Goal: Task Accomplishment & Management: Use online tool/utility

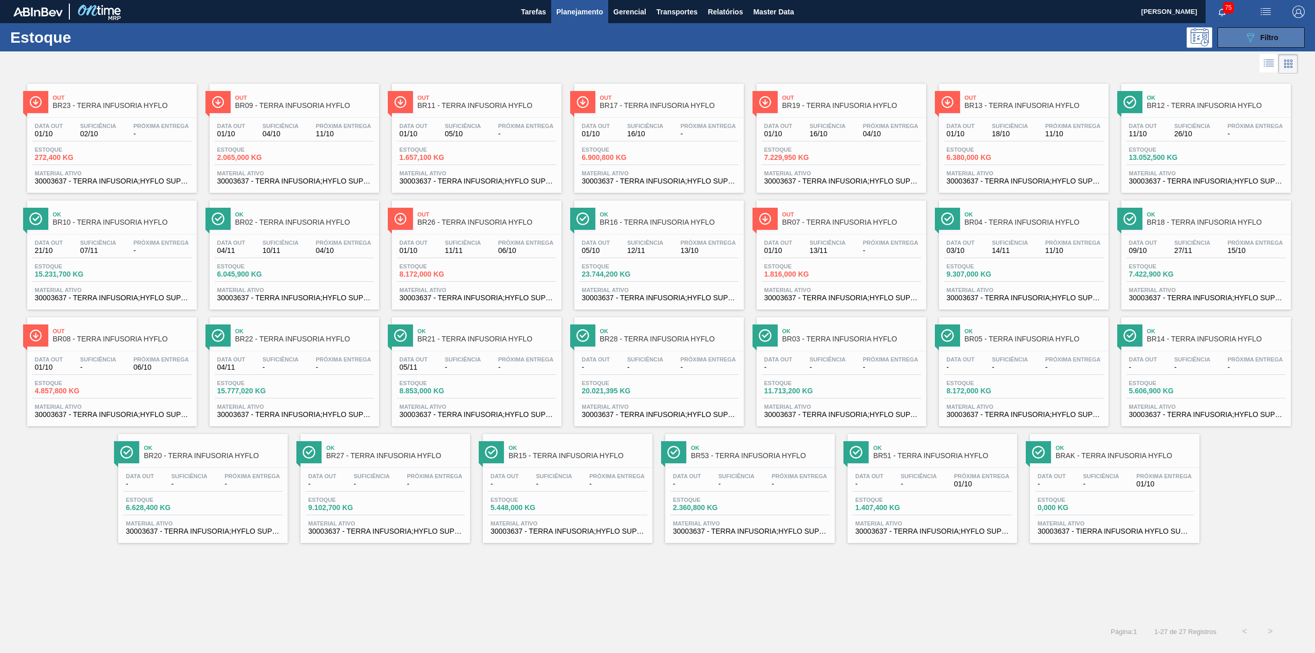
click at [1245, 33] on icon "089F7B8B-B2A5-4AFE-B5C0-19BA573D28AC" at bounding box center [1250, 37] width 12 height 12
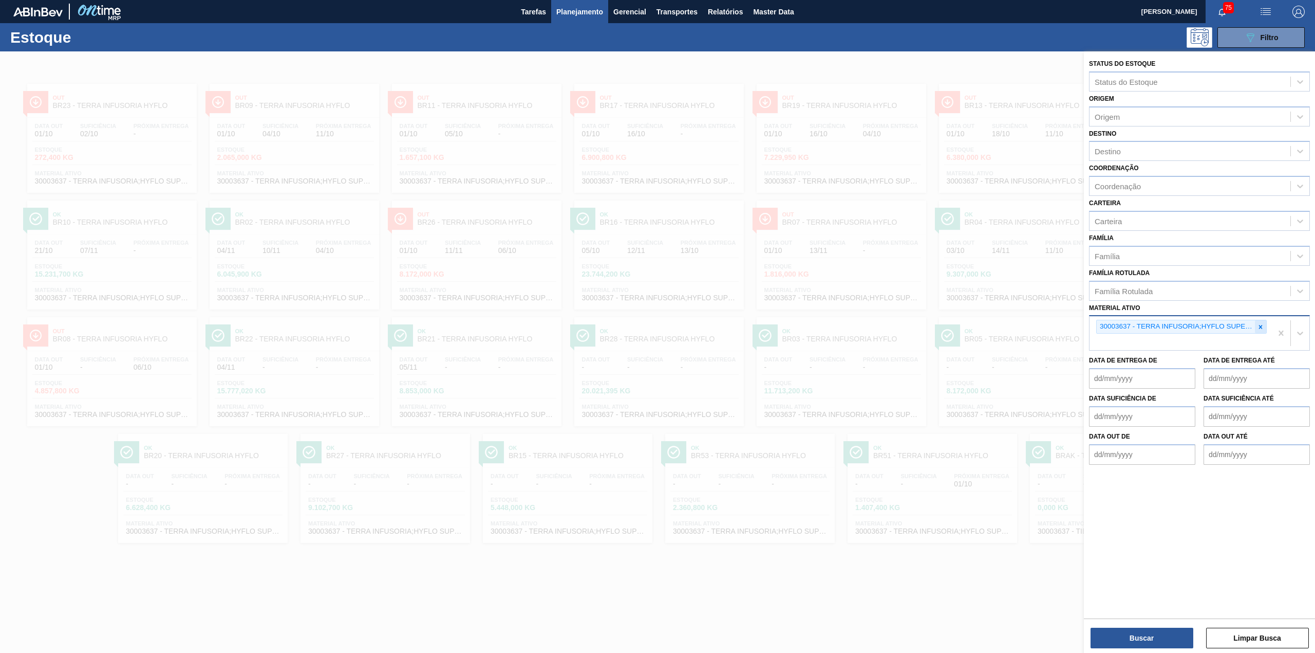
click at [1260, 324] on icon at bounding box center [1260, 326] width 7 height 7
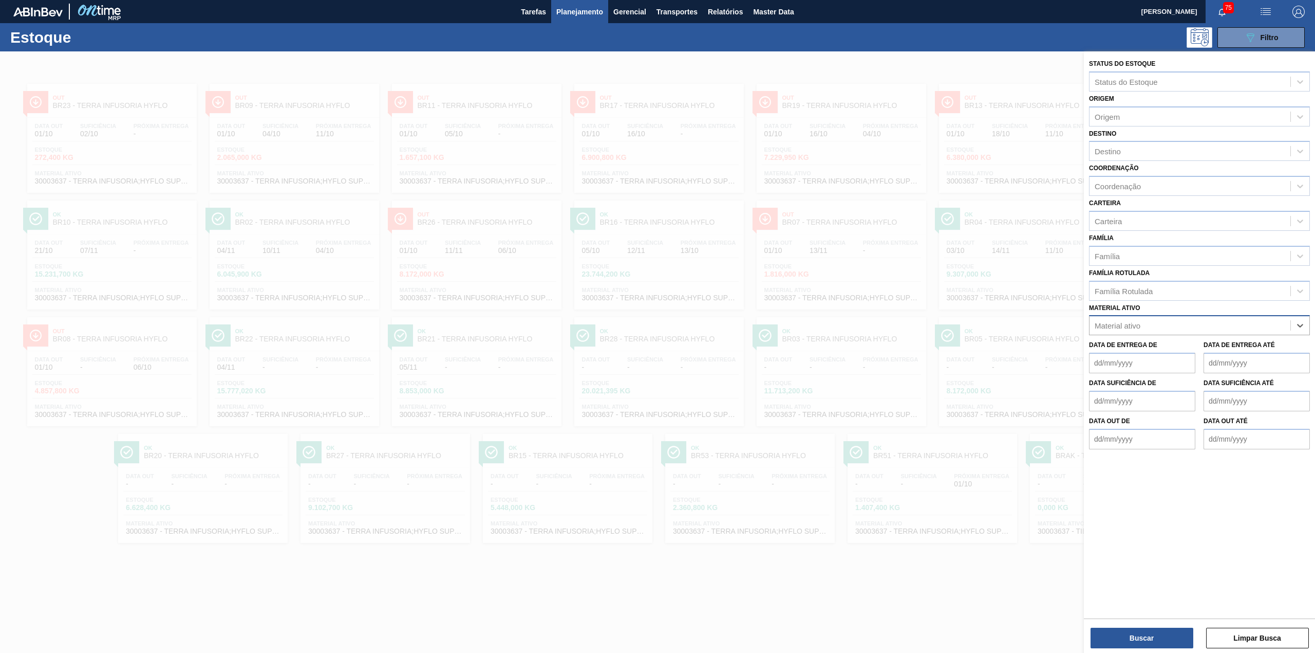
paste ativo "30009305"
type ativo "30009305"
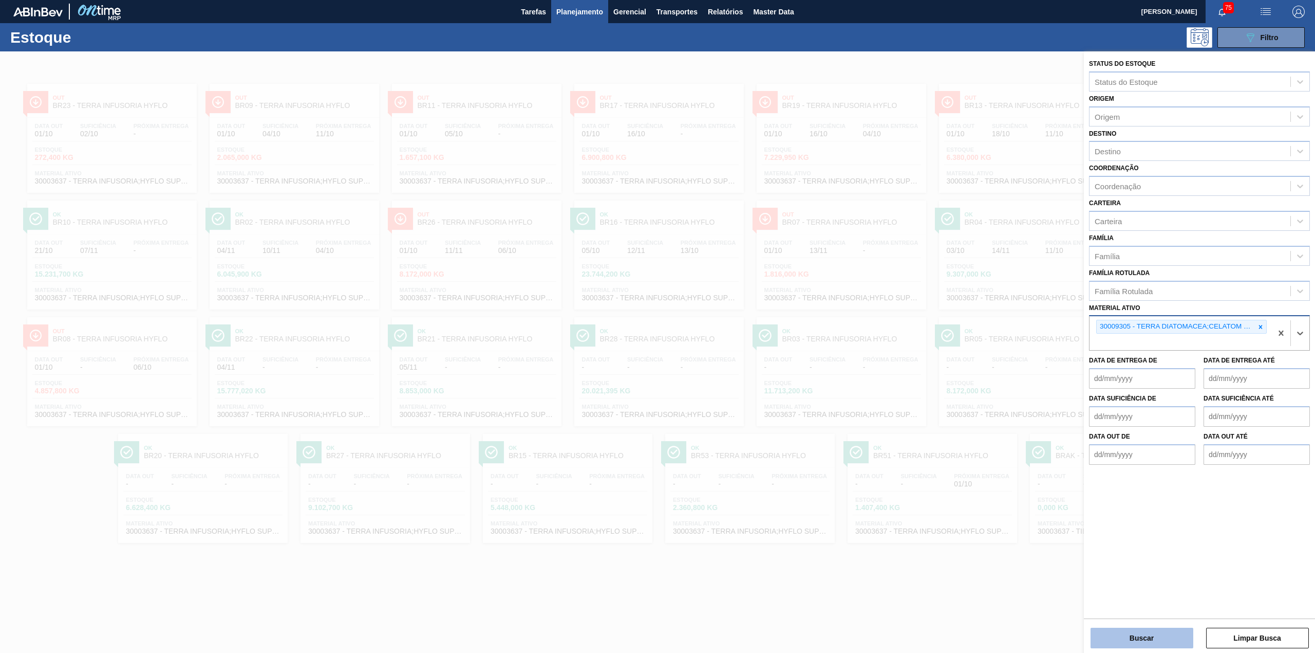
click at [1147, 633] on button "Buscar" at bounding box center [1142, 637] width 103 height 21
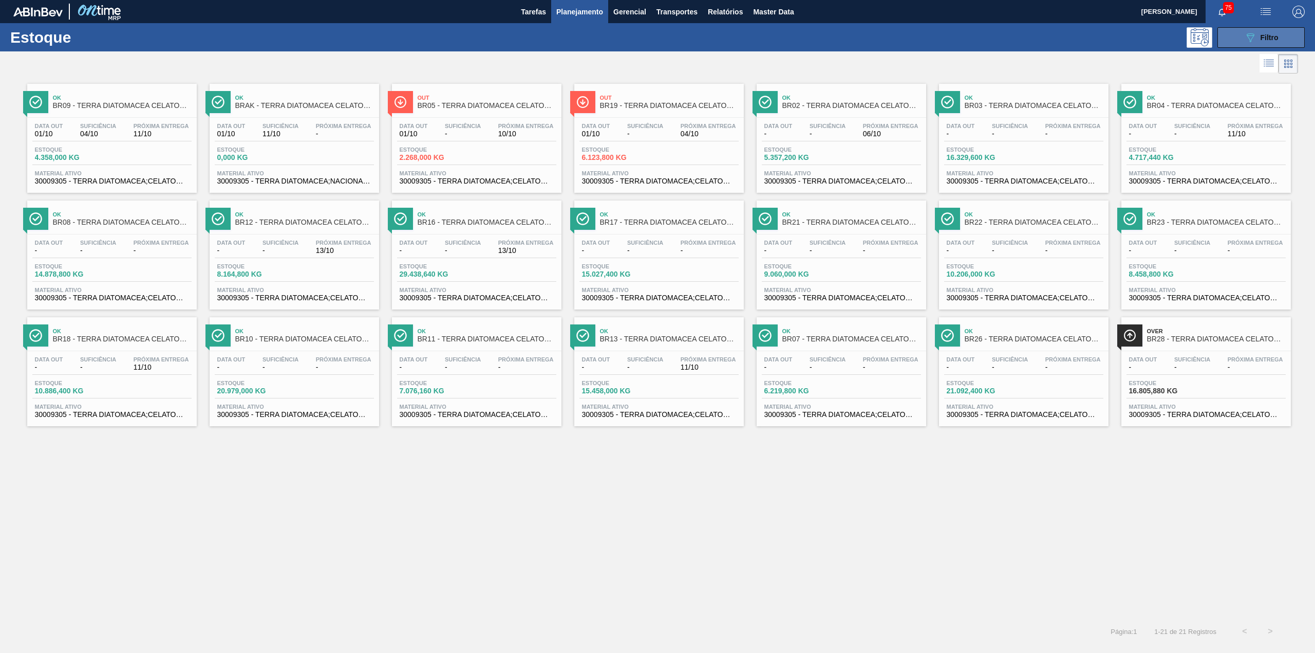
click at [1224, 40] on button "089F7B8B-B2A5-4AFE-B5C0-19BA573D28AC Filtro" at bounding box center [1261, 37] width 87 height 21
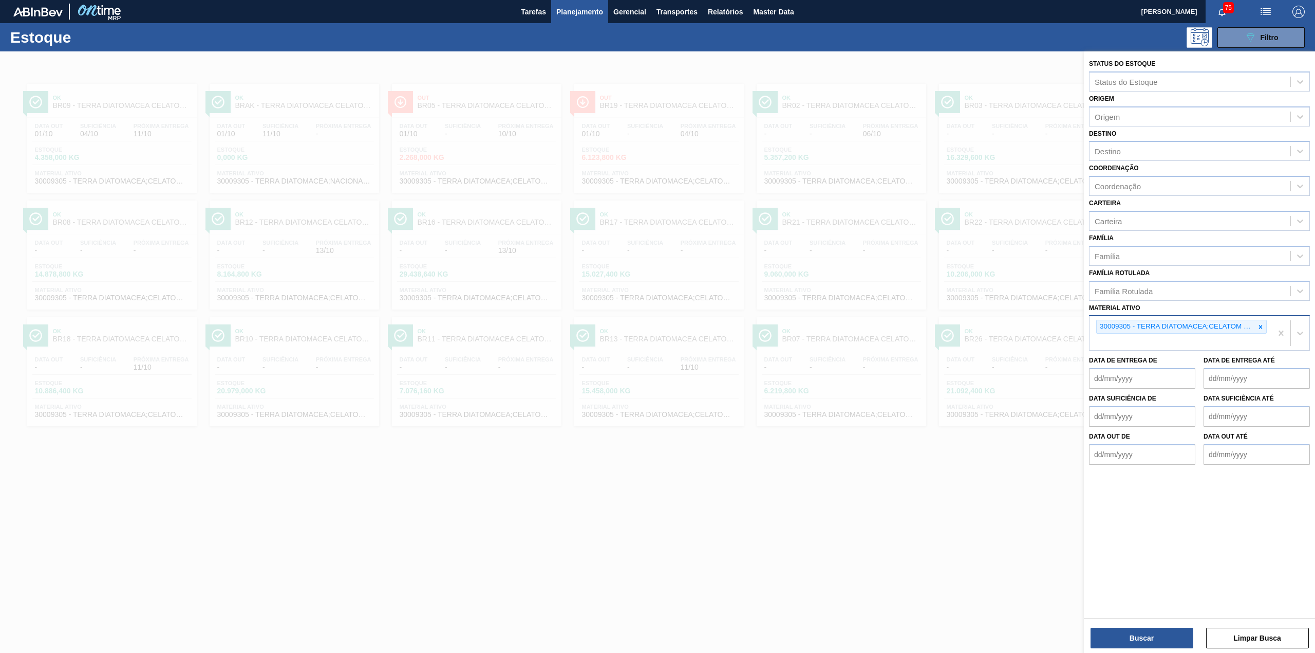
click at [1254, 326] on div "30009305 - TERRA DIATOMACEA;CELATOM FW14" at bounding box center [1176, 326] width 158 height 13
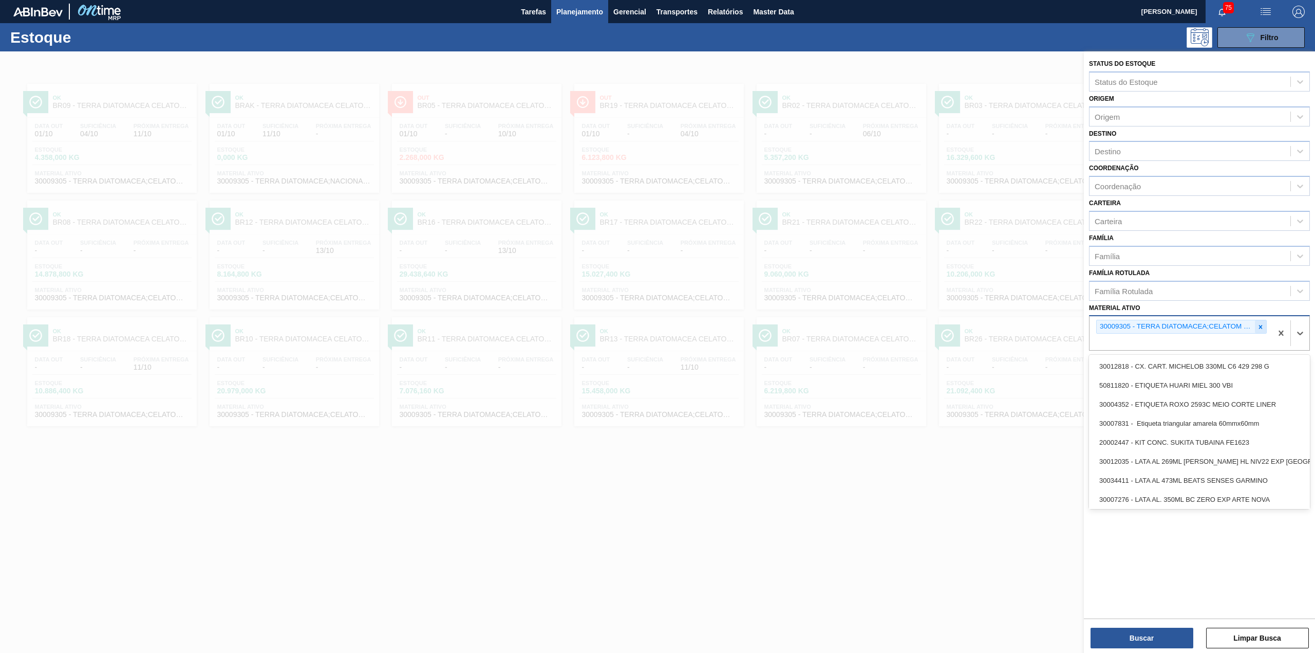
click at [1258, 326] on icon at bounding box center [1260, 326] width 7 height 7
paste ativo "30029274"
type ativo "30029274"
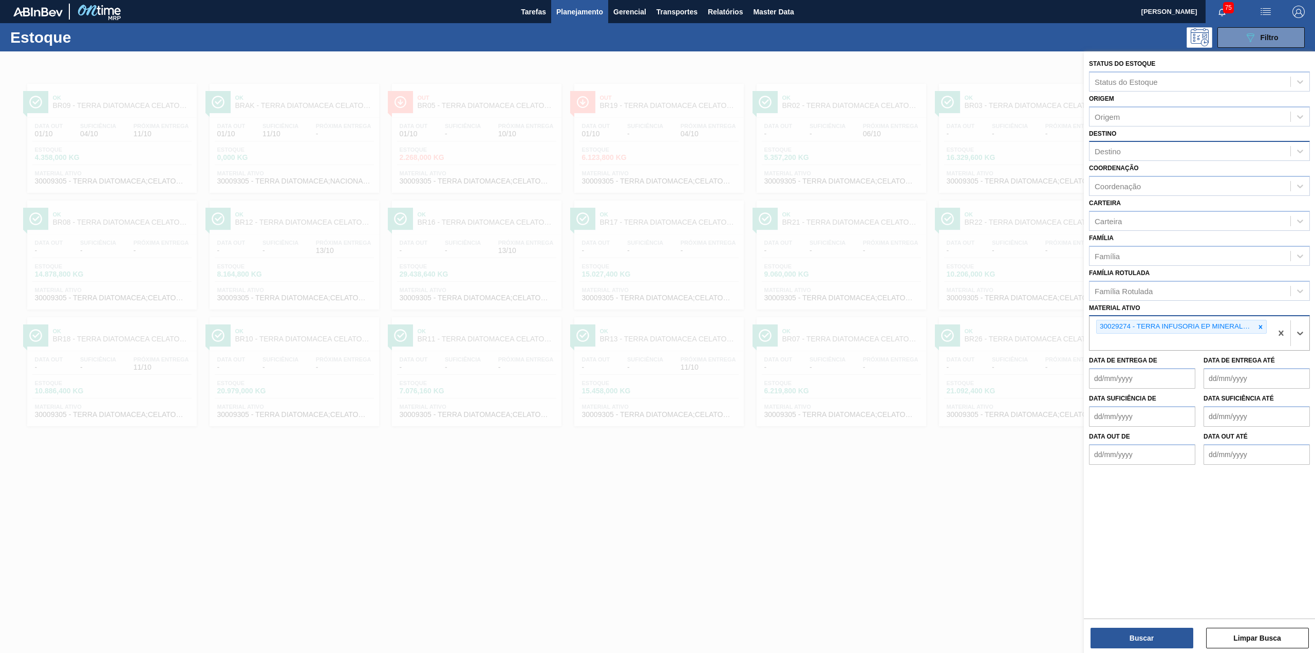
click at [1156, 148] on div "Destino" at bounding box center [1190, 151] width 201 height 15
type input "br09"
click at [1174, 642] on button "Buscar" at bounding box center [1142, 637] width 103 height 21
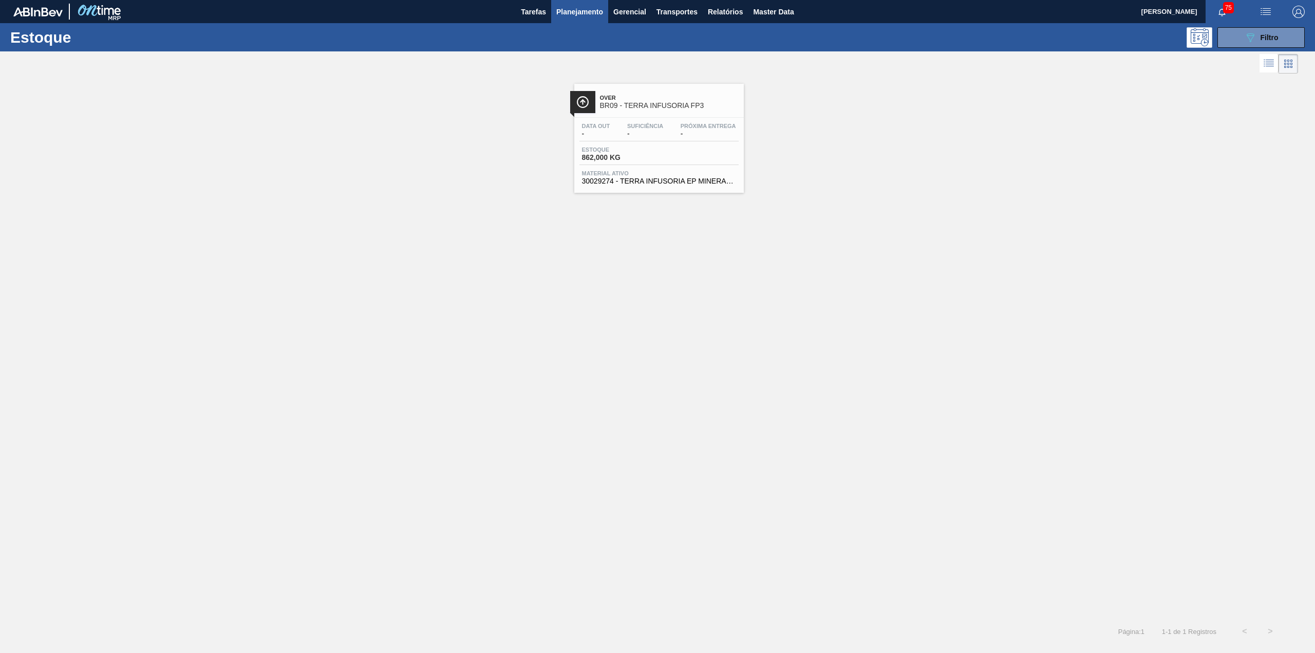
drag, startPoint x: 1265, startPoint y: 44, endPoint x: 1256, endPoint y: 118, distance: 74.6
click at [1265, 44] on button "089F7B8B-B2A5-4AFE-B5C0-19BA573D28AC Filtro" at bounding box center [1261, 37] width 87 height 21
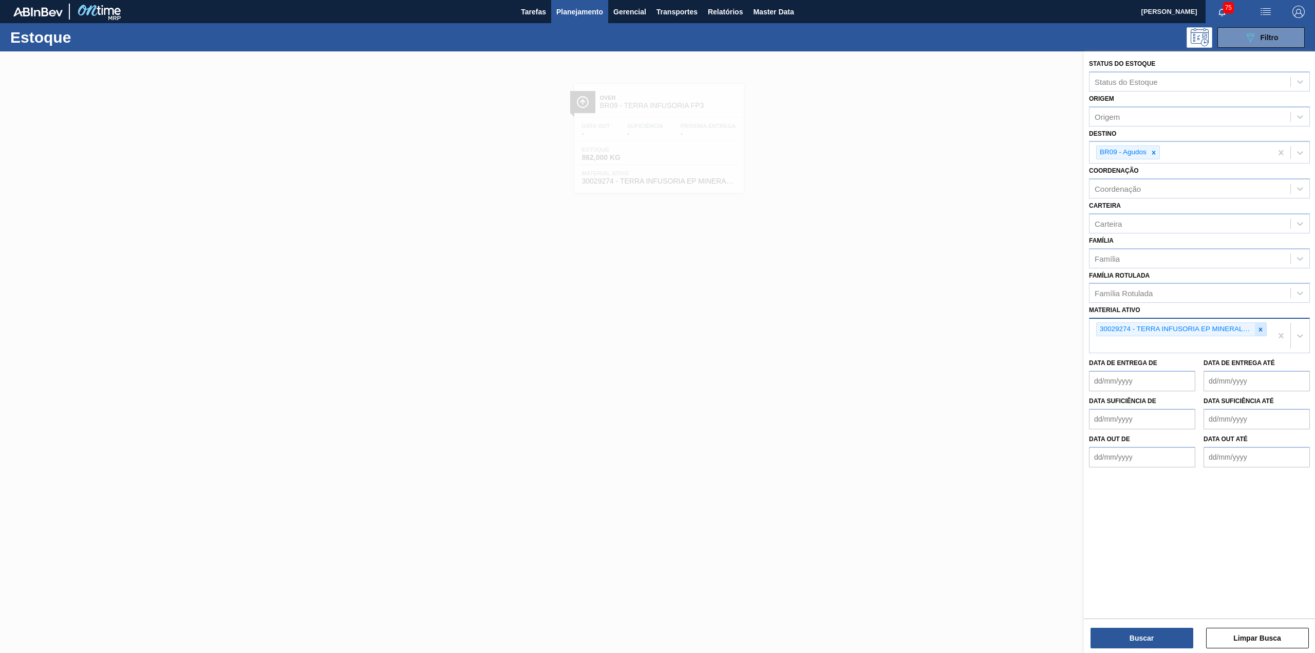
click at [1257, 326] on icon at bounding box center [1260, 329] width 7 height 7
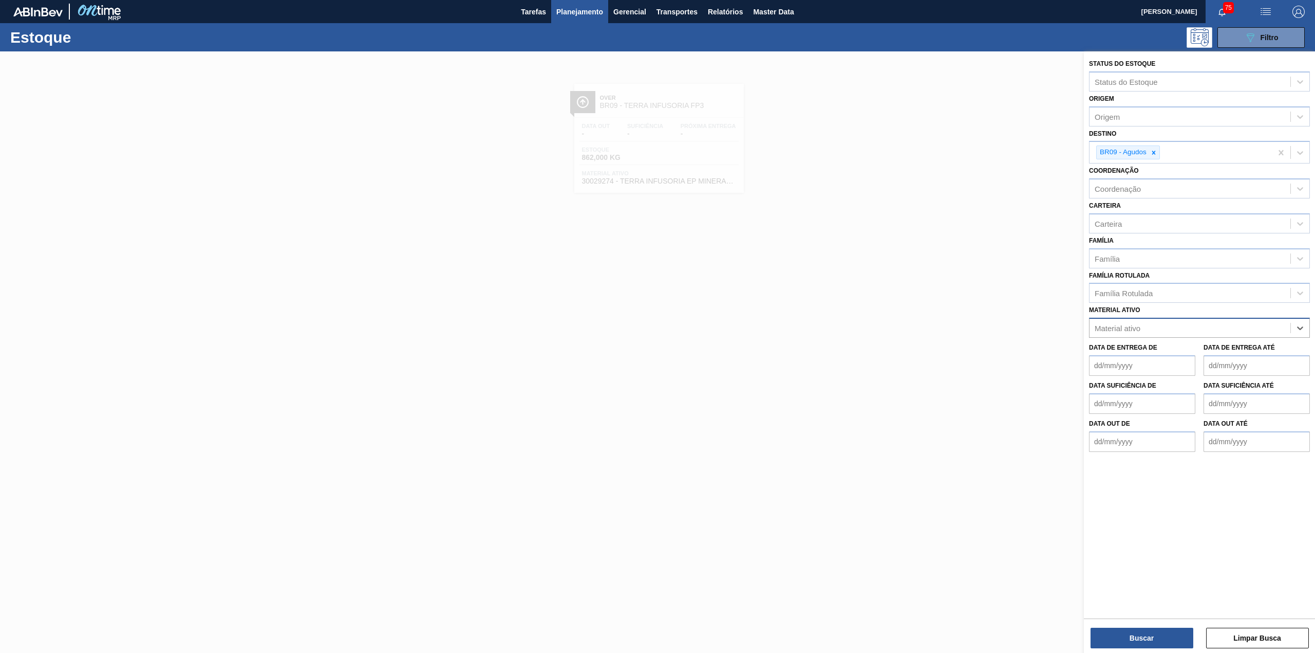
paste ativo "30003547"
type ativo "30003547"
click at [1153, 159] on div "BR09 - Agudos" at bounding box center [1128, 152] width 64 height 14
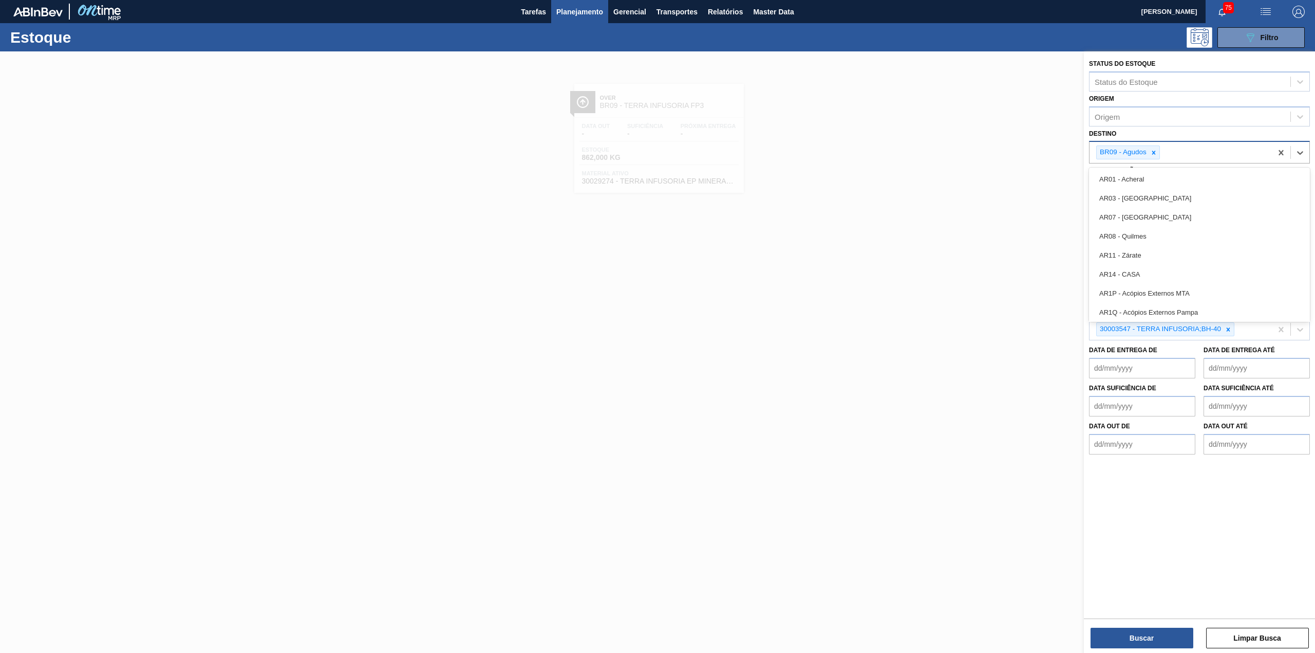
click at [1157, 151] on icon at bounding box center [1153, 152] width 7 height 7
type input "br18"
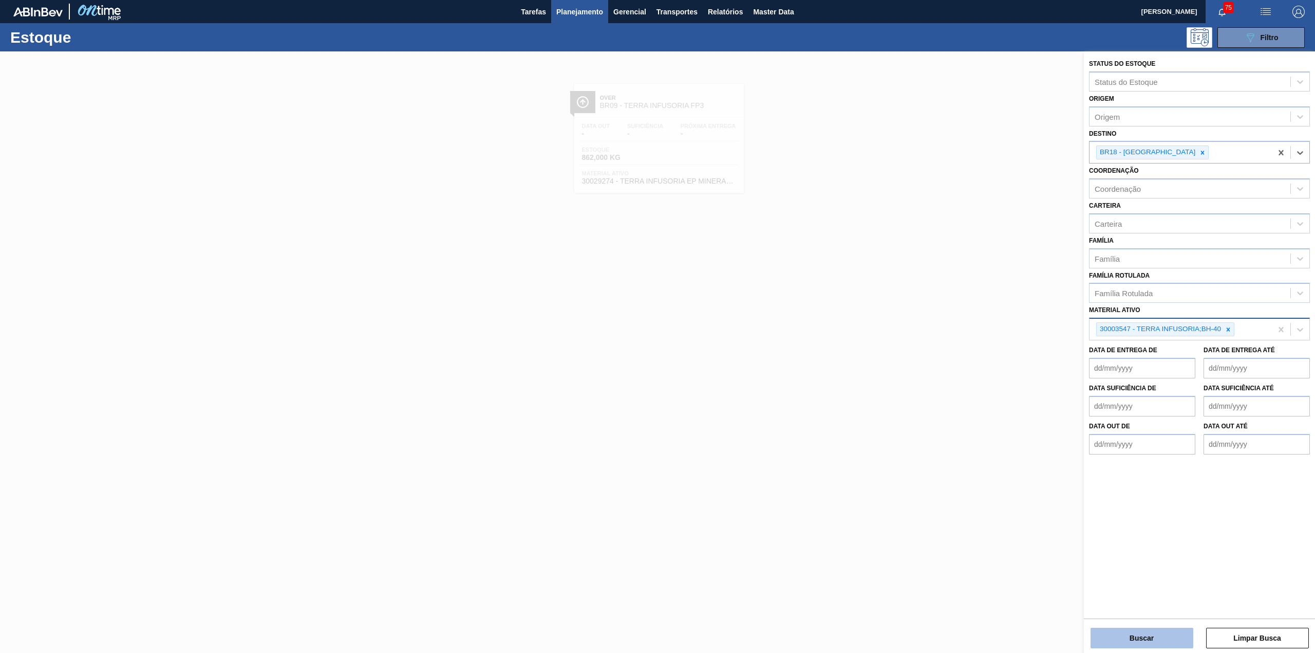
click at [1166, 632] on button "Buscar" at bounding box center [1142, 637] width 103 height 21
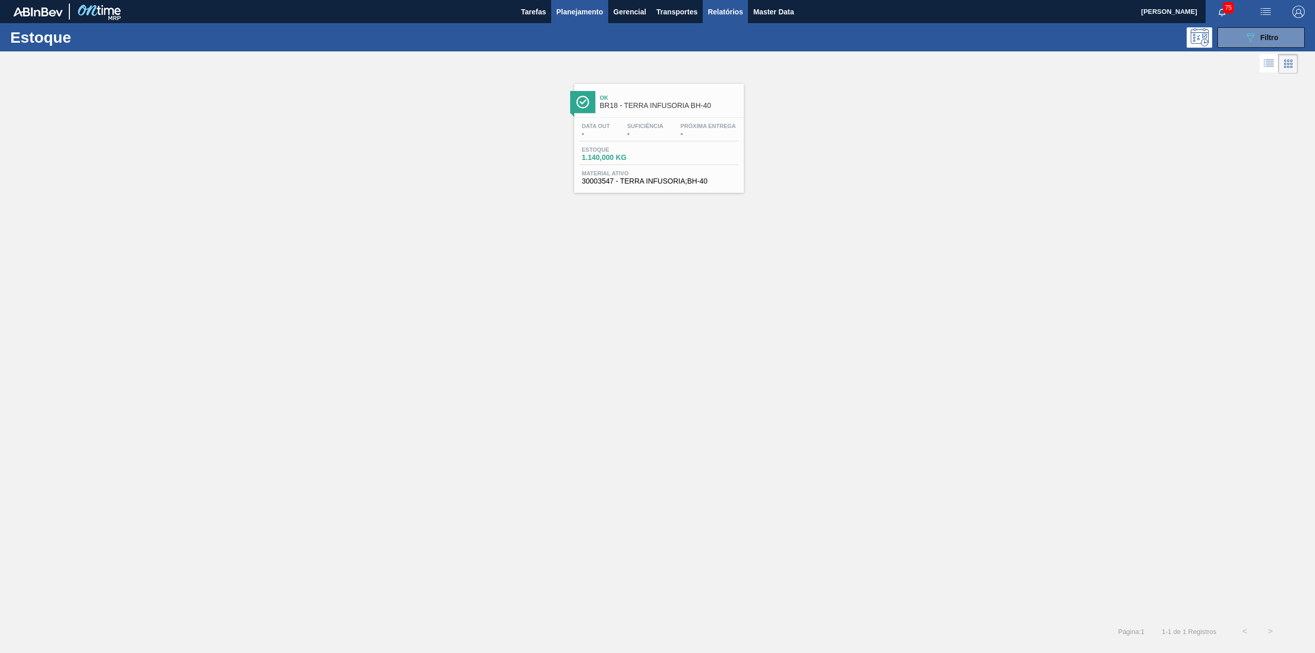
click at [710, 15] on span "Relatórios" at bounding box center [725, 12] width 35 height 12
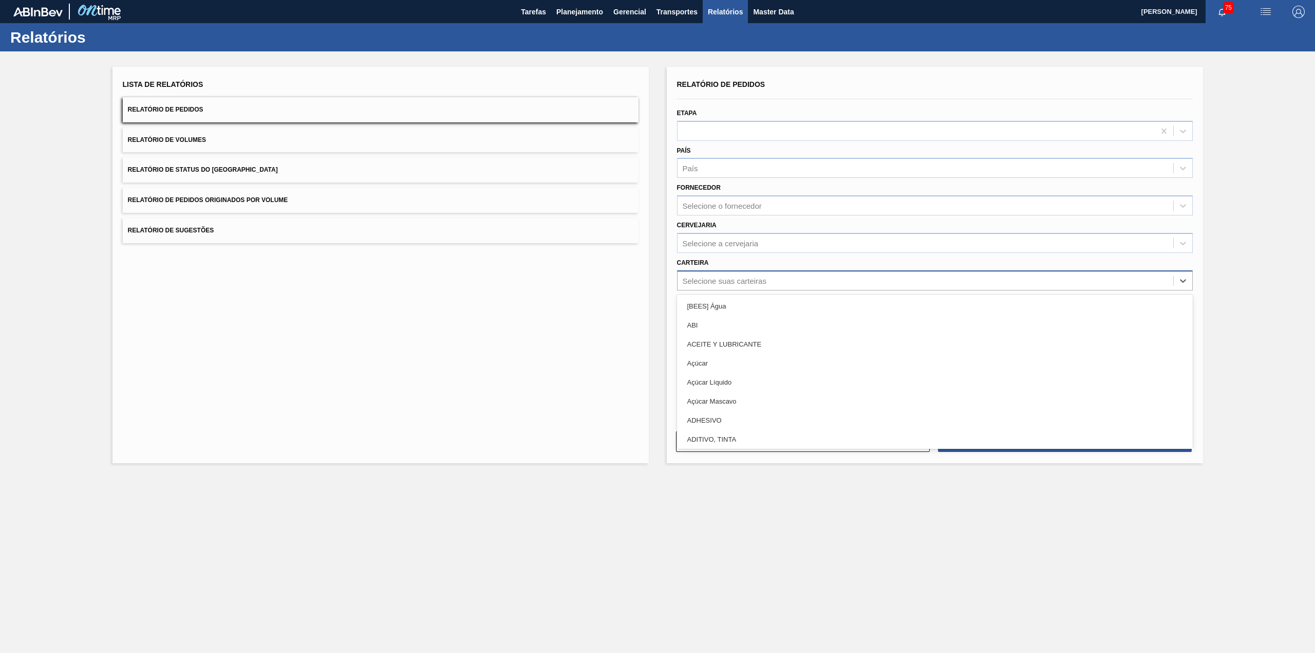
click at [777, 273] on div "Selecione suas carteiras" at bounding box center [926, 280] width 496 height 15
type input "lúpu"
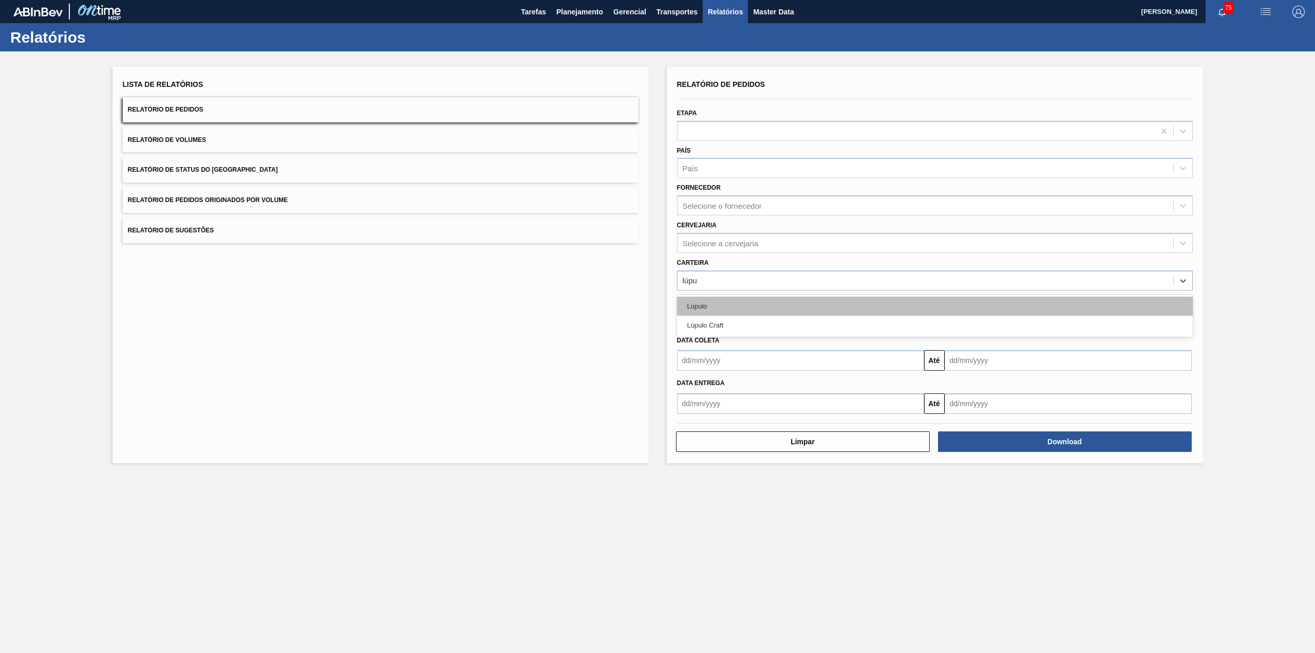
click at [771, 300] on div "Lúpulo" at bounding box center [935, 305] width 516 height 19
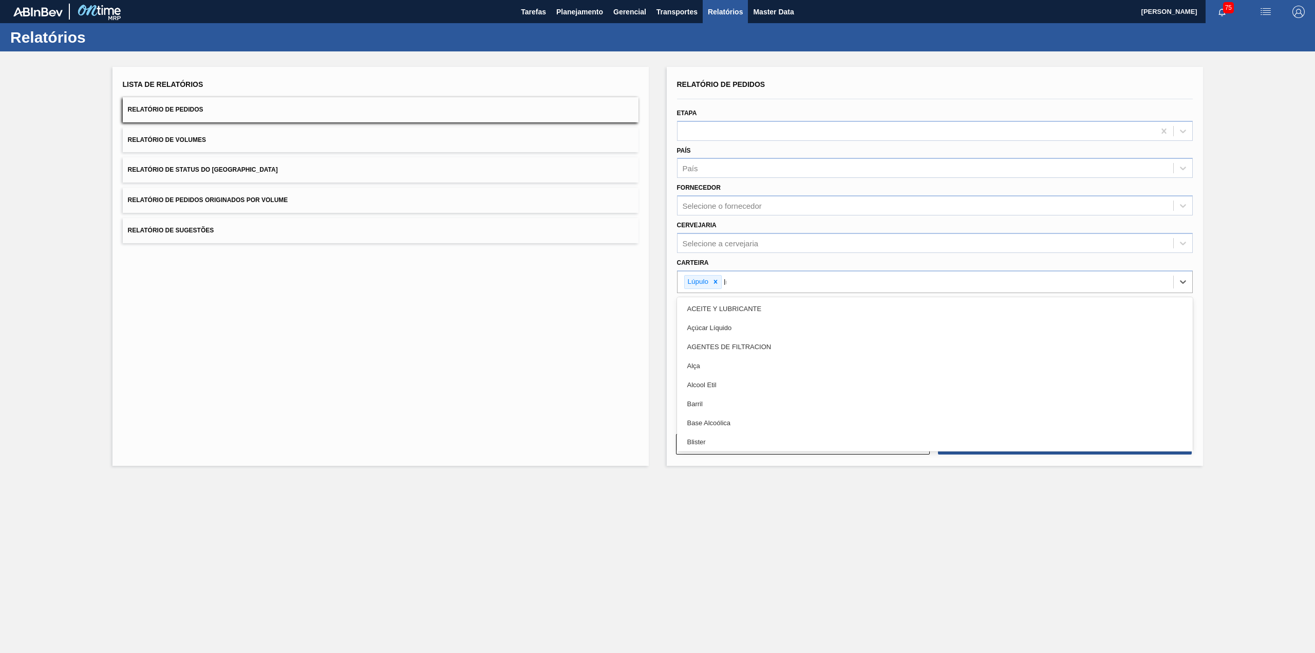
type input "lúpu"
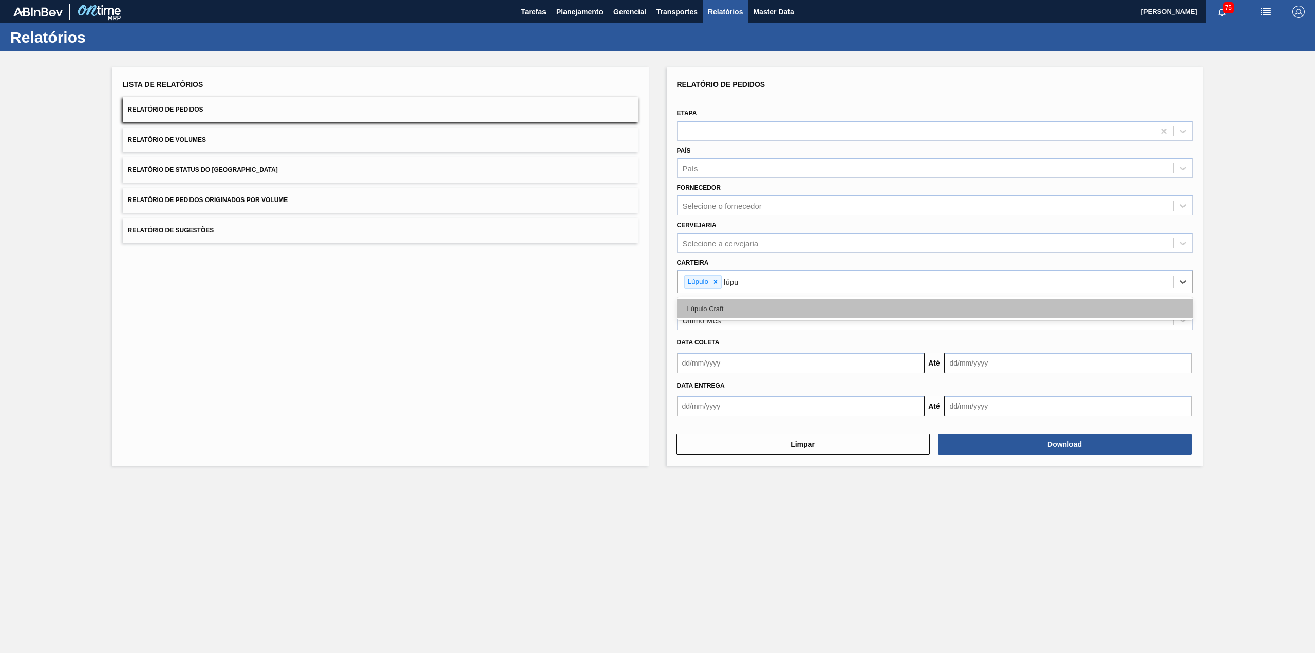
click at [768, 305] on div "Lúpulo Craft" at bounding box center [935, 308] width 516 height 19
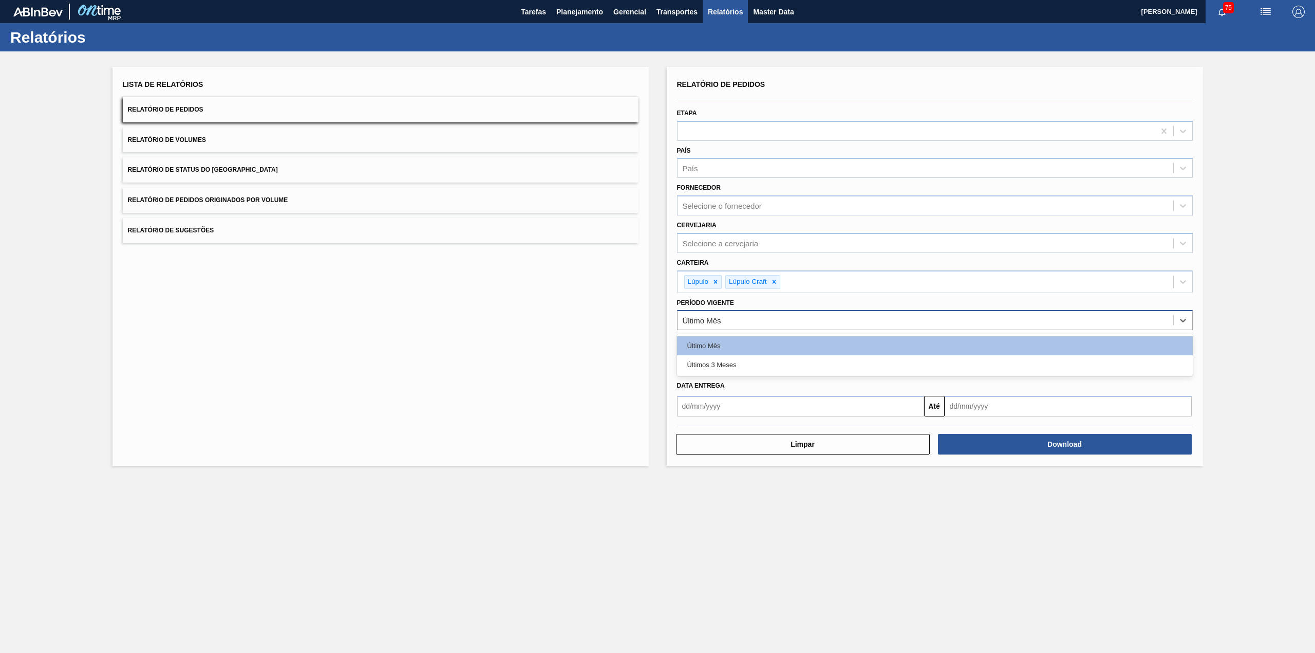
click at [753, 319] on div "Último Mês" at bounding box center [926, 320] width 496 height 15
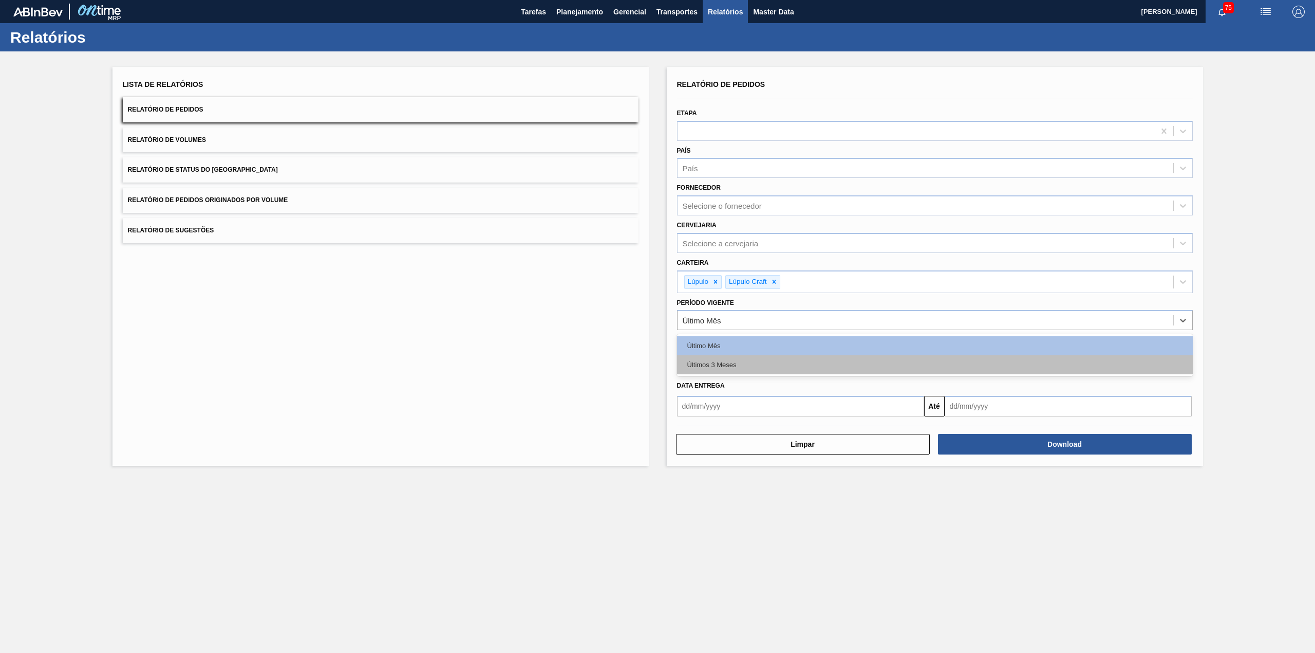
click at [738, 367] on div "Últimos 3 Meses" at bounding box center [935, 364] width 516 height 19
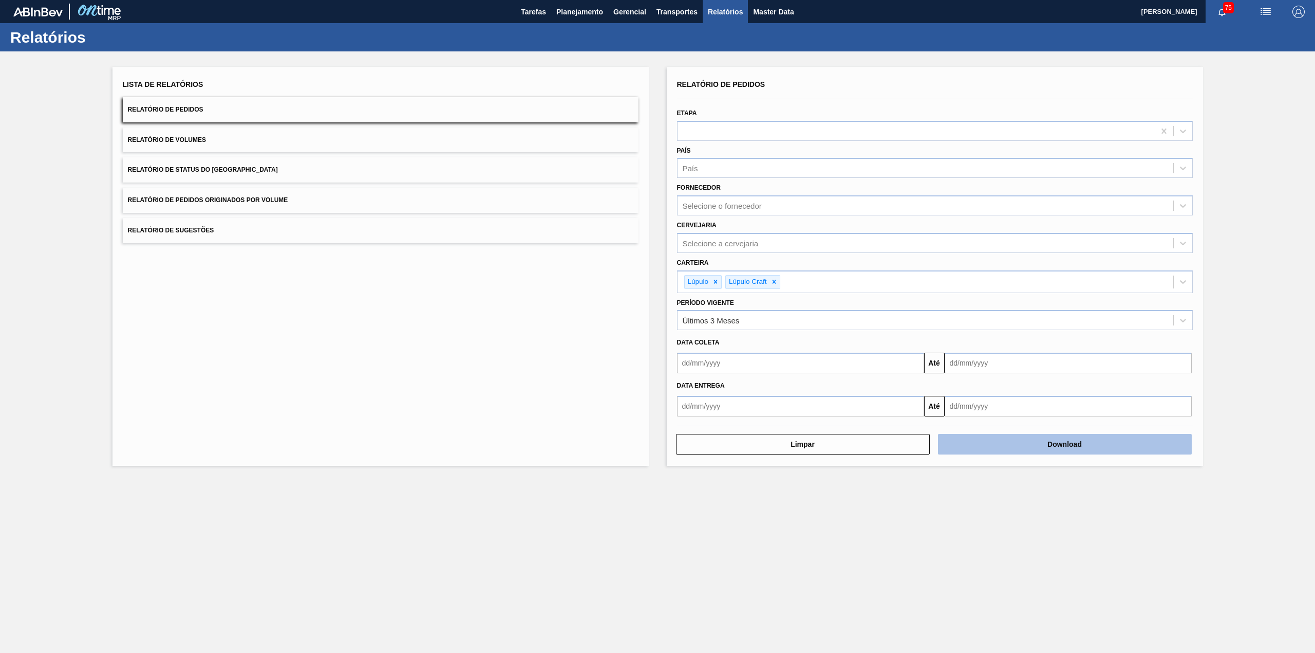
click at [1080, 439] on button "Download" at bounding box center [1065, 444] width 254 height 21
click at [364, 179] on button "Relatório de Status do Estoque" at bounding box center [381, 169] width 516 height 25
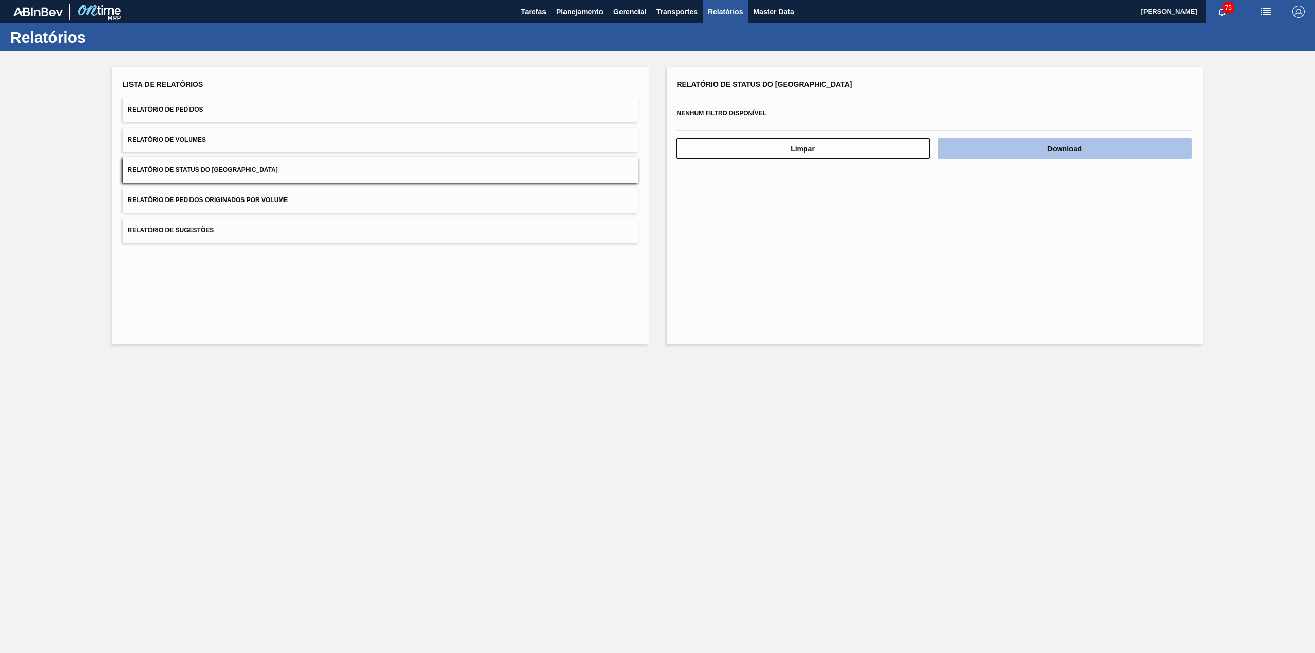
click at [964, 155] on button "Download" at bounding box center [1065, 148] width 254 height 21
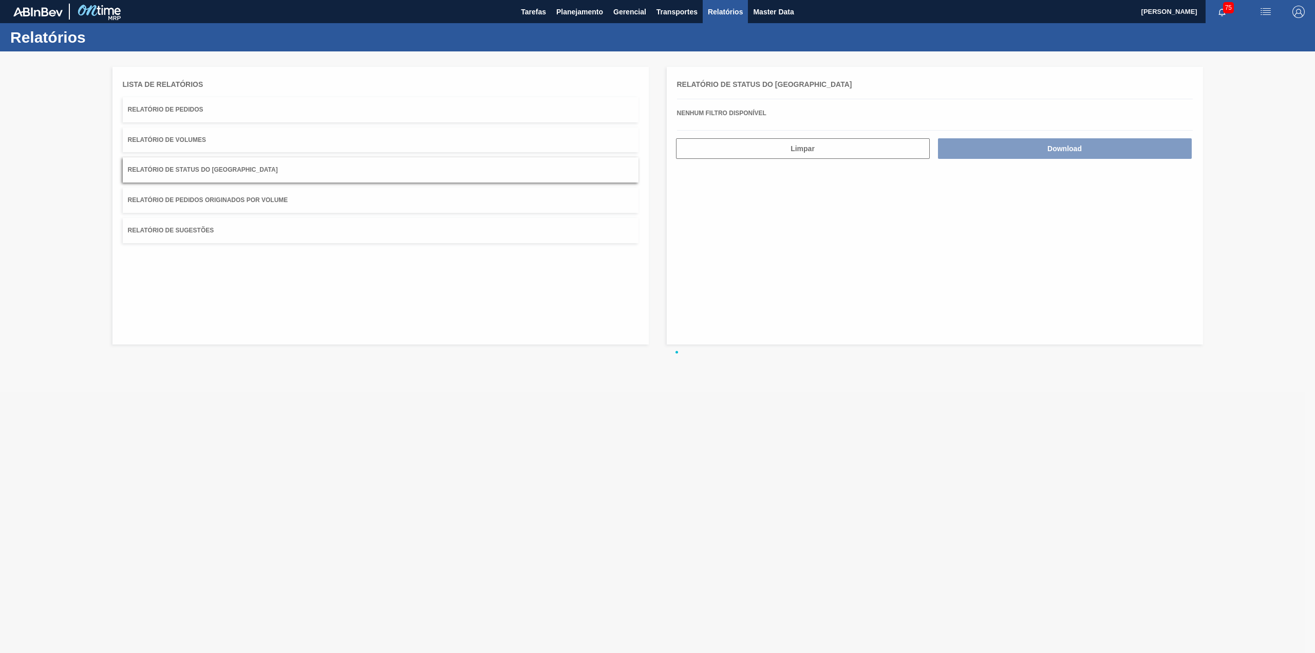
click at [827, 317] on div at bounding box center [657, 351] width 1315 height 601
click at [380, 169] on div at bounding box center [657, 351] width 1315 height 601
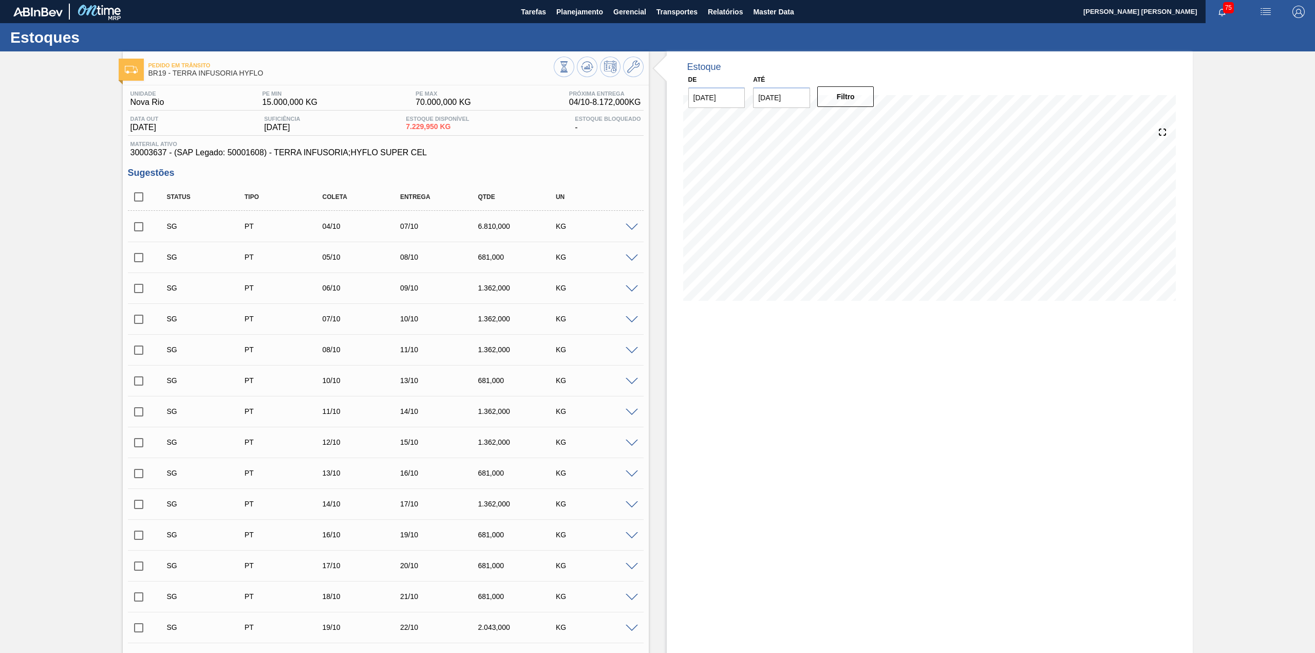
click at [140, 198] on input "checkbox" at bounding box center [139, 197] width 22 height 22
checkbox input "true"
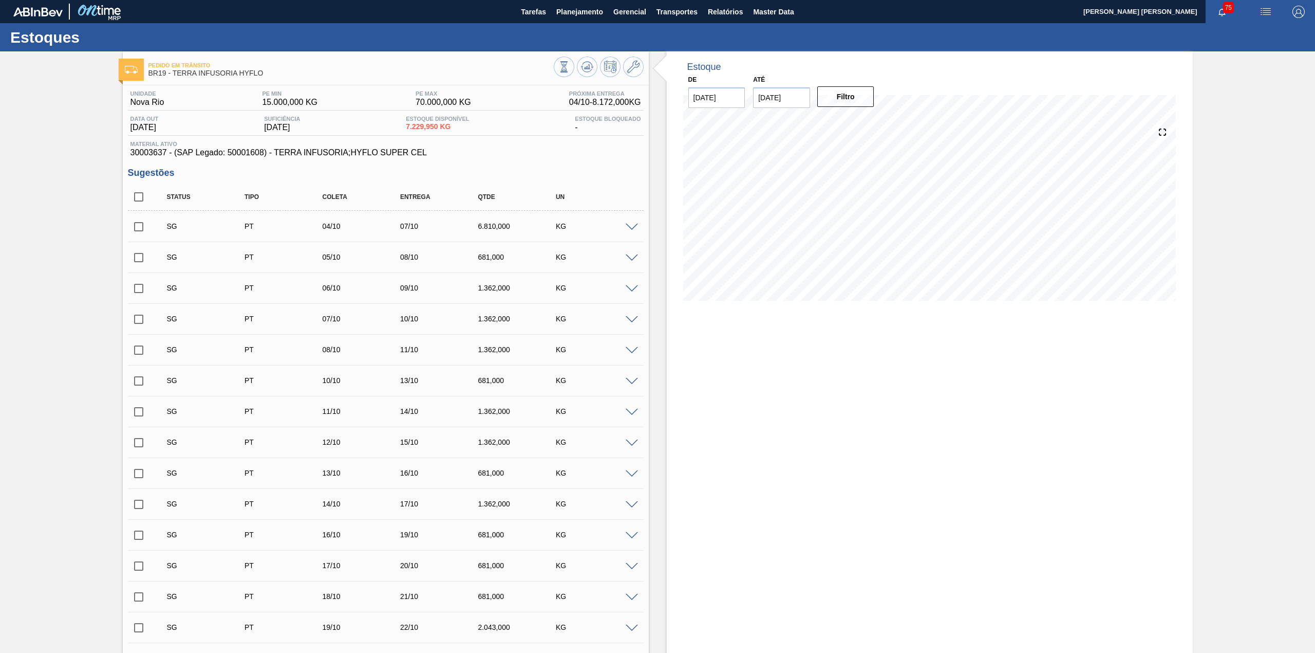
checkbox input "true"
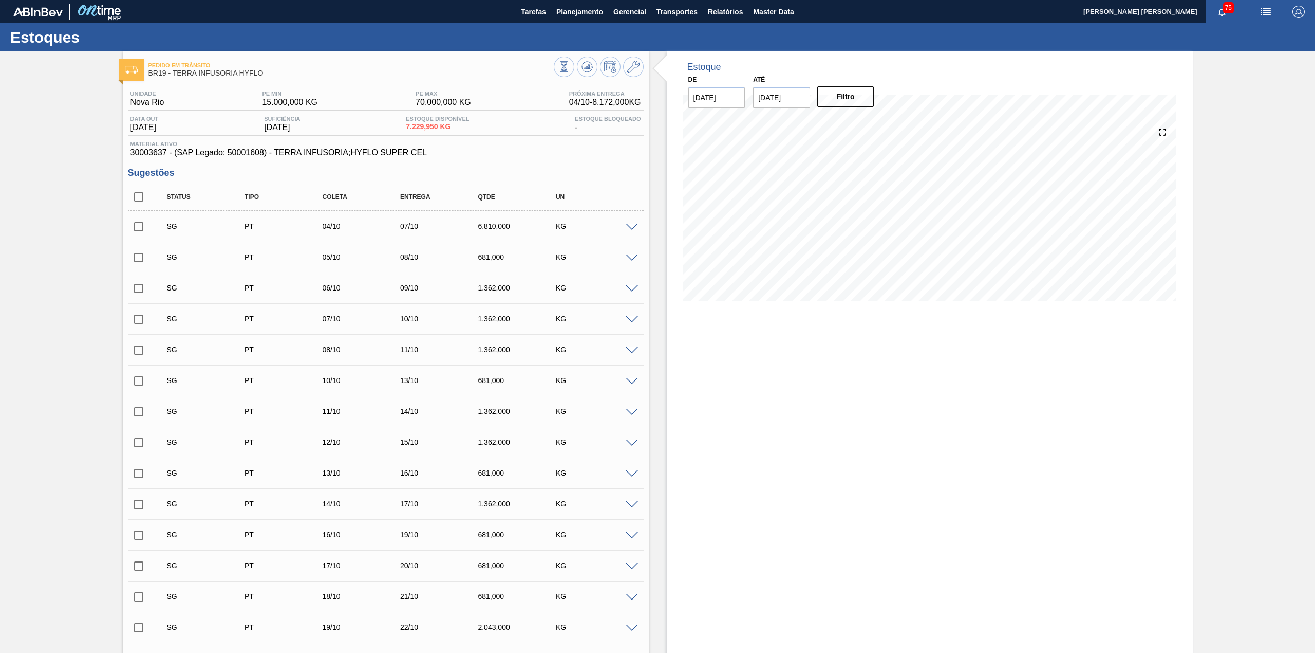
checkbox input "true"
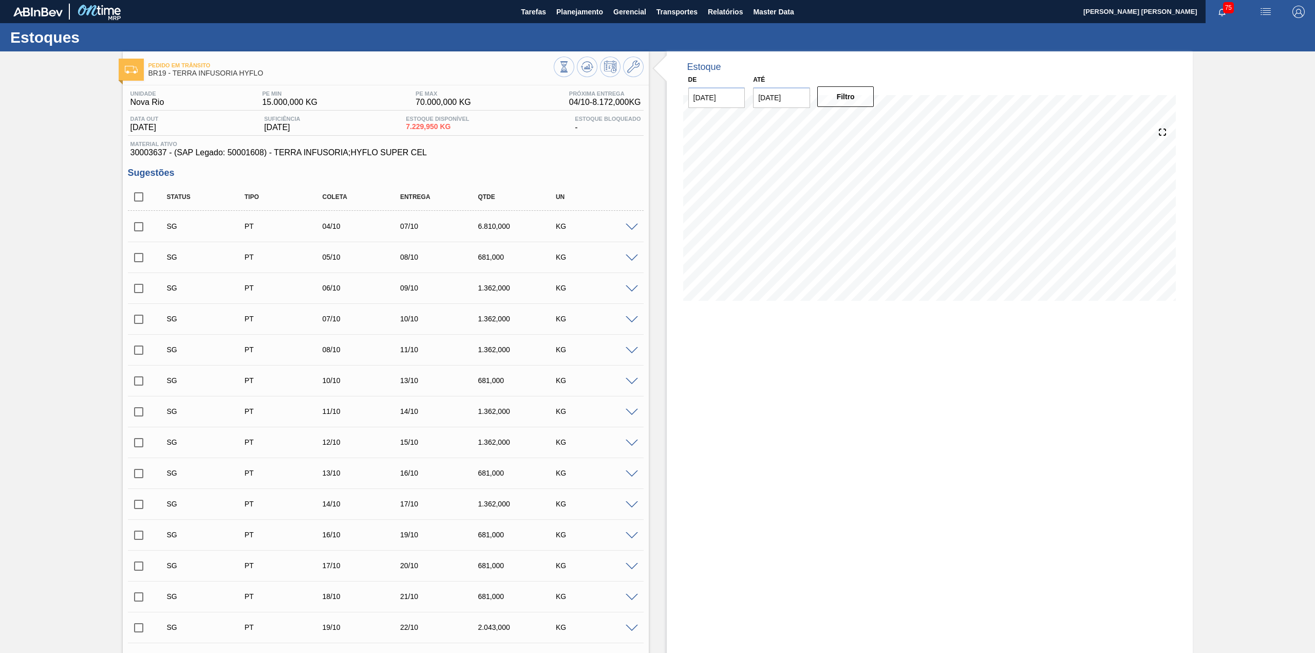
checkbox input "true"
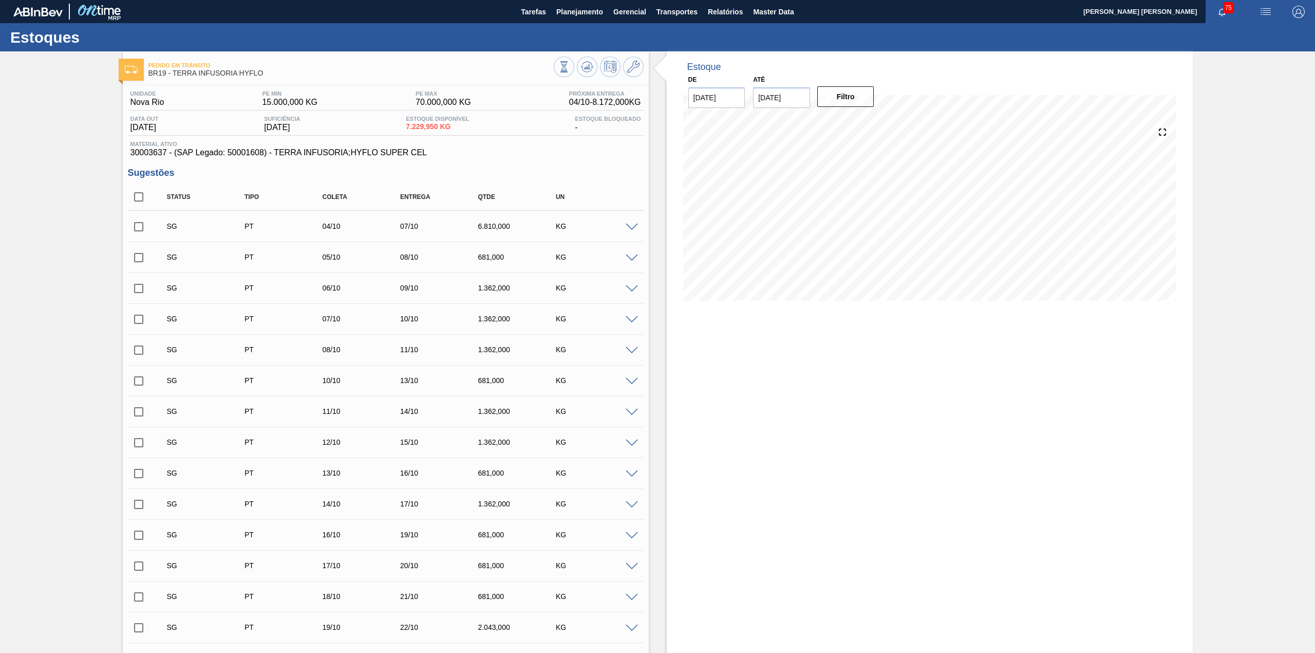
checkbox input "true"
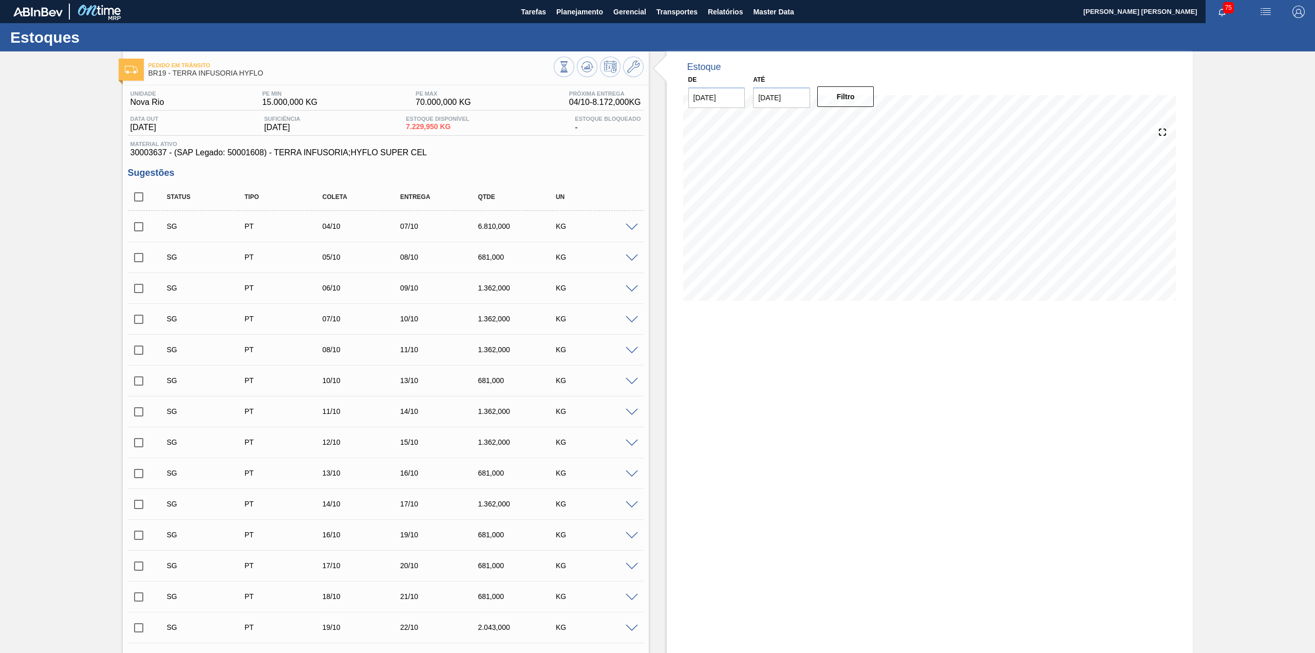
checkbox input "true"
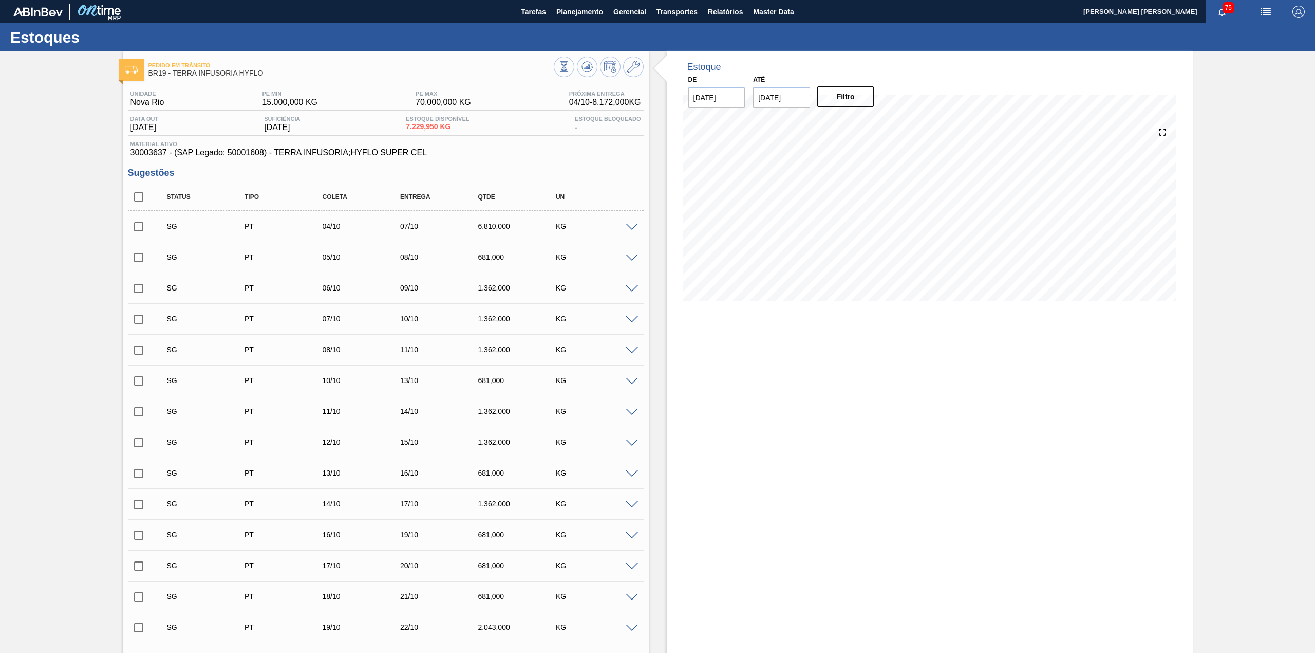
checkbox input "true"
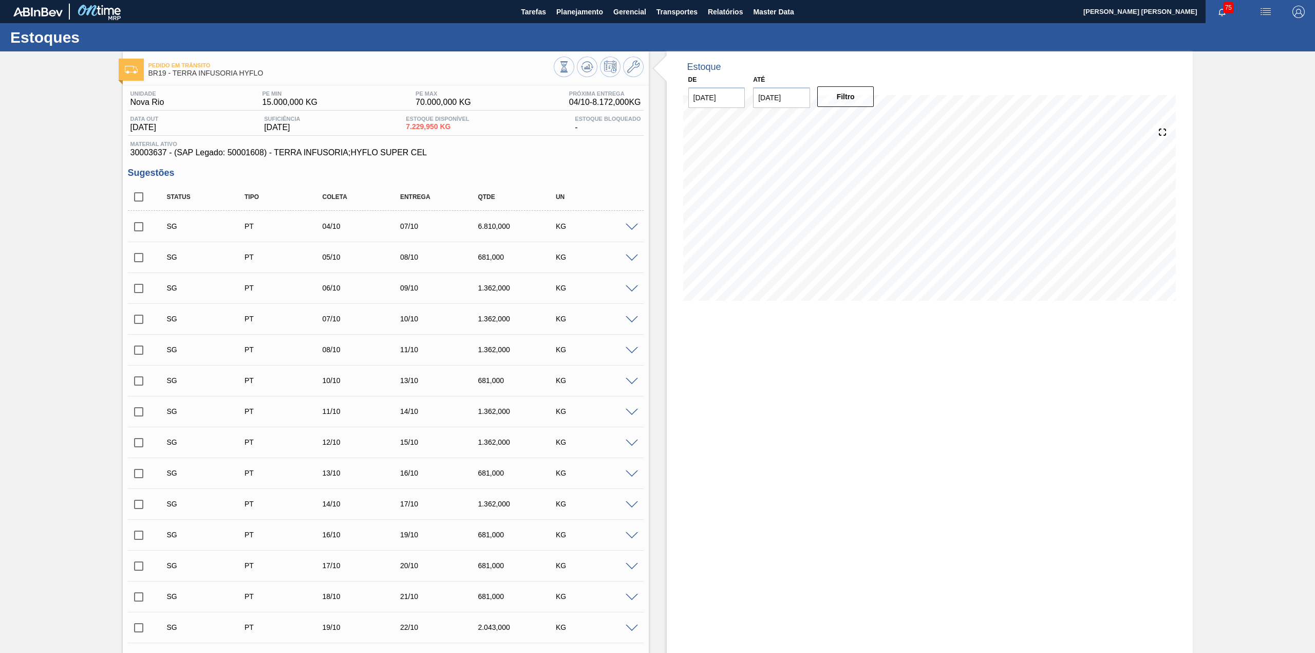
checkbox input "true"
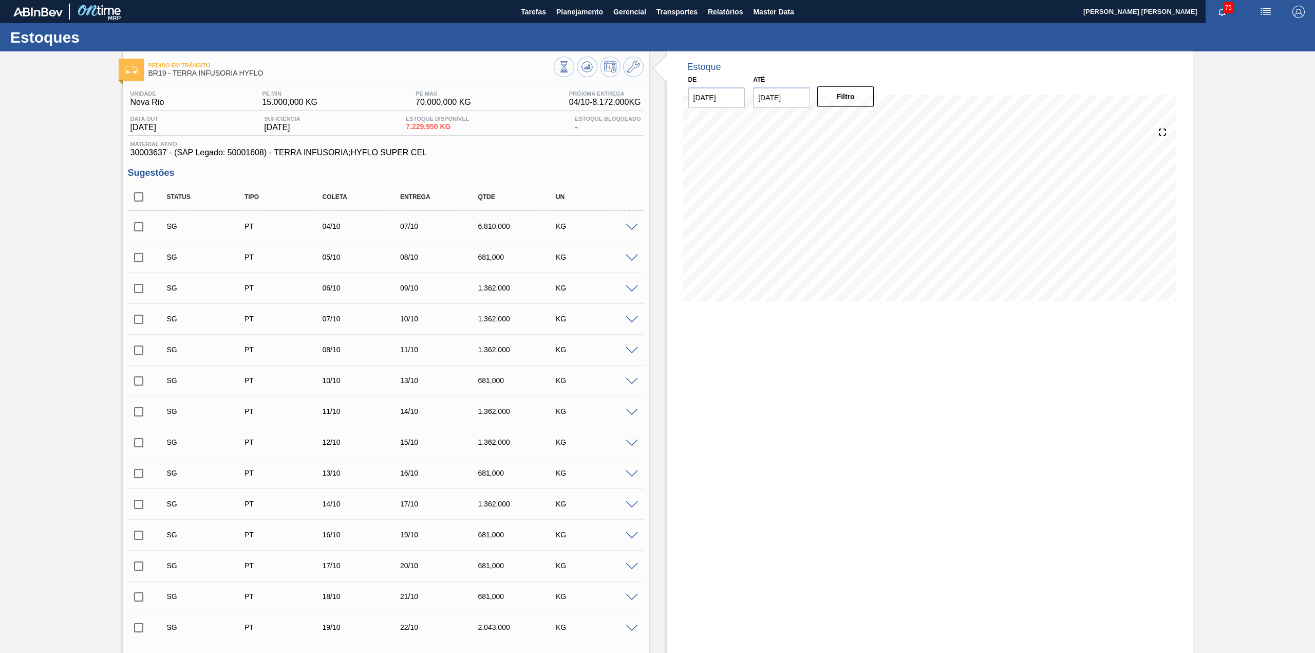
checkbox input "true"
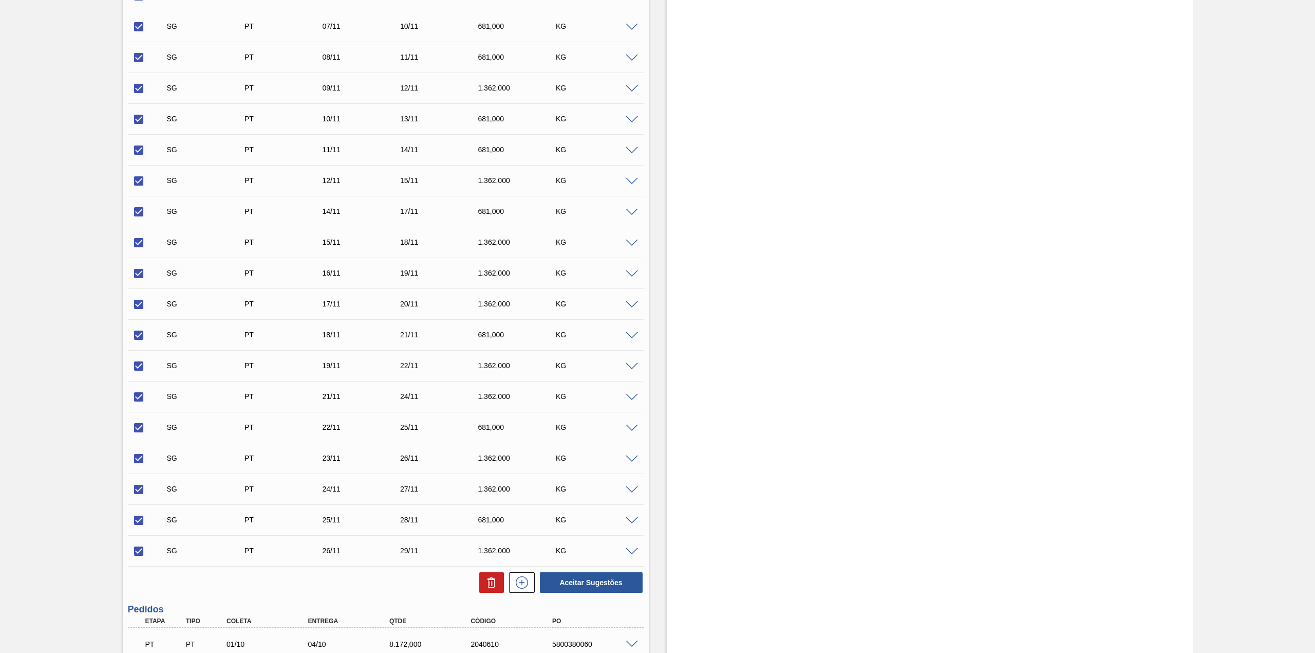
scroll to position [1030, 0]
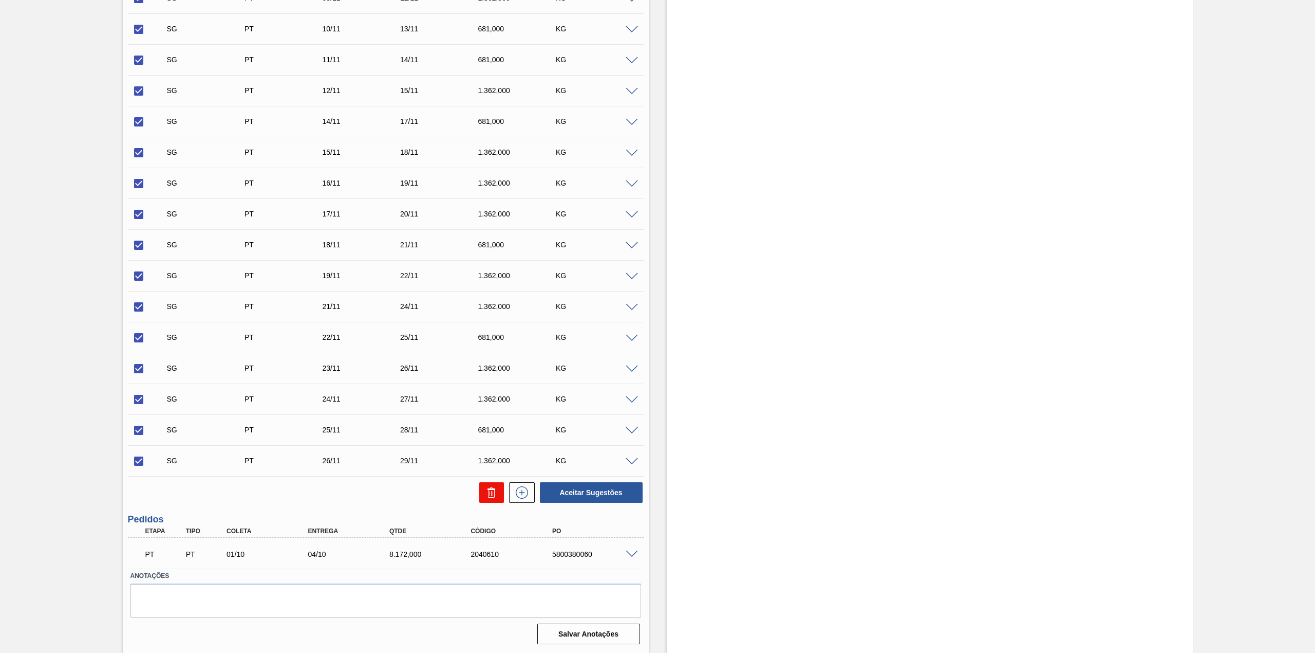
click at [488, 490] on icon at bounding box center [492, 489] width 8 height 2
checkbox input "false"
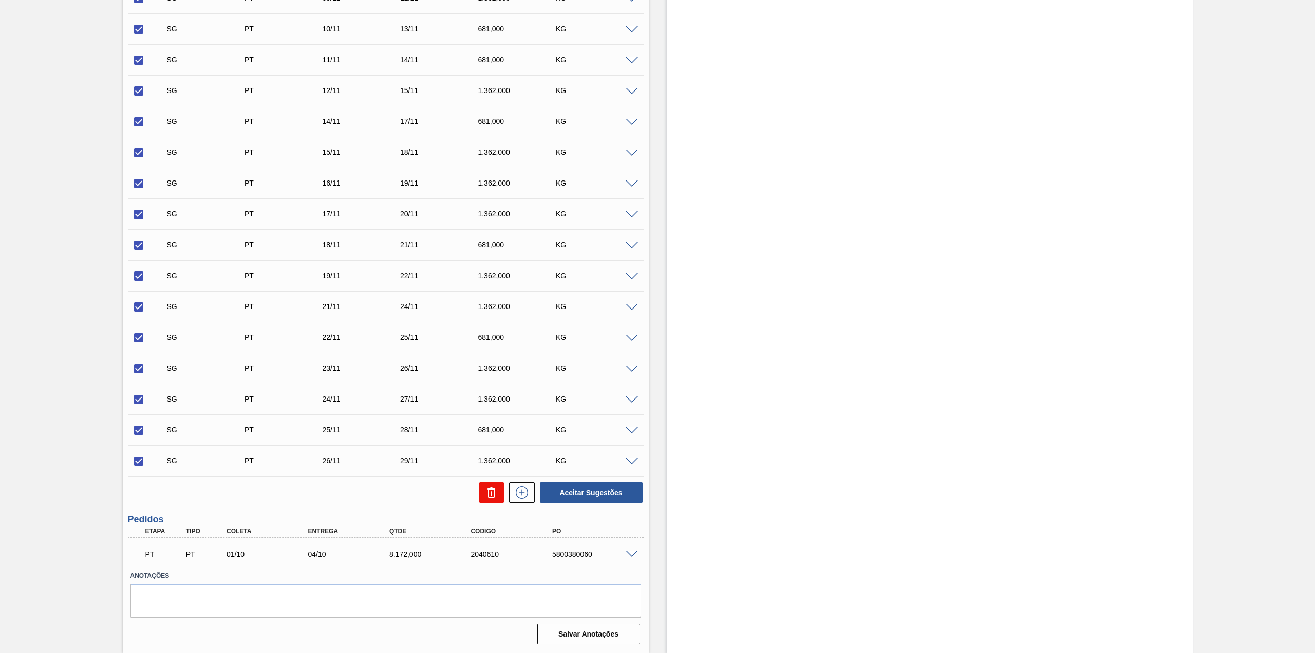
checkbox input "false"
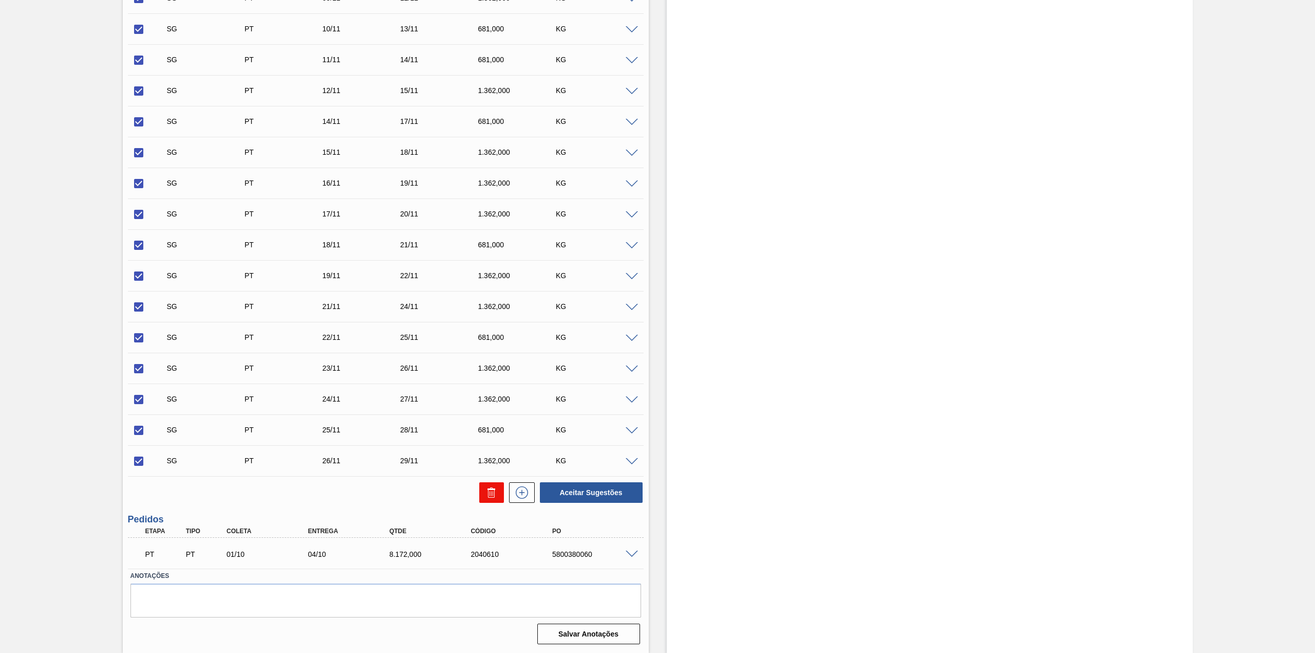
checkbox input "false"
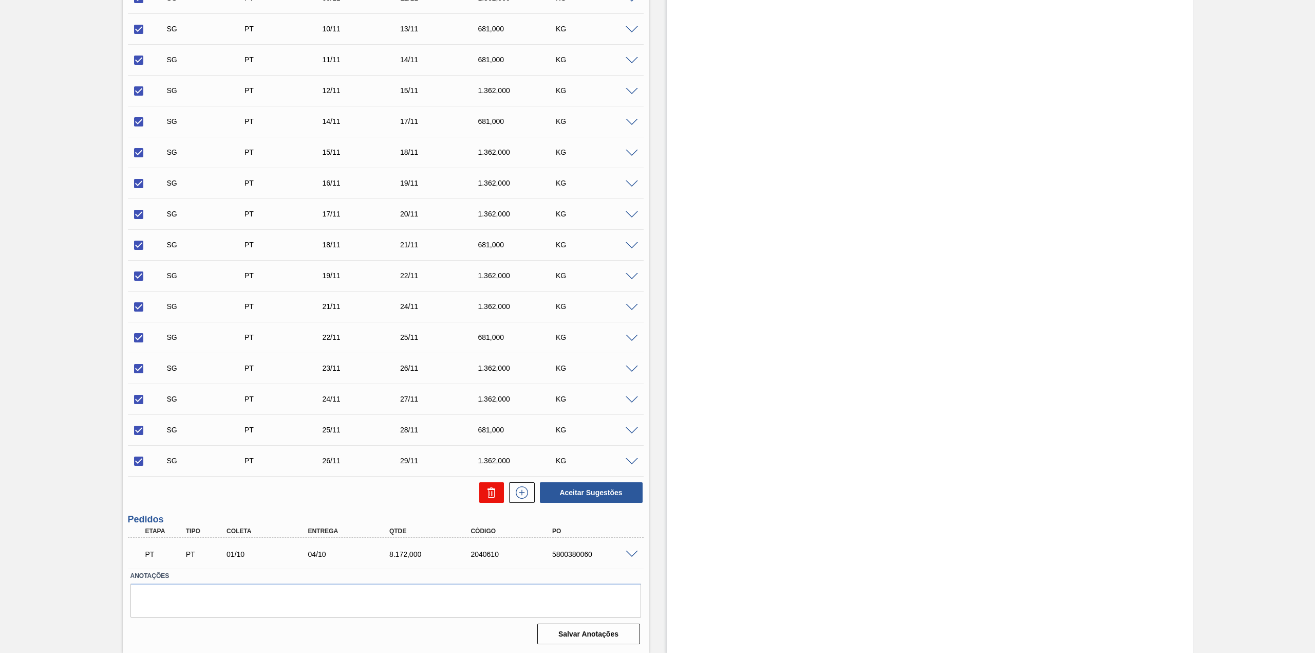
checkbox input "false"
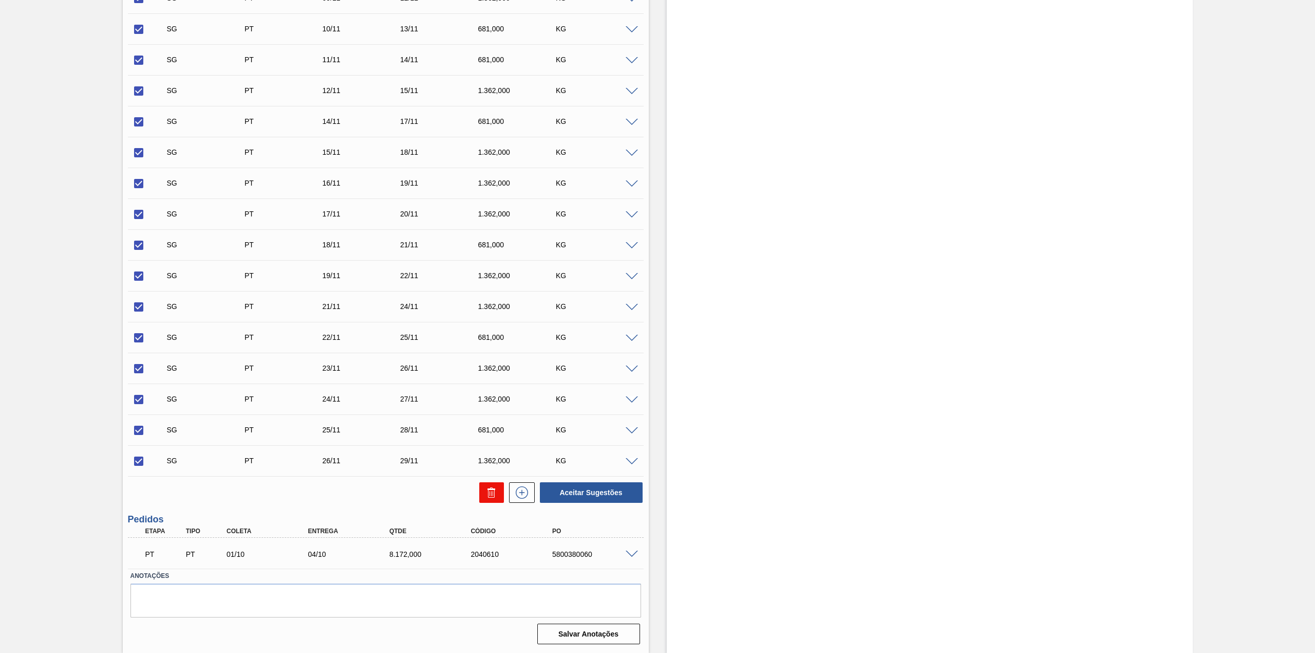
checkbox input "false"
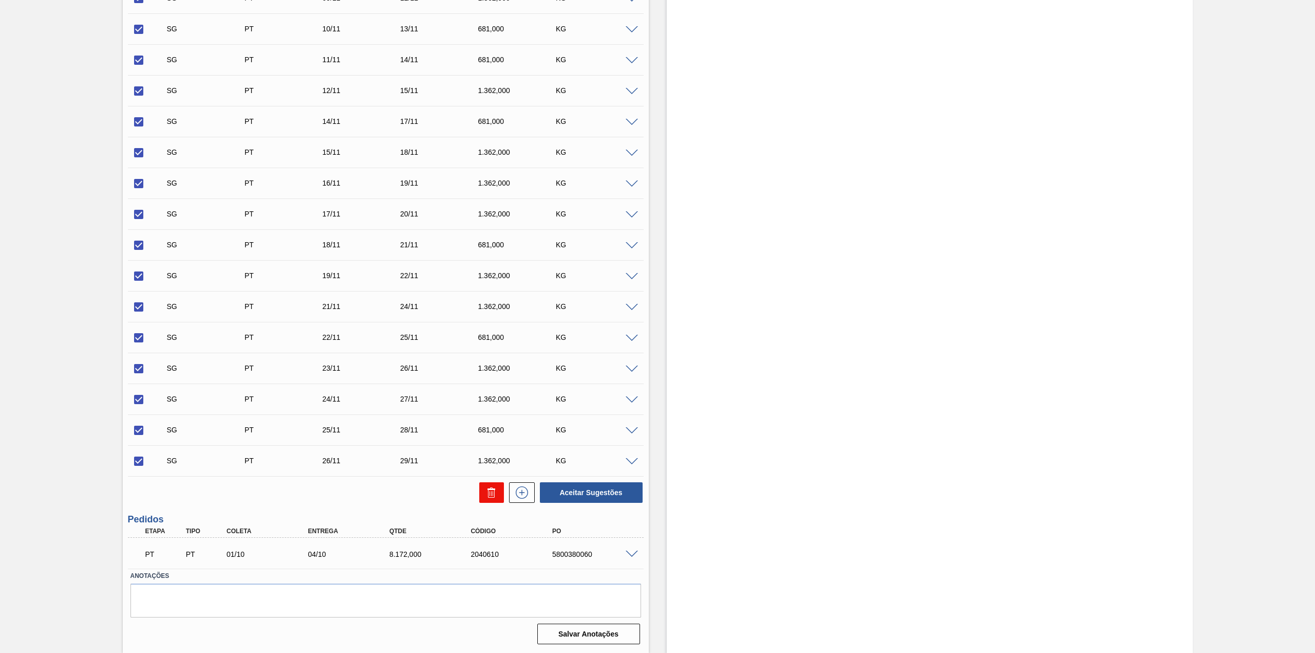
checkbox input "false"
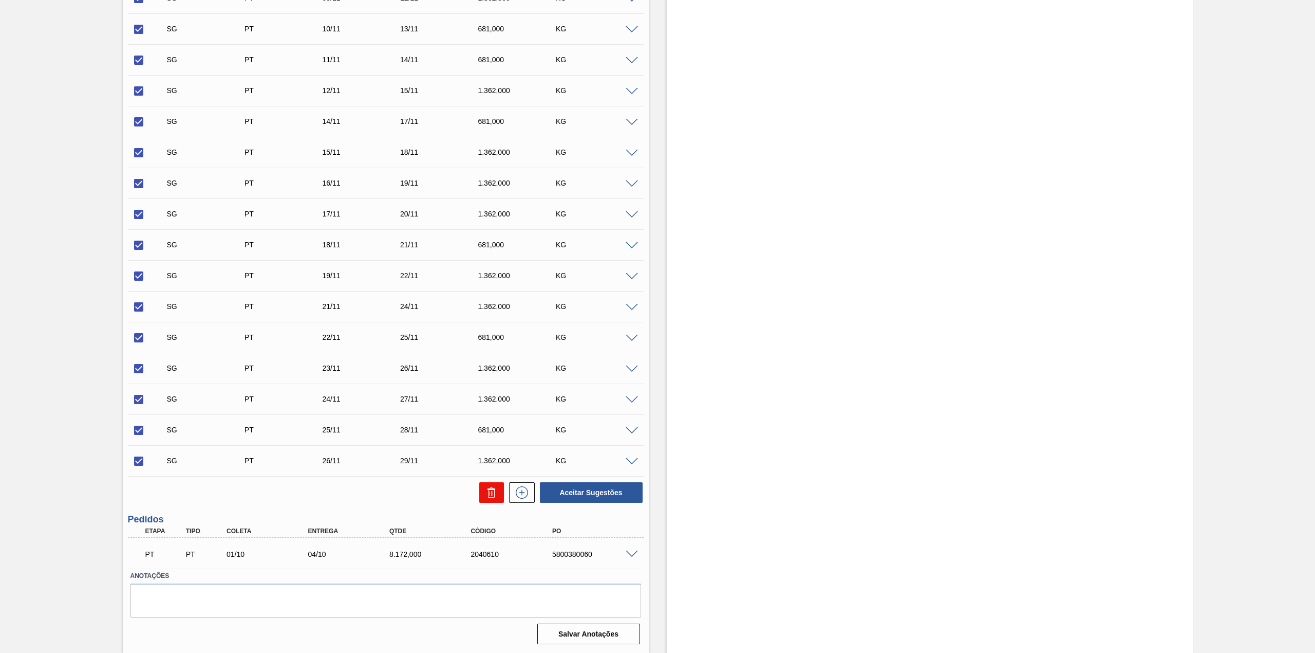
checkbox input "false"
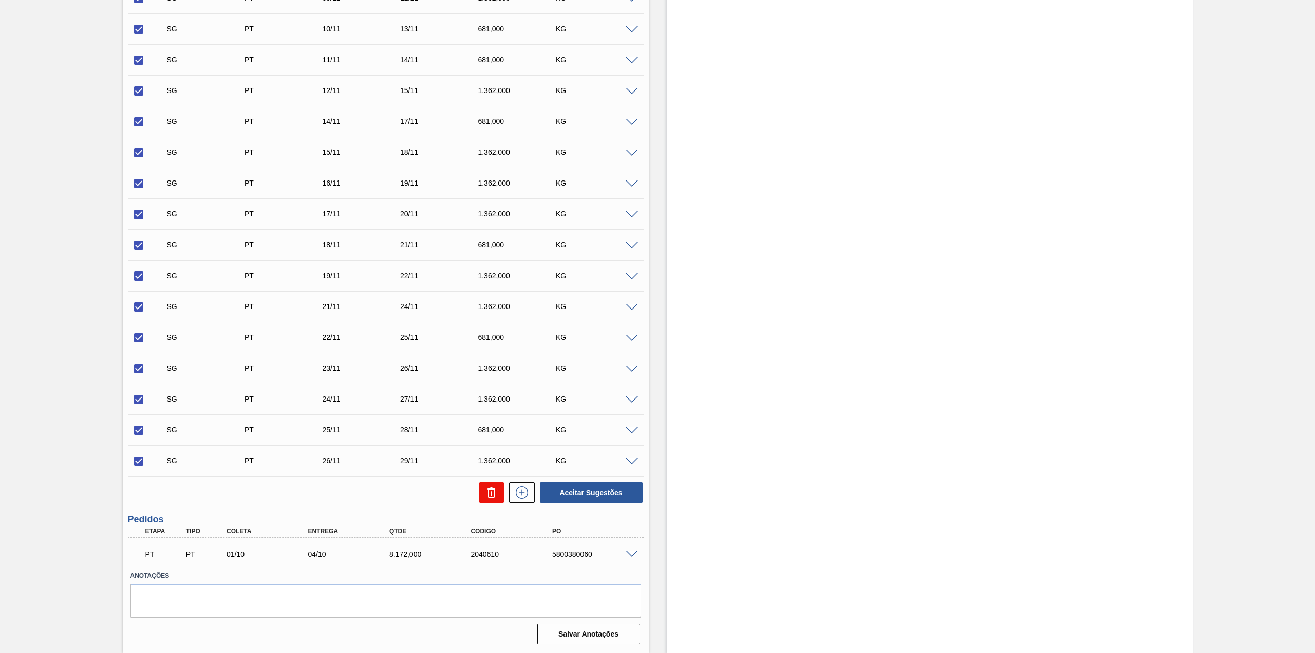
checkbox input "false"
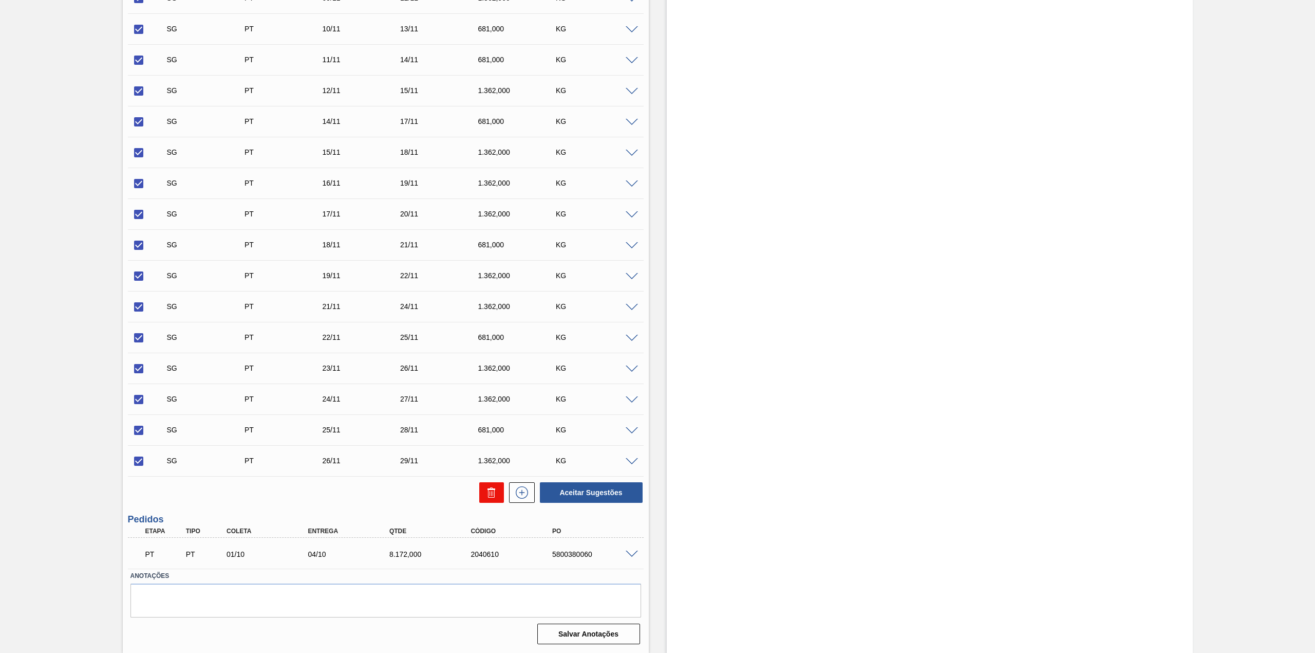
checkbox input "false"
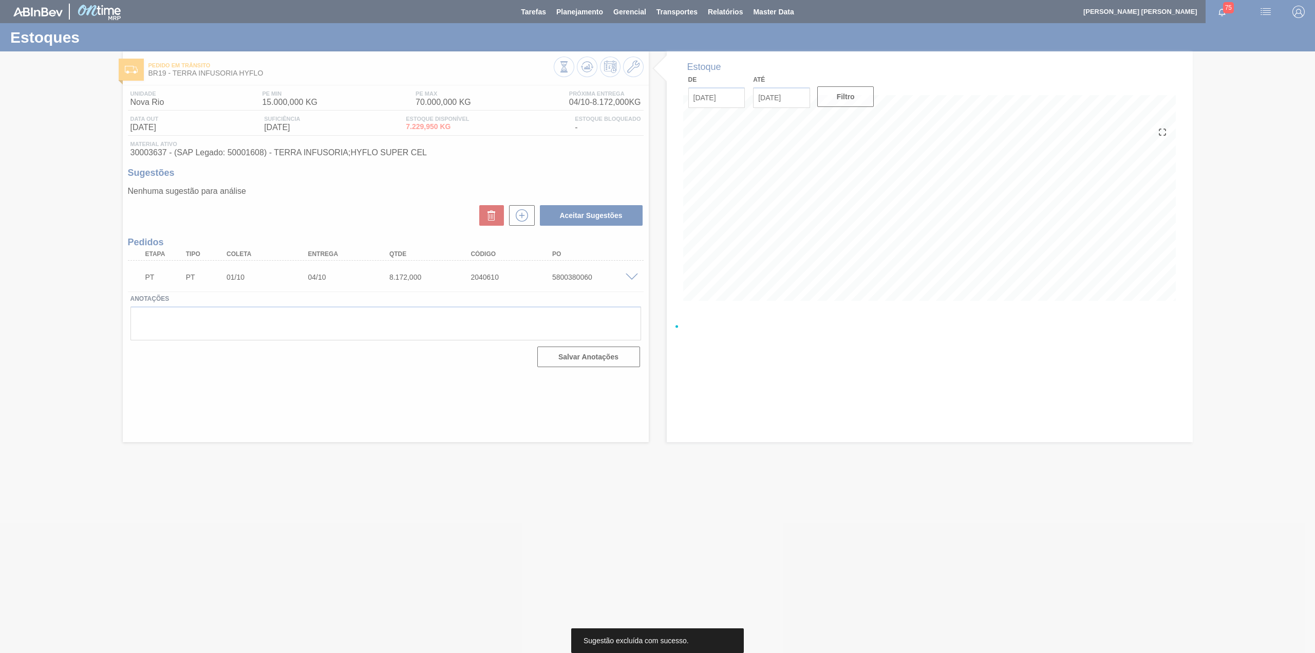
scroll to position [0, 0]
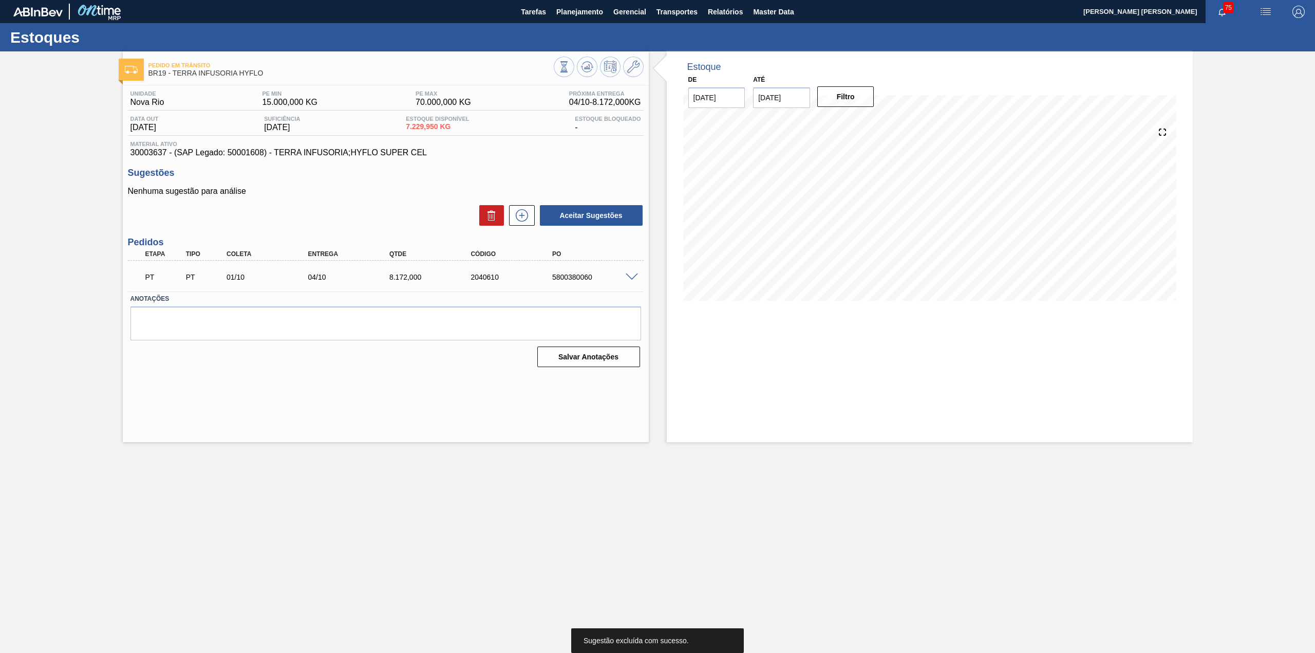
click at [524, 218] on icon at bounding box center [522, 215] width 16 height 12
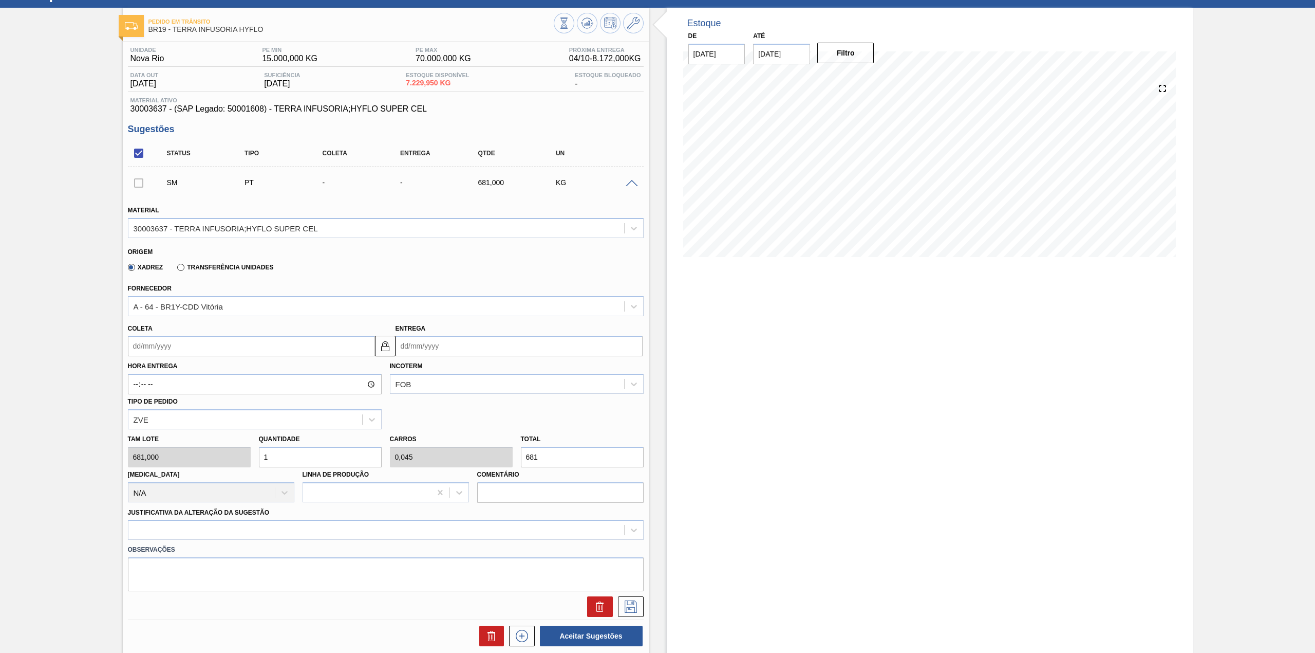
scroll to position [68, 0]
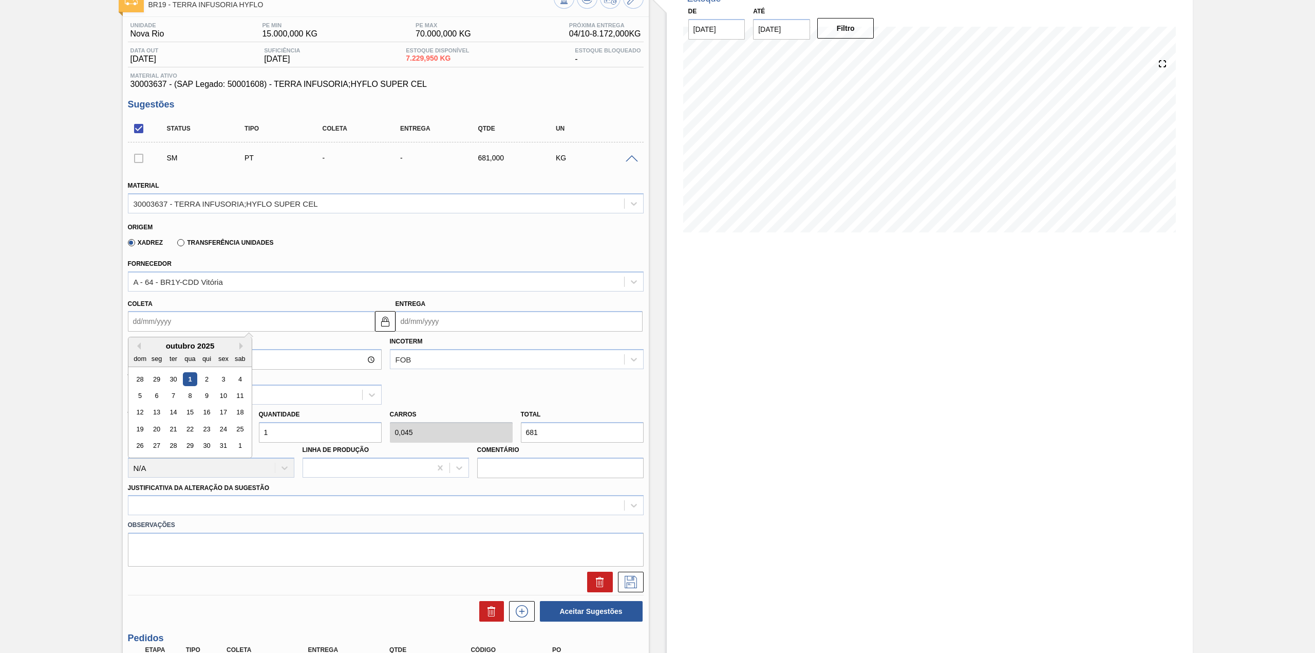
click at [224, 312] on input "Coleta" at bounding box center [251, 321] width 247 height 21
click at [188, 397] on div "8" at bounding box center [190, 395] width 14 height 14
type input "[DATE]"
type input "11/10/2025"
click at [277, 432] on input "1" at bounding box center [320, 432] width 123 height 21
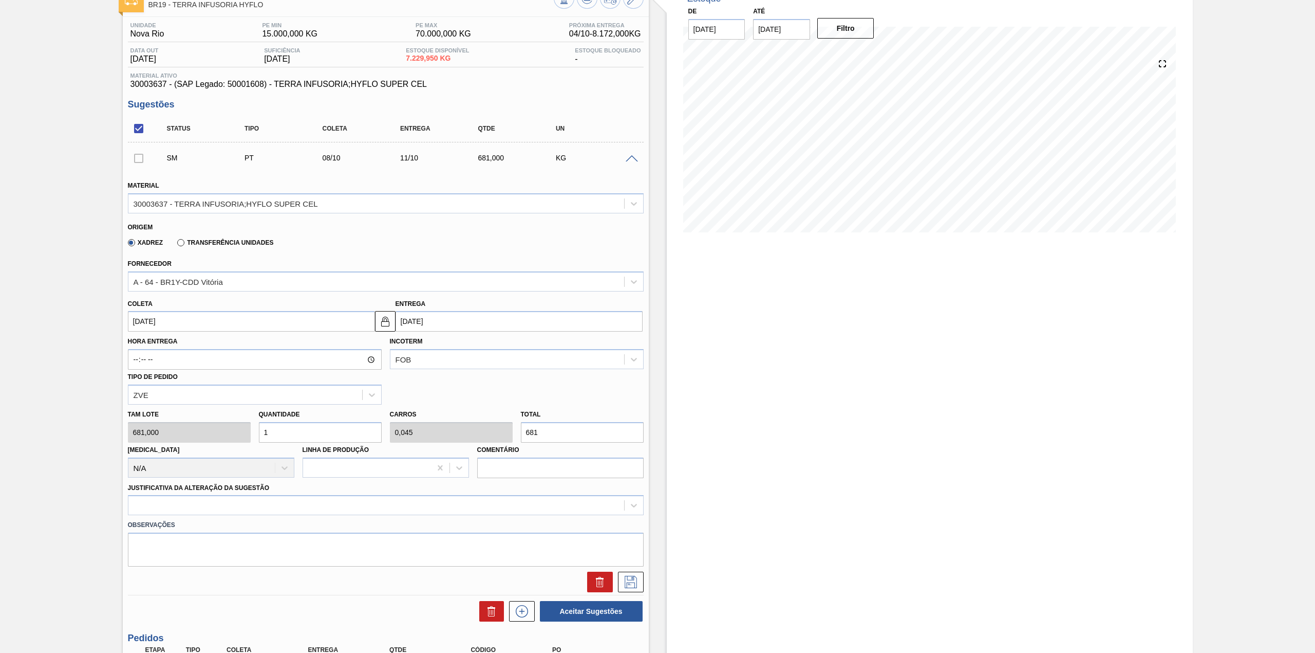
type input "12"
type input "0,545"
type input "8.172"
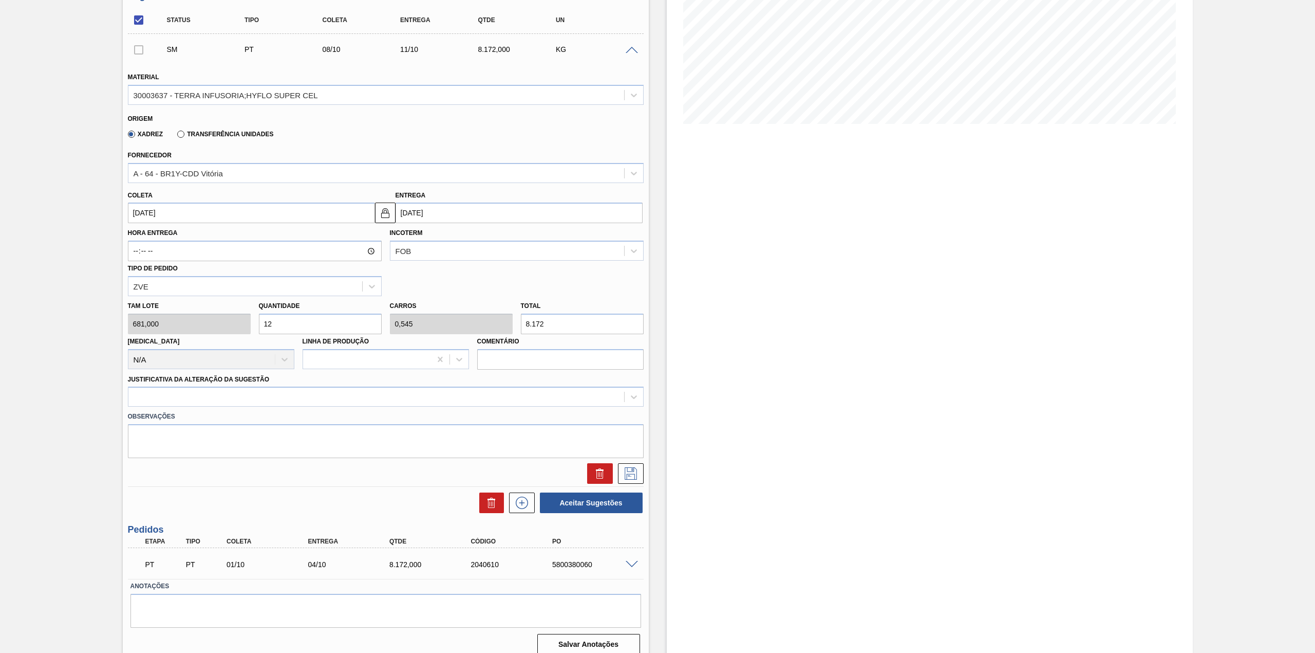
scroll to position [186, 0]
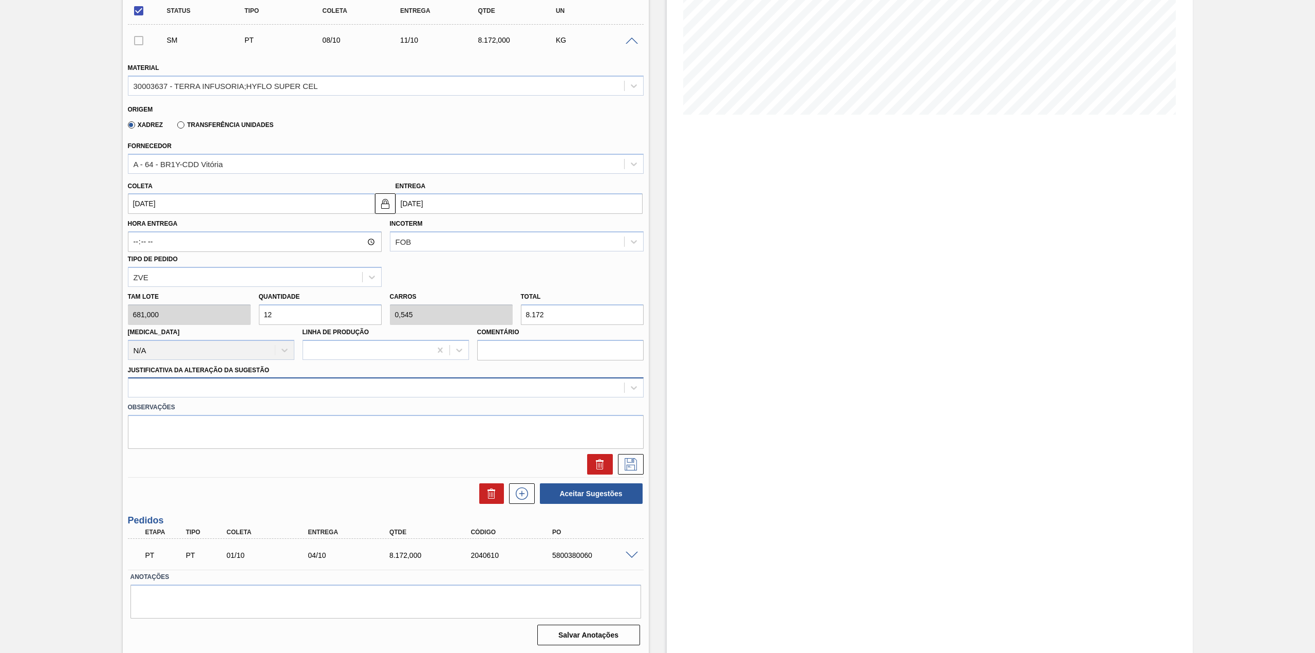
type input "12"
click at [216, 391] on div at bounding box center [376, 387] width 496 height 15
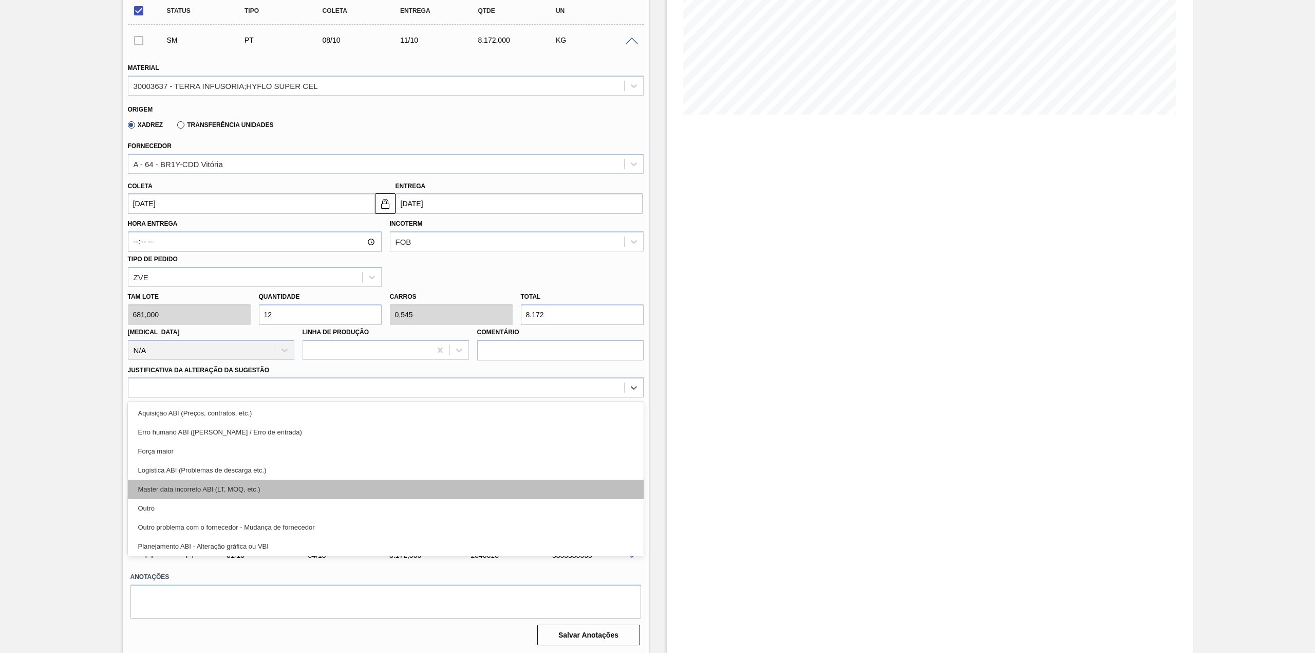
click at [185, 495] on div "Master data incorreto ABI (LT, MOQ, etc.)" at bounding box center [386, 488] width 516 height 19
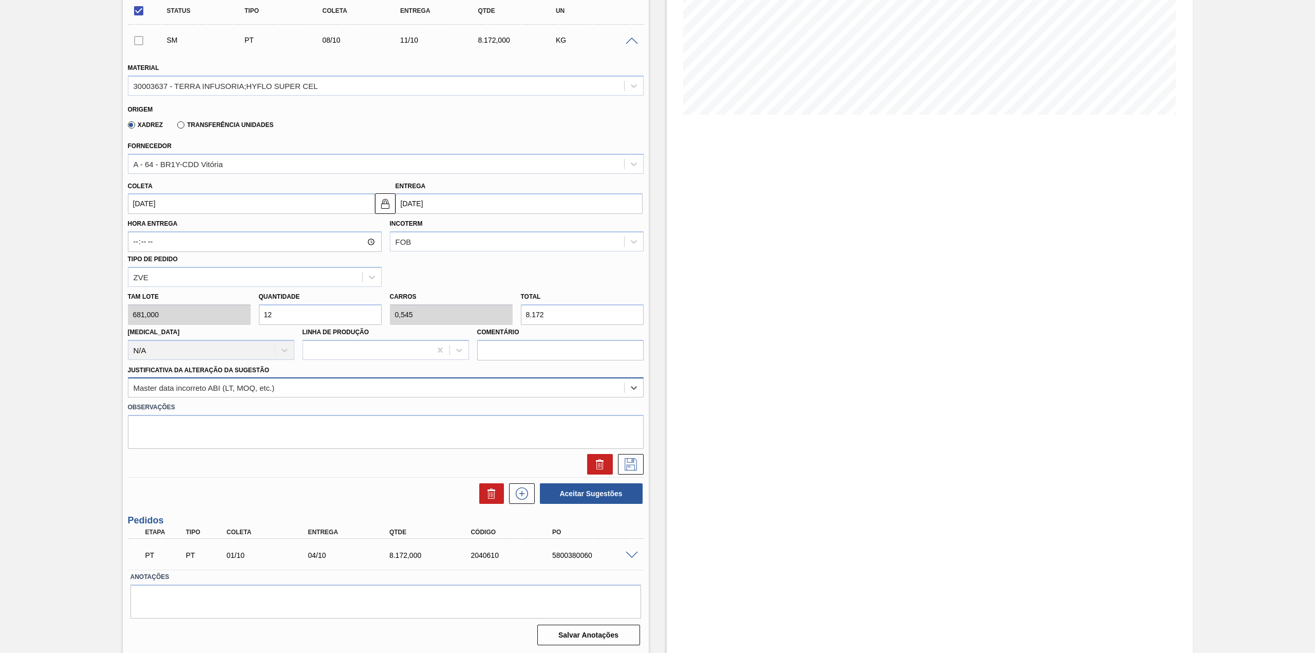
click at [261, 394] on div "Master data incorreto ABI (LT, MOQ, etc.)" at bounding box center [376, 387] width 496 height 15
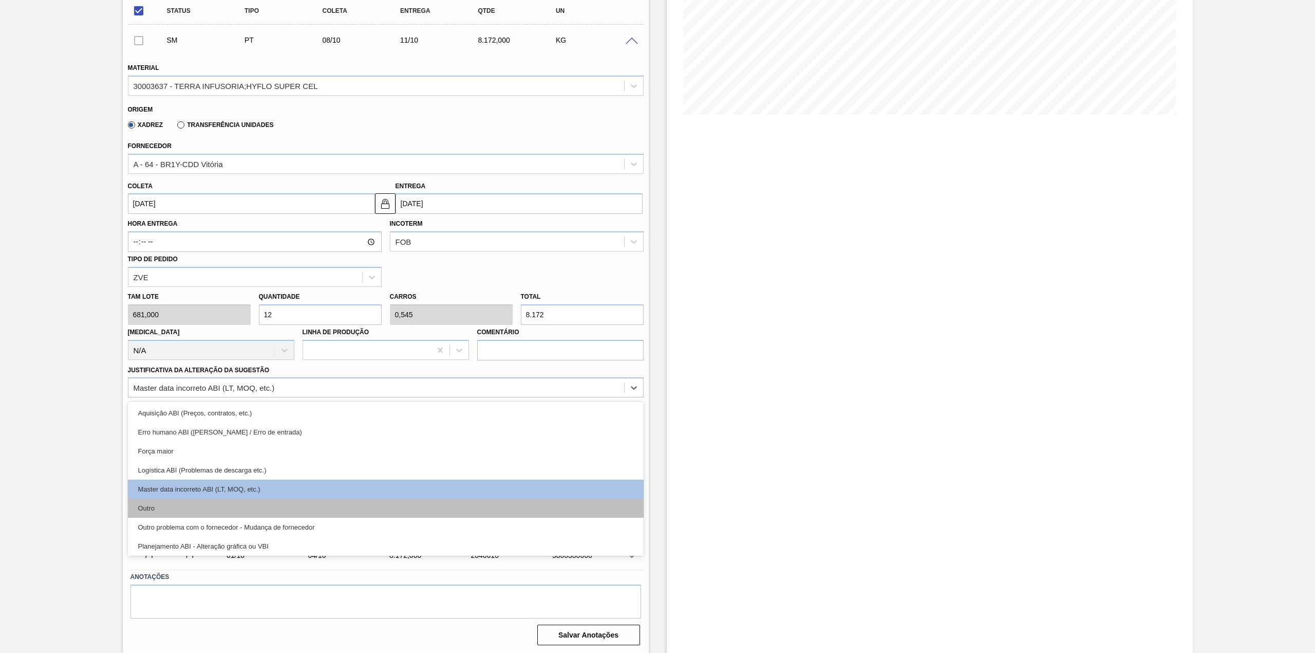
click at [208, 504] on div "Outro" at bounding box center [386, 507] width 516 height 19
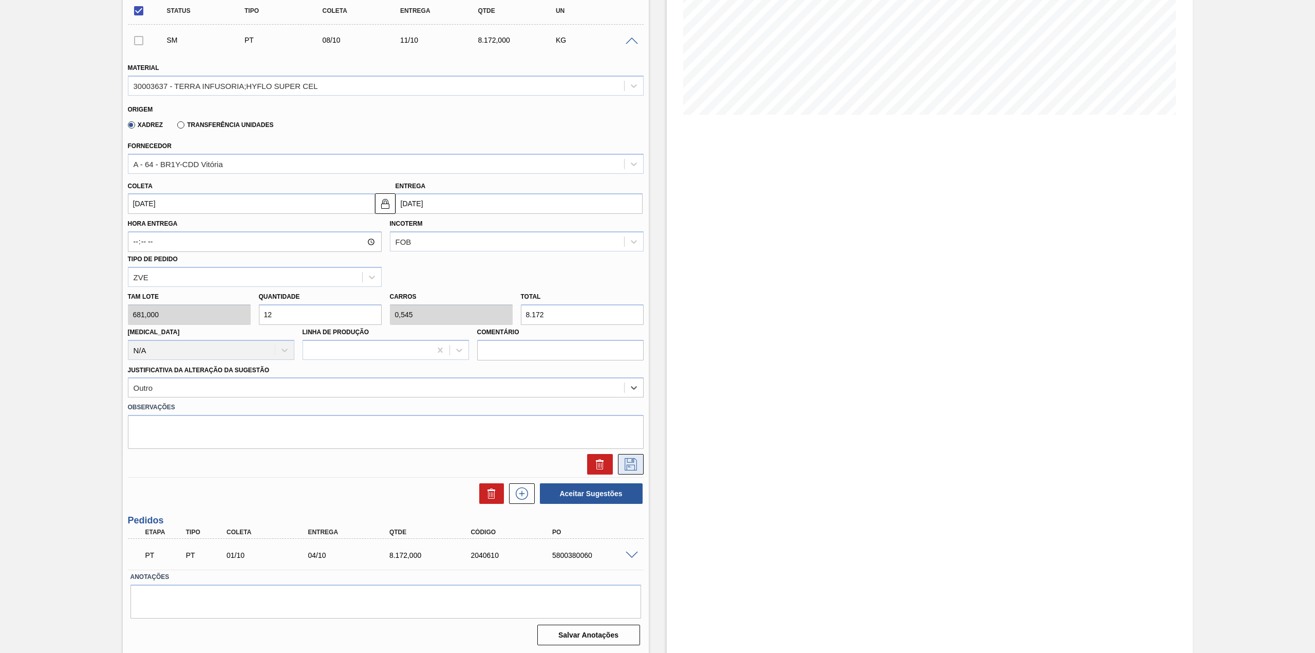
click at [634, 466] on icon at bounding box center [631, 464] width 12 height 12
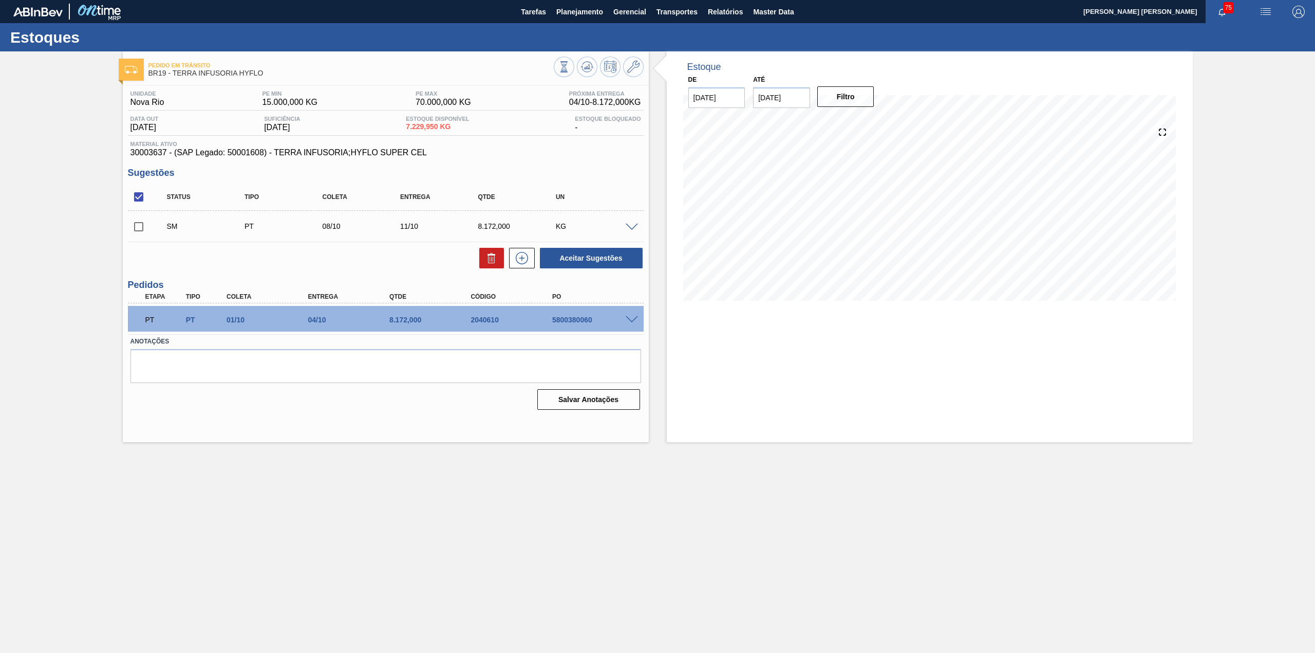
scroll to position [0, 0]
drag, startPoint x: 143, startPoint y: 225, endPoint x: 194, endPoint y: 236, distance: 52.2
click at [141, 225] on input "checkbox" at bounding box center [139, 227] width 22 height 22
checkbox input "true"
click at [605, 264] on button "Aceitar Sugestões" at bounding box center [591, 258] width 103 height 21
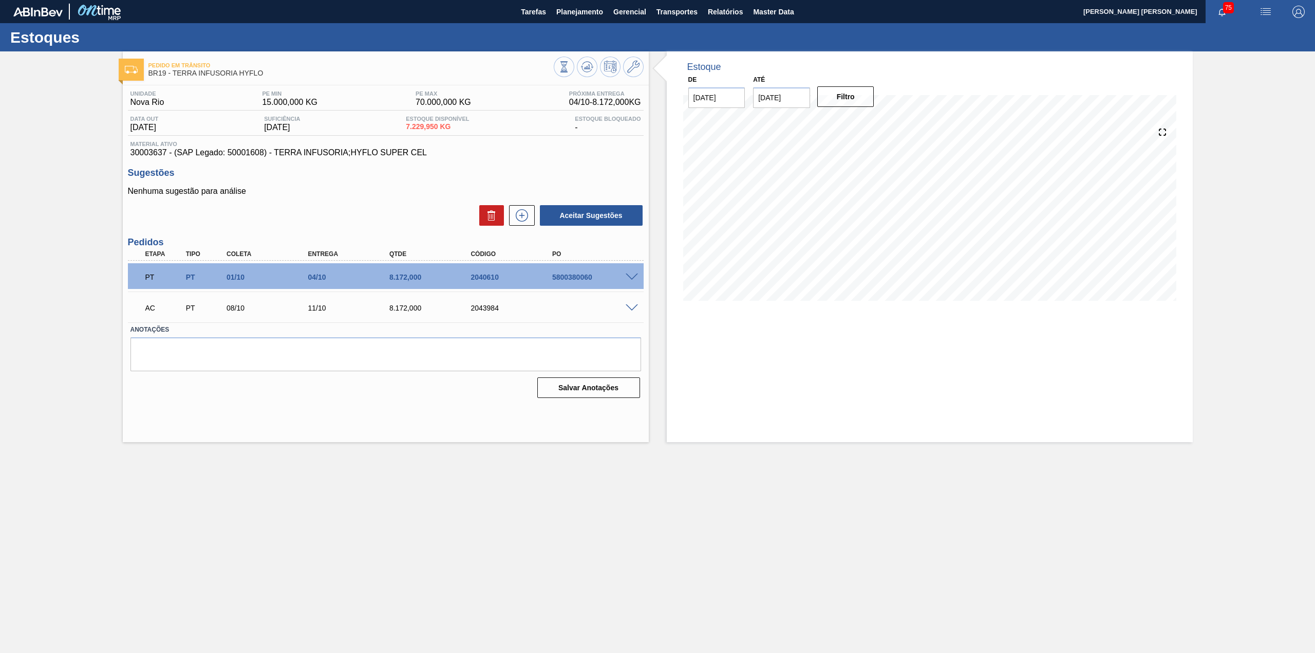
click at [636, 311] on div "AC PT 08/10 11/10 8.172,000 2043984" at bounding box center [386, 307] width 516 height 26
click at [634, 305] on span at bounding box center [632, 308] width 12 height 8
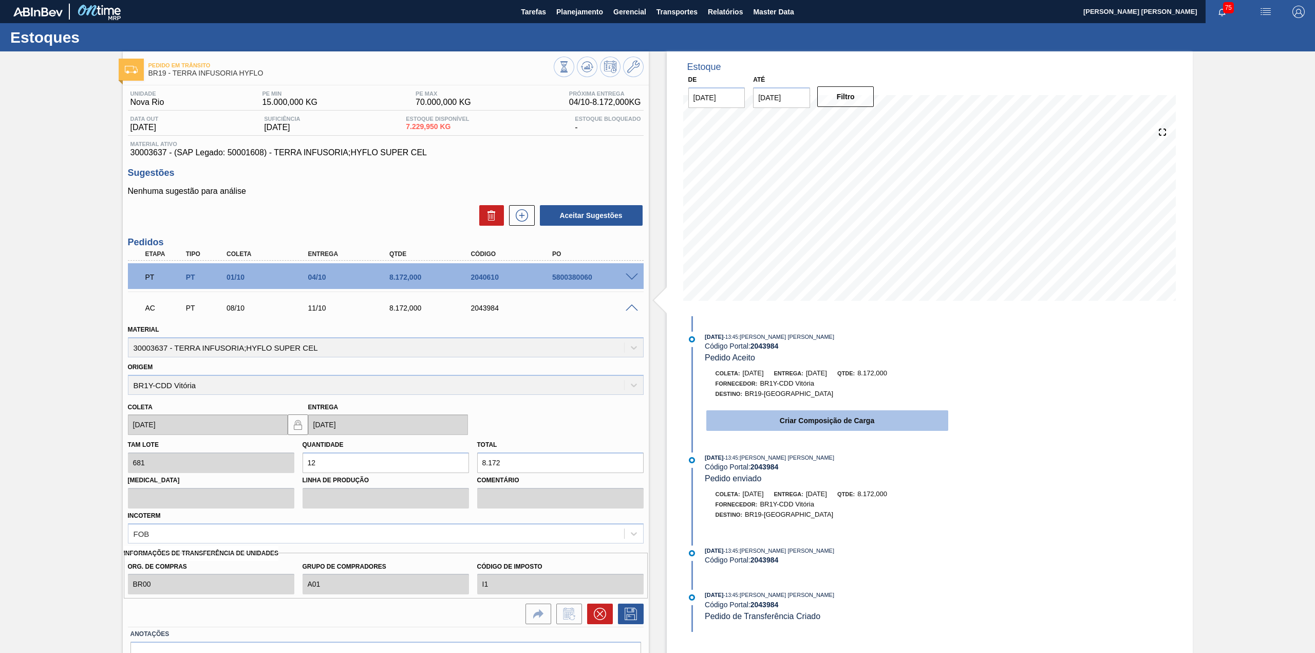
click at [792, 419] on button "Criar Composição de Carga" at bounding box center [827, 420] width 242 height 21
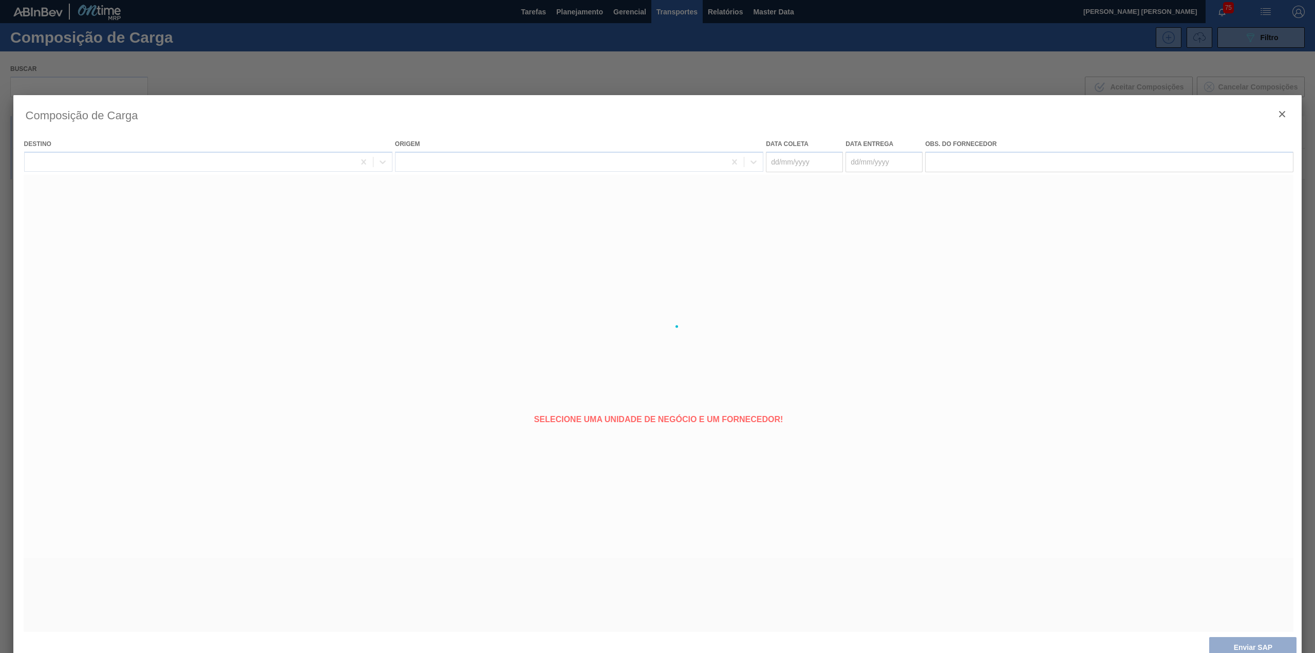
type coleta "[DATE]"
type entrega "11/10/2025"
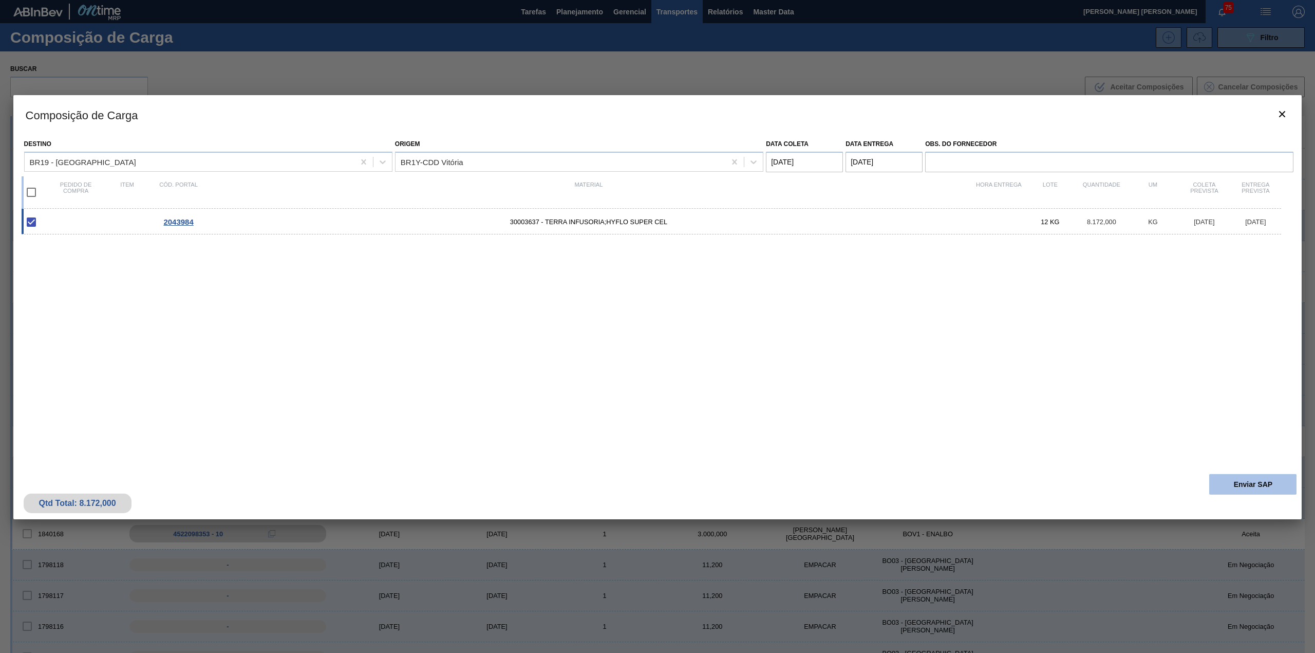
click at [1252, 488] on button "Enviar SAP" at bounding box center [1253, 484] width 87 height 21
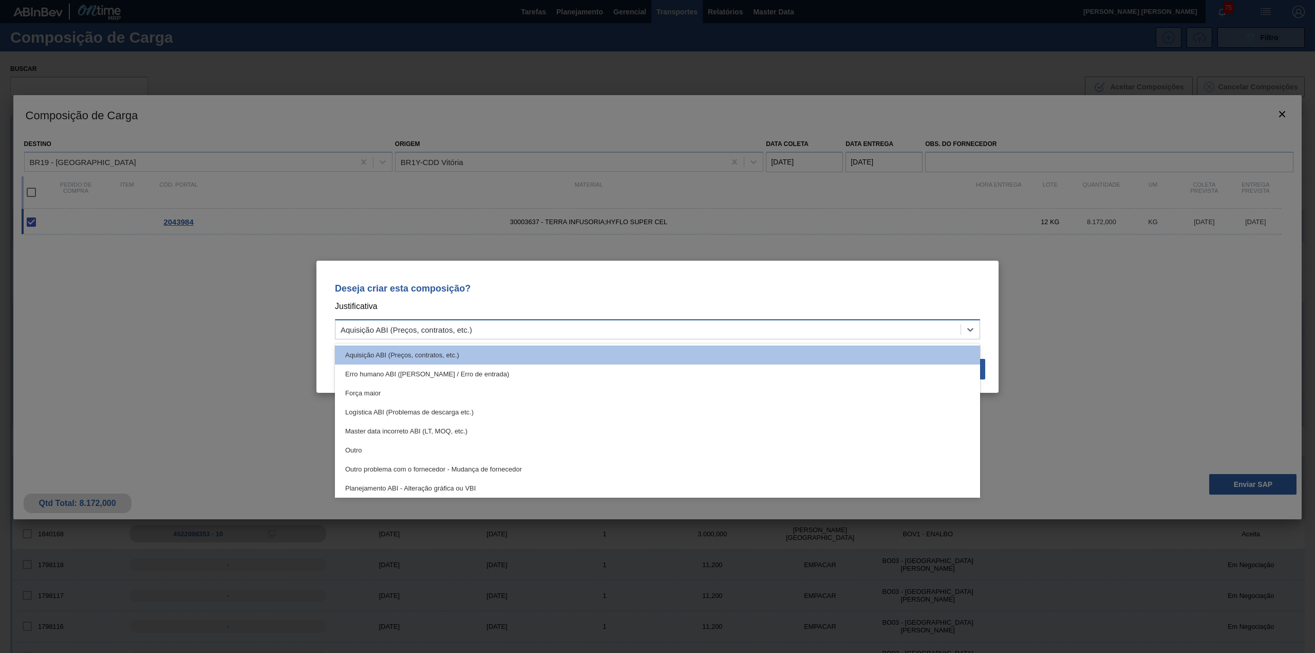
drag, startPoint x: 610, startPoint y: 336, endPoint x: 491, endPoint y: 410, distance: 140.6
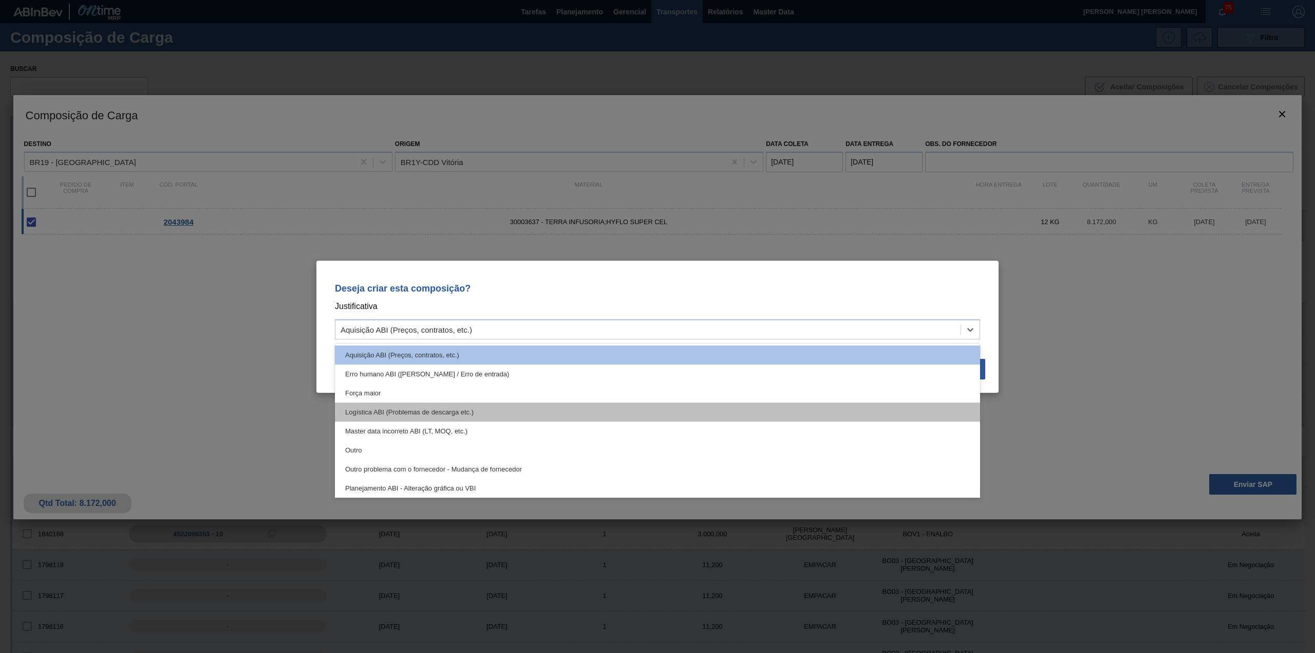
click at [609, 336] on div "Aquisição ABI (Preços, contratos, etc.)" at bounding box center [648, 329] width 625 height 15
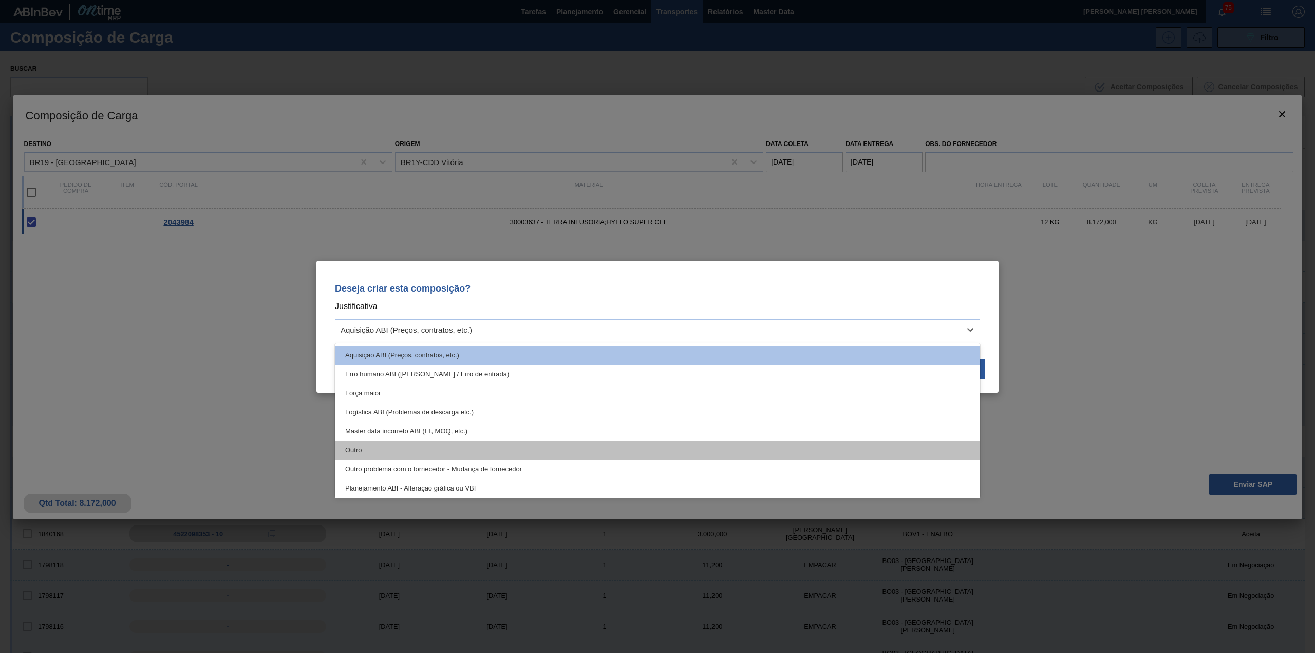
click at [468, 445] on div "Outro" at bounding box center [657, 449] width 645 height 19
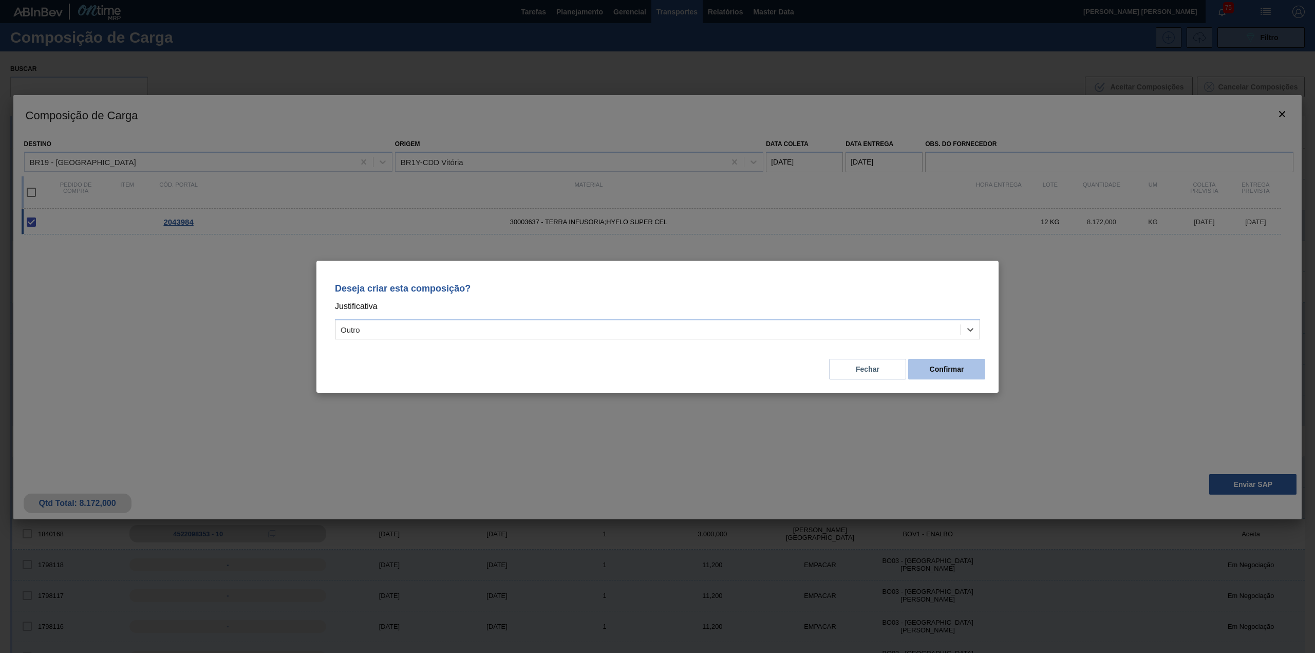
click at [956, 370] on button "Confirmar" at bounding box center [946, 369] width 77 height 21
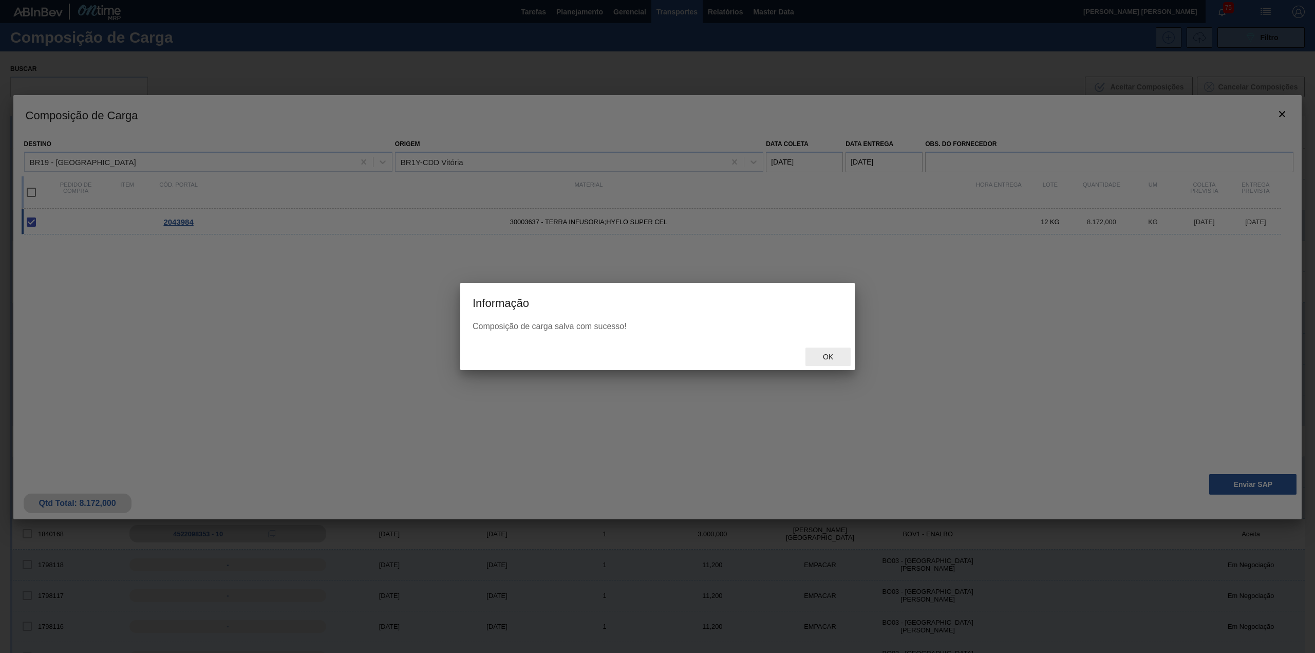
click at [836, 354] on span "Ok" at bounding box center [828, 356] width 27 height 8
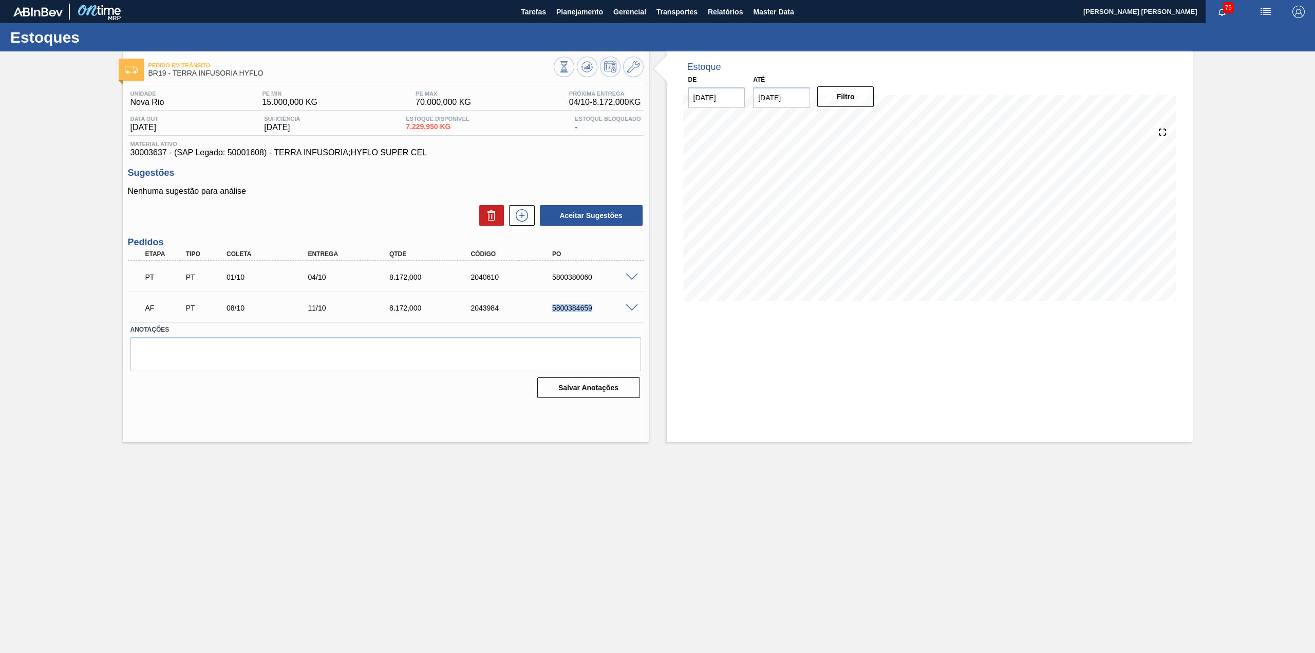
drag, startPoint x: 551, startPoint y: 305, endPoint x: 597, endPoint y: 313, distance: 45.9
click at [597, 313] on div "AF PT 08/10 11/10 8.172,000 2043984 5800384659" at bounding box center [383, 306] width 489 height 21
copy div "5800384659"
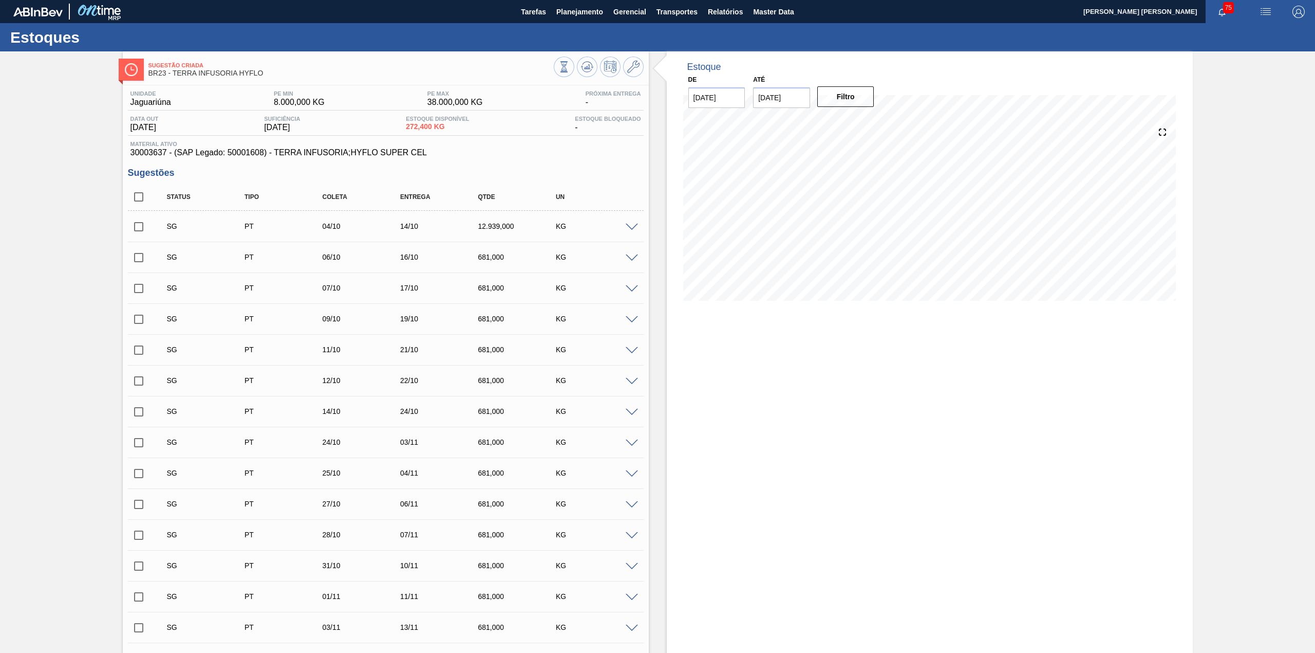
click at [138, 196] on input "checkbox" at bounding box center [139, 197] width 22 height 22
checkbox input "true"
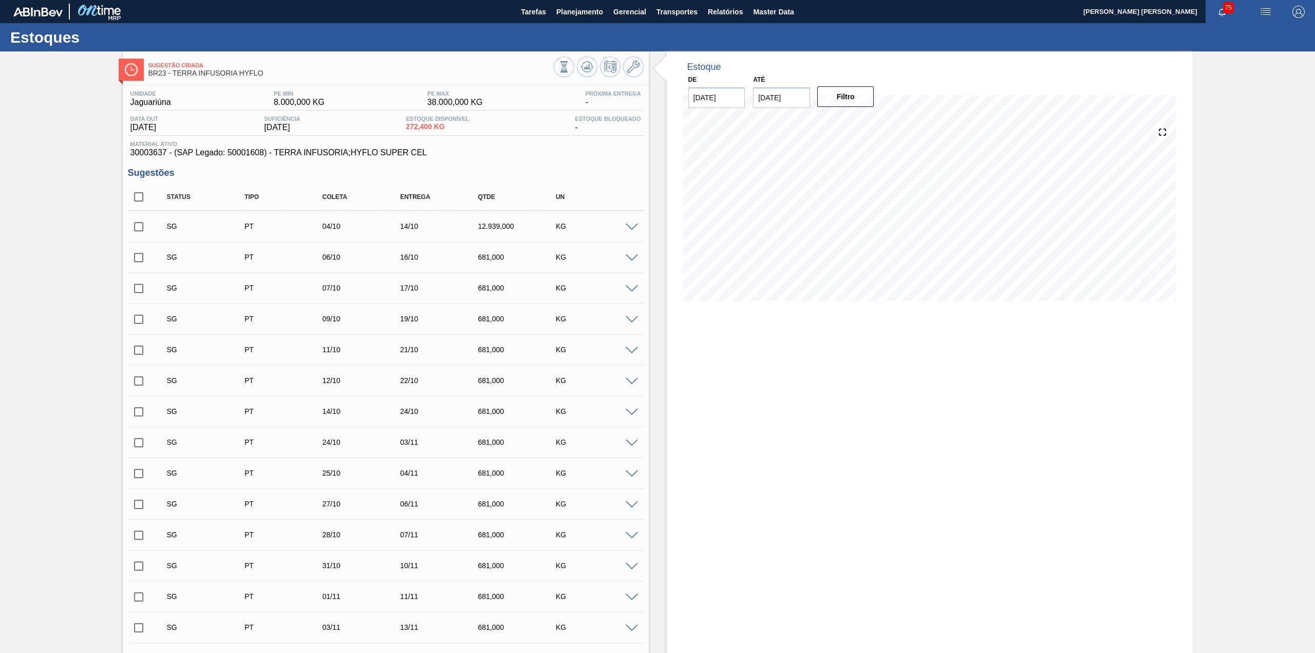
checkbox input "true"
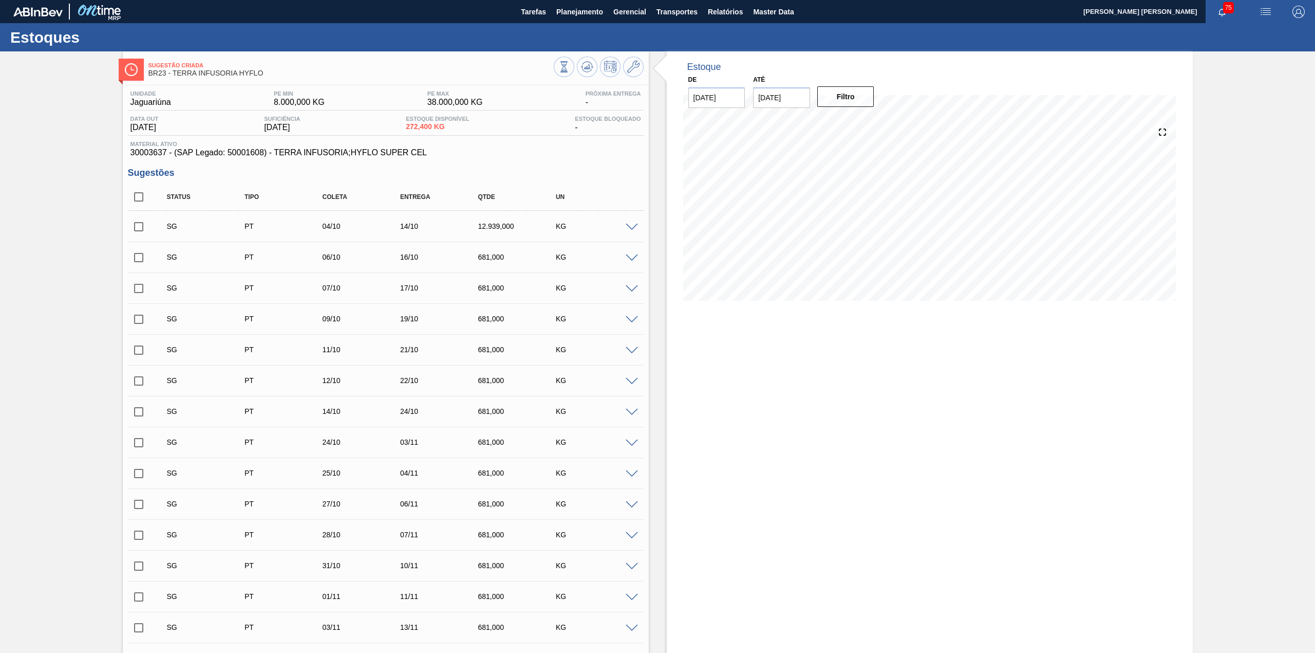
checkbox input "true"
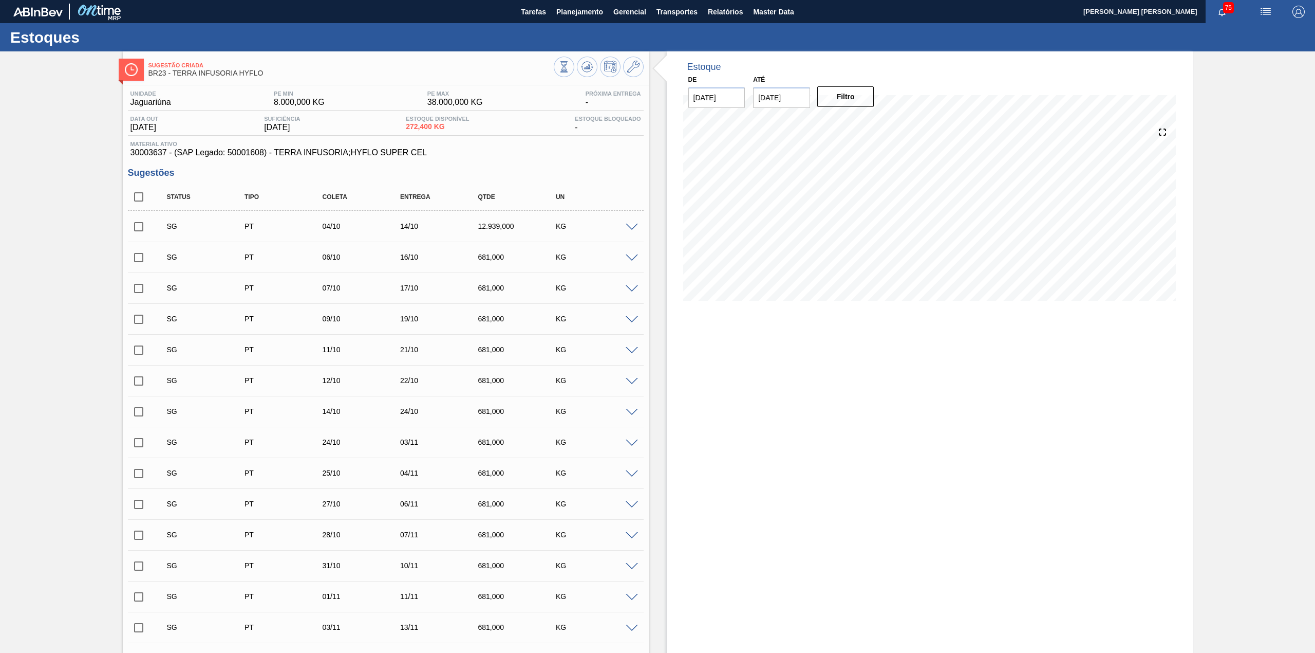
checkbox input "true"
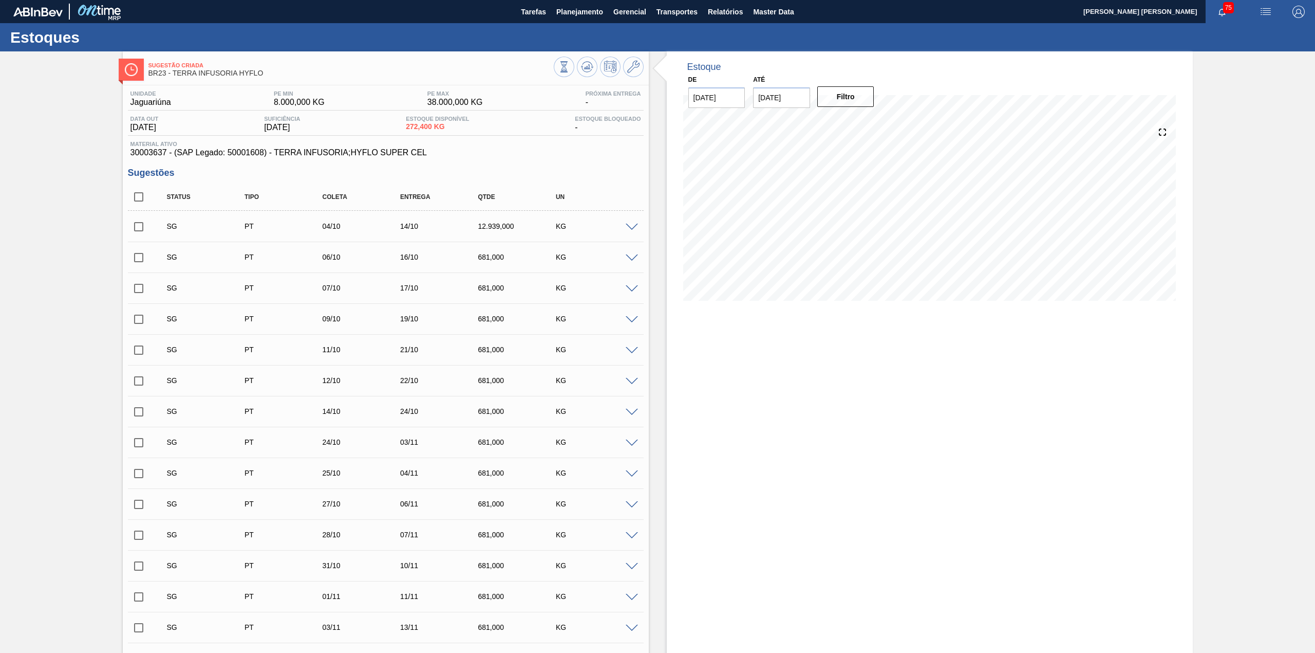
checkbox input "true"
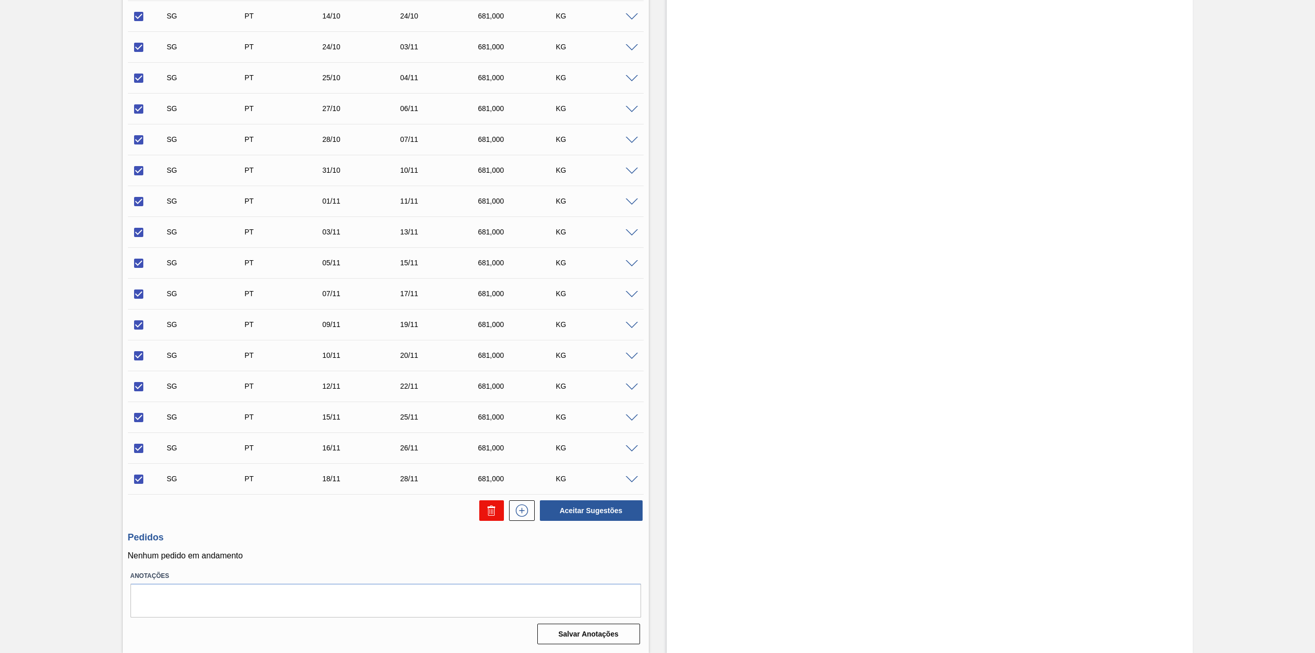
click at [488, 506] on icon at bounding box center [492, 510] width 12 height 12
checkbox input "false"
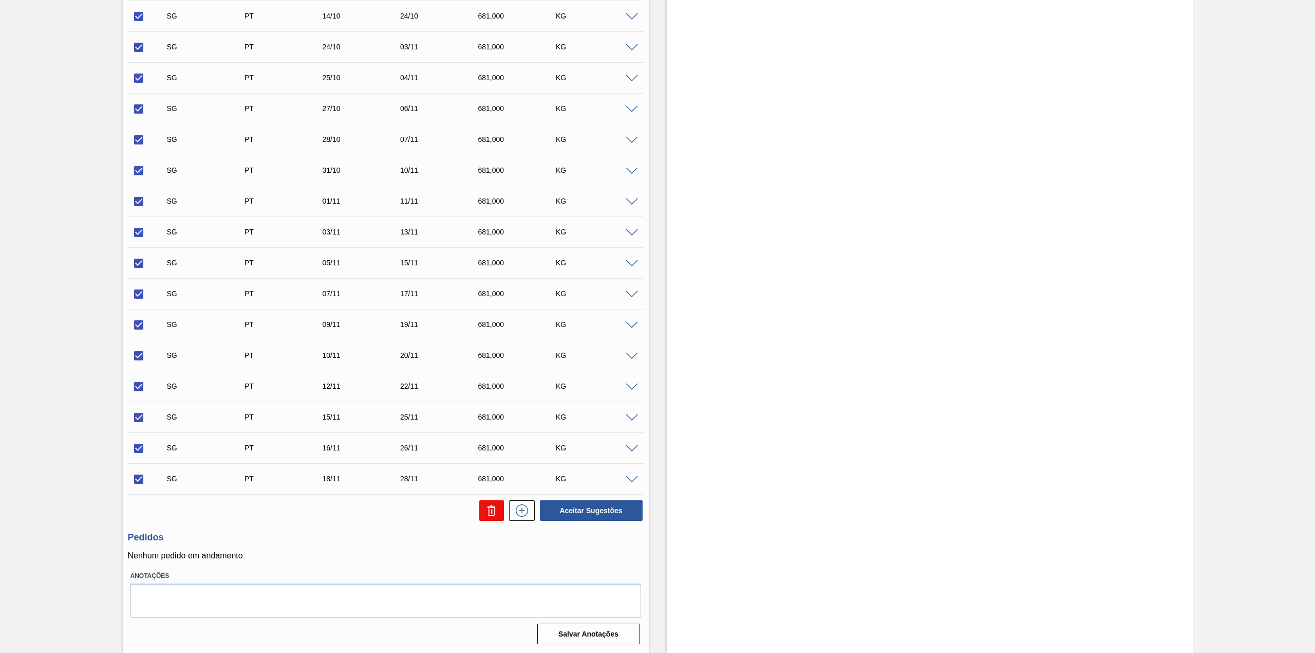
checkbox input "false"
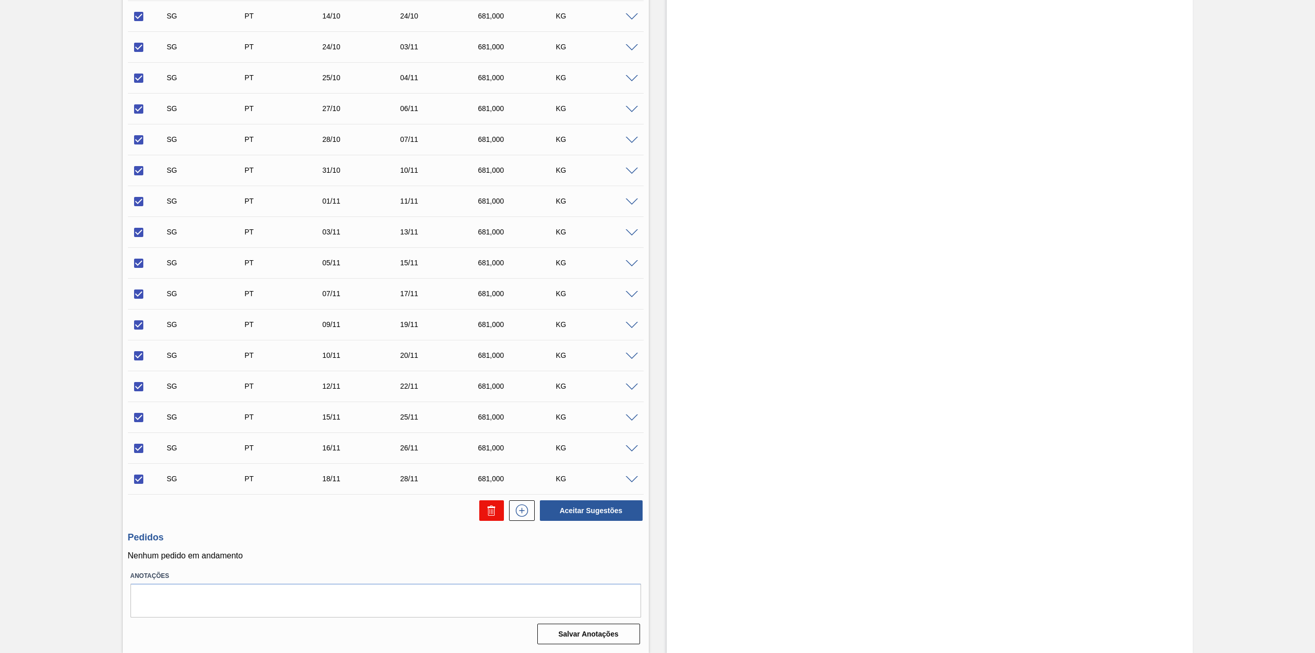
checkbox input "false"
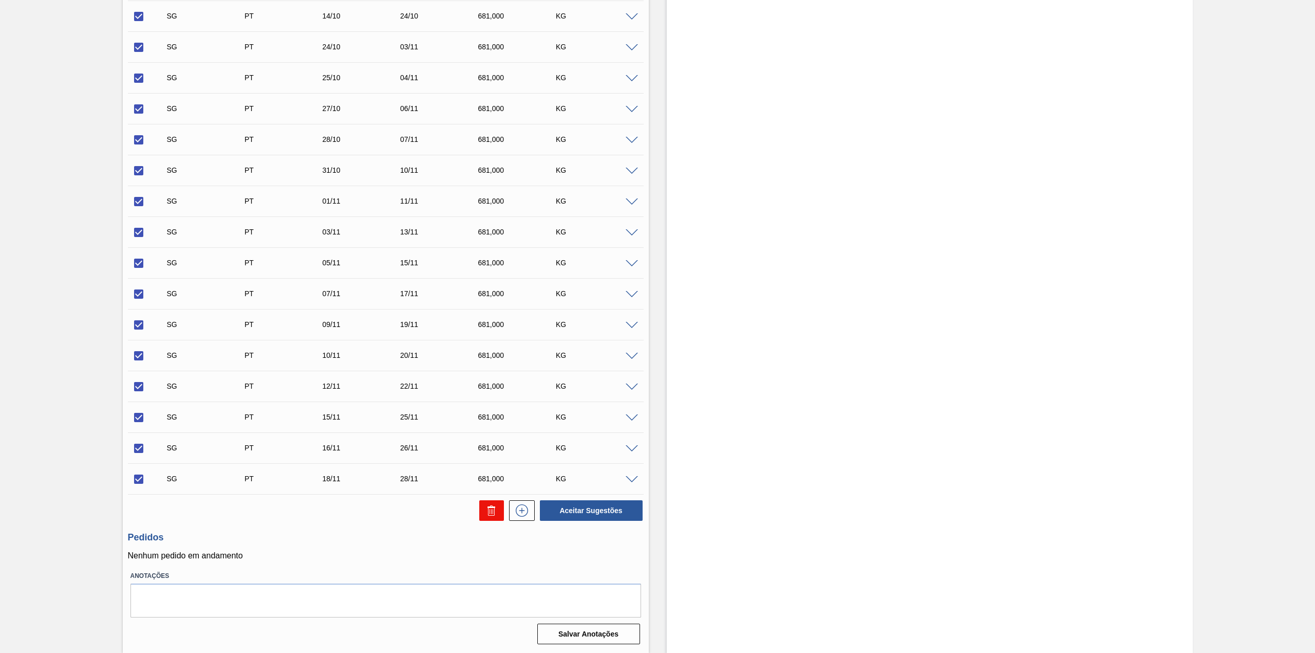
checkbox input "false"
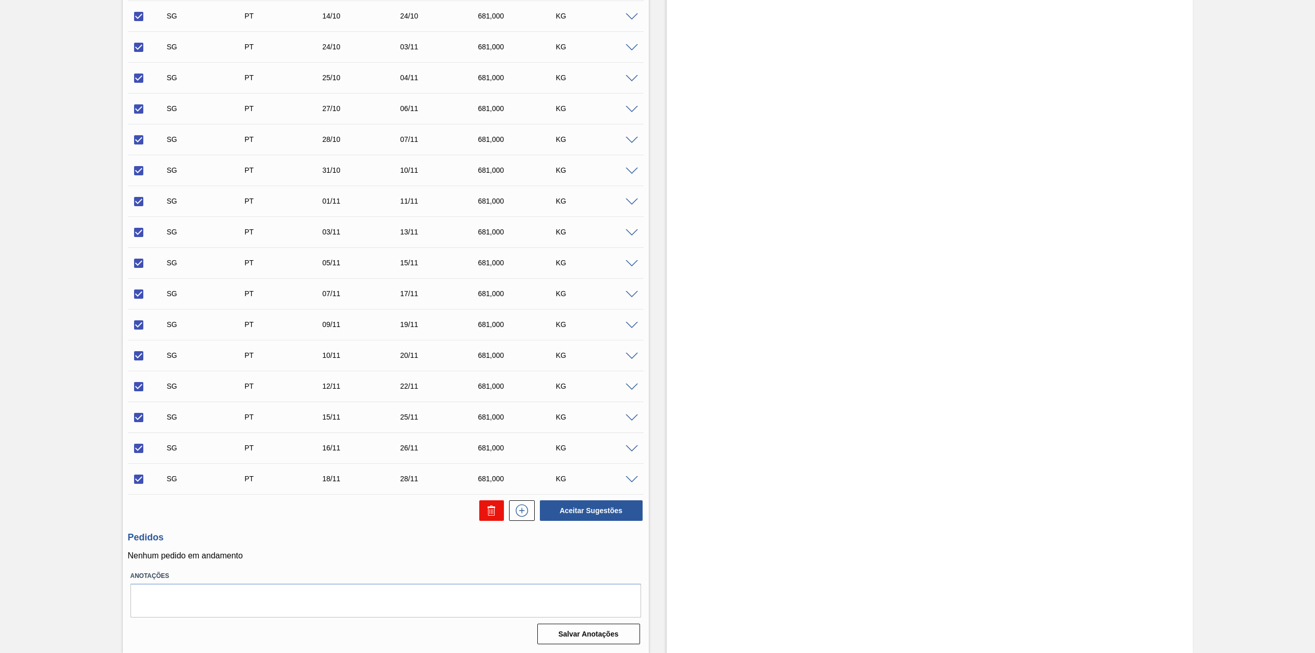
checkbox input "false"
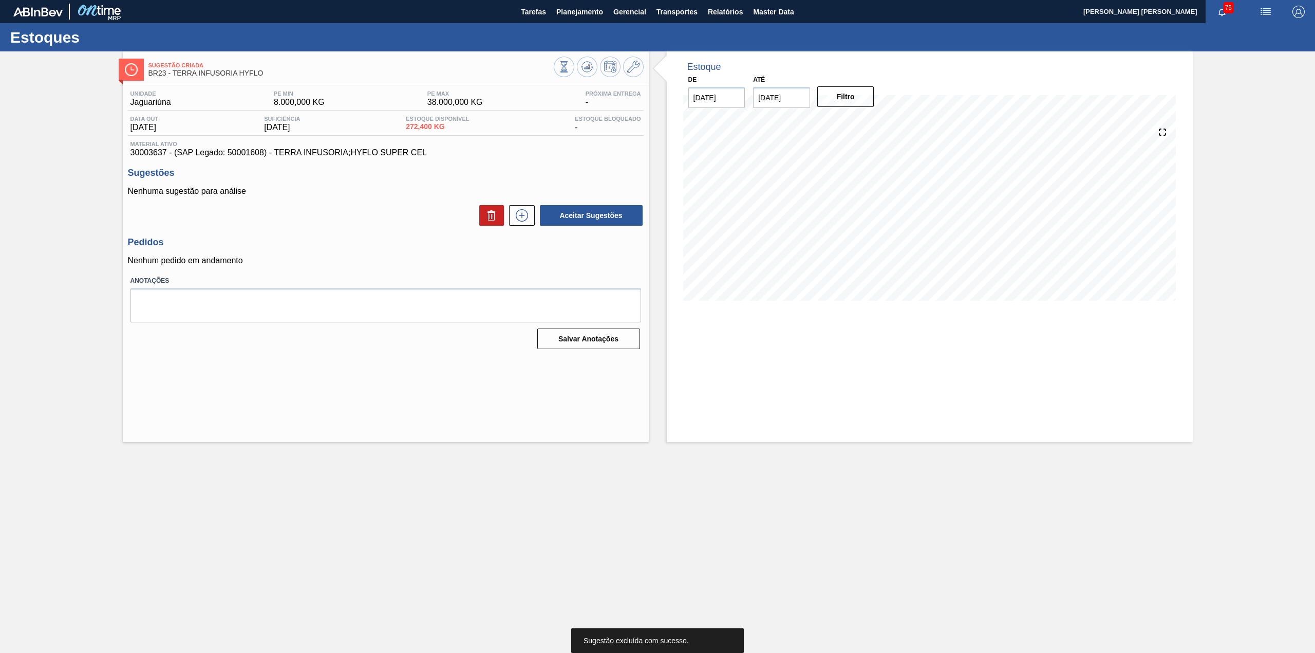
scroll to position [0, 0]
click at [523, 218] on icon at bounding box center [522, 215] width 16 height 12
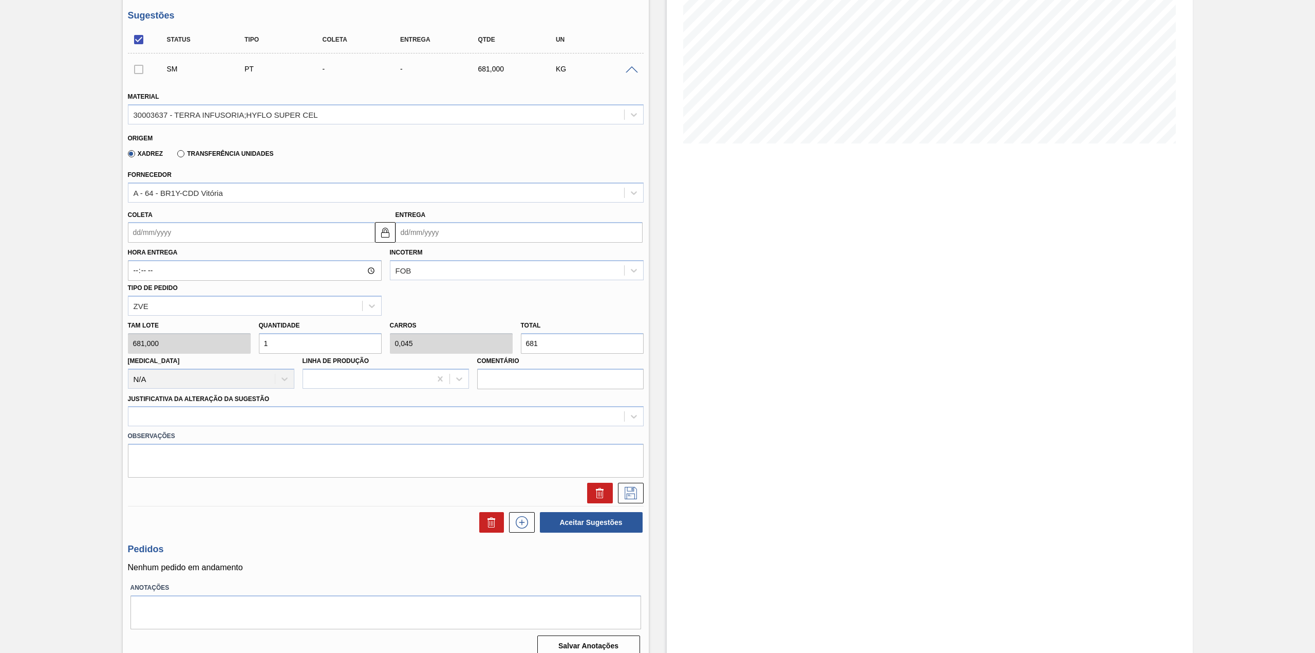
scroll to position [169, 0]
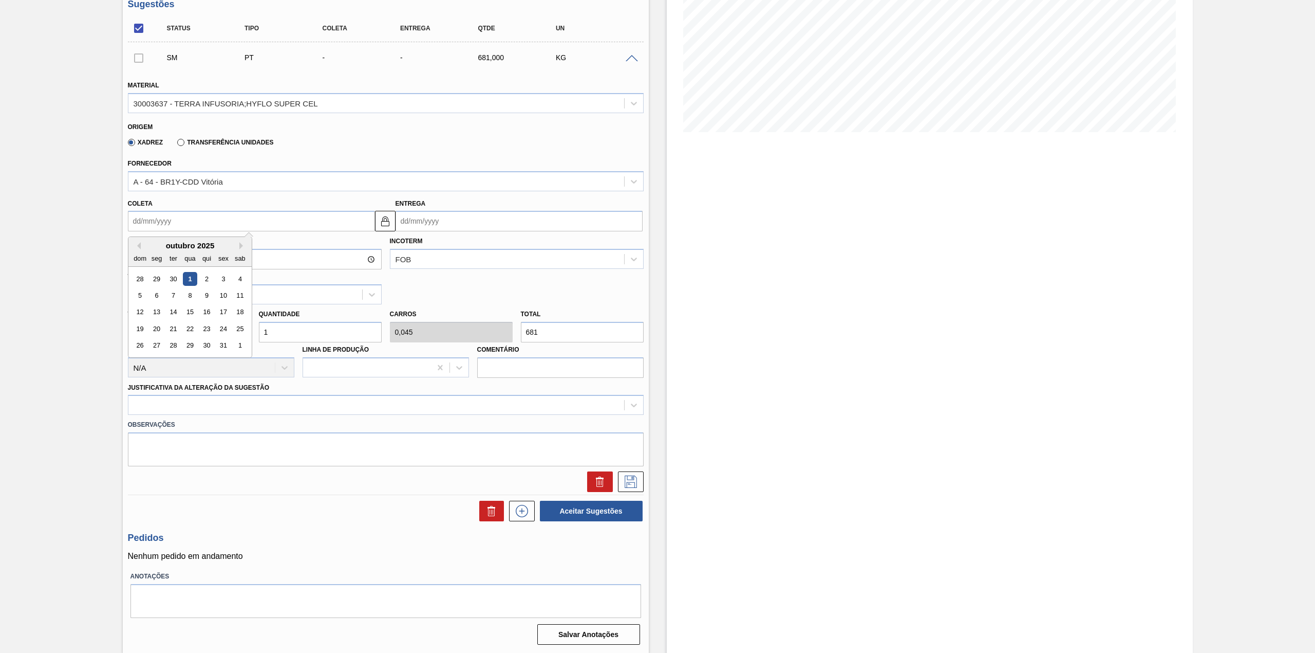
click at [211, 224] on input "Coleta" at bounding box center [251, 221] width 247 height 21
click at [187, 294] on div "8" at bounding box center [190, 295] width 14 height 14
type input "08/10/2025"
type input "18/10/2025"
click at [280, 320] on div "Quantidade 1" at bounding box center [320, 324] width 123 height 35
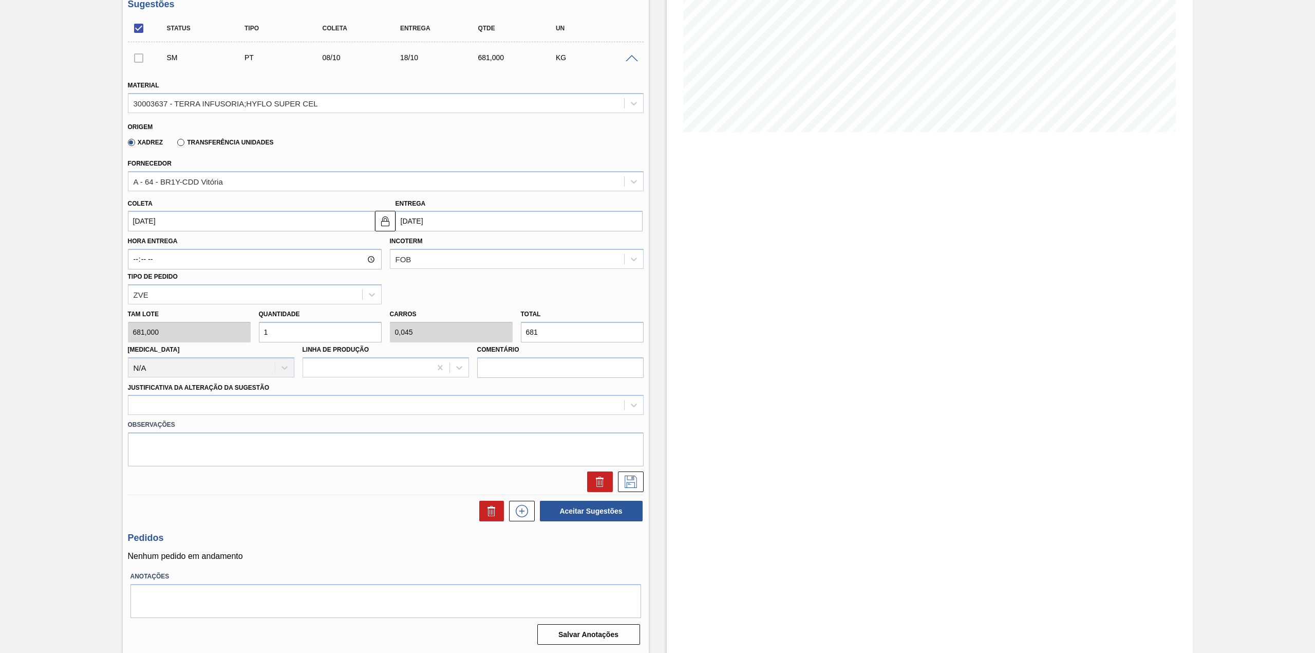
click at [288, 329] on input "1" at bounding box center [320, 332] width 123 height 21
type input "12"
type input "0,545"
type input "8.172"
type input "12"
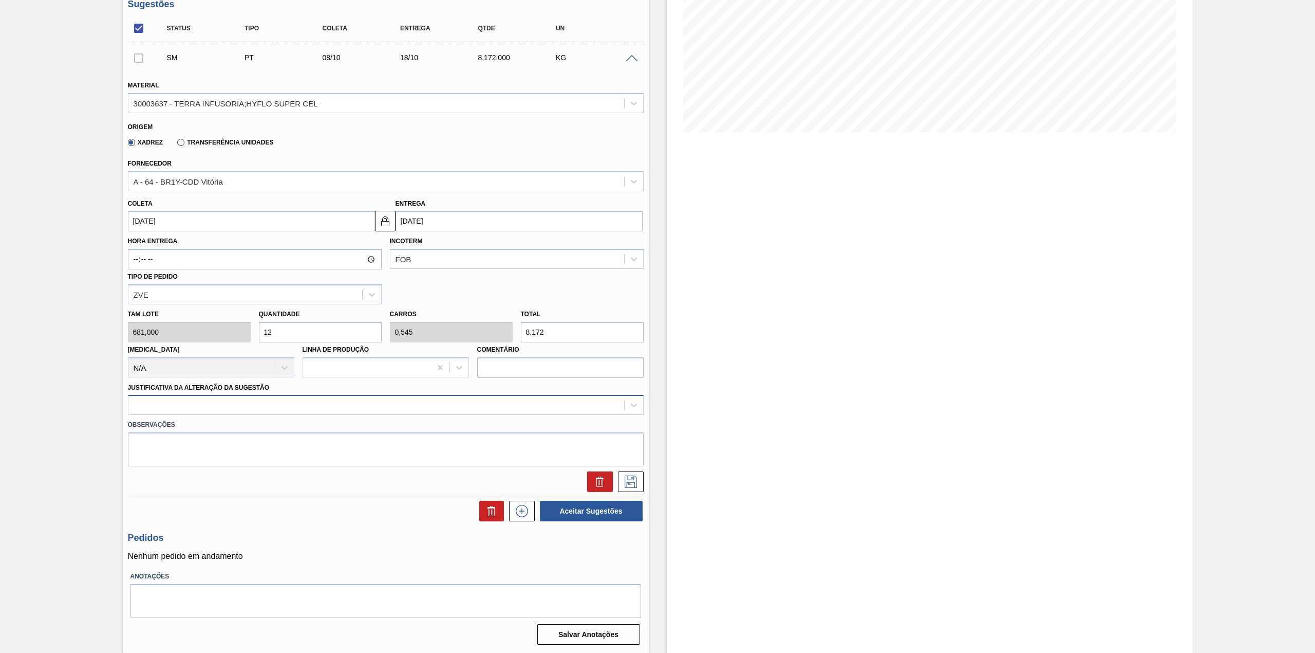
click at [278, 410] on div at bounding box center [376, 405] width 496 height 15
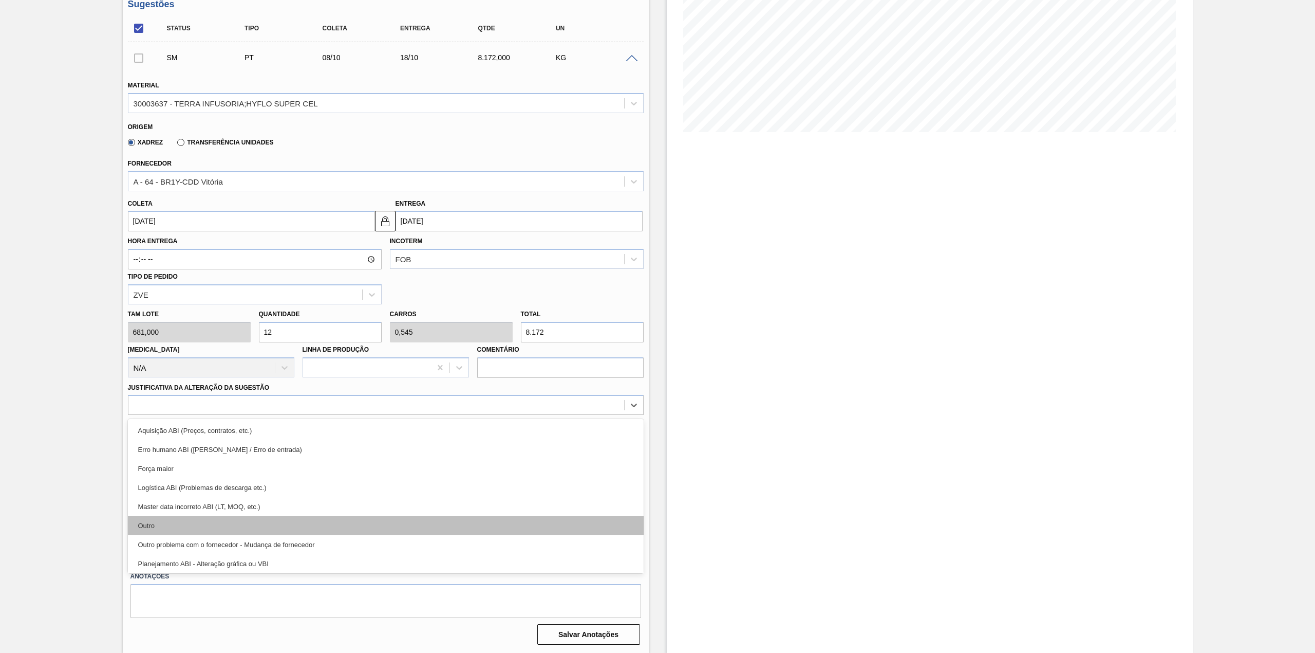
click at [216, 527] on div "Outro" at bounding box center [386, 525] width 516 height 19
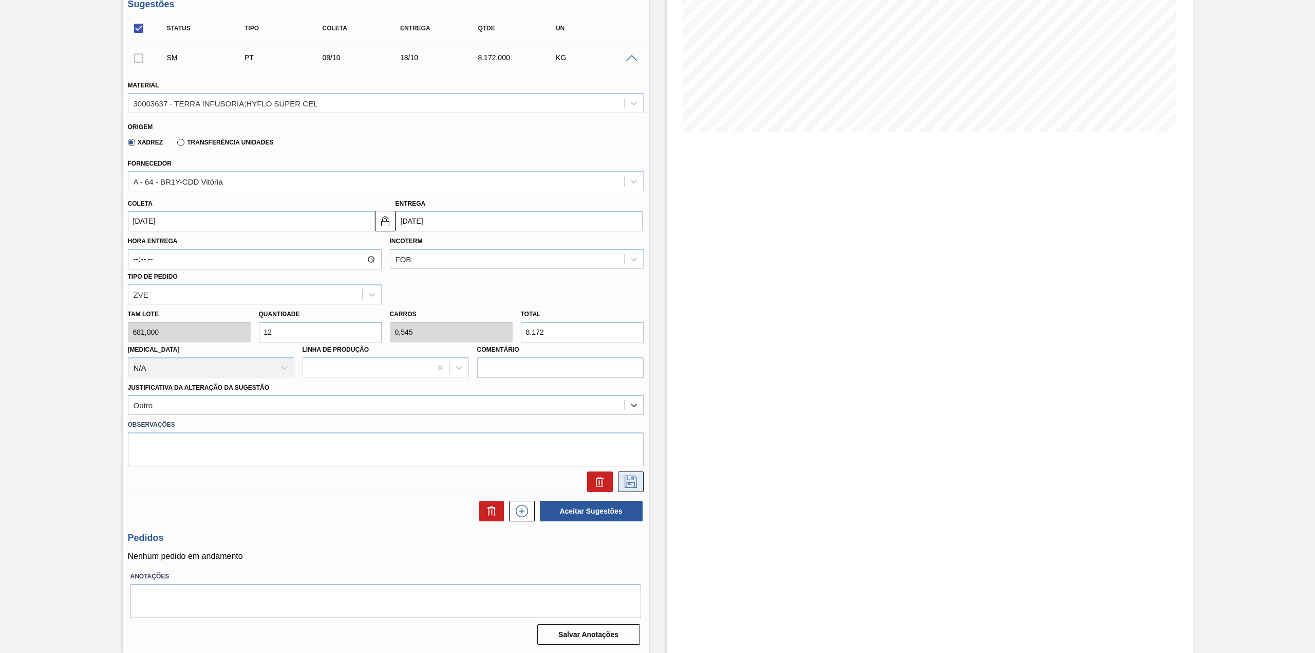
click at [634, 485] on icon at bounding box center [631, 481] width 12 height 12
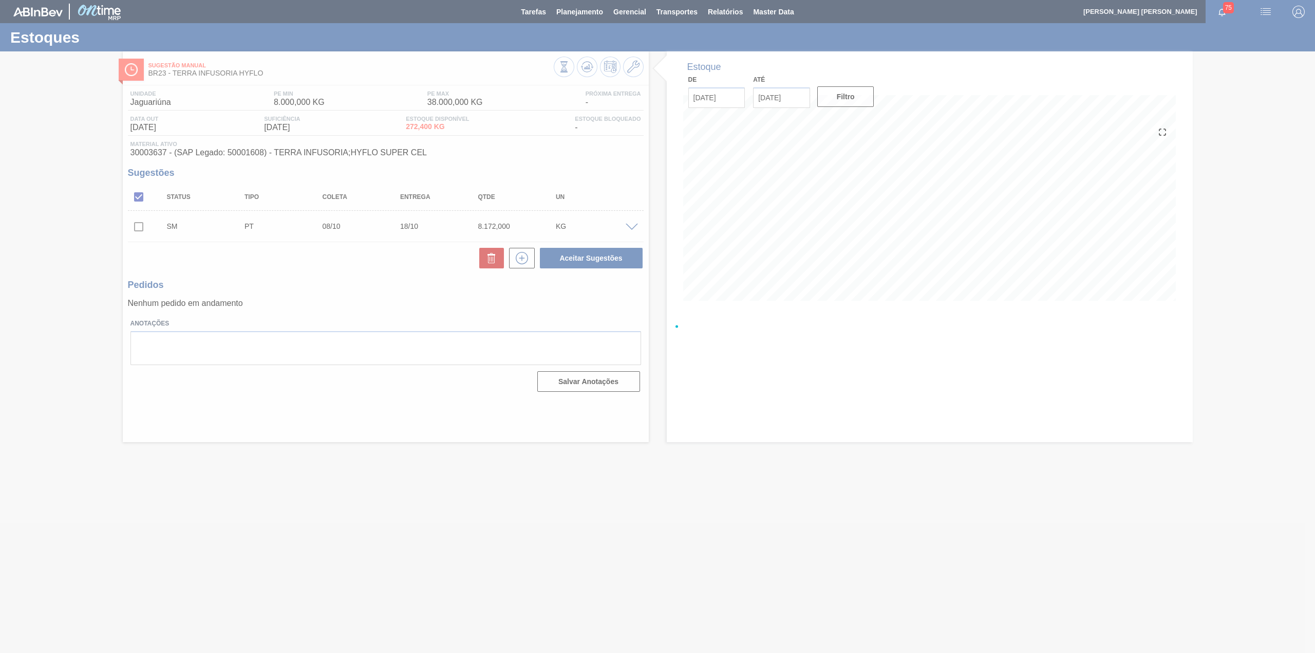
scroll to position [0, 0]
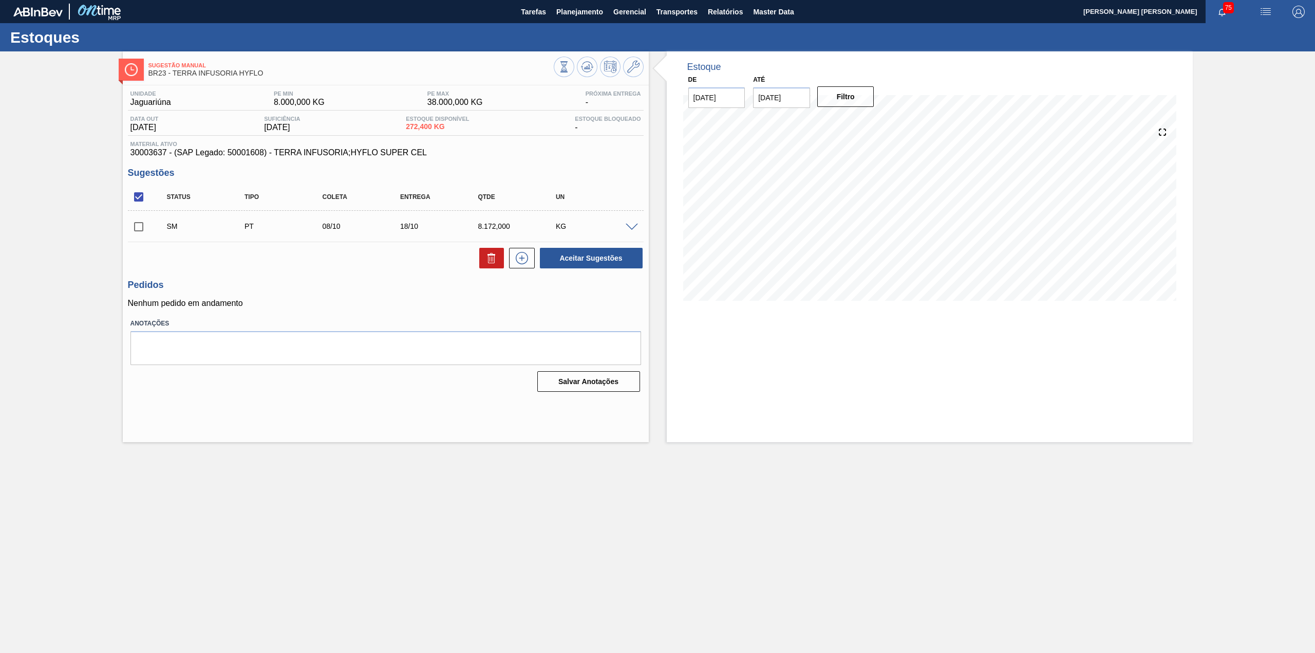
click at [141, 234] on input "checkbox" at bounding box center [139, 227] width 22 height 22
checkbox input "true"
click at [564, 262] on button "Aceitar Sugestões" at bounding box center [591, 258] width 103 height 21
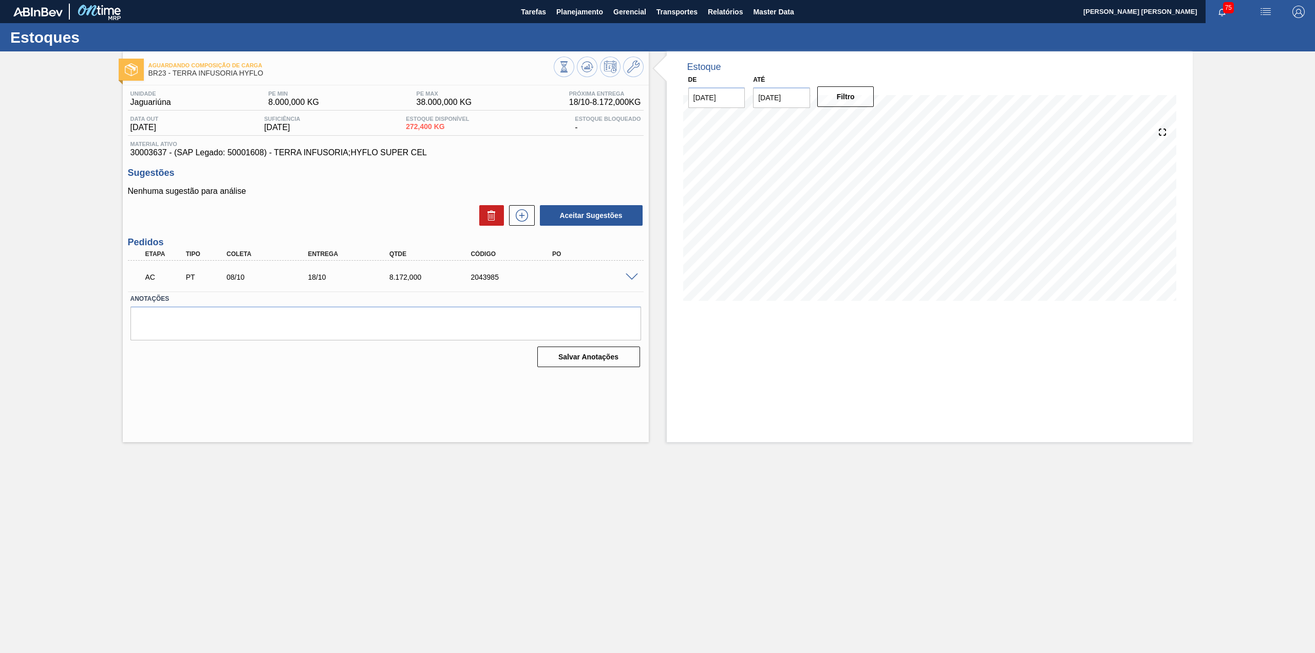
click at [634, 274] on span at bounding box center [632, 277] width 12 height 8
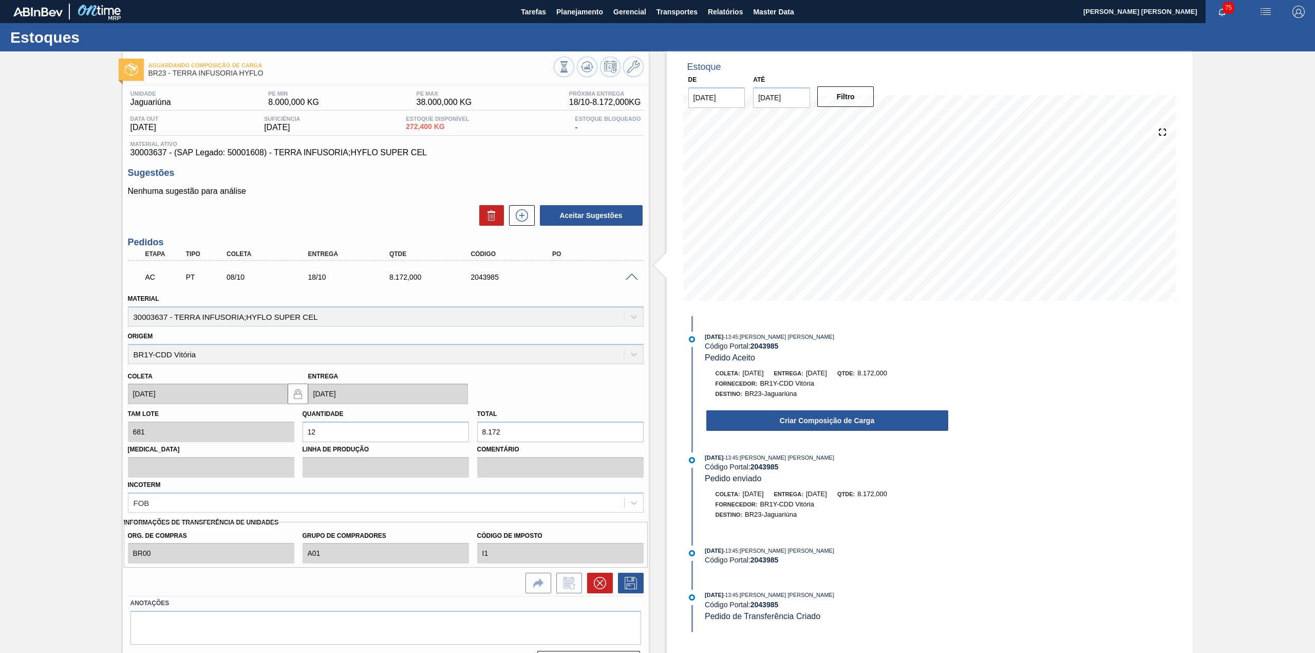
click at [796, 424] on button "Criar Composição de Carga" at bounding box center [827, 420] width 242 height 21
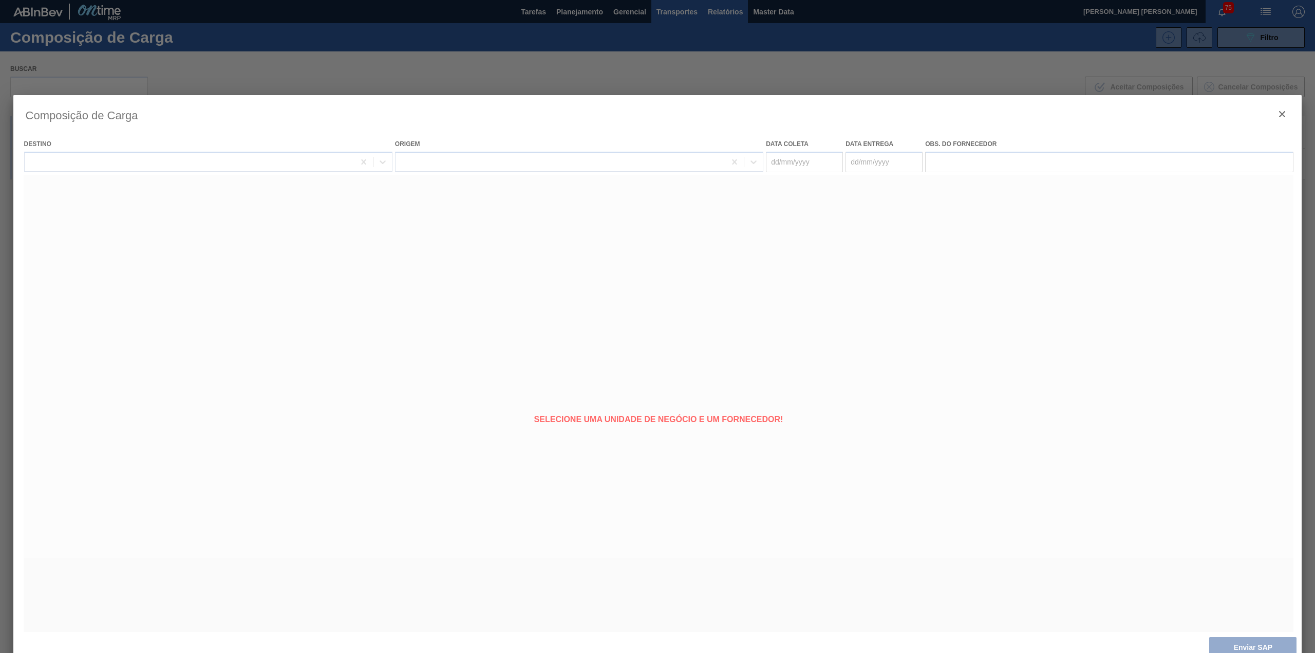
type coleta "08/10/2025"
type entrega "18/10/2025"
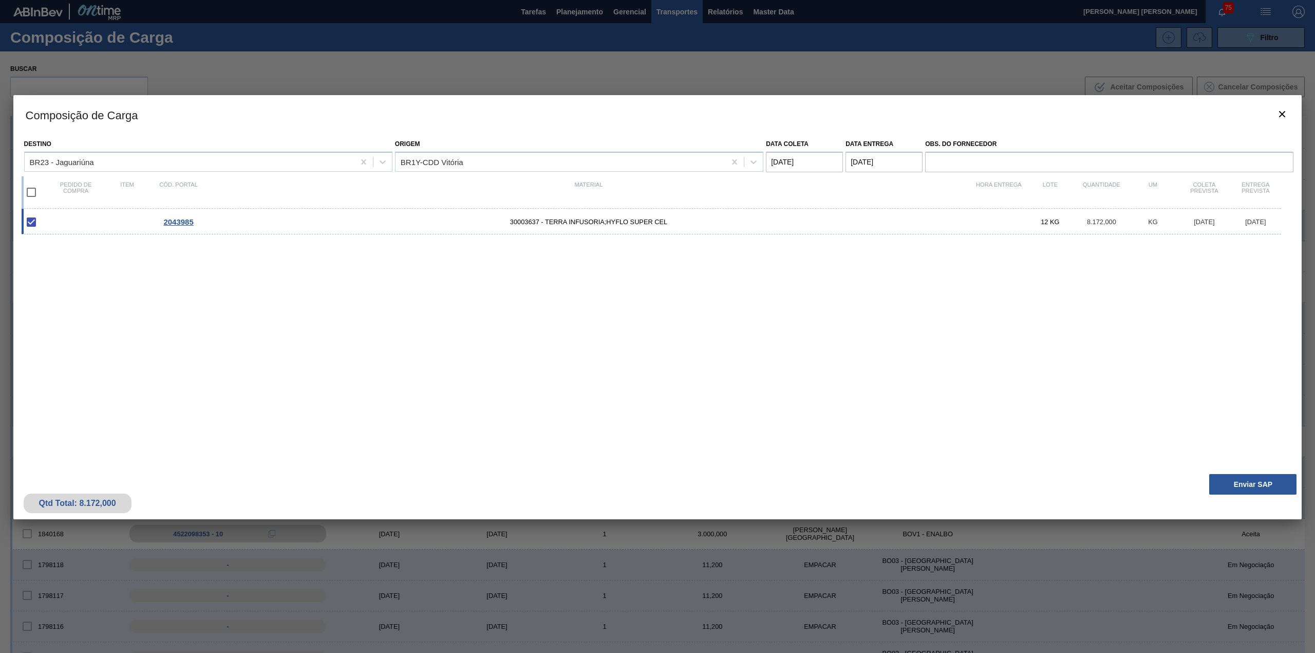
click at [1277, 459] on div "Destino BR23 - Jaguariúna Origem BR1Y-CDD Vitória Data coleta 08/10/2025 Data e…" at bounding box center [657, 301] width 1289 height 334
click at [1273, 483] on button "Enviar SAP" at bounding box center [1253, 484] width 87 height 21
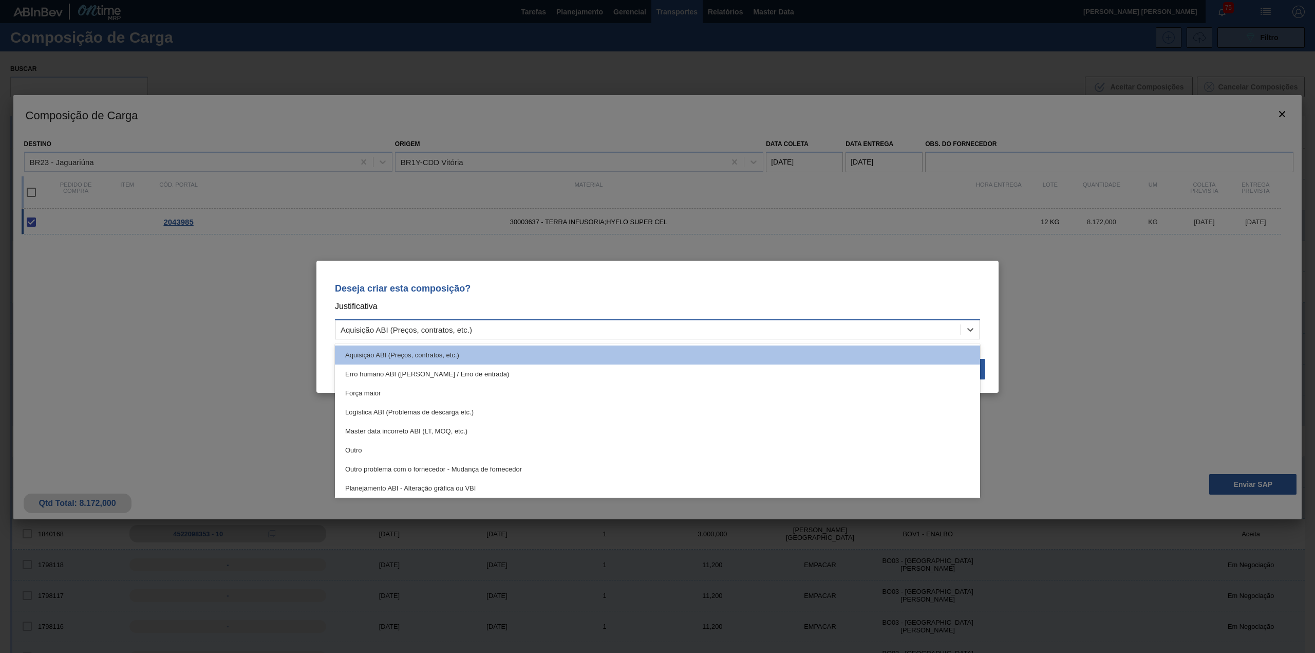
drag, startPoint x: 598, startPoint y: 335, endPoint x: 592, endPoint y: 336, distance: 6.2
click at [596, 335] on div "Aquisição ABI (Preços, contratos, etc.)" at bounding box center [648, 329] width 625 height 15
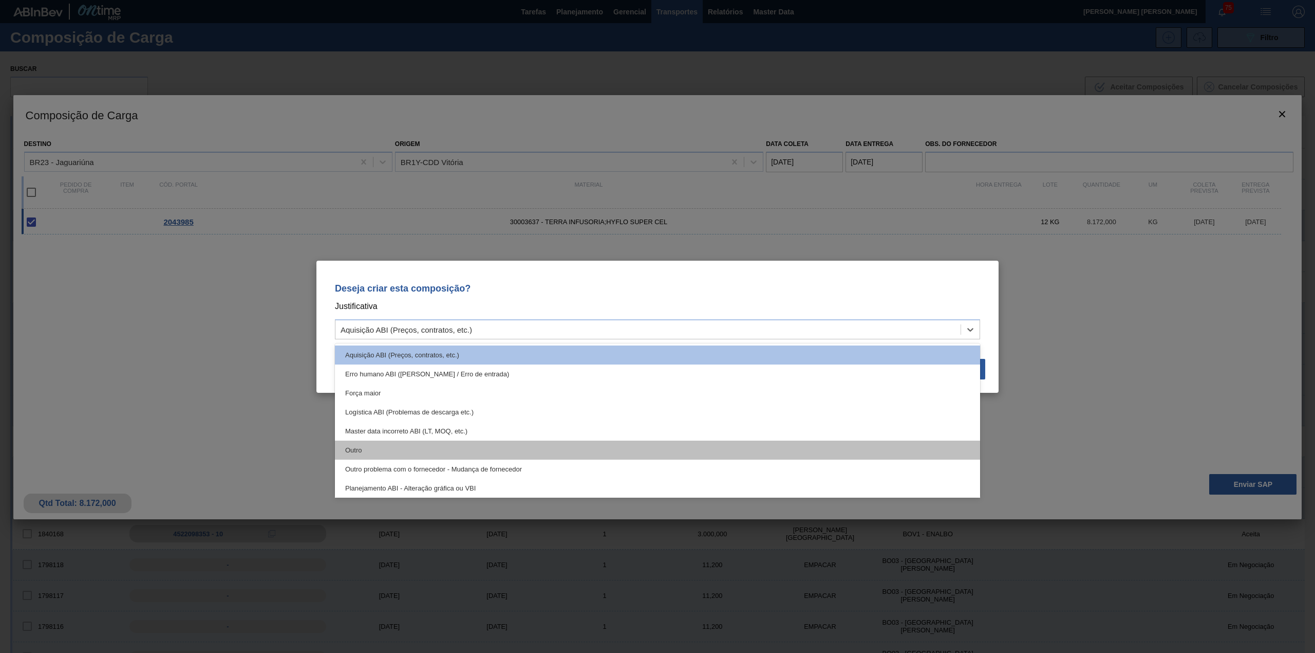
click at [461, 455] on div "Outro" at bounding box center [657, 449] width 645 height 19
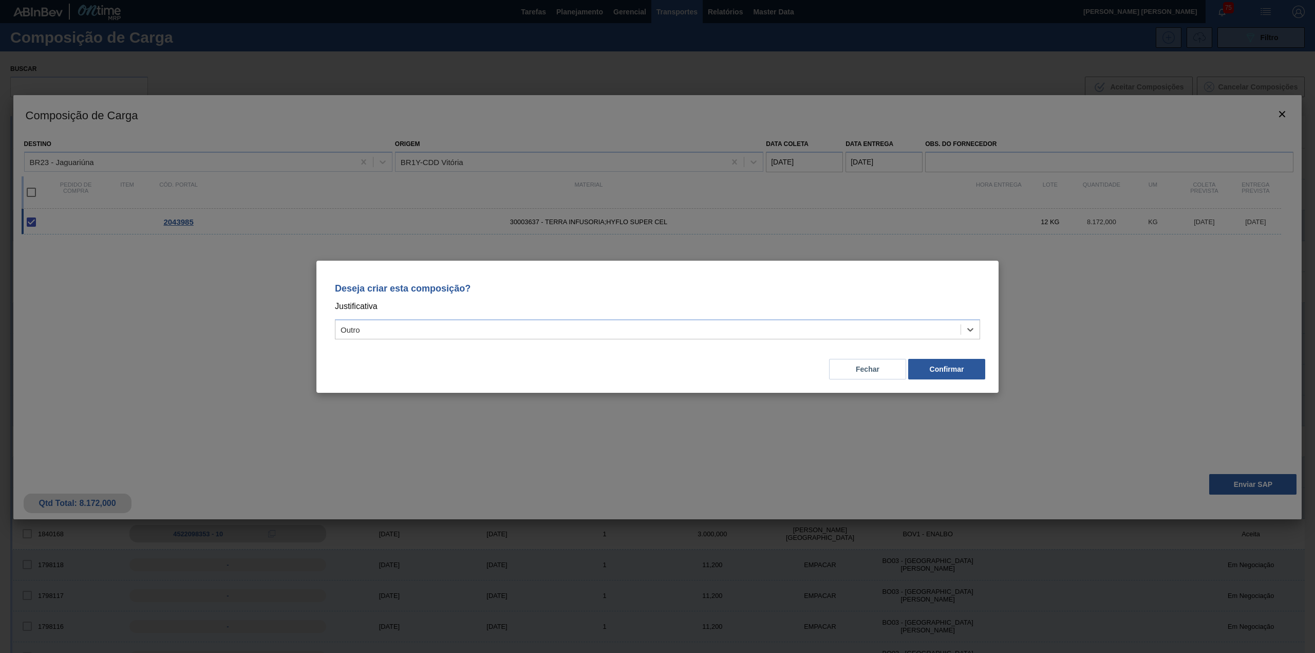
click at [941, 383] on div "Deseja criar esta composição? Justificativa option Outro, selected. Select is f…" at bounding box center [658, 327] width 682 height 132
click at [941, 379] on div "Fechar Confirmar" at bounding box center [658, 362] width 658 height 35
click at [941, 373] on button "Confirmar" at bounding box center [946, 369] width 77 height 21
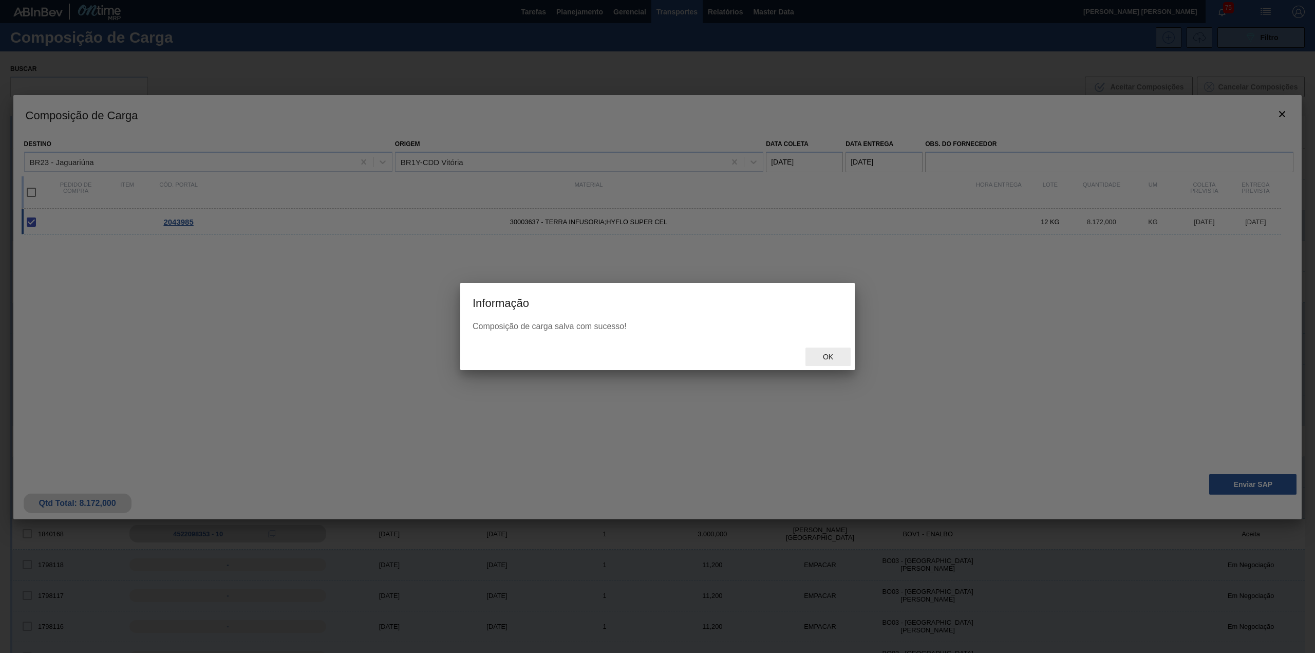
click at [832, 359] on span "Ok" at bounding box center [828, 356] width 27 height 8
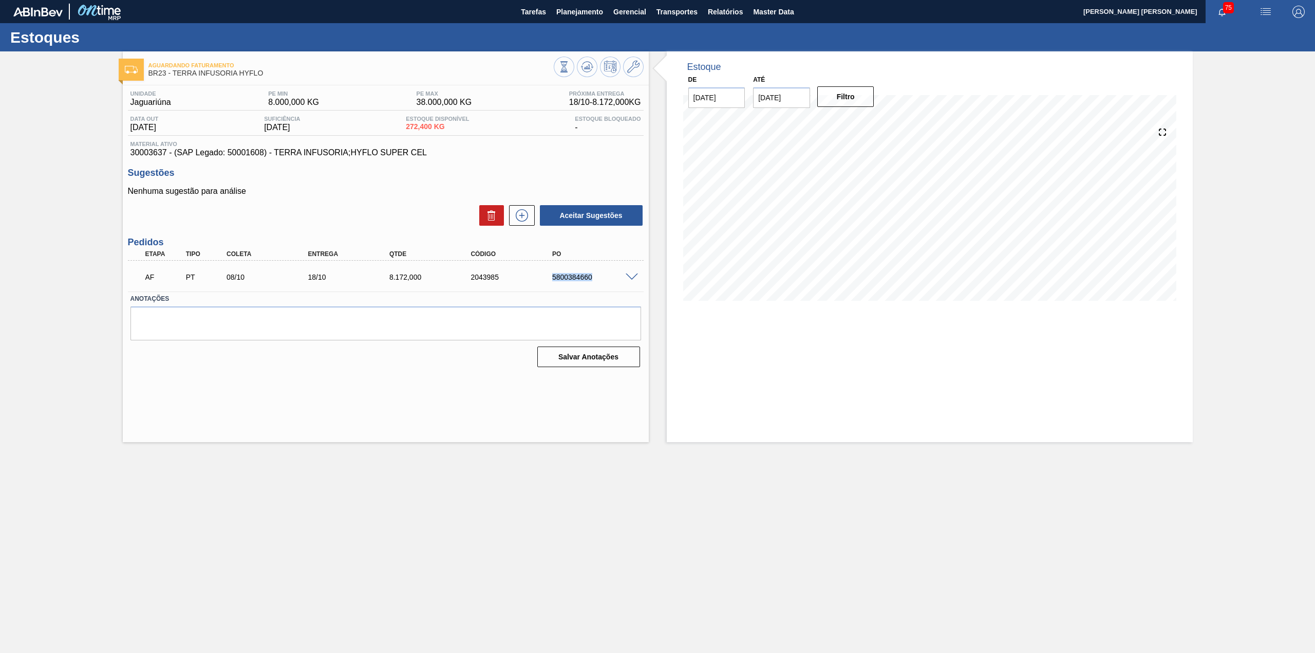
drag, startPoint x: 543, startPoint y: 278, endPoint x: 591, endPoint y: 280, distance: 48.3
click at [591, 280] on div "AF PT 08/10 18/10 8.172,000 2043985 5800384660" at bounding box center [383, 276] width 489 height 21
copy div "5800384660"
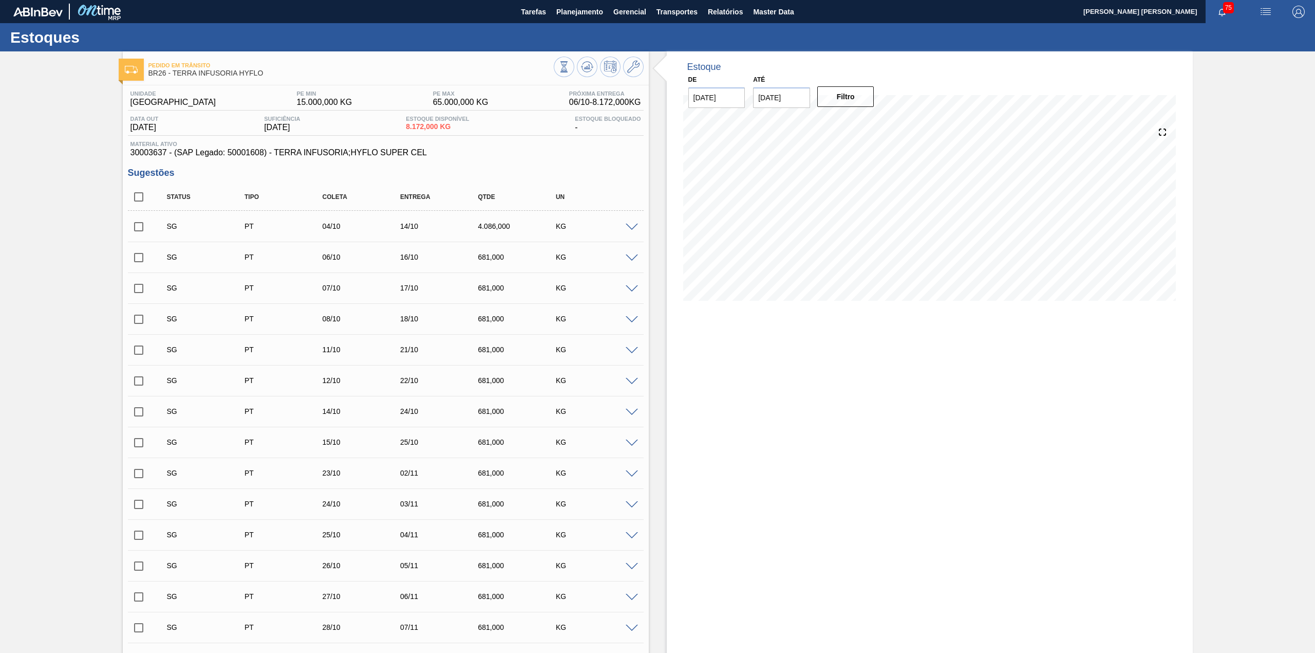
click at [142, 197] on input "checkbox" at bounding box center [139, 197] width 22 height 22
checkbox input "true"
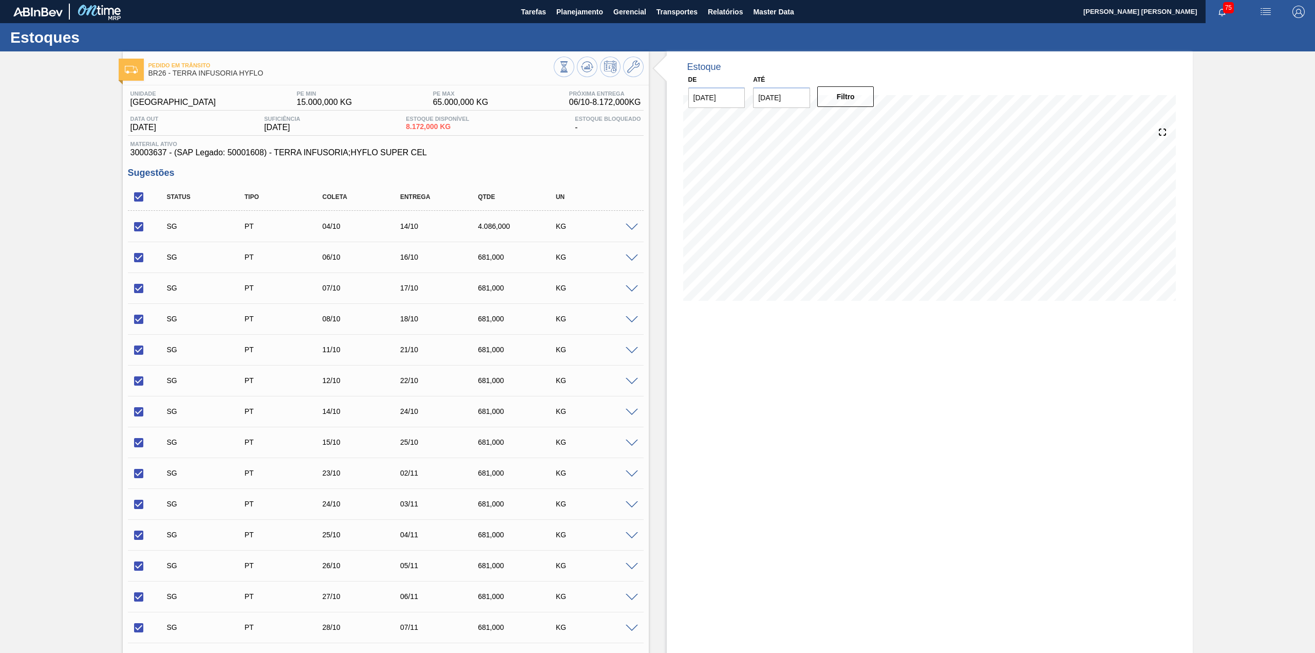
checkbox input "true"
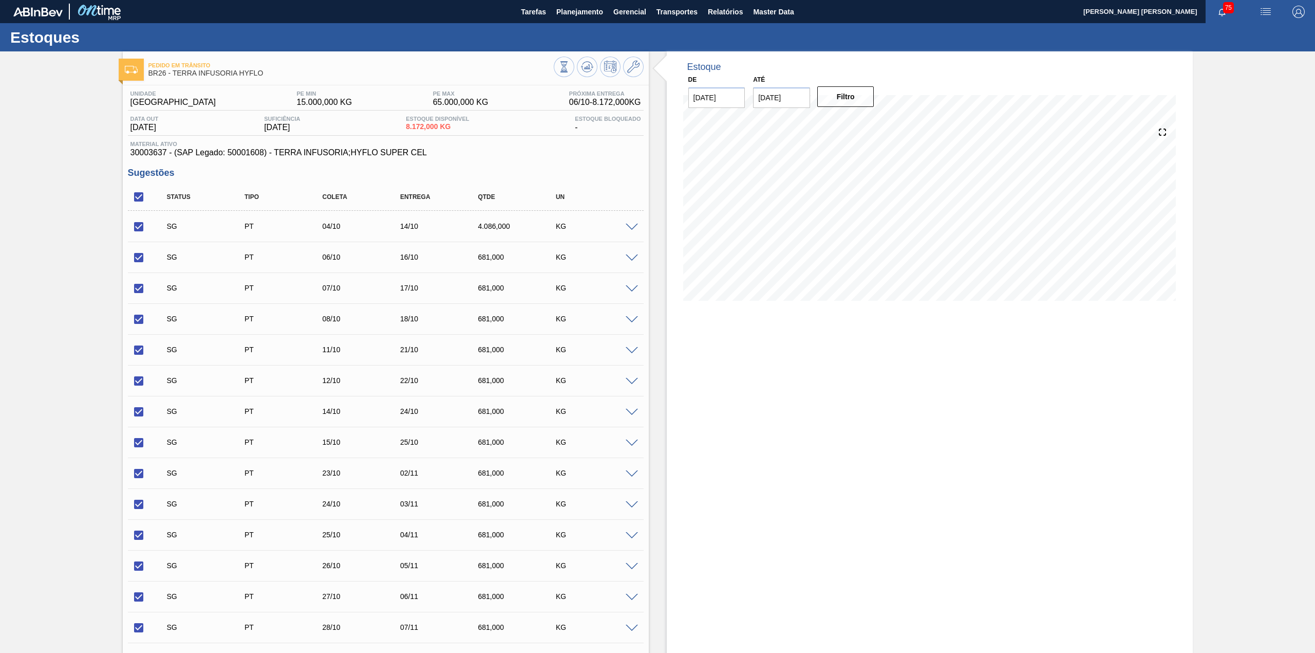
checkbox input "true"
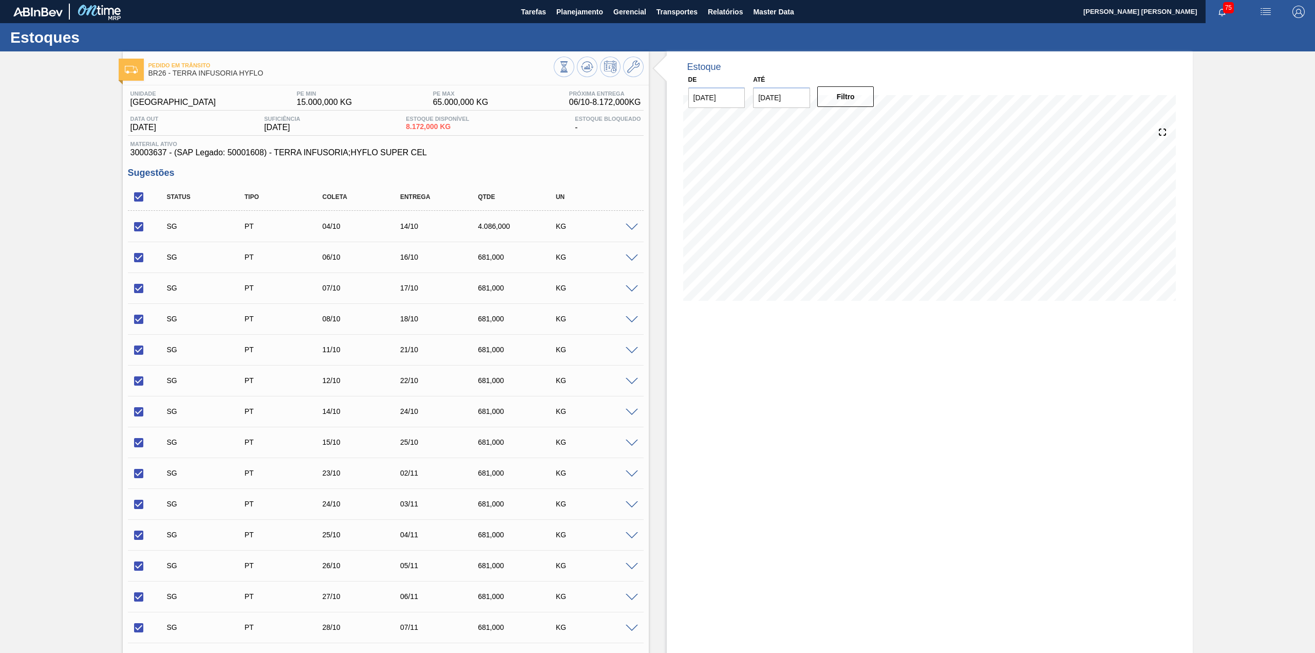
checkbox input "true"
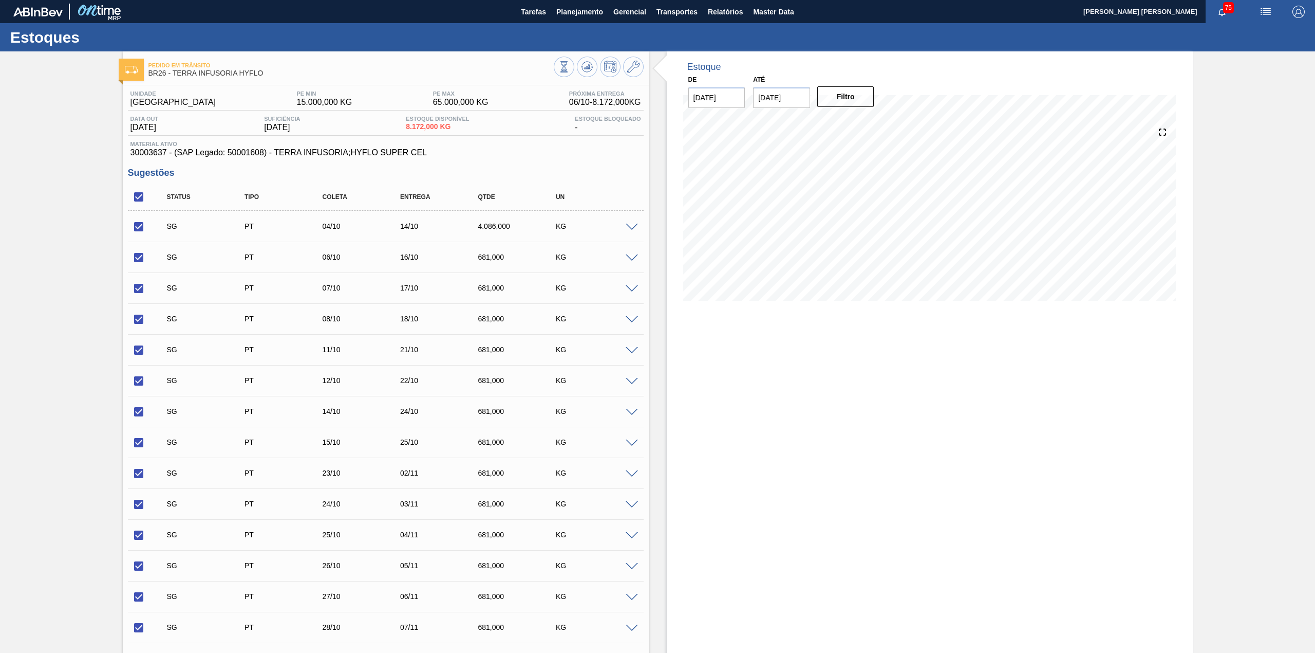
checkbox input "true"
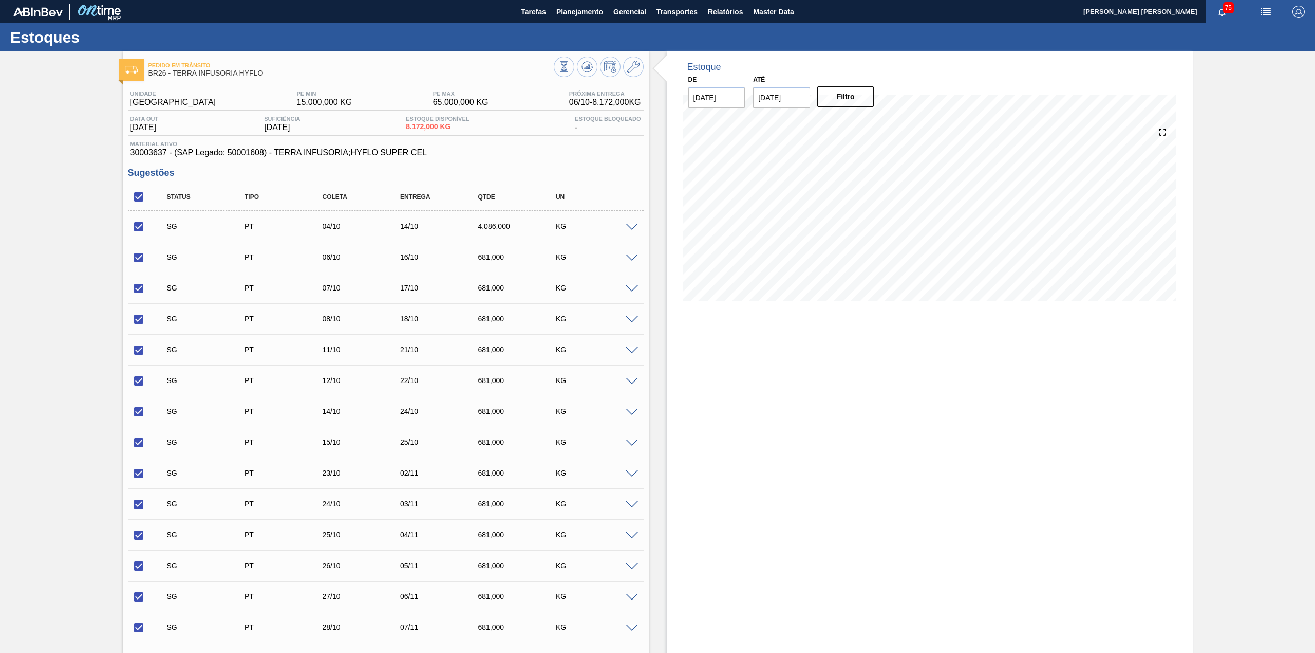
checkbox input "true"
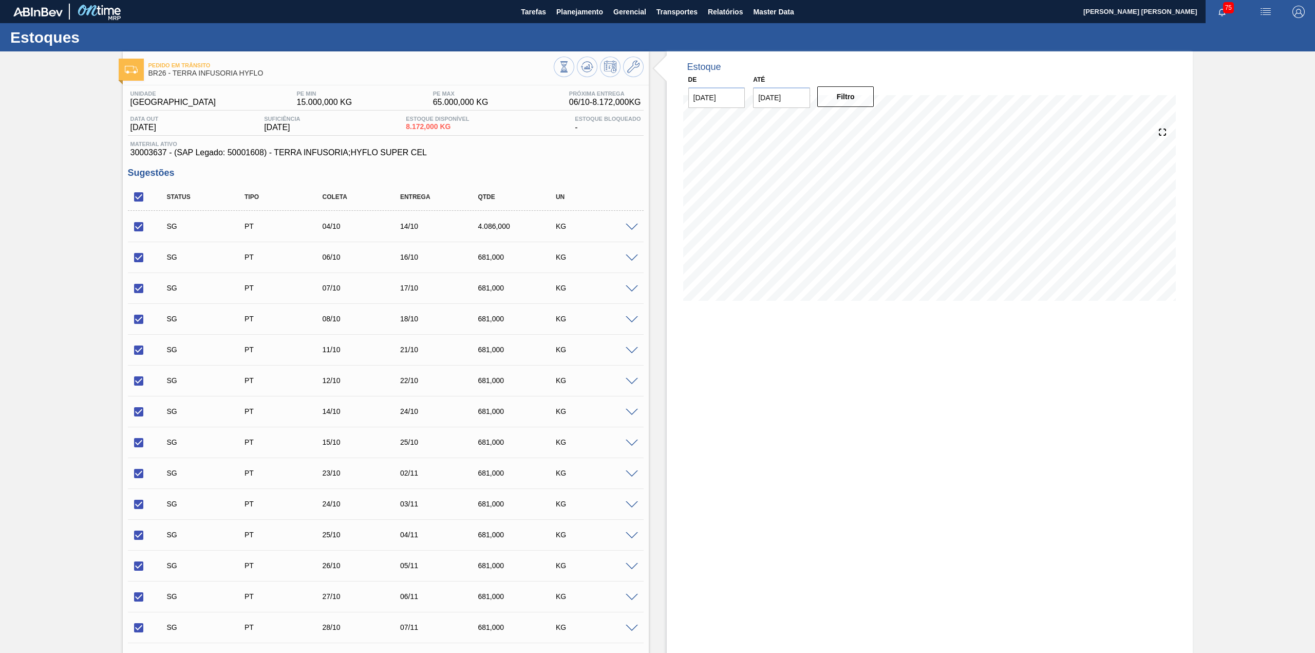
checkbox input "true"
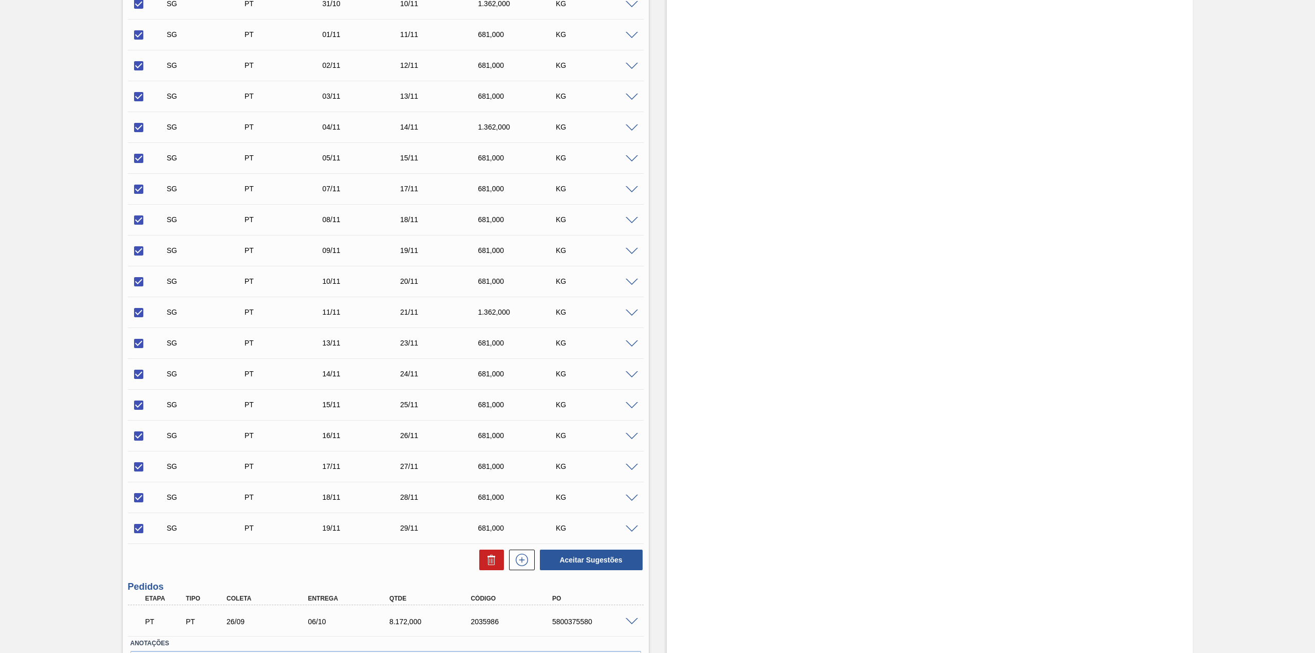
scroll to position [752, 0]
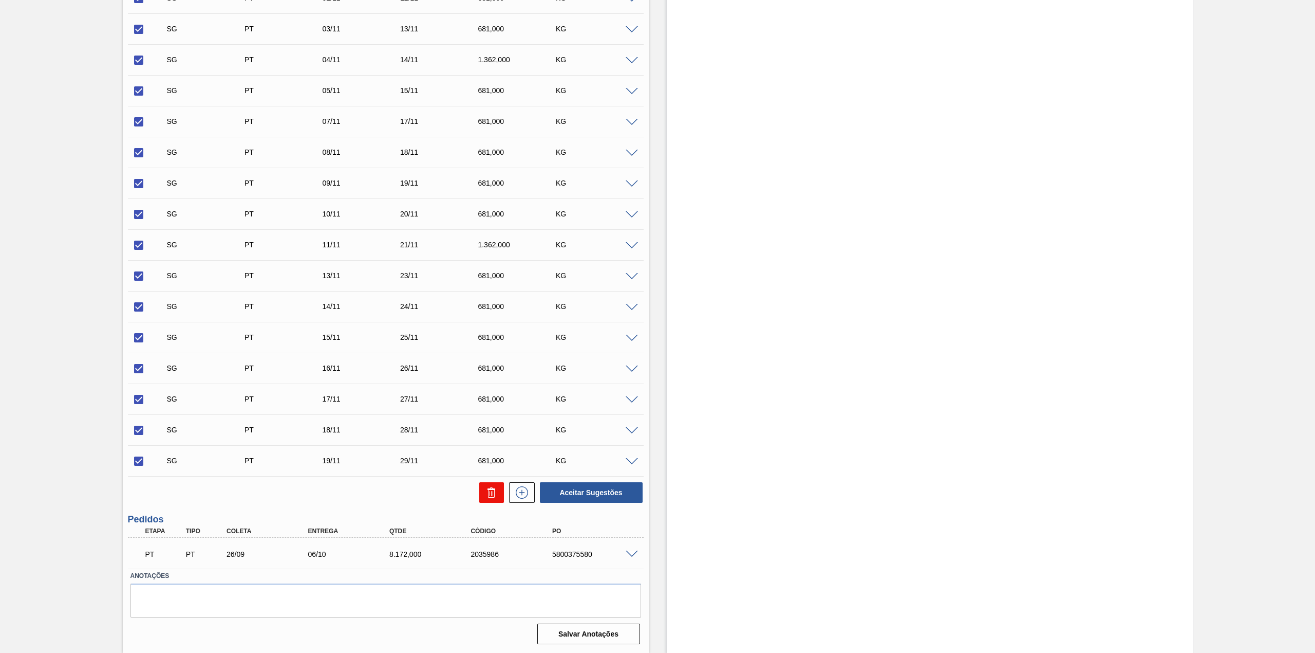
click at [493, 483] on button at bounding box center [491, 492] width 25 height 21
checkbox input "false"
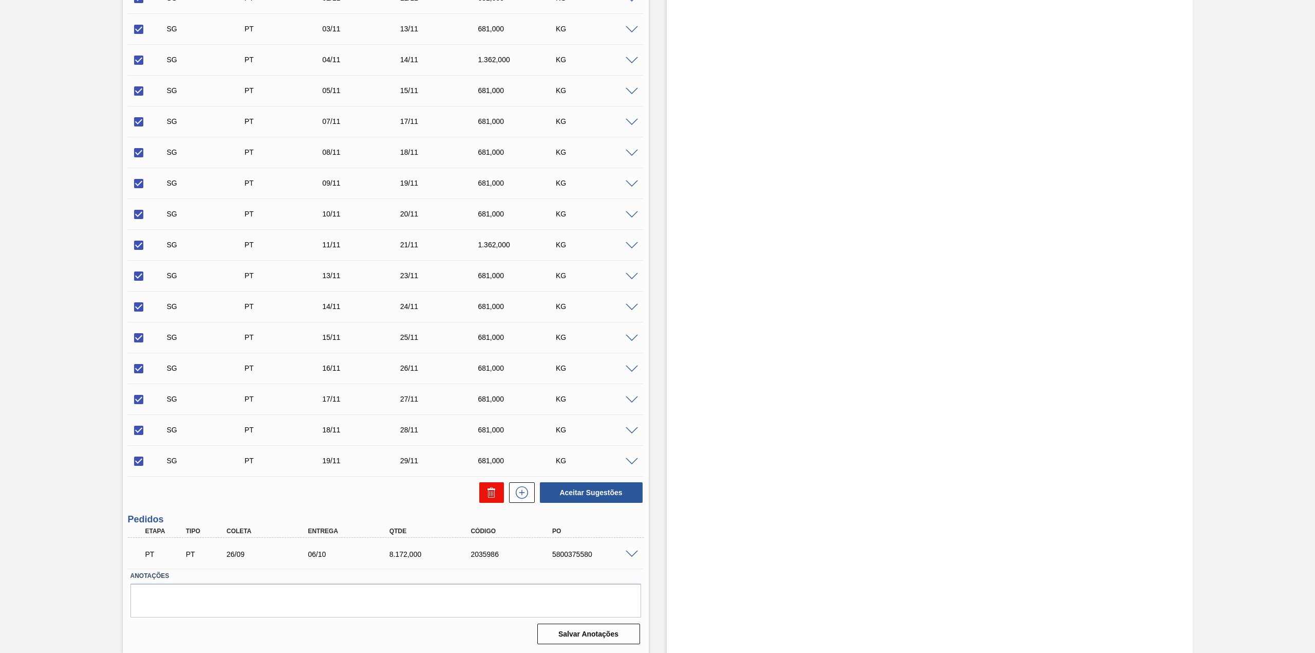
checkbox input "false"
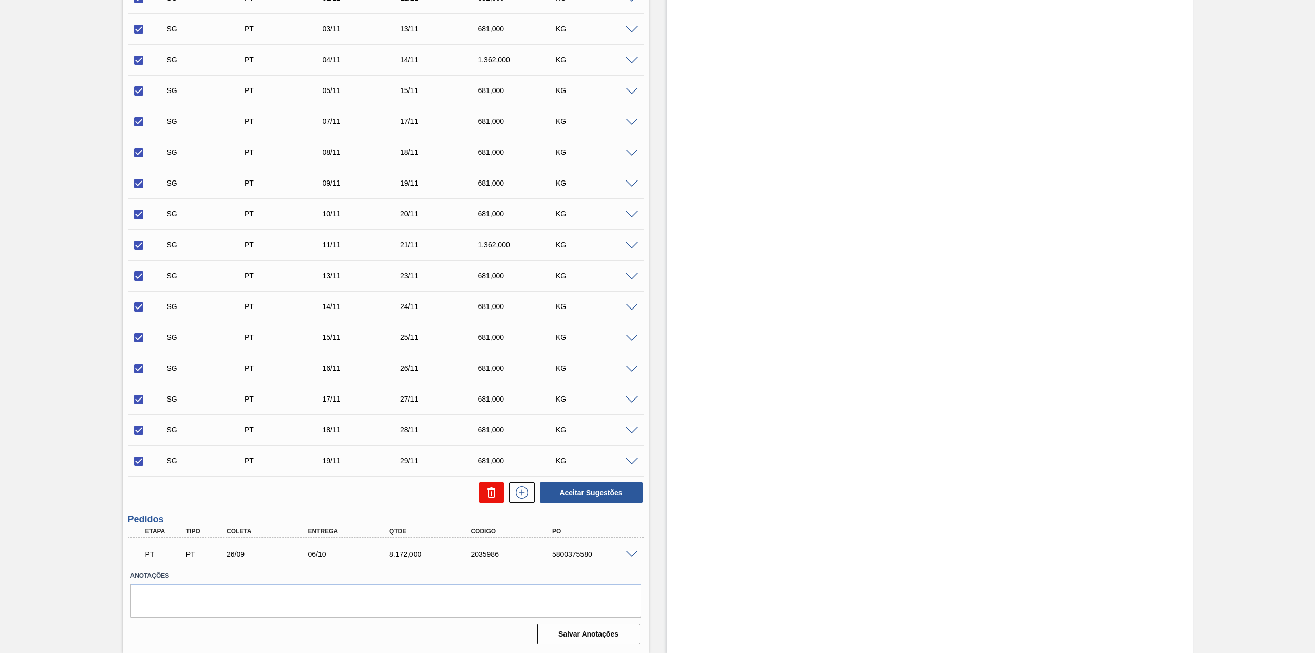
checkbox input "false"
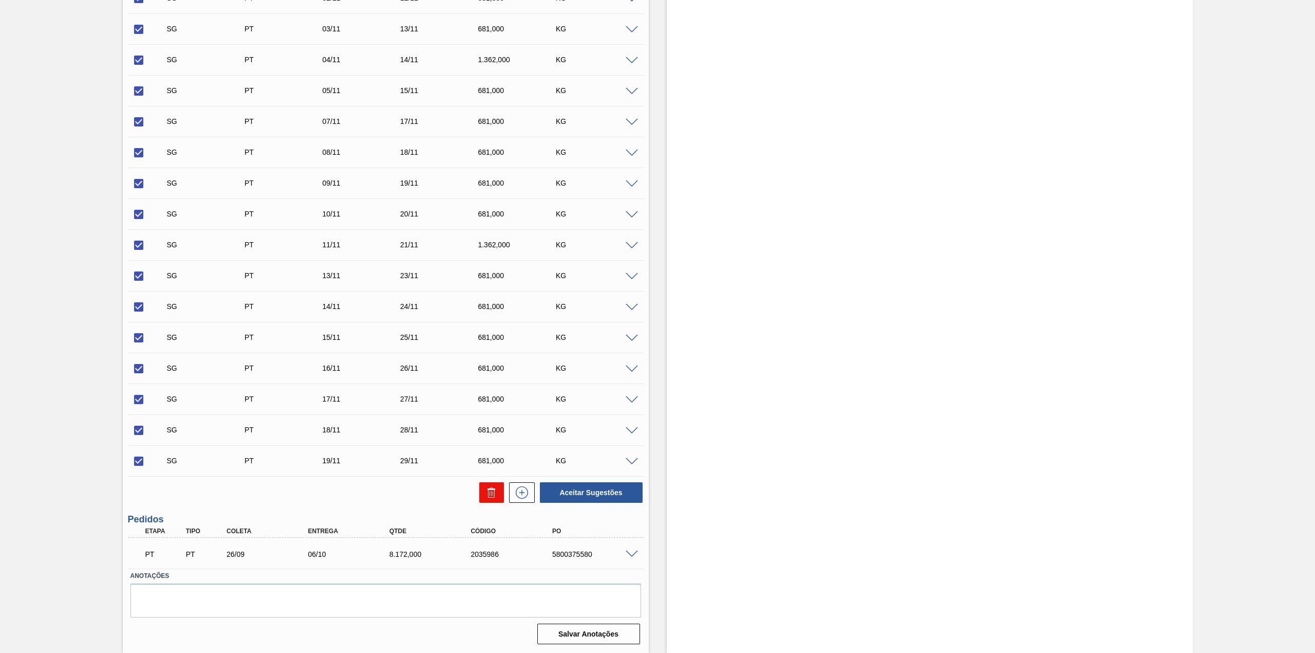
checkbox input "false"
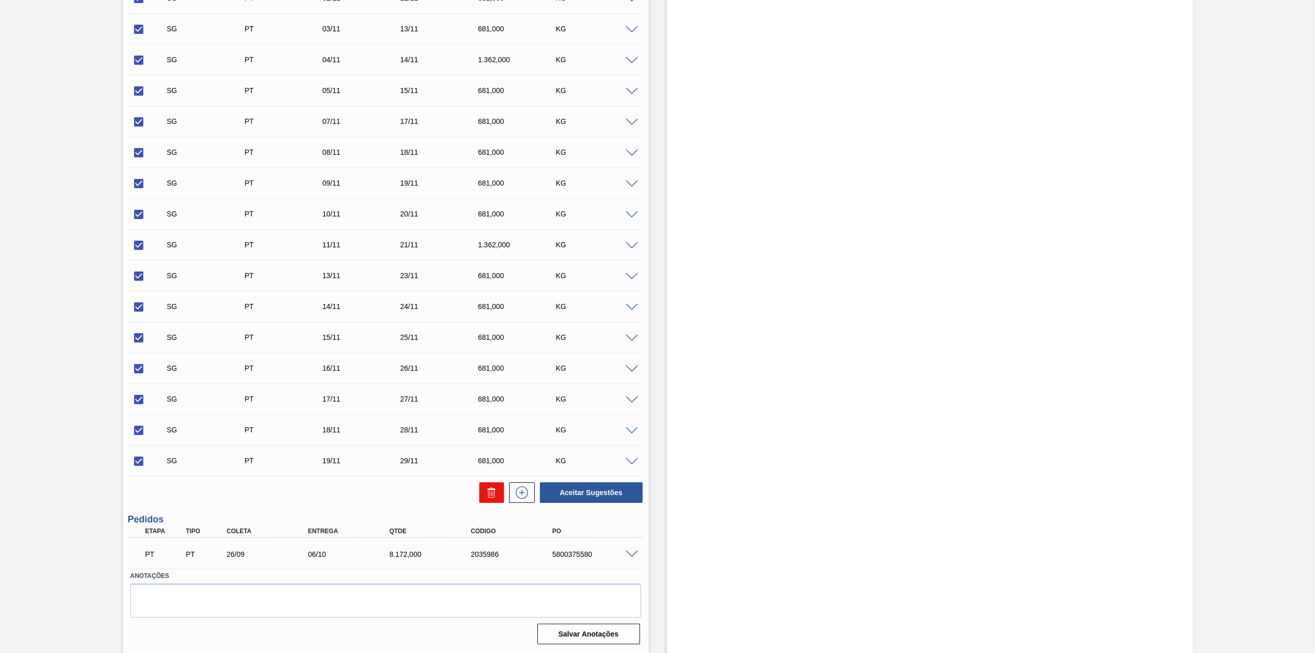
checkbox input "false"
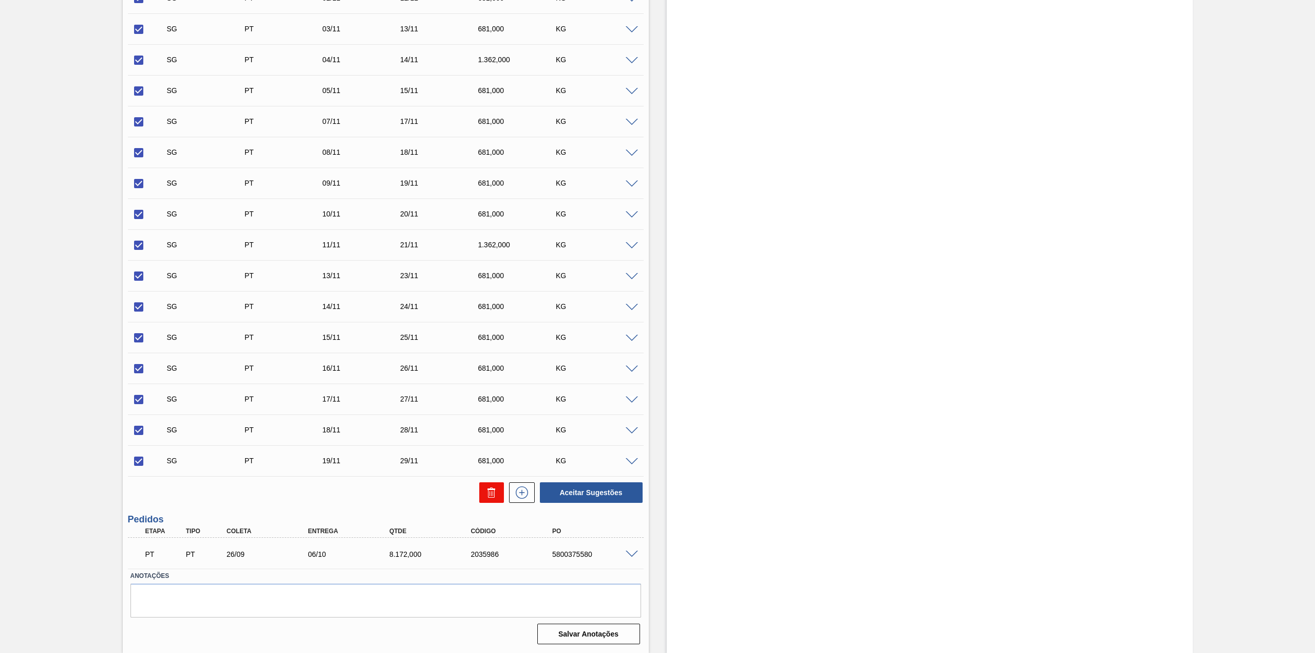
checkbox input "false"
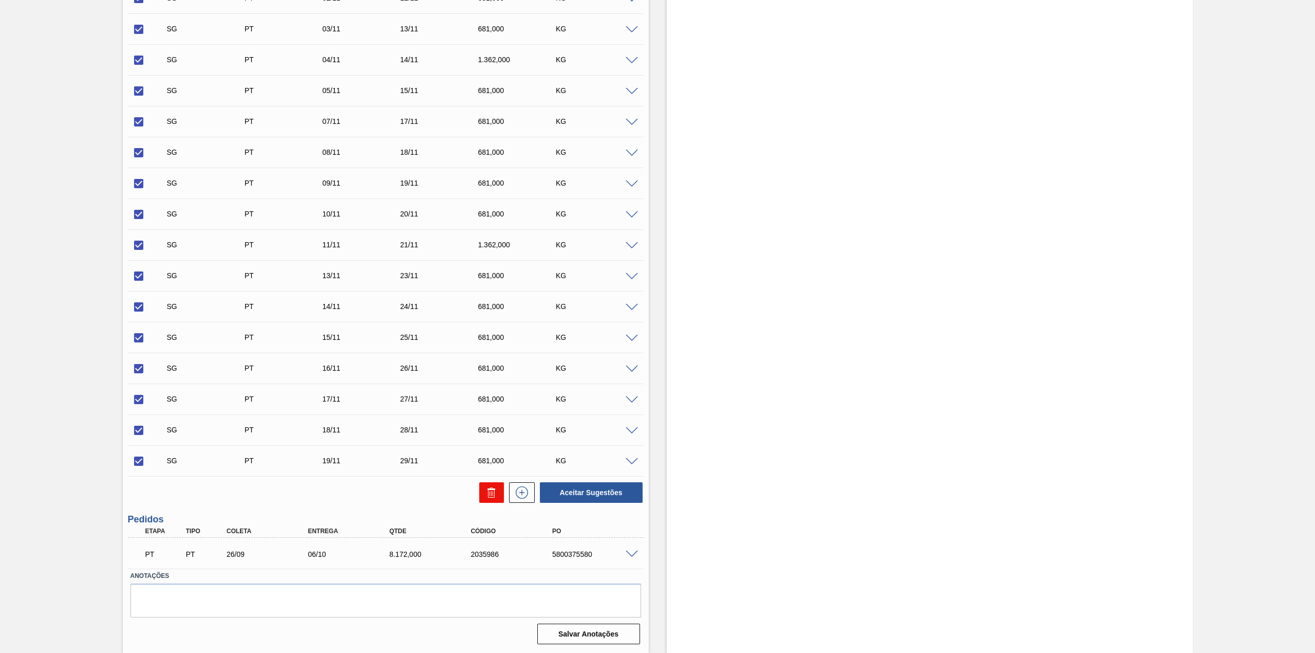
checkbox input "false"
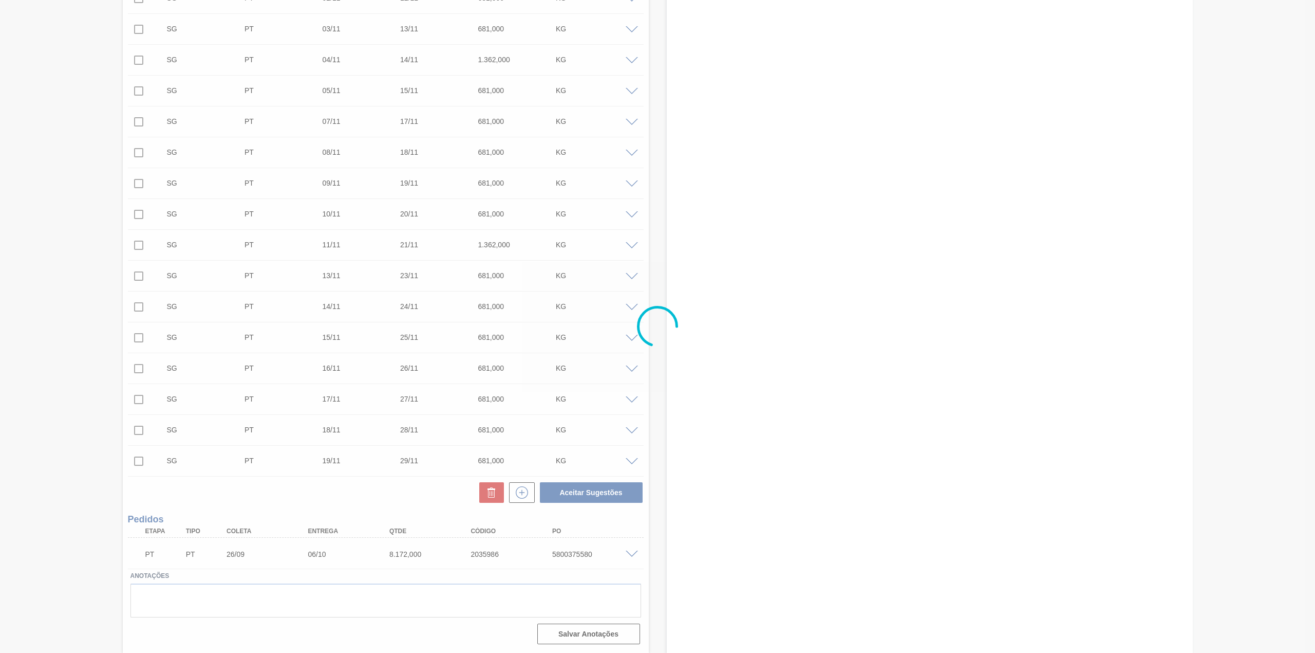
scroll to position [0, 0]
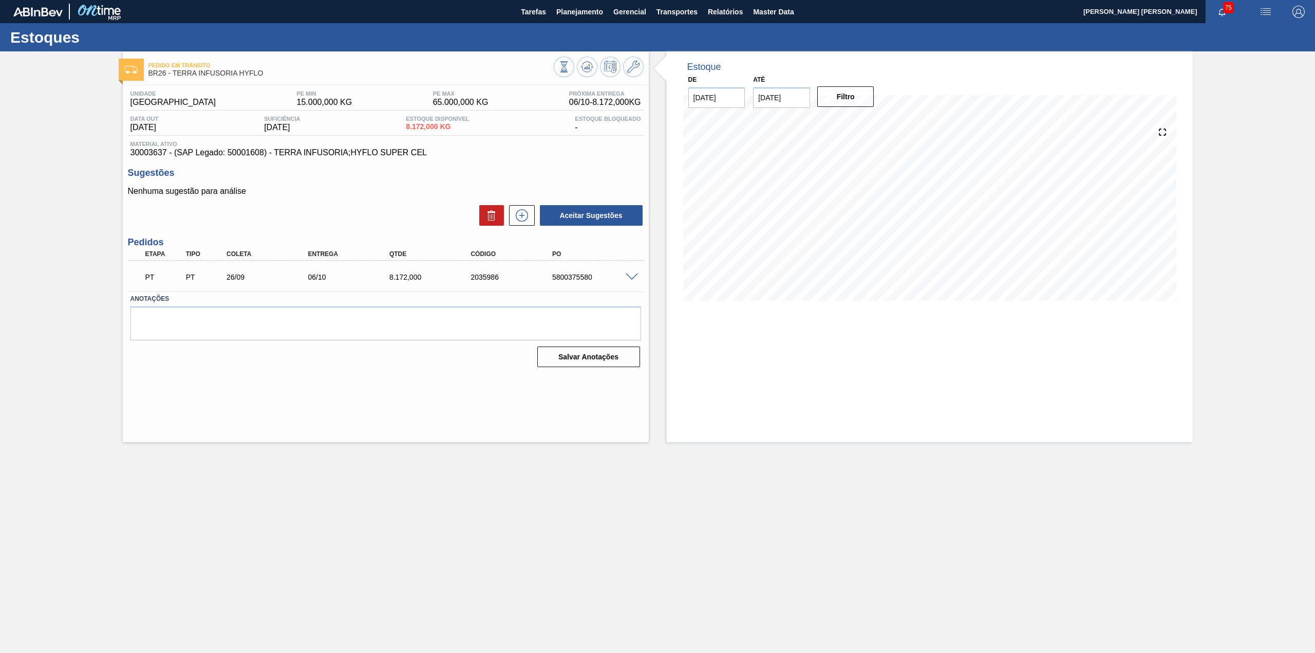
click at [632, 280] on span at bounding box center [632, 277] width 12 height 8
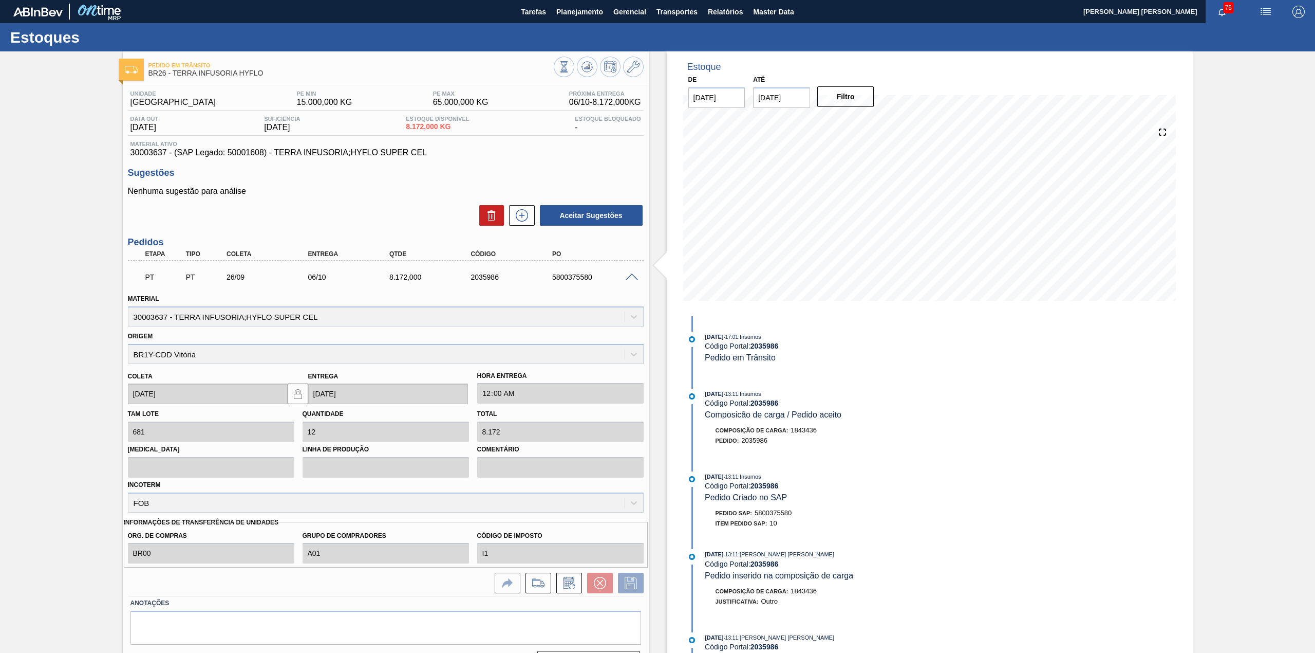
click at [629, 274] on span at bounding box center [632, 277] width 12 height 8
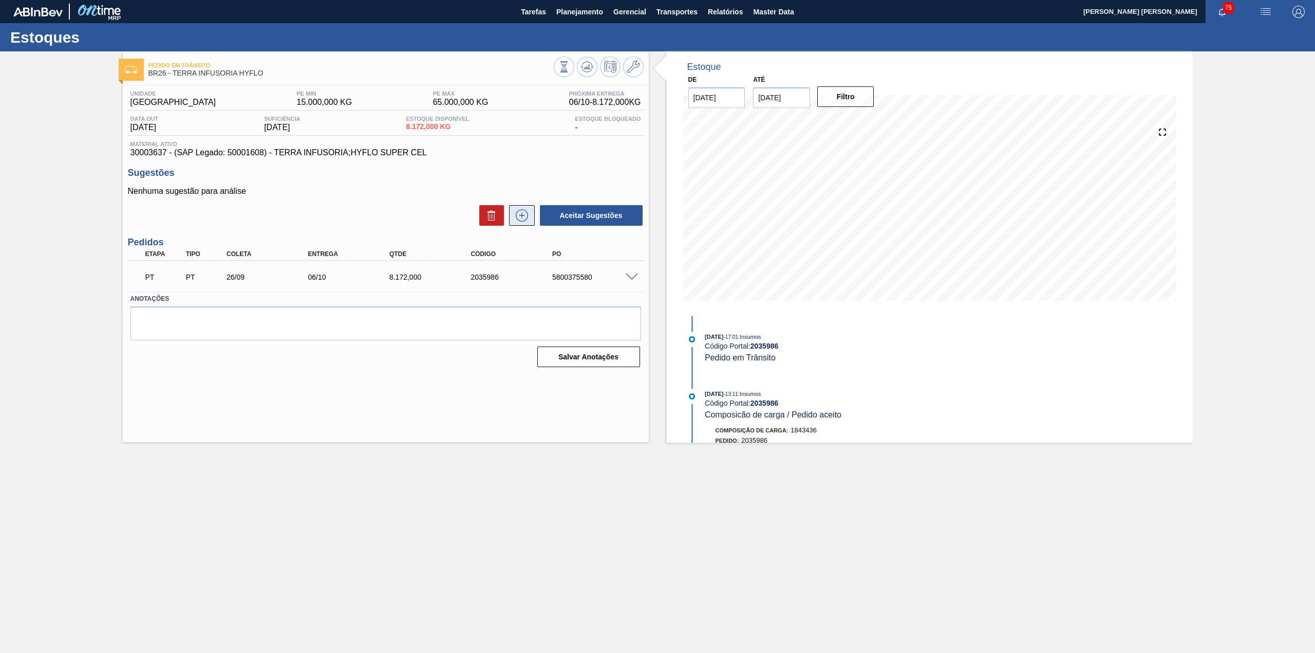
click at [527, 218] on icon at bounding box center [522, 215] width 16 height 12
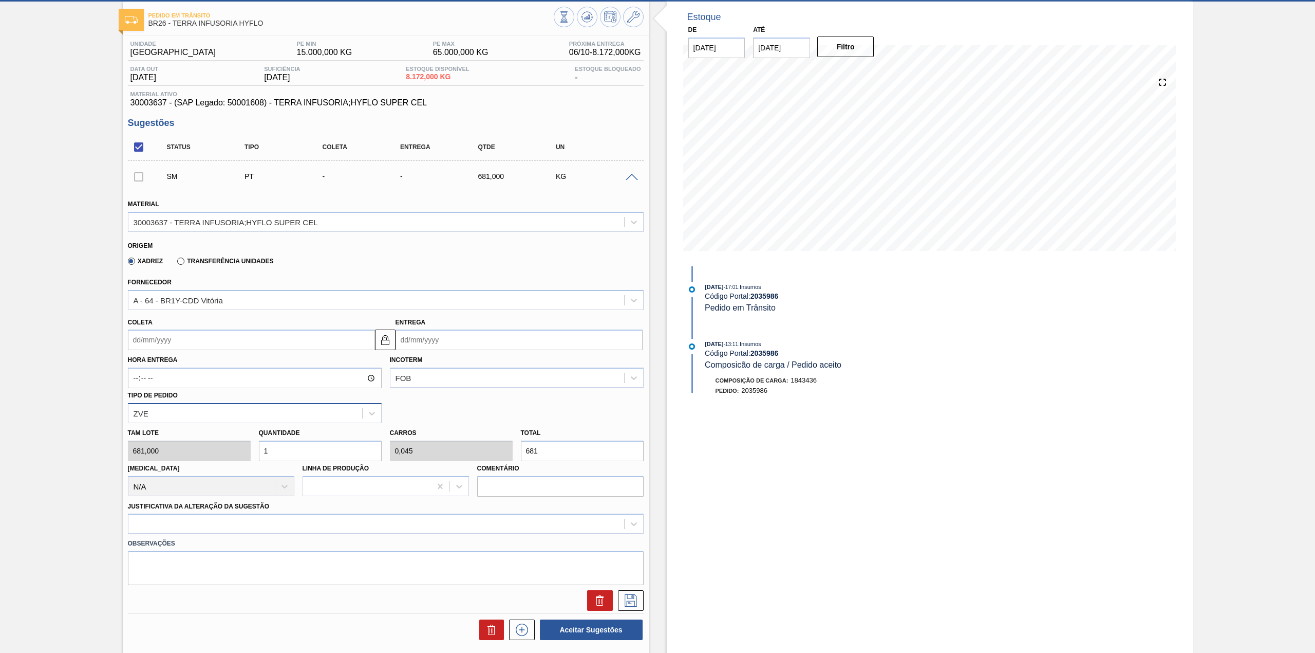
scroll to position [137, 0]
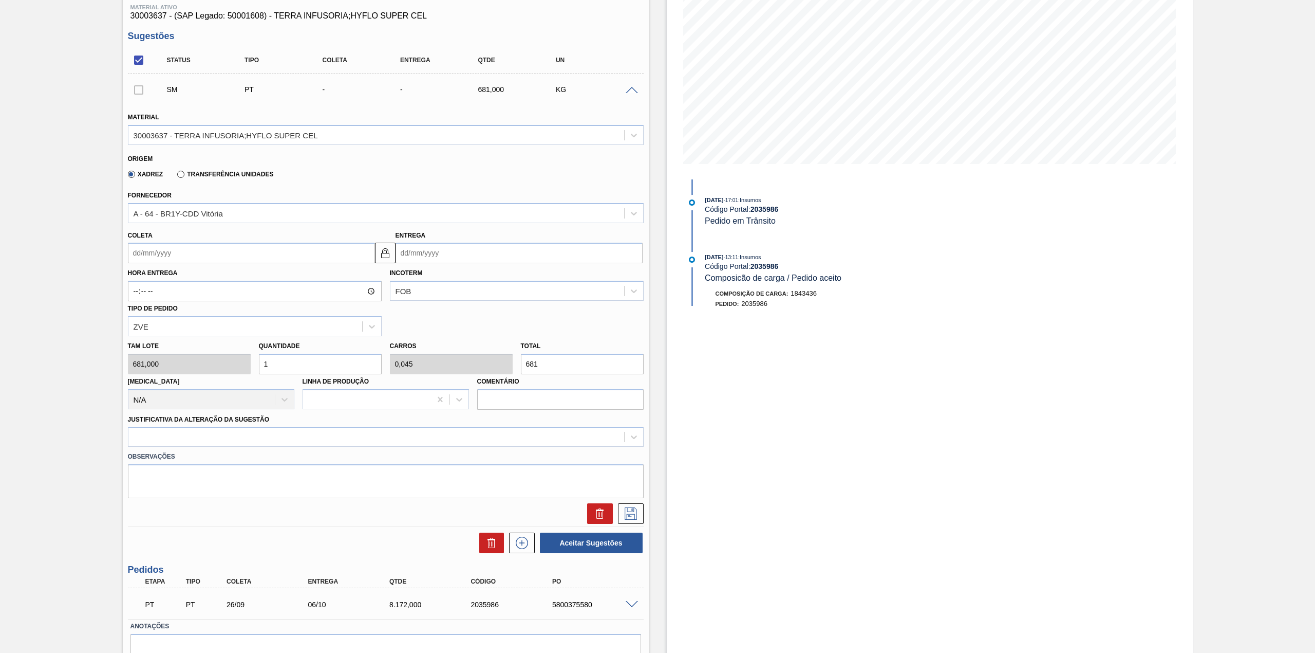
click at [215, 255] on input "Coleta" at bounding box center [251, 253] width 247 height 21
click at [190, 328] on div "8" at bounding box center [190, 327] width 14 height 14
type input "[DATE]"
click at [278, 364] on input "1" at bounding box center [320, 364] width 123 height 21
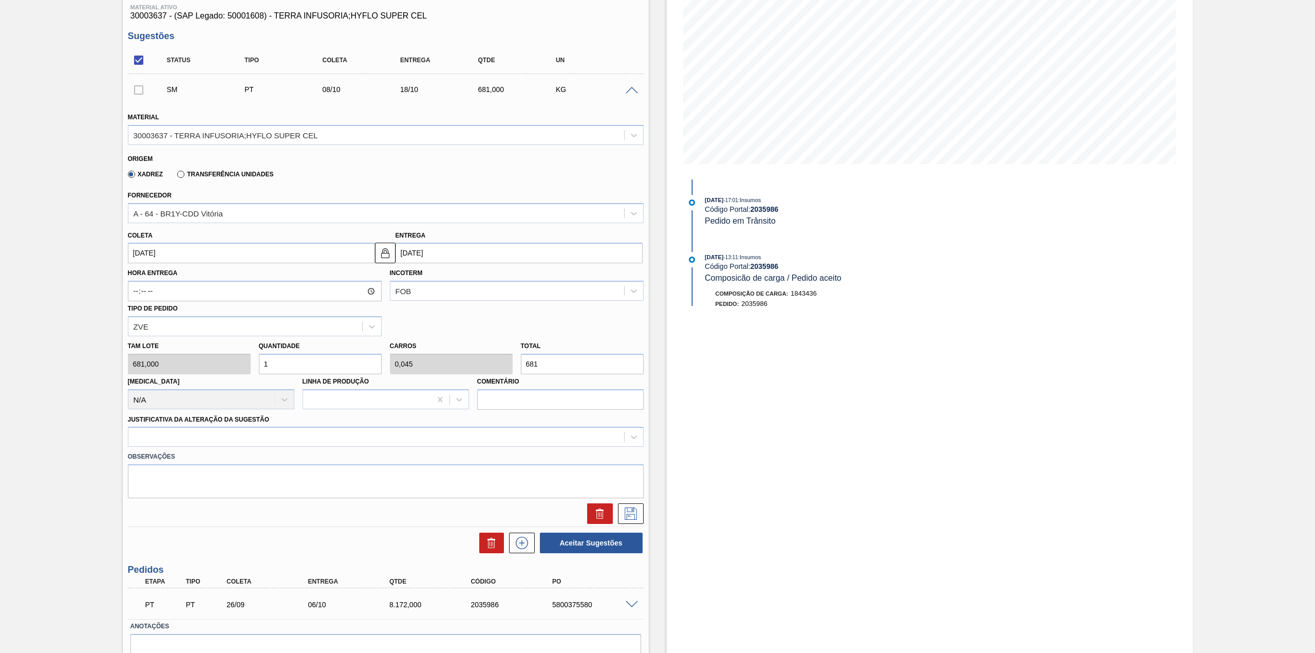
type input "12"
type input "0,545"
type input "8.172"
type input "12"
click at [295, 444] on div at bounding box center [386, 436] width 516 height 20
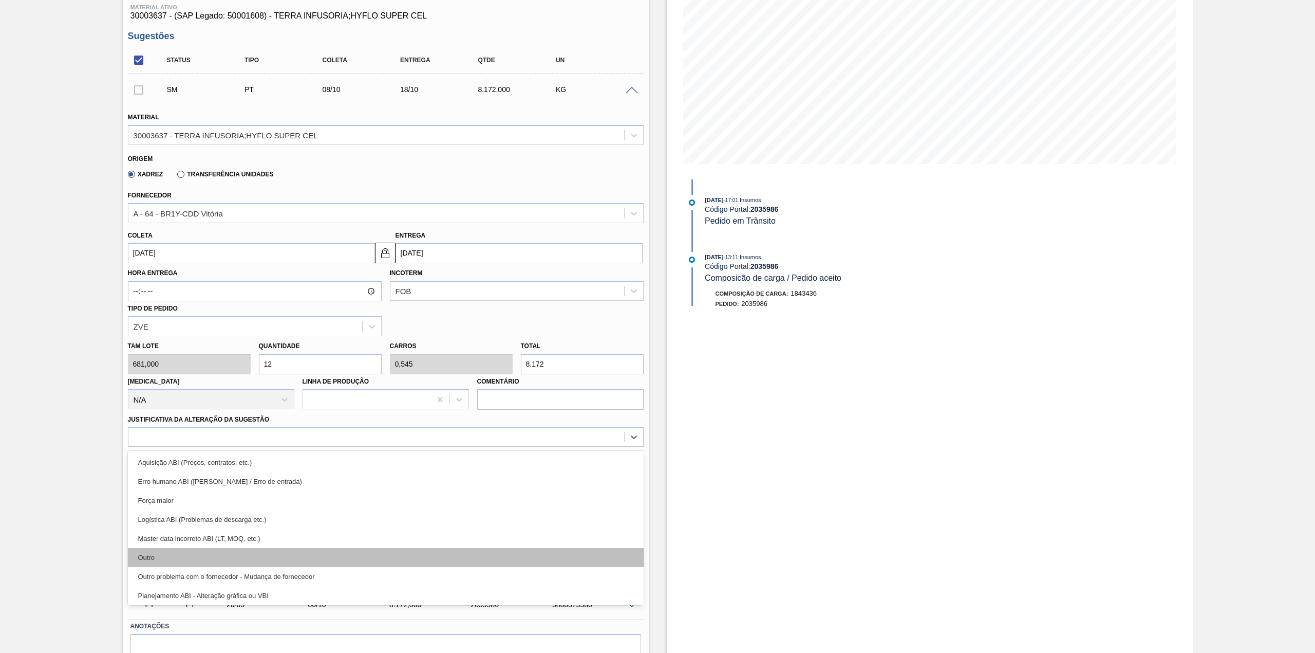
click at [221, 548] on div "Outro" at bounding box center [386, 557] width 516 height 19
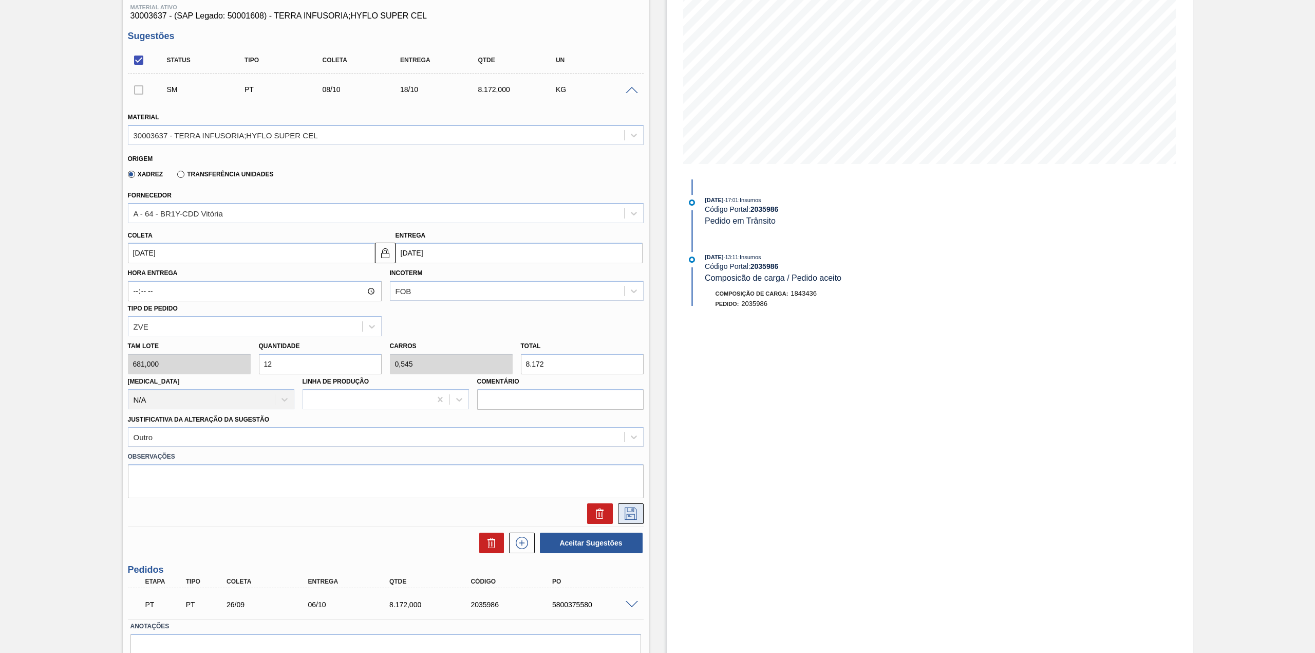
click at [625, 514] on icon at bounding box center [631, 513] width 12 height 12
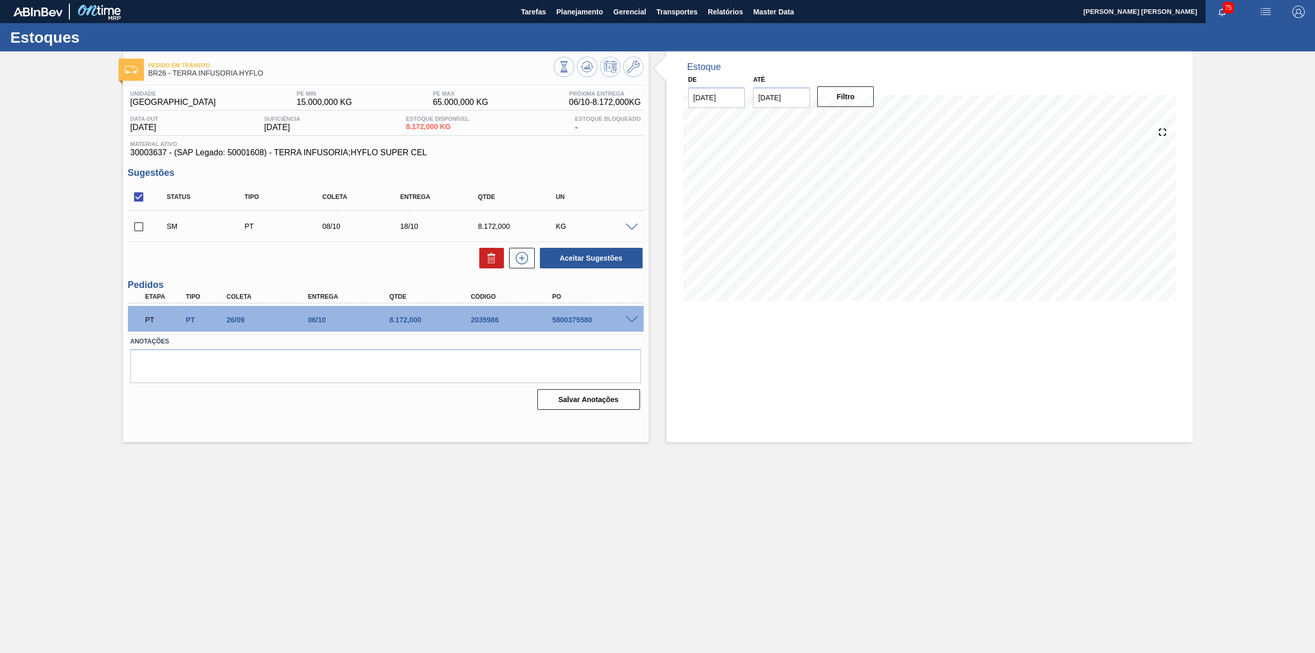
scroll to position [0, 0]
click at [132, 230] on input "checkbox" at bounding box center [139, 227] width 22 height 22
checkbox input "true"
click at [617, 257] on button "Aceitar Sugestões" at bounding box center [591, 258] width 103 height 21
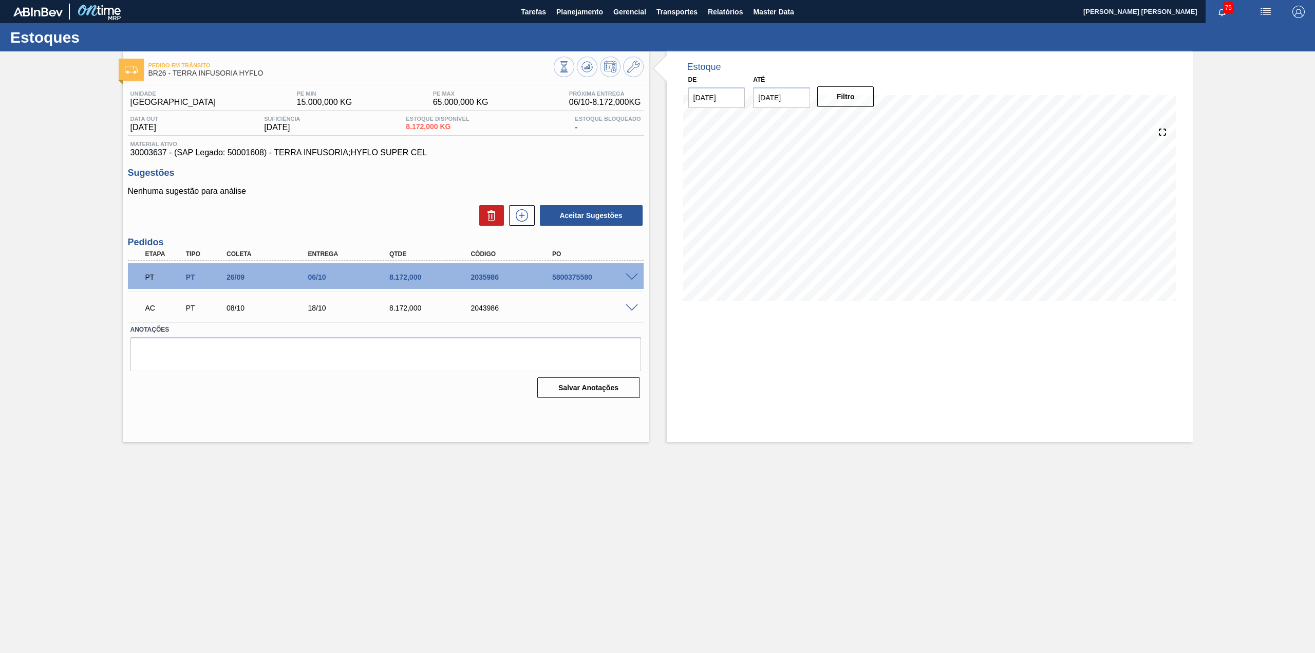
click at [628, 305] on span at bounding box center [632, 308] width 12 height 8
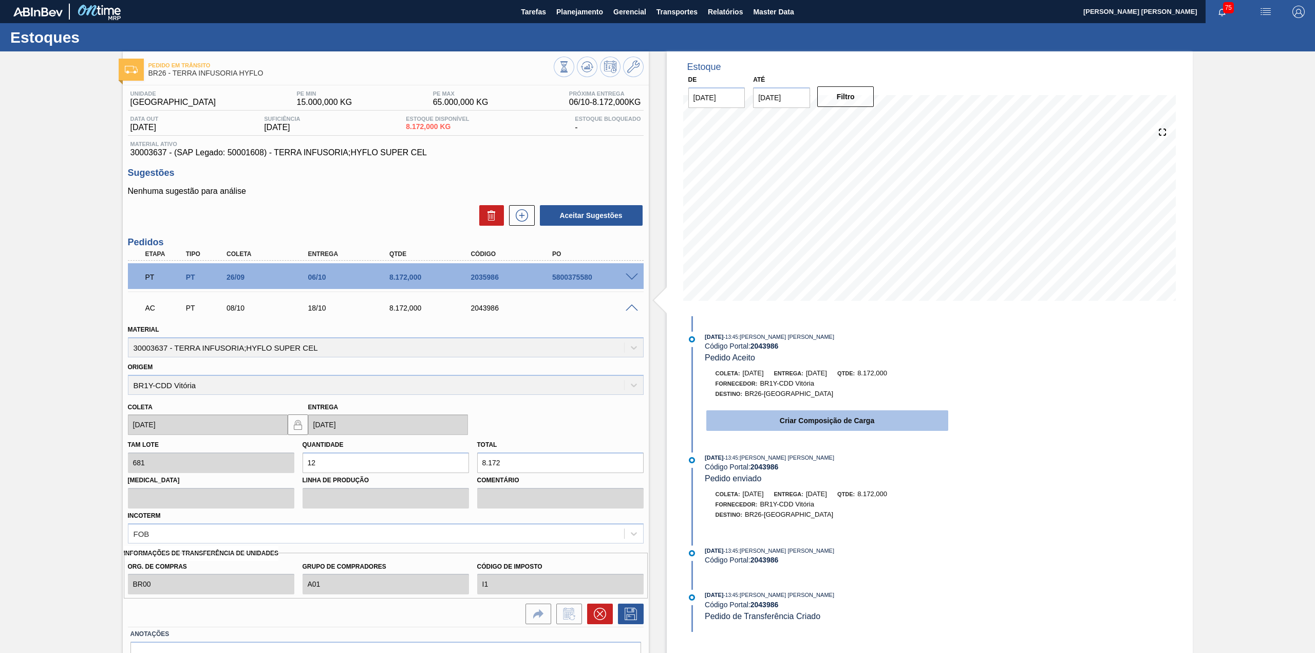
click at [841, 431] on button "Criar Composição de Carga" at bounding box center [827, 420] width 242 height 21
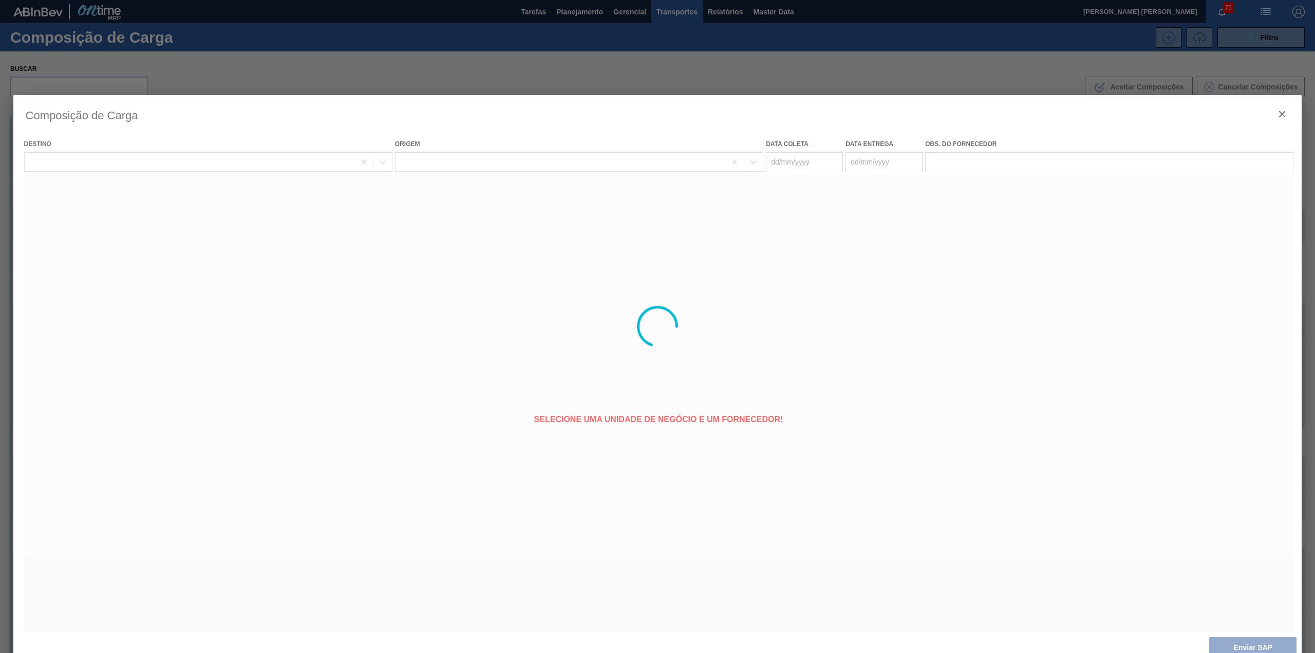
type coleta "[DATE]"
type entrega "[DATE]"
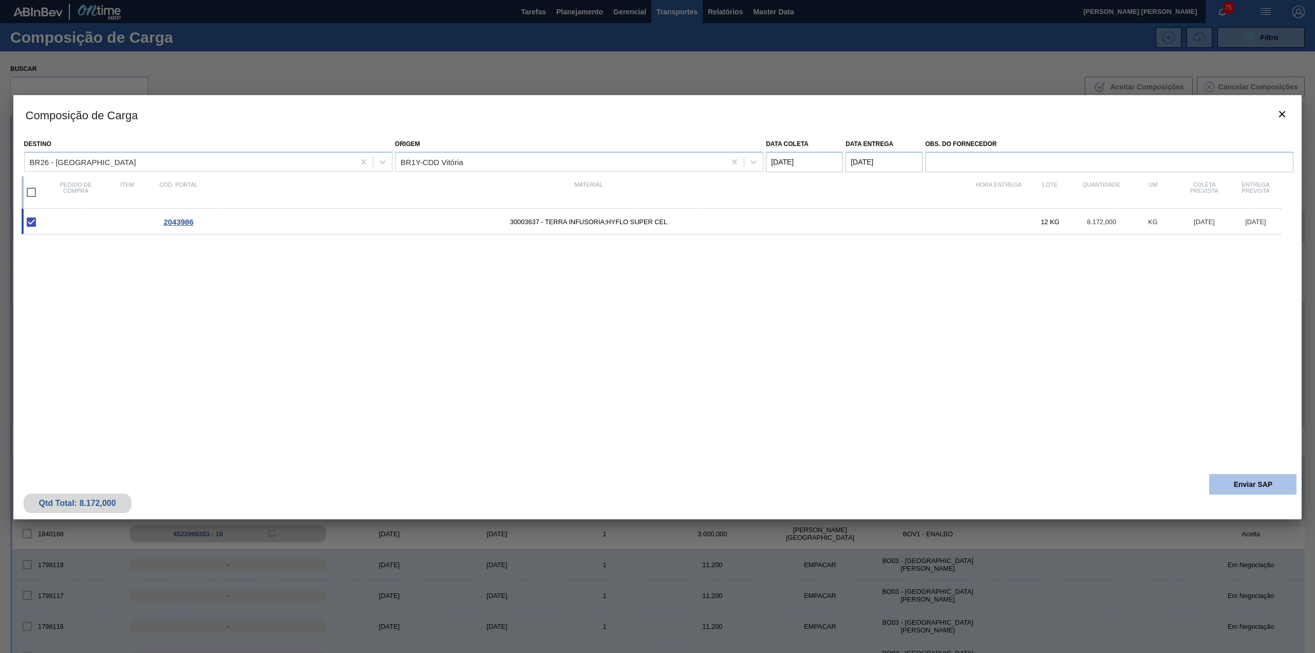
click at [1216, 490] on button "Enviar SAP" at bounding box center [1253, 484] width 87 height 21
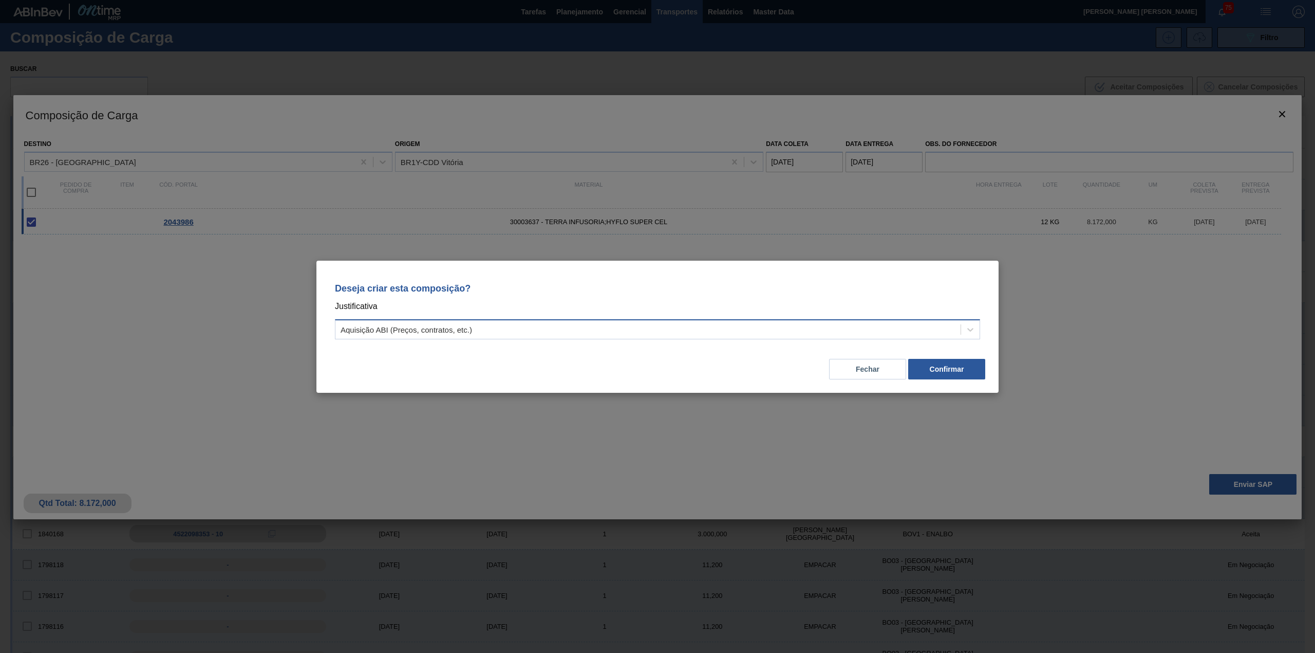
click at [549, 333] on div "Aquisição ABI (Preços, contratos, etc.)" at bounding box center [648, 329] width 625 height 15
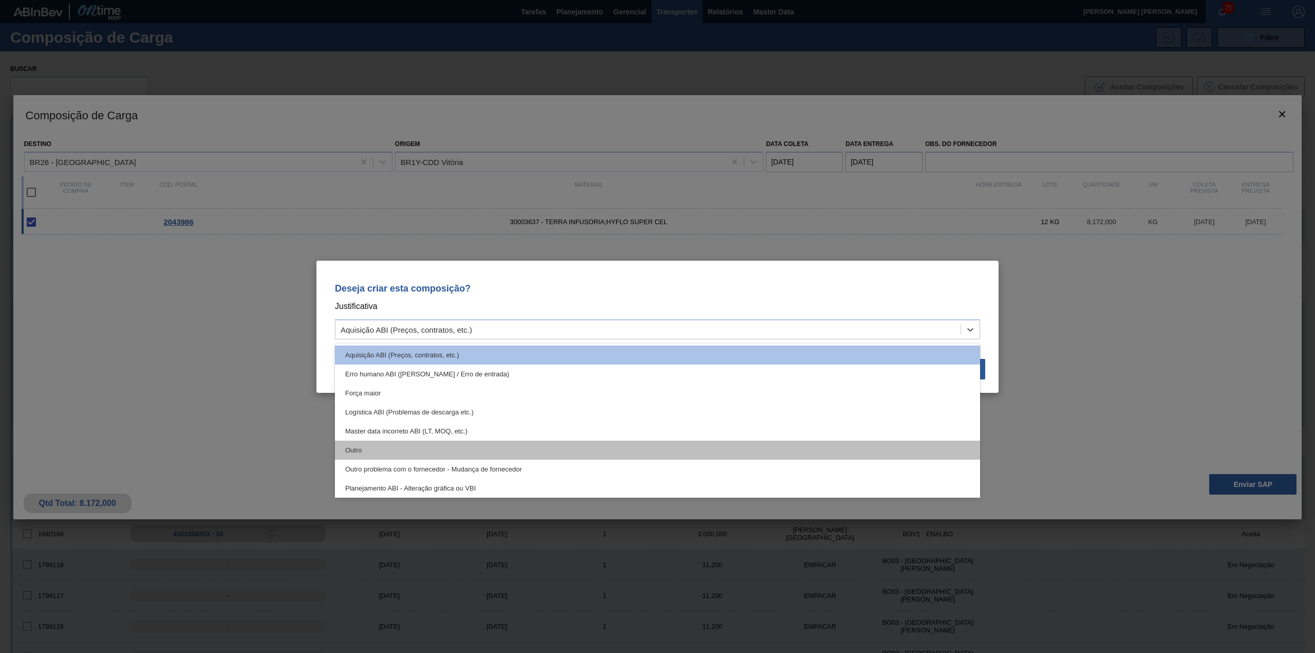
click at [395, 445] on div "Outro" at bounding box center [657, 449] width 645 height 19
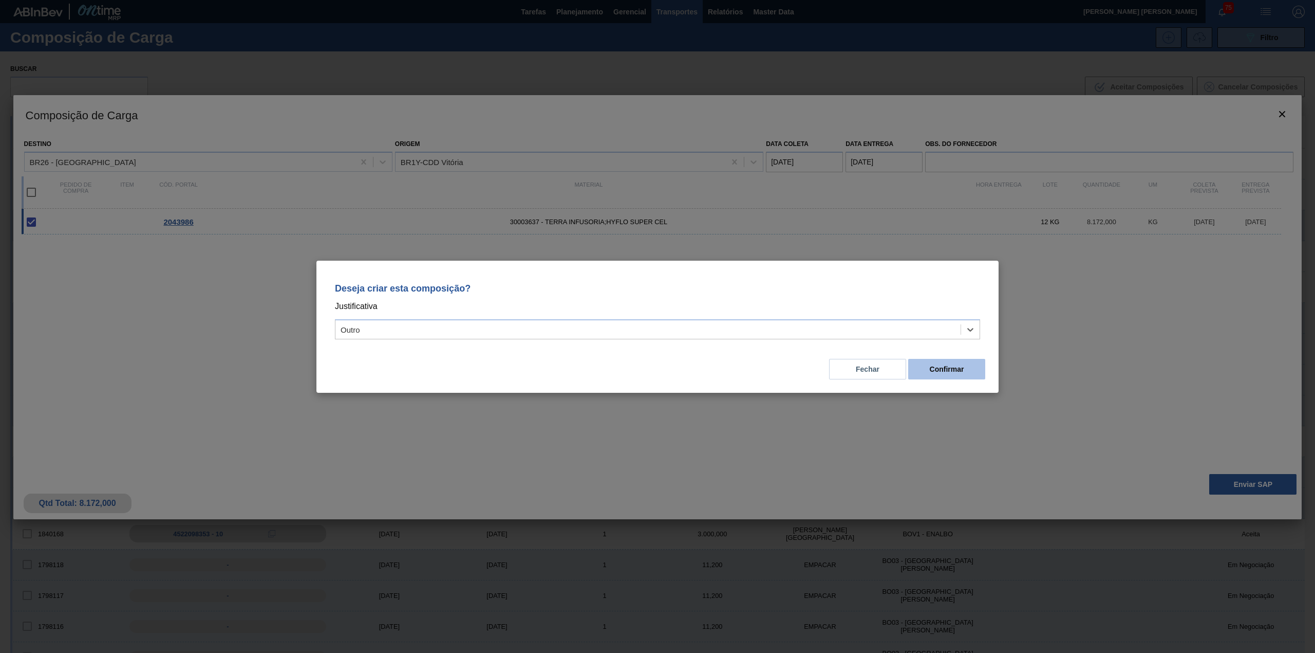
click at [959, 365] on button "Confirmar" at bounding box center [946, 369] width 77 height 21
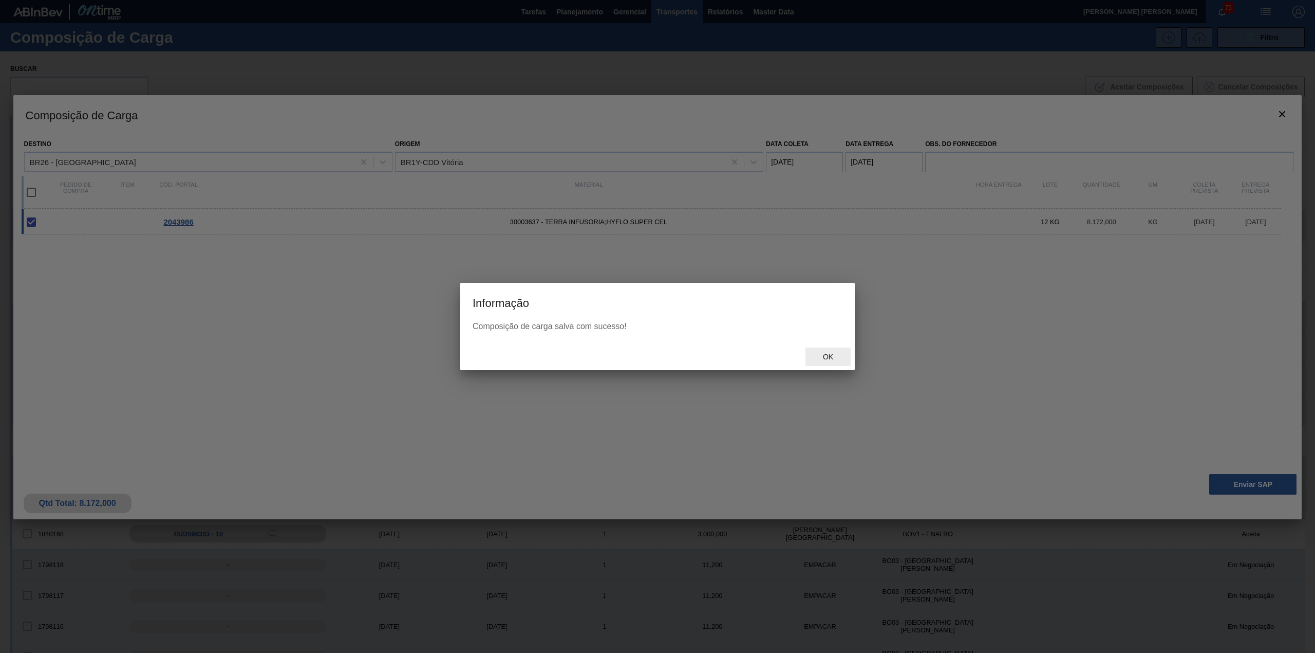
click at [841, 362] on div "Ok" at bounding box center [828, 356] width 45 height 19
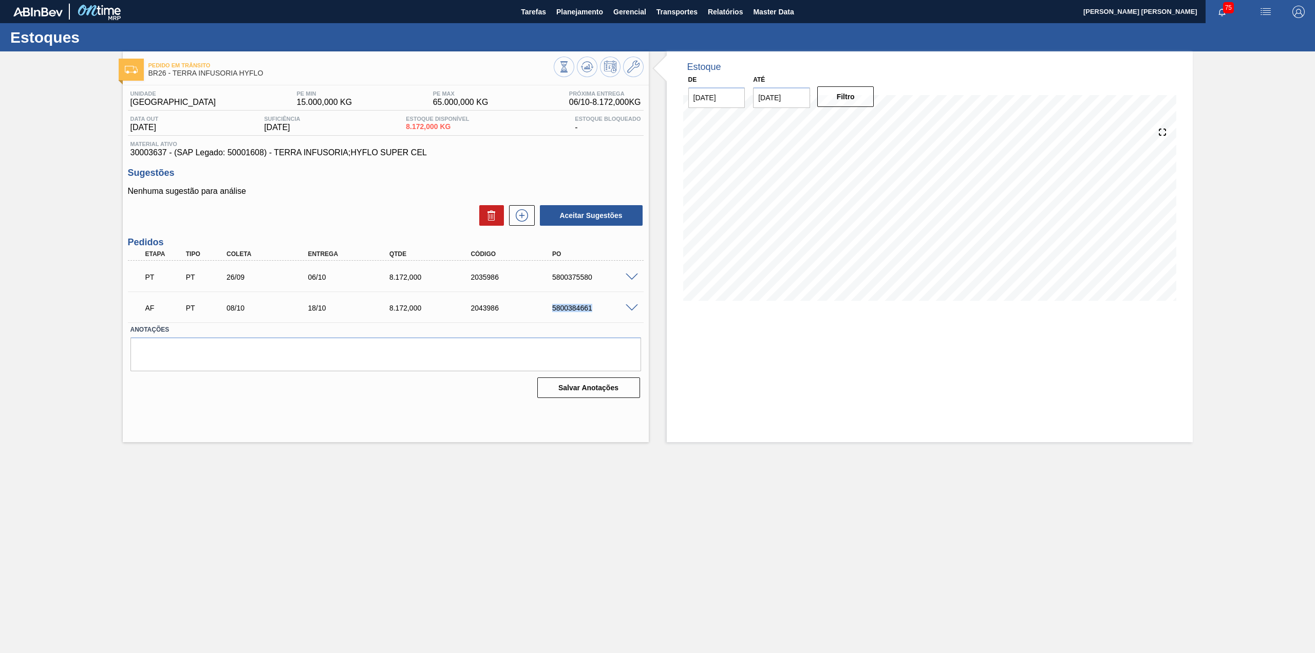
drag, startPoint x: 552, startPoint y: 305, endPoint x: 595, endPoint y: 309, distance: 43.3
click at [595, 309] on div "5800384661" at bounding box center [596, 308] width 93 height 8
copy div "5800384661"
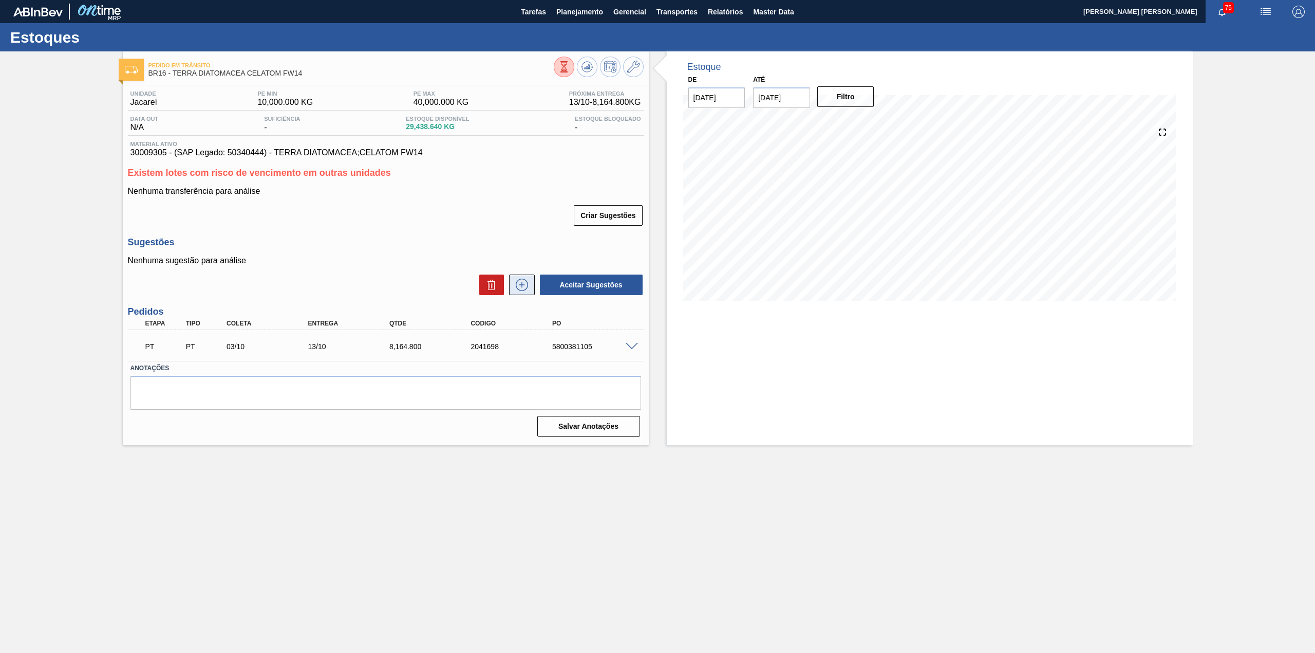
click at [525, 288] on icon at bounding box center [522, 284] width 16 height 12
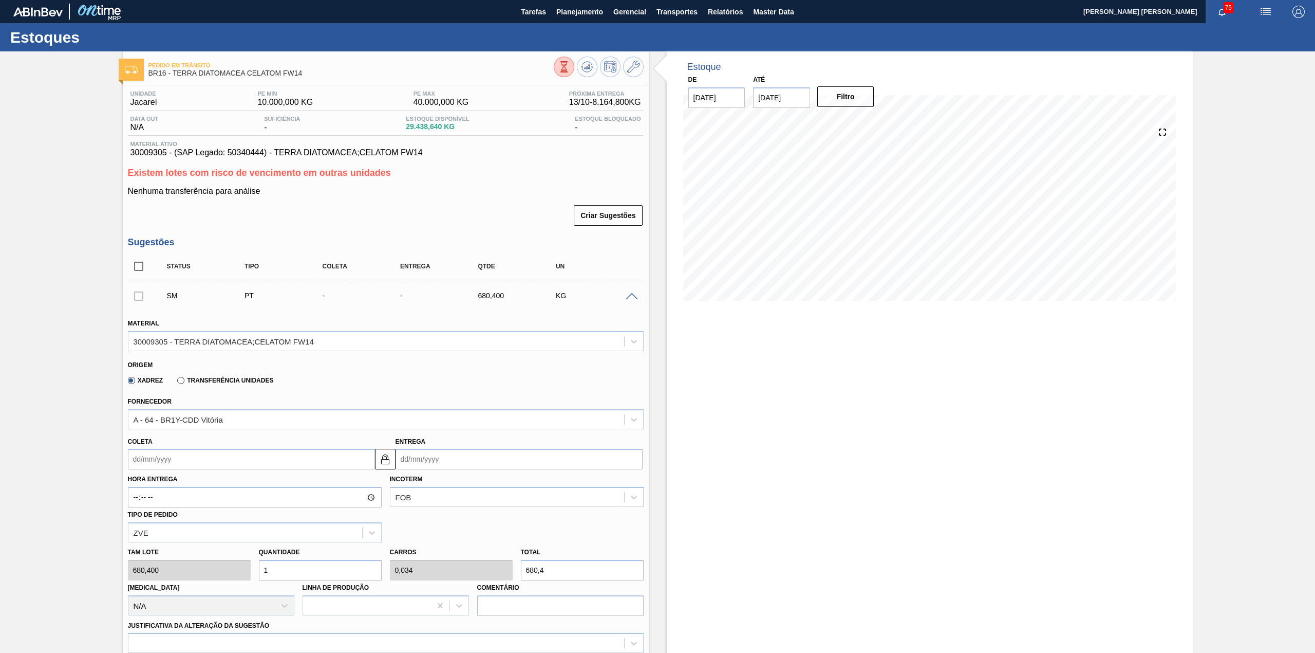
click at [231, 463] on input "Coleta" at bounding box center [251, 459] width 247 height 21
click at [191, 542] on div "12 13 14 15 16 17 18" at bounding box center [190, 550] width 117 height 16
click at [189, 541] on div "5 6 7 8 9 10 11" at bounding box center [190, 533] width 117 height 16
click at [188, 534] on div "8" at bounding box center [190, 533] width 14 height 14
type input "[DATE]"
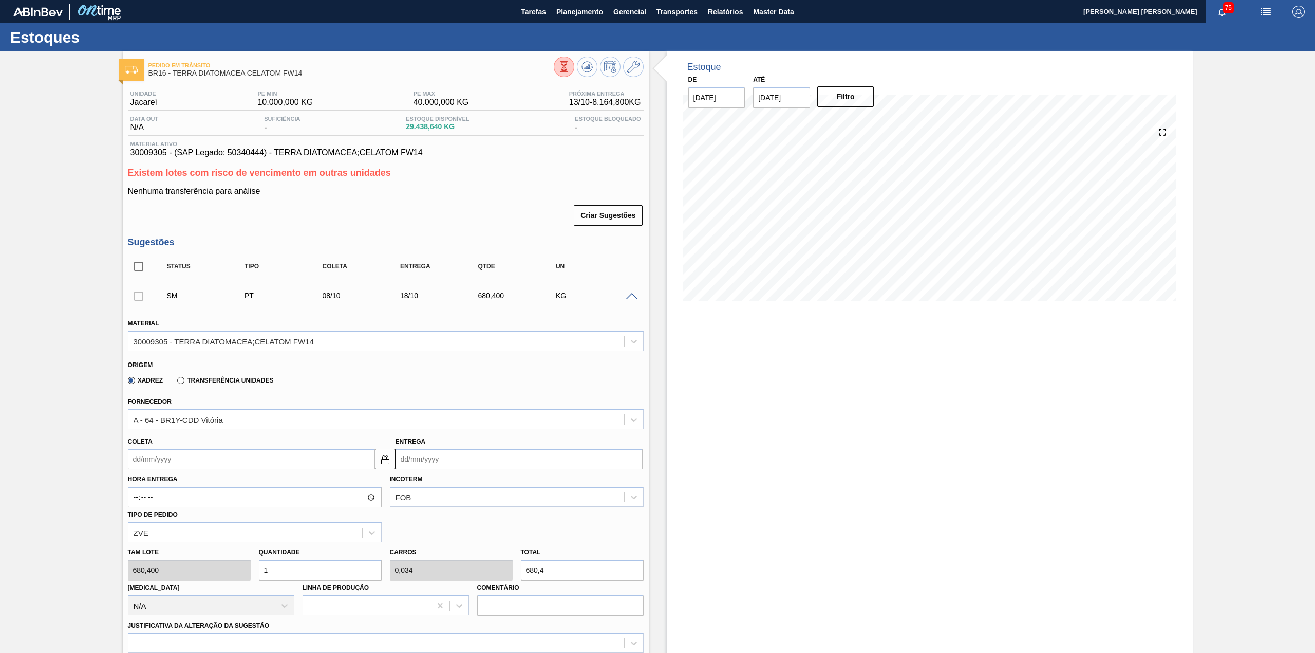
type input "[DATE]"
click at [326, 576] on input "1" at bounding box center [320, 570] width 123 height 21
type input "12"
type input "0,408"
type input "8.164,8"
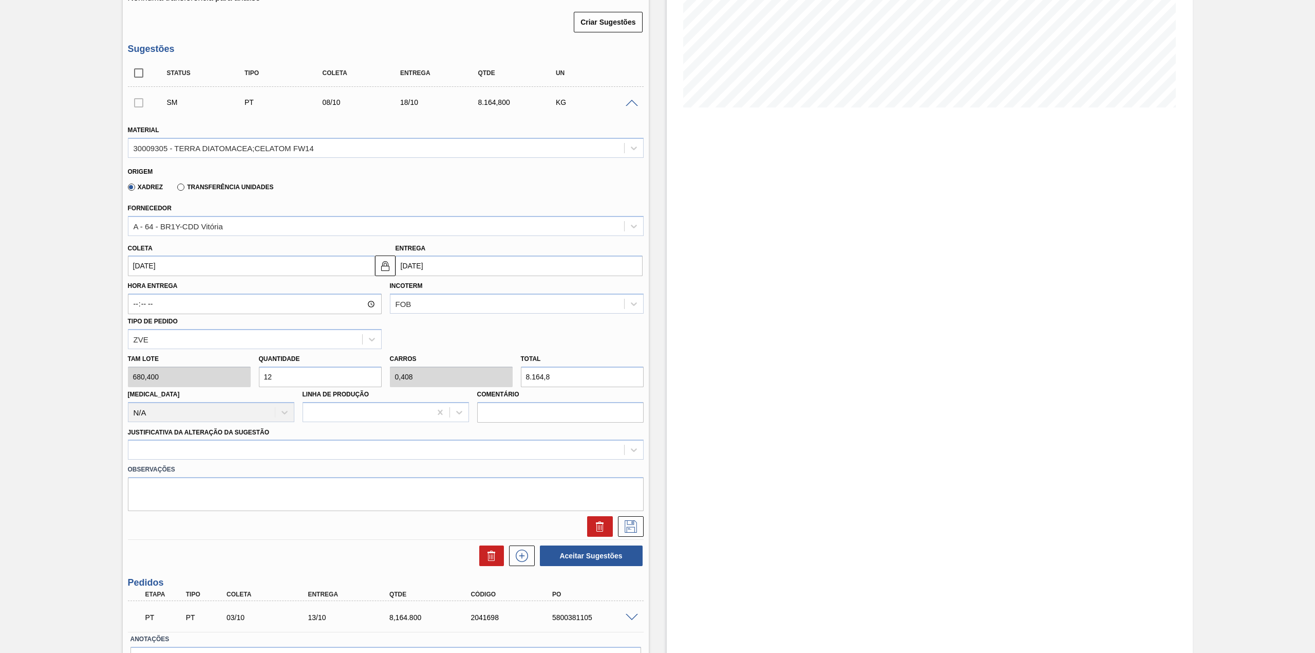
scroll to position [206, 0]
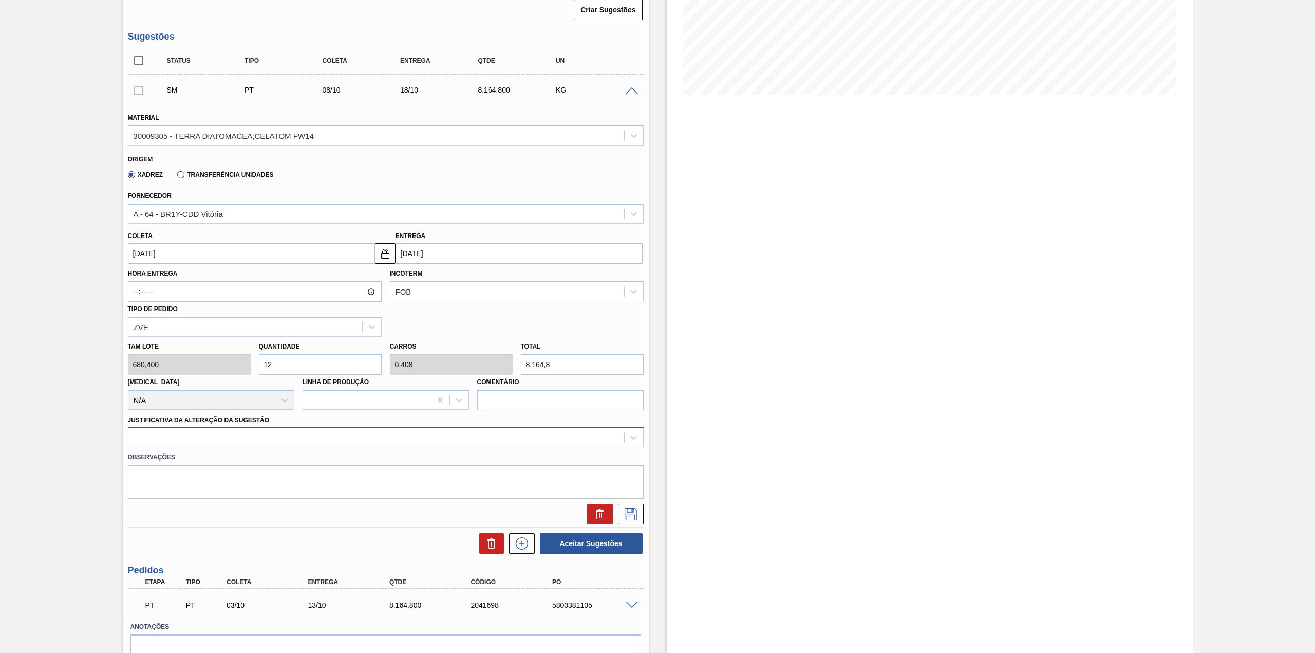
type input "12"
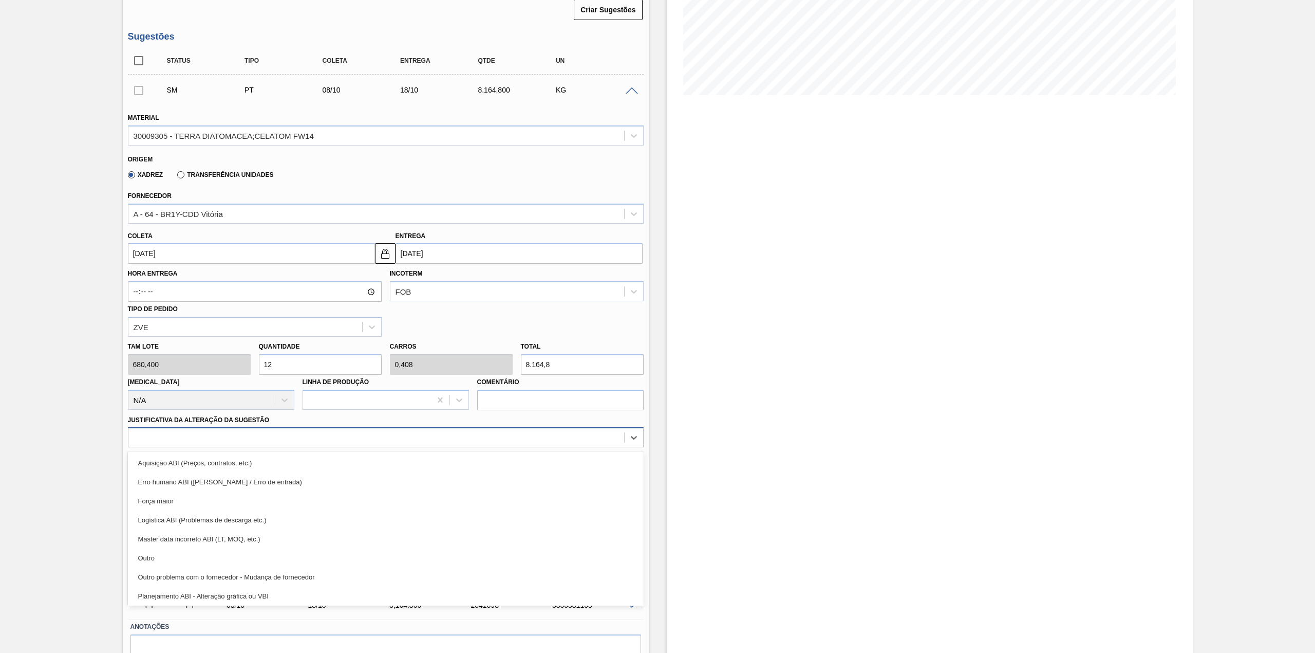
click at [228, 437] on div at bounding box center [376, 437] width 496 height 15
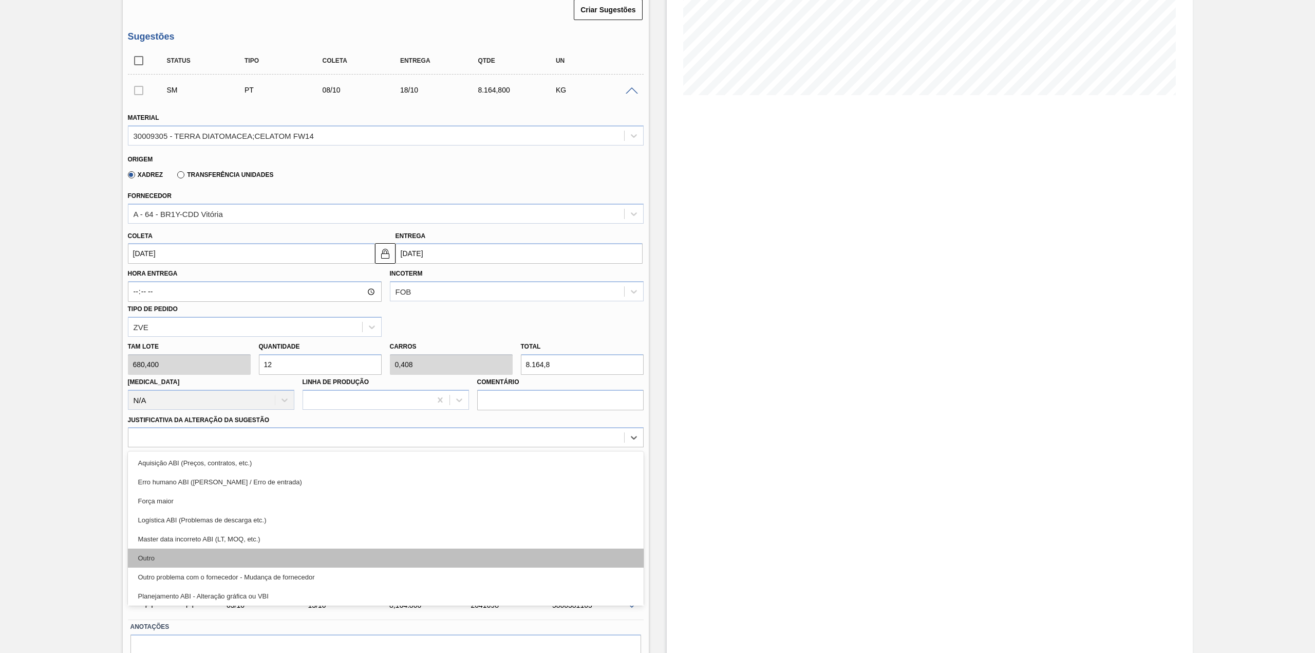
click at [199, 553] on div "Outro" at bounding box center [386, 557] width 516 height 19
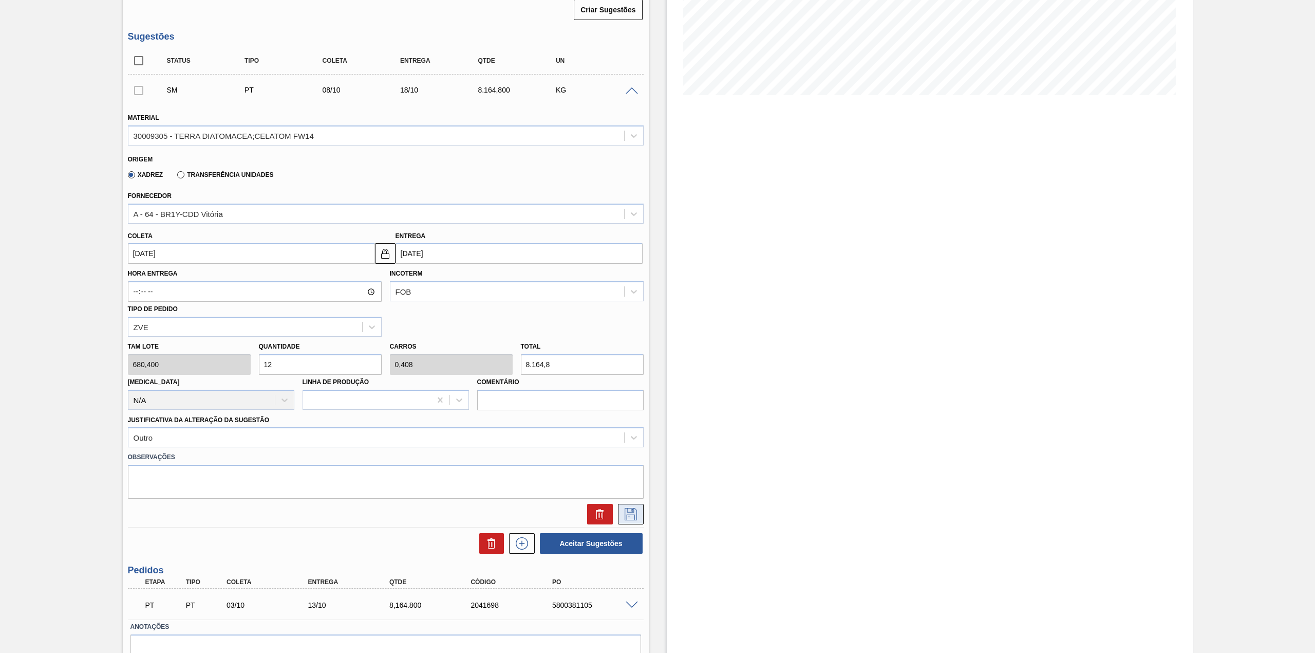
click at [634, 512] on icon at bounding box center [631, 514] width 16 height 12
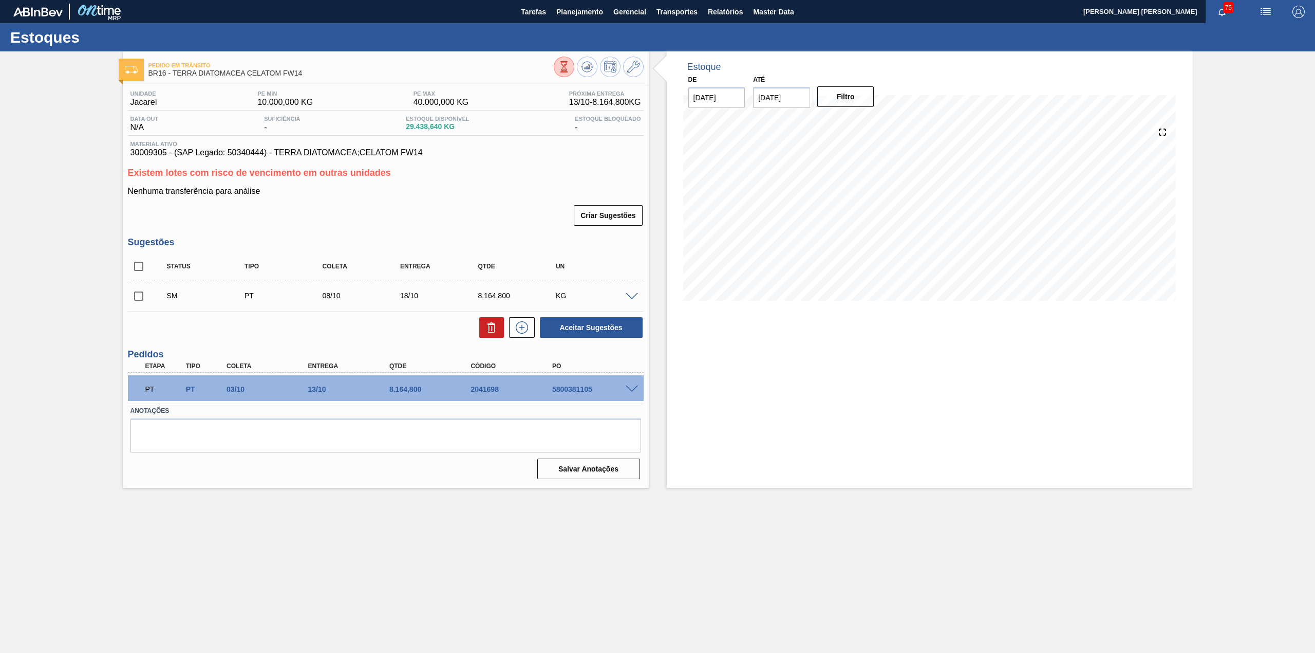
scroll to position [0, 0]
drag, startPoint x: 143, startPoint y: 296, endPoint x: 184, endPoint y: 301, distance: 41.4
click at [143, 296] on input "checkbox" at bounding box center [139, 296] width 22 height 22
click at [569, 329] on button "Aceitar Sugestões" at bounding box center [591, 327] width 103 height 21
checkbox input "false"
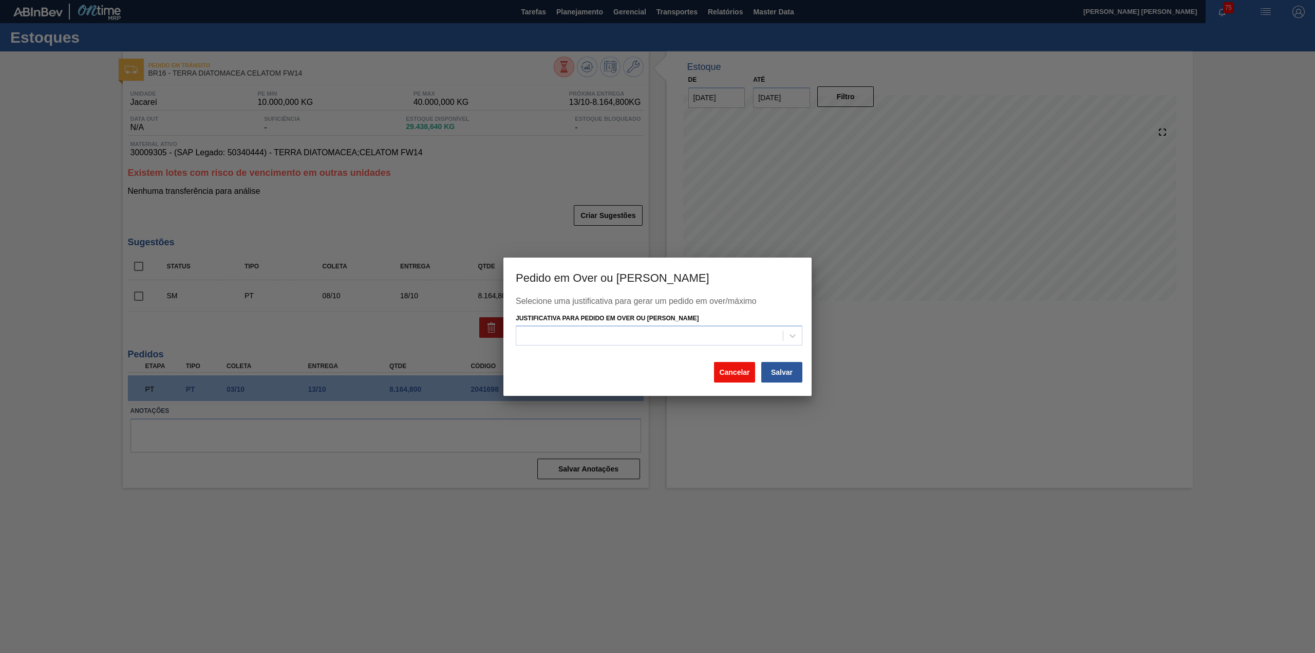
click at [732, 377] on button "Cancelar" at bounding box center [734, 372] width 41 height 21
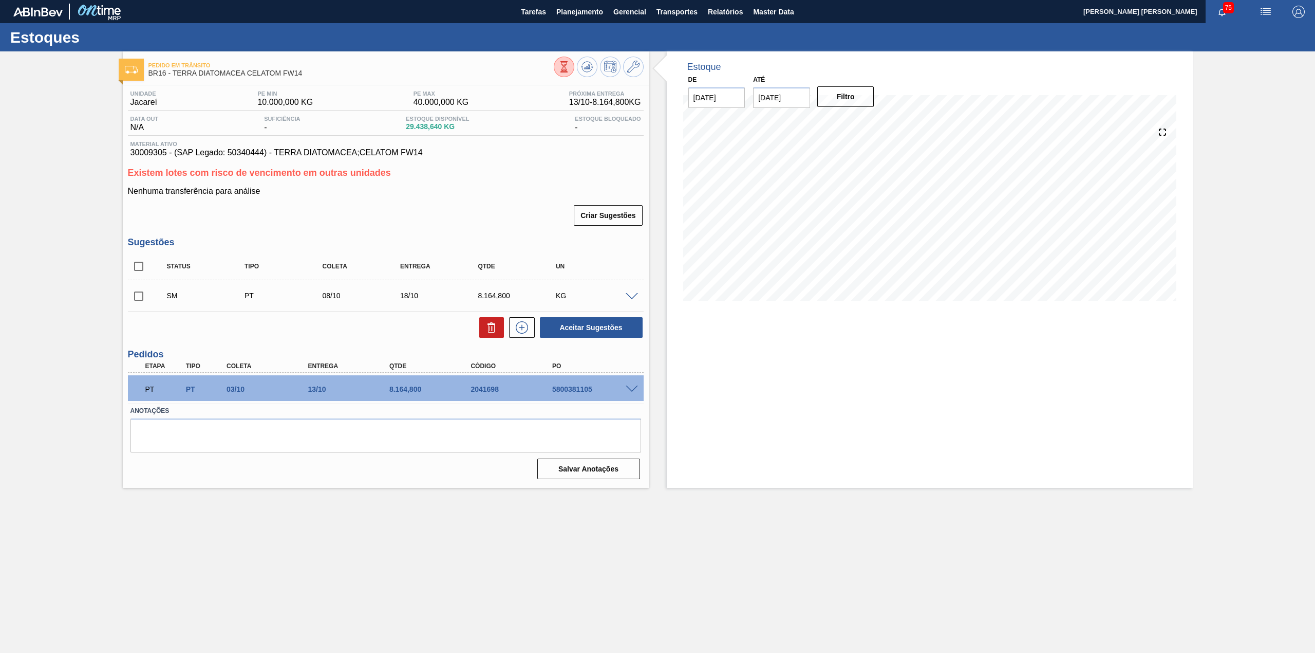
click at [806, 99] on input "15/10/2025" at bounding box center [781, 97] width 57 height 21
click at [866, 126] on div "dom seg ter qua qui sex sab" at bounding box center [815, 134] width 123 height 16
click at [866, 122] on button "Next Month" at bounding box center [868, 122] width 7 height 7
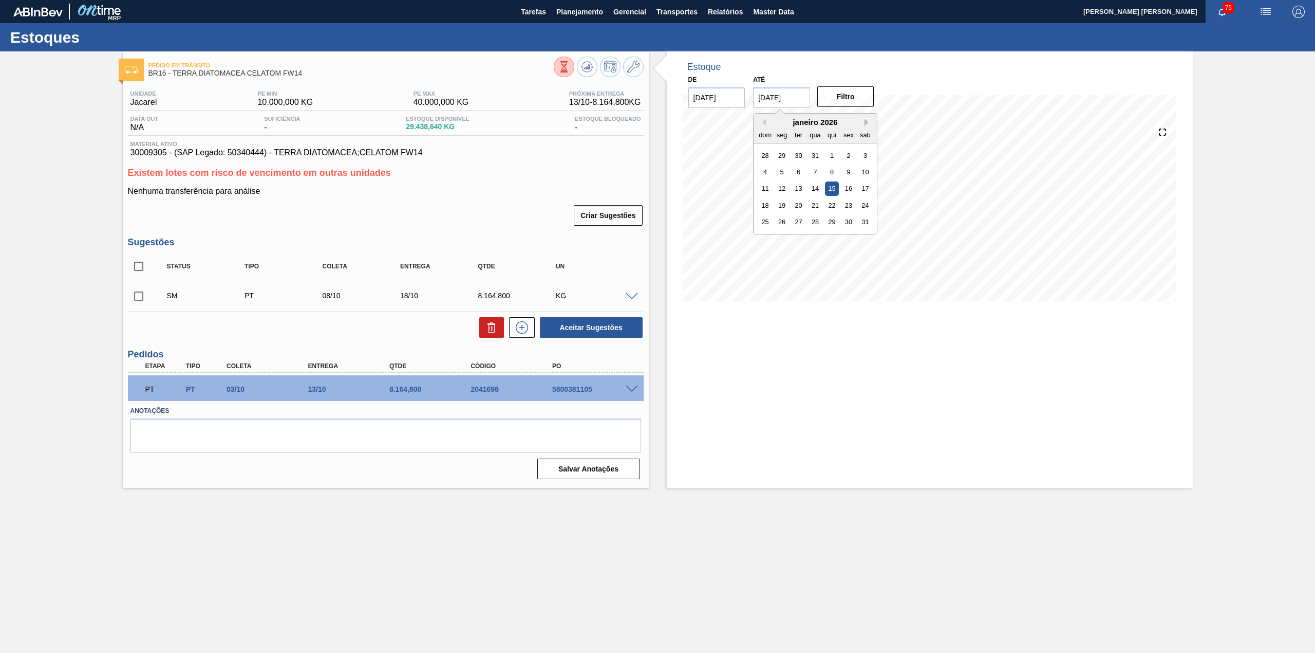
click at [867, 122] on button "Next Month" at bounding box center [868, 122] width 7 height 7
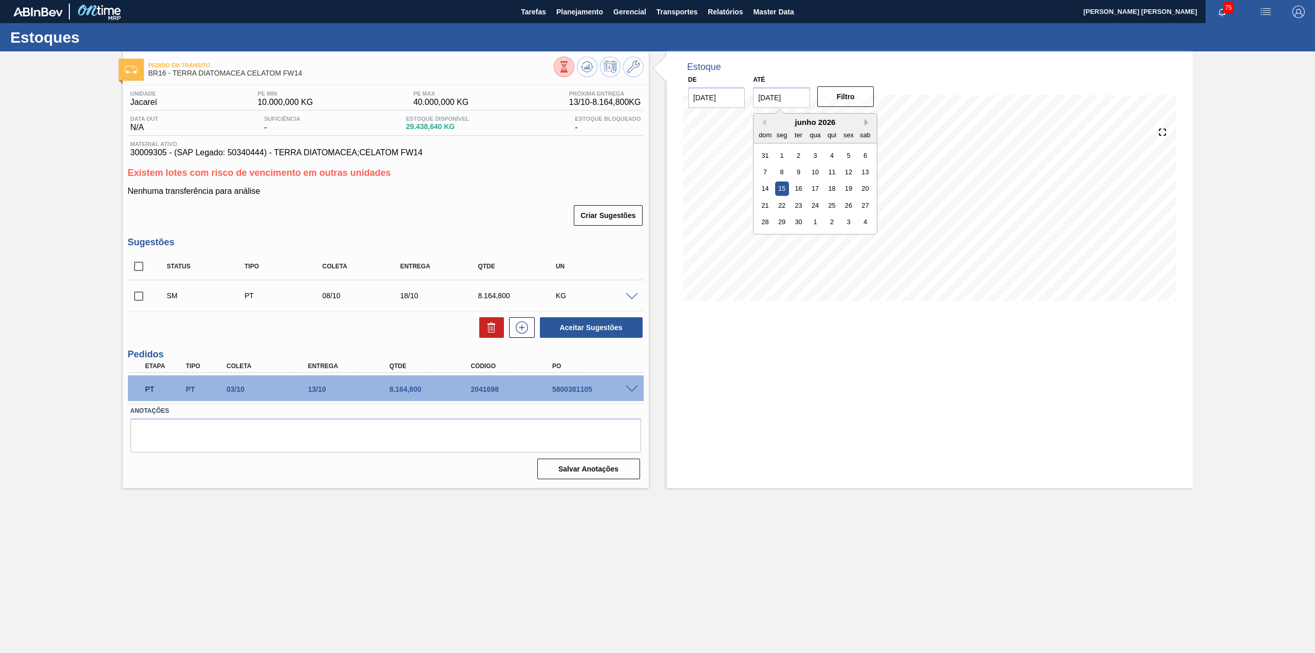
click at [867, 122] on button "Next Month" at bounding box center [868, 122] width 7 height 7
click at [870, 222] on div "1" at bounding box center [866, 222] width 14 height 14
type input "[DATE]"
click at [848, 101] on button "Filtro" at bounding box center [845, 96] width 57 height 21
click at [631, 294] on span at bounding box center [632, 297] width 12 height 8
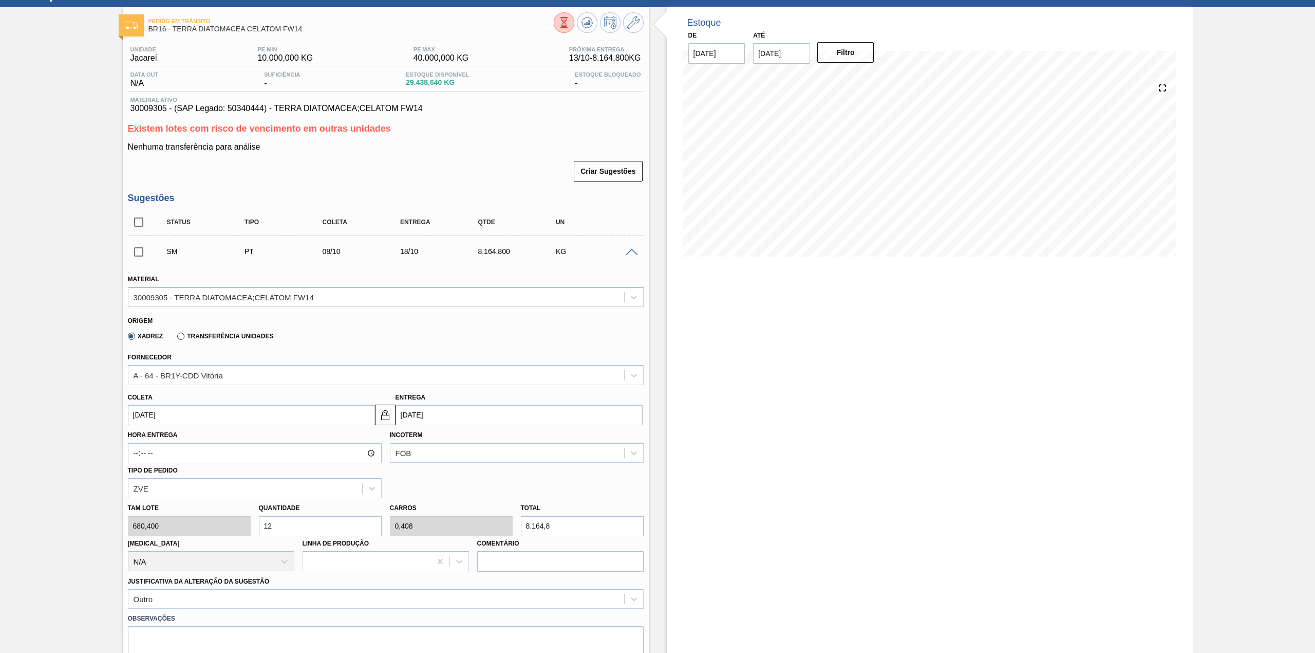
scroll to position [68, 0]
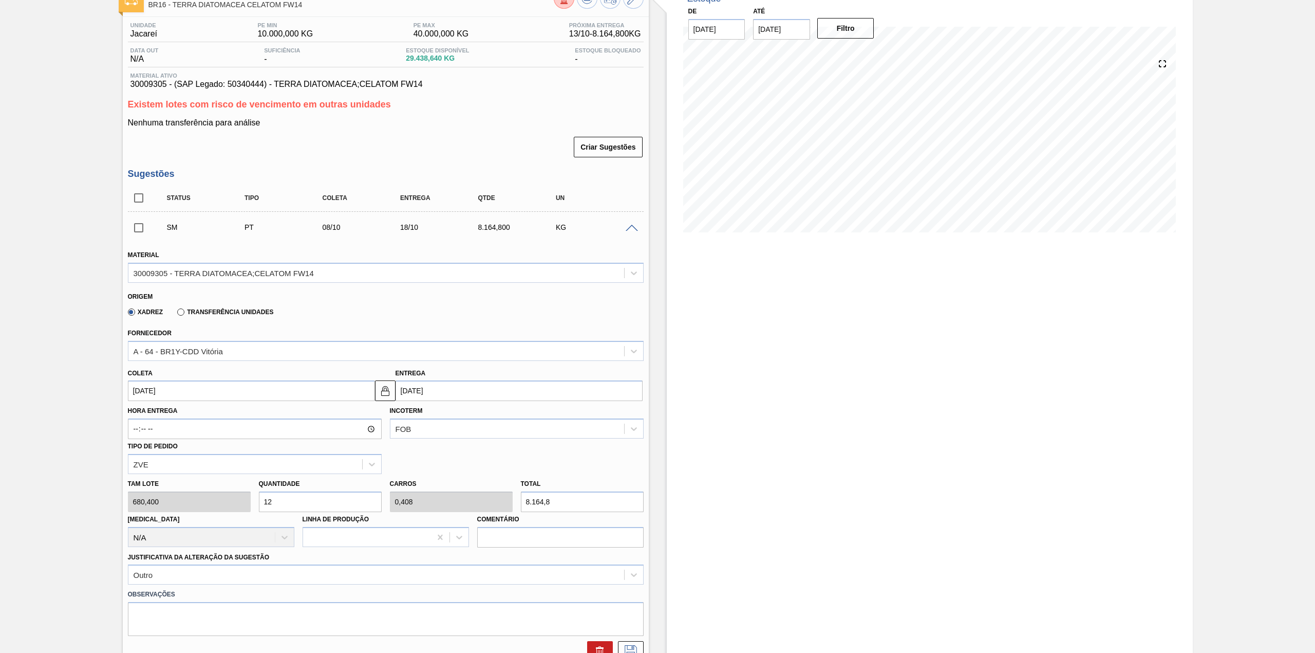
click at [566, 506] on input "8.164,8" at bounding box center [582, 501] width 123 height 21
type input "0,004"
type input "0"
type input "3"
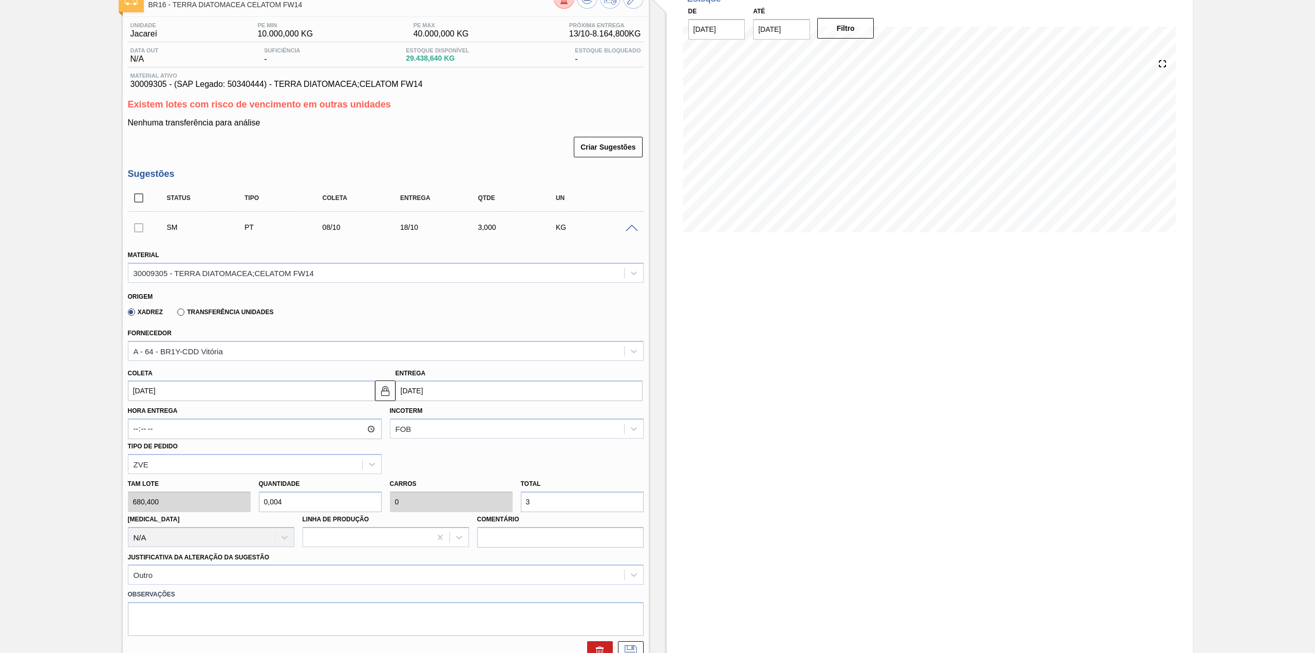
type input "0,044"
type input "0,002"
type input "30"
type input "0,441"
type input "0,015"
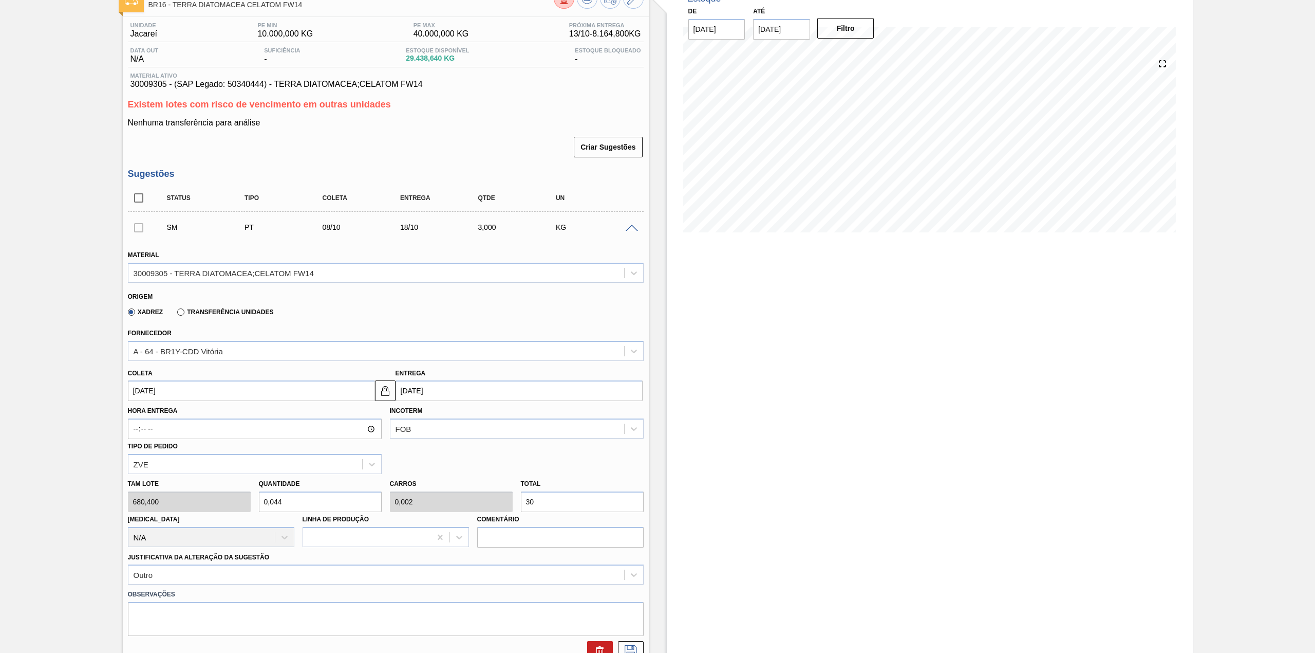
type input "300"
type input "4,409"
type input "0,15"
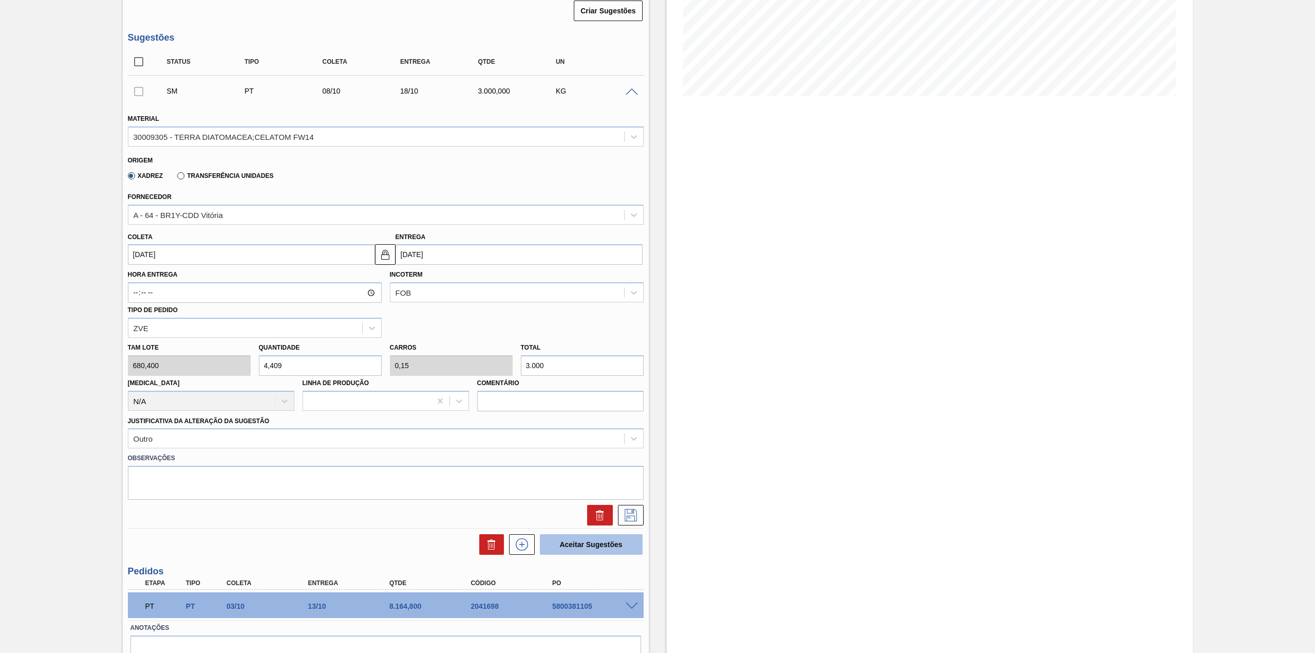
scroll to position [206, 0]
type input "3.000"
click at [631, 515] on icon at bounding box center [631, 514] width 16 height 12
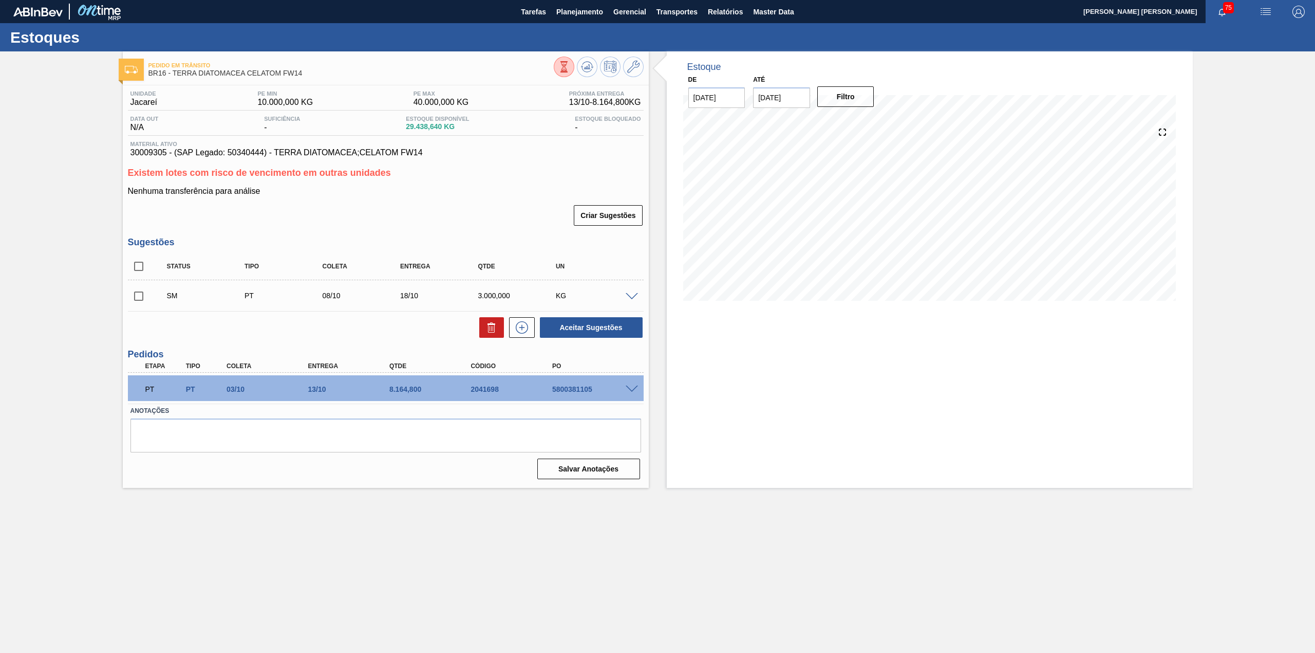
scroll to position [0, 0]
click at [628, 293] on span at bounding box center [632, 297] width 12 height 8
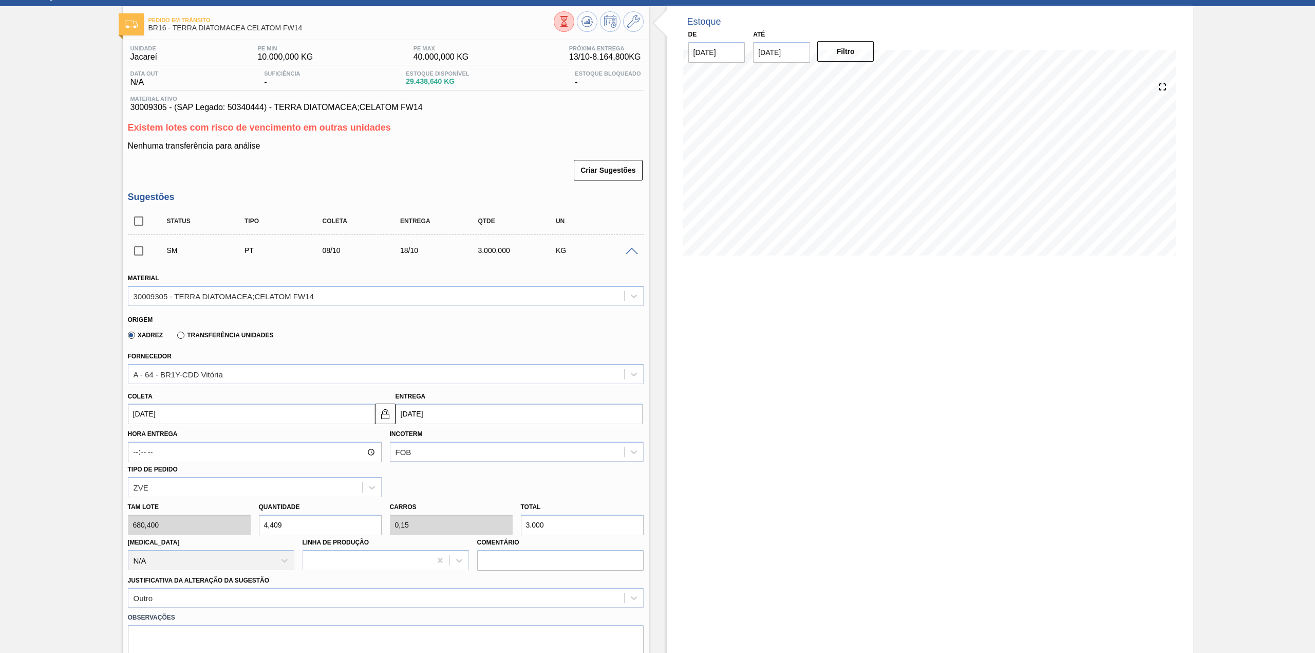
scroll to position [137, 0]
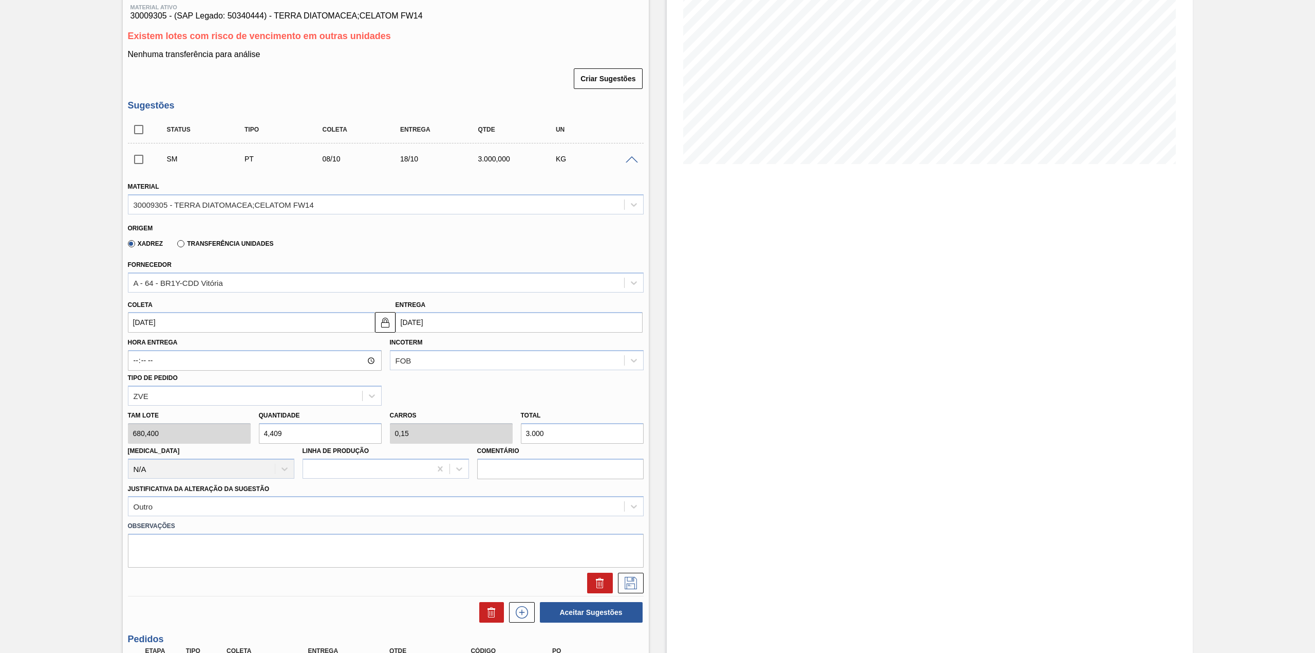
click at [562, 436] on input "3.000" at bounding box center [582, 433] width 123 height 21
type input "0,003"
type input "0"
type input "2"
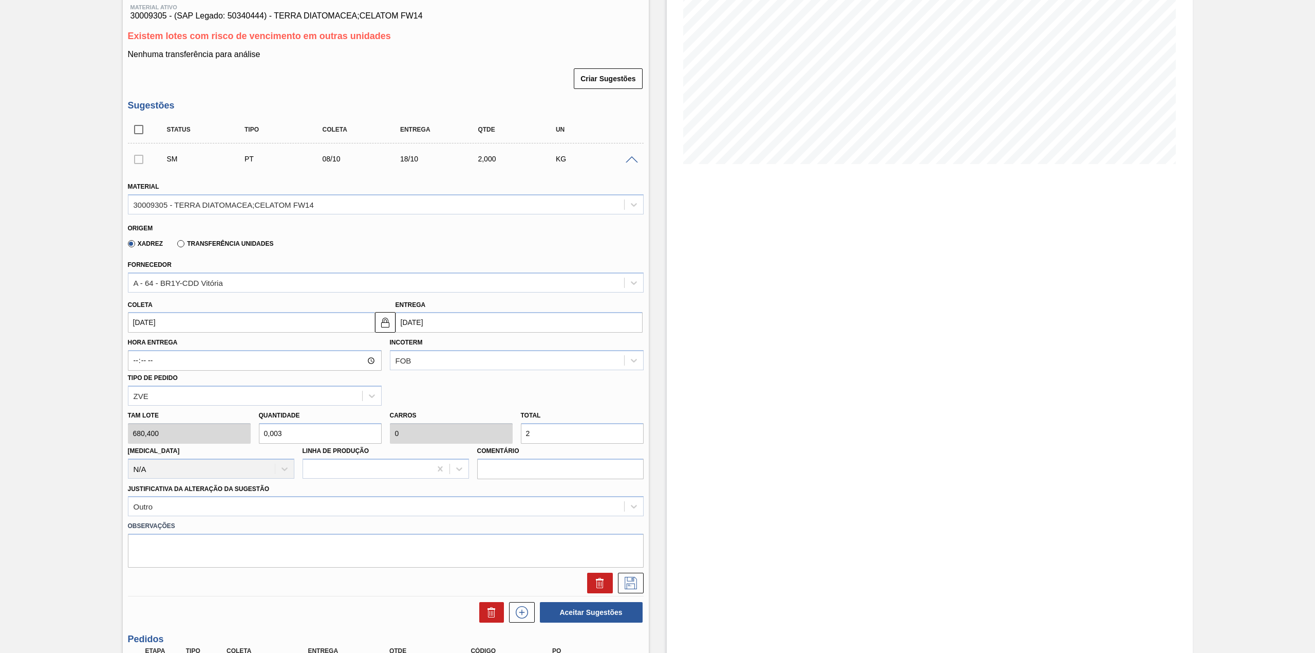
type input "0,035"
type input "0,001"
type input "24"
type input "0,353"
type input "0,012"
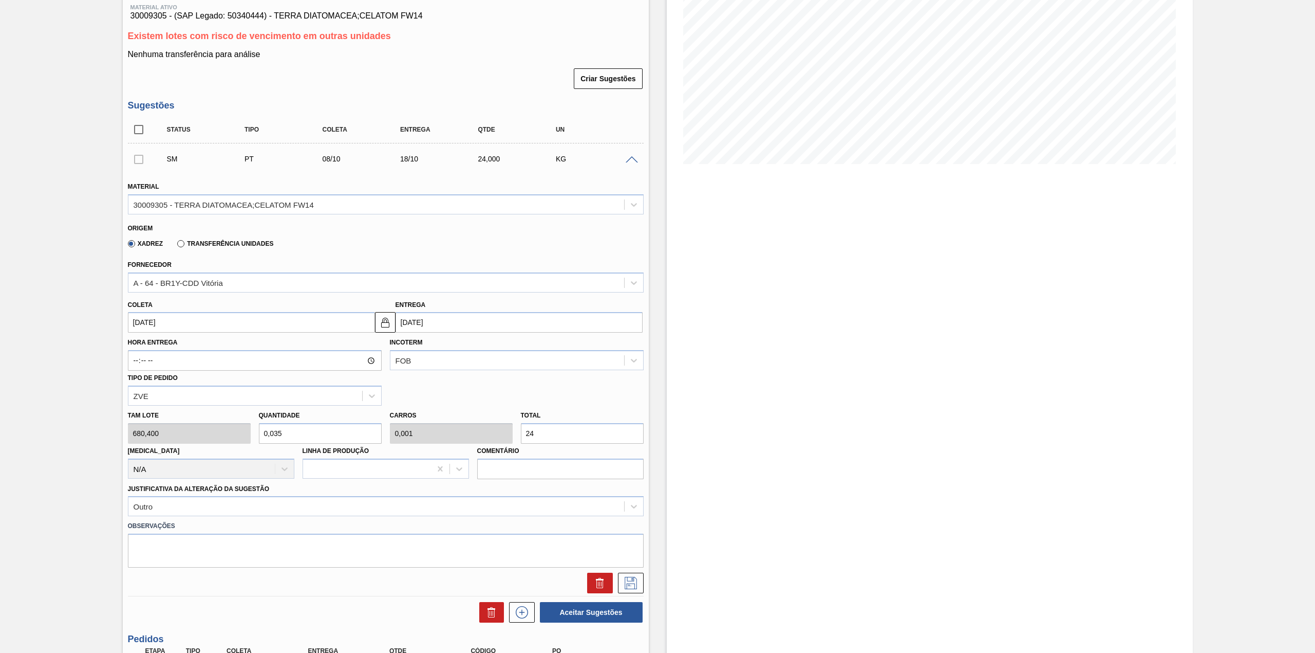
type input "240"
type input "3,527"
type input "0,12"
type input "2.400"
click at [627, 580] on icon at bounding box center [631, 583] width 16 height 12
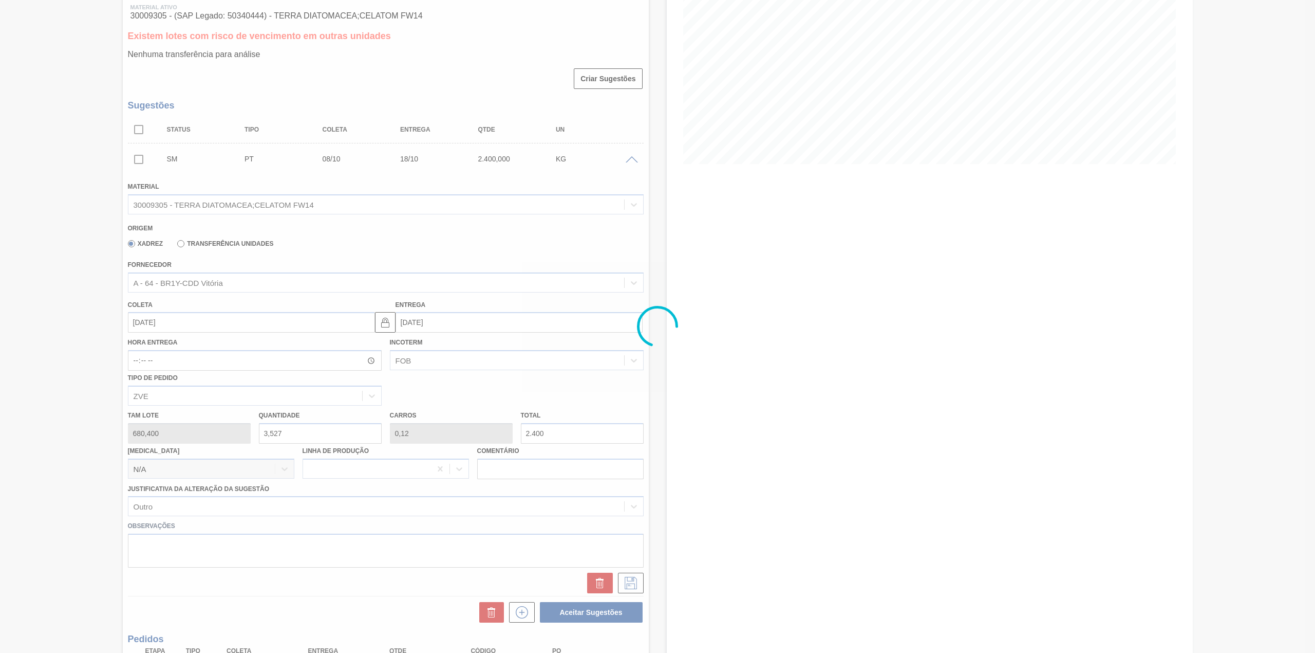
scroll to position [0, 0]
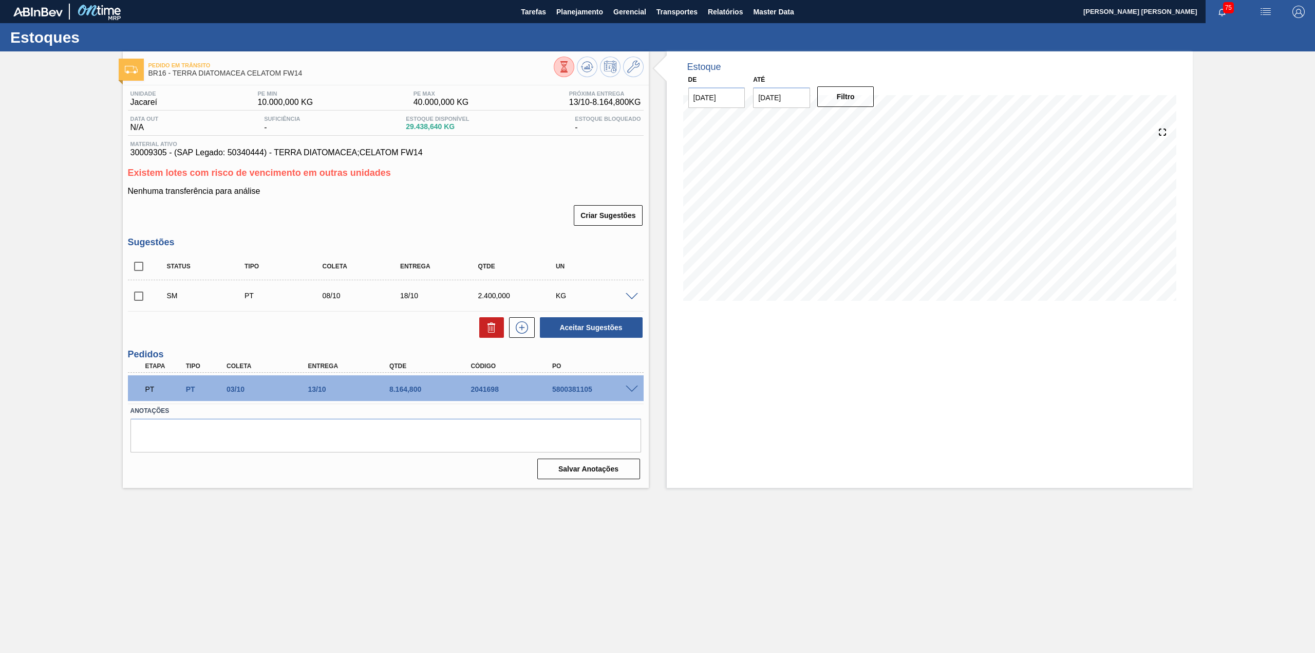
click at [631, 294] on span at bounding box center [632, 297] width 12 height 8
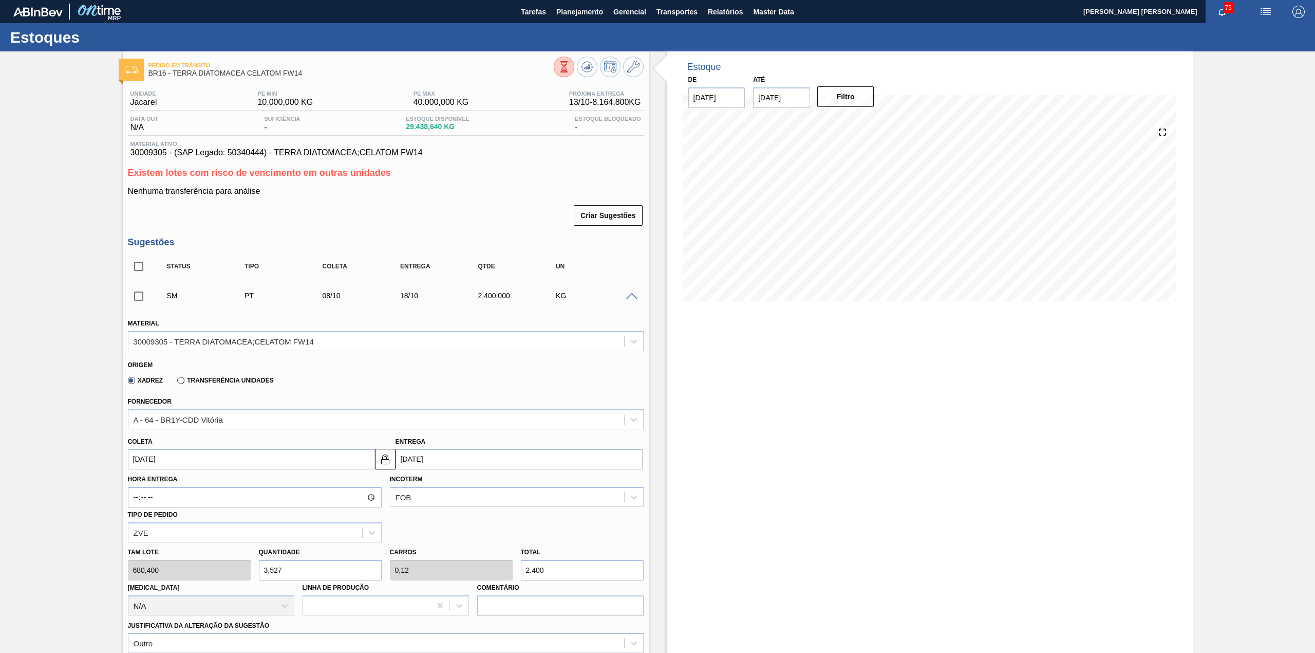
click at [575, 567] on input "2.400" at bounding box center [582, 570] width 123 height 21
type input "0,353"
type input "0,012"
type input "240"
type input "0,035"
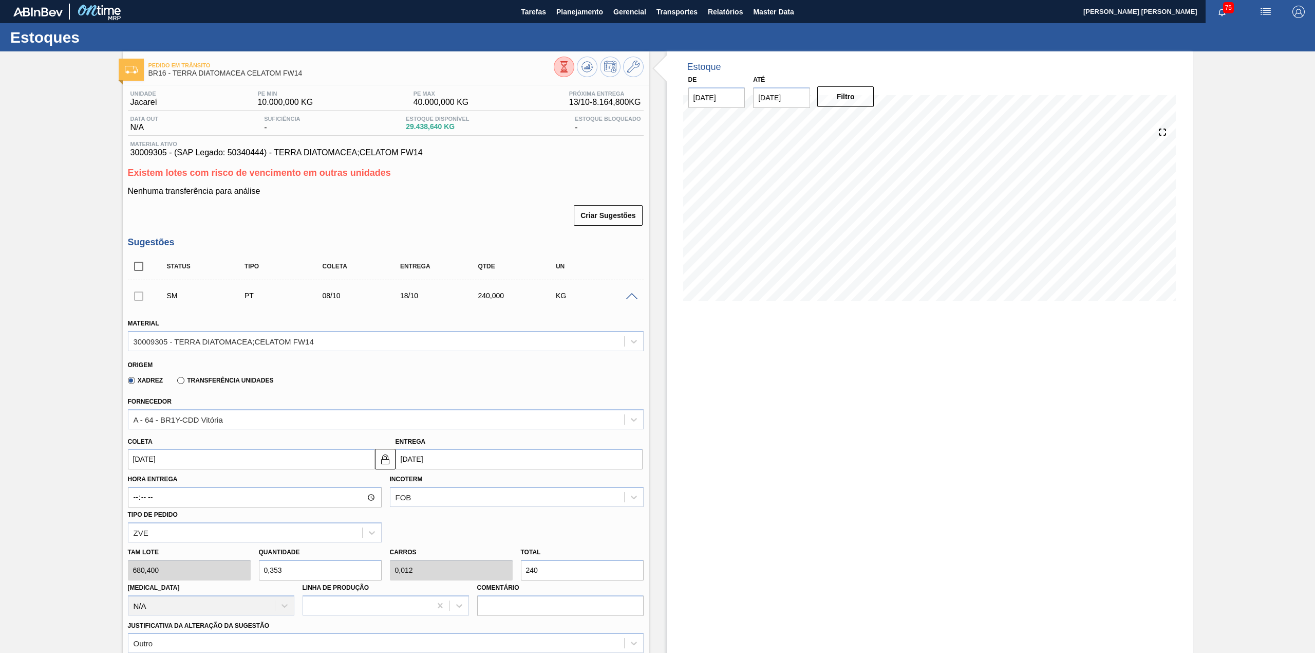
type input "0,001"
type input "24"
type input "0,003"
type input "0"
type input "2"
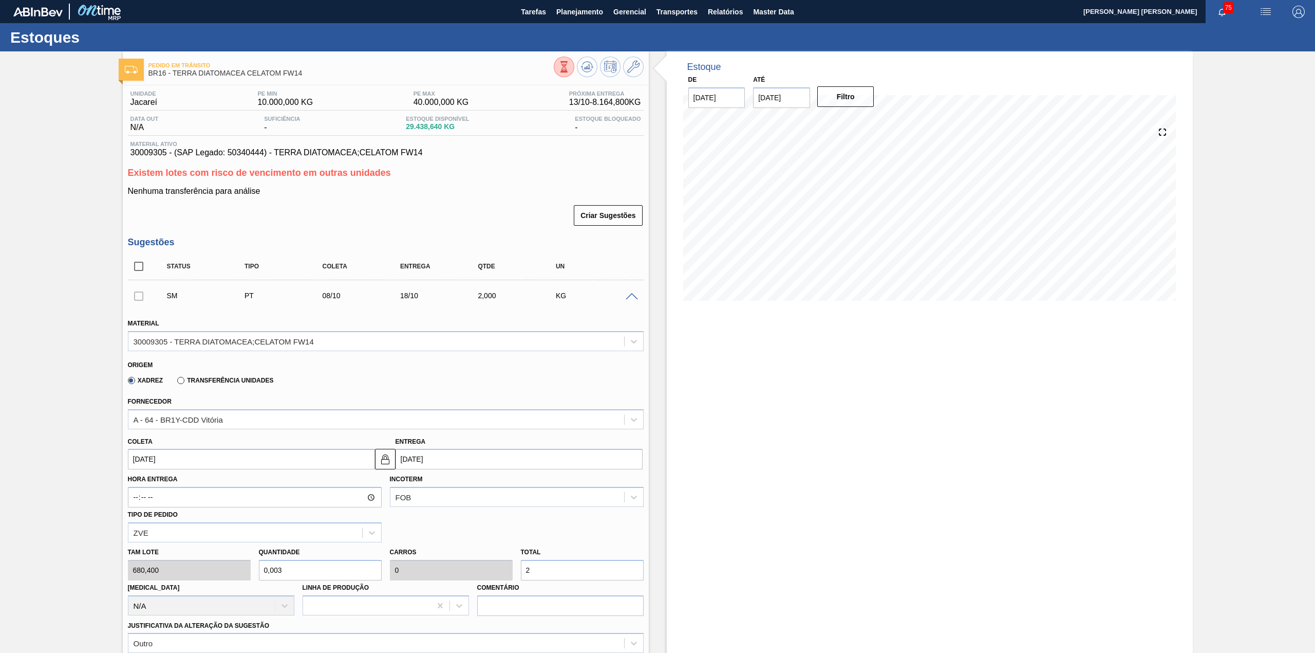
type input "0,034"
type input "0,001"
type input "23"
type input "0,351"
type input "0,012"
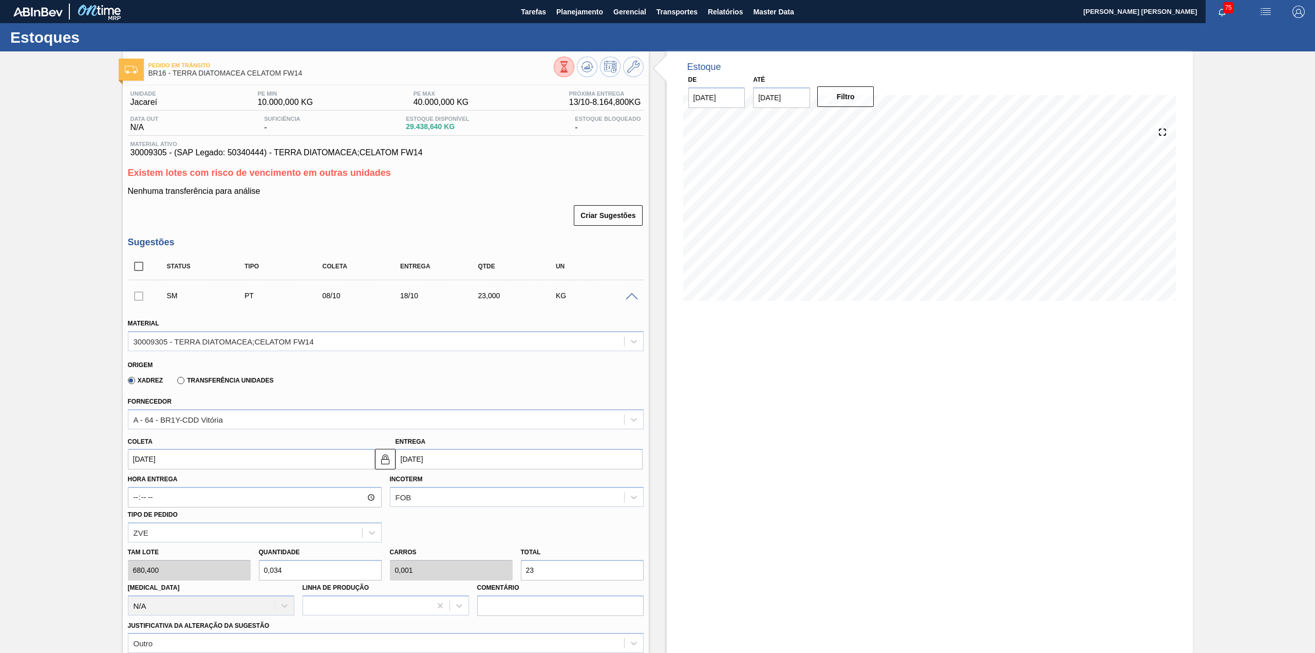
type input "239"
type input "3,523"
type input "0,12"
type input "2.397"
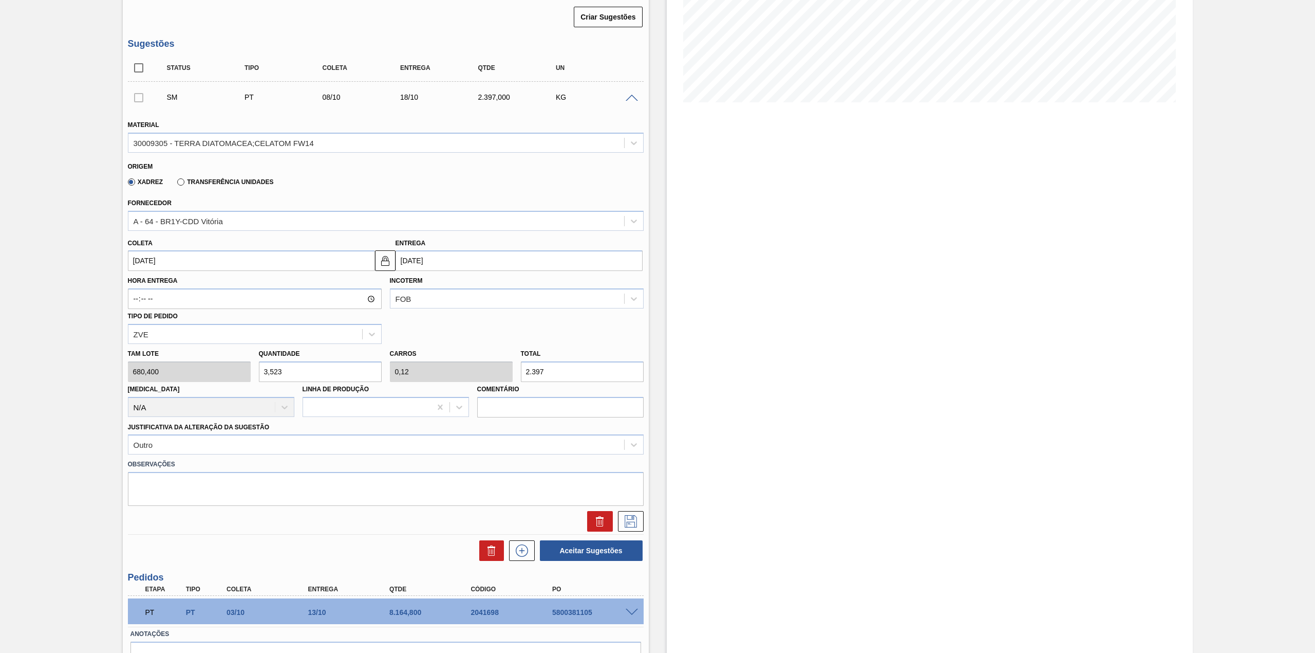
scroll to position [206, 0]
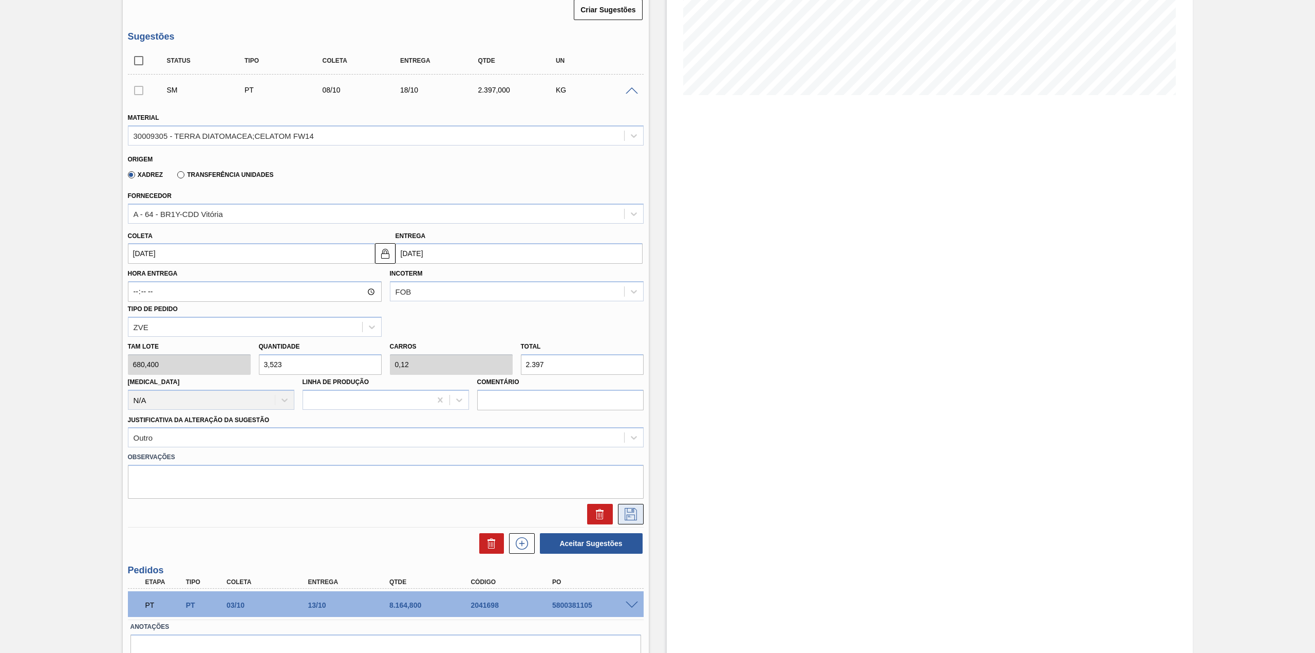
click at [630, 518] on icon at bounding box center [631, 514] width 16 height 12
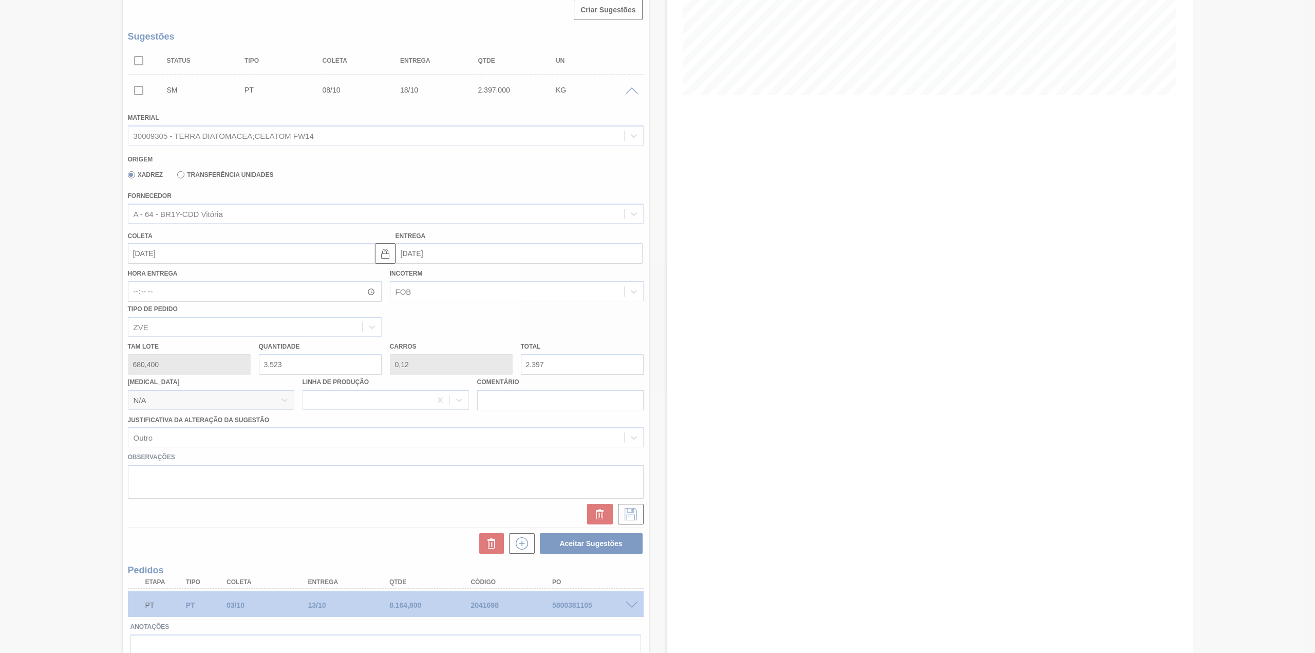
scroll to position [0, 0]
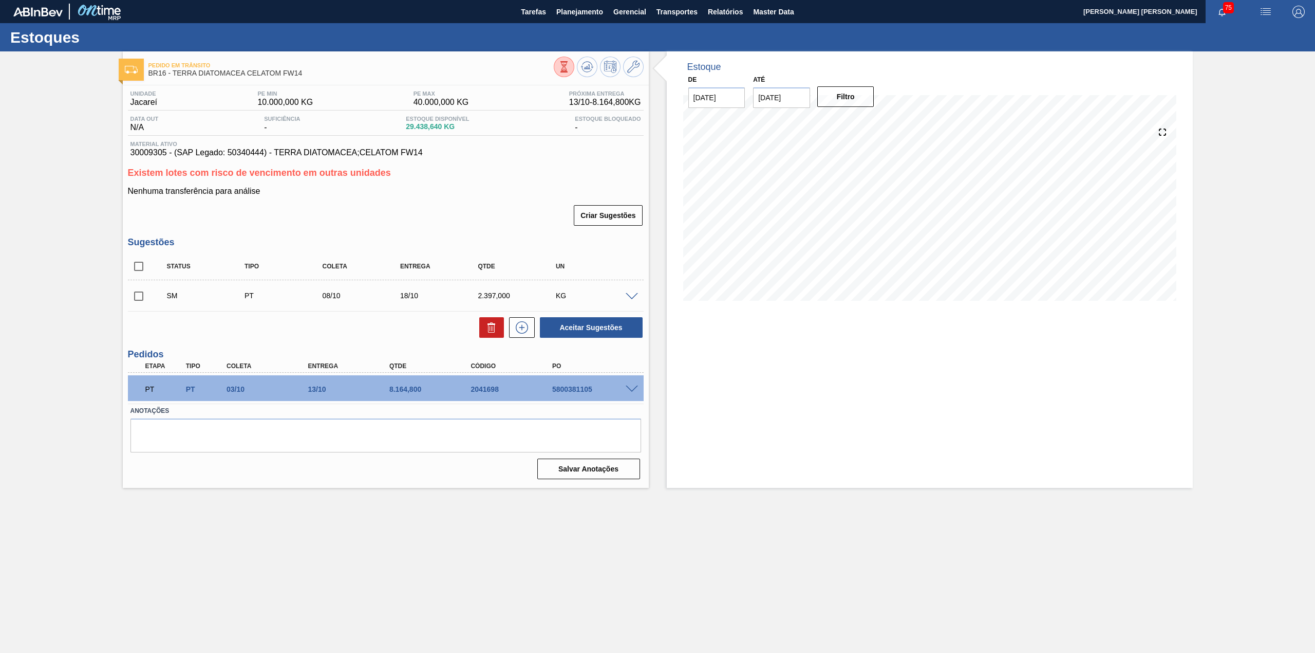
click at [628, 292] on div at bounding box center [633, 296] width 21 height 8
click at [633, 296] on span at bounding box center [632, 297] width 12 height 8
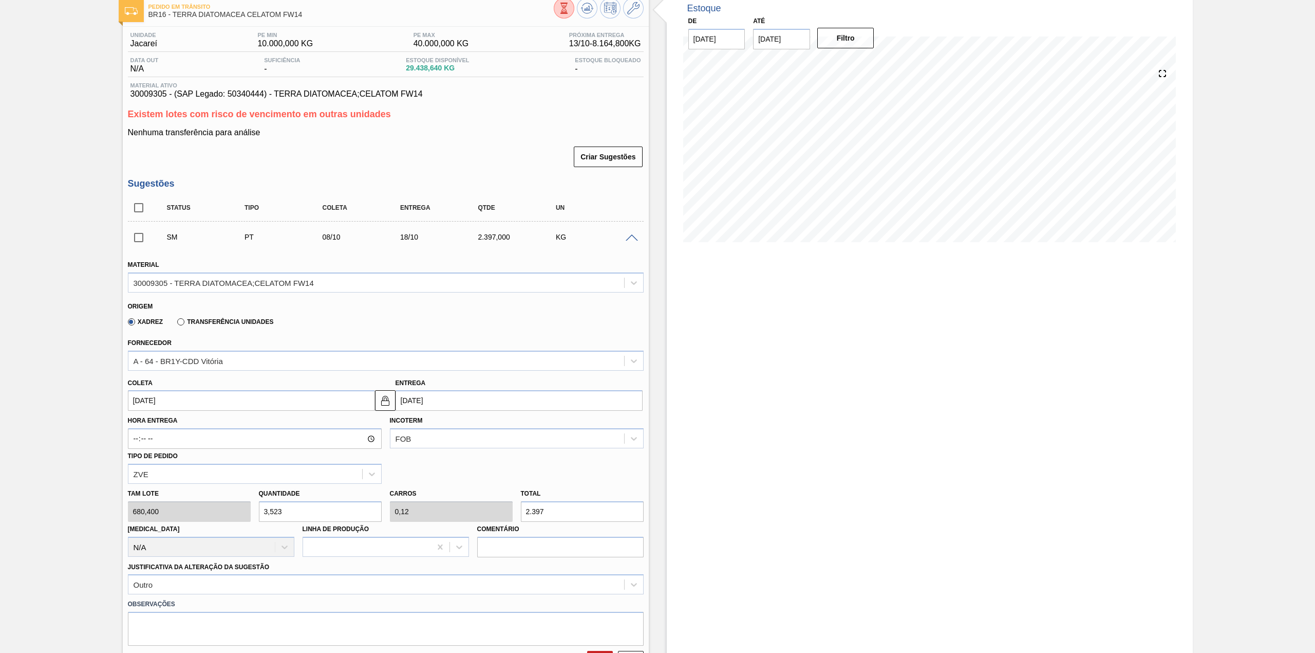
scroll to position [137, 0]
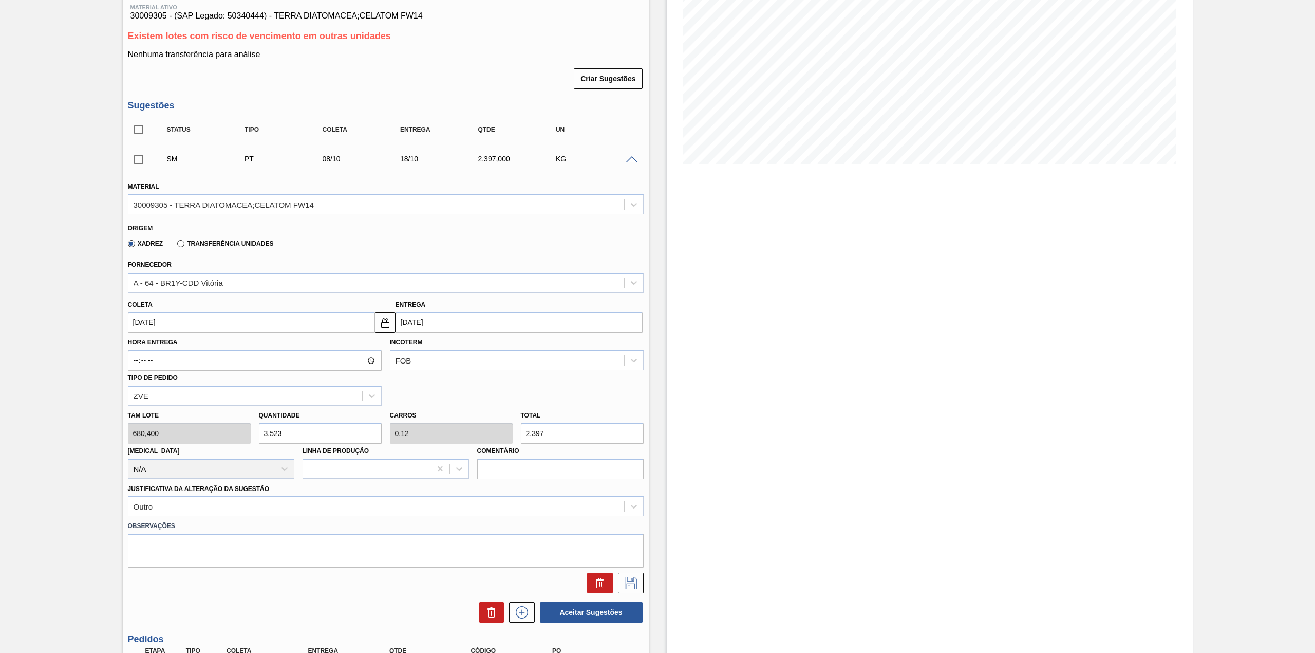
click at [574, 426] on input "2.397" at bounding box center [582, 433] width 123 height 21
type input "0,351"
type input "0,012"
type input "239"
type input "3,521"
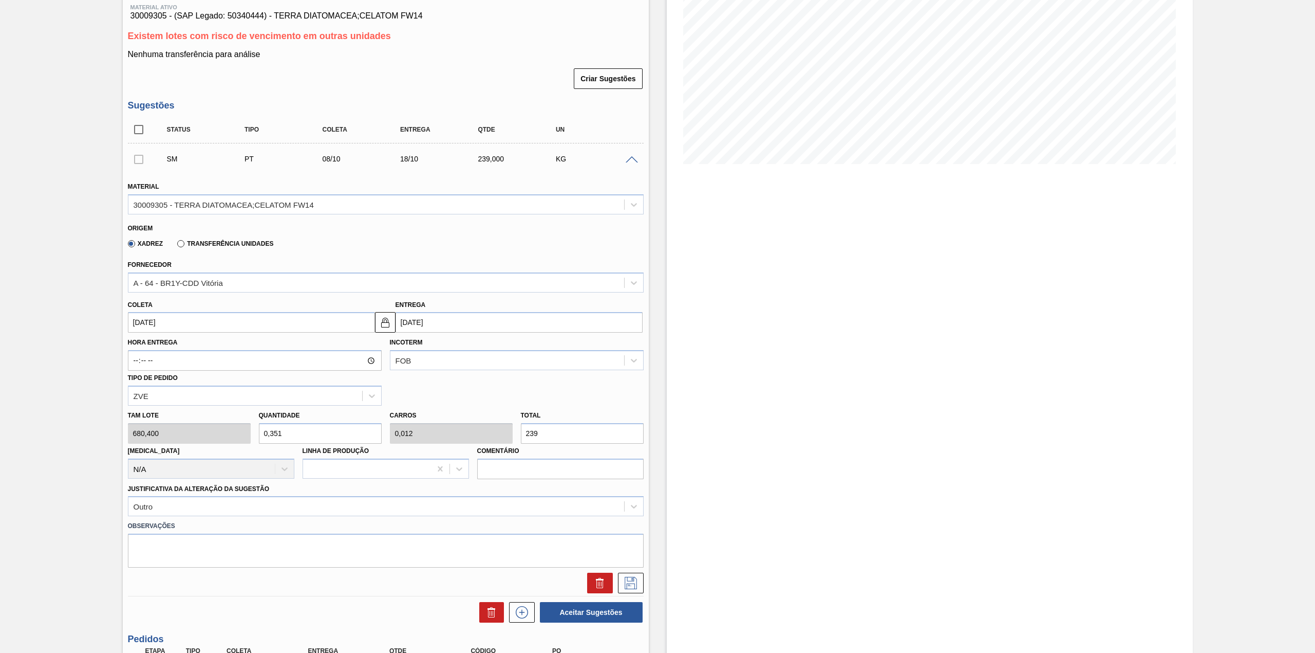
type input "0,12"
type input "2.396"
click at [631, 582] on icon at bounding box center [631, 583] width 16 height 12
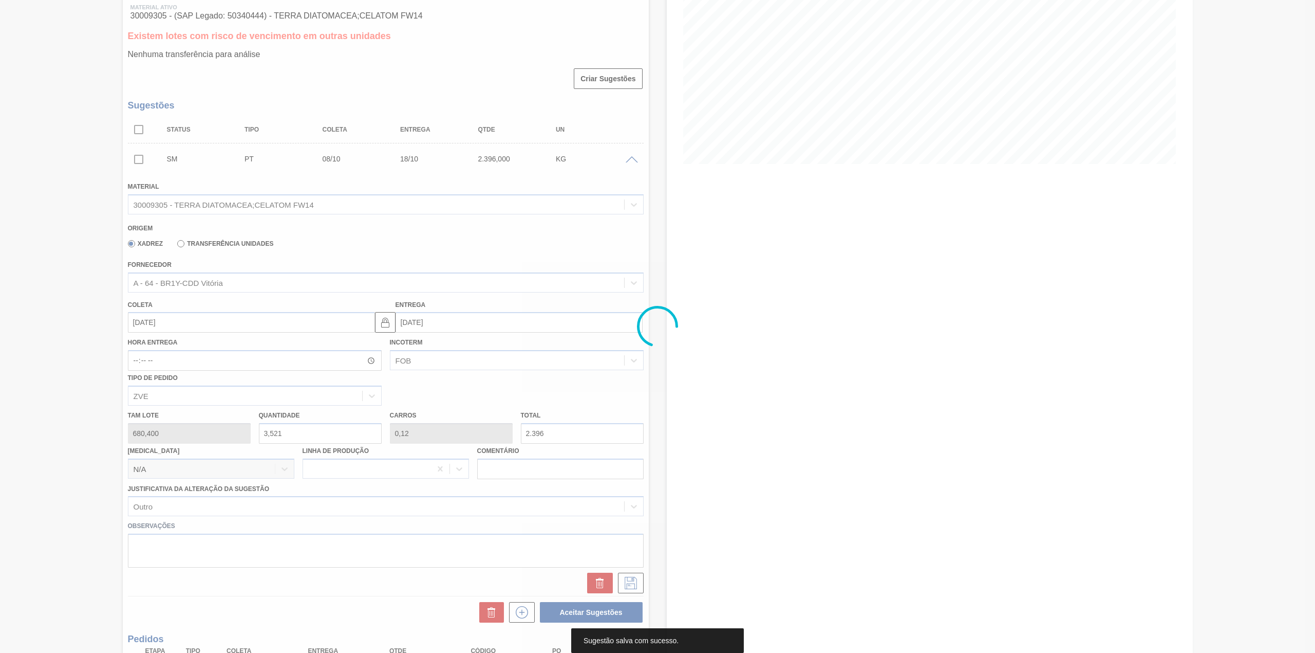
scroll to position [0, 0]
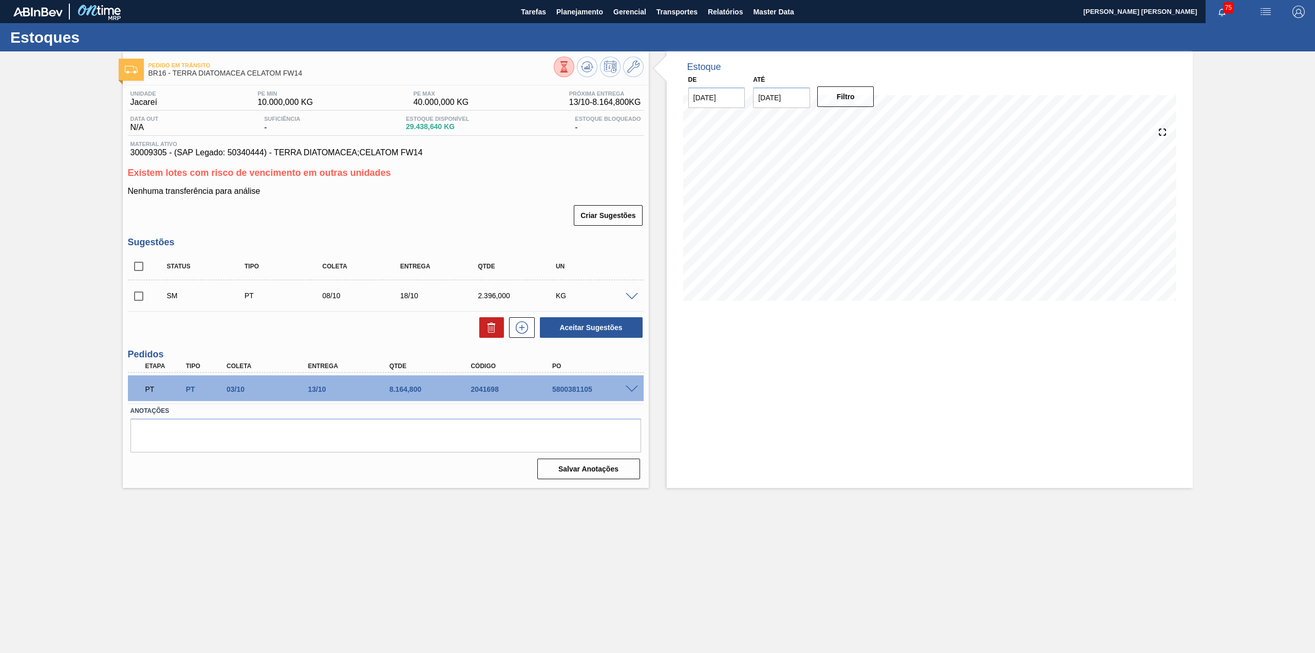
click at [136, 300] on input "checkbox" at bounding box center [139, 296] width 22 height 22
click at [620, 331] on button "Aceitar Sugestões" at bounding box center [591, 327] width 103 height 21
checkbox input "false"
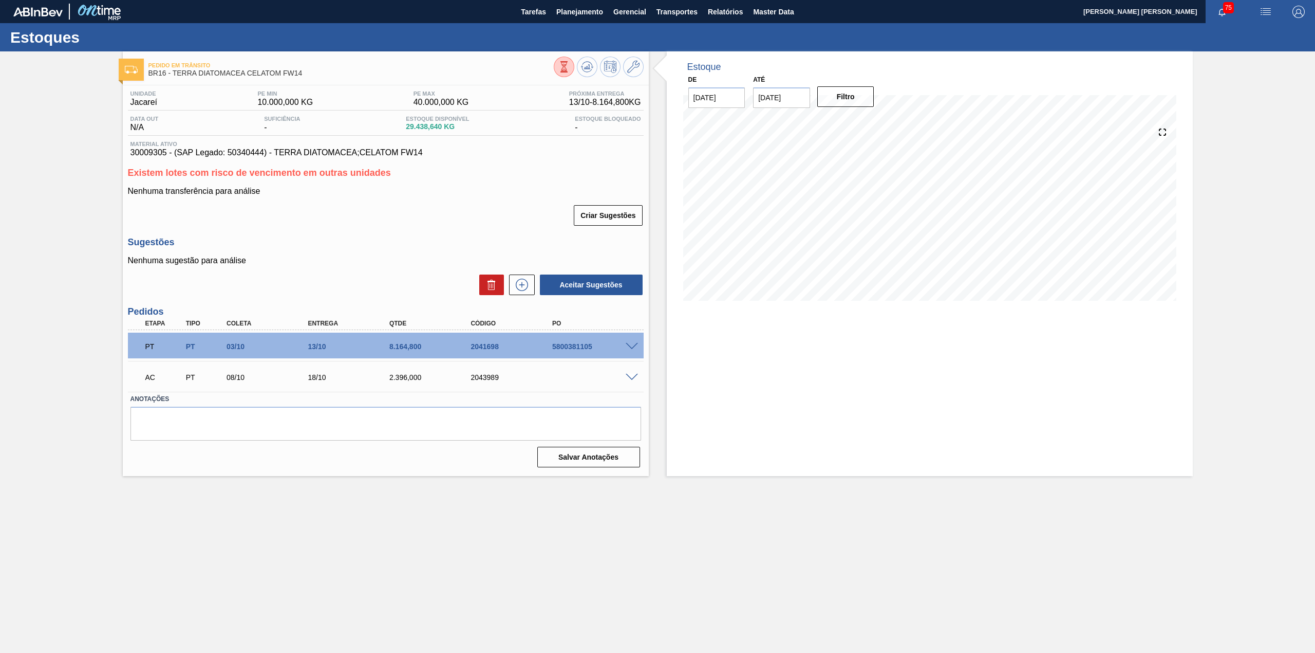
click at [634, 375] on span at bounding box center [632, 378] width 12 height 8
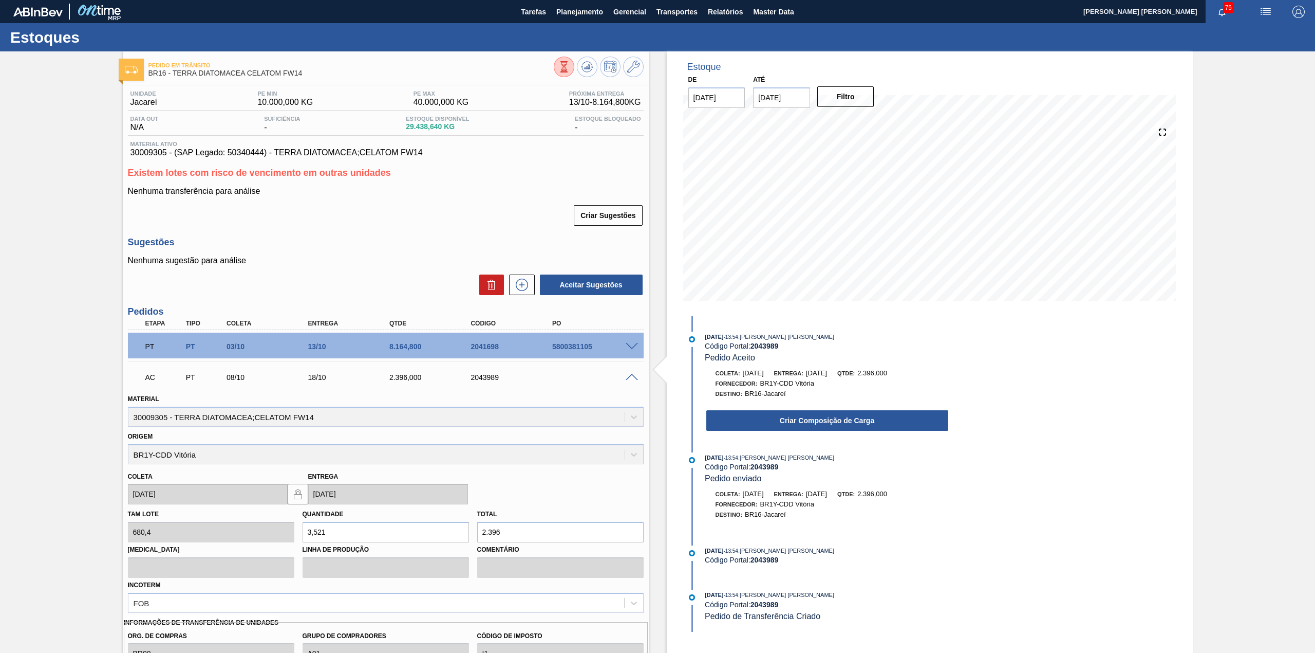
click at [782, 420] on button "Criar Composição de Carga" at bounding box center [827, 420] width 242 height 21
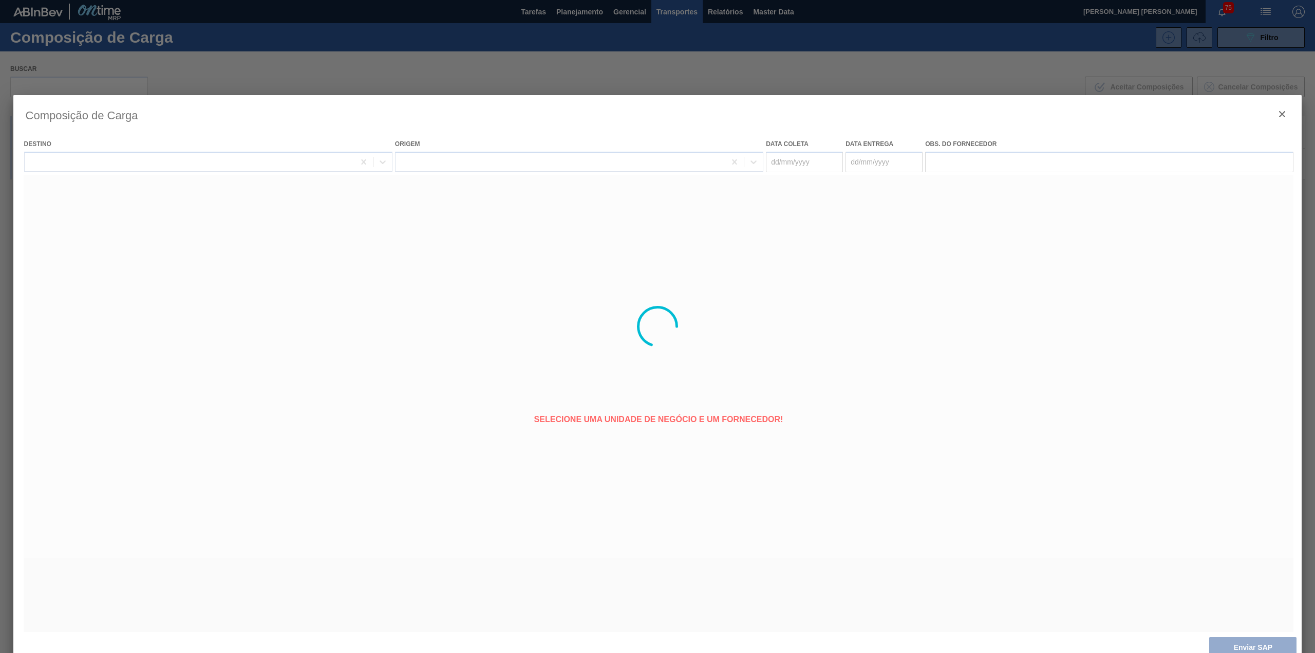
type coleta "[DATE]"
type entrega "18/10/2025"
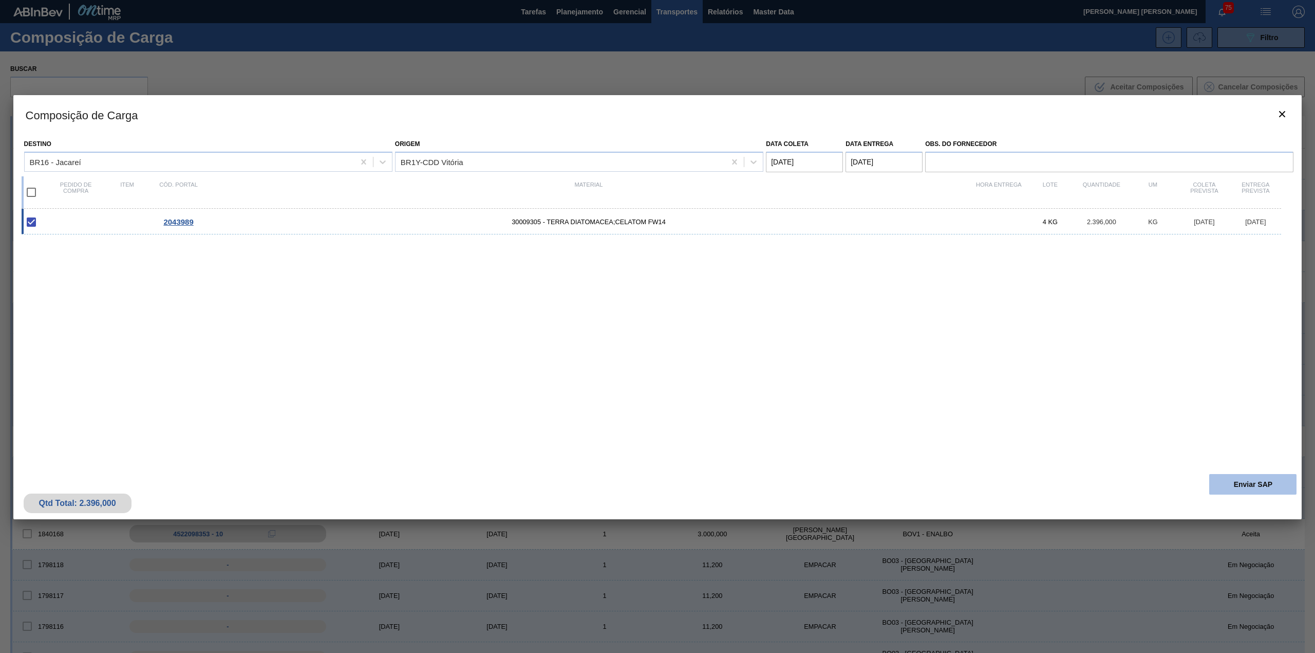
click at [1250, 487] on button "Enviar SAP" at bounding box center [1253, 484] width 87 height 21
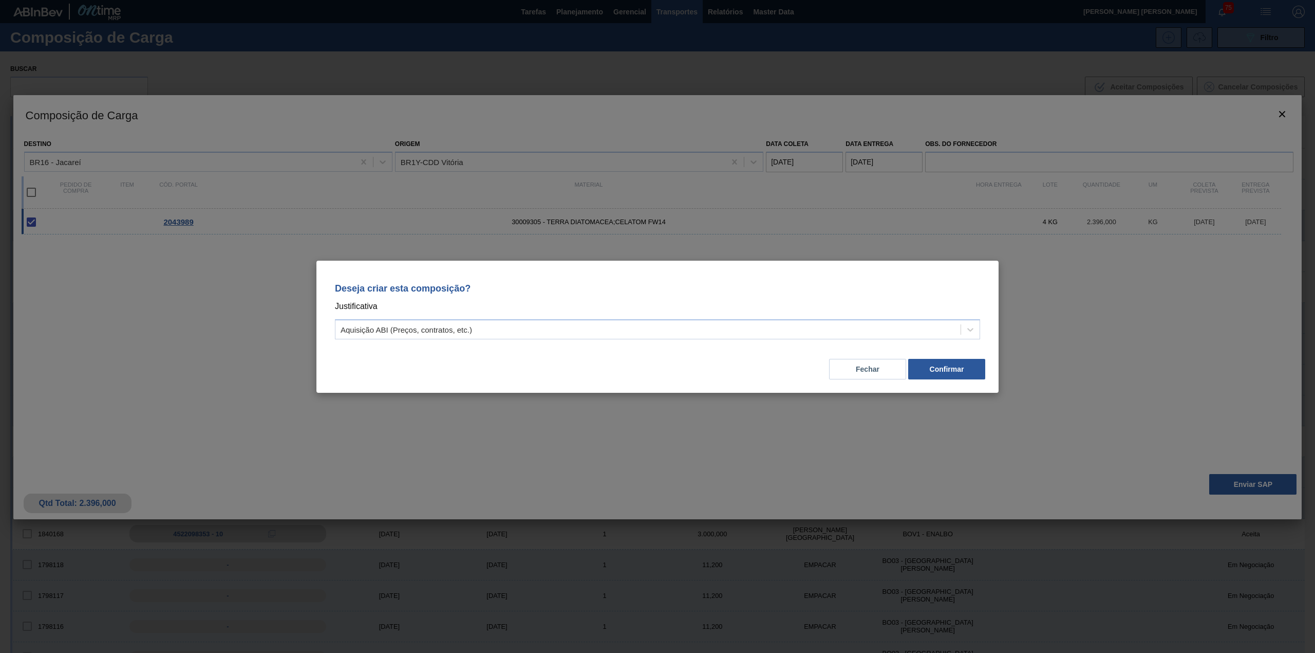
click at [452, 303] on p "Justificativa" at bounding box center [657, 306] width 645 height 13
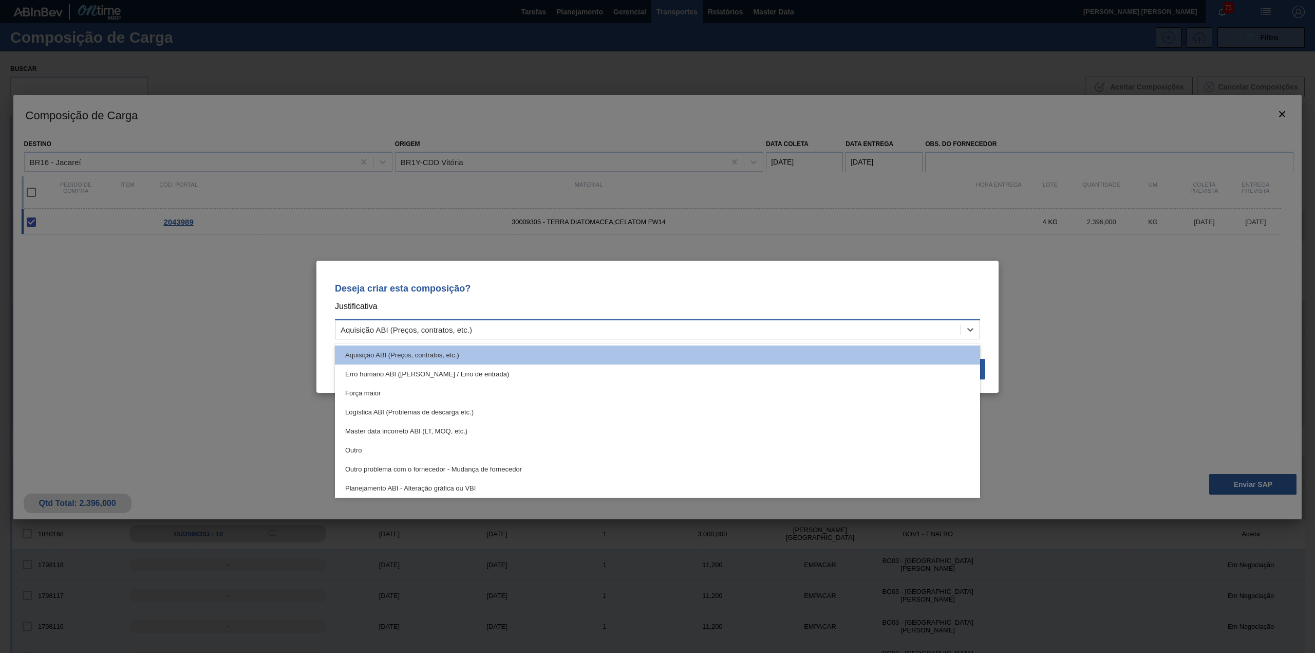
click at [459, 325] on div "Aquisição ABI (Preços, contratos, etc.)" at bounding box center [407, 329] width 132 height 9
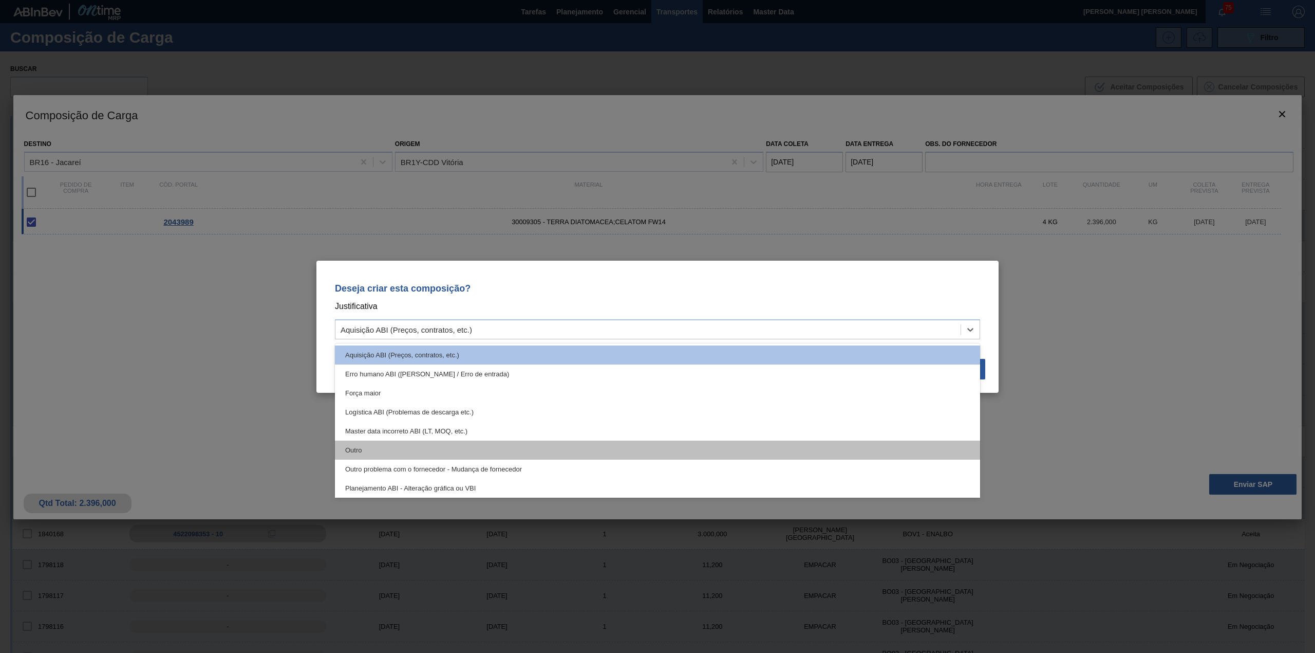
click at [438, 447] on div "Outro" at bounding box center [657, 449] width 645 height 19
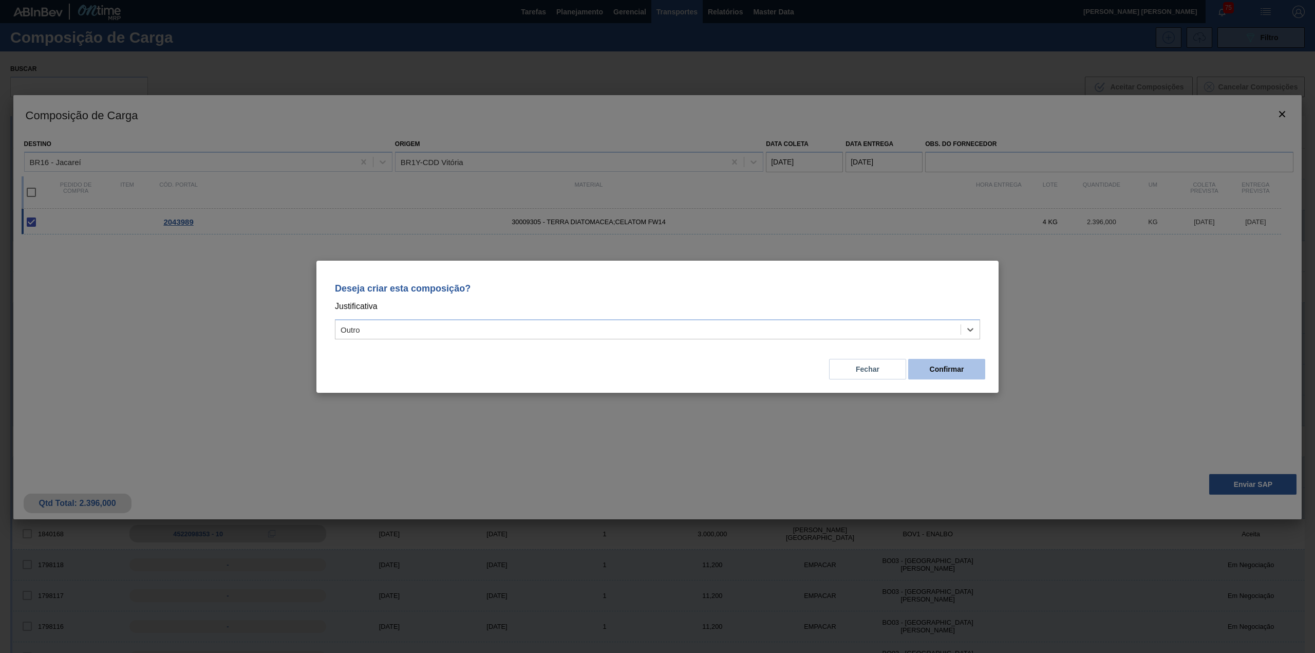
click at [932, 366] on button "Confirmar" at bounding box center [946, 369] width 77 height 21
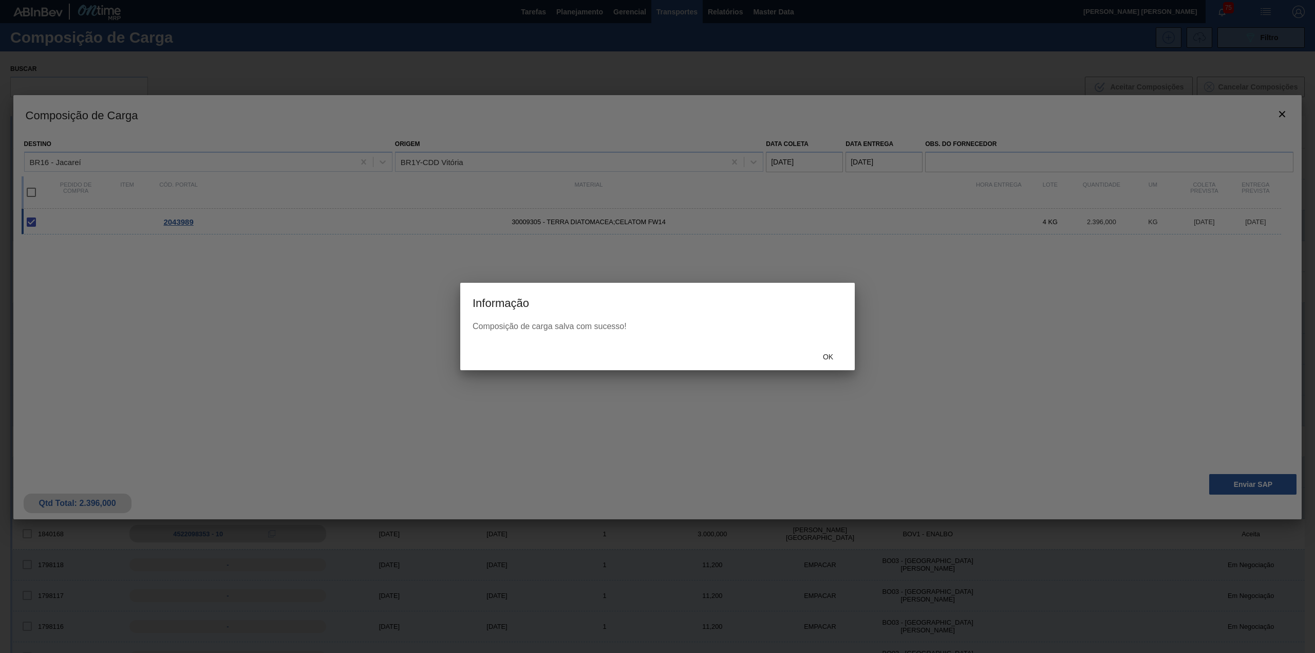
click at [836, 355] on span "Ok" at bounding box center [828, 356] width 27 height 8
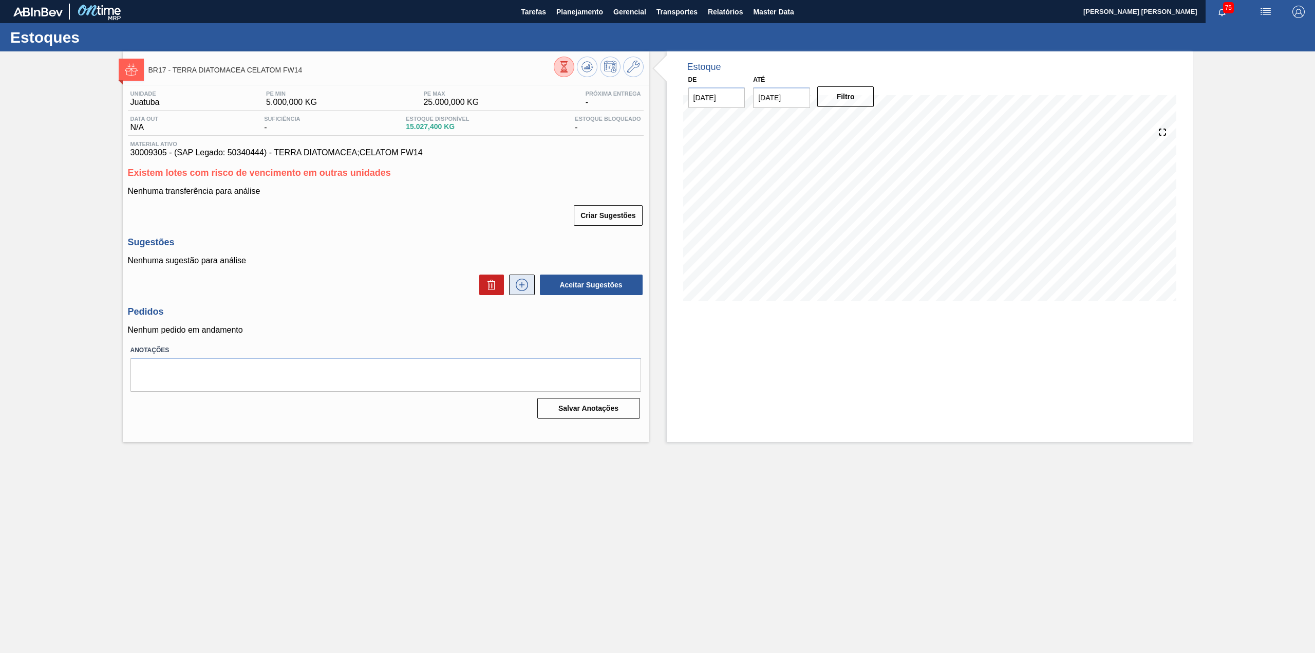
click at [520, 292] on button at bounding box center [522, 284] width 26 height 21
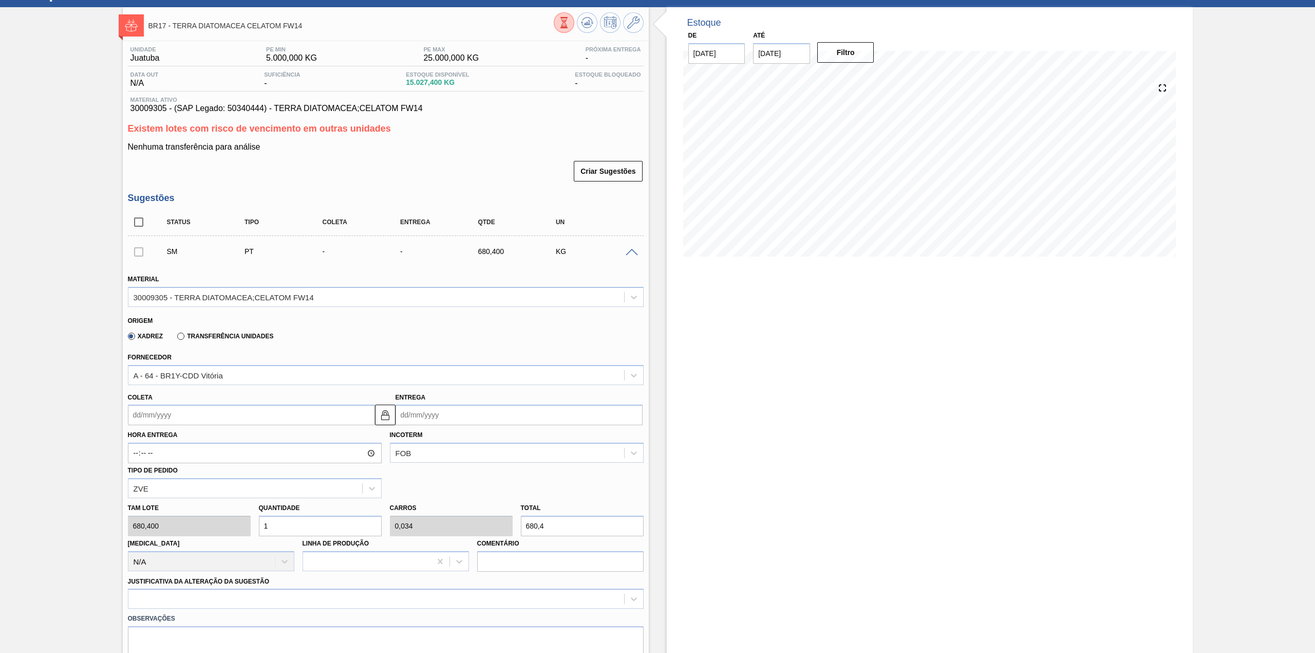
scroll to position [68, 0]
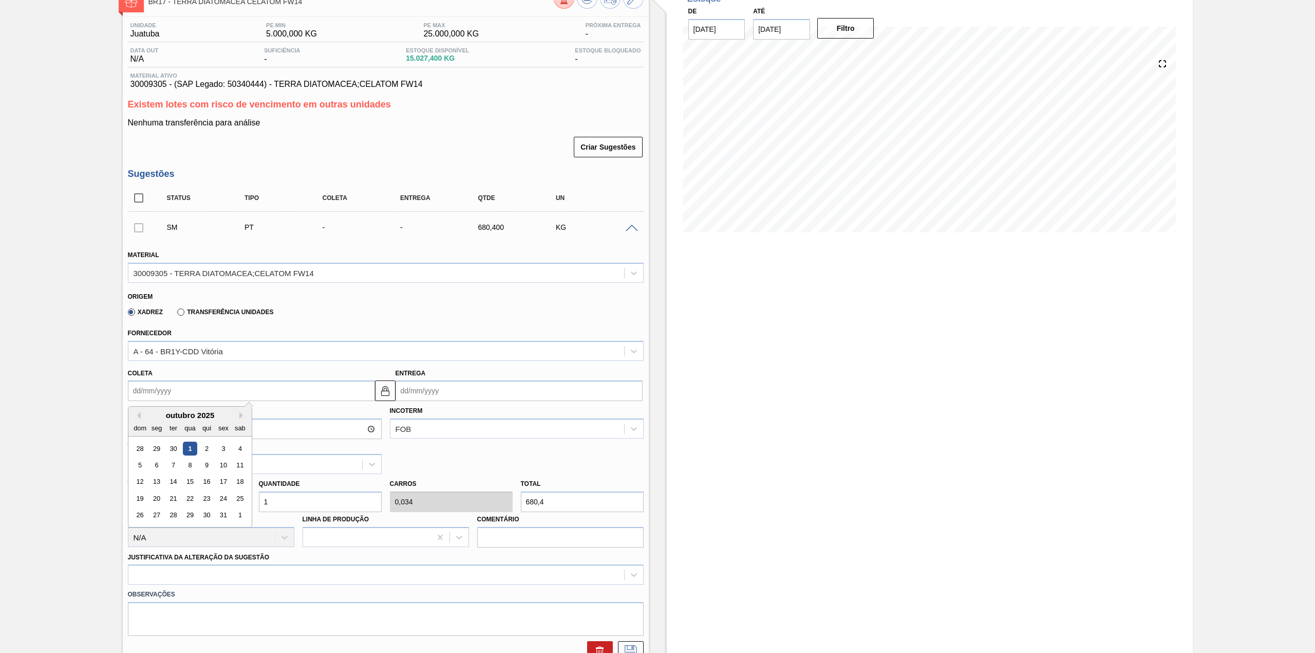
click at [243, 392] on input "Coleta" at bounding box center [251, 390] width 247 height 21
click at [189, 461] on div "8" at bounding box center [190, 465] width 14 height 14
type input "[DATE]"
click at [282, 495] on input "1" at bounding box center [320, 501] width 123 height 21
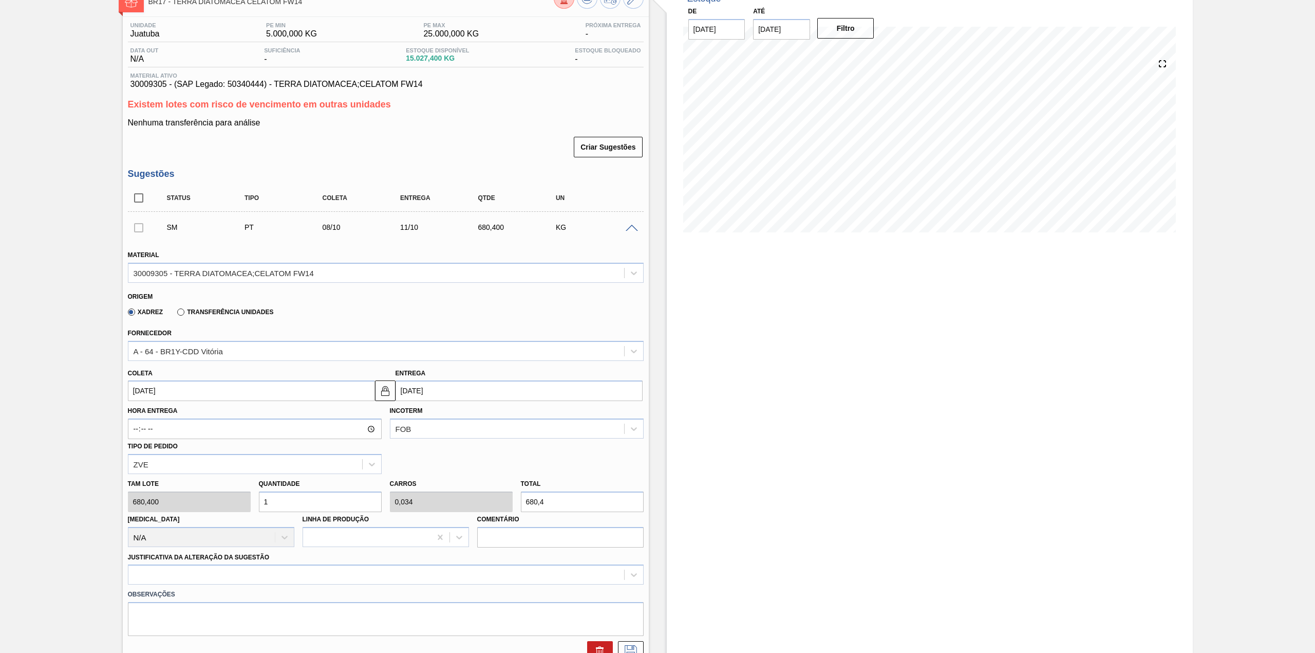
type input "12"
type input "0,408"
type input "8.164,8"
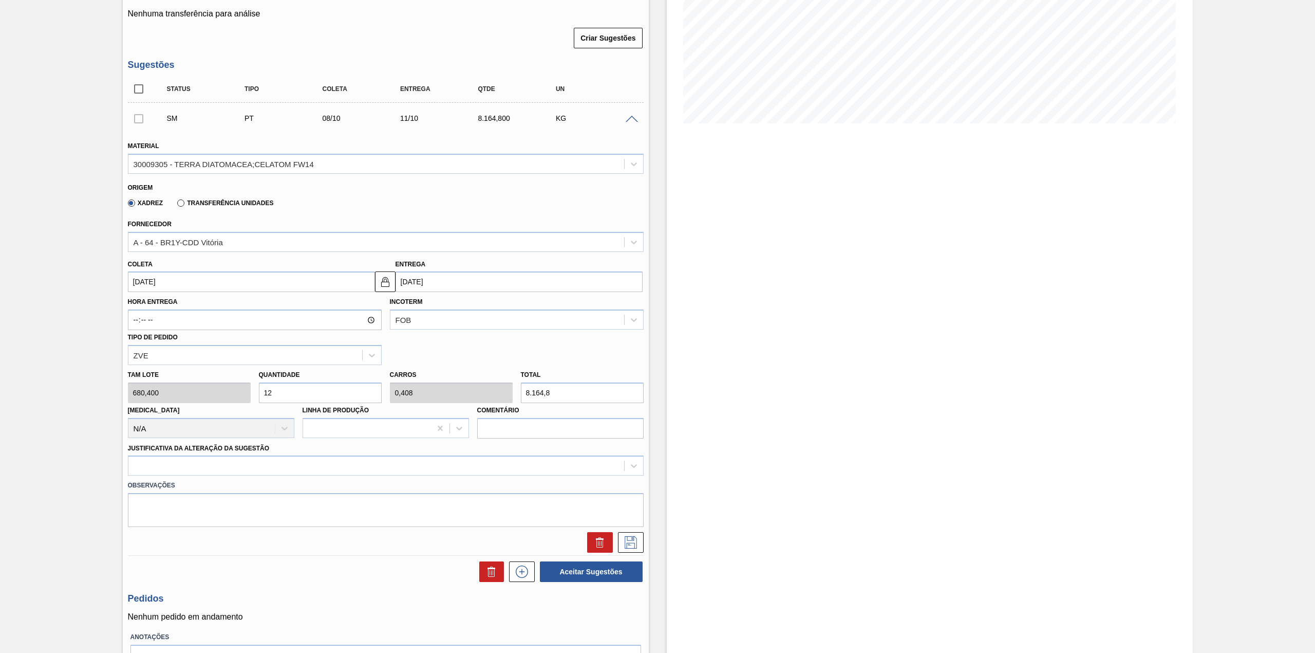
scroll to position [206, 0]
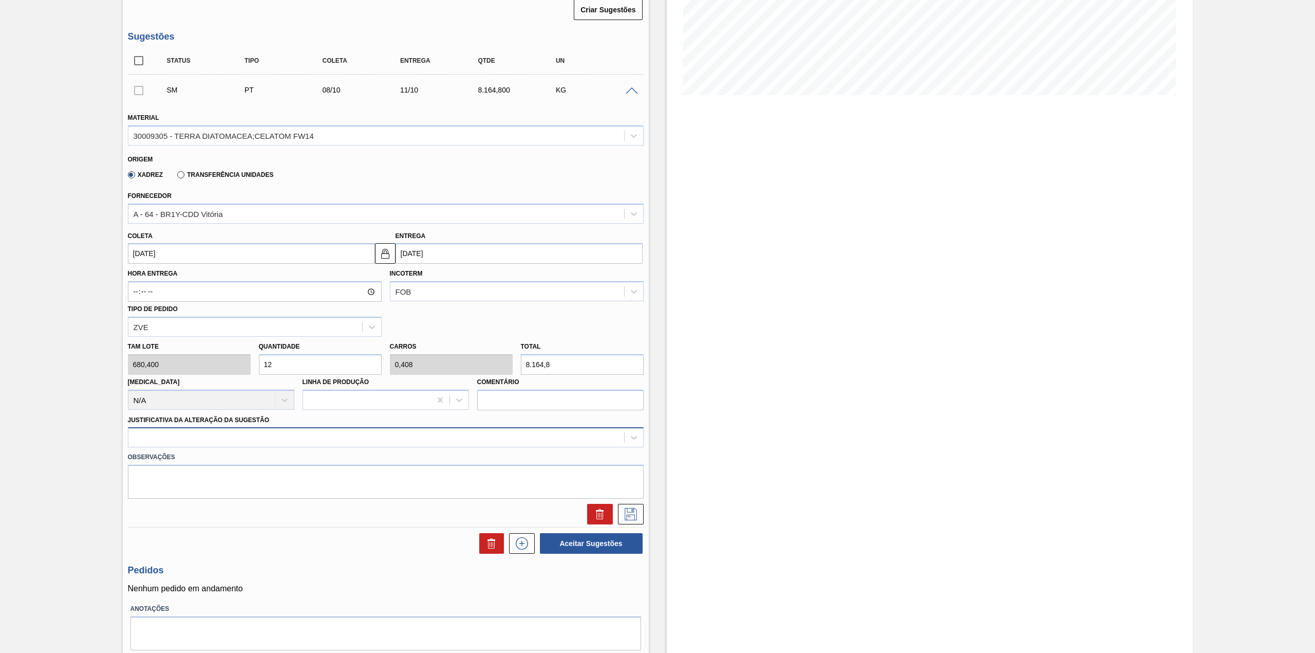
type input "12"
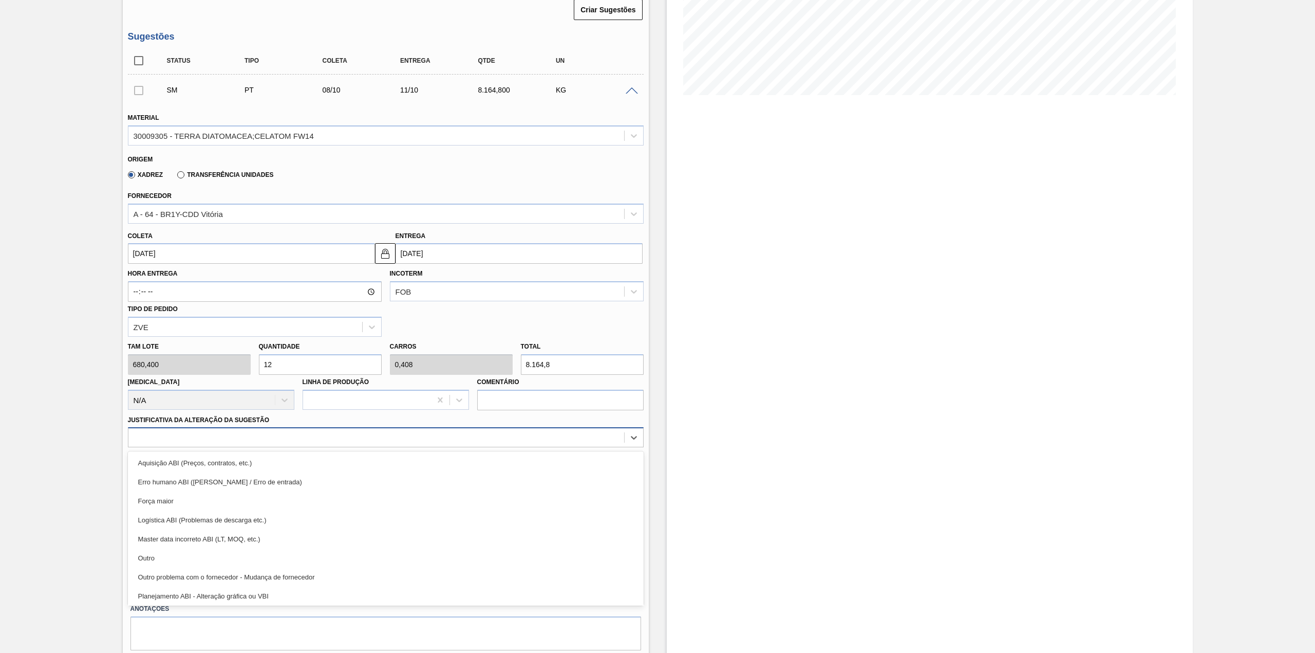
click at [204, 442] on div at bounding box center [376, 437] width 496 height 15
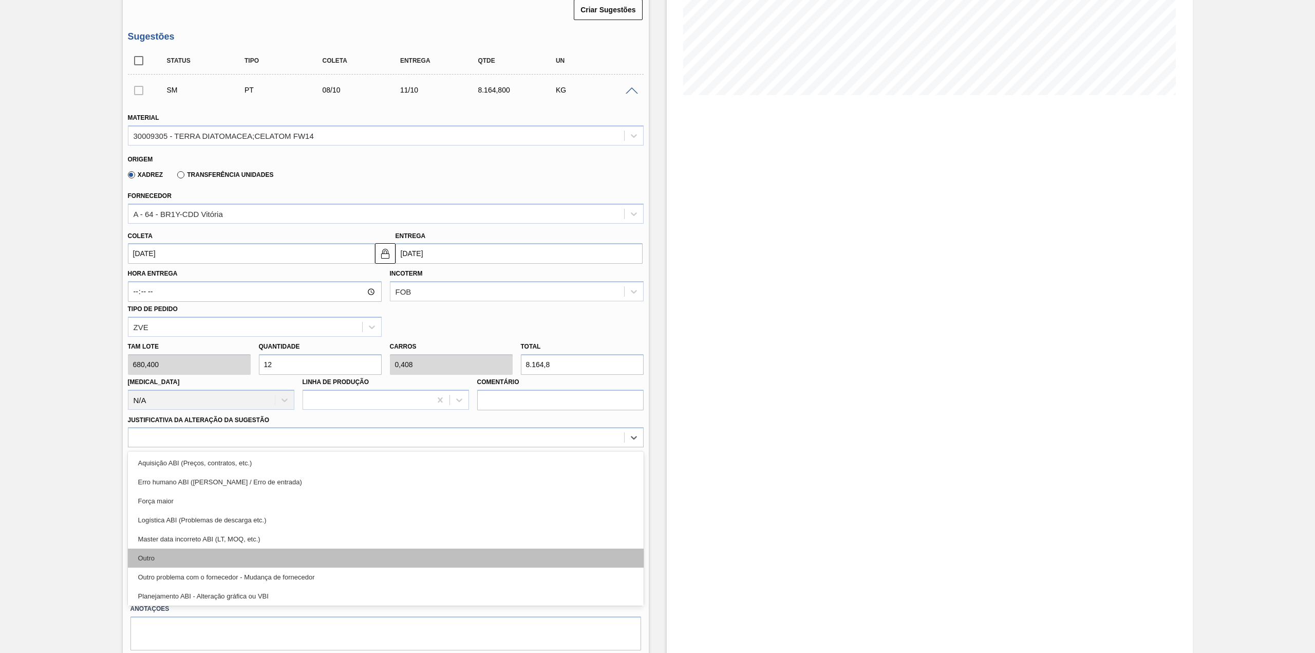
click at [190, 560] on div "Outro" at bounding box center [386, 557] width 516 height 19
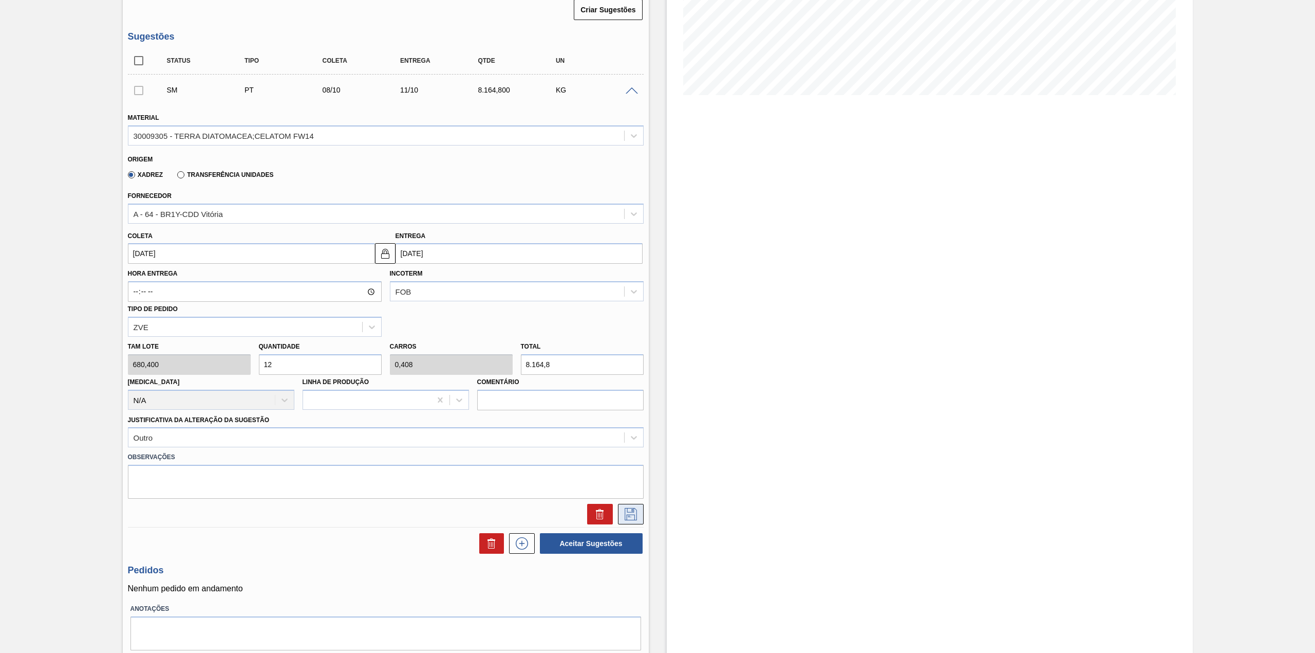
click at [631, 515] on icon at bounding box center [631, 514] width 16 height 12
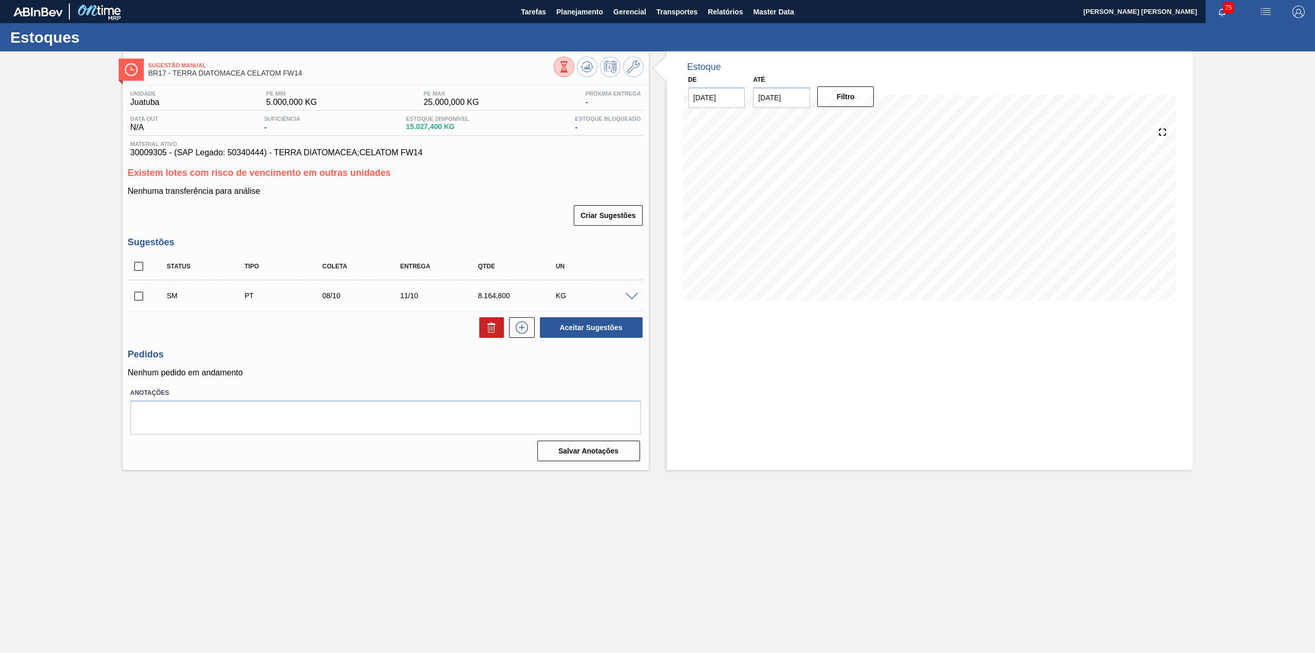
scroll to position [0, 0]
click at [147, 296] on input "checkbox" at bounding box center [139, 296] width 22 height 22
click at [577, 330] on button "Aceitar Sugestões" at bounding box center [591, 327] width 103 height 21
checkbox input "false"
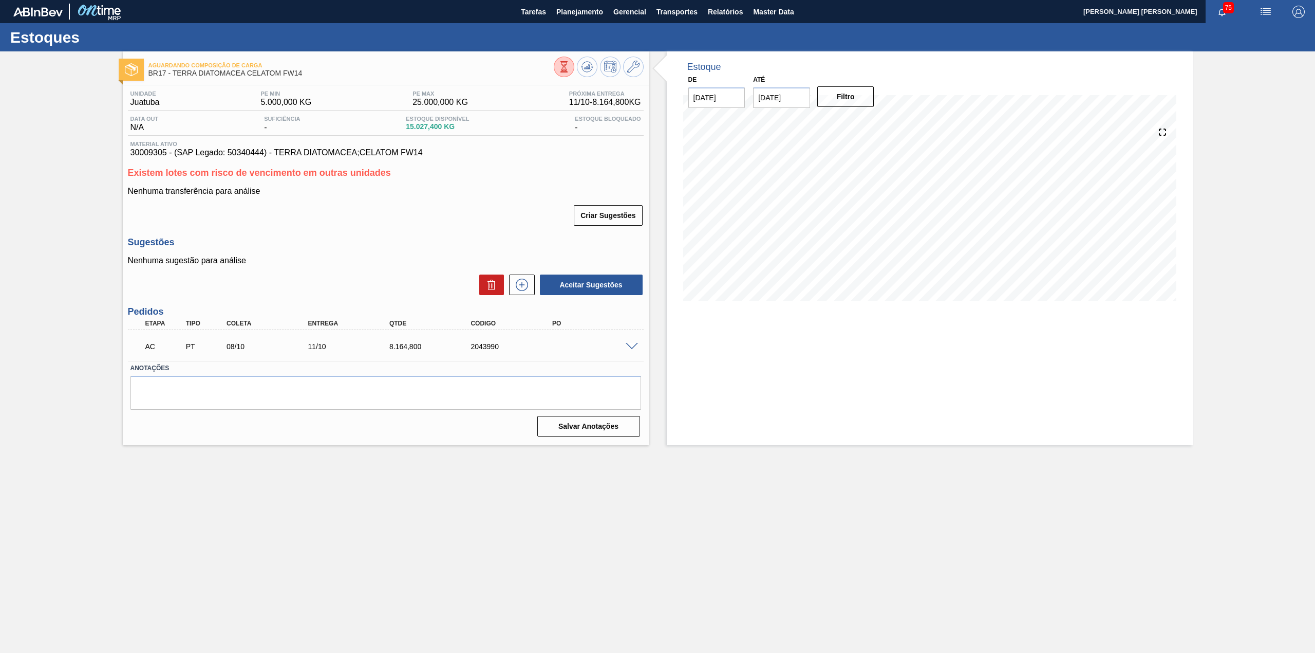
click at [631, 346] on span at bounding box center [632, 347] width 12 height 8
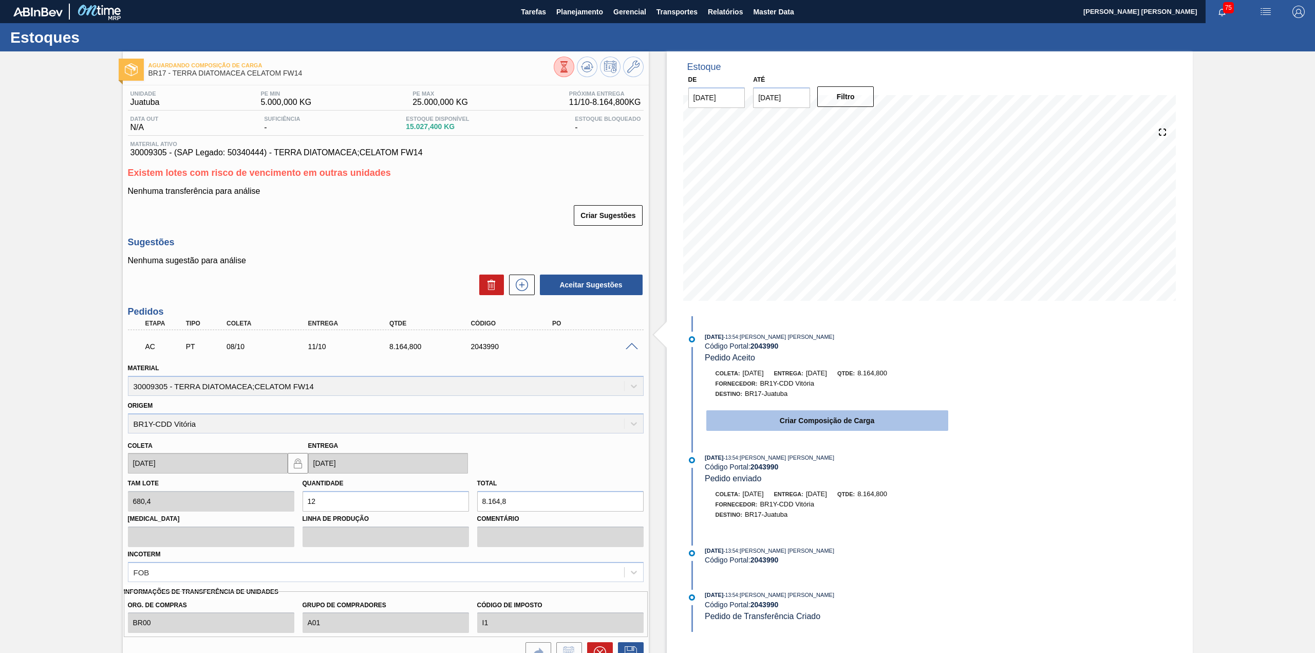
click at [746, 427] on button "Criar Composição de Carga" at bounding box center [827, 420] width 242 height 21
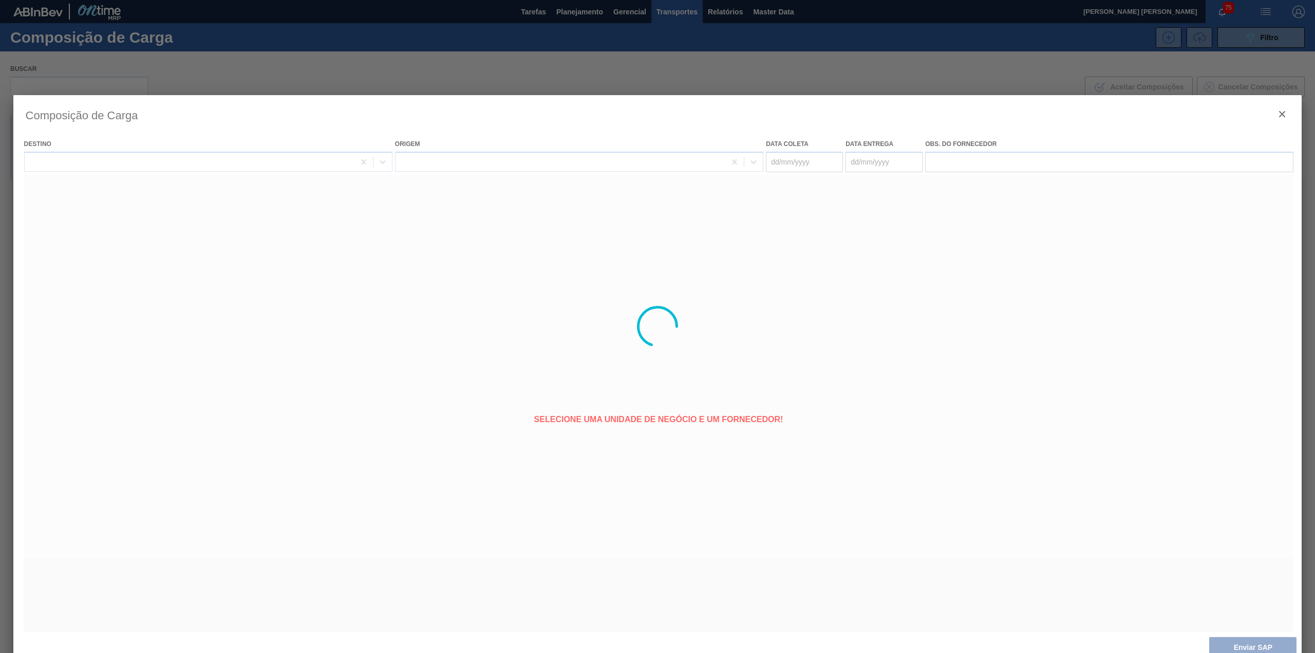
type coleta "[DATE]"
type entrega "[DATE]"
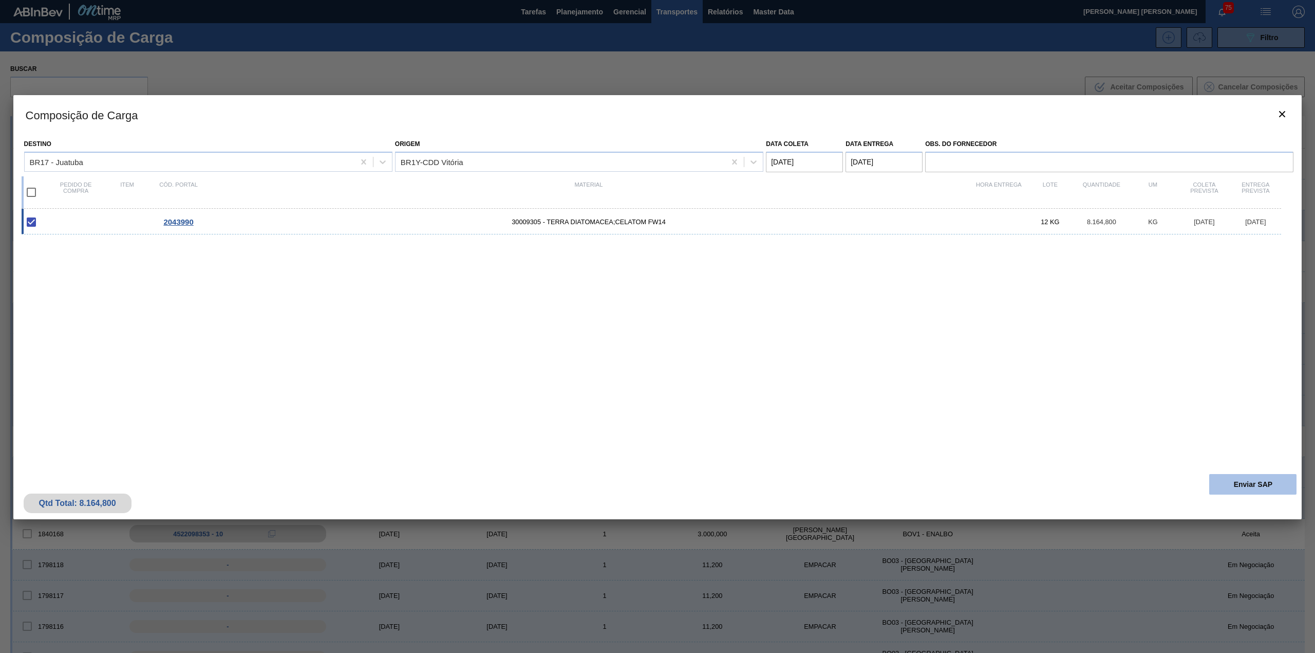
click at [1247, 477] on button "Enviar SAP" at bounding box center [1253, 484] width 87 height 21
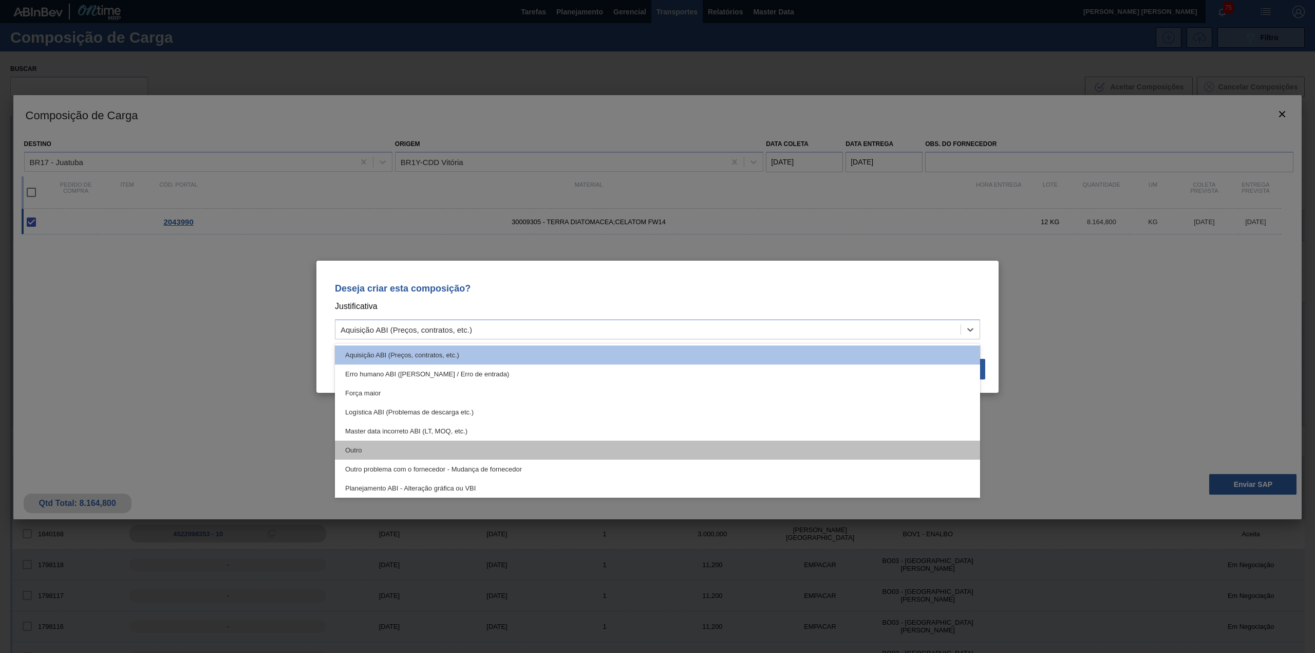
drag, startPoint x: 469, startPoint y: 335, endPoint x: 437, endPoint y: 441, distance: 110.5
click at [467, 336] on div "Aquisição ABI (Preços, contratos, etc.)" at bounding box center [657, 329] width 645 height 20
click at [434, 449] on div "Outro" at bounding box center [657, 449] width 645 height 19
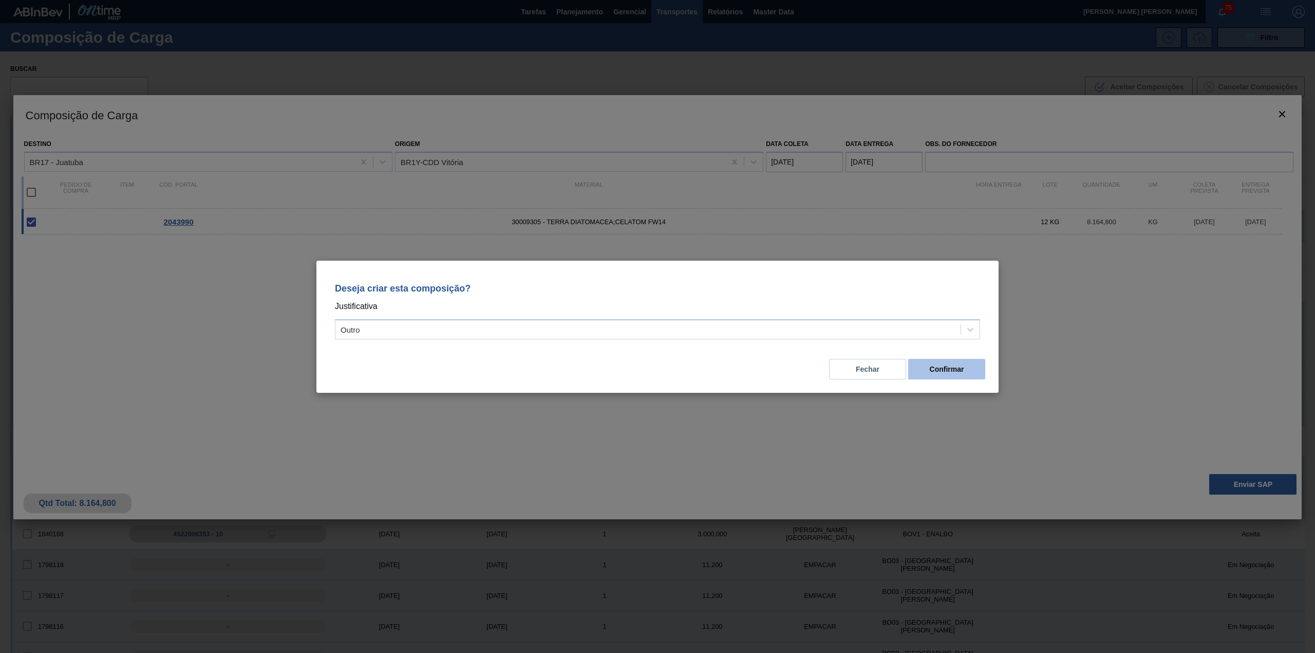
click at [954, 368] on button "Confirmar" at bounding box center [946, 369] width 77 height 21
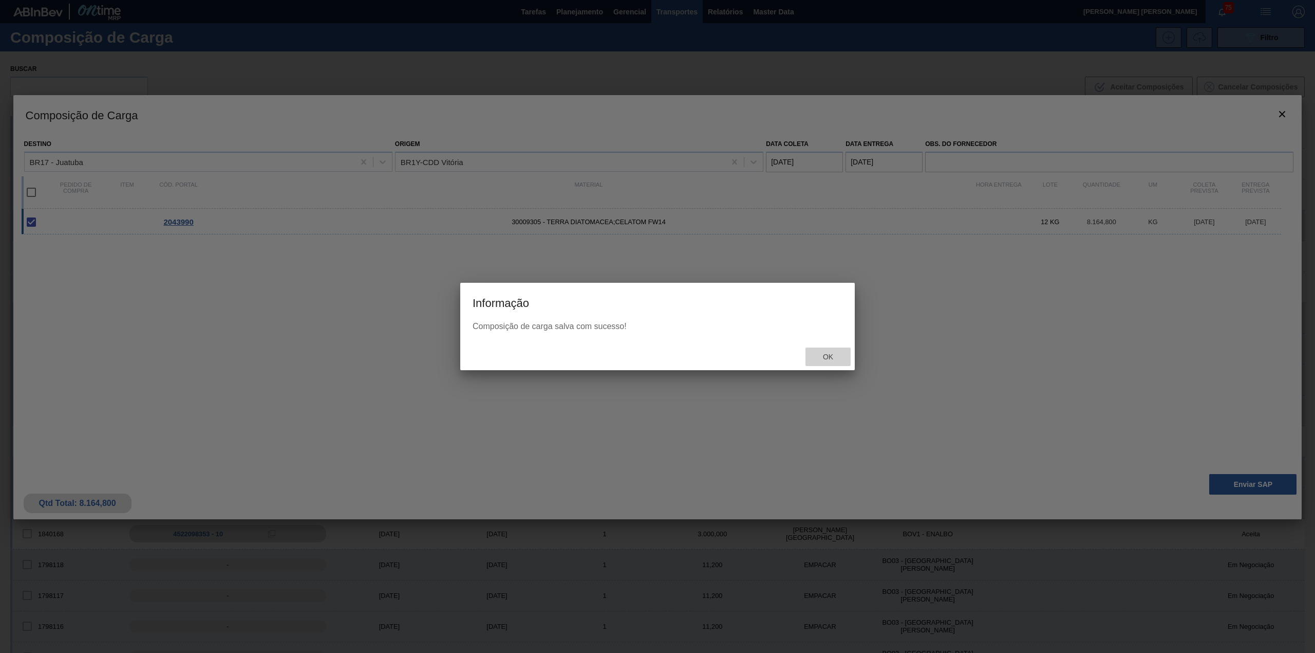
click at [839, 360] on span "Ok" at bounding box center [828, 356] width 27 height 8
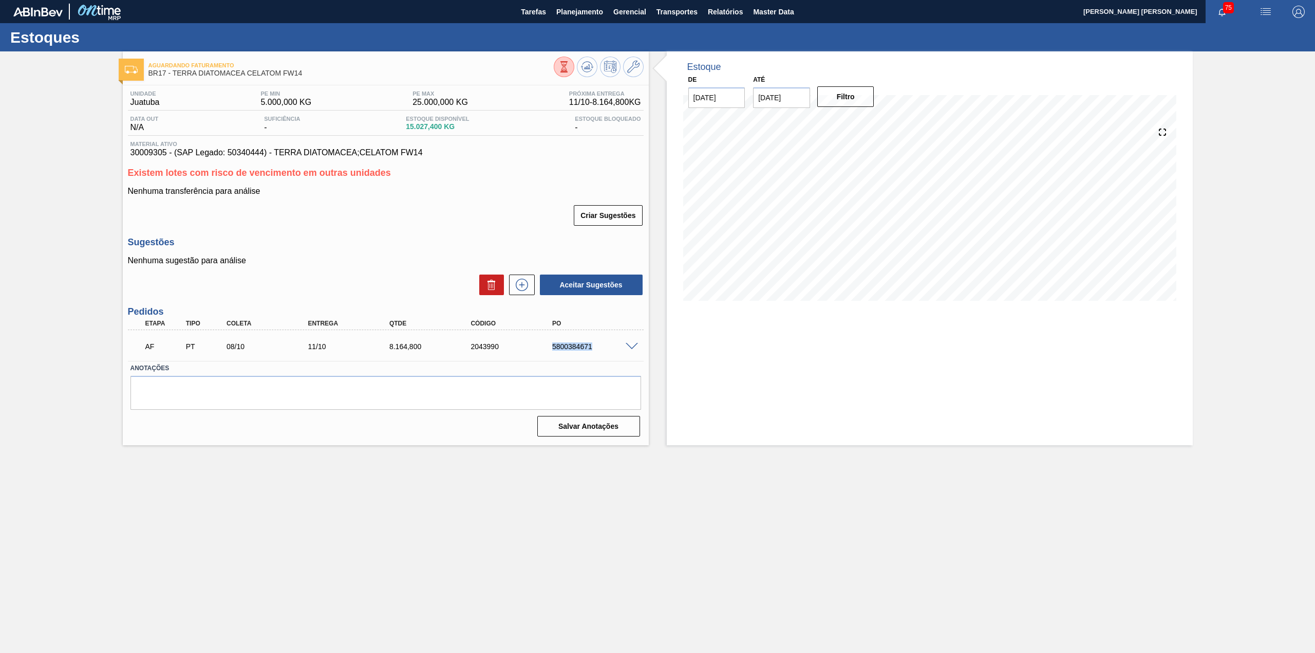
drag, startPoint x: 543, startPoint y: 344, endPoint x: 596, endPoint y: 352, distance: 54.1
click at [596, 352] on div "AF PT 08/10 11/10 8.164,800 2043990 5800384671" at bounding box center [383, 345] width 489 height 21
copy div "5800384671"
click at [527, 280] on icon at bounding box center [522, 284] width 16 height 12
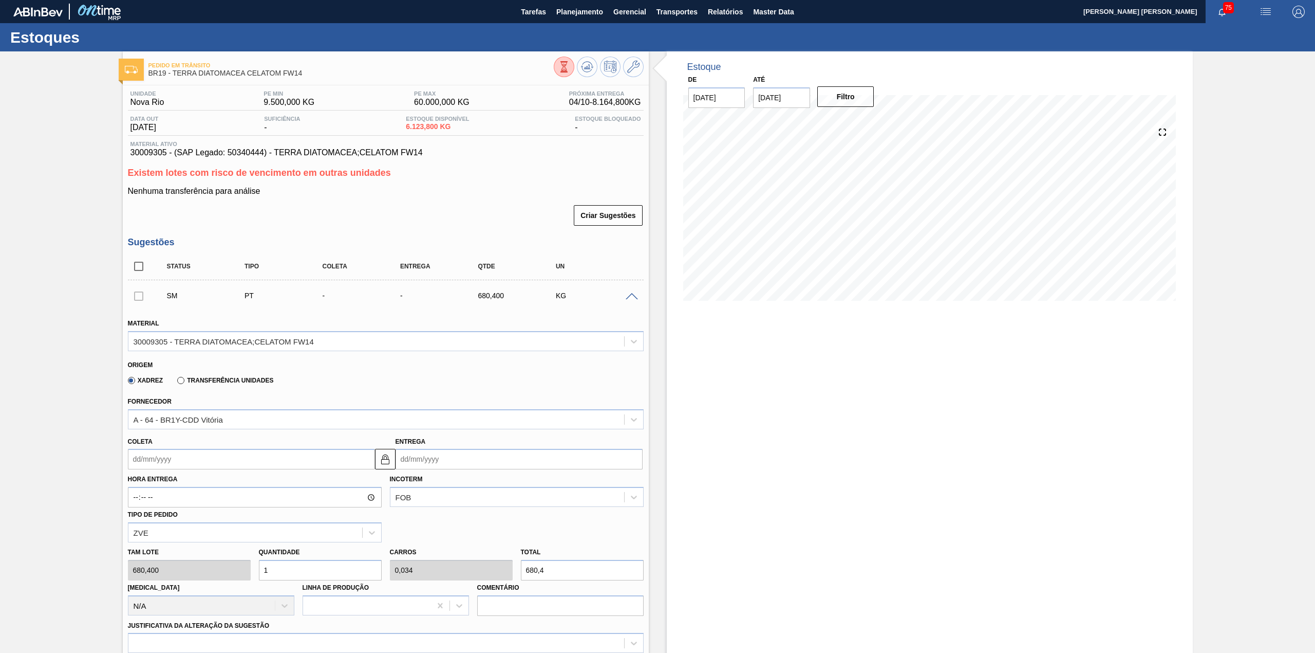
scroll to position [206, 0]
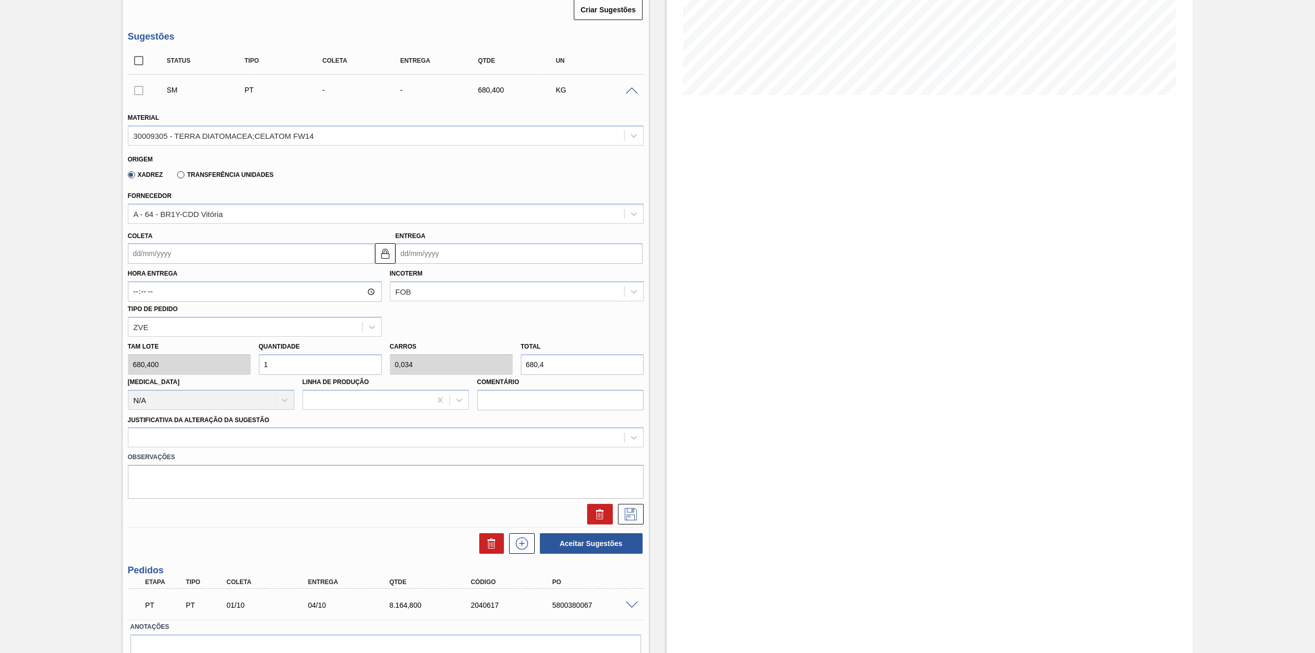
click at [257, 257] on input "Coleta" at bounding box center [251, 253] width 247 height 21
click at [186, 326] on div "8" at bounding box center [190, 328] width 14 height 14
type input "[DATE]"
type input "11/10/2025"
click at [308, 368] on input "1" at bounding box center [320, 364] width 123 height 21
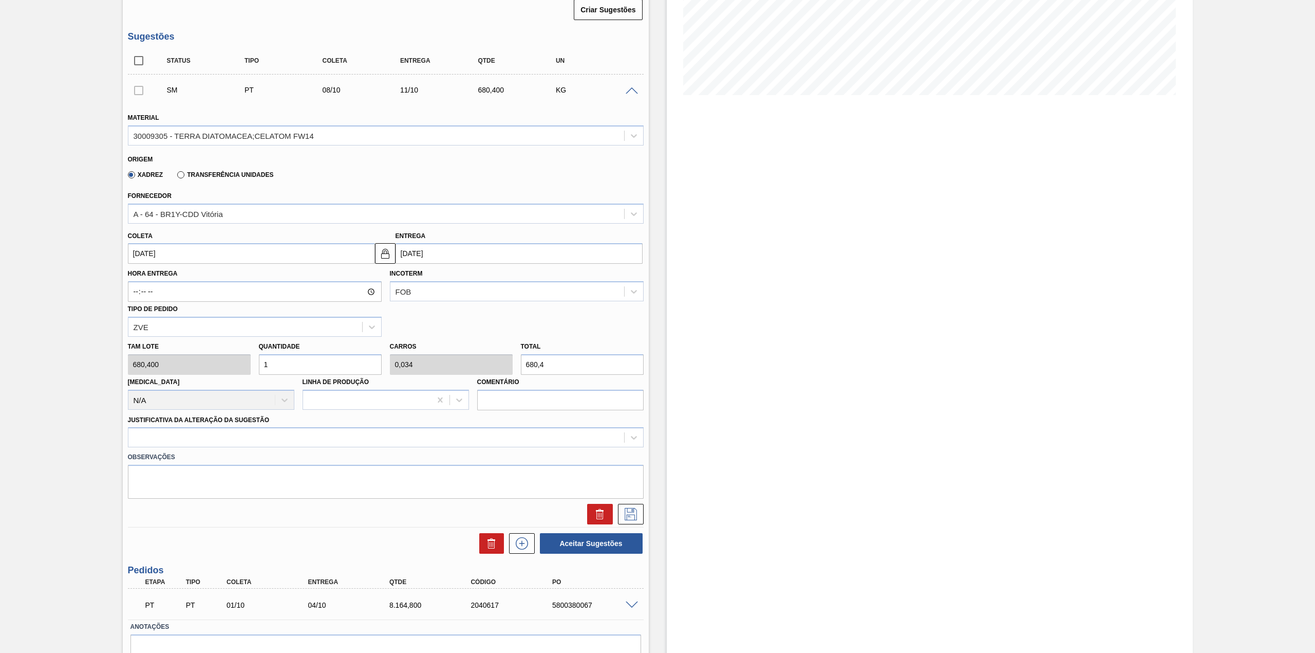
type input "12"
type input "0,408"
type input "8.164,8"
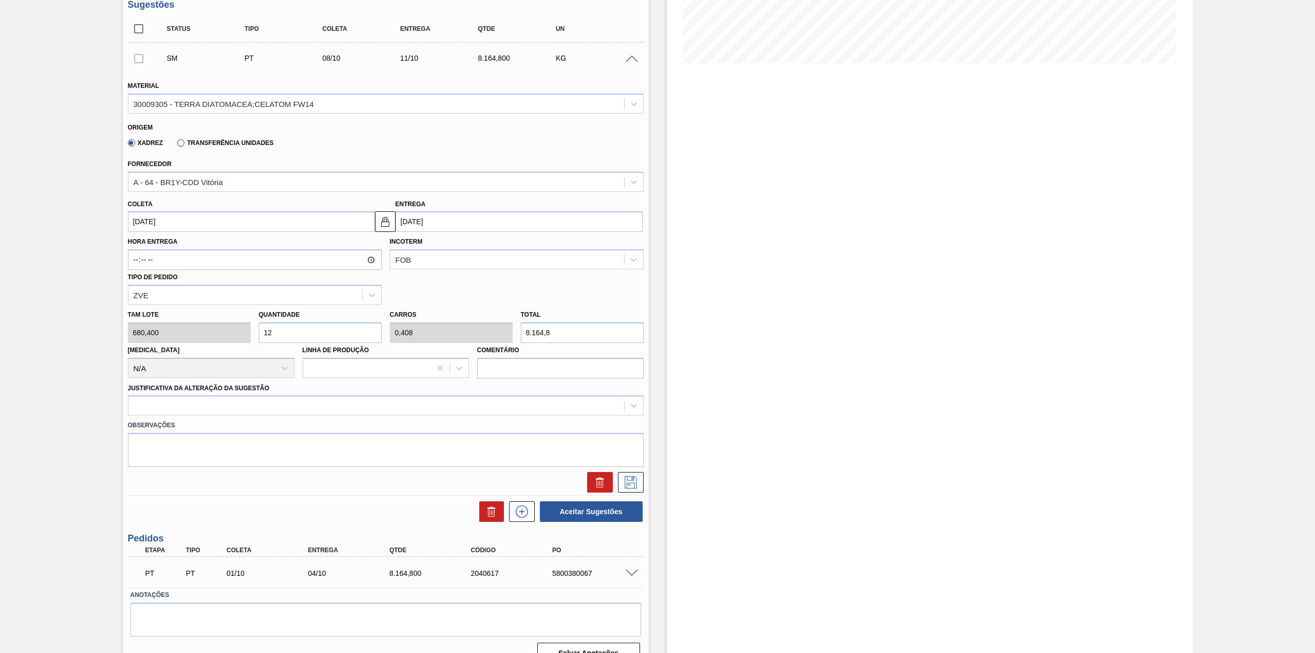
scroll to position [255, 0]
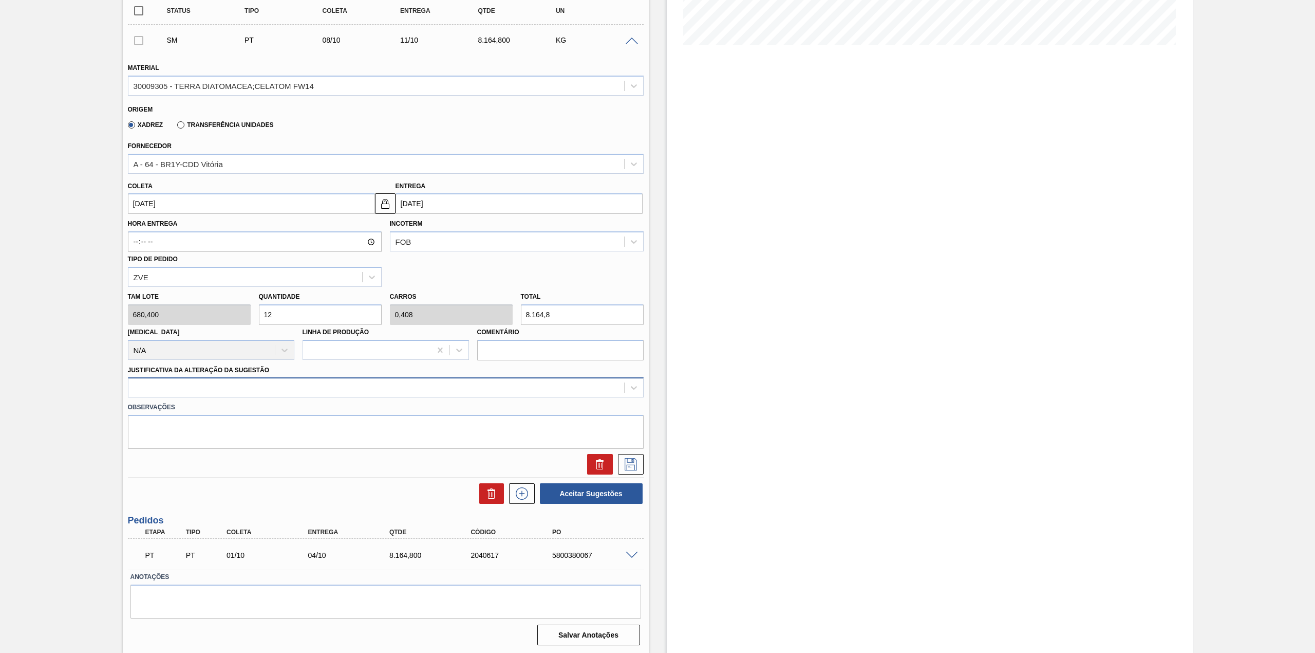
type input "12"
click at [255, 389] on div at bounding box center [376, 387] width 496 height 15
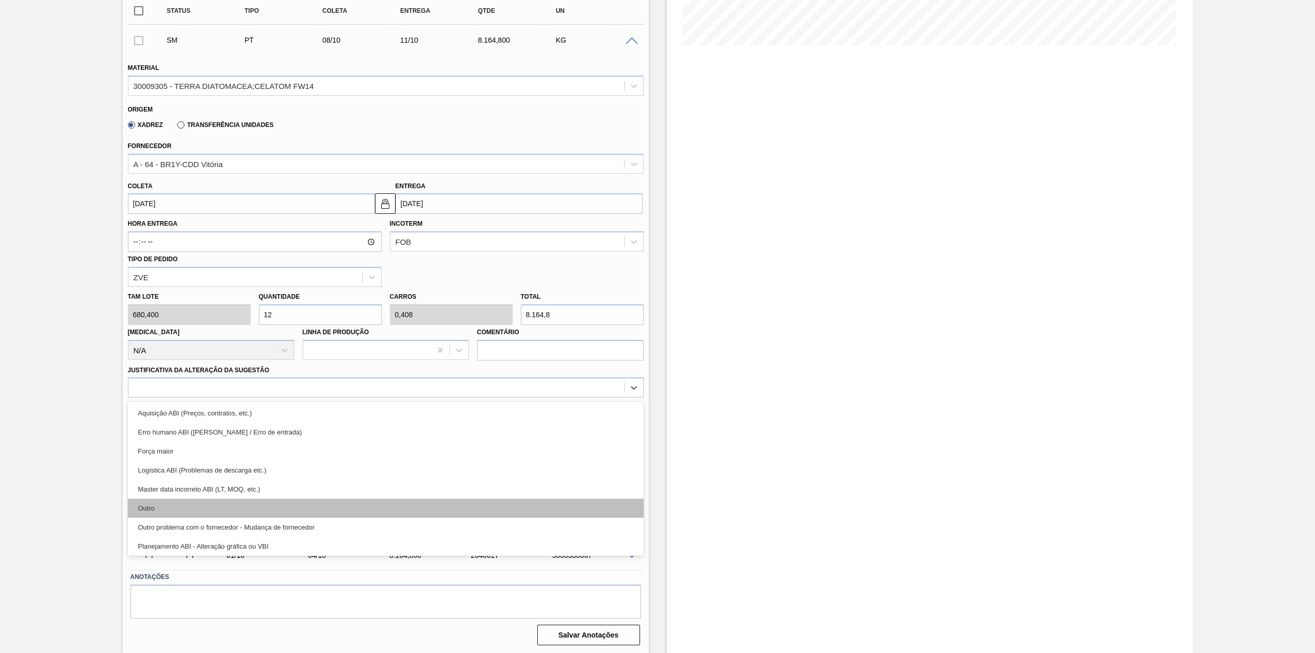
click at [218, 501] on div "Outro" at bounding box center [386, 507] width 516 height 19
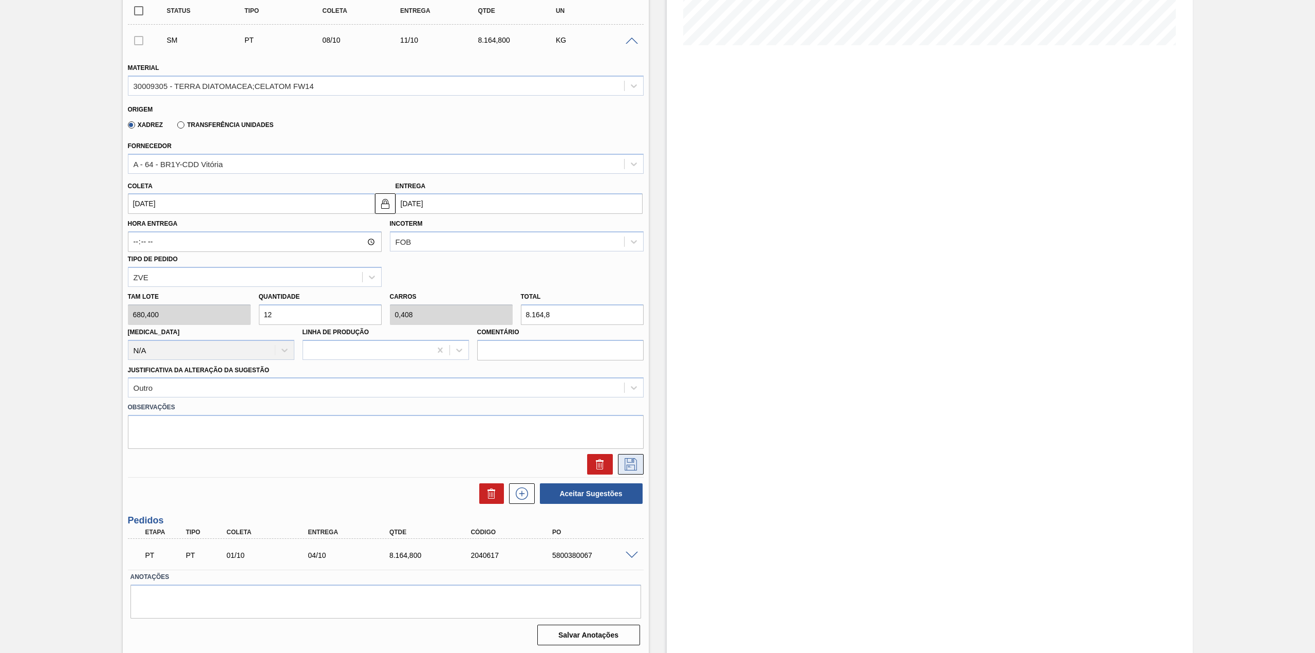
click at [629, 472] on button at bounding box center [631, 464] width 26 height 21
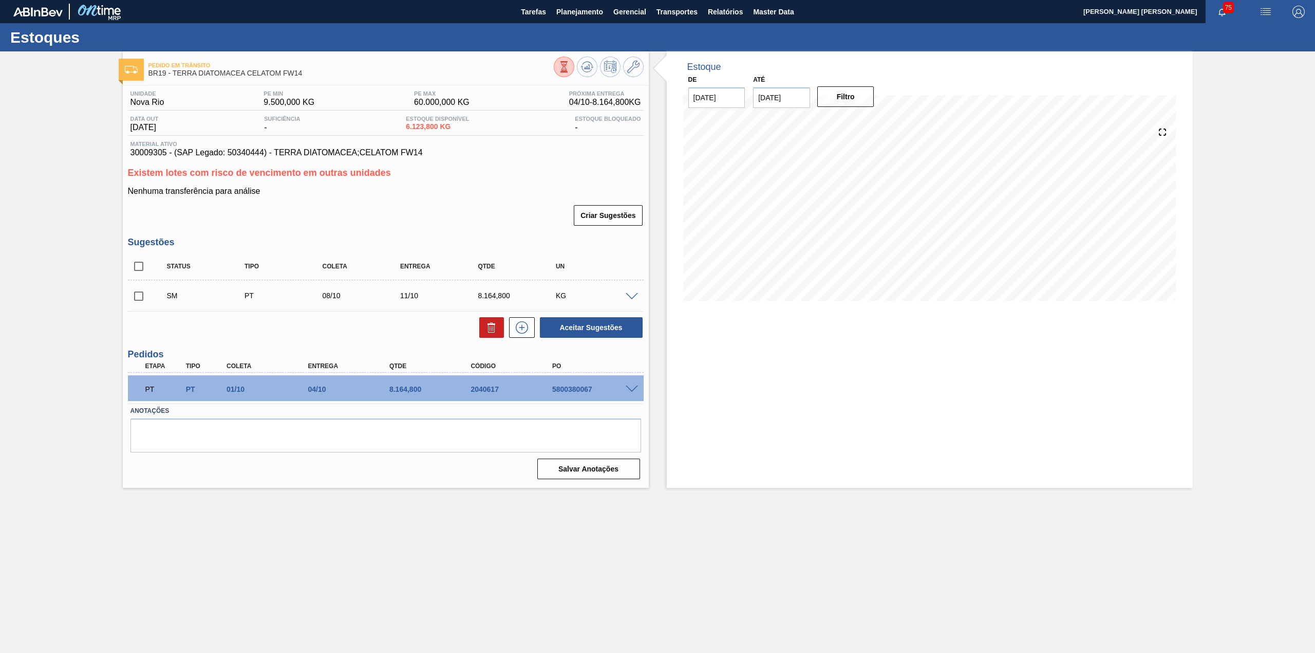
scroll to position [0, 0]
click at [139, 294] on input "checkbox" at bounding box center [139, 296] width 22 height 22
click at [629, 322] on button "Aceitar Sugestões" at bounding box center [591, 327] width 103 height 21
checkbox input "false"
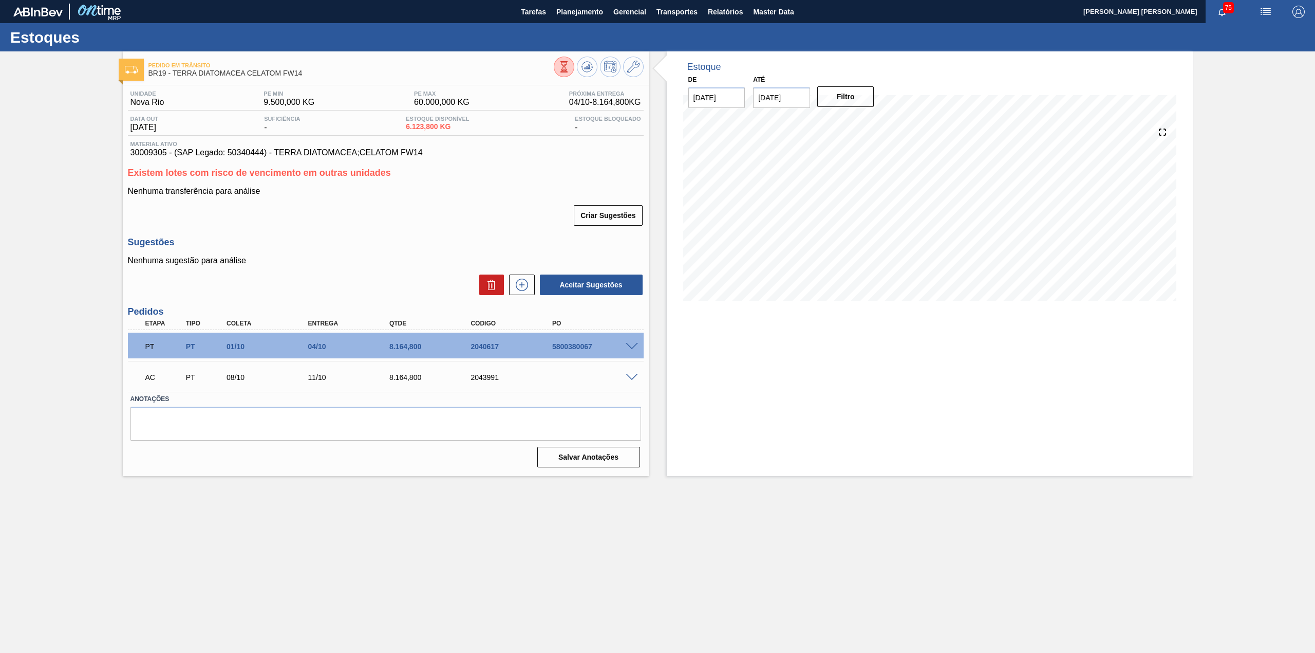
click at [631, 376] on span at bounding box center [632, 378] width 12 height 8
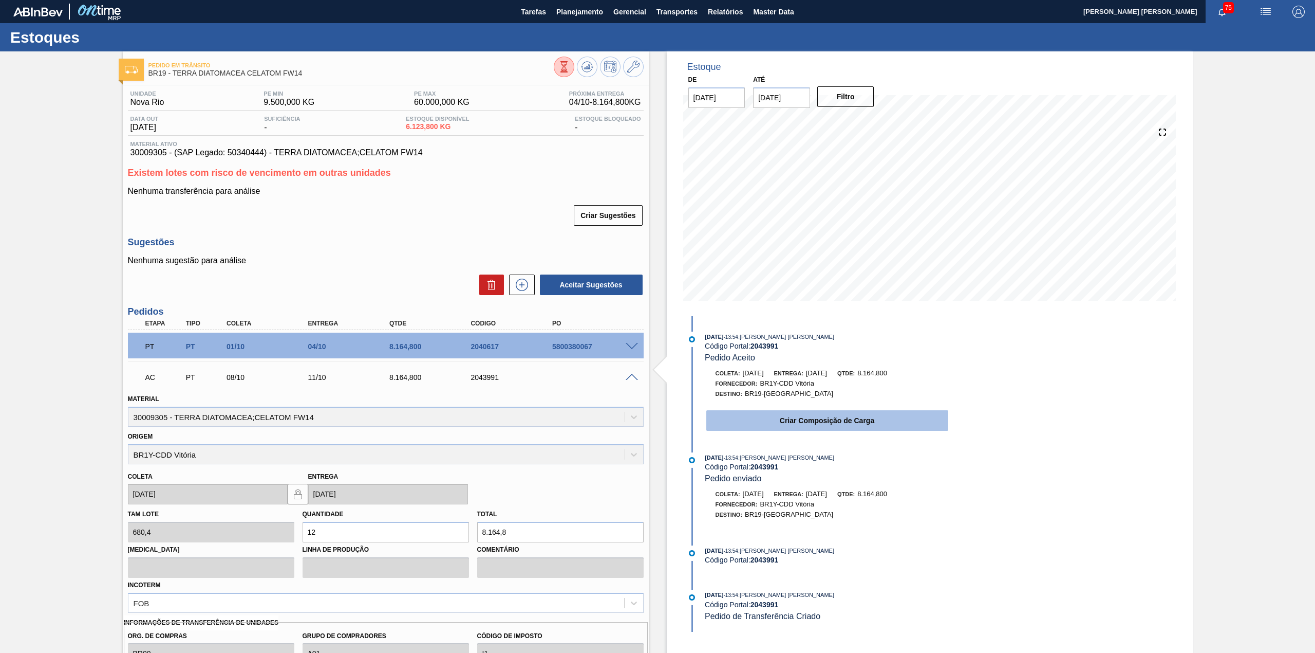
click at [801, 431] on button "Criar Composição de Carga" at bounding box center [827, 420] width 242 height 21
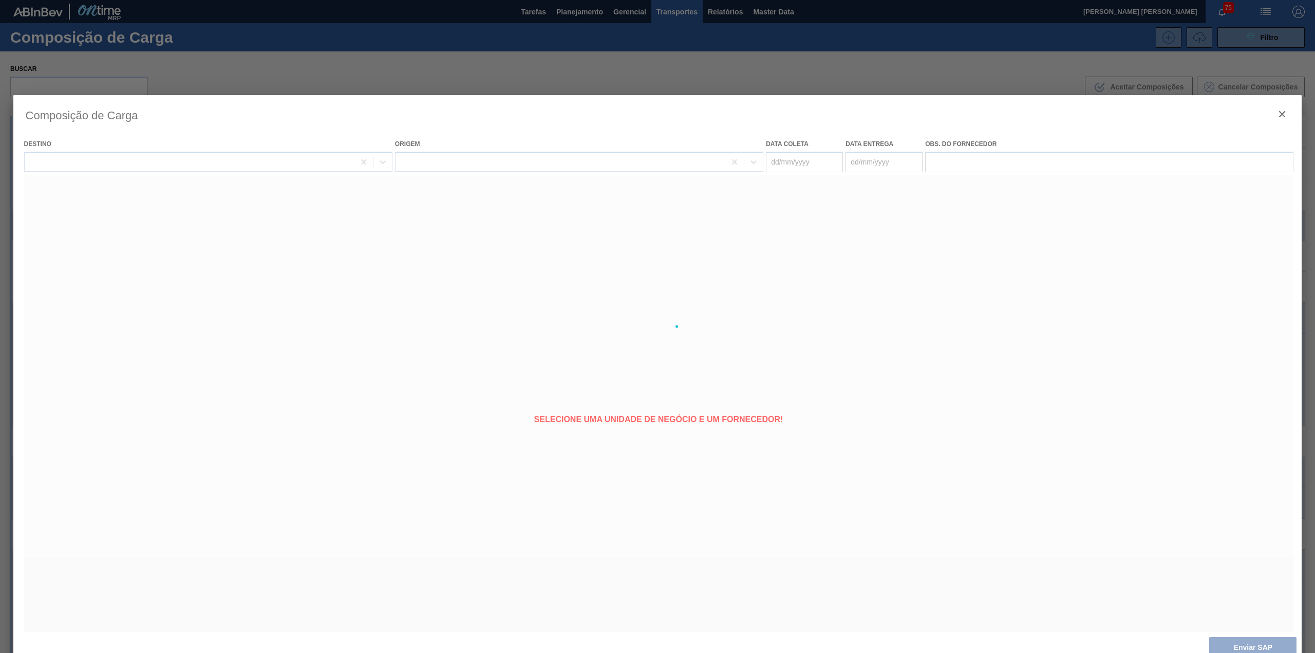
type coleta "[DATE]"
type entrega "11/10/2025"
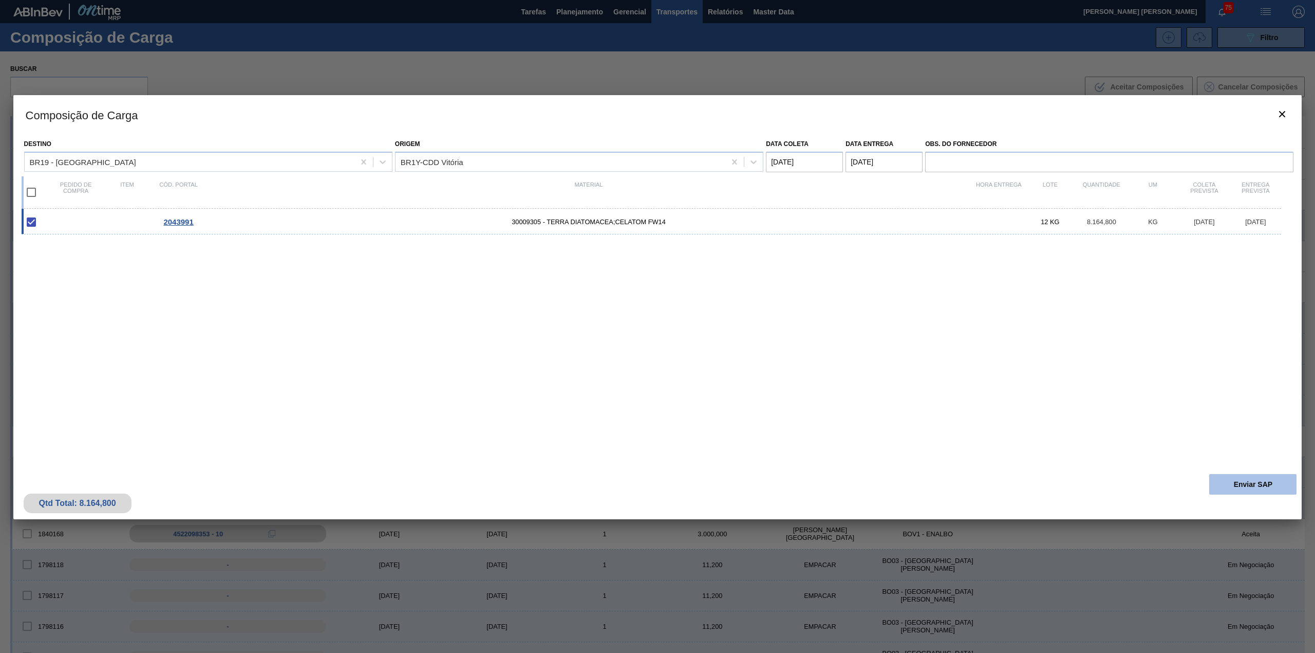
click at [1226, 486] on button "Enviar SAP" at bounding box center [1253, 484] width 87 height 21
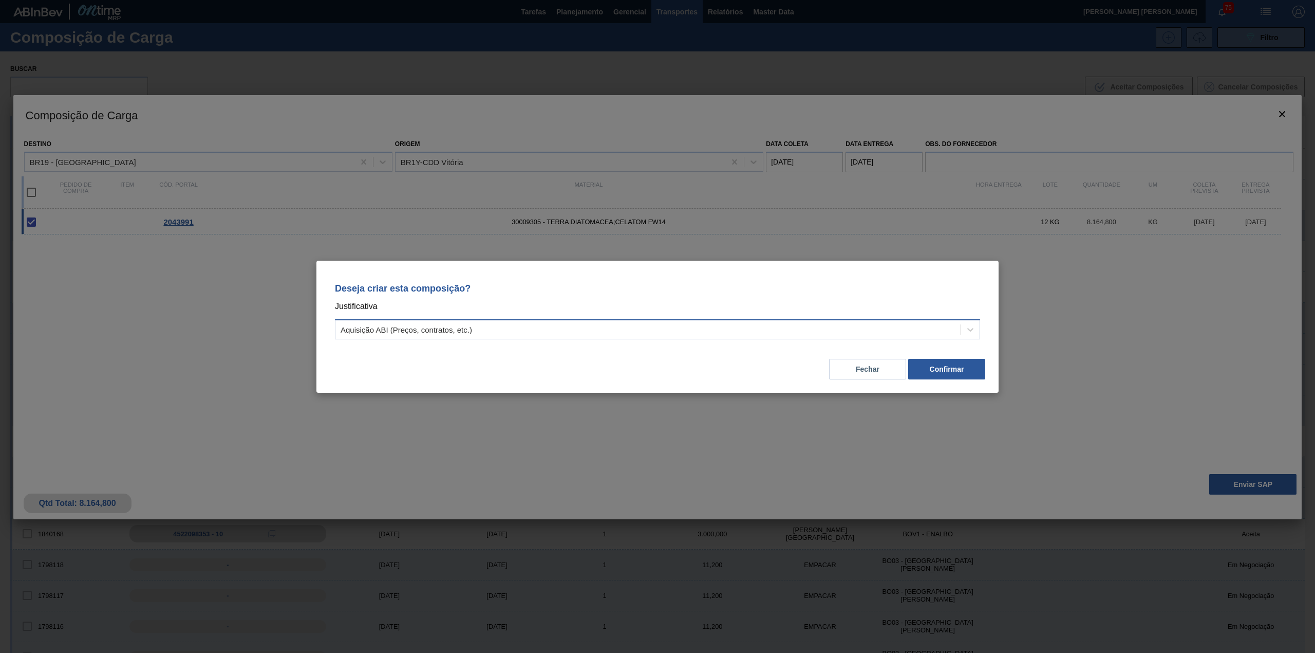
click at [780, 329] on div "Aquisição ABI (Preços, contratos, etc.)" at bounding box center [648, 329] width 625 height 15
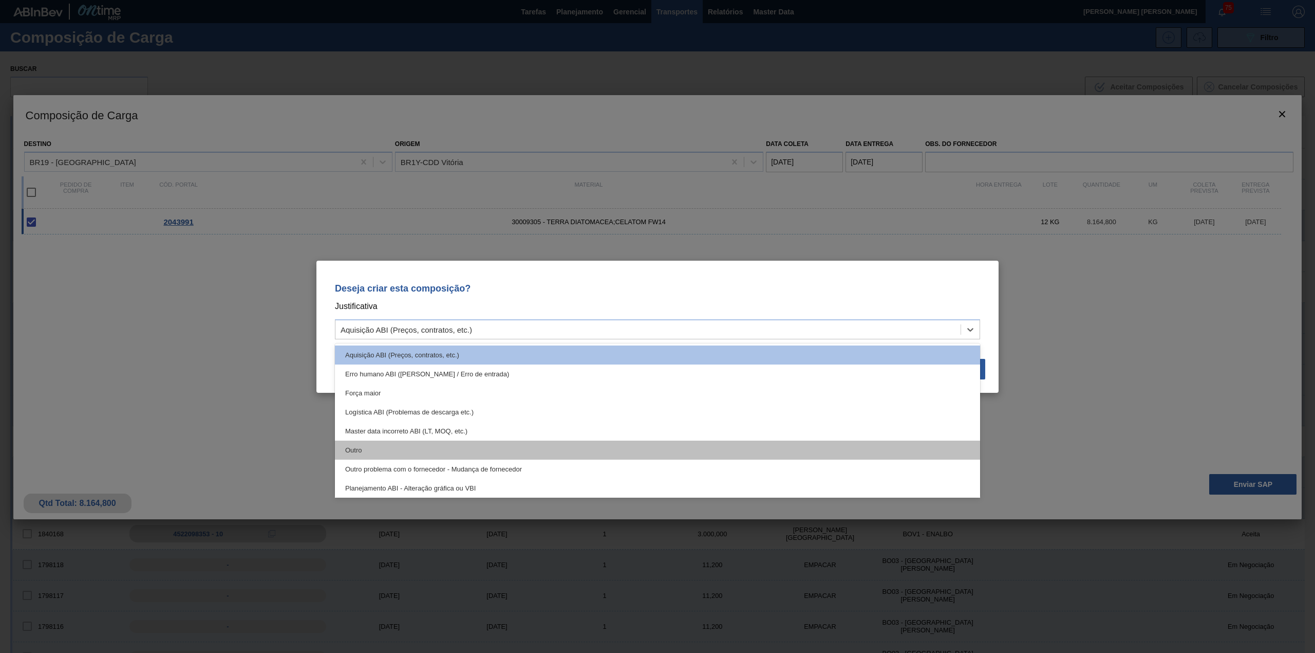
click at [552, 457] on div "Outro" at bounding box center [657, 449] width 645 height 19
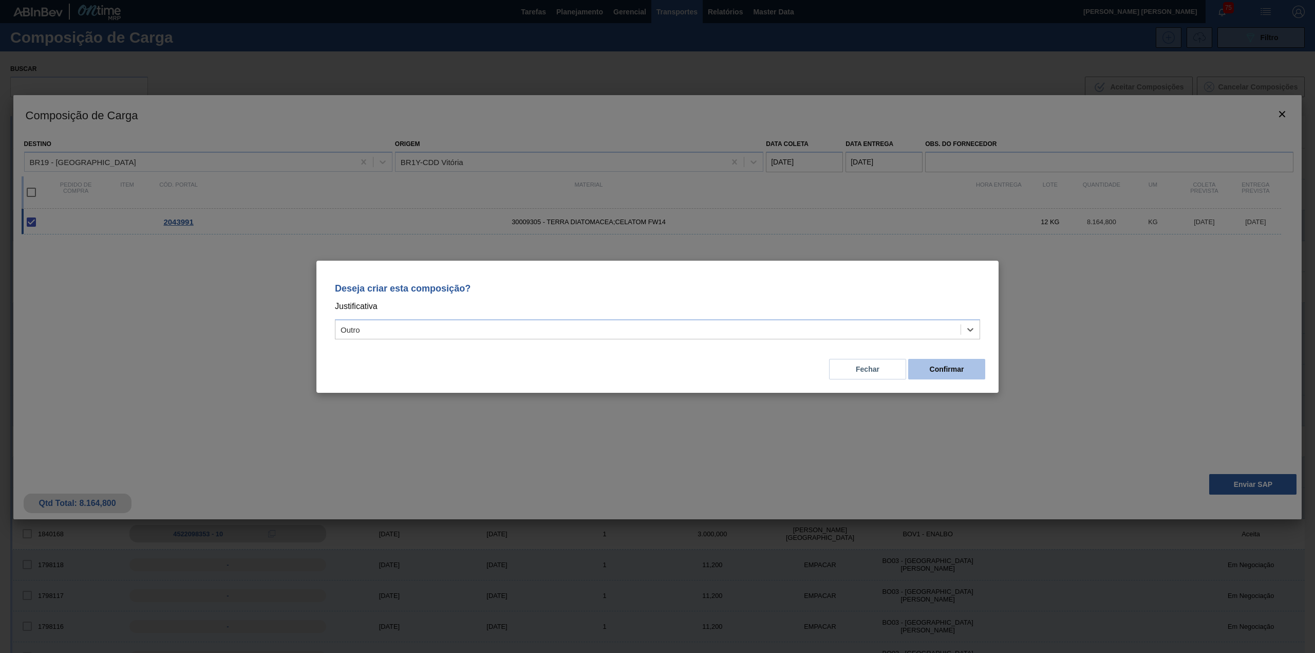
click at [955, 368] on button "Confirmar" at bounding box center [946, 369] width 77 height 21
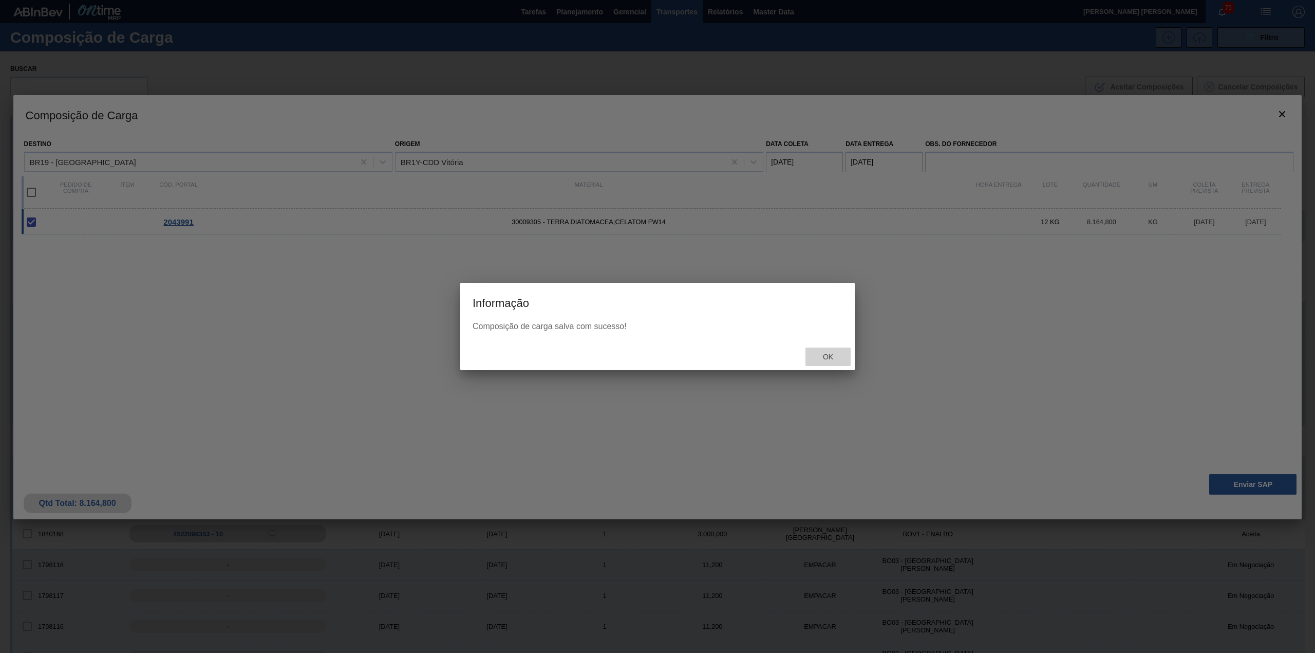
click at [839, 356] on span "Ok" at bounding box center [828, 356] width 27 height 8
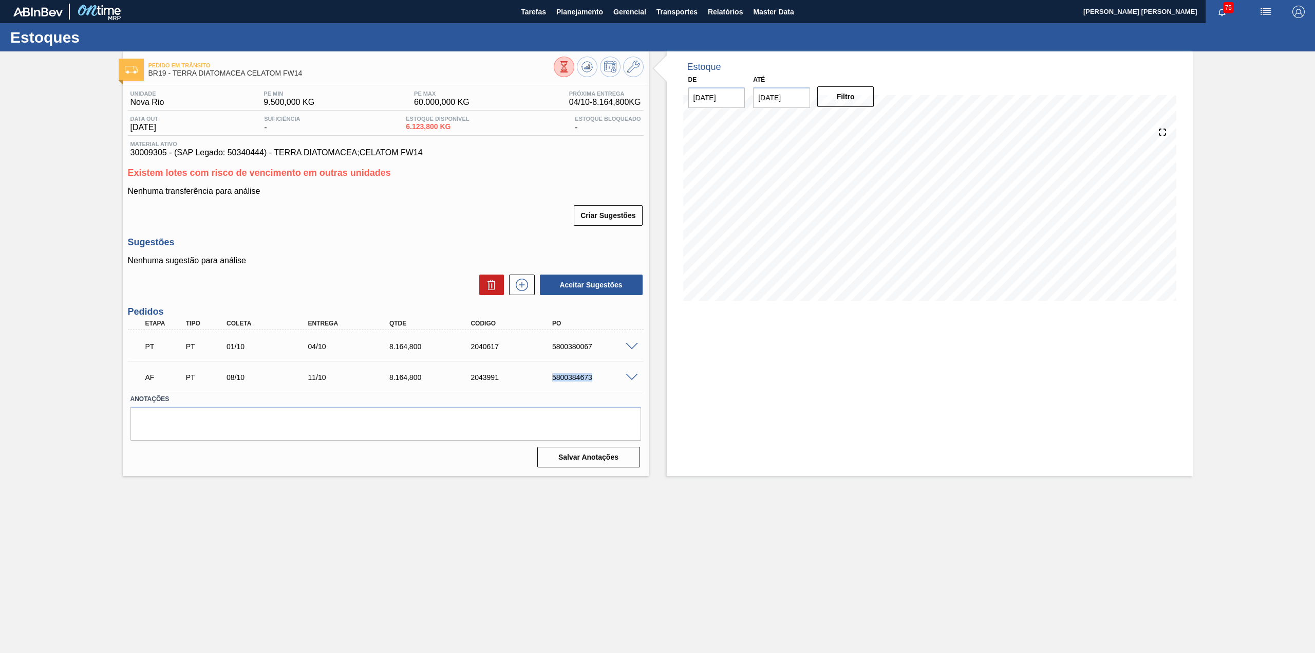
drag, startPoint x: 547, startPoint y: 376, endPoint x: 591, endPoint y: 381, distance: 44.0
click at [591, 381] on div "AF PT 08/10 11/10 8.164,800 2043991 5800384673" at bounding box center [383, 376] width 489 height 21
copy div "5800384673"
drag, startPoint x: 551, startPoint y: 376, endPoint x: 606, endPoint y: 387, distance: 56.0
click at [606, 387] on div "AF PT 08/10 18/10 2.396,000 2043989 5800384670" at bounding box center [386, 376] width 516 height 26
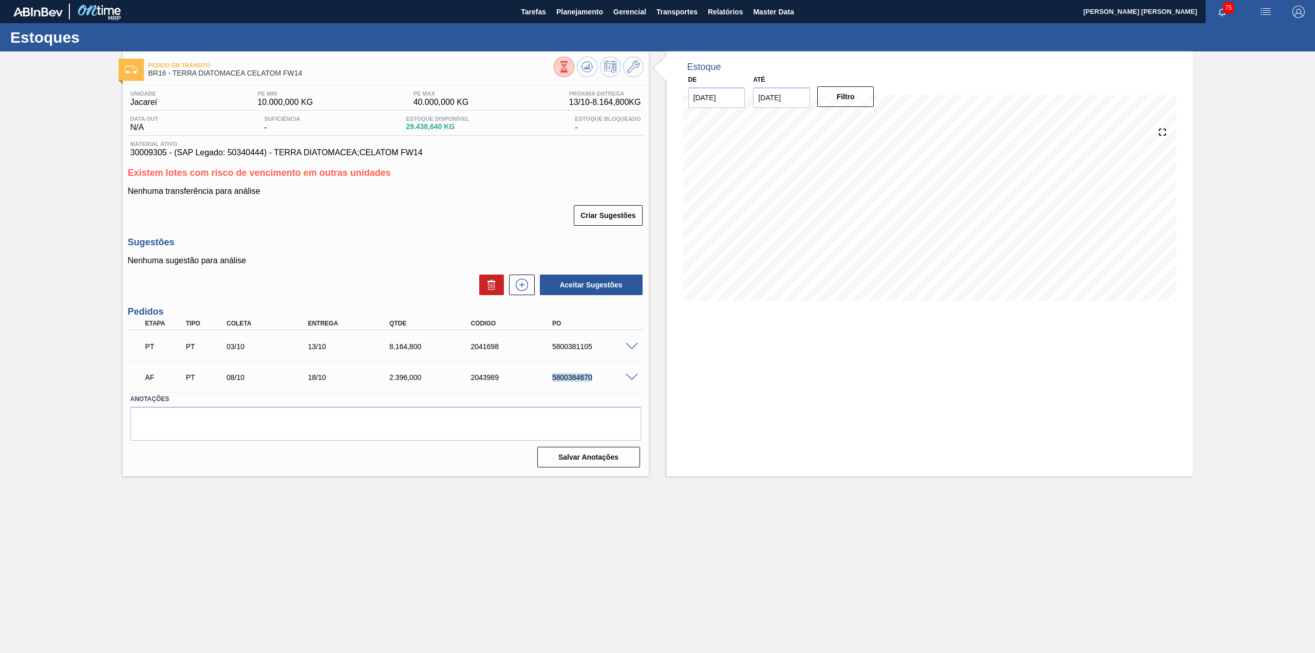
copy div "5800384670"
click at [608, 399] on label "Anotações" at bounding box center [386, 399] width 511 height 15
drag, startPoint x: 548, startPoint y: 377, endPoint x: 598, endPoint y: 374, distance: 50.4
click at [598, 374] on div "5800384670" at bounding box center [586, 377] width 81 height 8
copy div "5800384670"
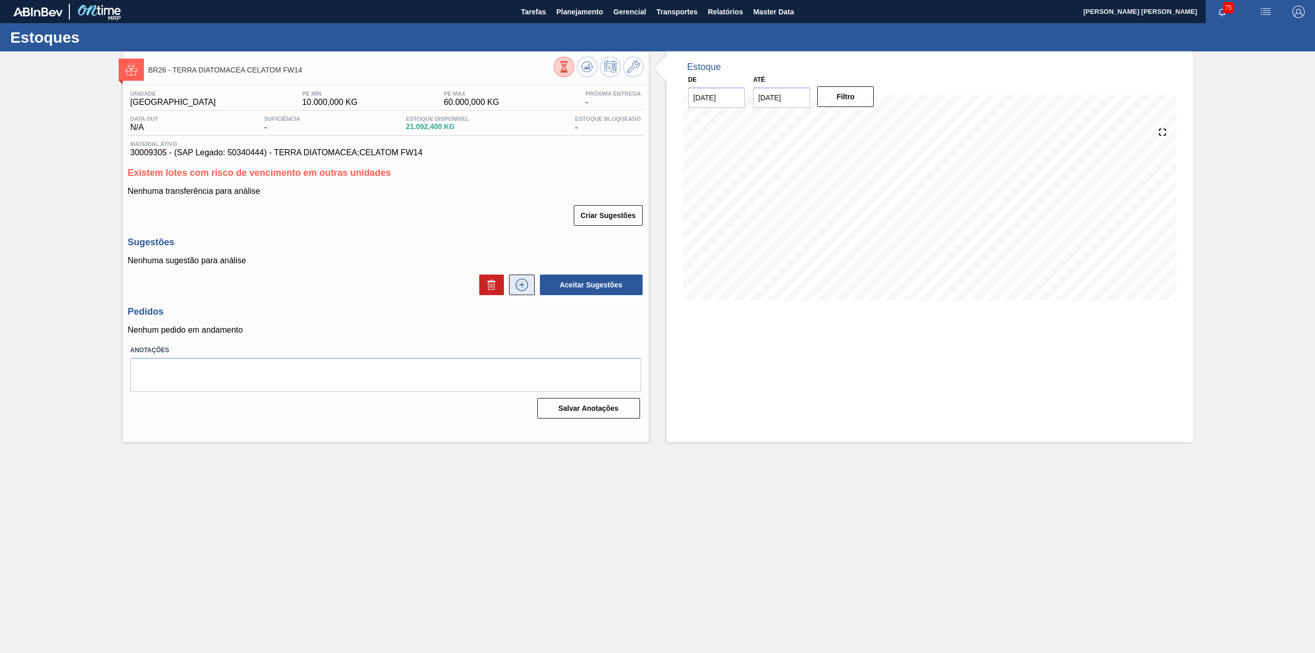
click at [522, 286] on icon at bounding box center [522, 285] width 1 height 6
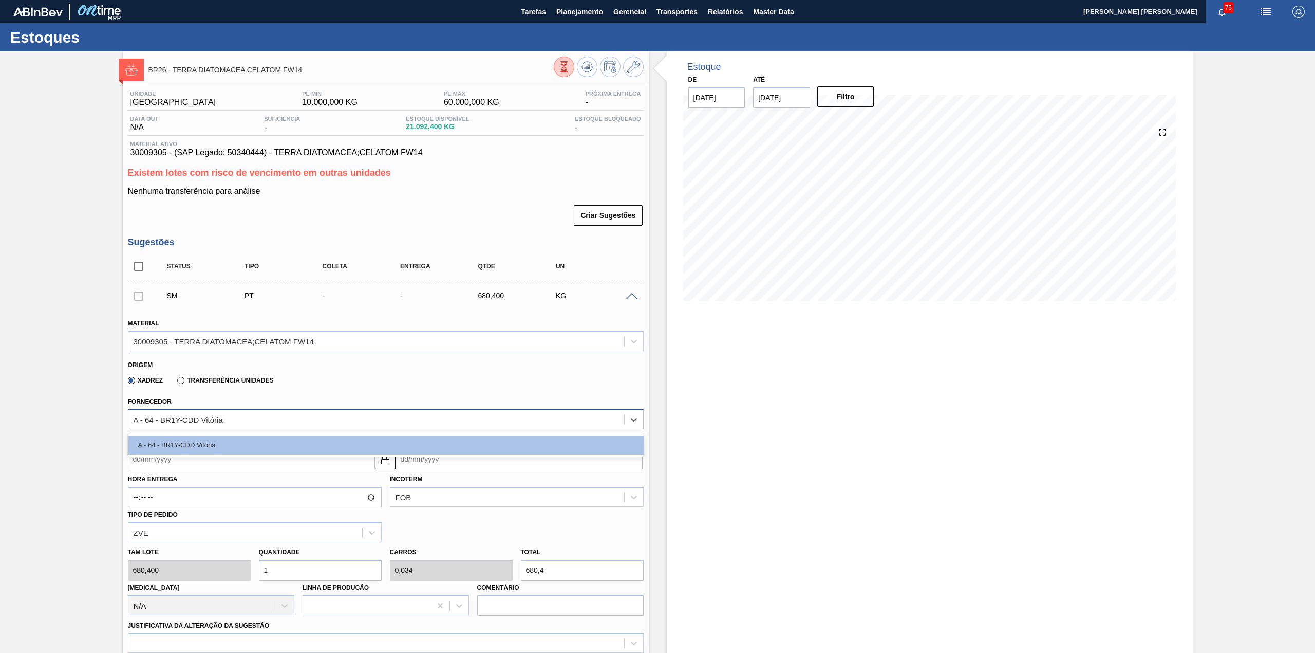
click at [253, 411] on div "A - 64 - BR1Y-CDD Vitória" at bounding box center [386, 419] width 516 height 20
click at [255, 409] on div "A - 64 - BR1Y-CDD Vitória" at bounding box center [386, 419] width 516 height 20
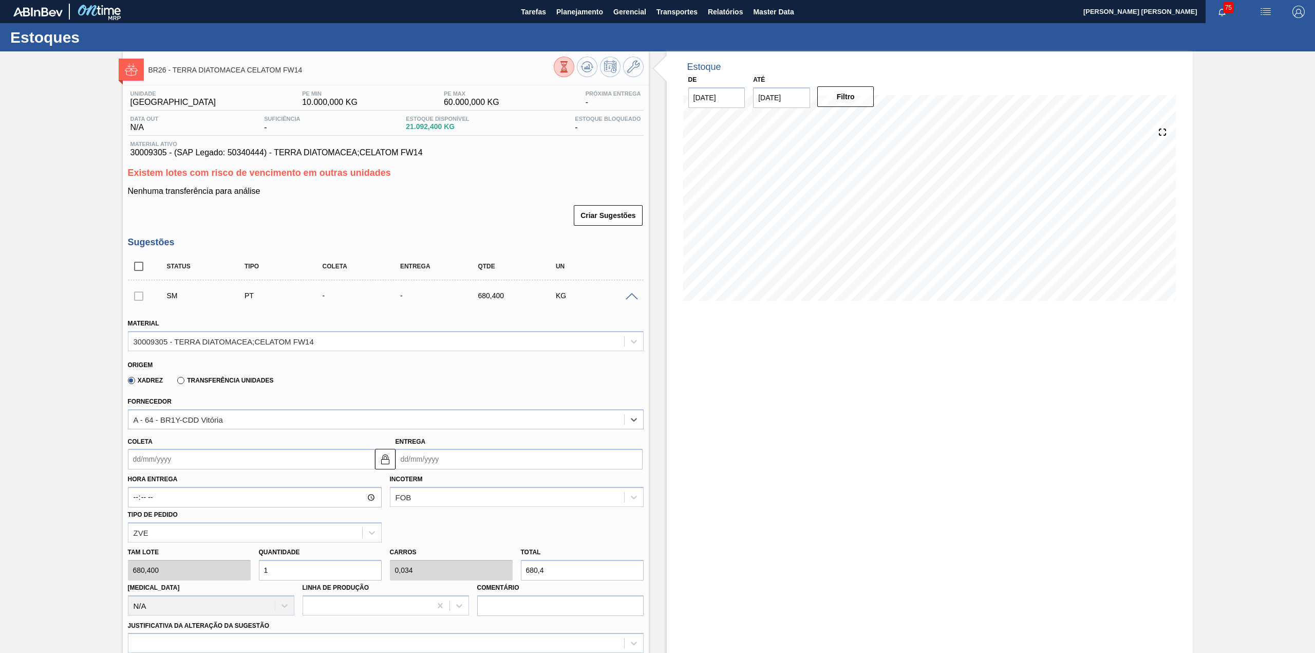
click at [237, 453] on input "Coleta" at bounding box center [251, 459] width 247 height 21
click at [193, 536] on div "8" at bounding box center [190, 533] width 14 height 14
type input "[DATE]"
click at [294, 575] on input "1" at bounding box center [320, 570] width 123 height 21
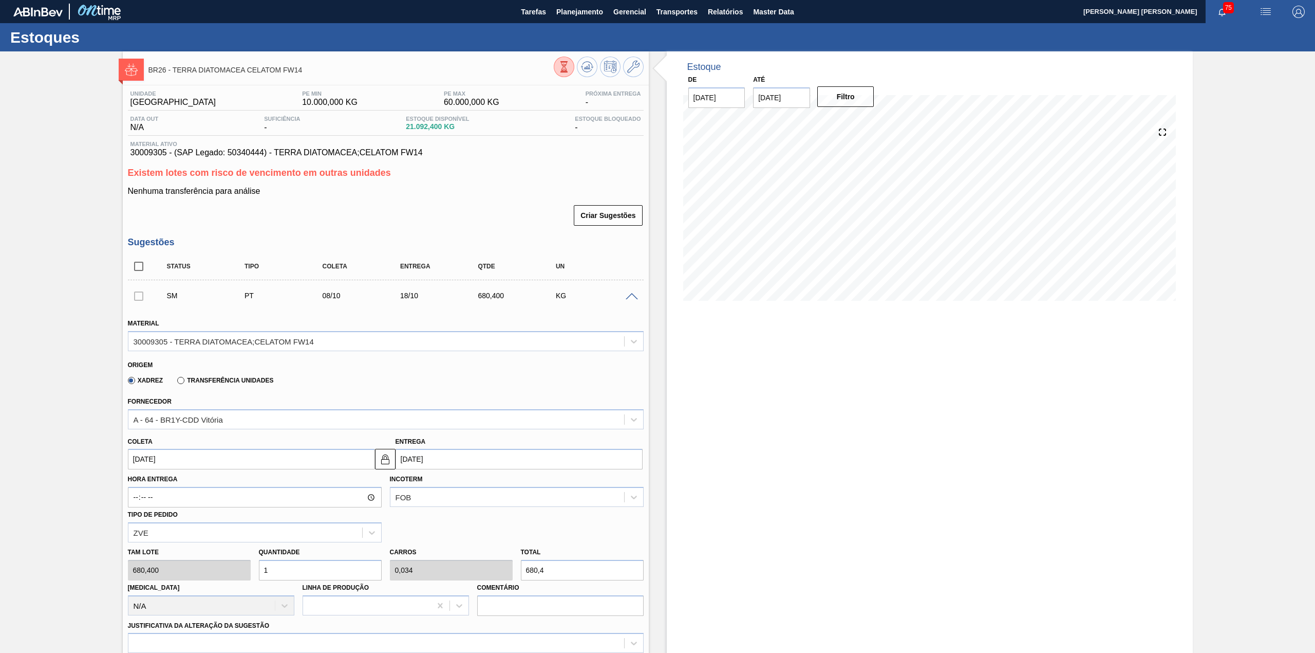
type input "12"
type input "0,408"
type input "8.164,8"
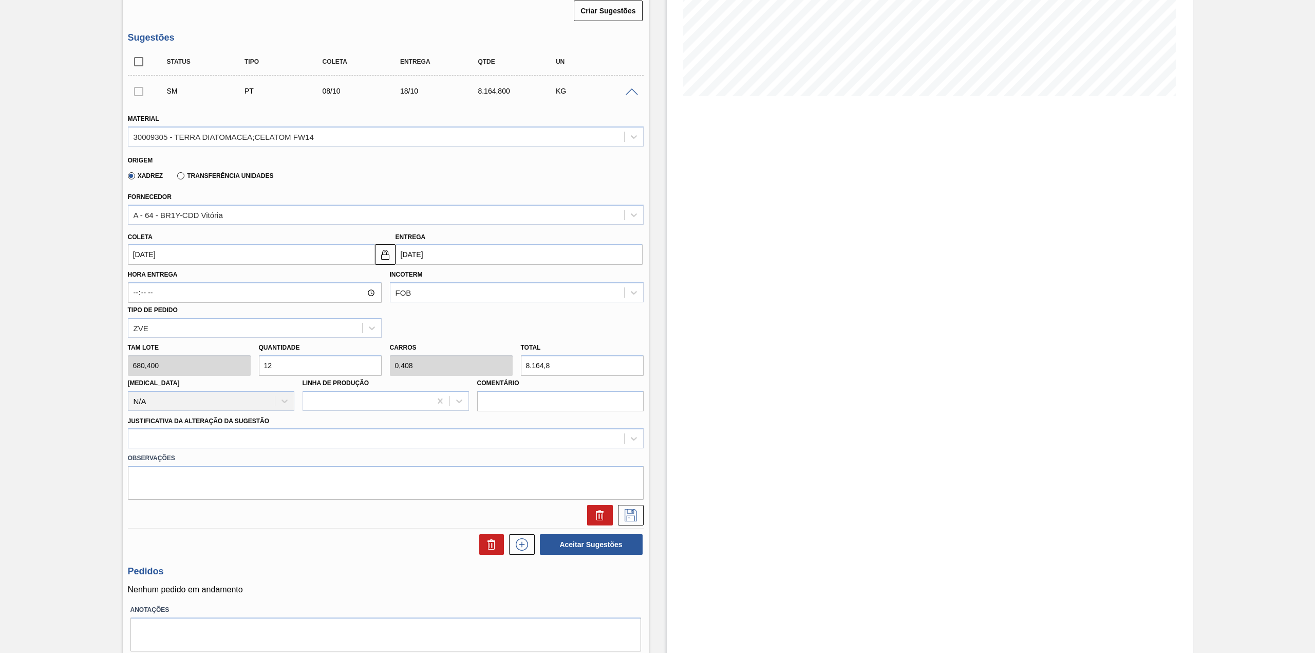
scroll to position [206, 0]
type input "12"
click at [301, 440] on div at bounding box center [376, 437] width 496 height 15
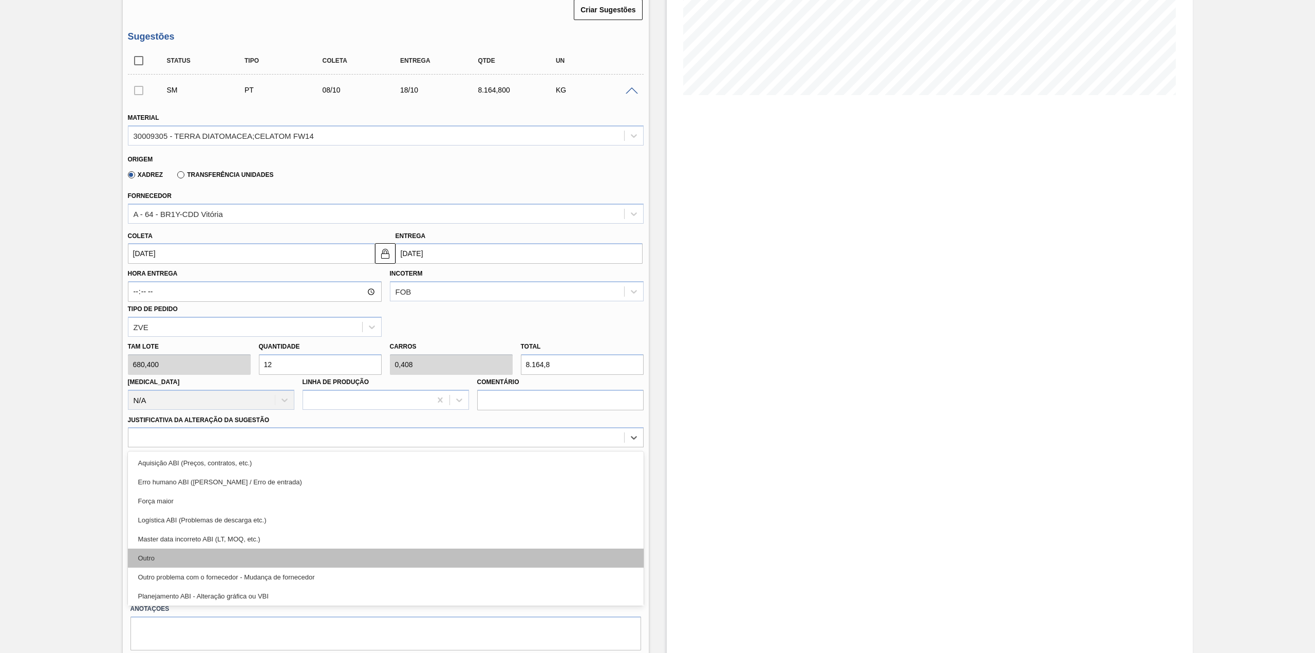
click at [272, 564] on div "Outro" at bounding box center [386, 557] width 516 height 19
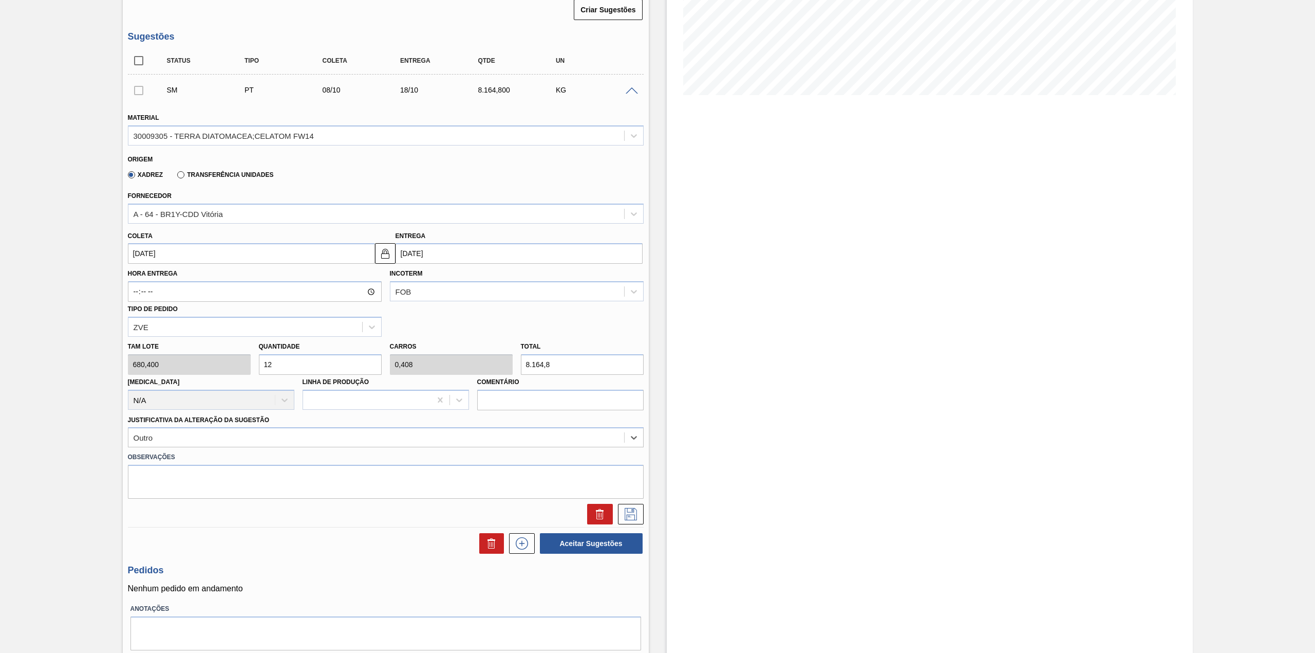
click at [638, 530] on div "Status Tipo [PERSON_NAME] Entrega Qtde UN SM PT 08/10 18/10 8.164,800 KG Materi…" at bounding box center [386, 300] width 516 height 507
click at [636, 518] on icon at bounding box center [631, 514] width 12 height 12
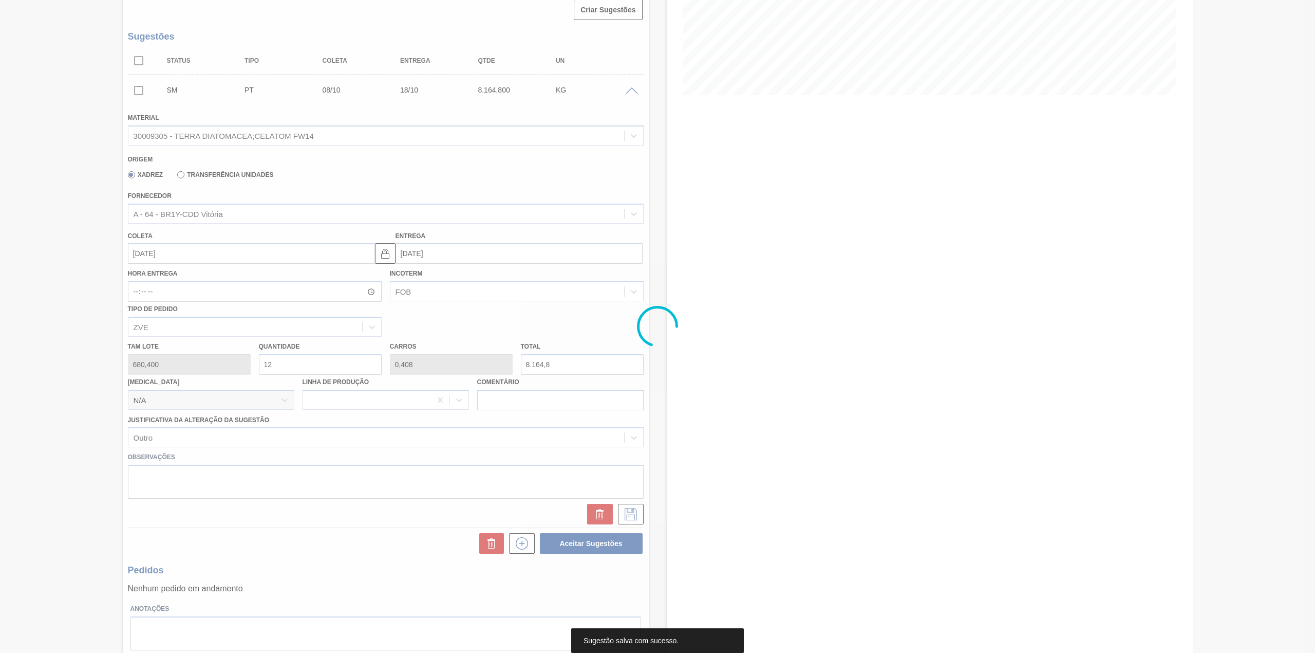
scroll to position [0, 0]
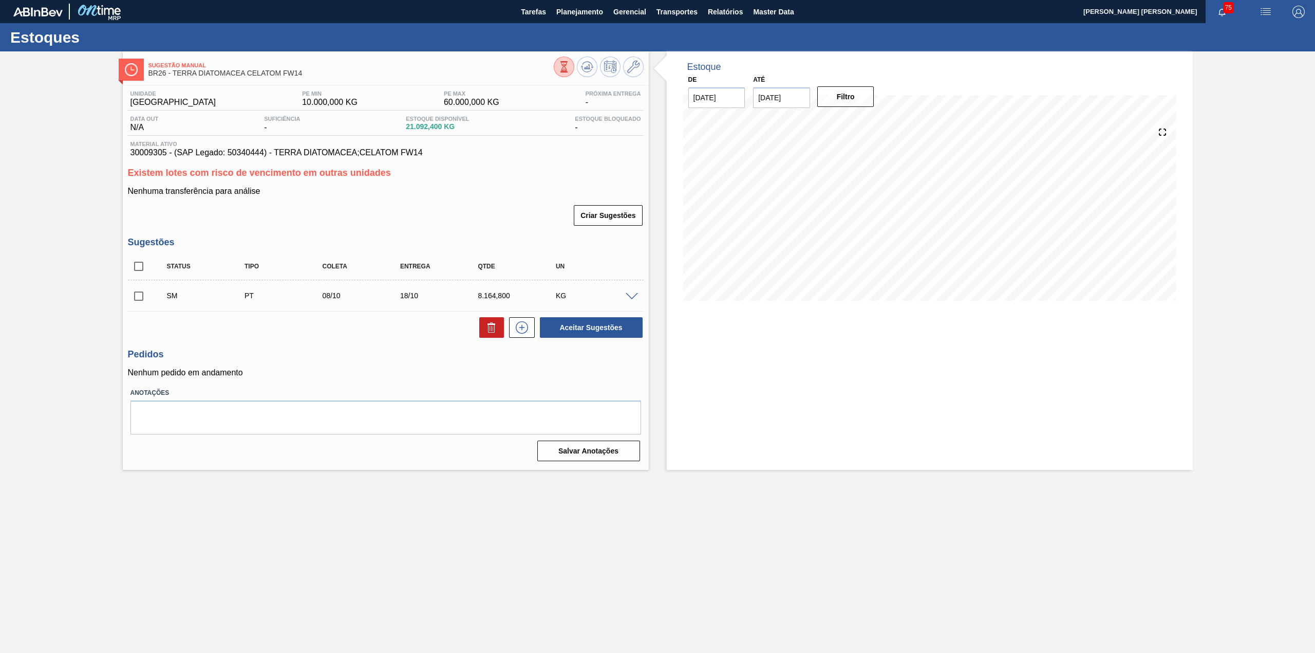
click at [134, 289] on input "checkbox" at bounding box center [139, 296] width 22 height 22
click at [610, 327] on button "Aceitar Sugestões" at bounding box center [591, 327] width 103 height 21
checkbox input "false"
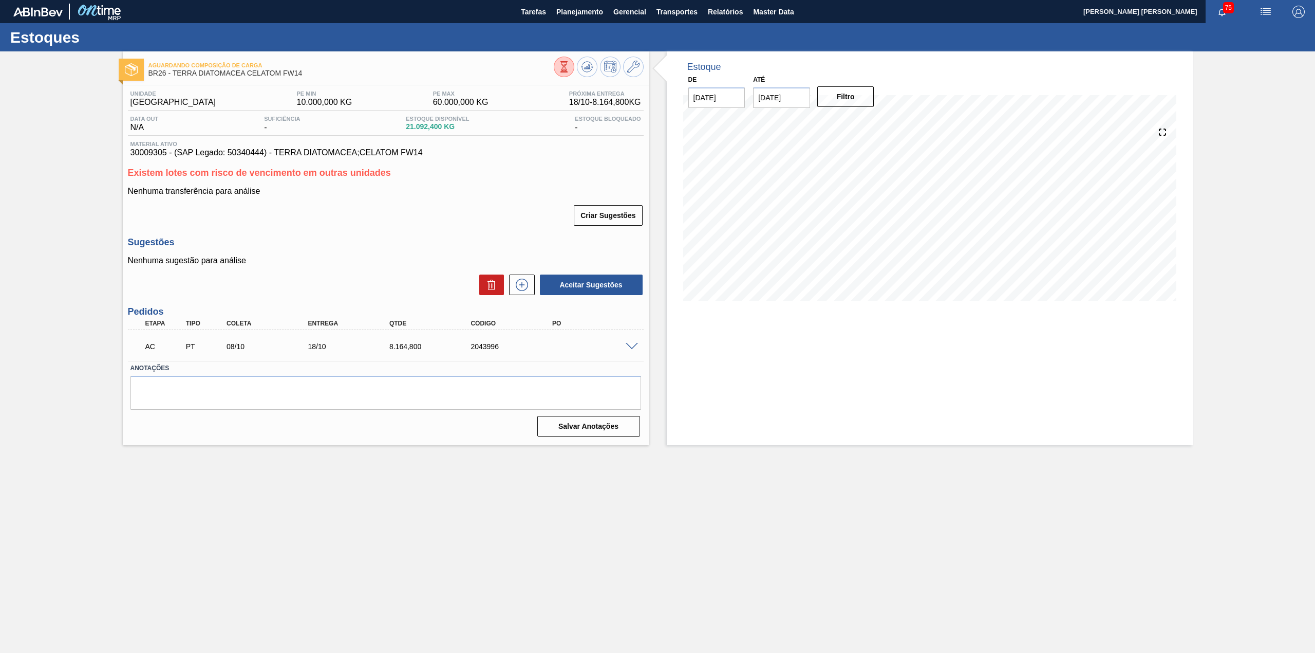
click at [631, 347] on span at bounding box center [632, 347] width 12 height 8
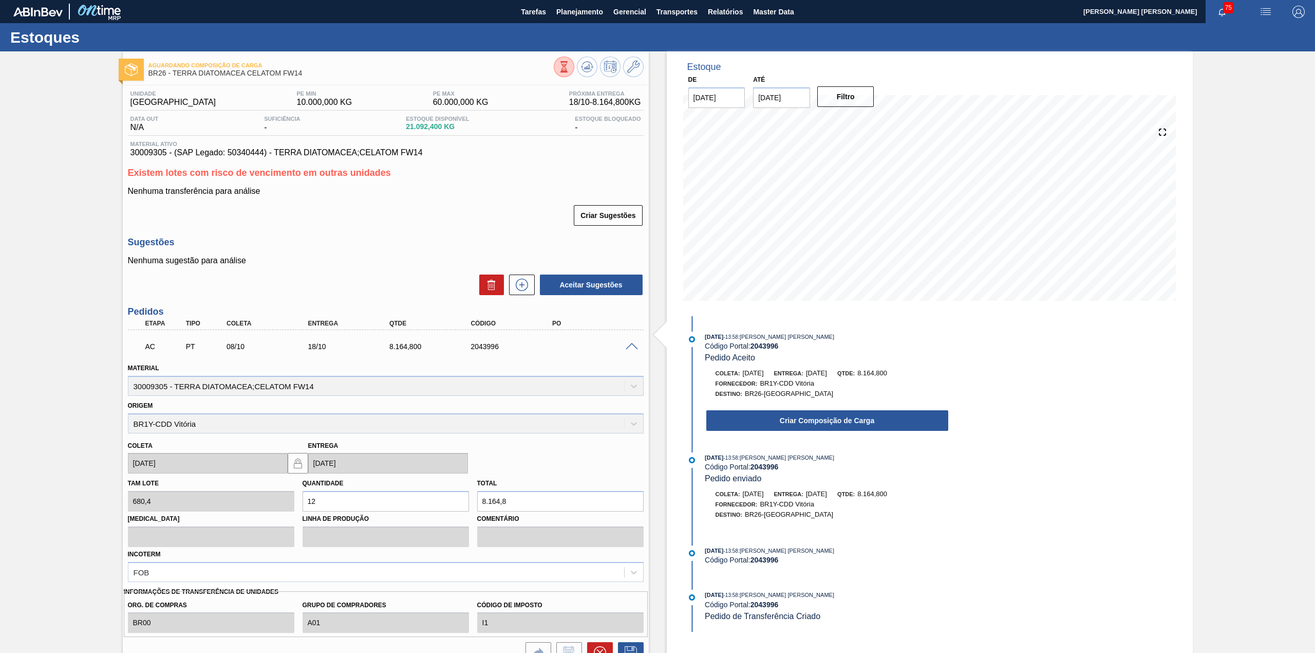
click at [823, 424] on button "Criar Composição de Carga" at bounding box center [827, 420] width 242 height 21
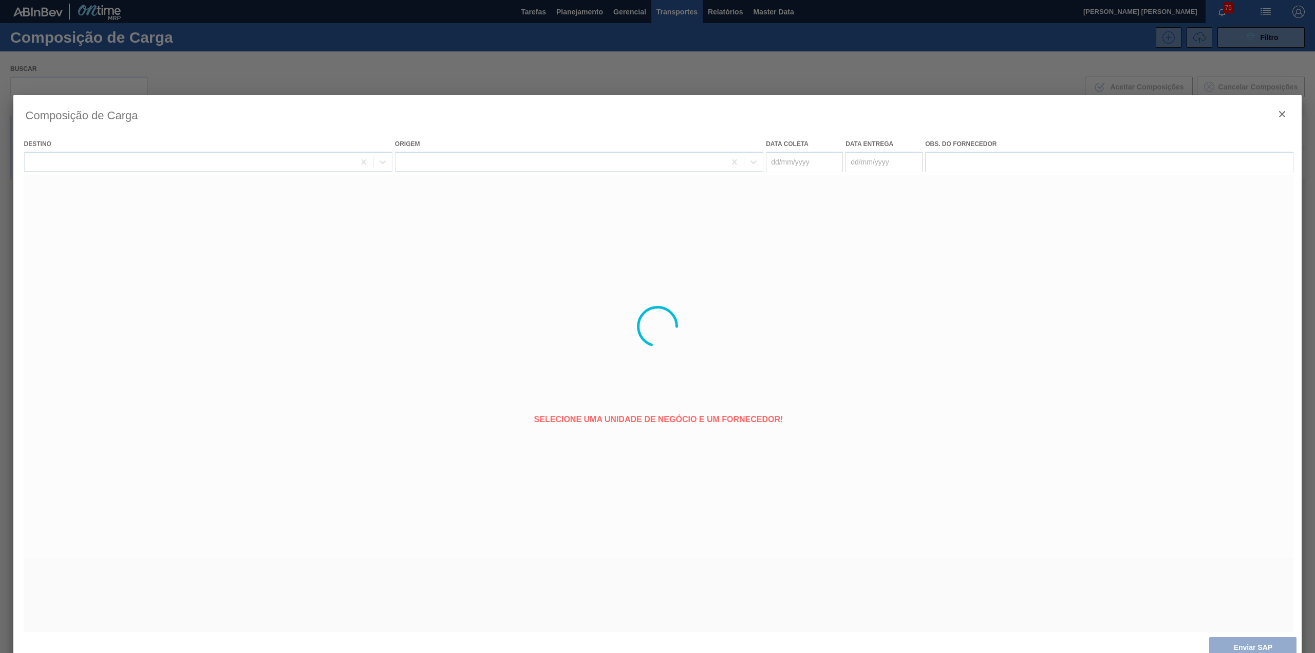
type coleta "[DATE]"
type entrega "[DATE]"
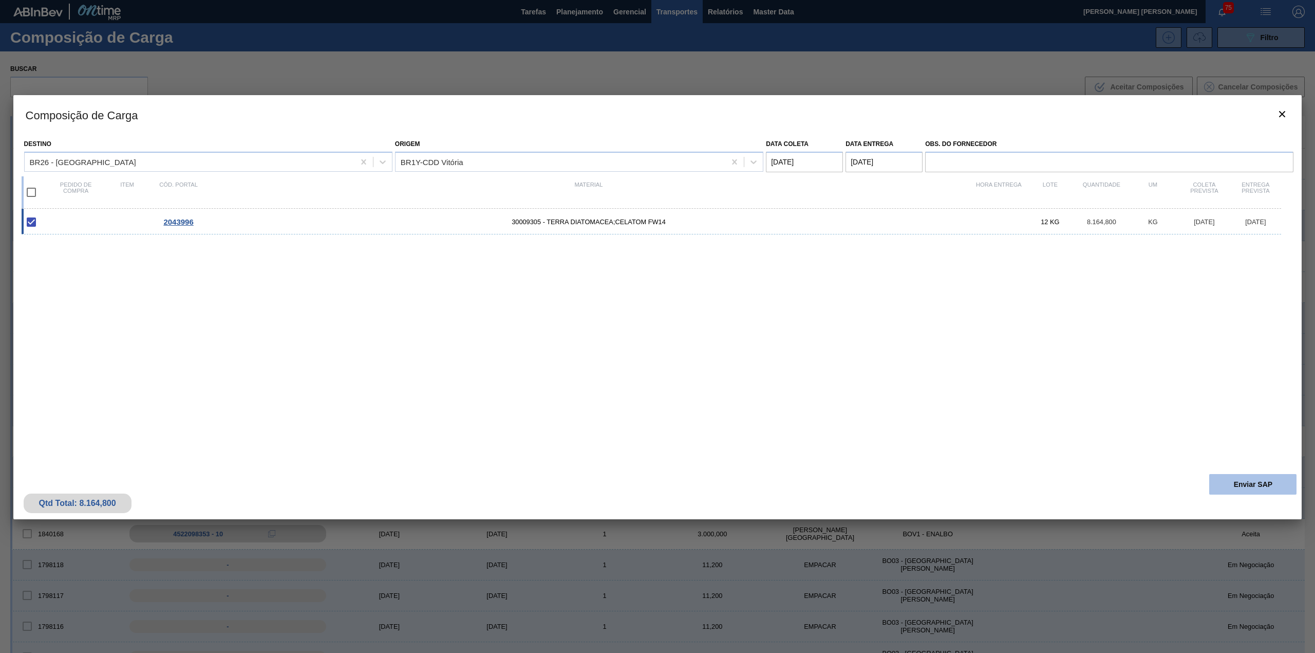
click at [1256, 487] on button "Enviar SAP" at bounding box center [1253, 484] width 87 height 21
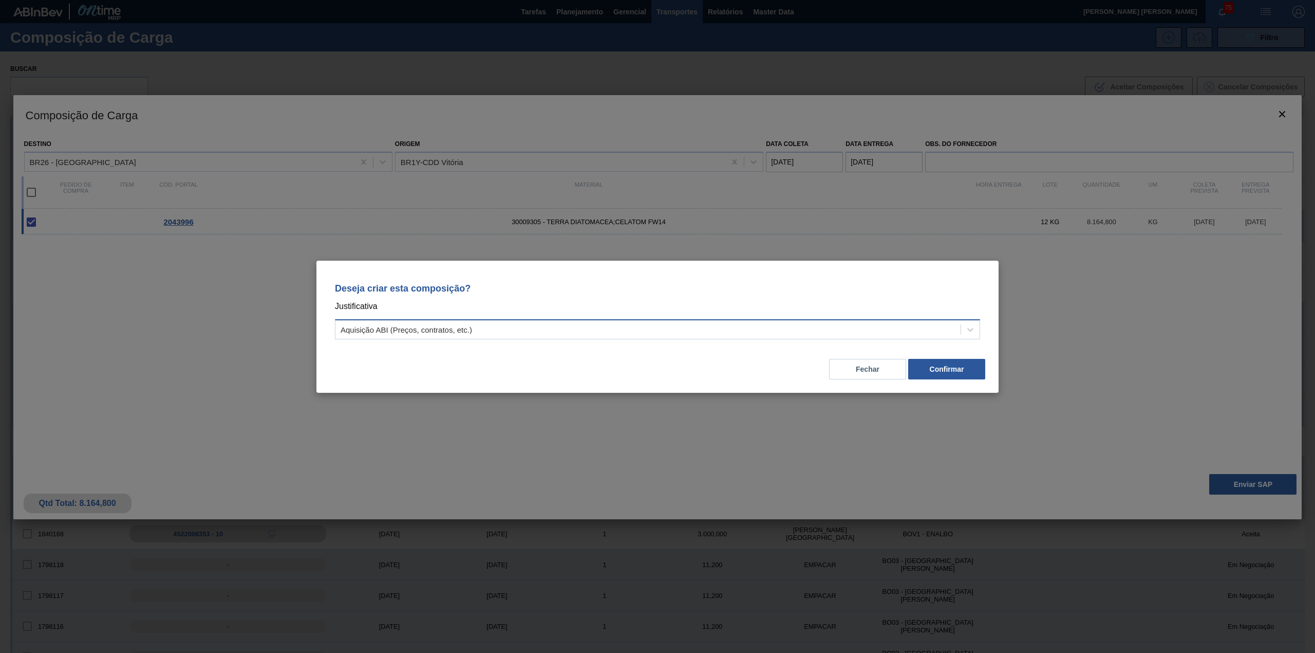
click at [509, 327] on div "Aquisição ABI (Preços, contratos, etc.)" at bounding box center [648, 329] width 625 height 15
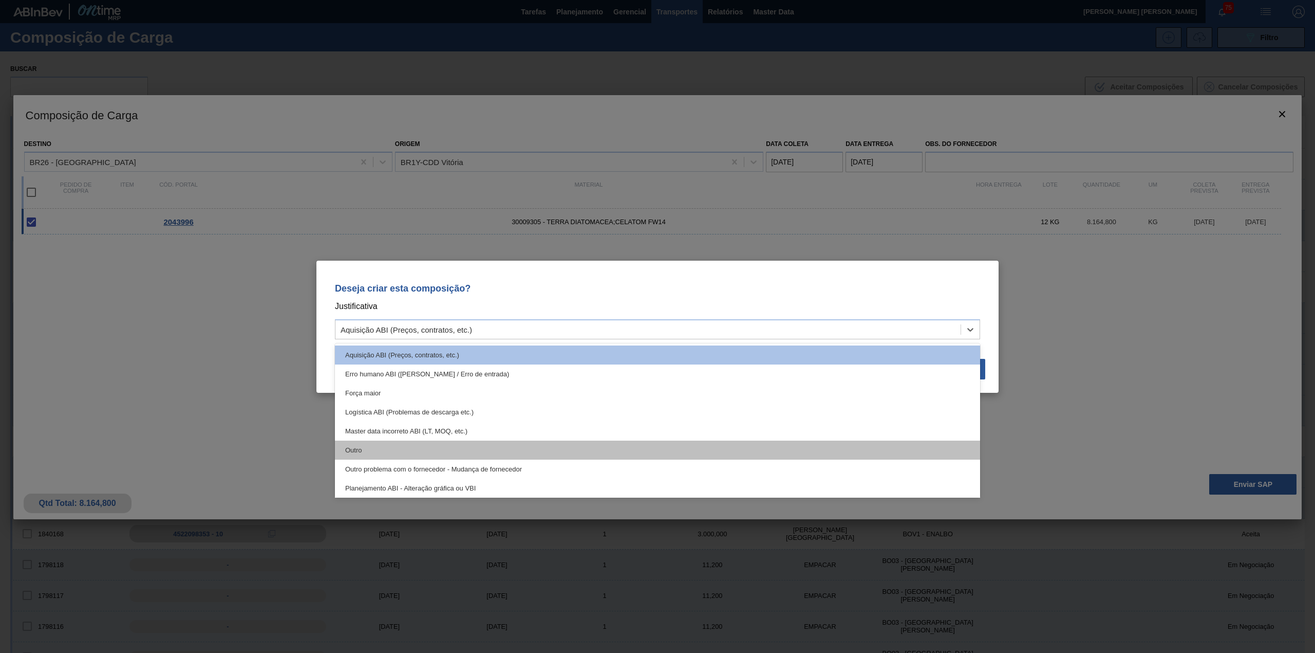
click at [477, 452] on div "Outro" at bounding box center [657, 449] width 645 height 19
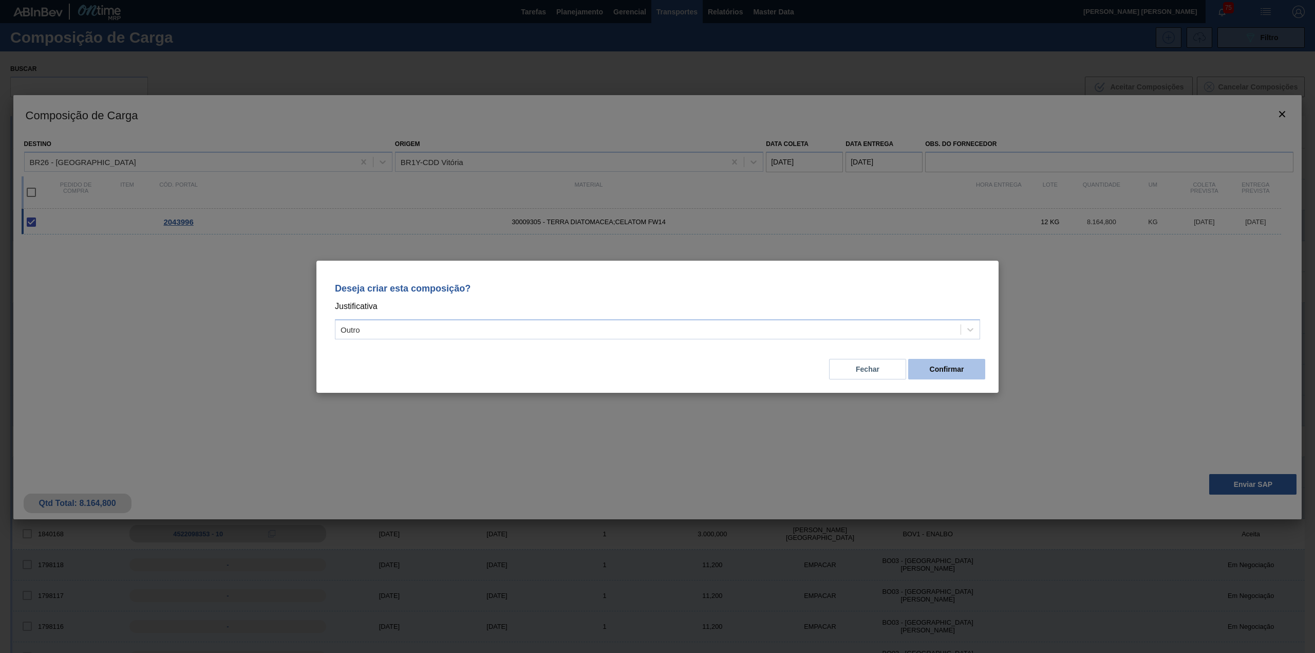
click at [959, 360] on button "Confirmar" at bounding box center [946, 369] width 77 height 21
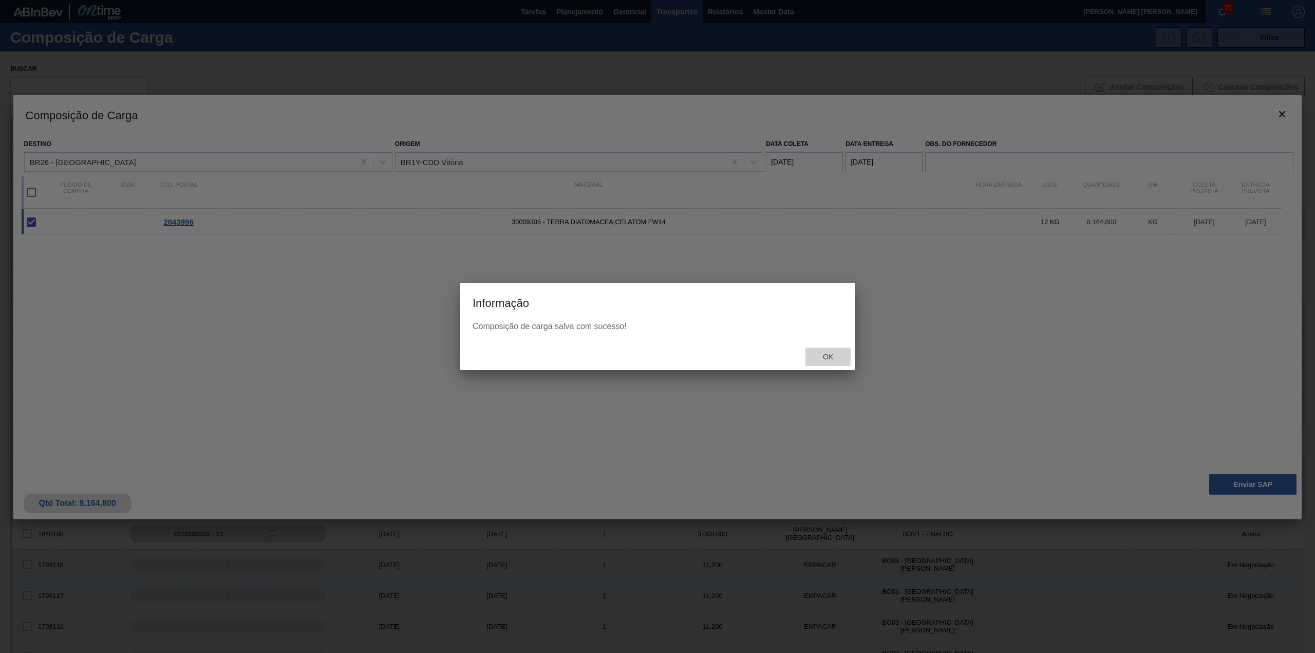
click at [825, 358] on span "Ok" at bounding box center [828, 356] width 27 height 8
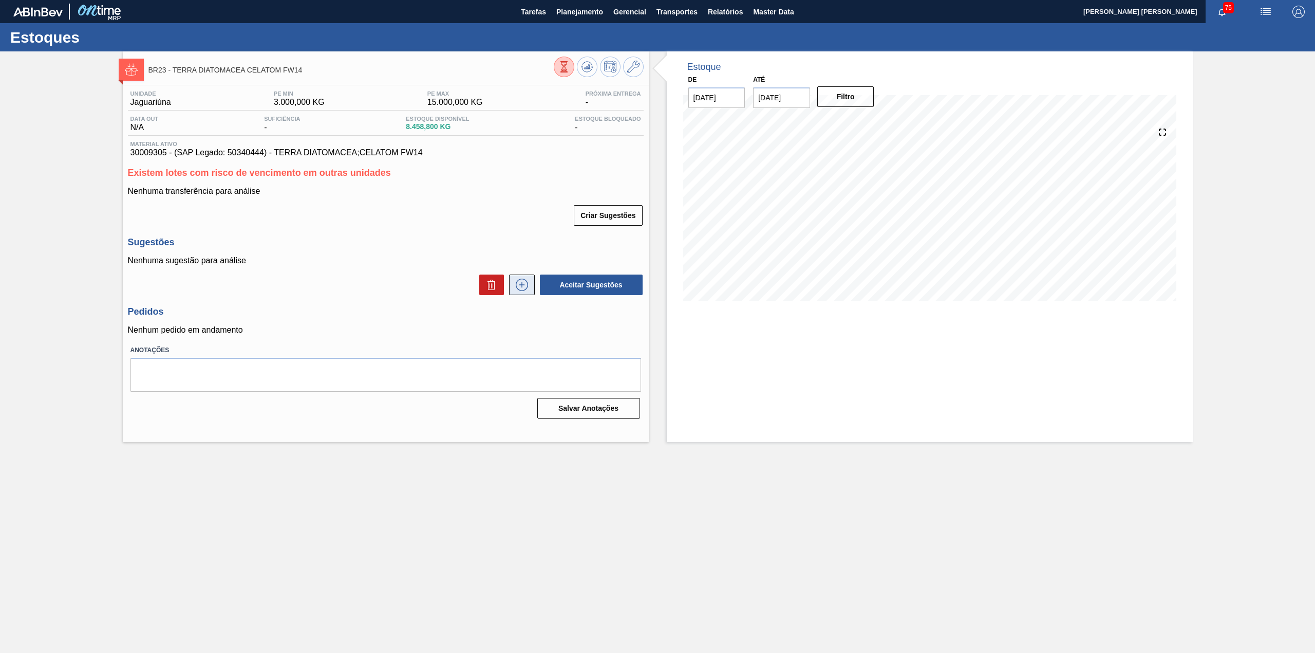
click at [516, 281] on icon at bounding box center [522, 284] width 16 height 12
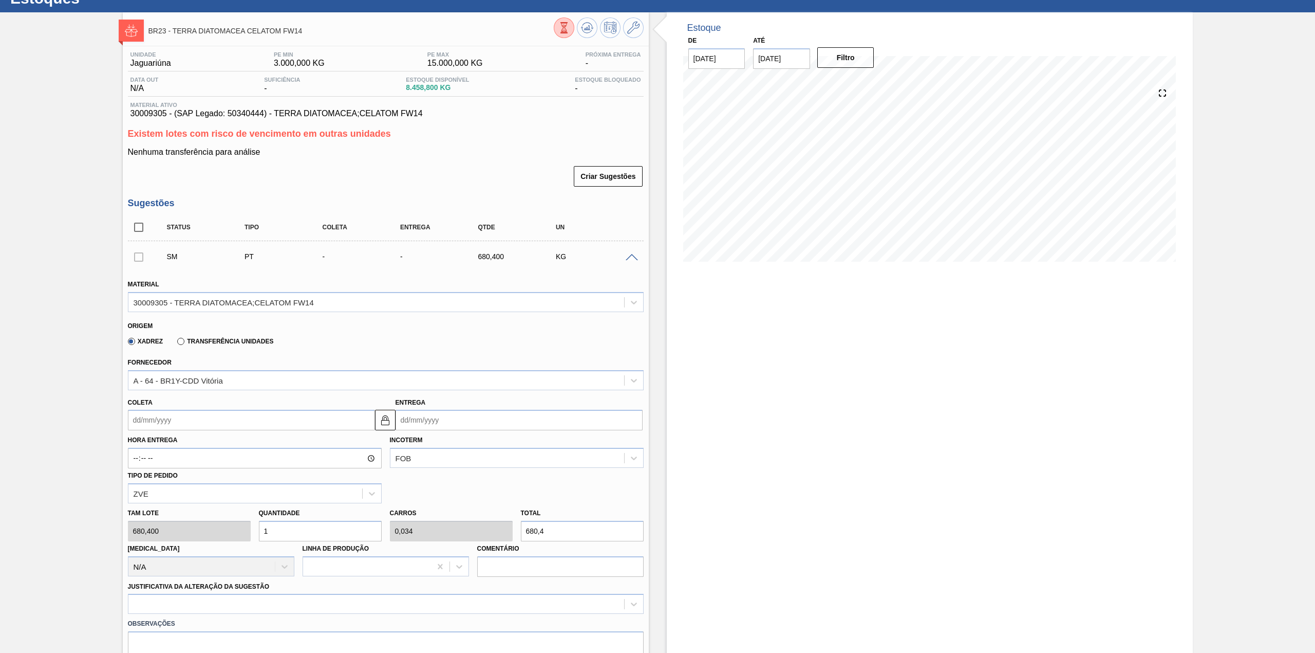
scroll to position [137, 0]
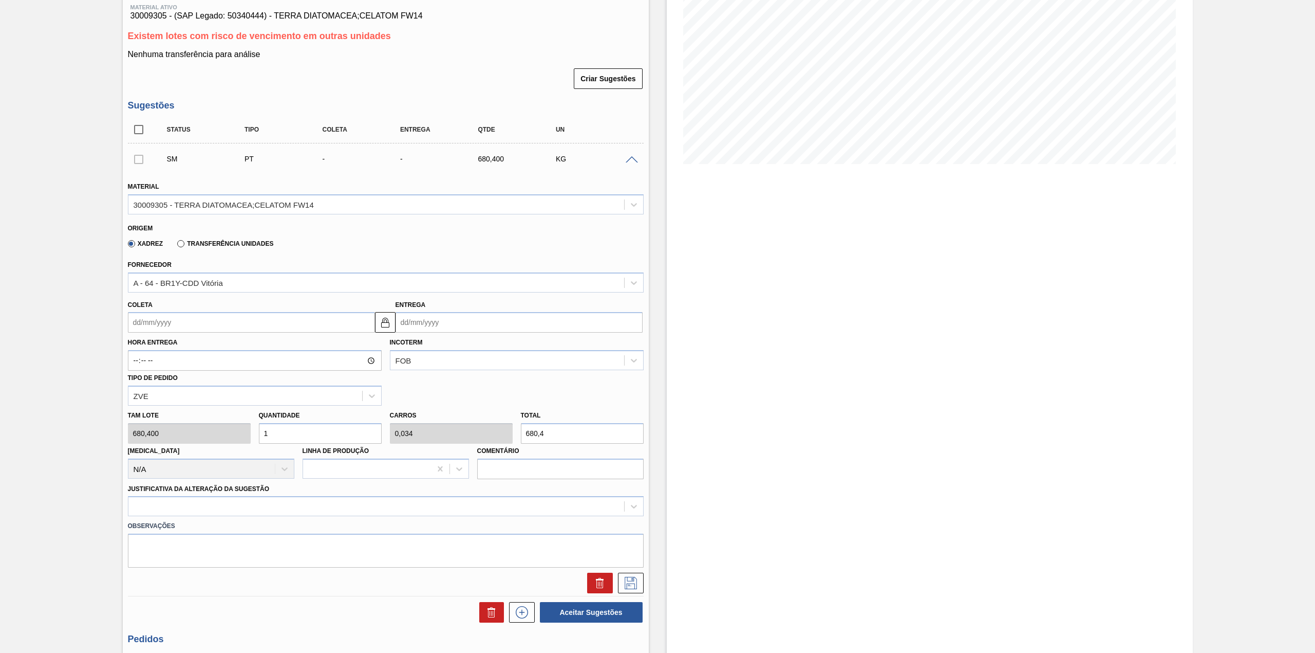
click at [254, 325] on input "Coleta" at bounding box center [251, 322] width 247 height 21
click at [317, 327] on input "Coleta" at bounding box center [251, 322] width 247 height 21
click at [305, 307] on div "Coleta" at bounding box center [251, 314] width 247 height 35
click at [289, 323] on input "Coleta" at bounding box center [251, 322] width 247 height 21
click at [193, 397] on div "8" at bounding box center [190, 396] width 14 height 14
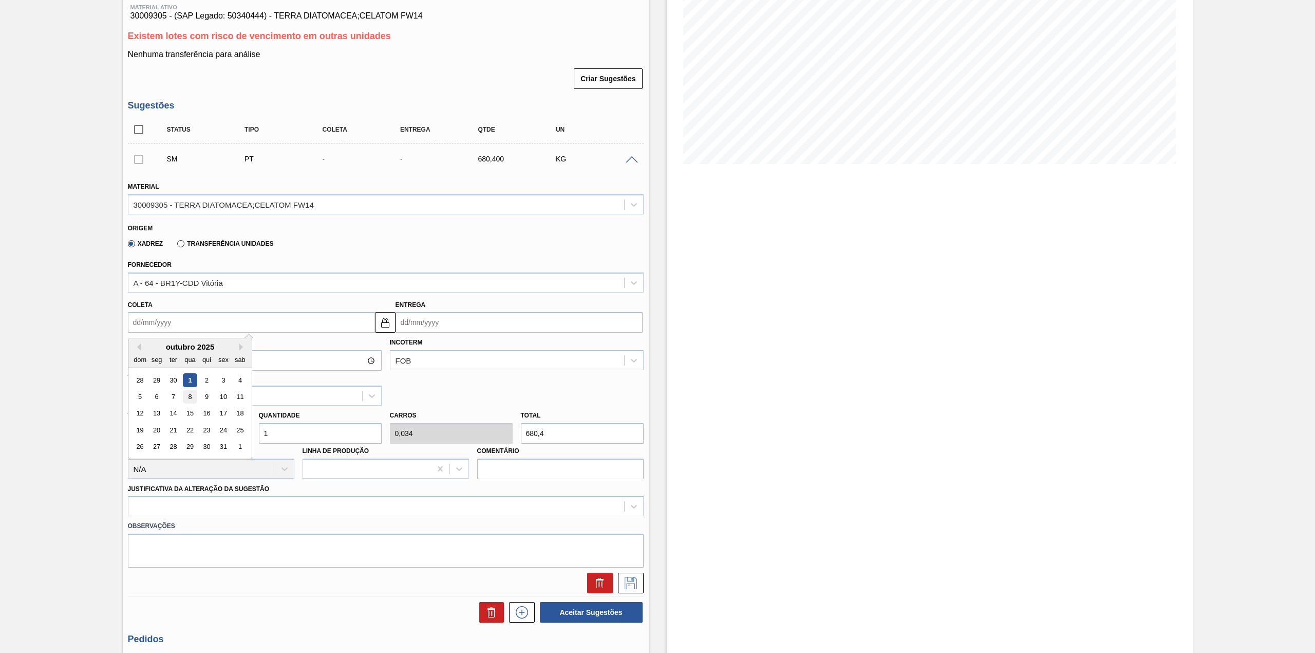
type input "[DATE]"
click at [288, 436] on input "1" at bounding box center [320, 433] width 123 height 21
type input "12"
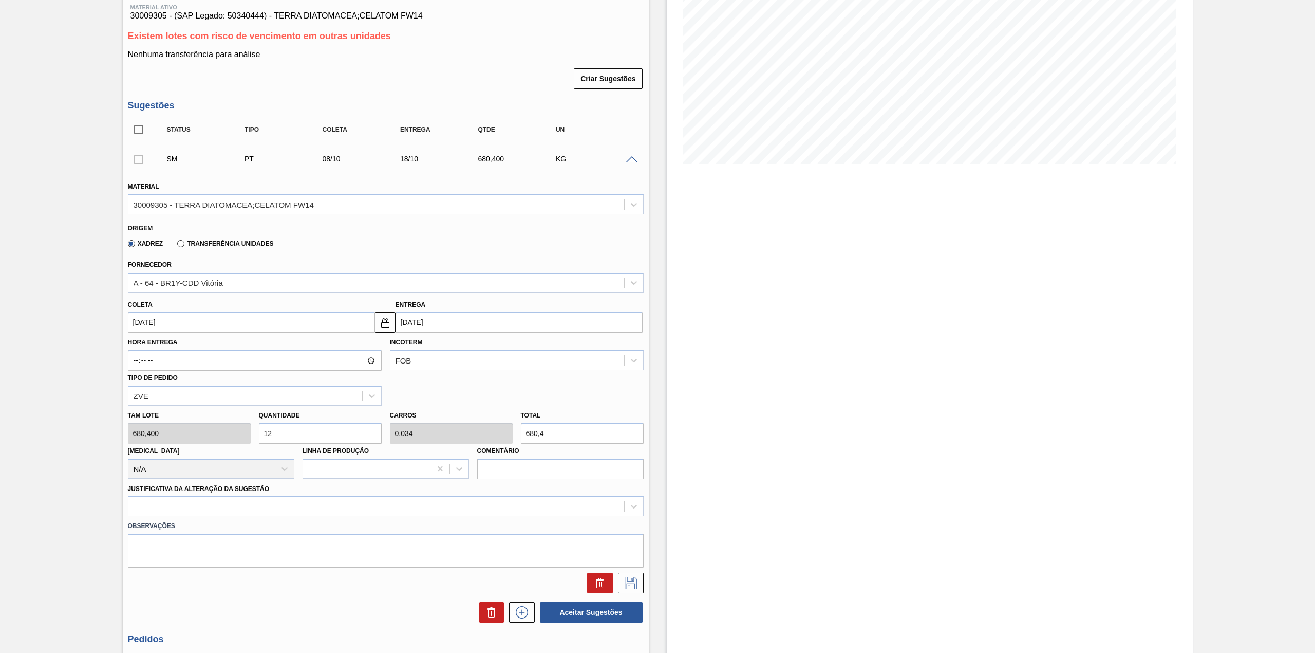
type input "0,408"
type input "8.164,8"
type input "12"
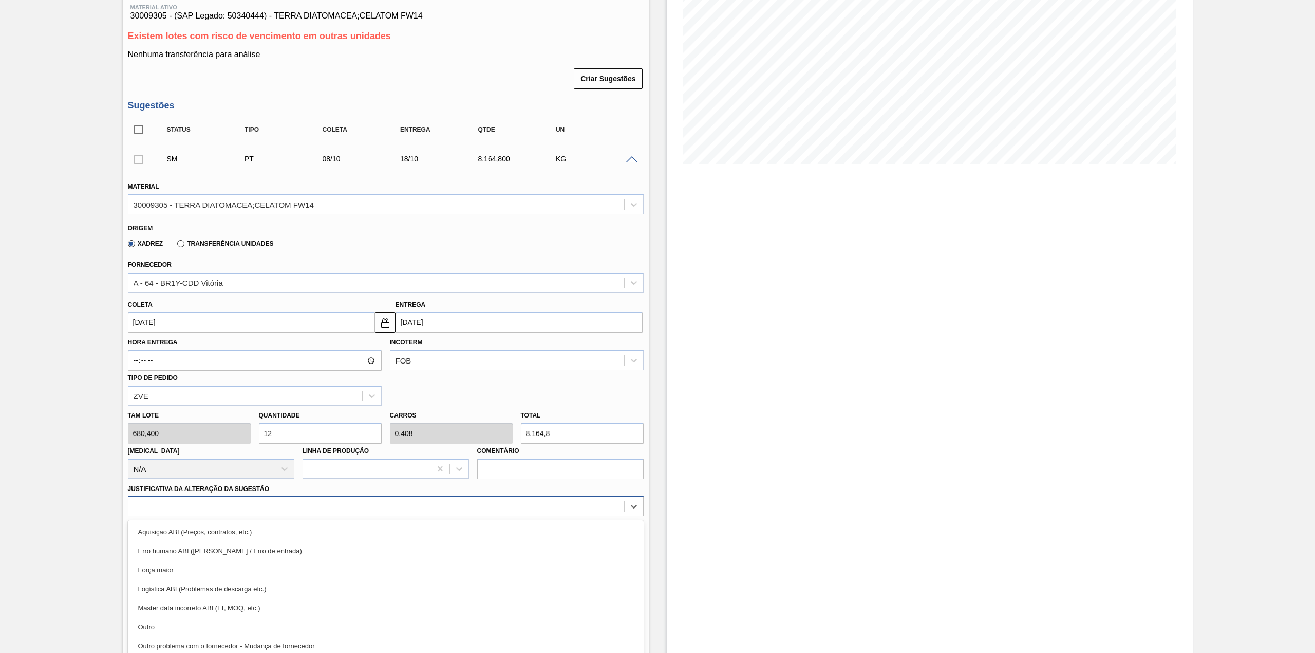
click at [290, 498] on div "option Aquisição ABI (Preços, contratos, etc.) focused, 1 of 18. 18 results ava…" at bounding box center [386, 506] width 516 height 20
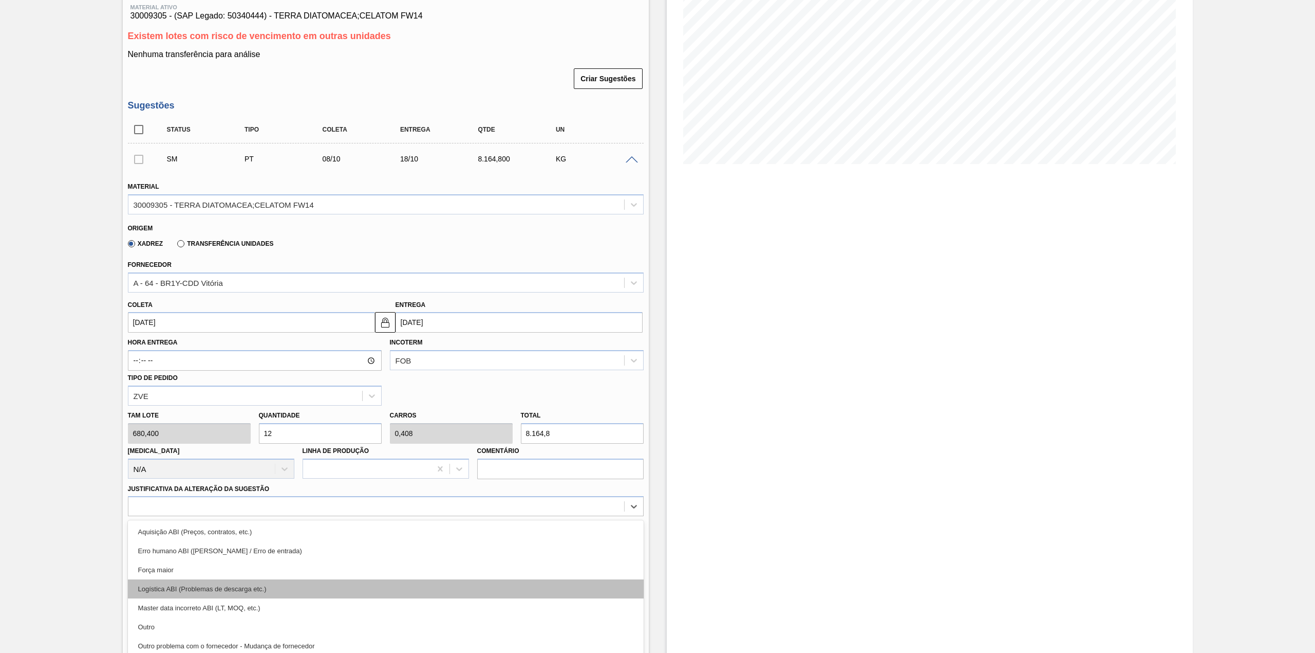
scroll to position [163, 0]
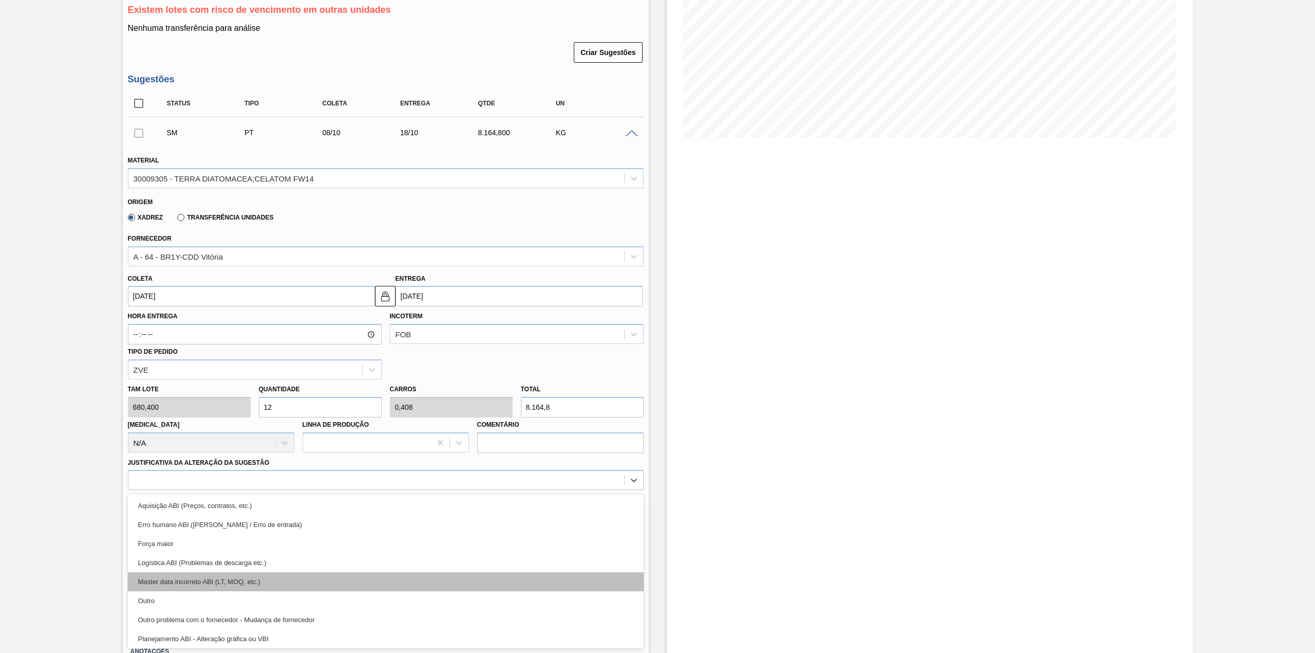
click at [220, 589] on div "Master data incorreto ABI (LT, MOQ, etc.)" at bounding box center [386, 581] width 516 height 19
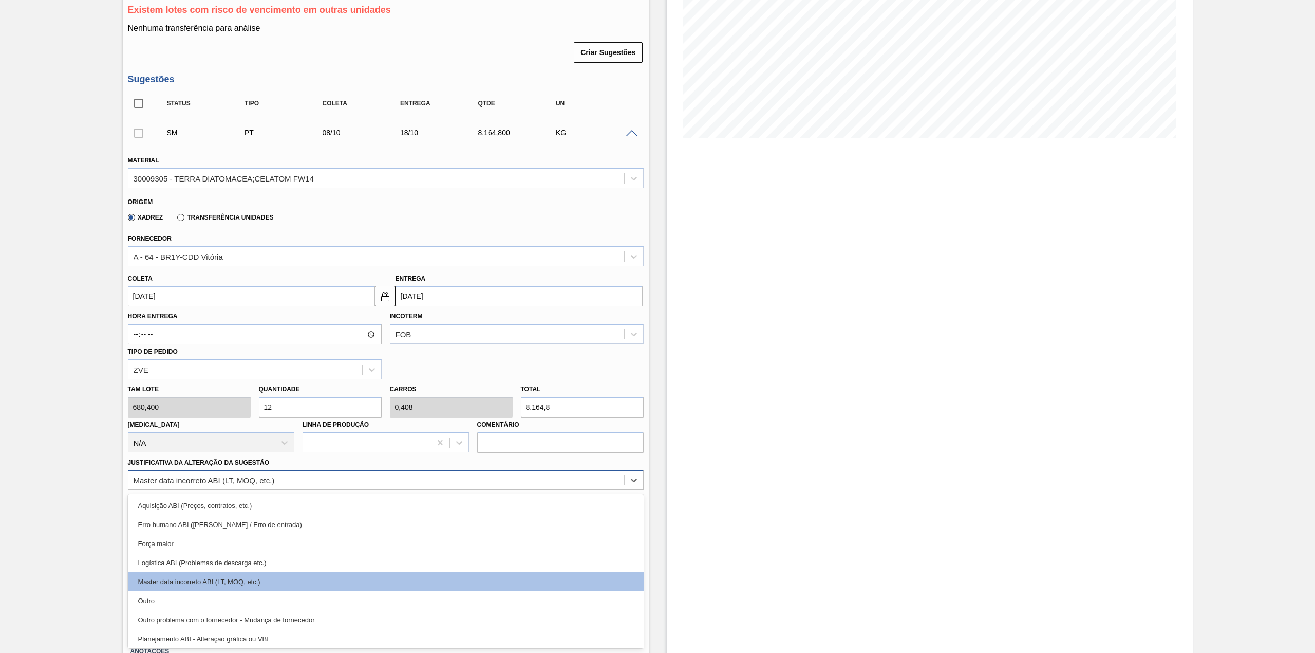
click at [247, 476] on div "Master data incorreto ABI (LT, MOQ, etc.)" at bounding box center [204, 480] width 141 height 9
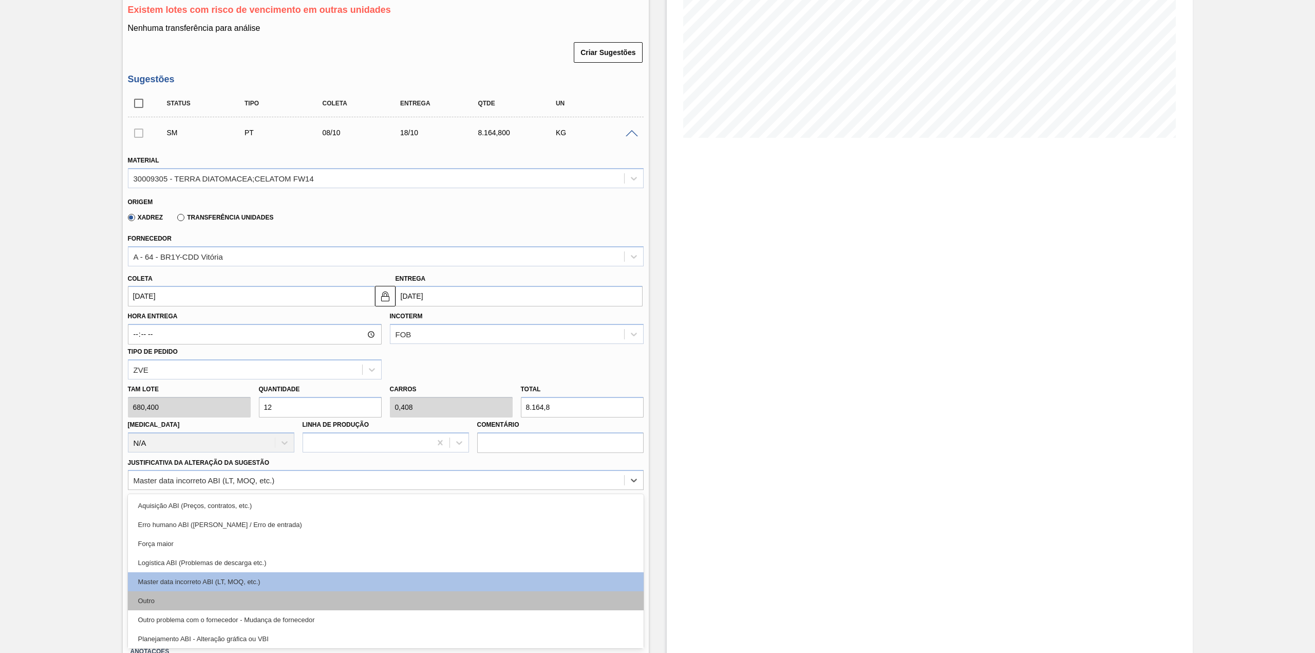
click at [218, 598] on div "Outro" at bounding box center [386, 600] width 516 height 19
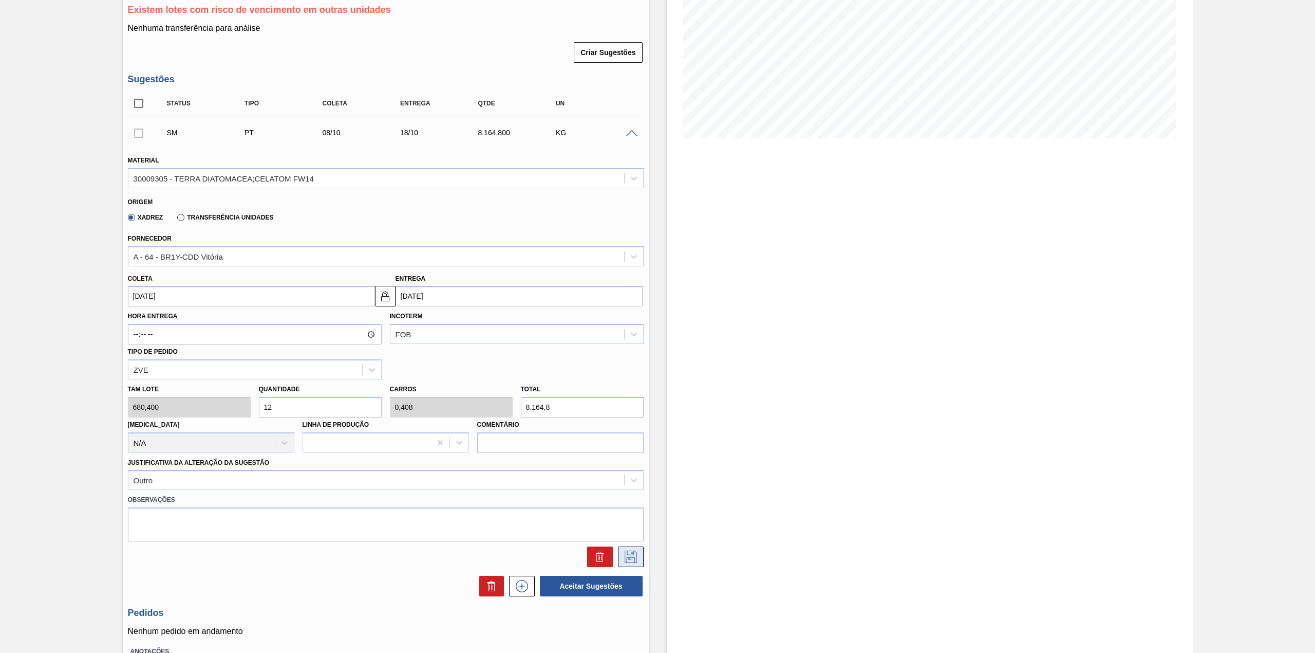
click at [627, 553] on icon at bounding box center [631, 556] width 16 height 12
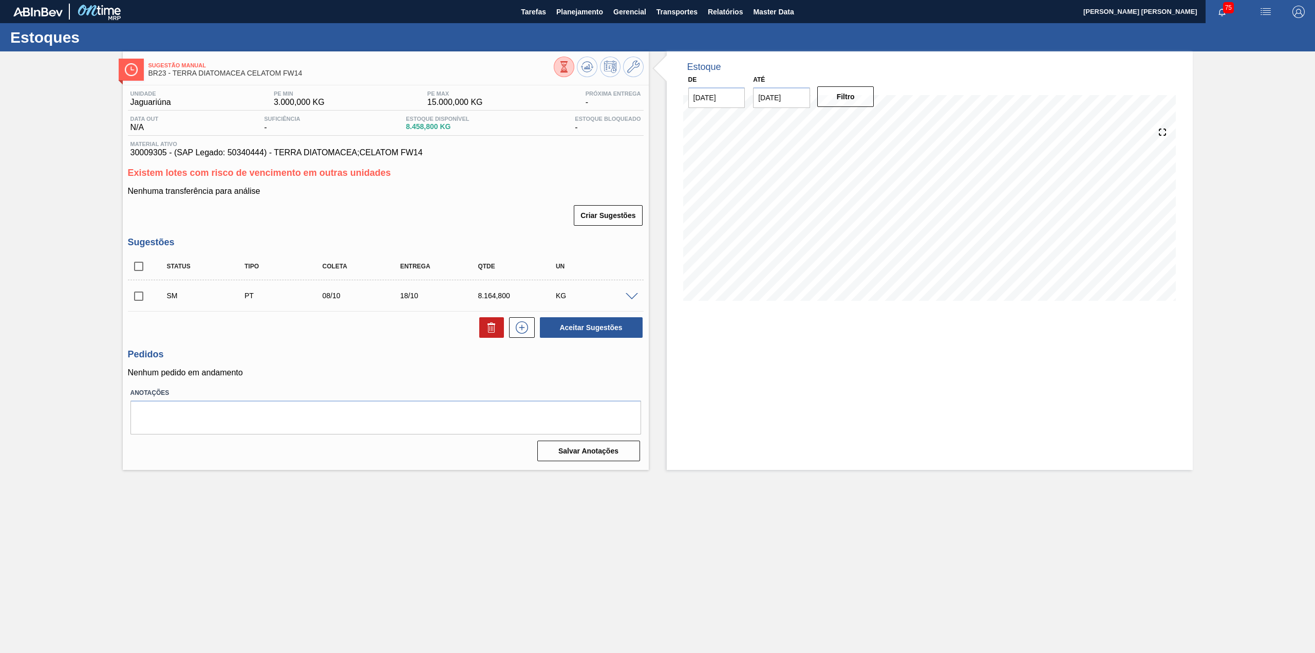
scroll to position [0, 0]
click at [140, 300] on input "checkbox" at bounding box center [139, 296] width 22 height 22
click at [611, 326] on button "Aceitar Sugestões" at bounding box center [591, 327] width 103 height 21
checkbox input "false"
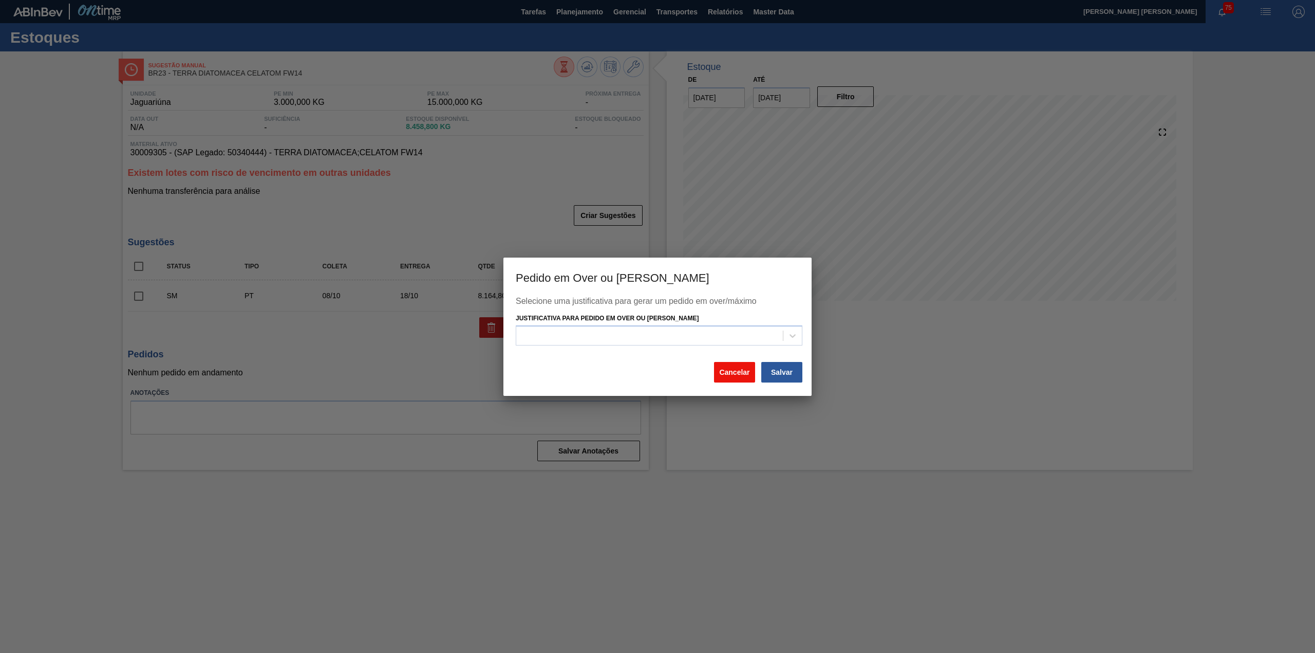
click at [745, 375] on button "Cancelar" at bounding box center [734, 372] width 41 height 21
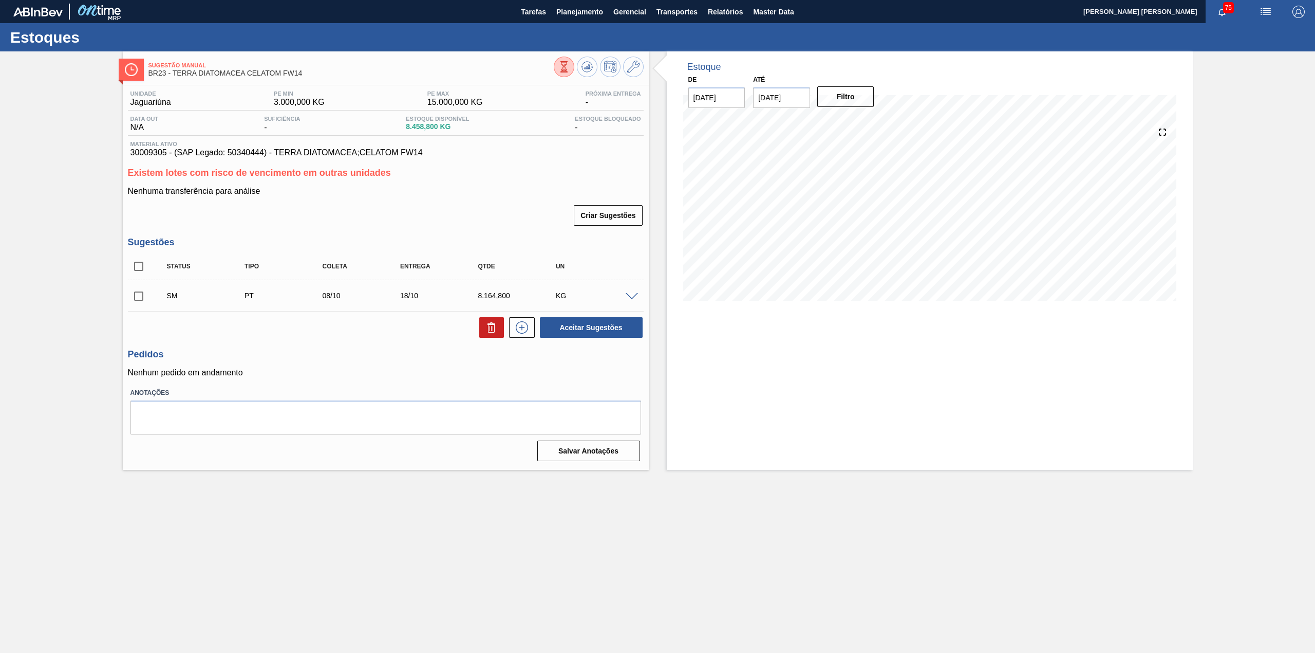
click at [634, 297] on span at bounding box center [632, 297] width 12 height 8
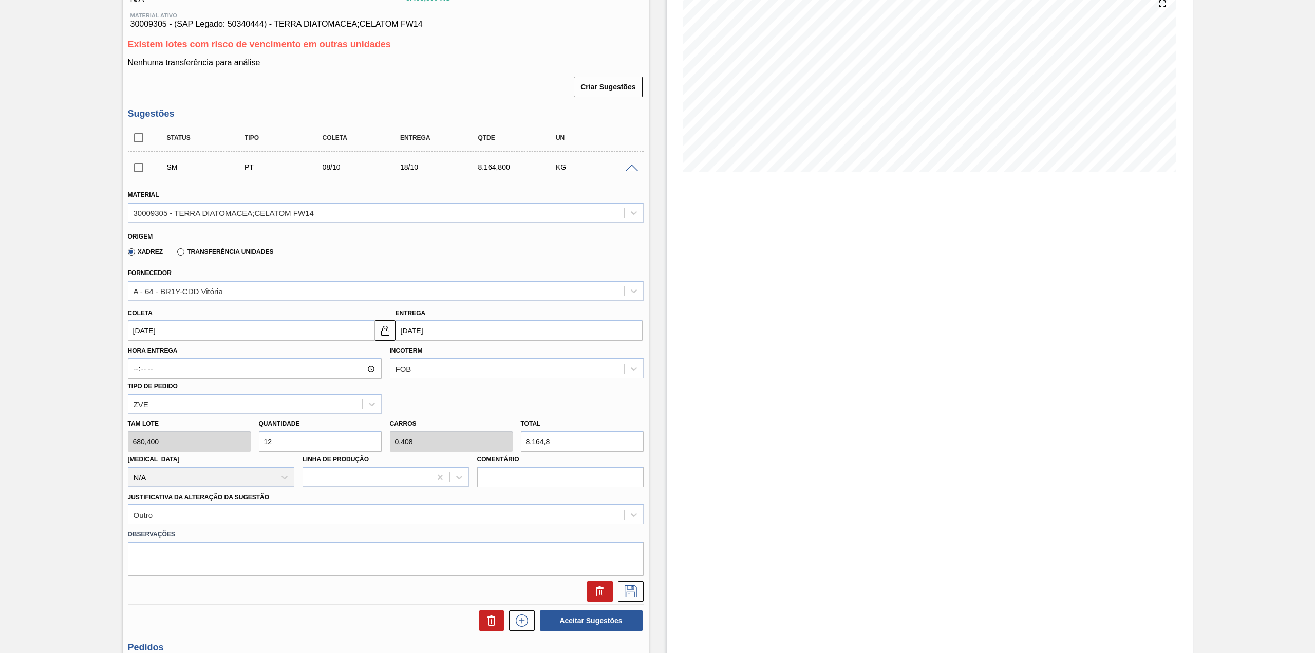
scroll to position [137, 0]
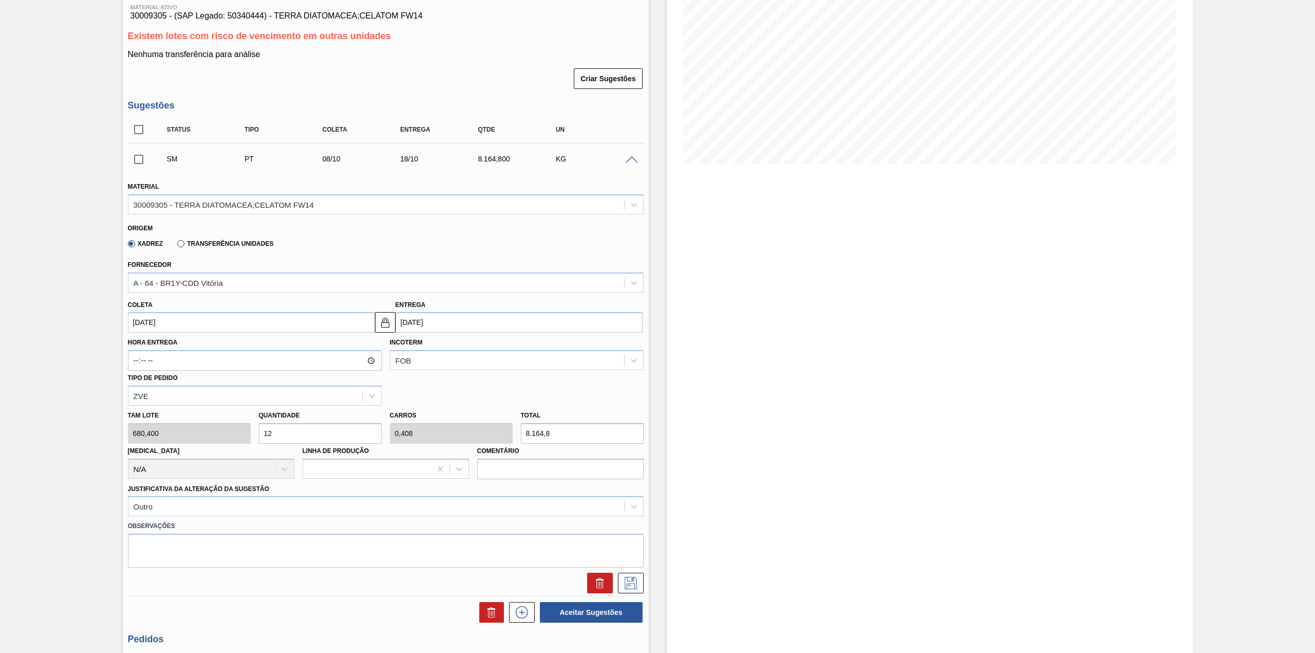
click at [586, 436] on input "8.164,8" at bounding box center [582, 433] width 123 height 21
type input "0,009"
type input "0"
type input "6"
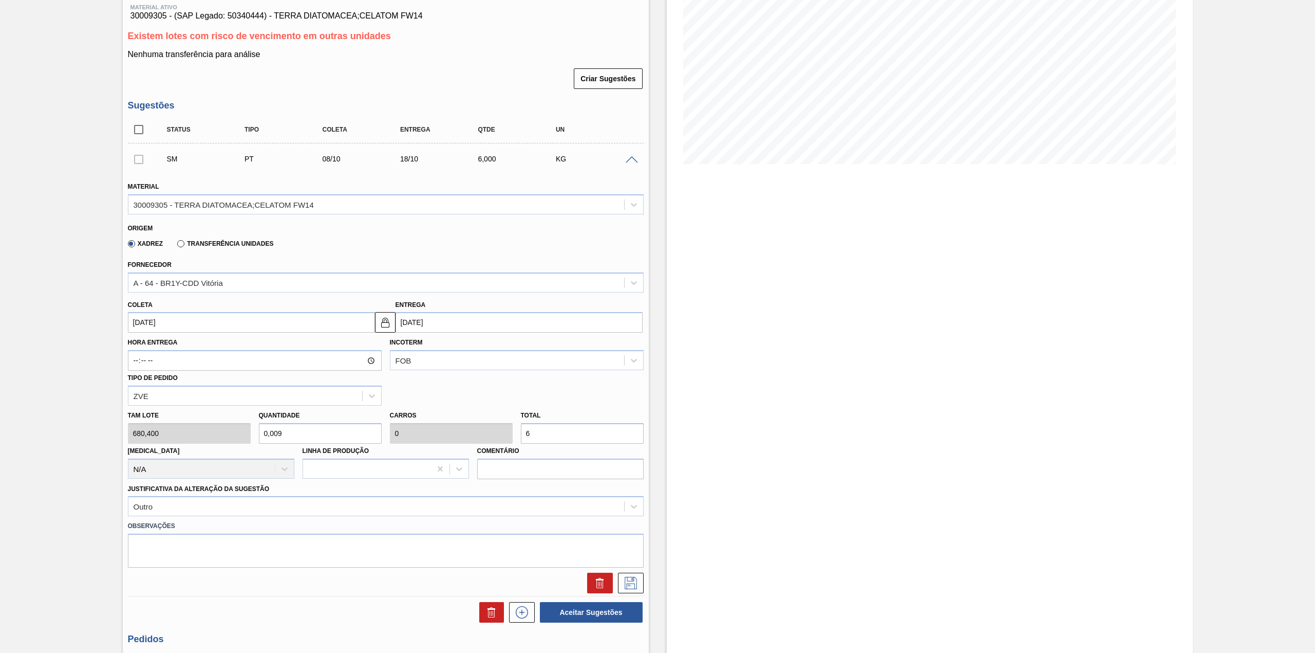
type input "0,088"
type input "0,003"
type input "60"
type input "0,882"
type input "0,03"
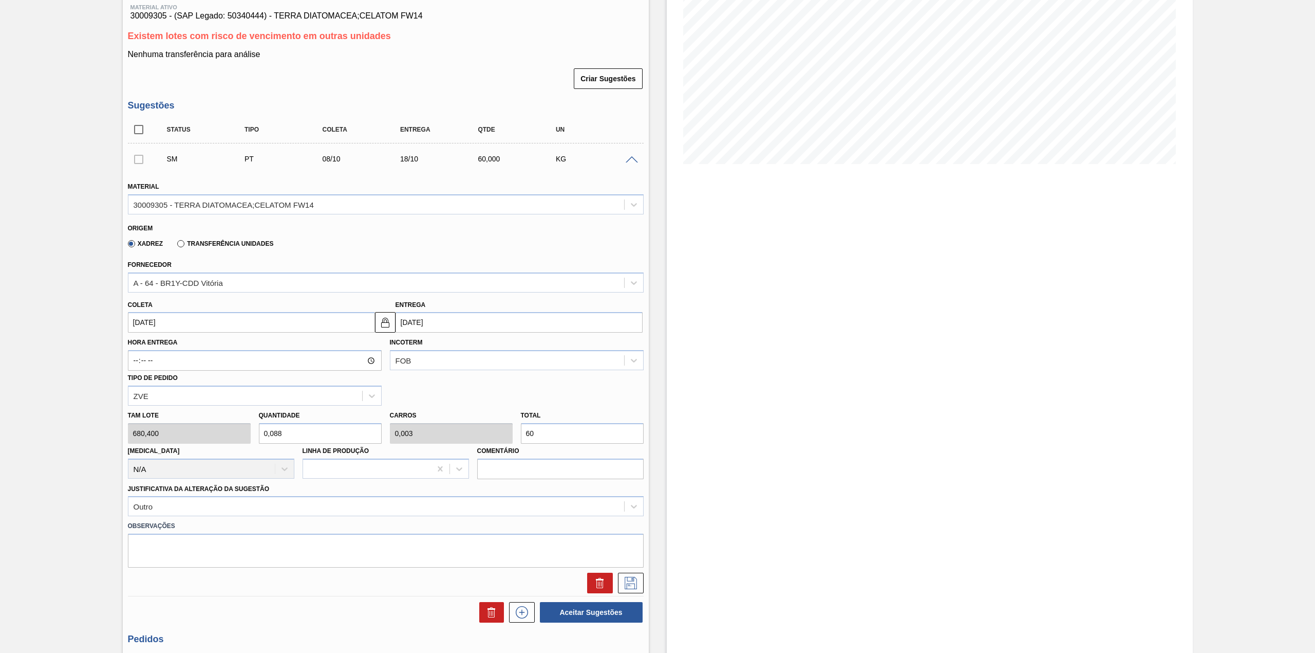
type input "600"
type input "8,818"
type input "0,3"
type input "6.000"
click at [630, 577] on icon at bounding box center [631, 583] width 12 height 12
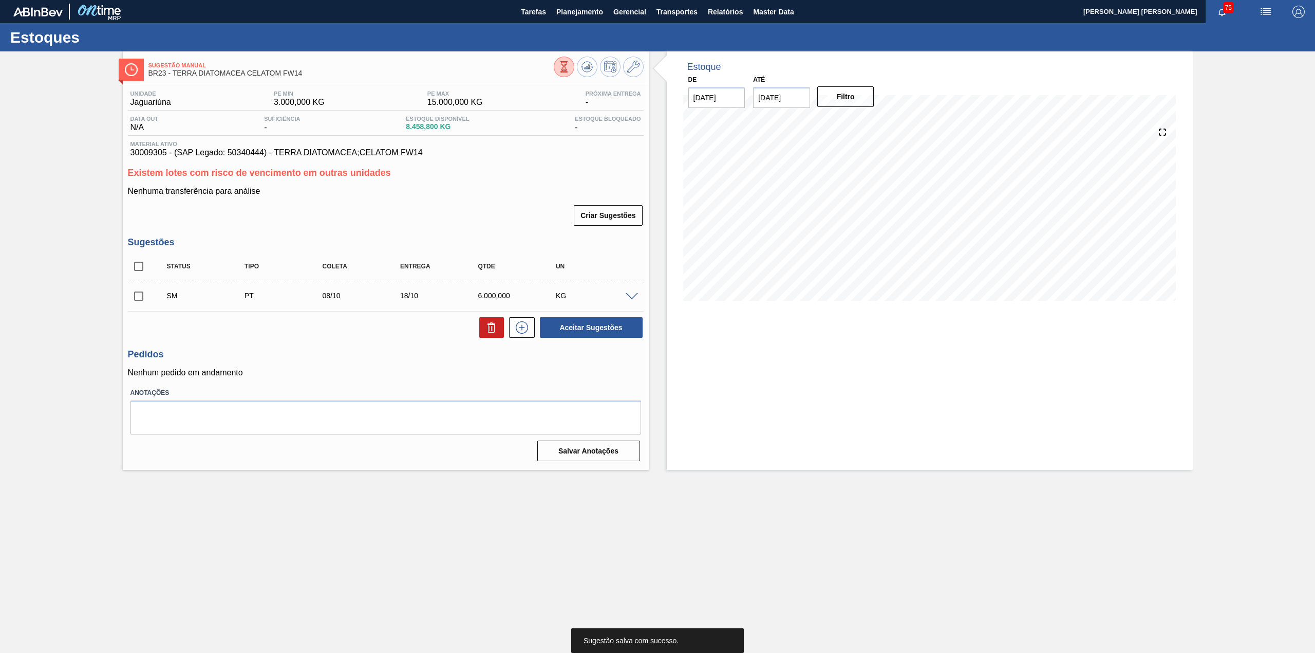
scroll to position [0, 0]
click at [139, 294] on input "checkbox" at bounding box center [139, 296] width 22 height 22
click at [572, 334] on button "Aceitar Sugestões" at bounding box center [591, 327] width 103 height 21
checkbox input "false"
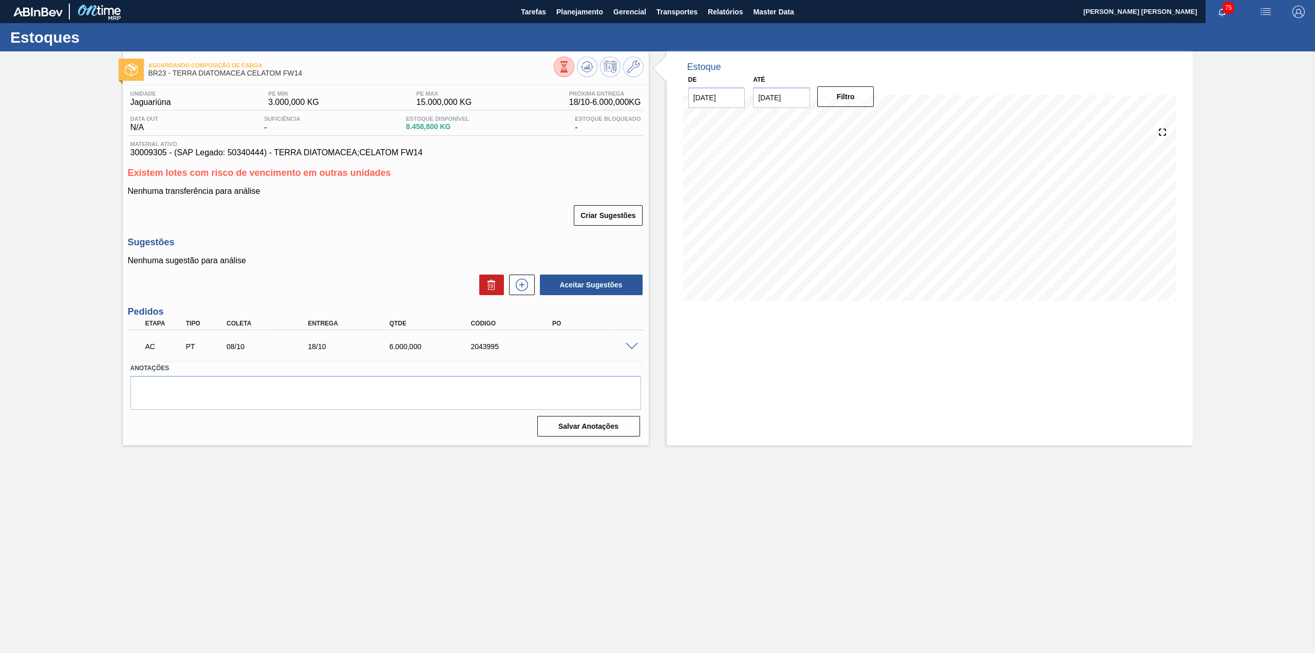
click at [631, 344] on span at bounding box center [632, 347] width 12 height 8
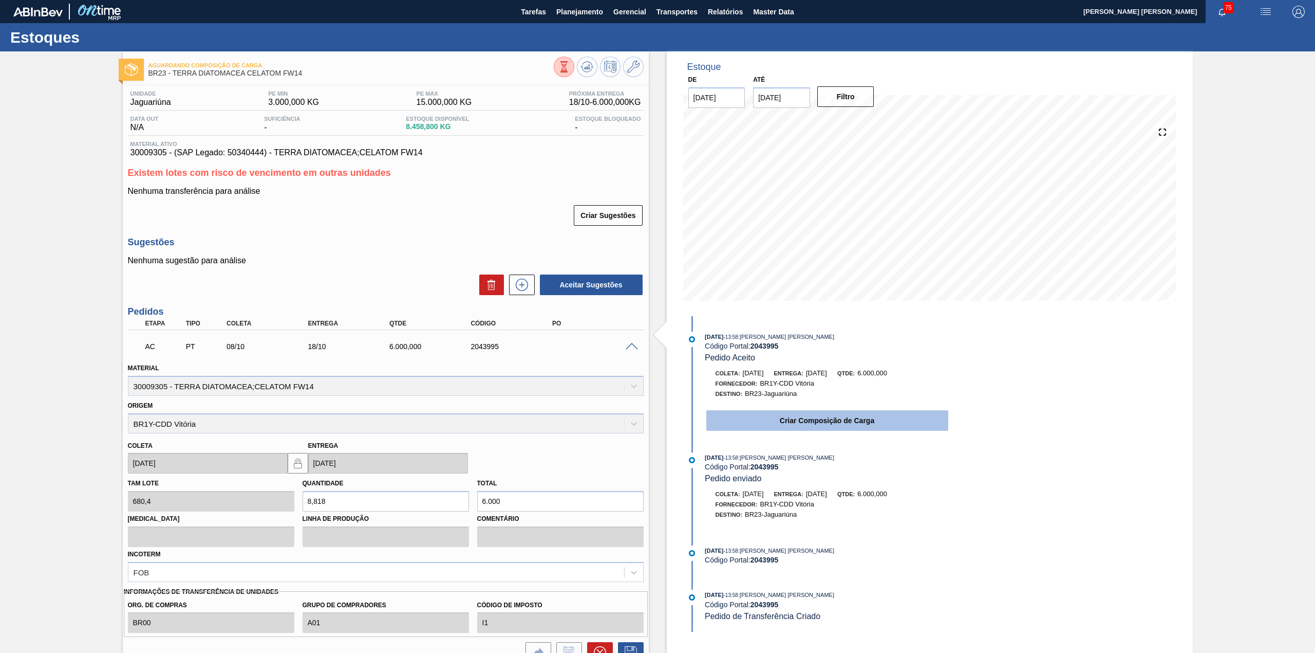
click at [785, 427] on button "Criar Composição de Carga" at bounding box center [827, 420] width 242 height 21
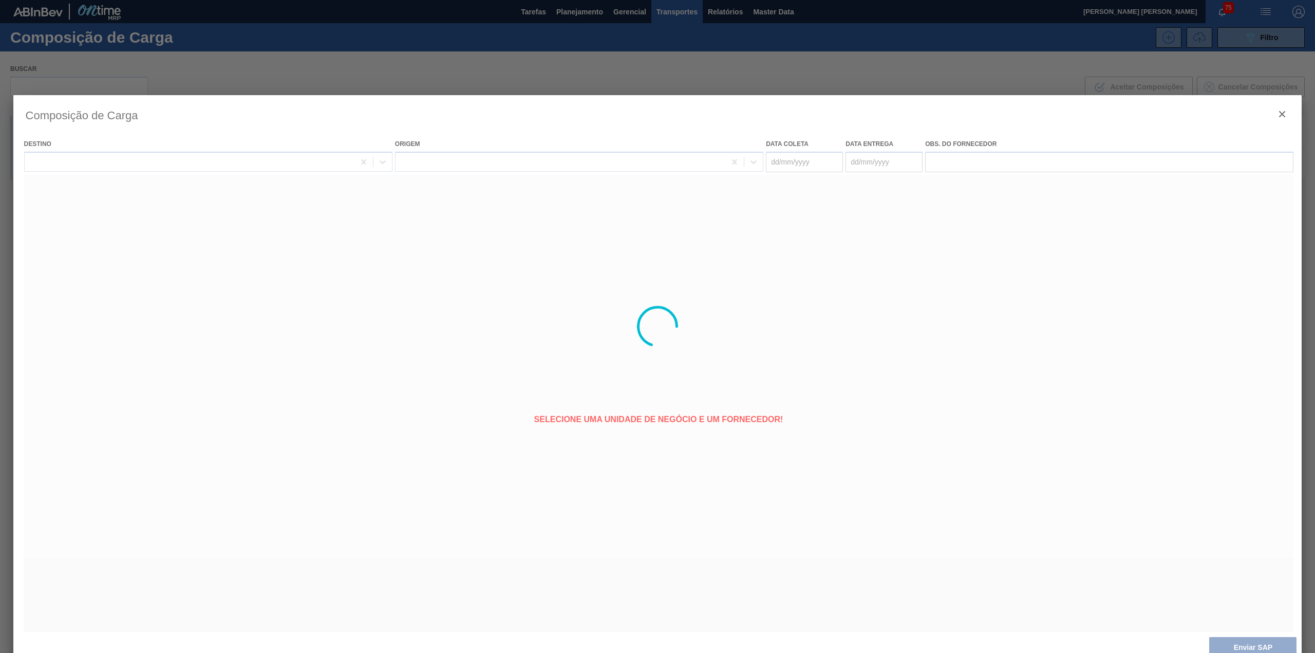
type coleta "[DATE]"
type entrega "18/10/2025"
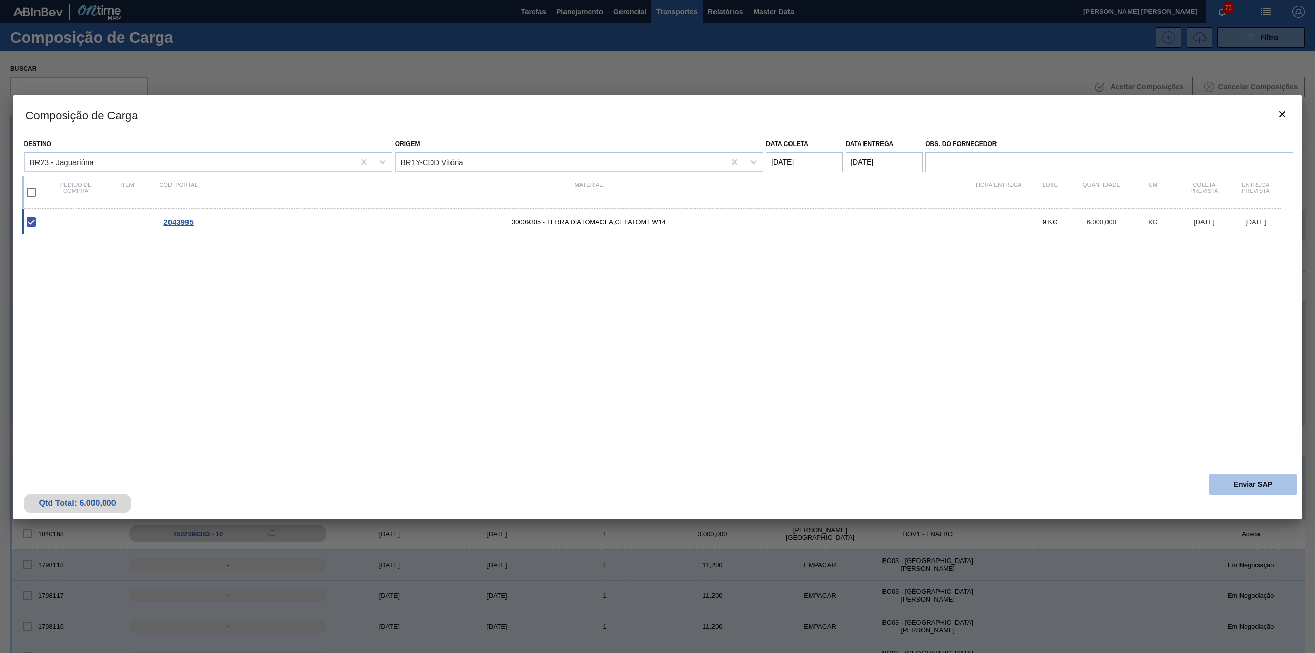
click at [1223, 484] on button "Enviar SAP" at bounding box center [1253, 484] width 87 height 21
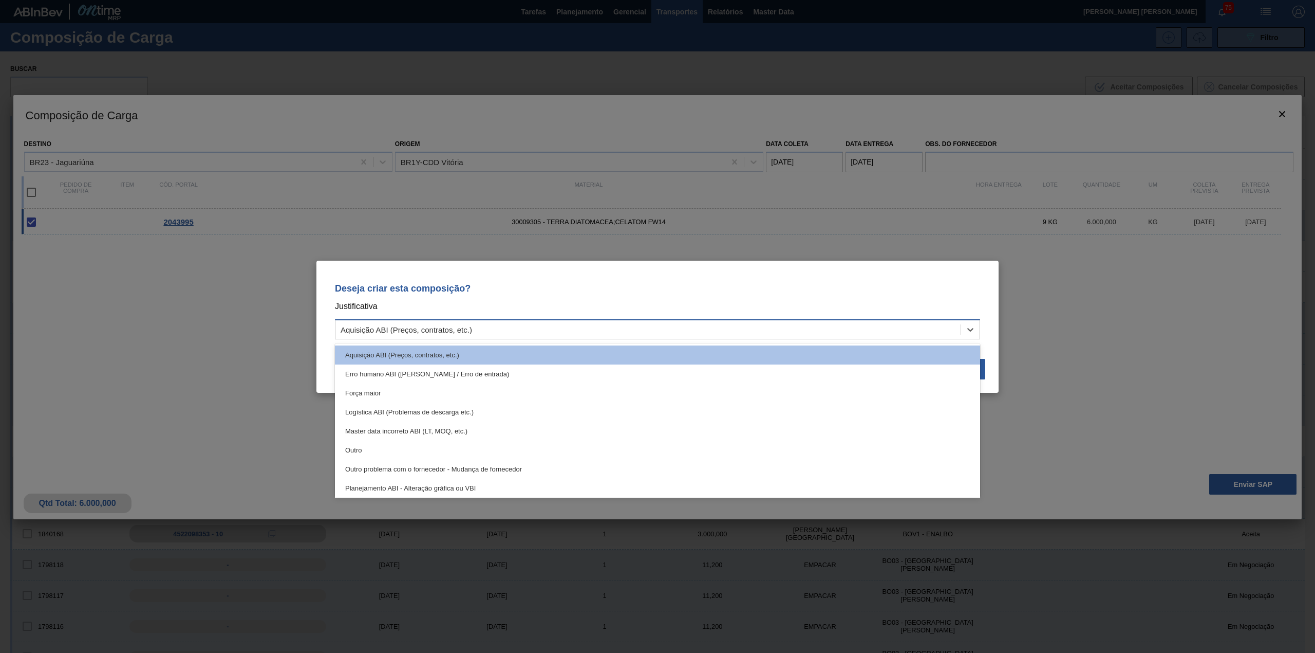
click at [510, 325] on div "Aquisição ABI (Preços, contratos, etc.)" at bounding box center [648, 329] width 625 height 15
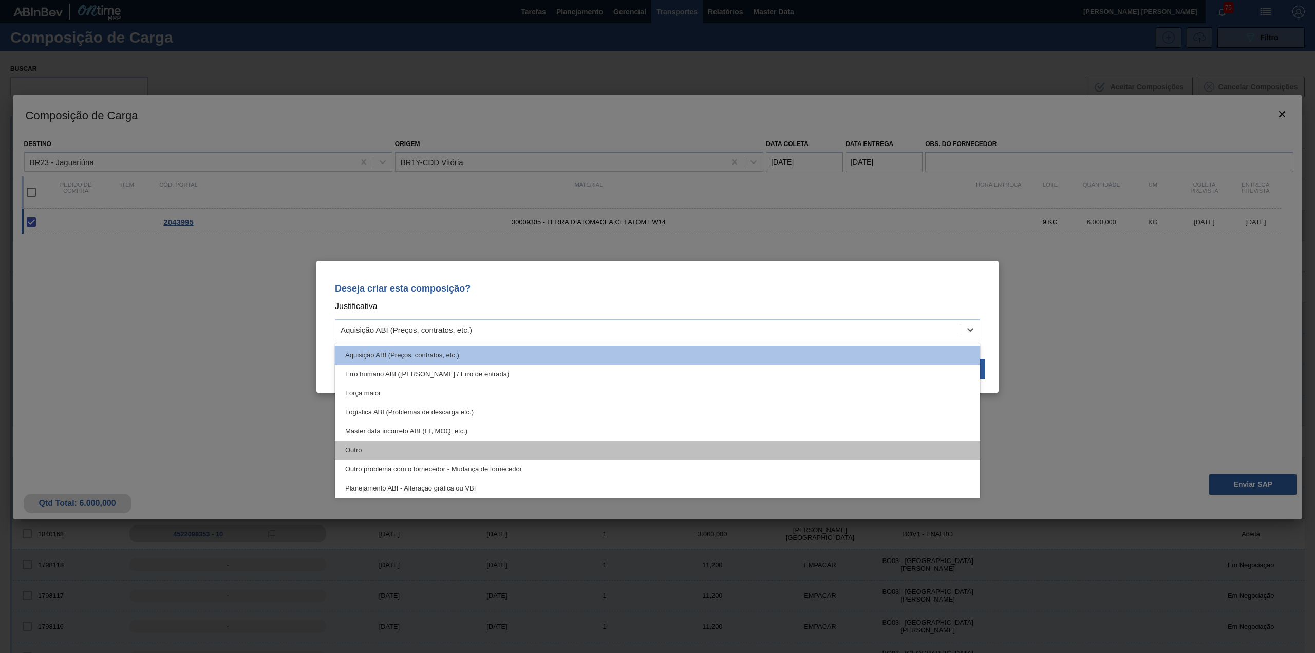
click at [423, 451] on div "Outro" at bounding box center [657, 449] width 645 height 19
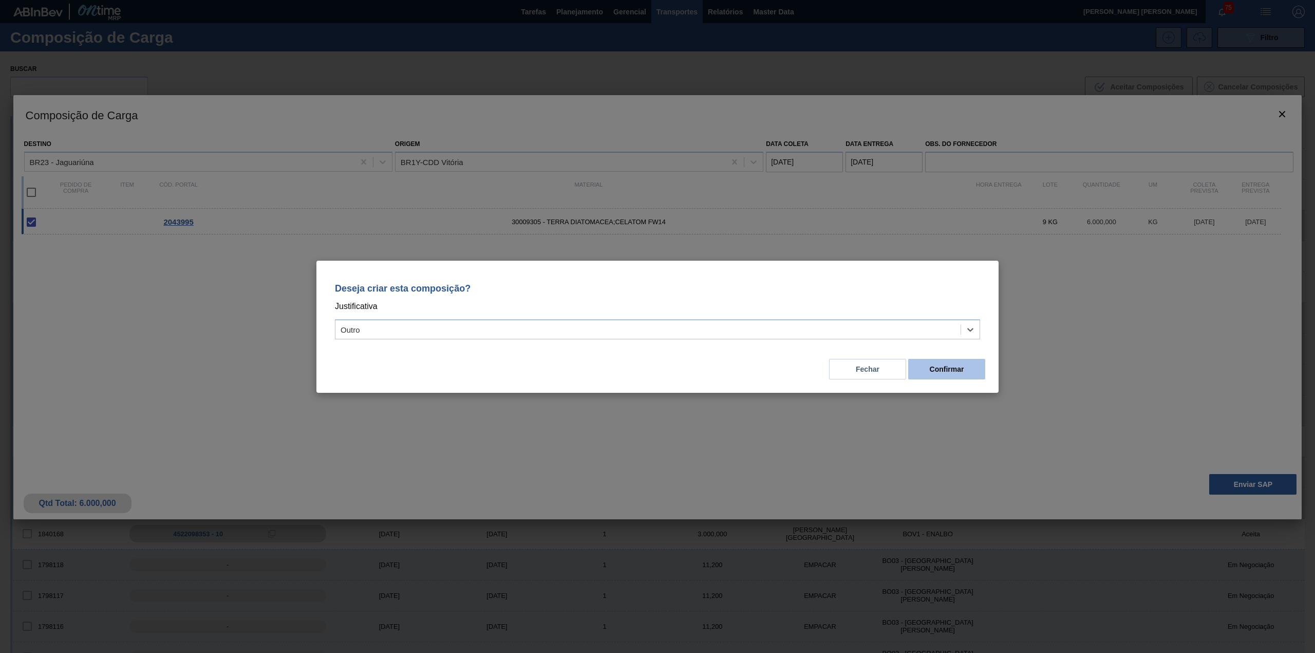
click at [959, 375] on button "Confirmar" at bounding box center [946, 369] width 77 height 21
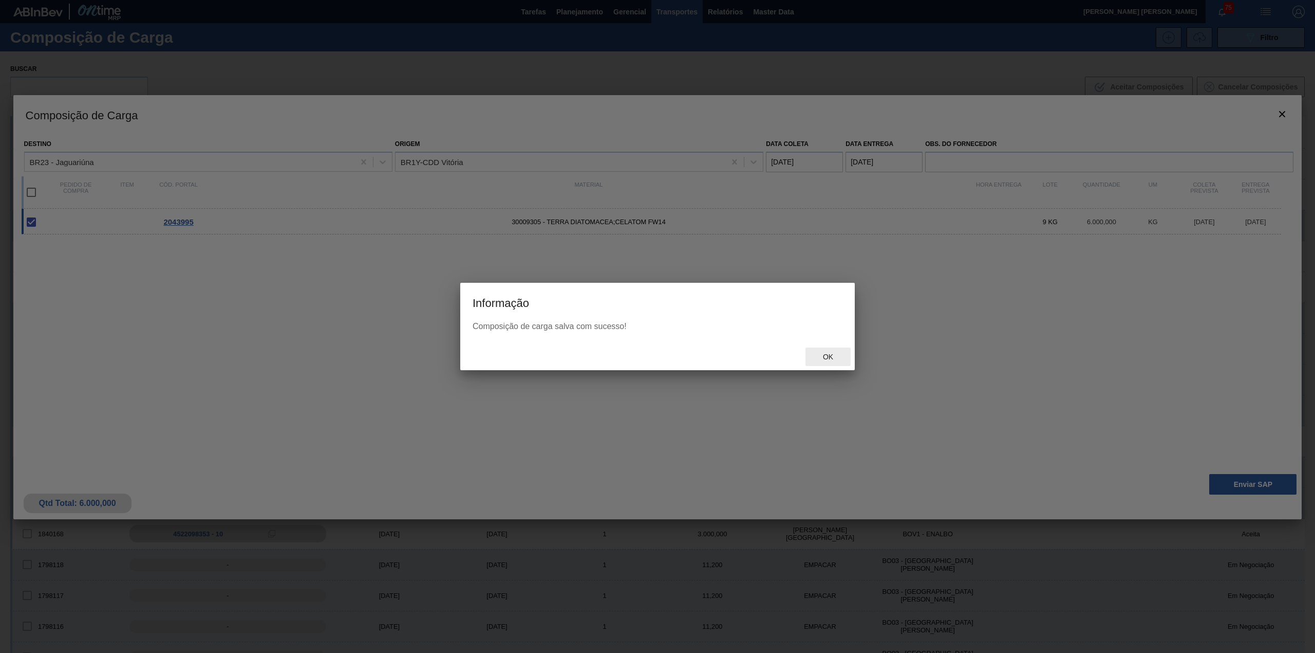
click at [823, 349] on div "Ok" at bounding box center [828, 356] width 45 height 19
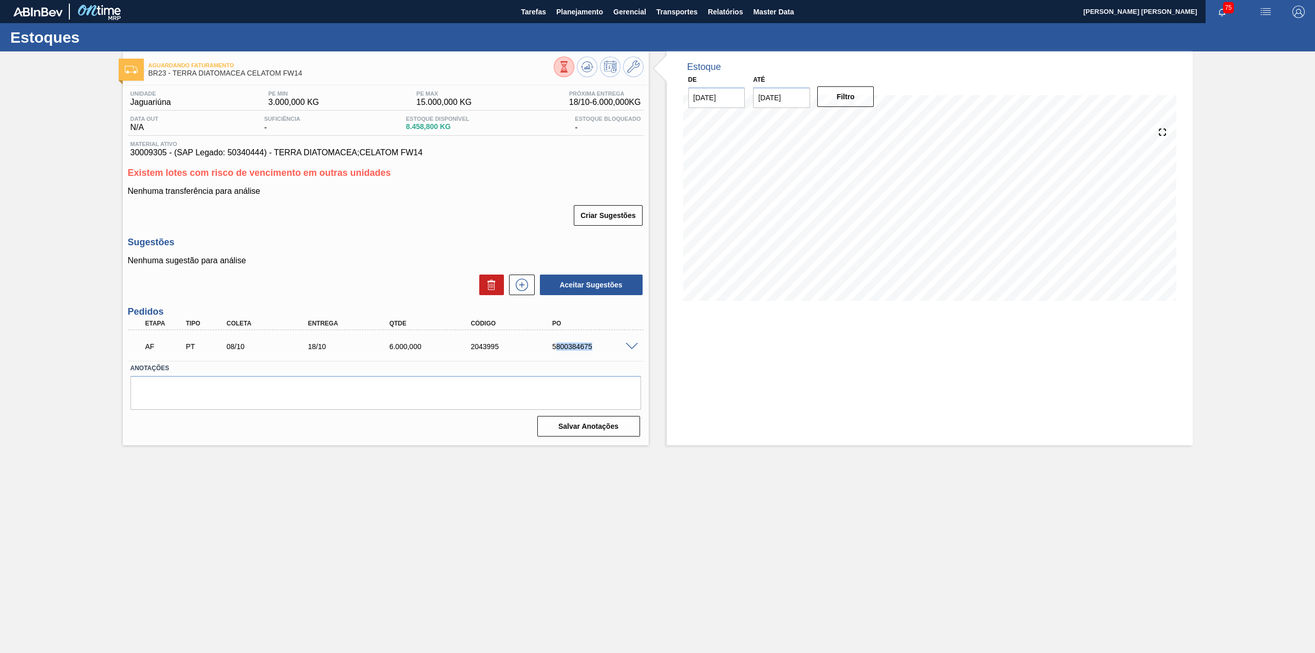
drag, startPoint x: 557, startPoint y: 346, endPoint x: 592, endPoint y: 344, distance: 35.0
click at [611, 342] on div "5800384675" at bounding box center [596, 346] width 93 height 8
click at [579, 348] on div "5800384675" at bounding box center [596, 346] width 93 height 8
click at [549, 350] on div "AF PT 08/10 18/10 6.000,000 2043995 5800384675" at bounding box center [383, 345] width 489 height 21
drag, startPoint x: 549, startPoint y: 350, endPoint x: 588, endPoint y: 347, distance: 39.2
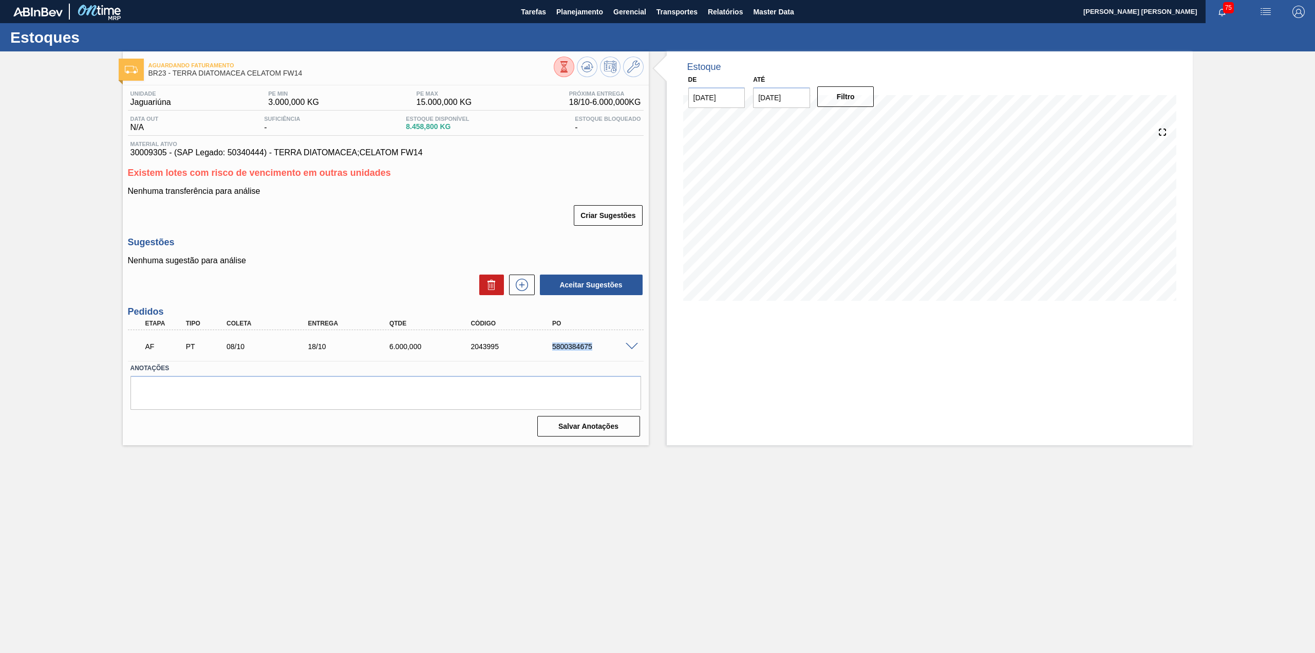
click at [588, 347] on div "AF PT 08/10 18/10 6.000,000 2043995 5800384675" at bounding box center [383, 345] width 489 height 21
copy div "5800384675"
drag, startPoint x: 547, startPoint y: 344, endPoint x: 599, endPoint y: 348, distance: 52.0
click at [599, 348] on div "5800384676" at bounding box center [586, 346] width 81 height 8
copy div "5800384676"
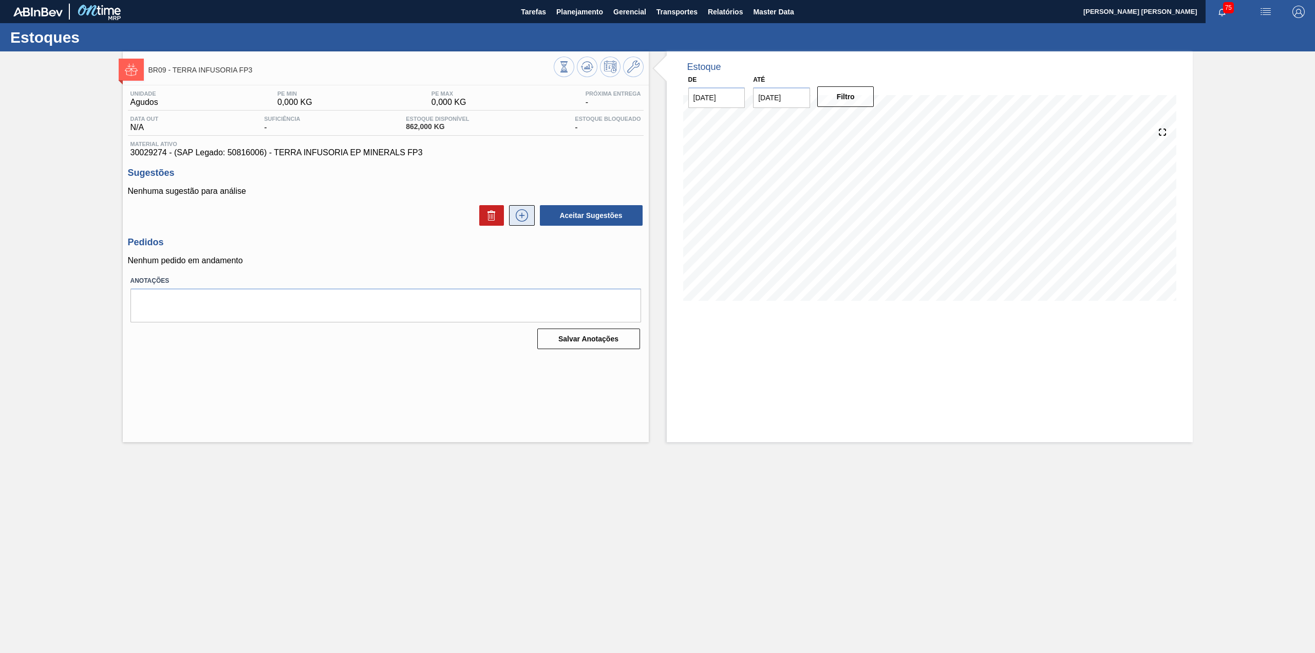
click at [523, 221] on icon at bounding box center [522, 215] width 16 height 12
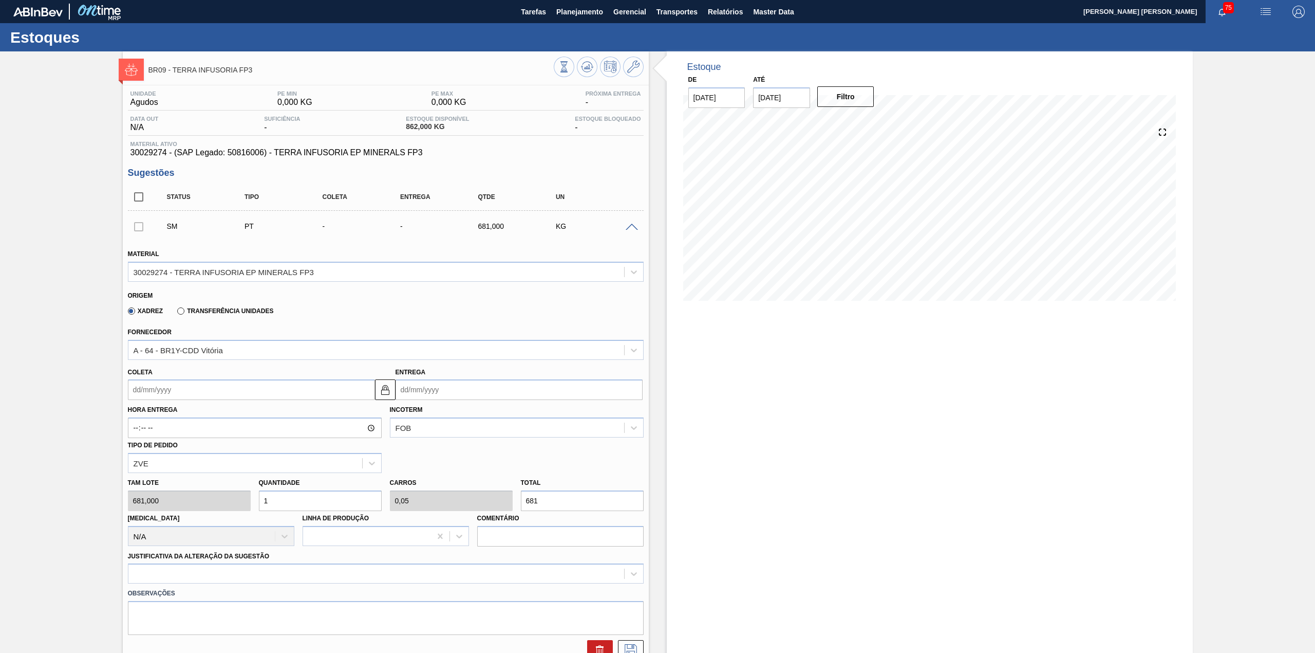
click at [239, 388] on input "Coleta" at bounding box center [251, 389] width 247 height 21
click at [188, 468] on div "8" at bounding box center [190, 464] width 14 height 14
type input "[DATE]"
click at [283, 495] on input "1" at bounding box center [320, 500] width 123 height 21
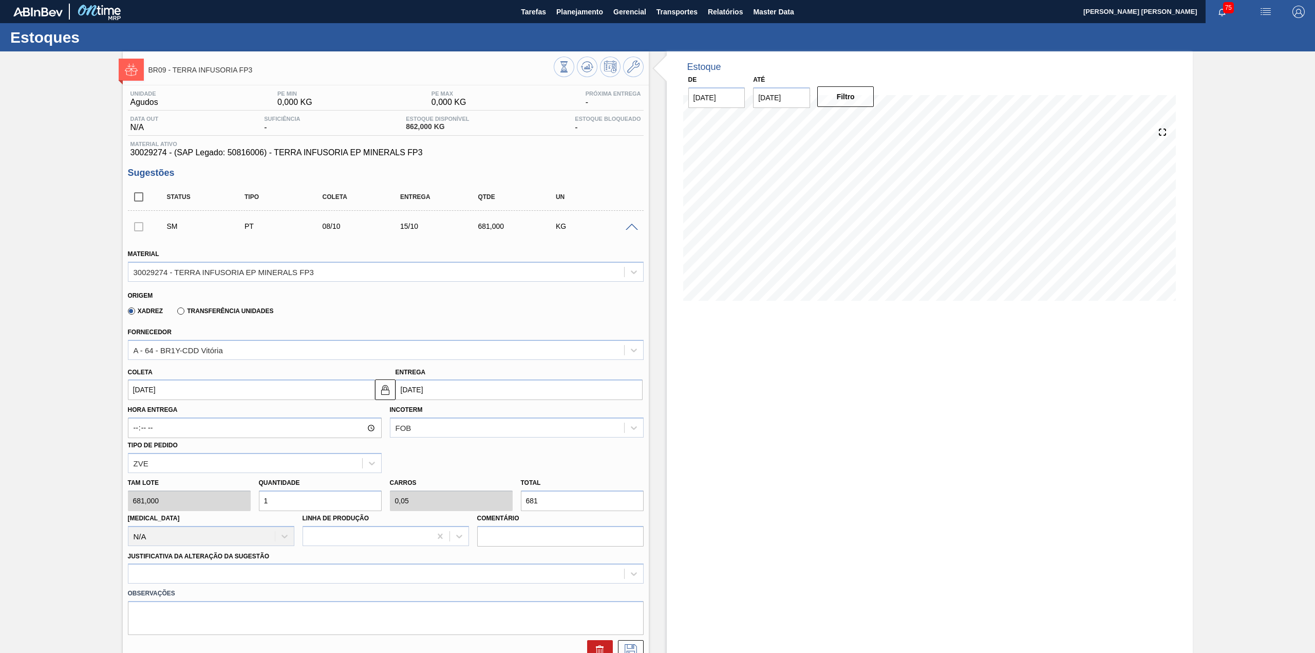
click at [283, 495] on input "1" at bounding box center [320, 500] width 123 height 21
type input "4"
type input "0,2"
type input "2.724"
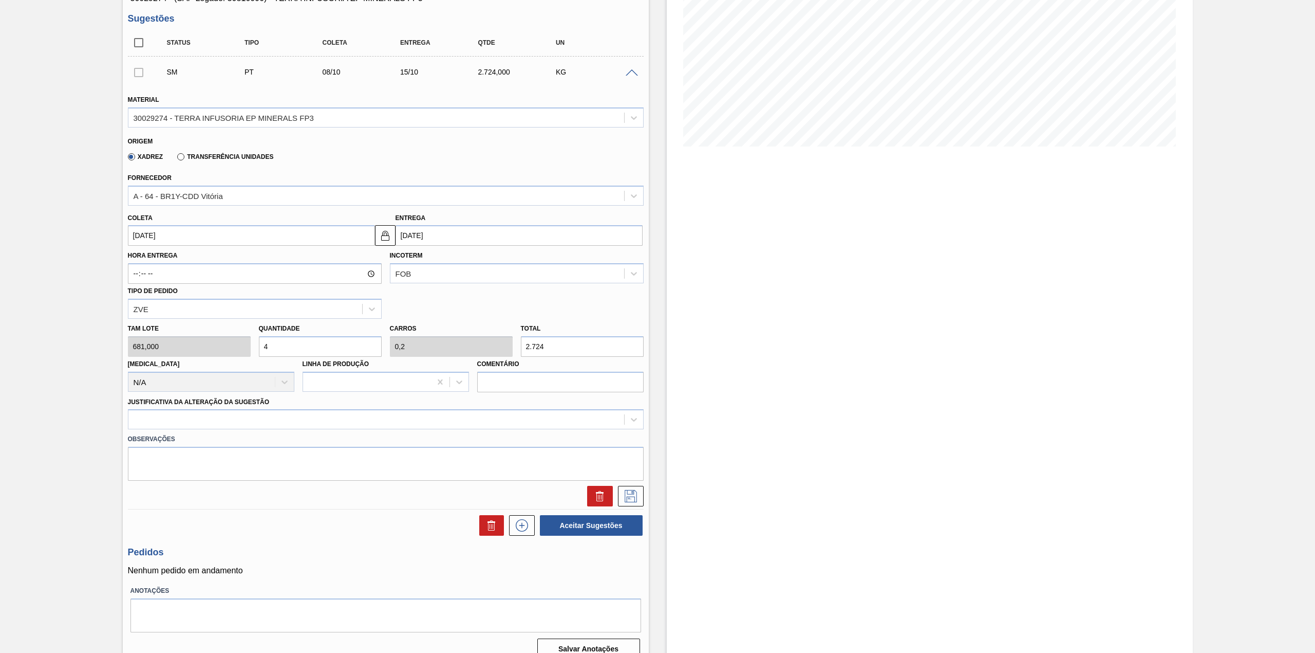
scroll to position [169, 0]
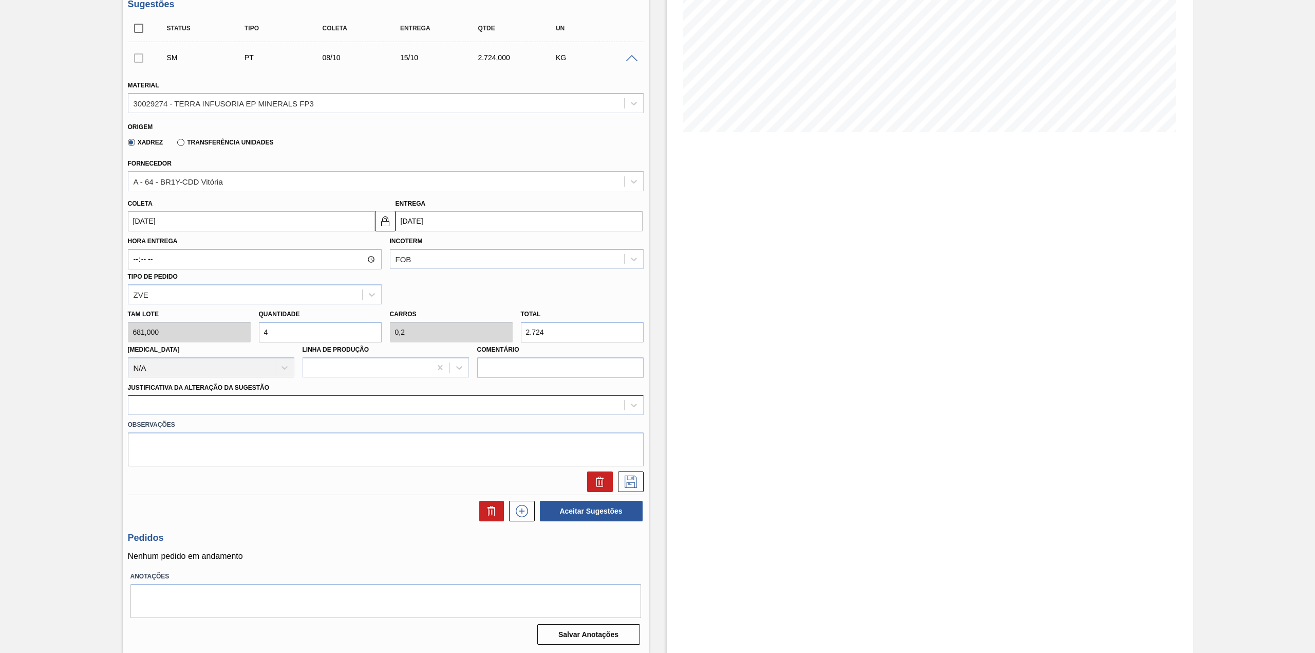
type input "4"
click at [235, 402] on div at bounding box center [376, 405] width 496 height 15
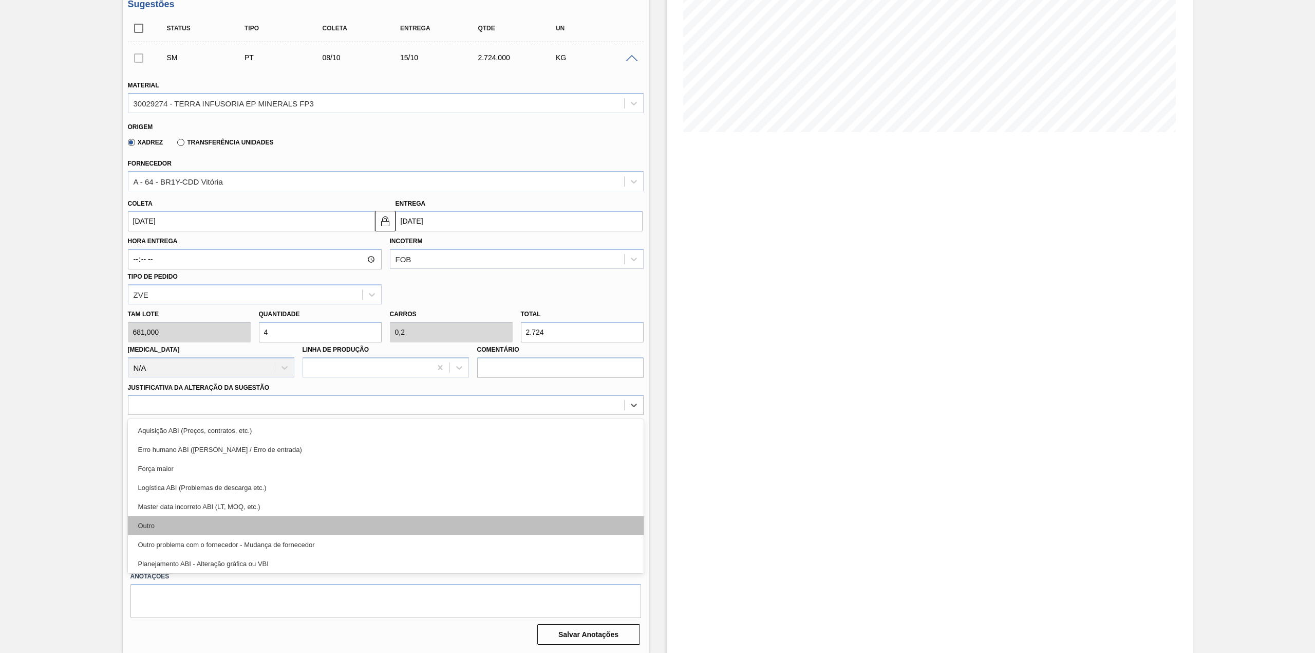
click at [175, 525] on div "Outro" at bounding box center [386, 525] width 516 height 19
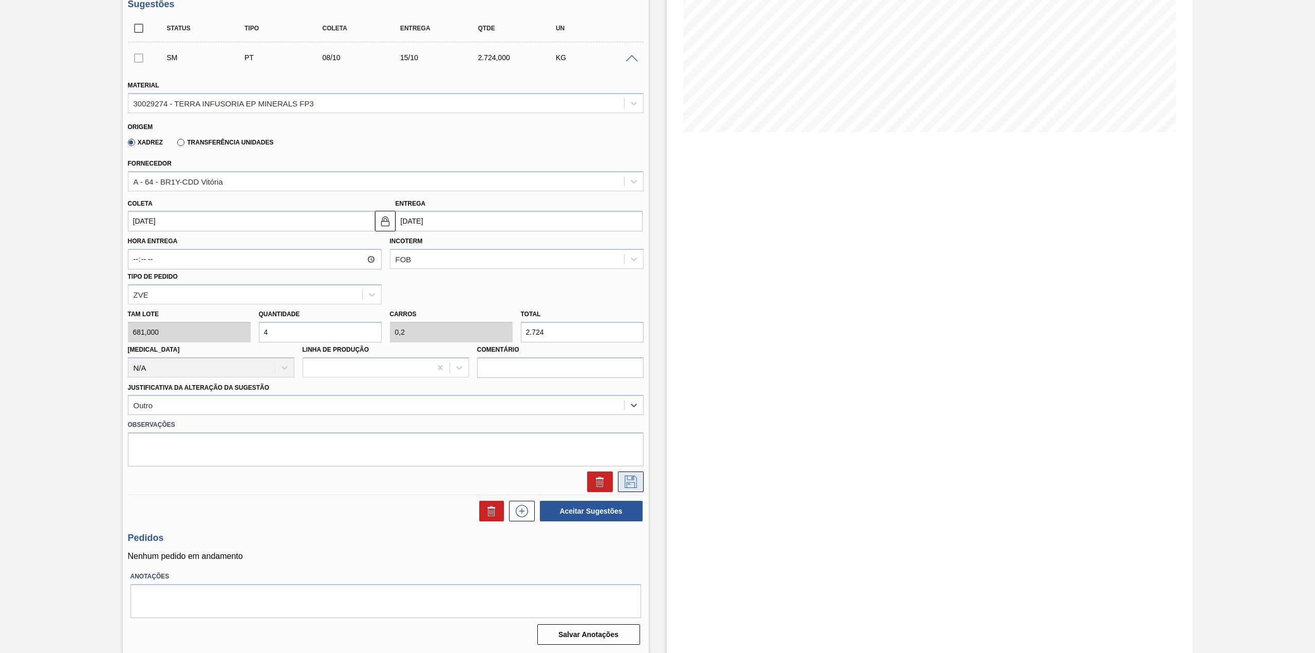
click at [623, 476] on icon at bounding box center [631, 481] width 16 height 12
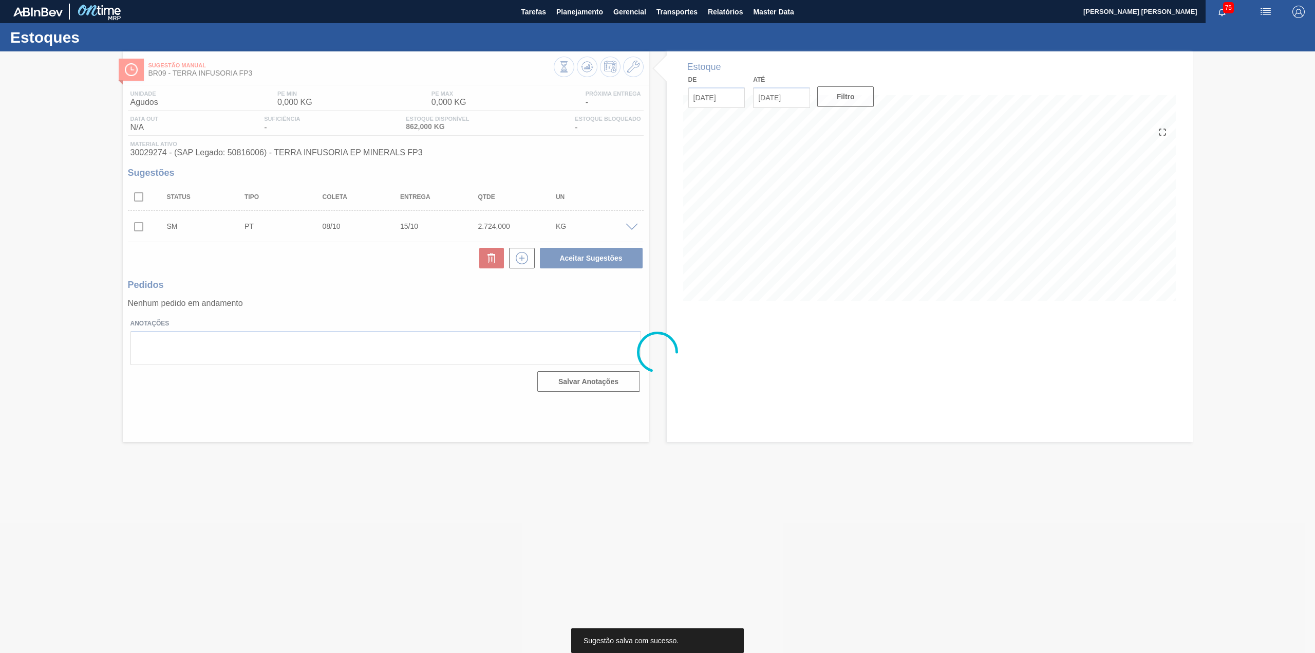
scroll to position [0, 0]
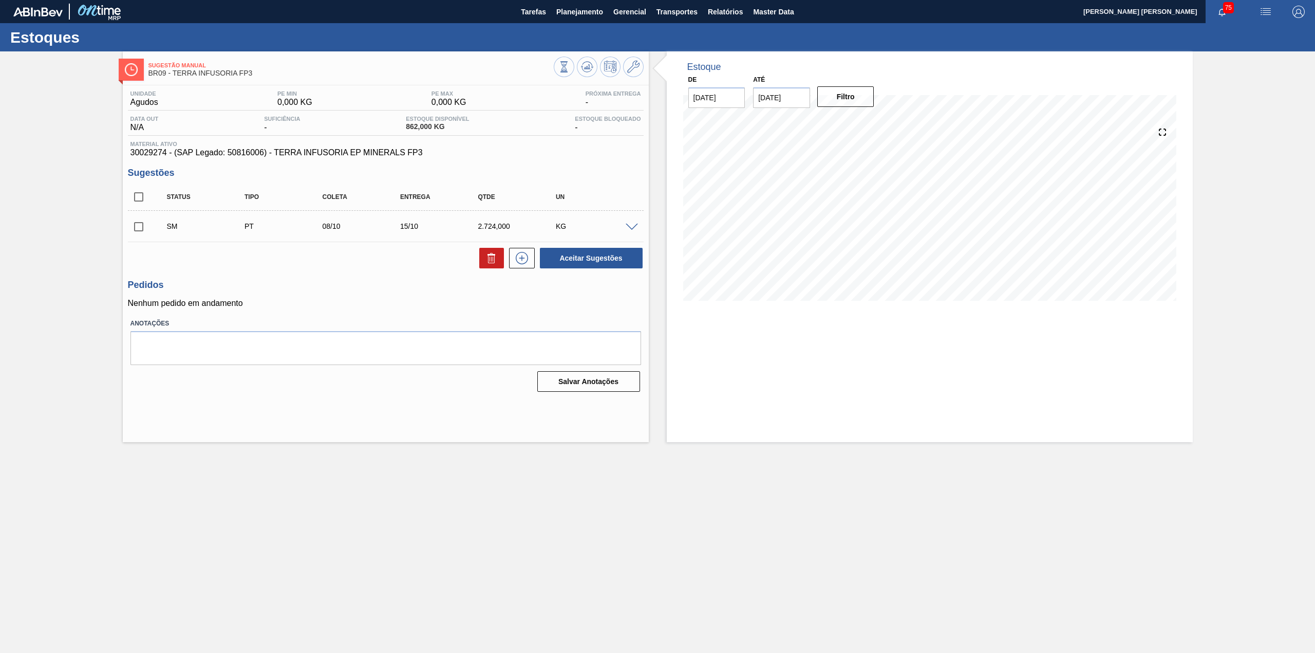
click at [148, 229] on input "checkbox" at bounding box center [139, 227] width 22 height 22
click at [619, 255] on button "Aceitar Sugestões" at bounding box center [591, 258] width 103 height 21
checkbox input "false"
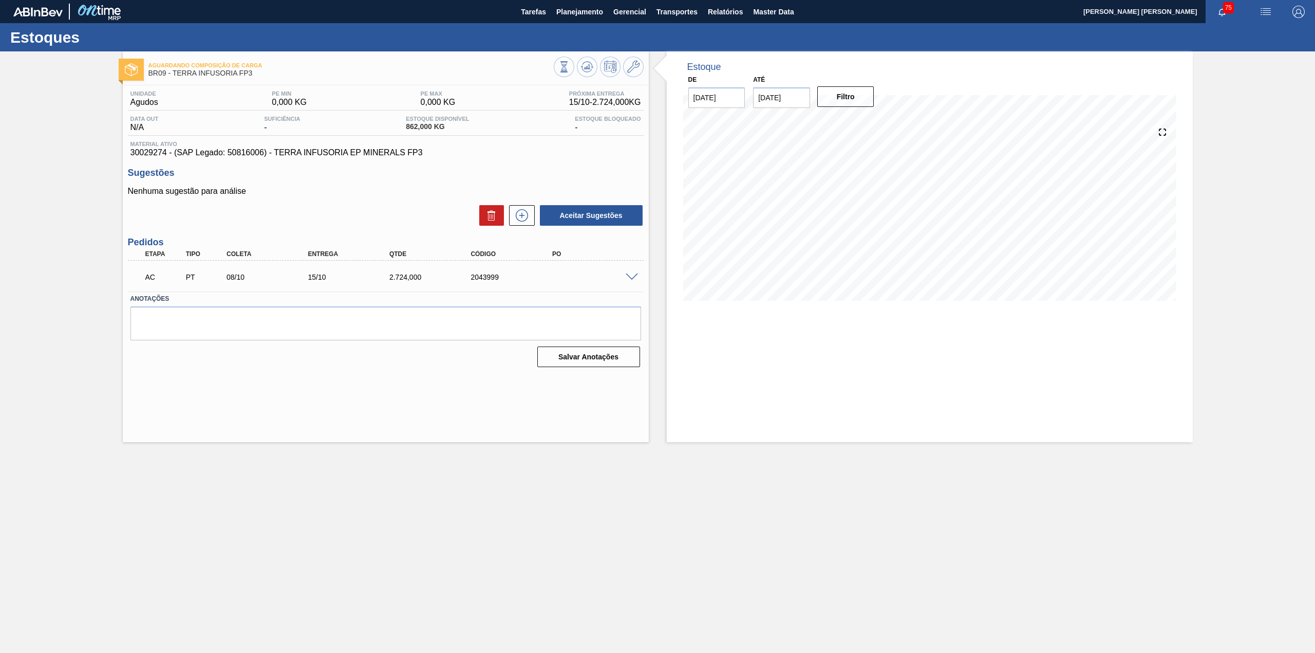
click at [634, 274] on span at bounding box center [632, 277] width 12 height 8
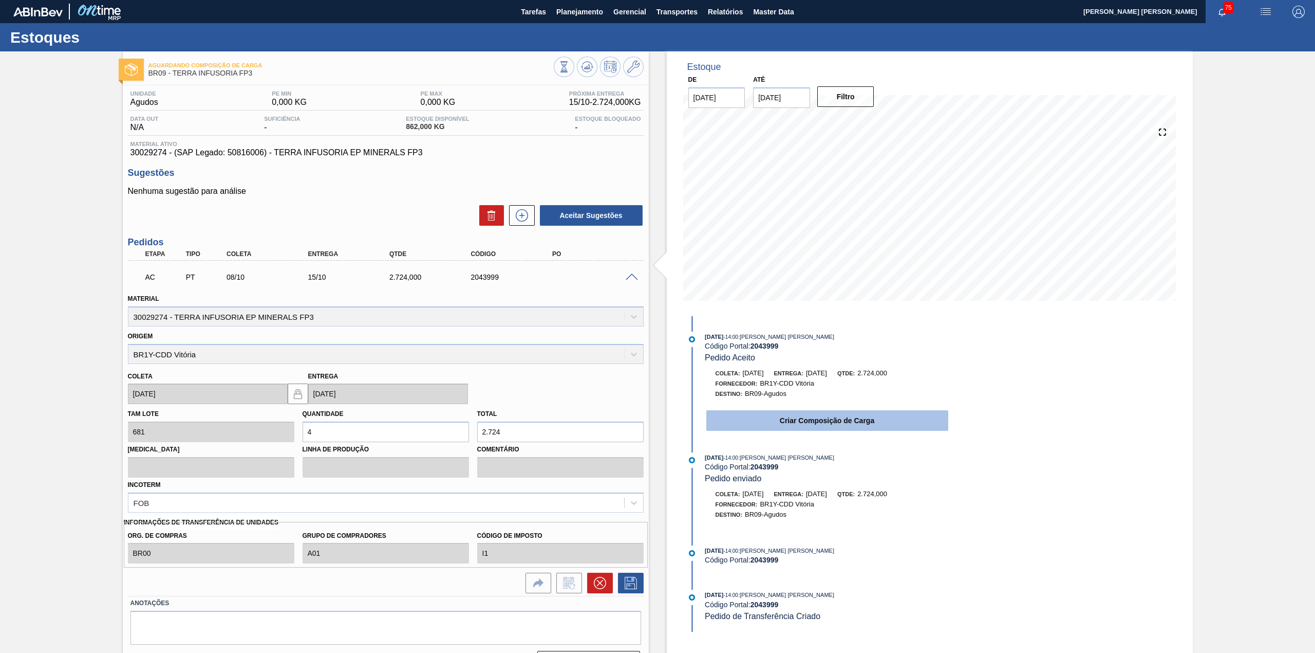
click at [750, 422] on button "Criar Composição de Carga" at bounding box center [827, 420] width 242 height 21
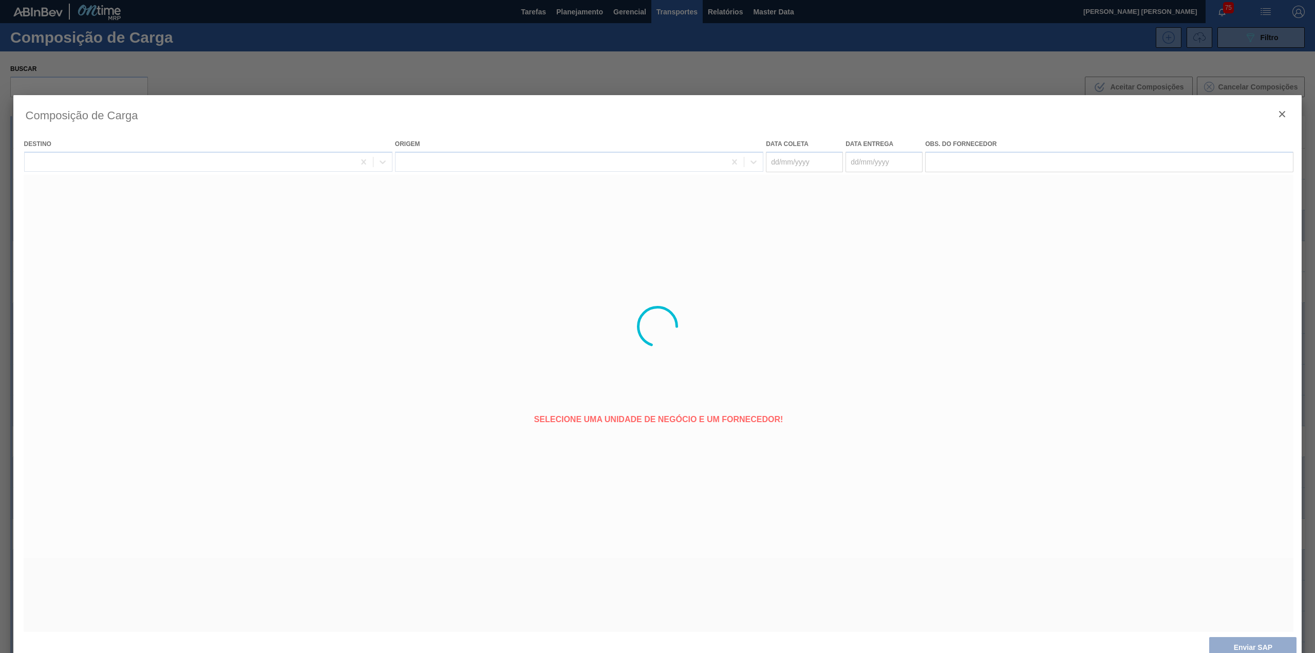
type coleta "[DATE]"
type entrega "[DATE]"
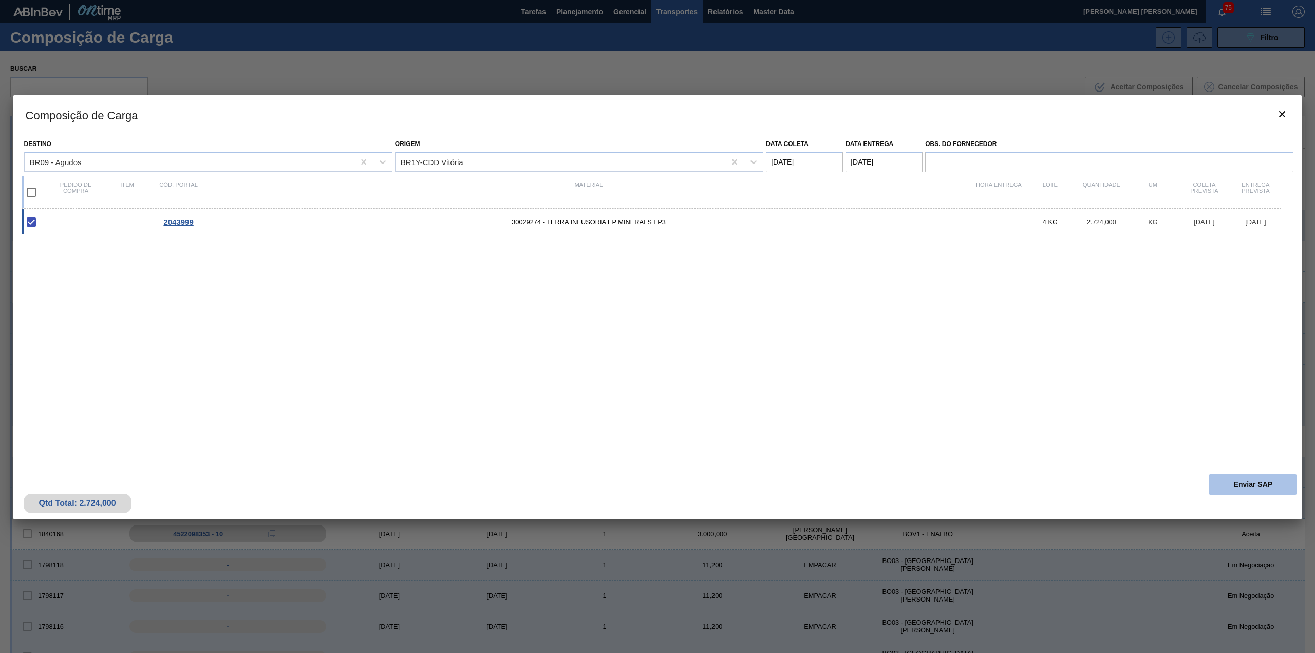
click at [1215, 477] on button "Enviar SAP" at bounding box center [1253, 484] width 87 height 21
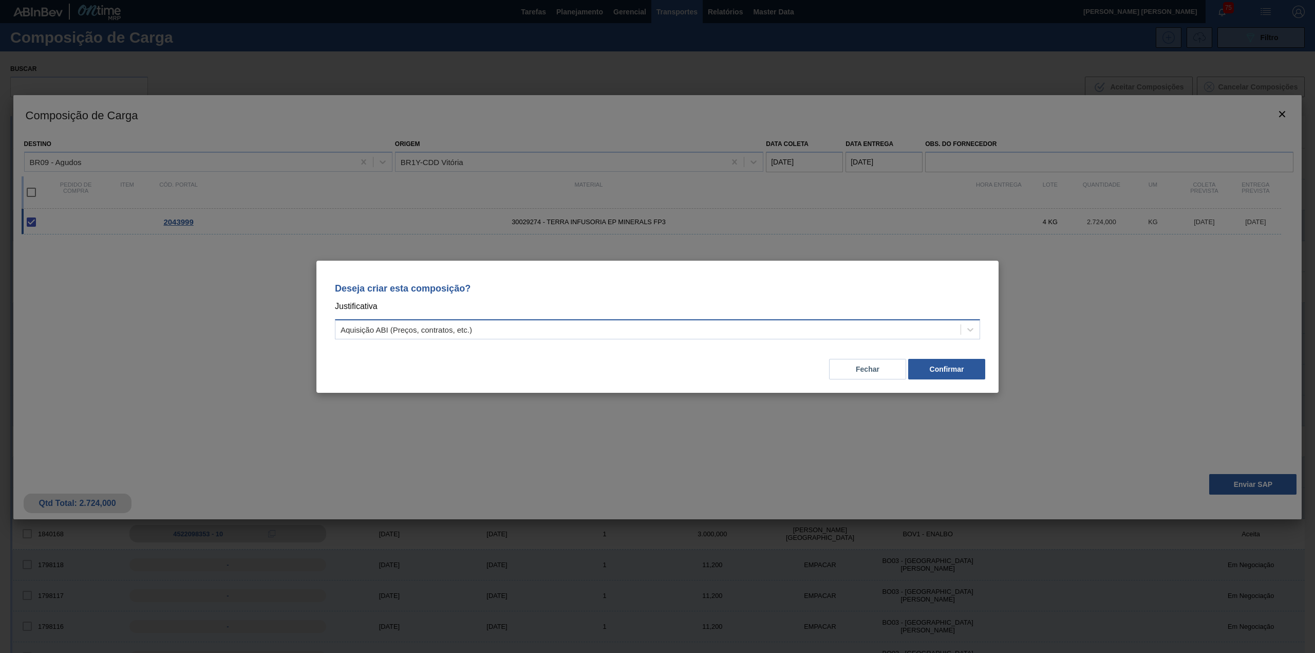
click at [708, 331] on div "Aquisição ABI (Preços, contratos, etc.)" at bounding box center [648, 329] width 625 height 15
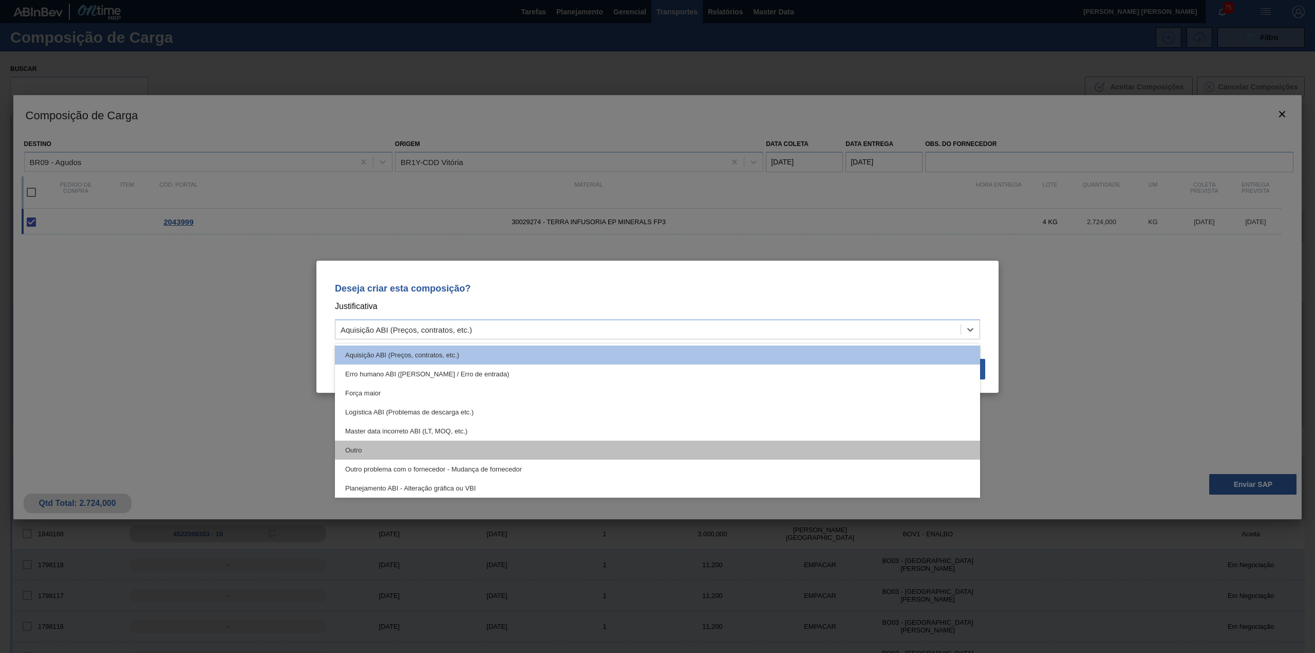
click at [532, 448] on div "Outro" at bounding box center [657, 449] width 645 height 19
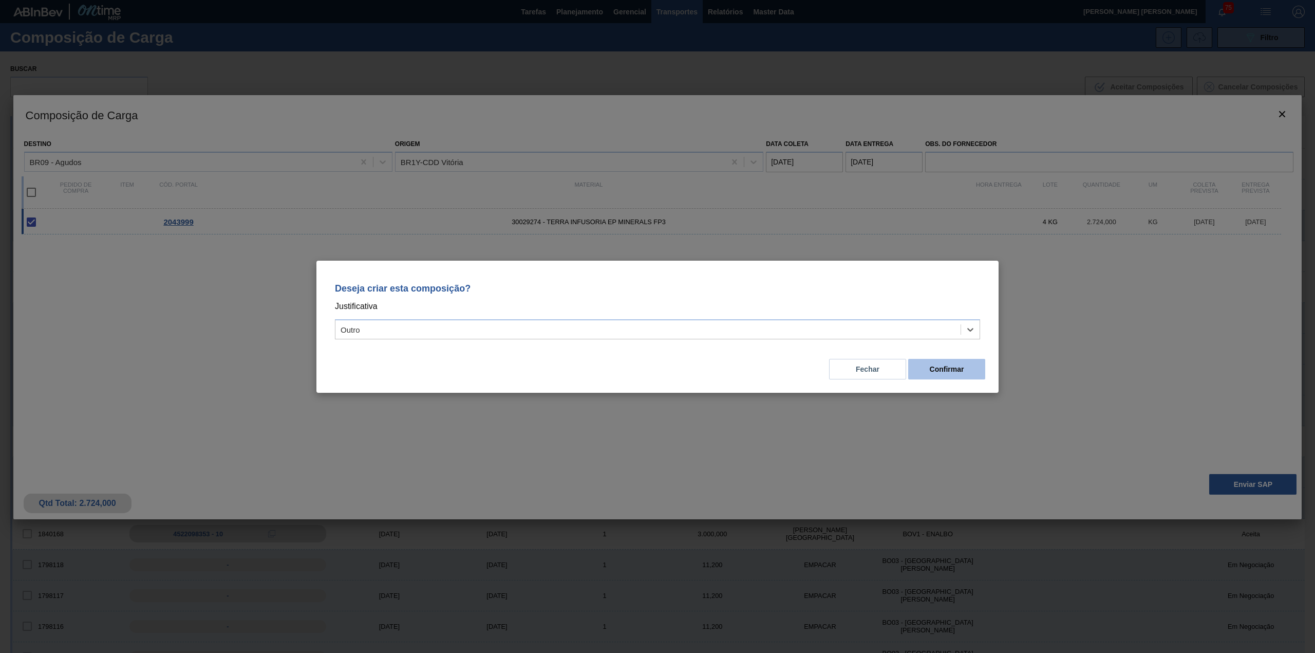
click at [969, 362] on button "Confirmar" at bounding box center [946, 369] width 77 height 21
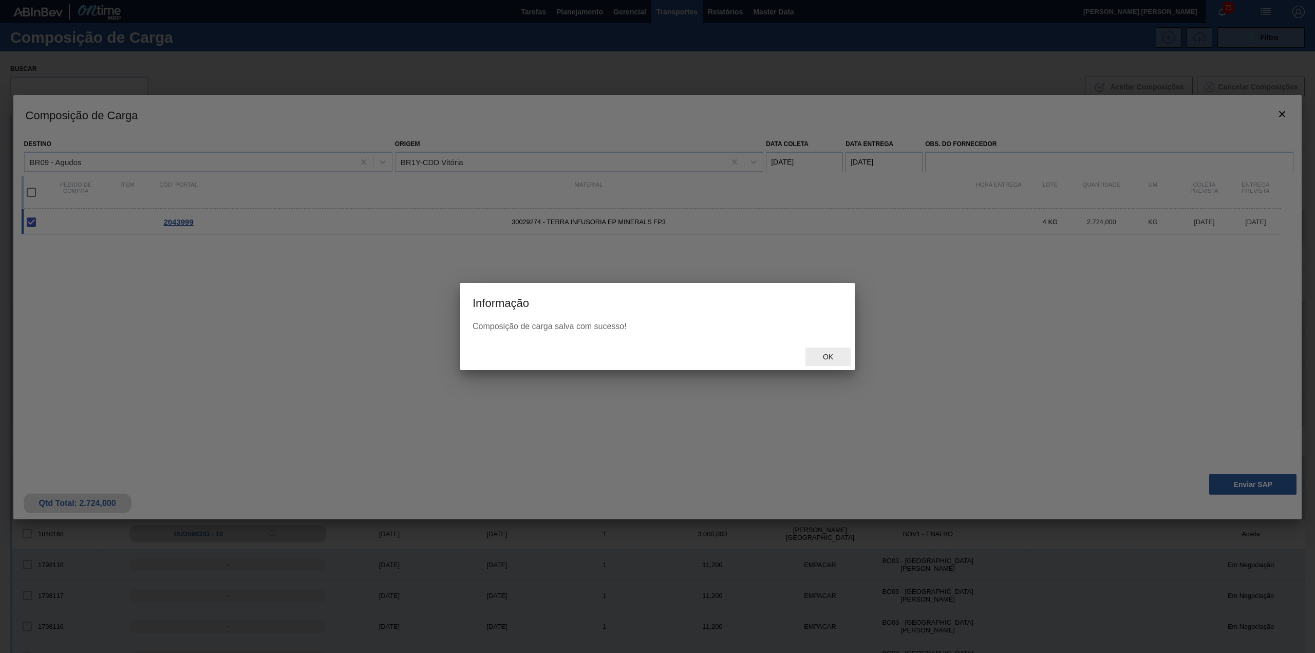
click at [831, 356] on span "Ok" at bounding box center [828, 356] width 27 height 8
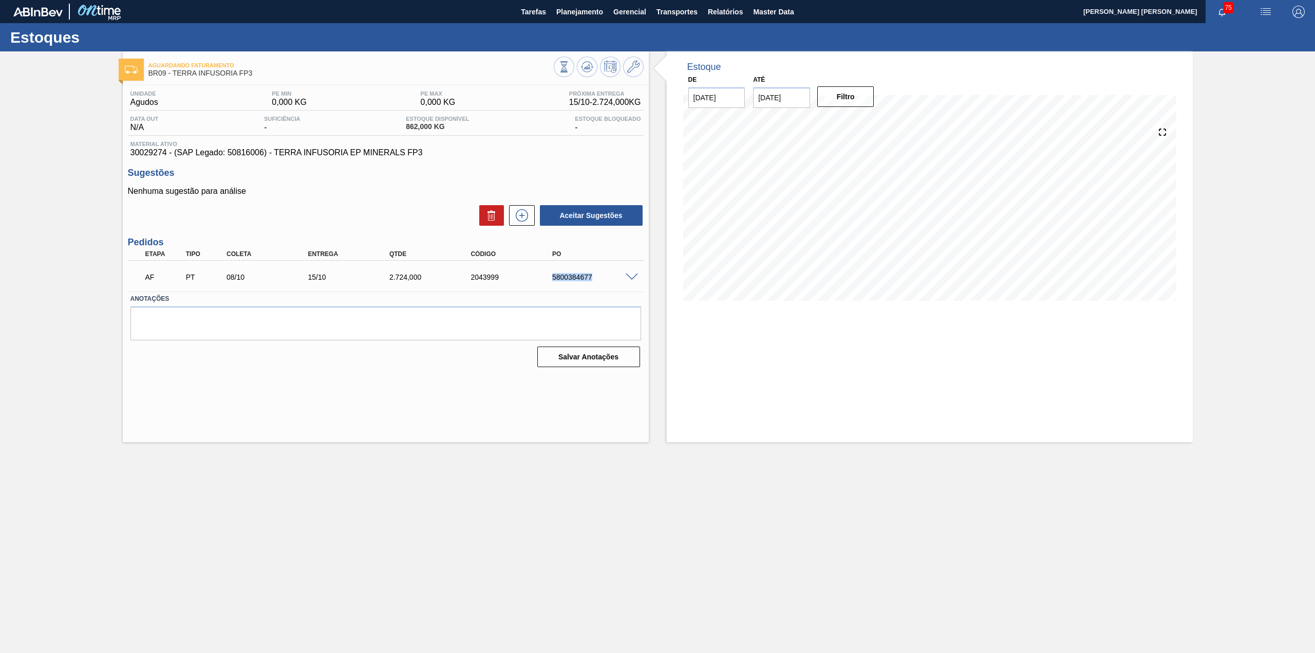
drag, startPoint x: 549, startPoint y: 278, endPoint x: 599, endPoint y: 277, distance: 49.3
click at [599, 277] on div "5800384677" at bounding box center [596, 277] width 93 height 8
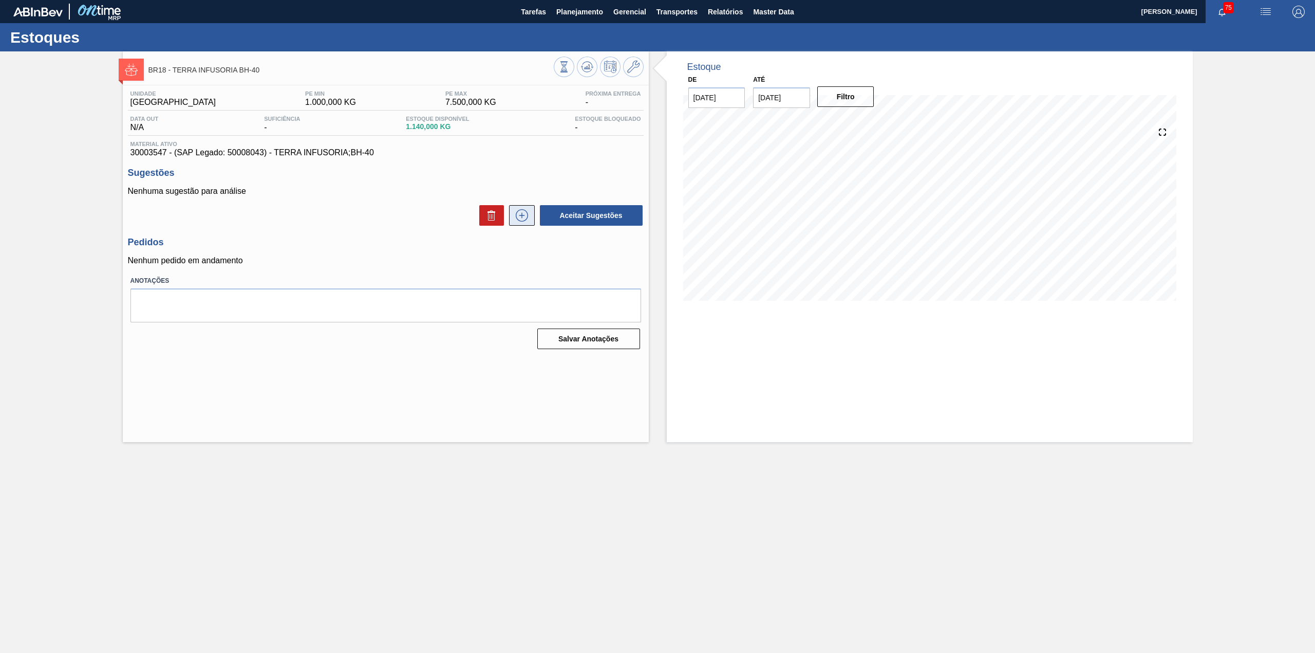
click at [518, 213] on icon at bounding box center [522, 215] width 16 height 12
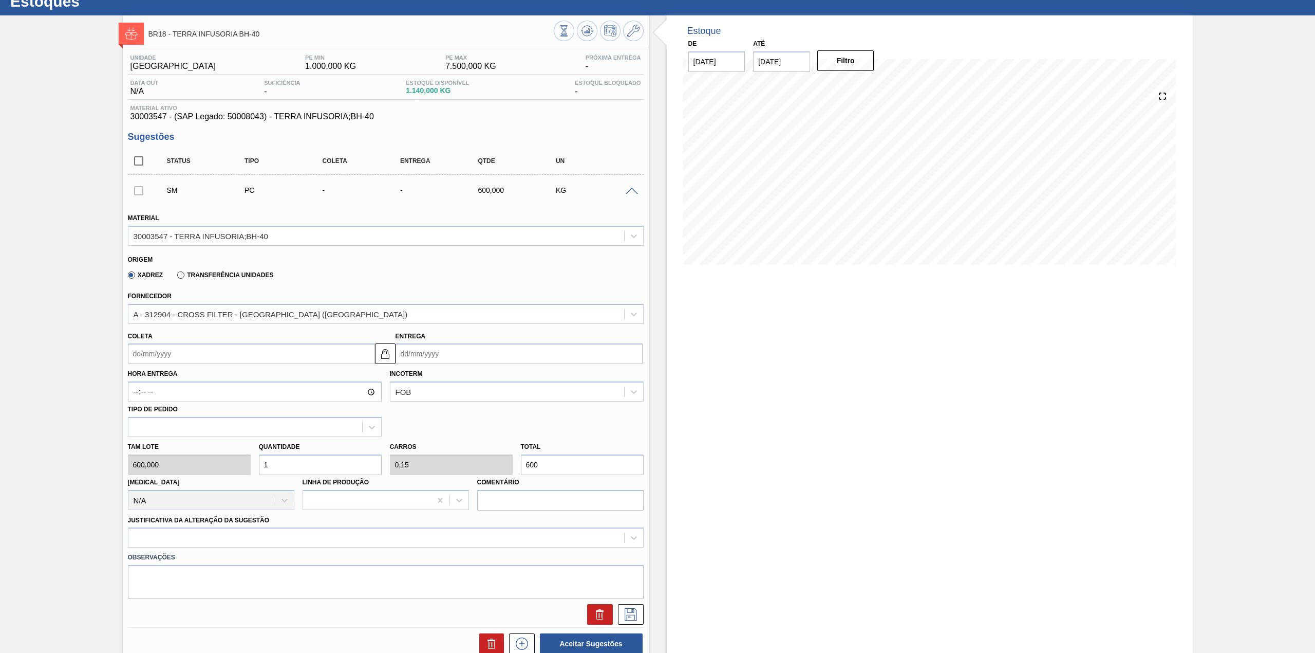
scroll to position [68, 0]
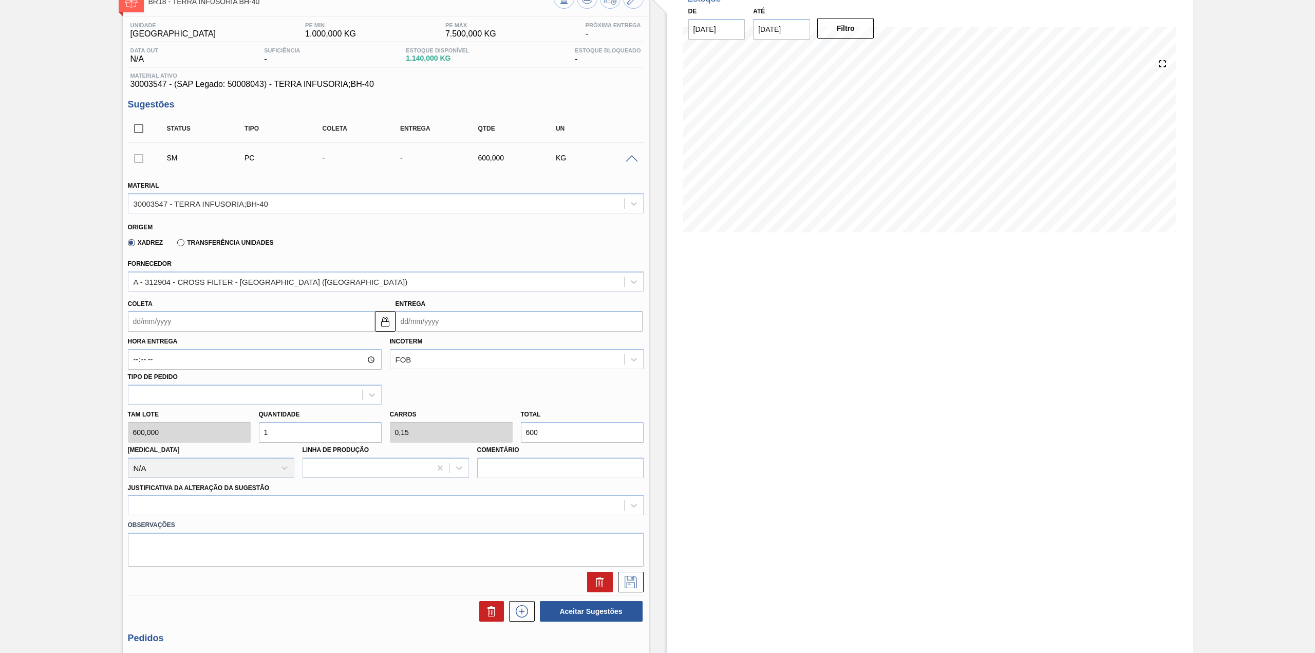
click at [204, 319] on input "Coleta" at bounding box center [251, 321] width 247 height 21
click at [192, 392] on div "8" at bounding box center [190, 395] width 14 height 14
type input "[DATE]"
click at [291, 430] on input "1" at bounding box center [320, 432] width 123 height 21
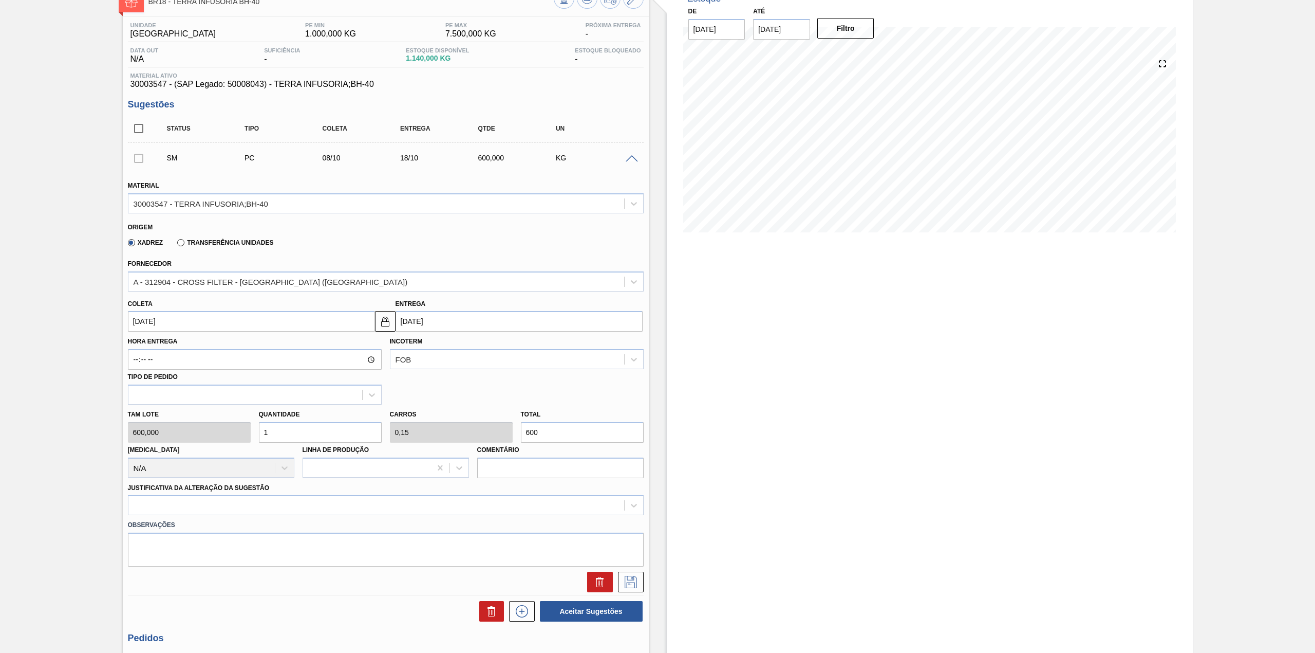
click at [291, 430] on input "1" at bounding box center [320, 432] width 123 height 21
type input "3"
type input "0,45"
type input "1.800"
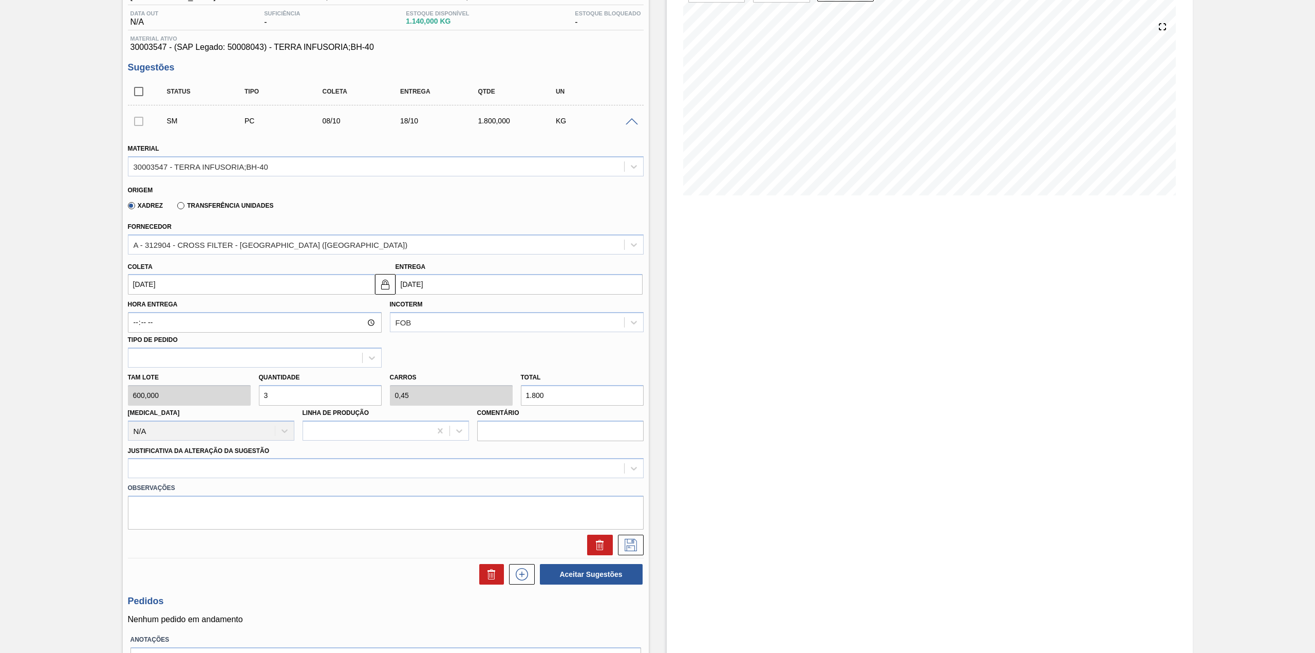
scroll to position [137, 0]
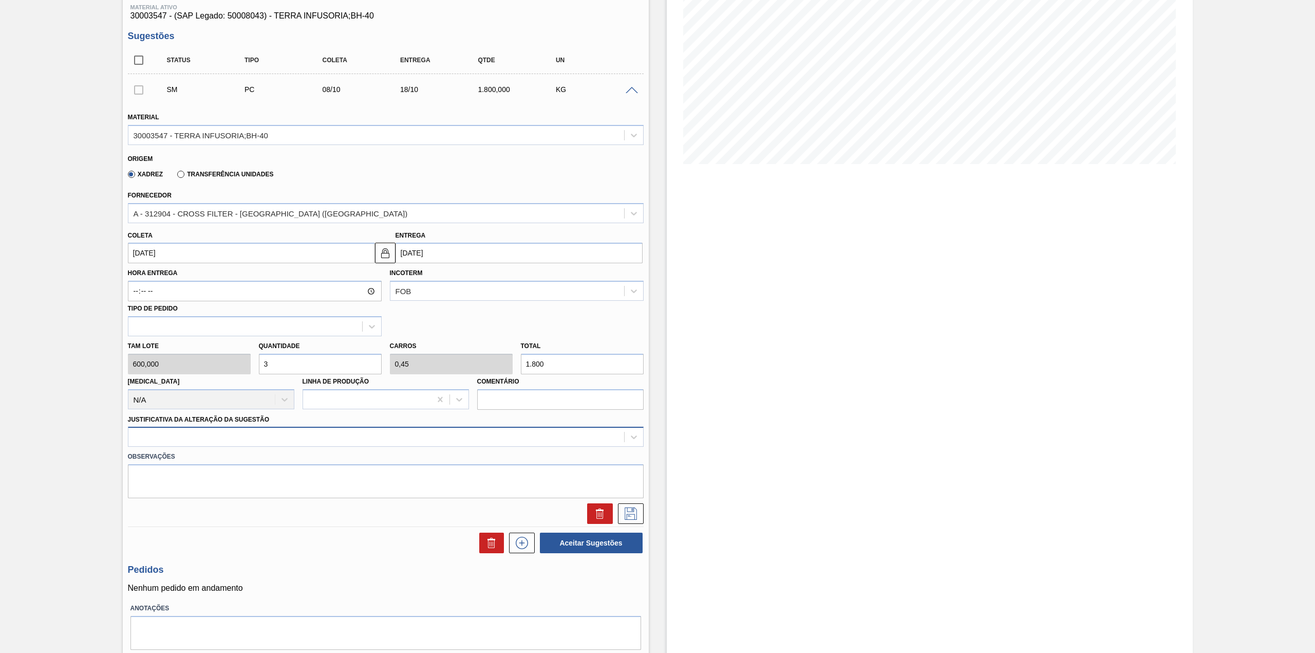
type input "3"
click at [229, 442] on div at bounding box center [376, 437] width 496 height 15
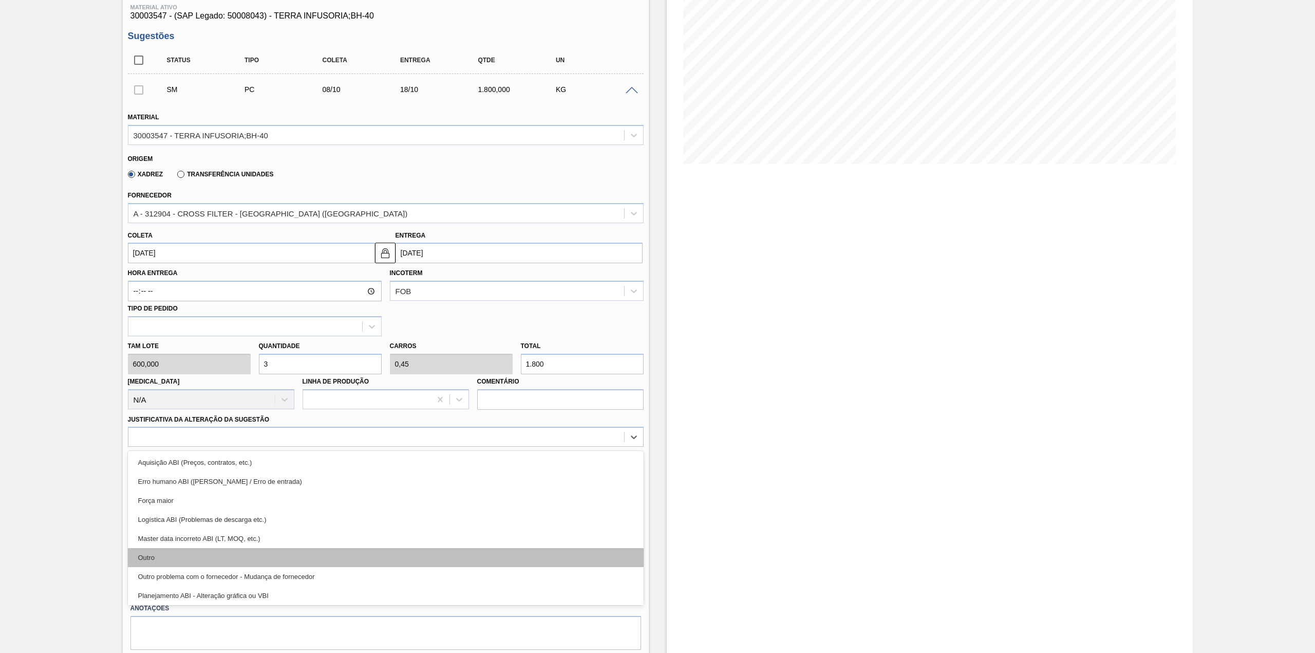
click at [189, 558] on div "Outro" at bounding box center [386, 557] width 516 height 19
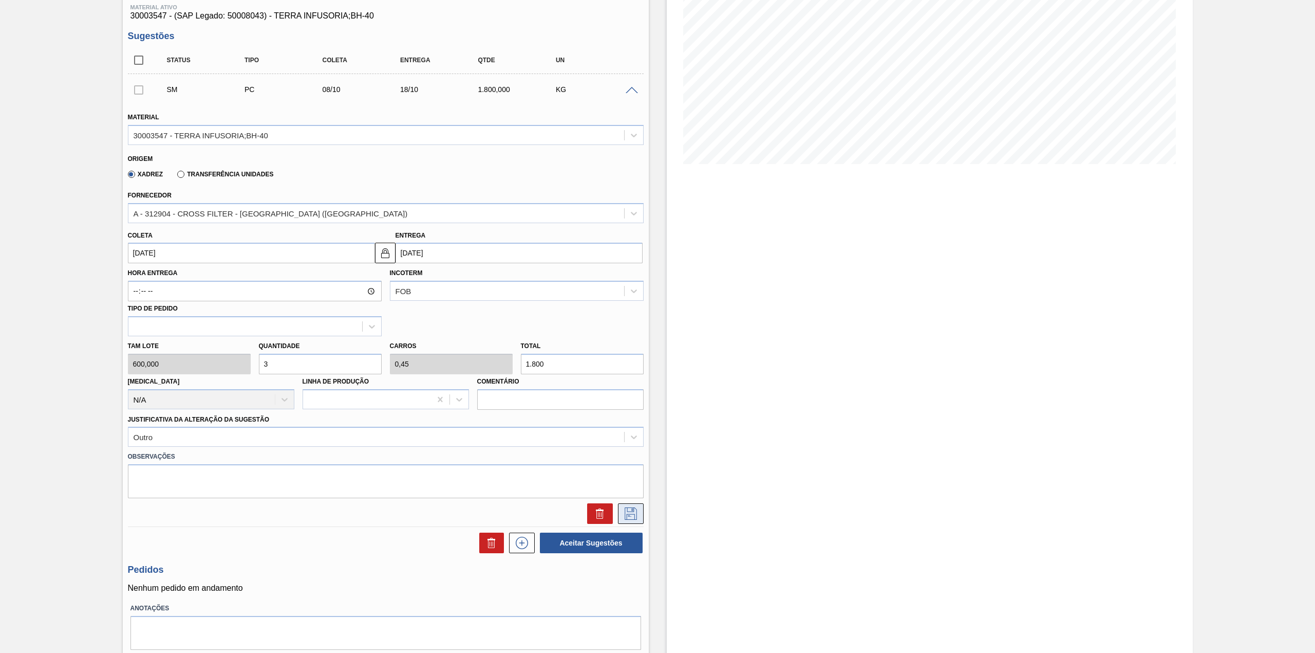
click at [632, 518] on icon at bounding box center [631, 513] width 16 height 12
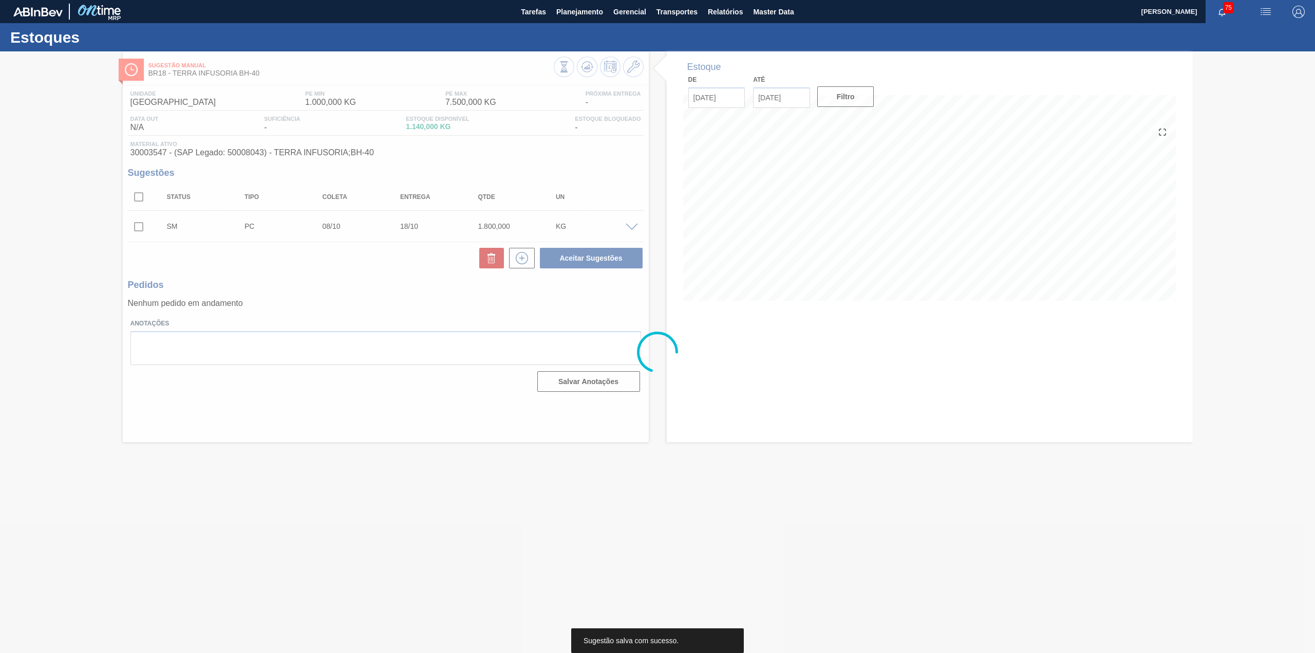
scroll to position [0, 0]
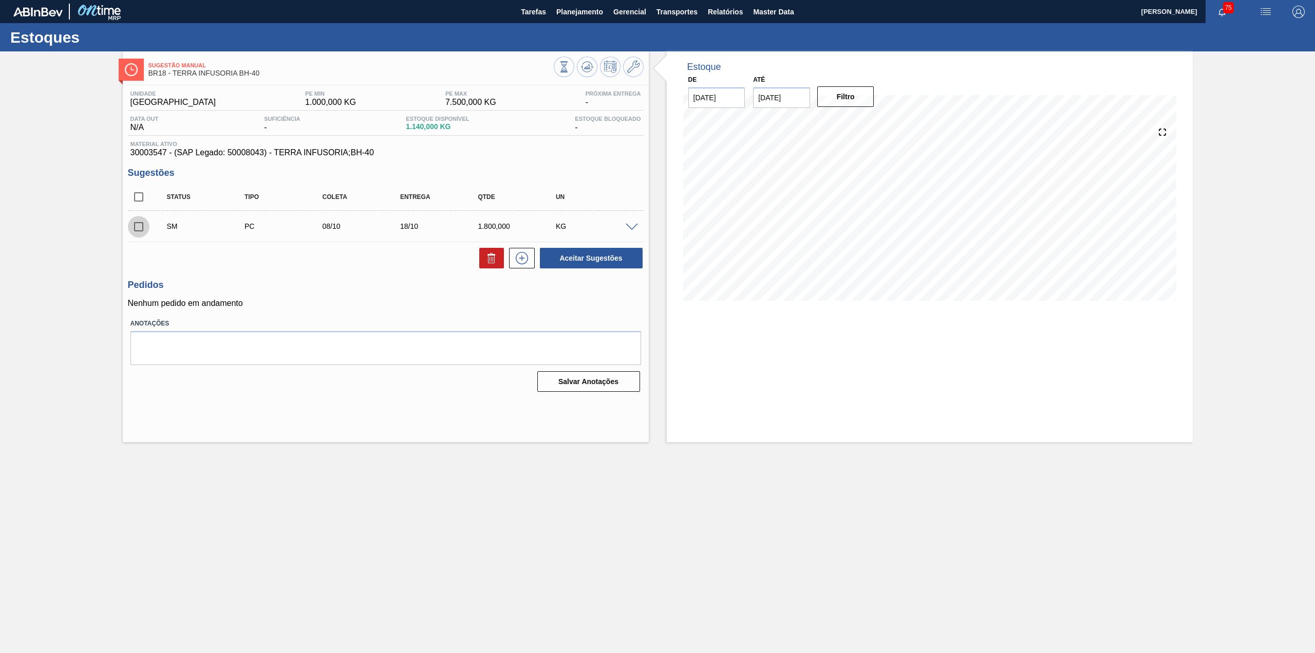
click at [144, 225] on input "checkbox" at bounding box center [139, 227] width 22 height 22
click at [581, 257] on button "Aceitar Sugestões" at bounding box center [591, 258] width 103 height 21
checkbox input "false"
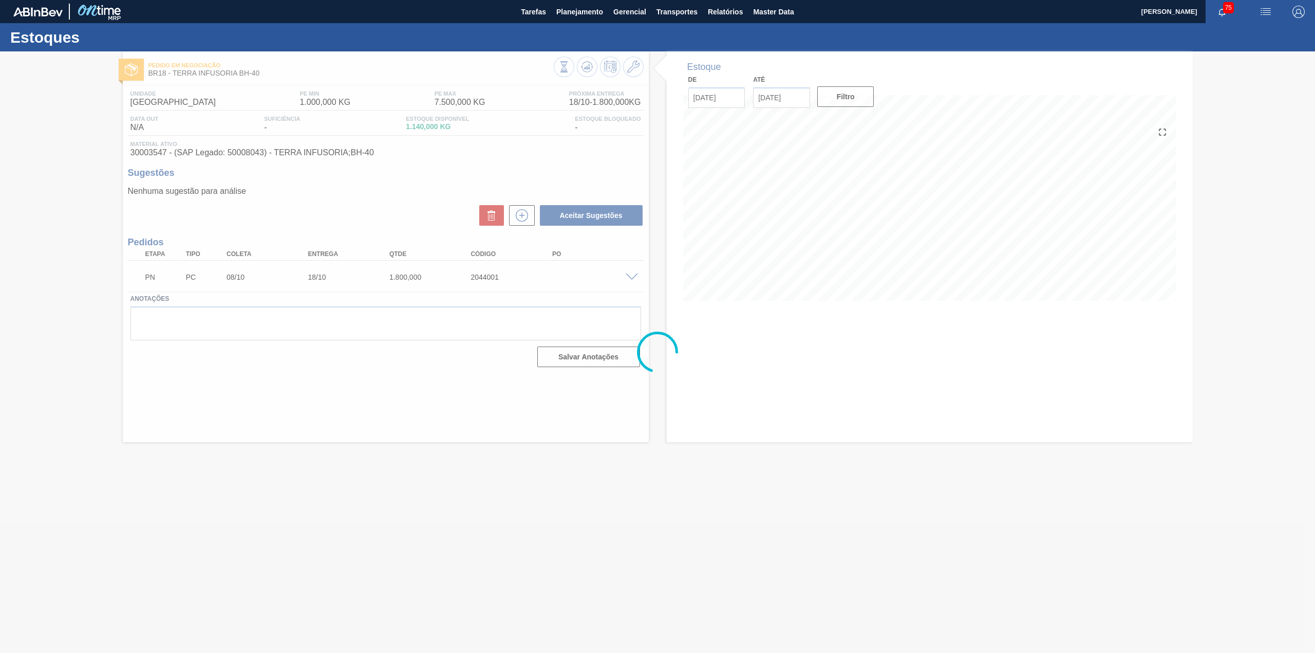
click at [632, 273] on div at bounding box center [657, 351] width 1315 height 601
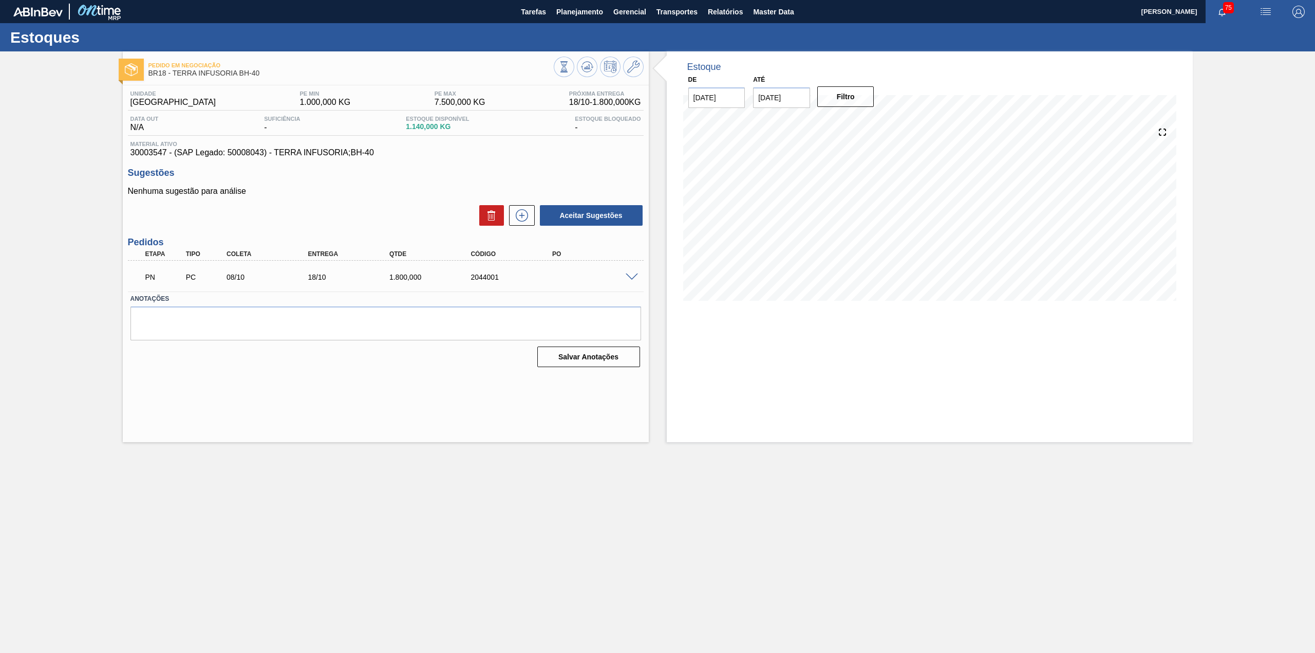
click at [631, 277] on span at bounding box center [632, 277] width 12 height 8
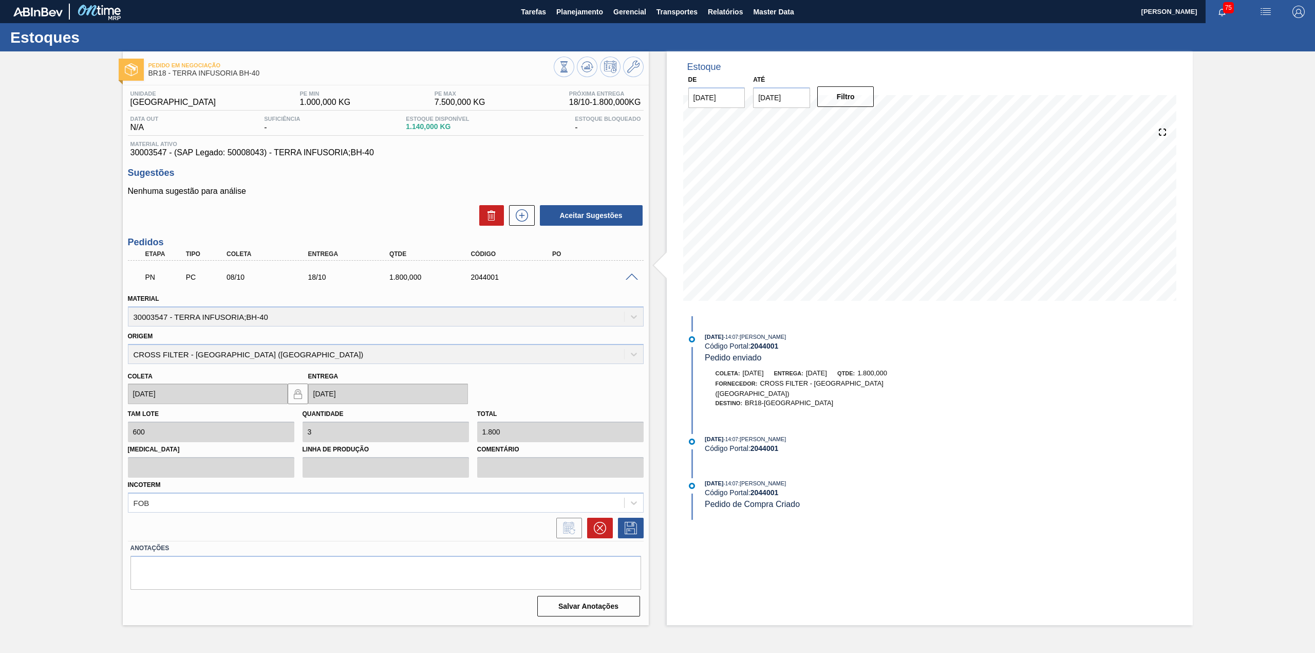
click at [631, 277] on span at bounding box center [632, 277] width 12 height 8
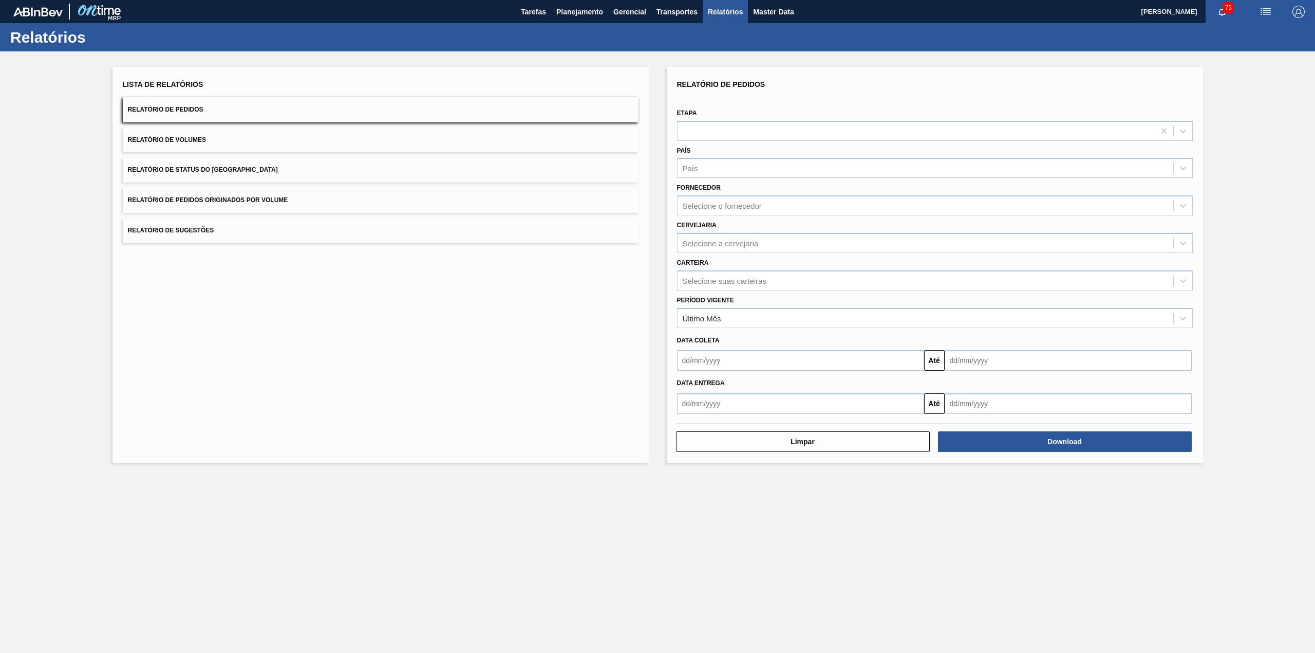
click at [368, 173] on button "Relatório de Status do [GEOGRAPHIC_DATA]" at bounding box center [381, 169] width 516 height 25
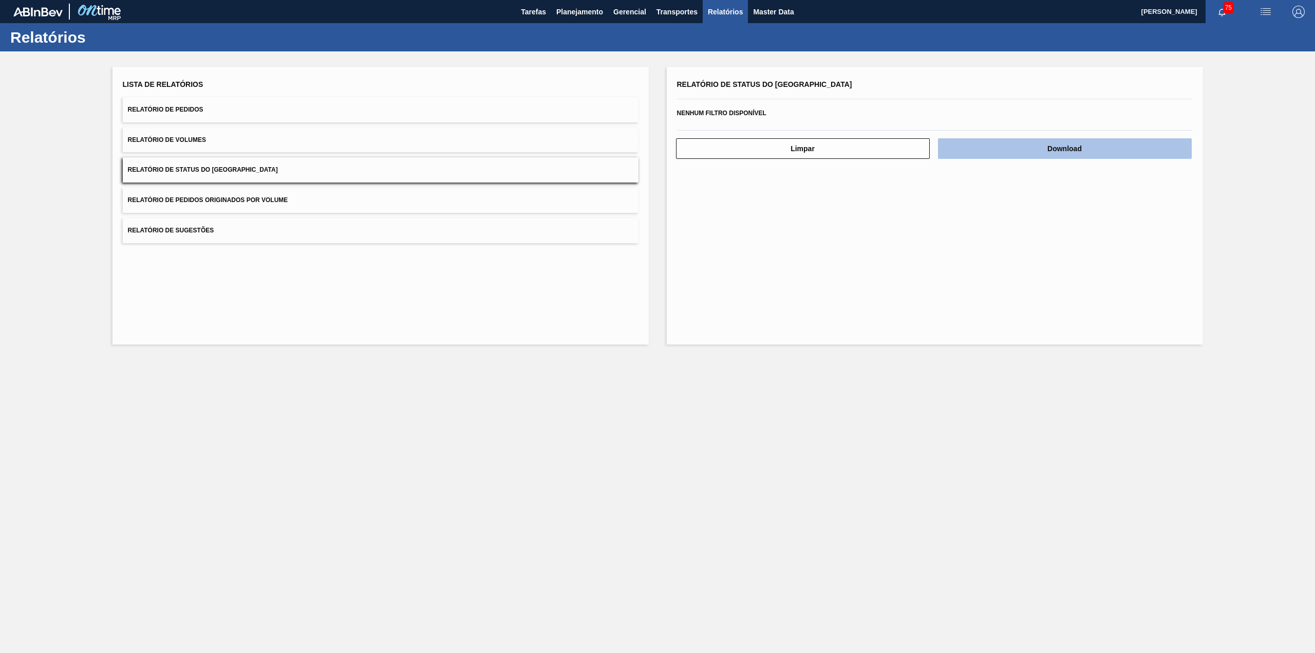
click at [989, 146] on button "Download" at bounding box center [1065, 148] width 254 height 21
click at [574, 14] on span "Planejamento" at bounding box center [579, 12] width 47 height 12
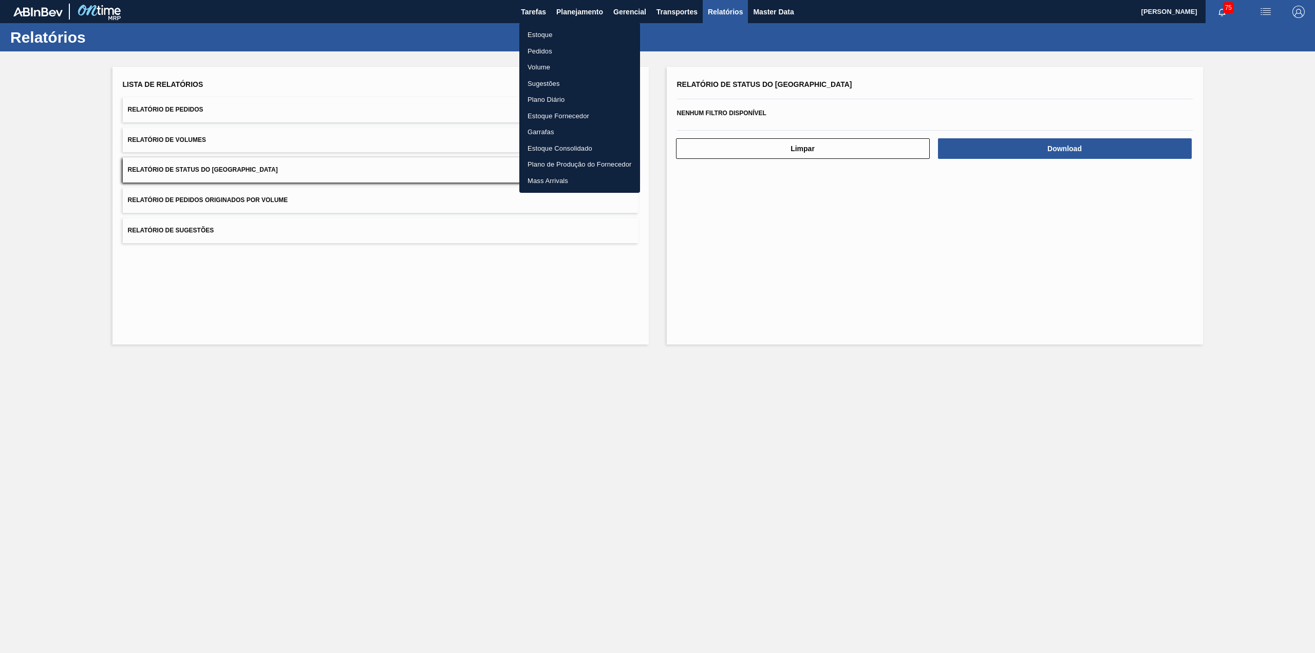
click at [574, 35] on li "Estoque" at bounding box center [579, 35] width 121 height 16
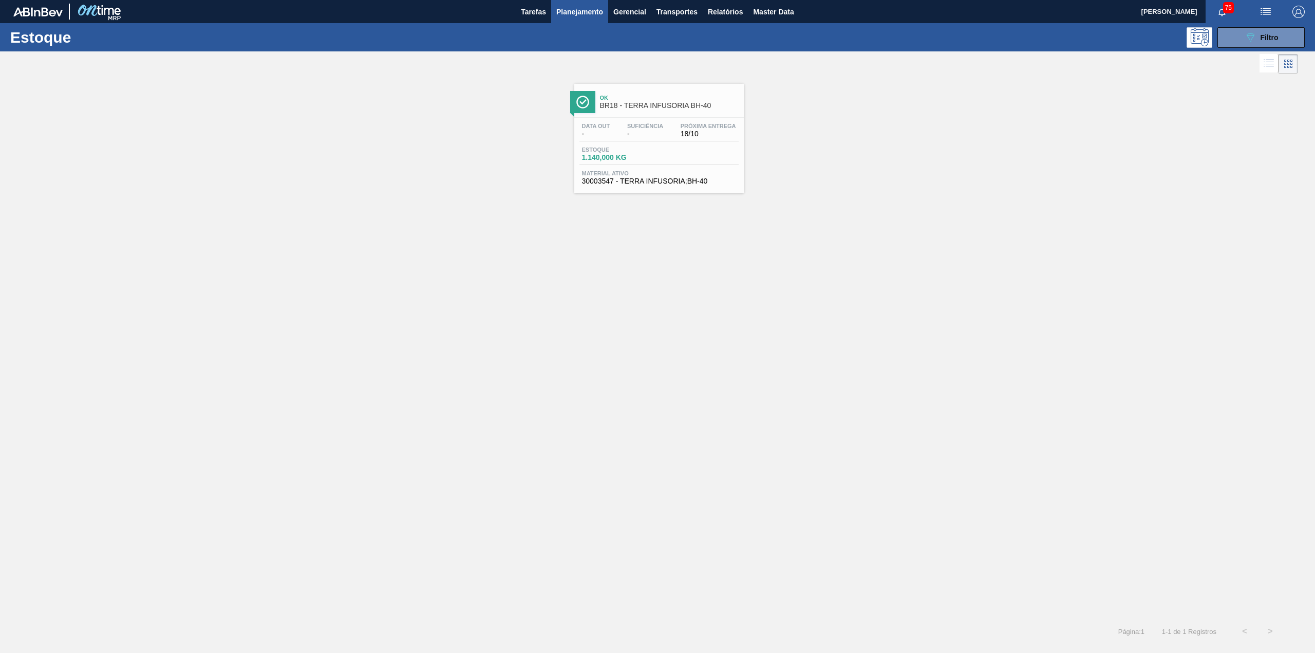
click at [1236, 27] on button "089F7B8B-B2A5-4AFE-B5C0-19BA573D28AC Filtro" at bounding box center [1261, 37] width 87 height 21
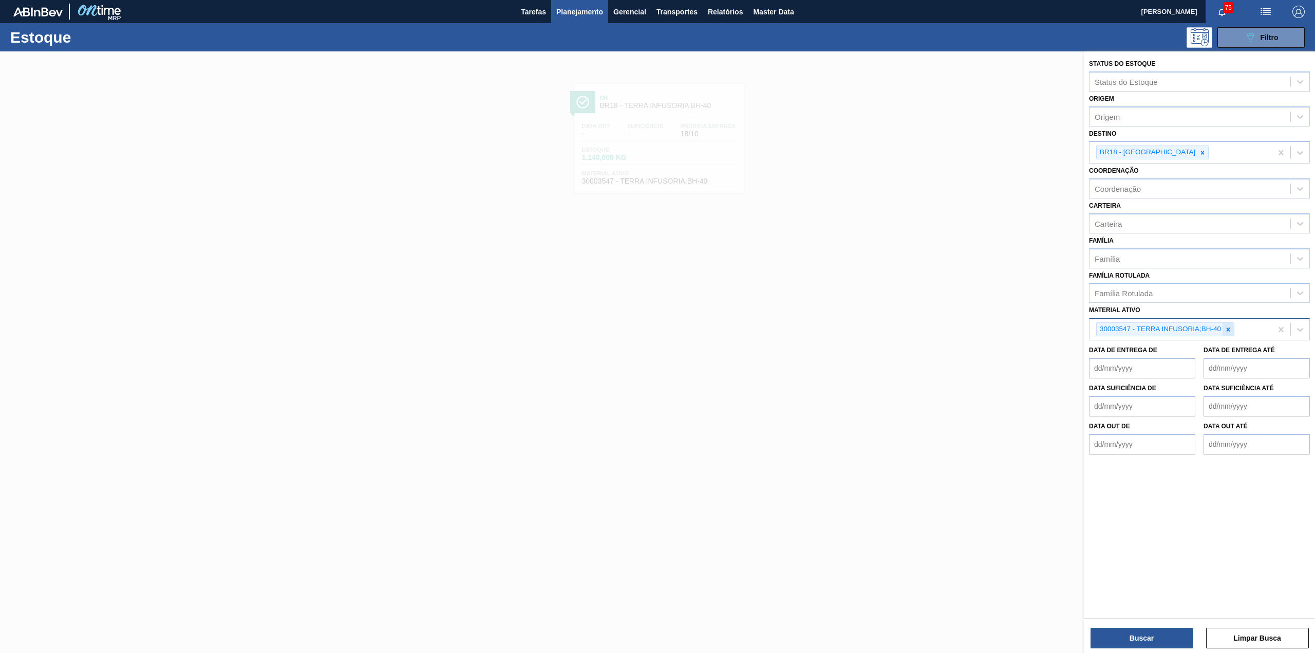
click at [1232, 329] on div at bounding box center [1228, 329] width 11 height 13
paste ativo "30003535"
type ativo "30003535"
click at [1199, 151] on icon at bounding box center [1202, 152] width 7 height 7
type input "51"
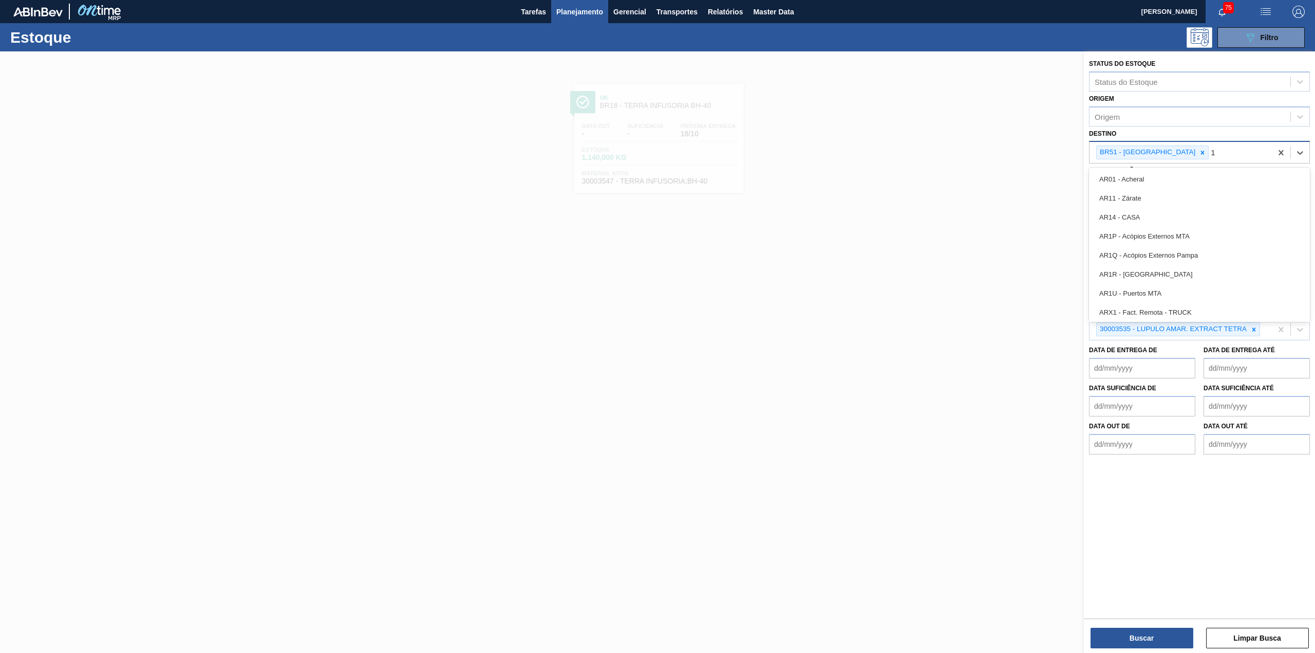
type input "16"
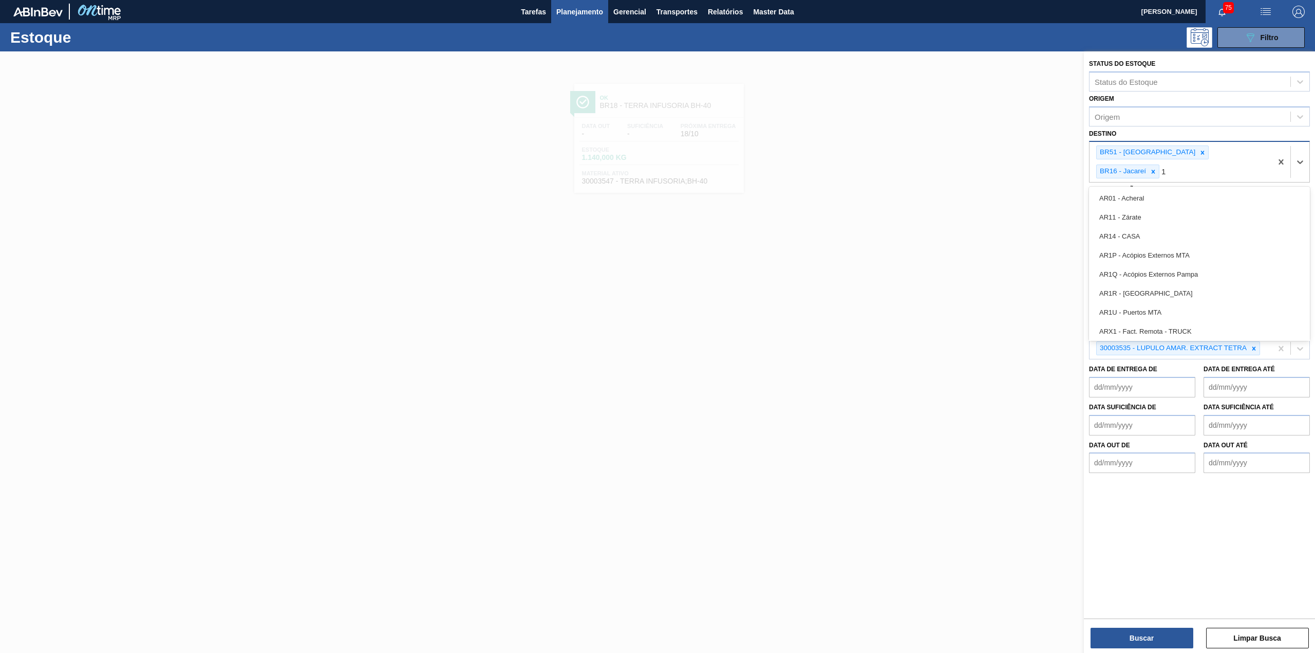
type input "10"
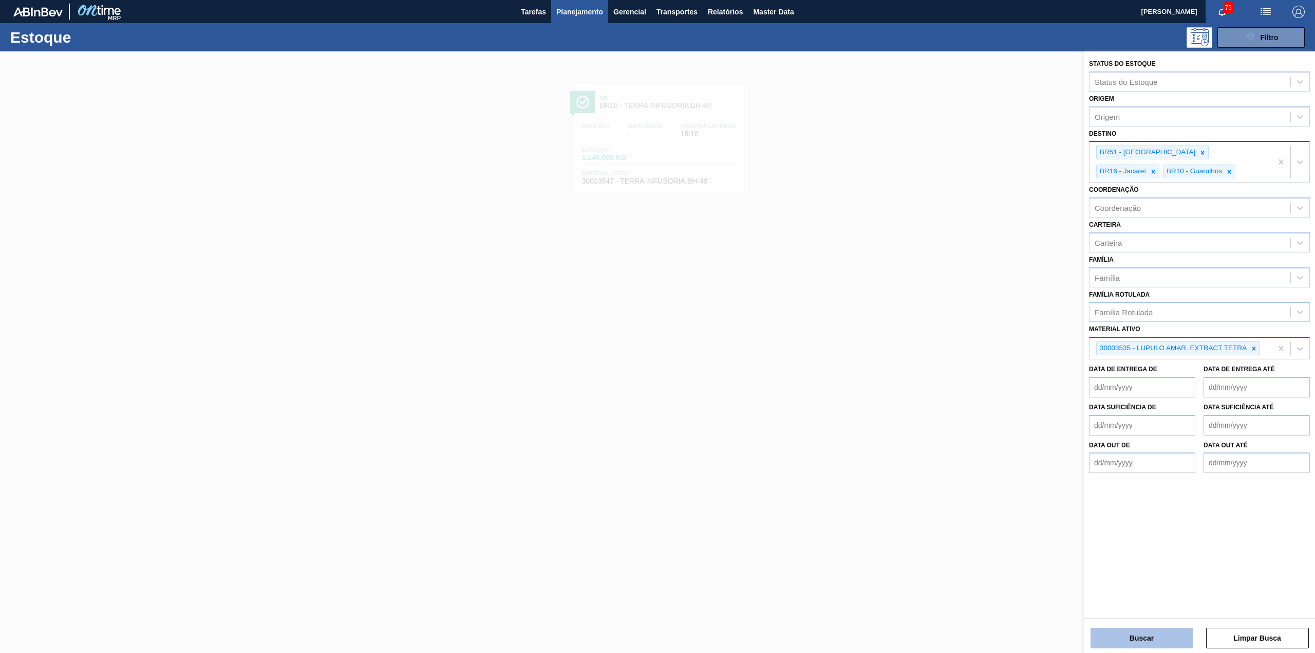
click at [1170, 639] on button "Buscar" at bounding box center [1142, 637] width 103 height 21
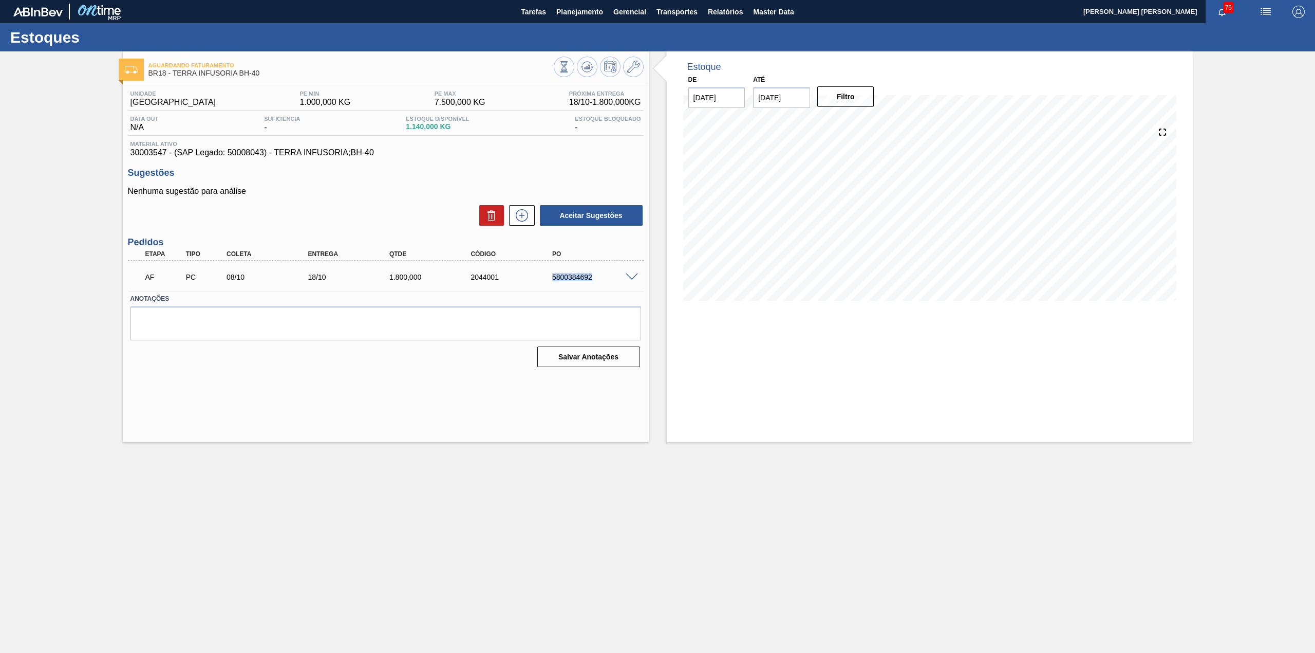
drag, startPoint x: 592, startPoint y: 276, endPoint x: 552, endPoint y: 276, distance: 40.6
click at [552, 276] on div "5800384692" at bounding box center [596, 277] width 93 height 8
copy div "5800384692"
drag, startPoint x: 718, startPoint y: 12, endPoint x: 484, endPoint y: 477, distance: 520.2
click at [719, 12] on span "Relatórios" at bounding box center [725, 12] width 35 height 12
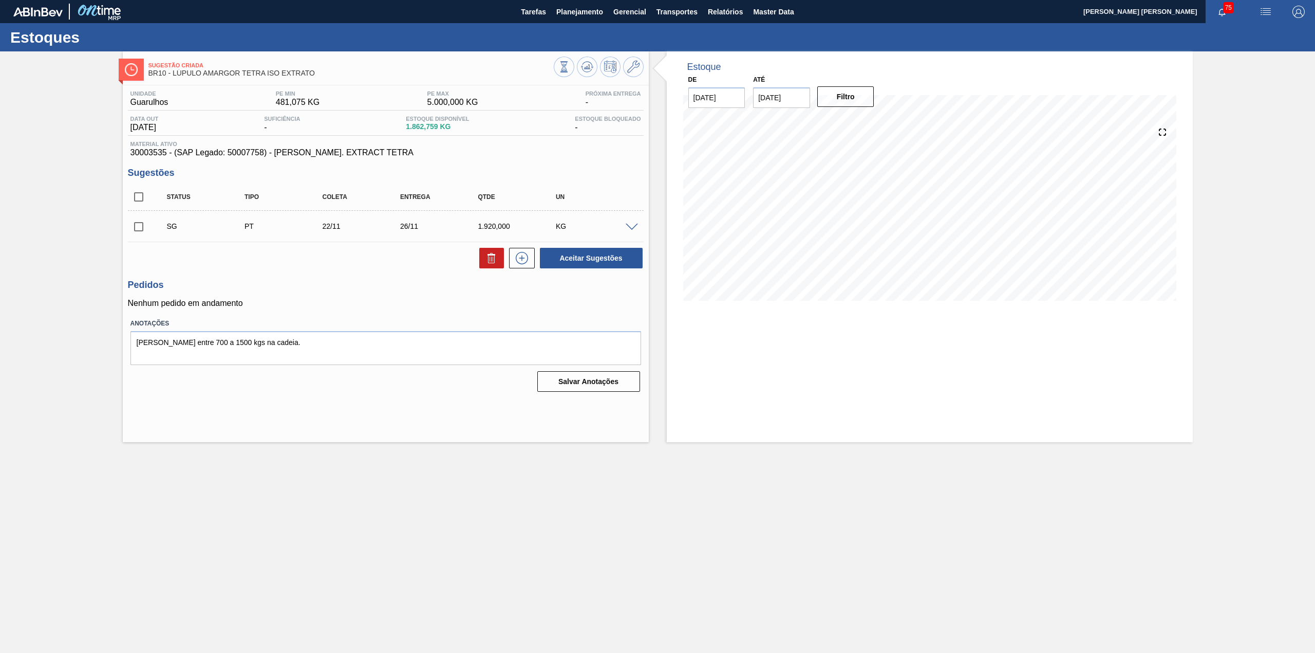
click at [630, 223] on div at bounding box center [633, 226] width 21 height 8
click at [631, 227] on span at bounding box center [632, 228] width 12 height 8
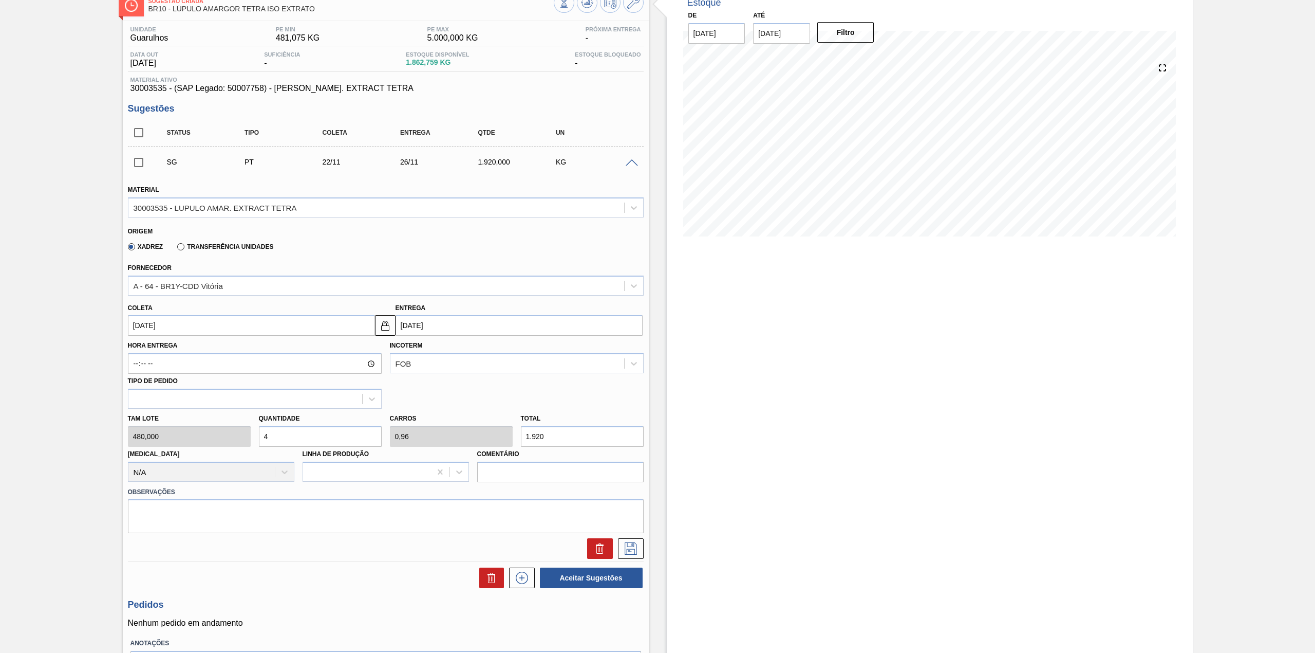
scroll to position [132, 0]
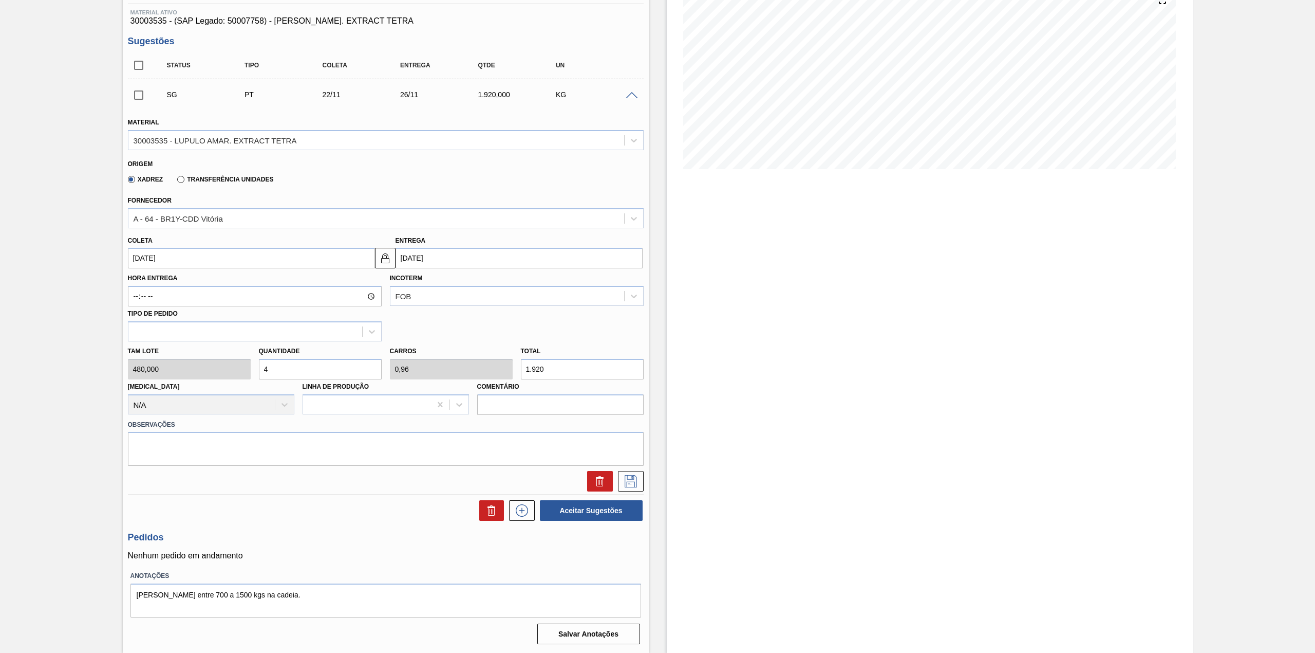
click at [315, 364] on input "4" at bounding box center [320, 369] width 123 height 21
type input "1"
type input "0,24"
type input "480"
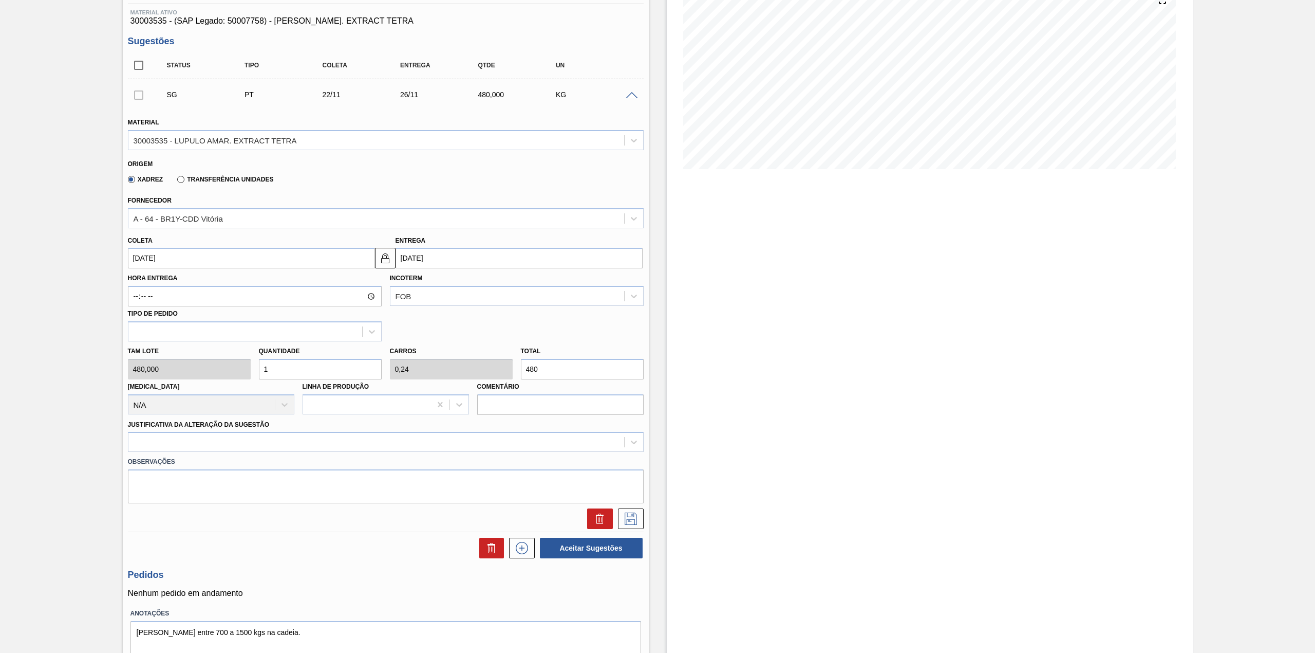
type input "1"
click at [196, 256] on input "[DATE]" at bounding box center [251, 258] width 247 height 21
click at [143, 285] on div "novembro 2025" at bounding box center [189, 282] width 123 height 9
click at [137, 285] on button "Previous Month" at bounding box center [137, 282] width 7 height 7
click at [220, 315] on div "3" at bounding box center [223, 316] width 14 height 14
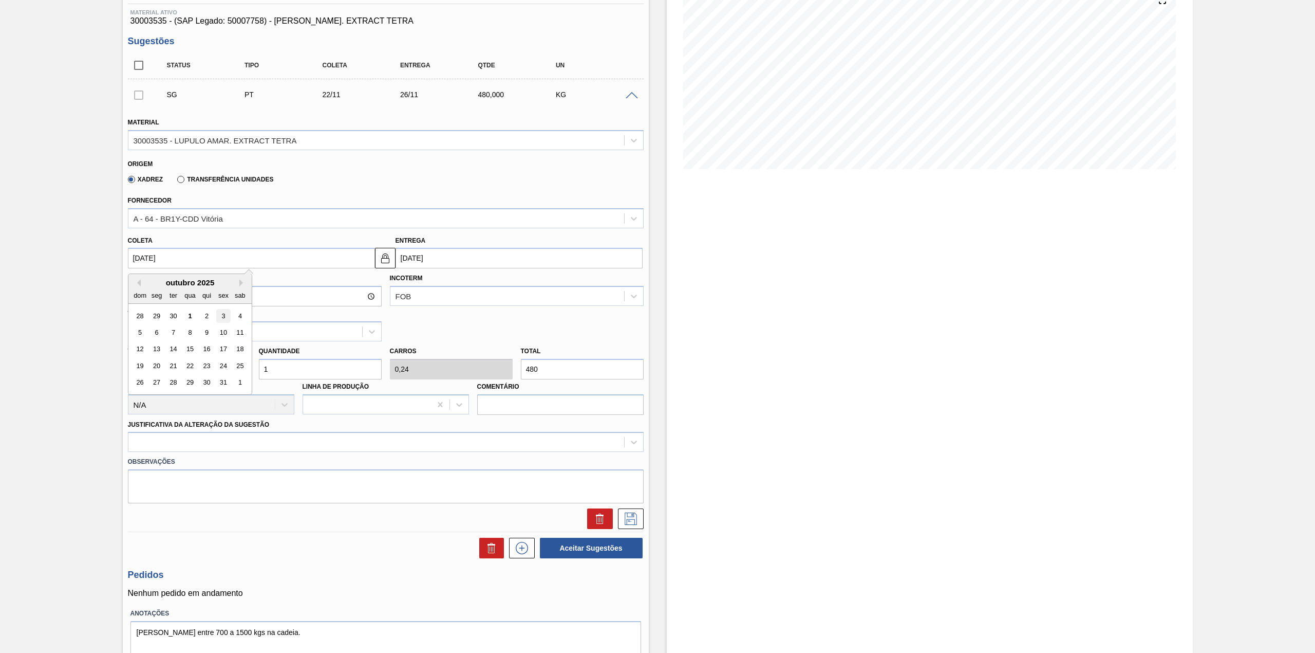
type input "[DATE]"
type input "07/10/2025"
click at [327, 434] on div at bounding box center [386, 442] width 516 height 20
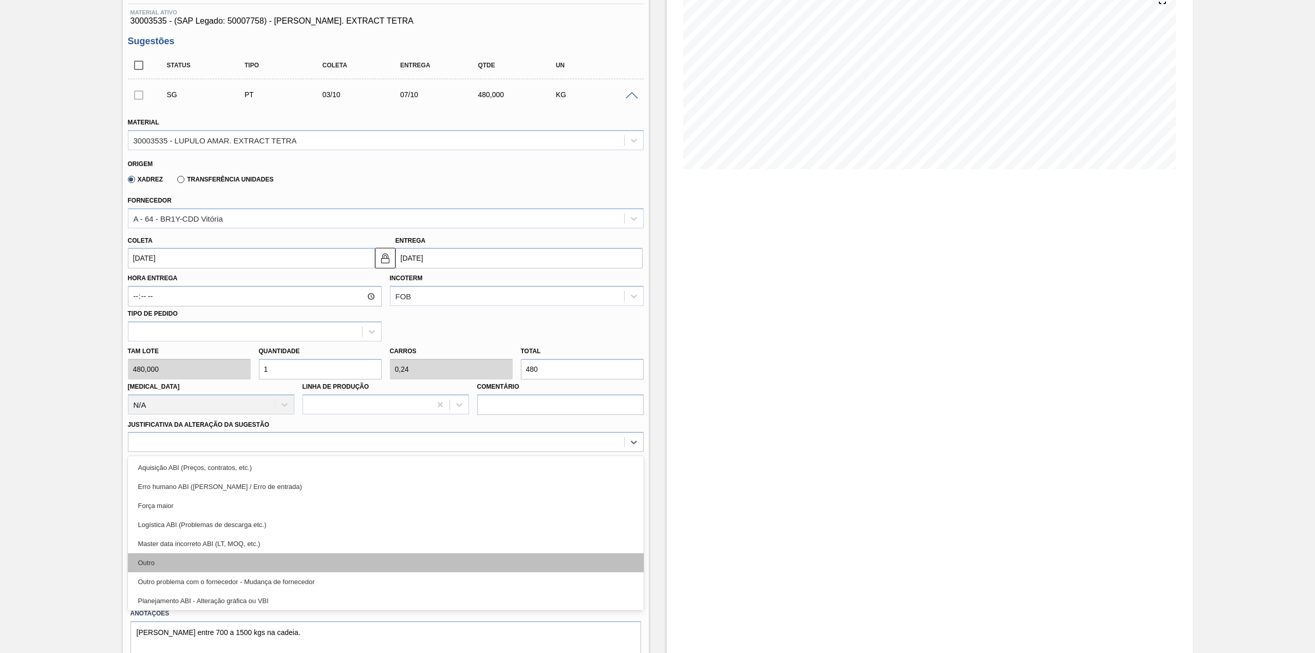
click at [214, 557] on div "Outro" at bounding box center [386, 562] width 516 height 19
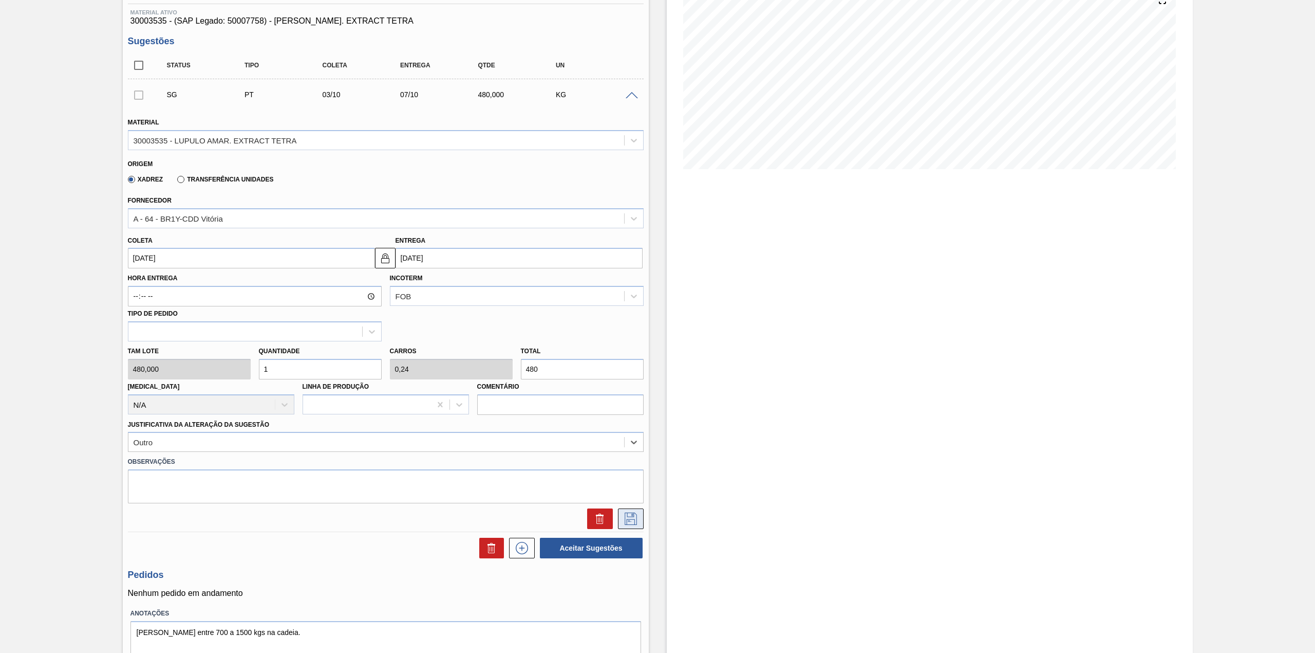
click at [633, 518] on icon at bounding box center [631, 518] width 16 height 12
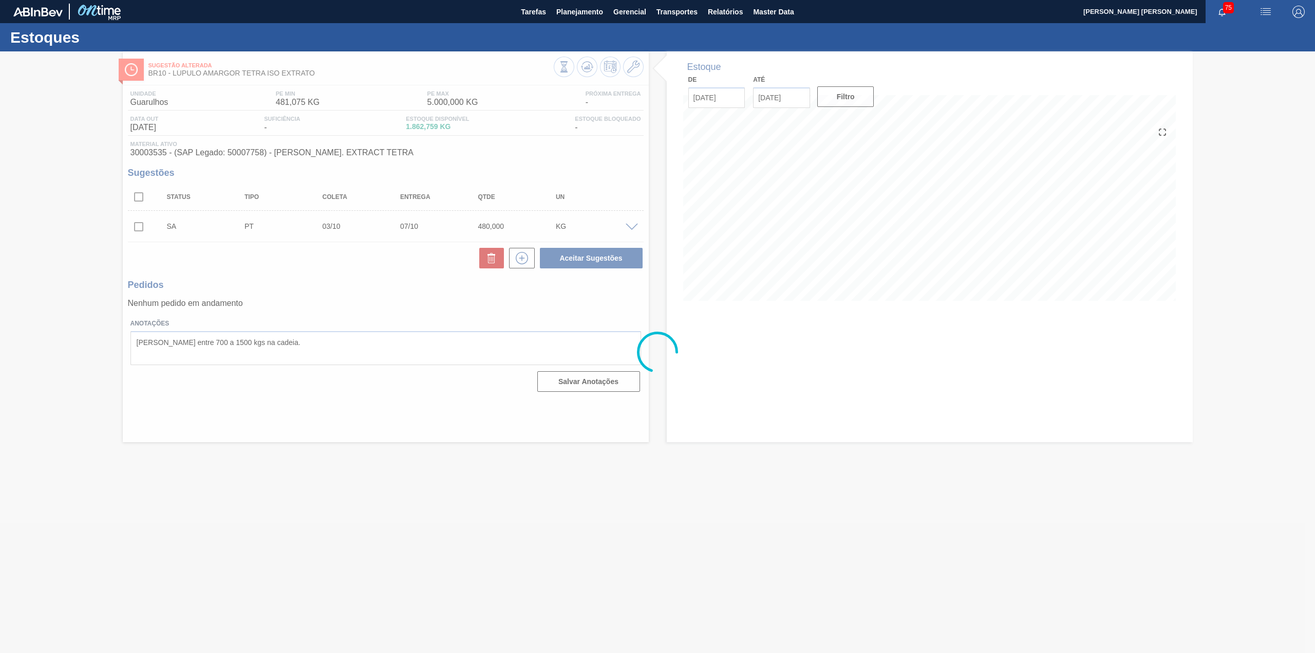
scroll to position [0, 0]
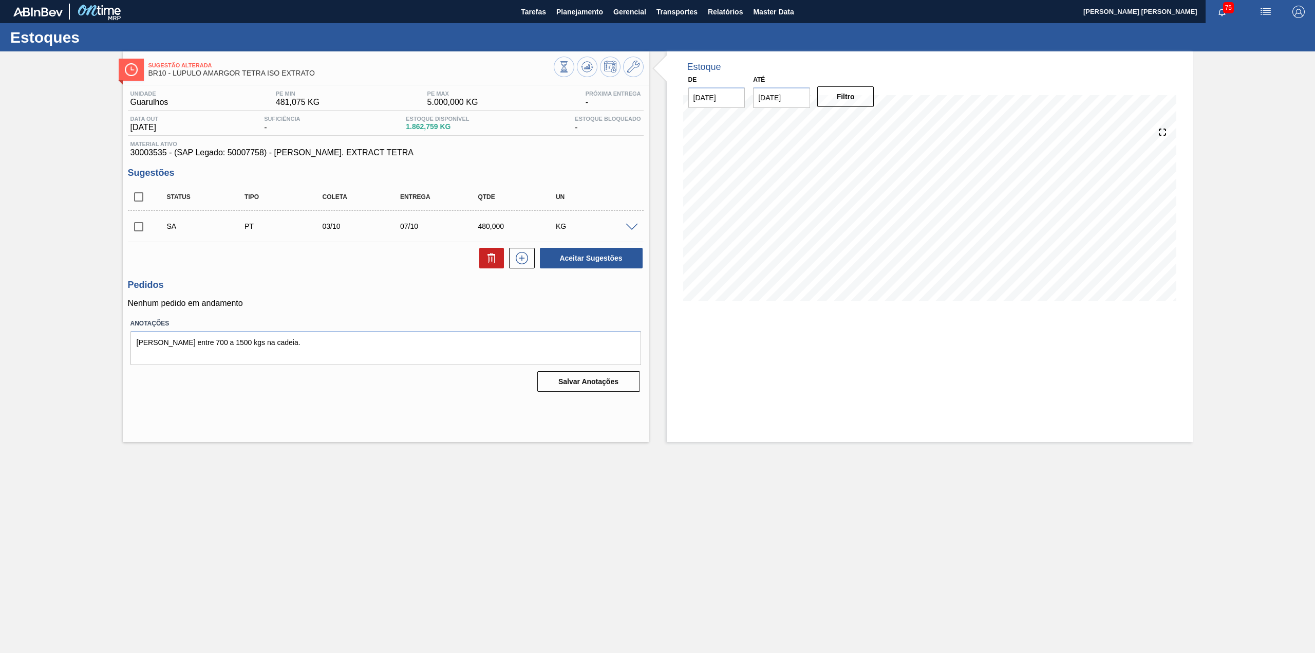
click at [137, 214] on div "SA PT 03/10 07/10 480,000 KG" at bounding box center [386, 226] width 516 height 26
click at [138, 227] on input "checkbox" at bounding box center [139, 227] width 22 height 22
click at [581, 262] on button "Aceitar Sugestões" at bounding box center [591, 258] width 103 height 21
checkbox input "false"
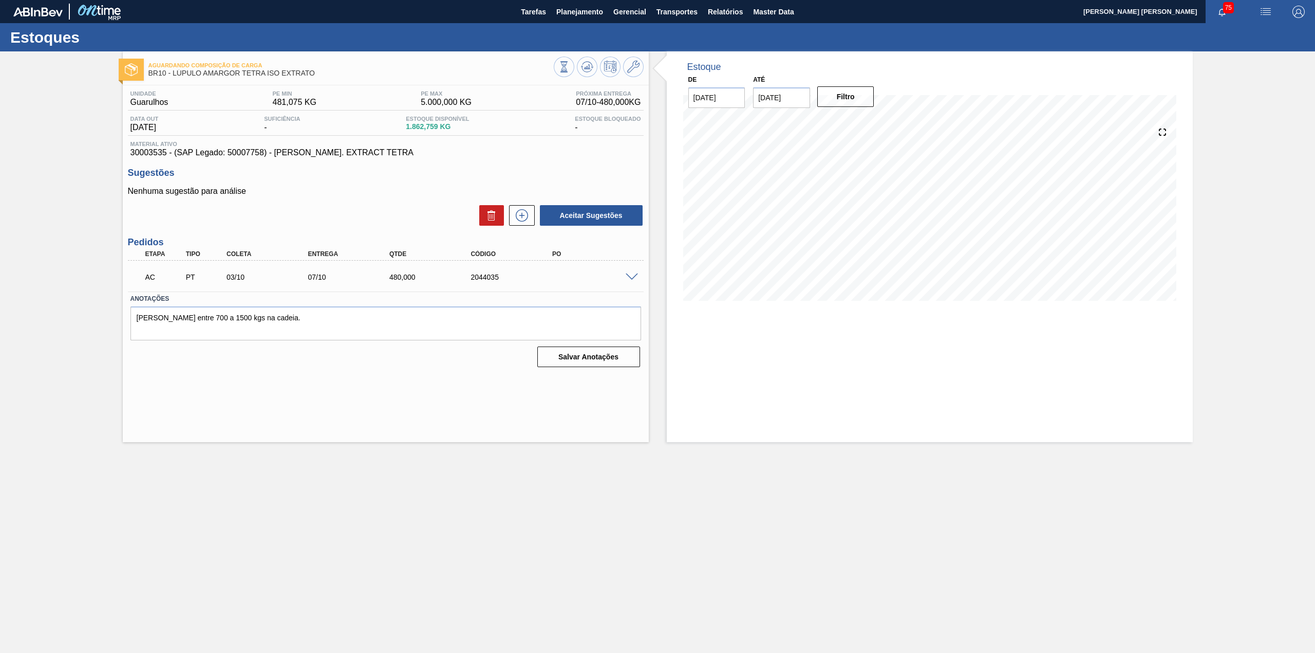
click at [628, 278] on span at bounding box center [632, 277] width 12 height 8
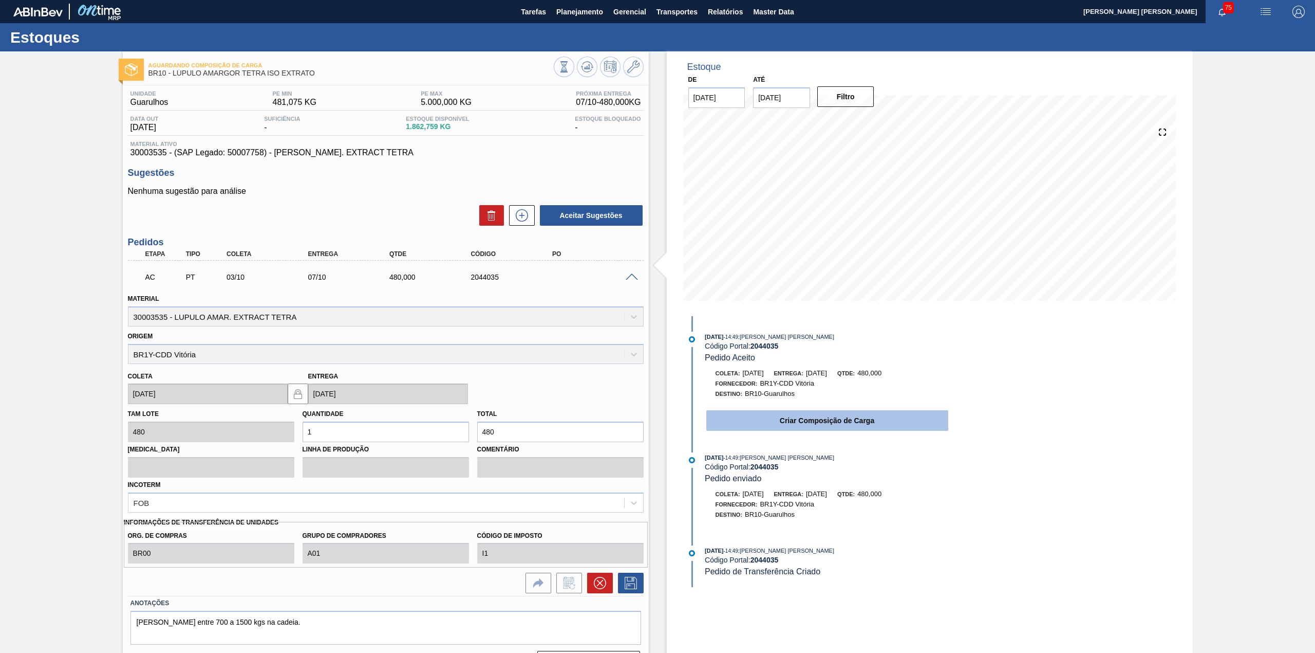
click at [863, 429] on button "Criar Composição de Carga" at bounding box center [827, 420] width 242 height 21
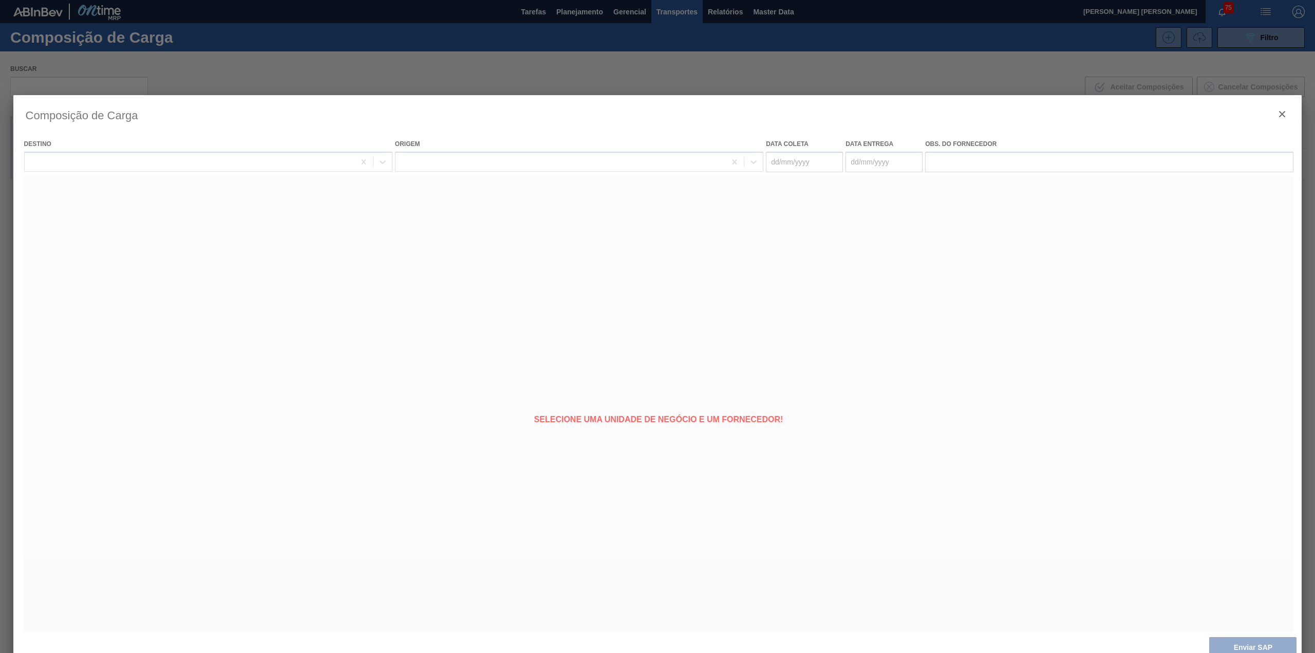
type coleta "[DATE]"
type entrega "07/10/2025"
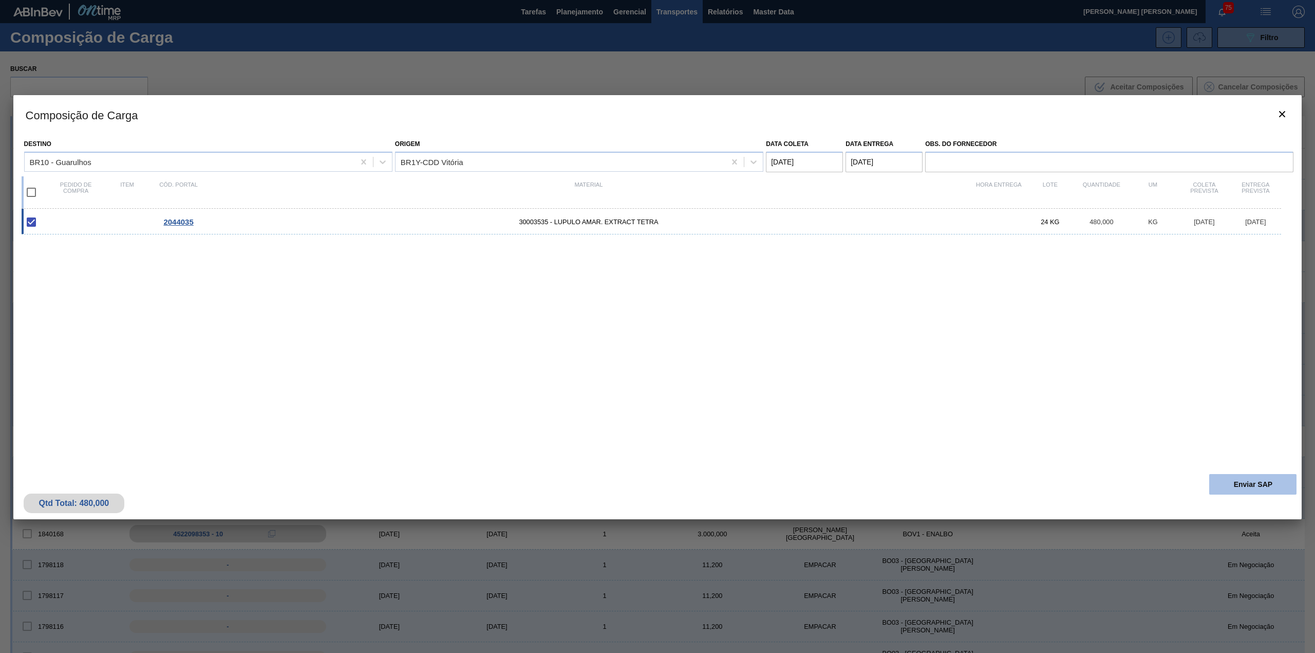
click at [1258, 490] on button "Enviar SAP" at bounding box center [1253, 484] width 87 height 21
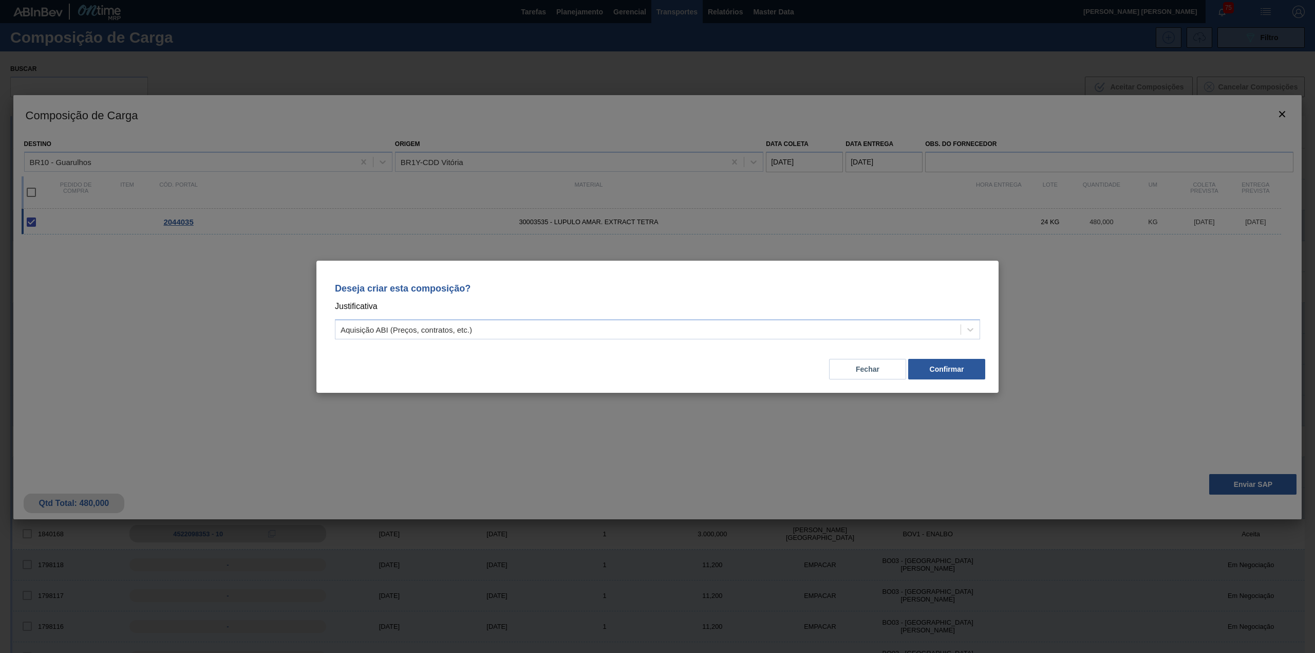
click at [613, 312] on p "Justificativa" at bounding box center [657, 306] width 645 height 13
click at [619, 338] on div "Aquisição ABI (Preços, contratos, etc.)" at bounding box center [657, 329] width 645 height 20
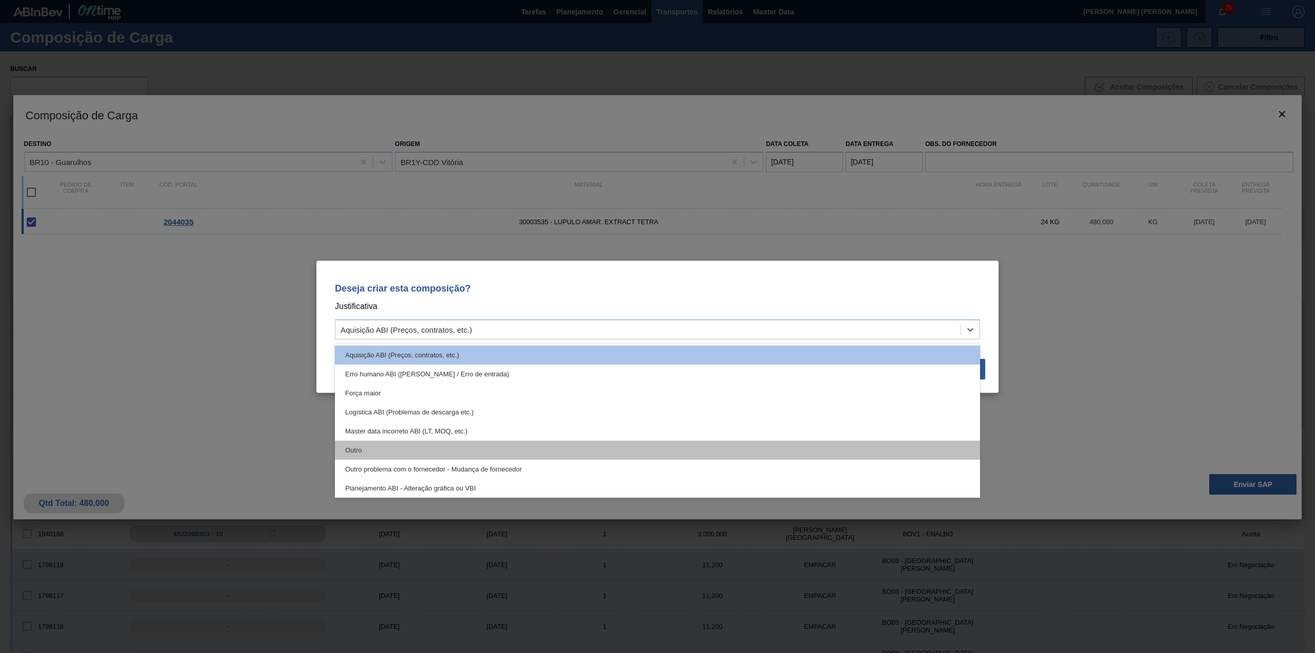
click at [499, 454] on div "Outro" at bounding box center [657, 449] width 645 height 19
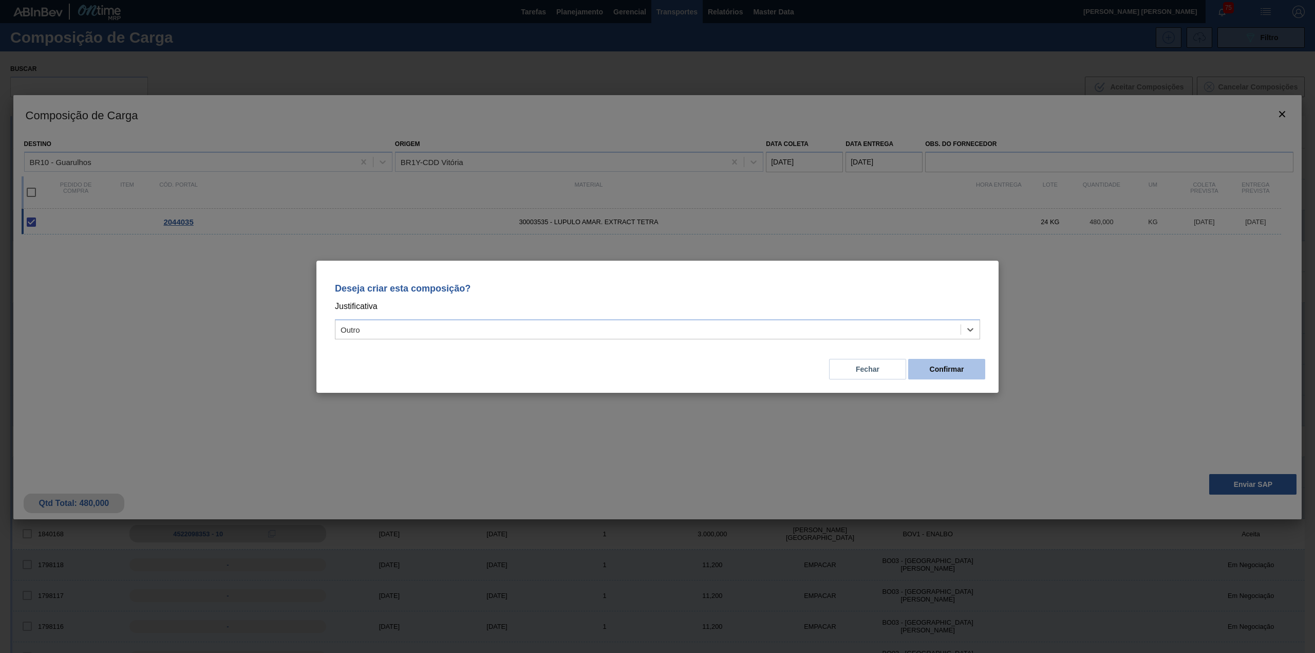
click at [934, 370] on button "Confirmar" at bounding box center [946, 369] width 77 height 21
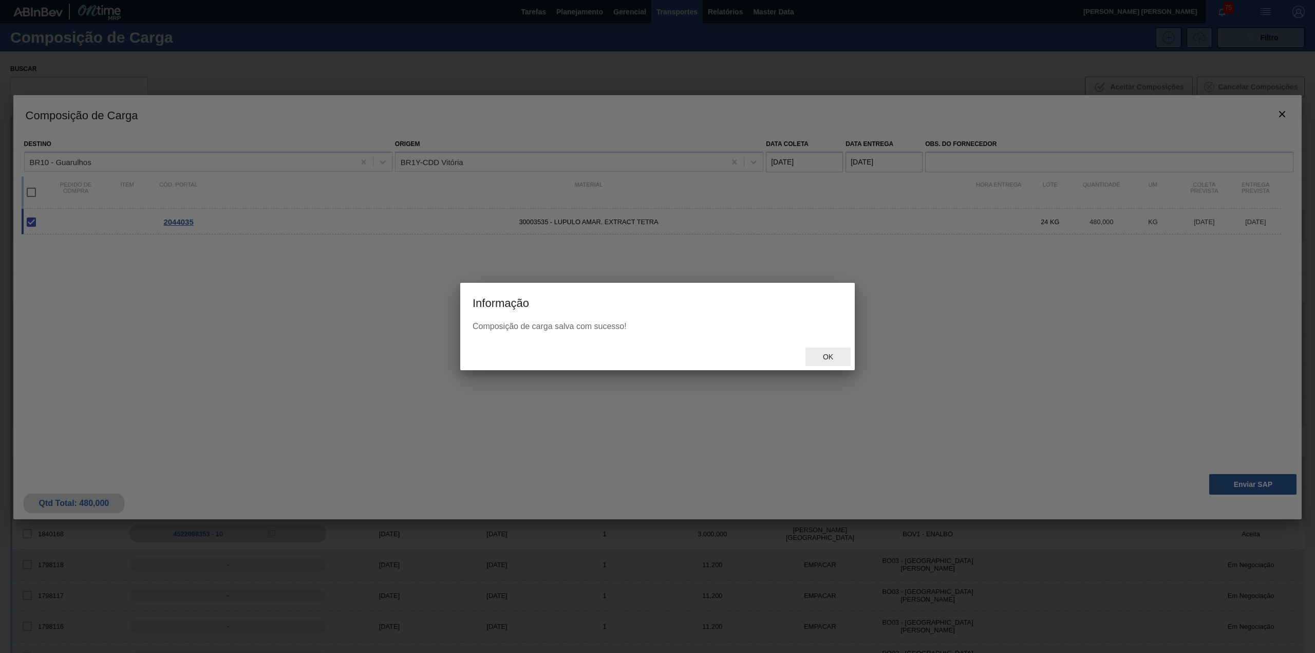
click at [820, 360] on span "Ok" at bounding box center [828, 356] width 27 height 8
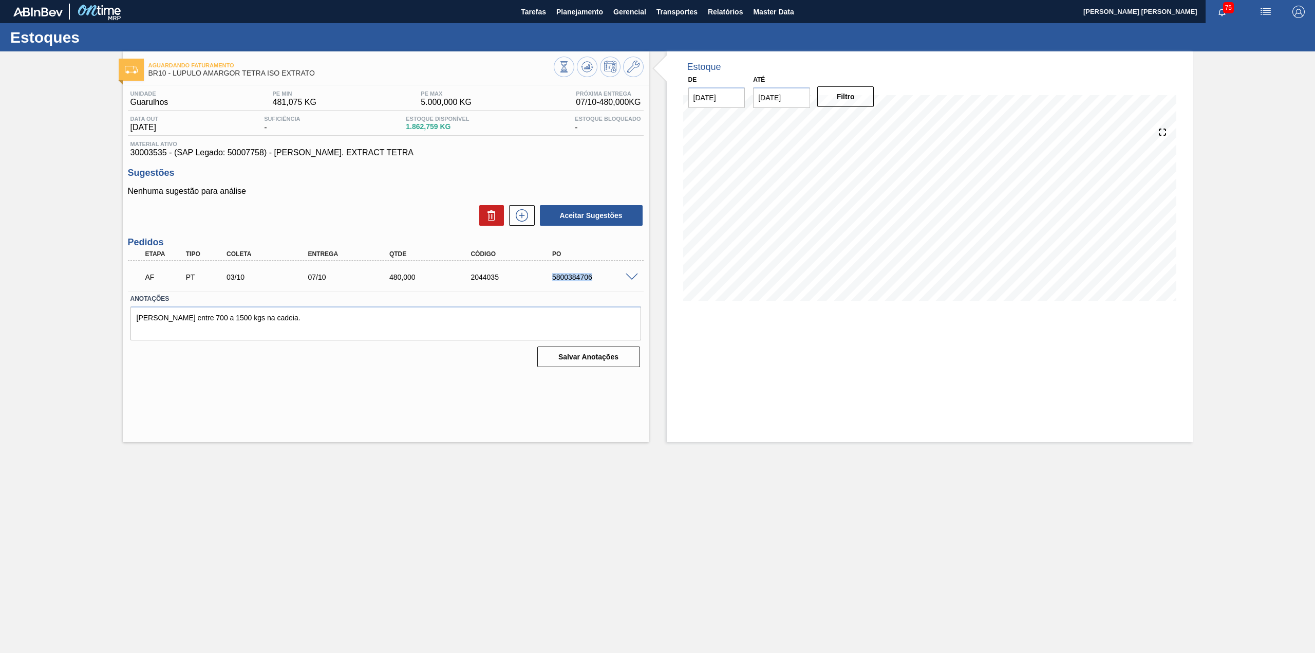
drag, startPoint x: 547, startPoint y: 276, endPoint x: 604, endPoint y: 280, distance: 57.7
click at [604, 280] on div "5800384706" at bounding box center [586, 277] width 81 height 8
copy div "5800384706"
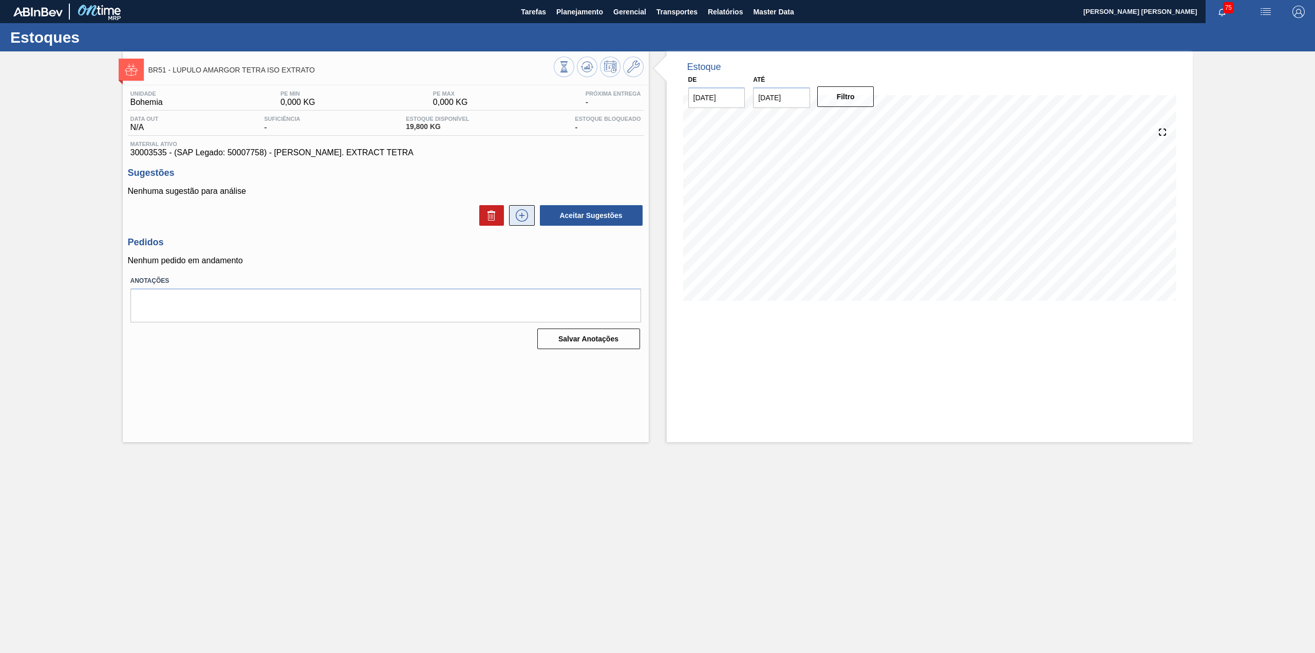
click at [529, 226] on button at bounding box center [522, 215] width 26 height 21
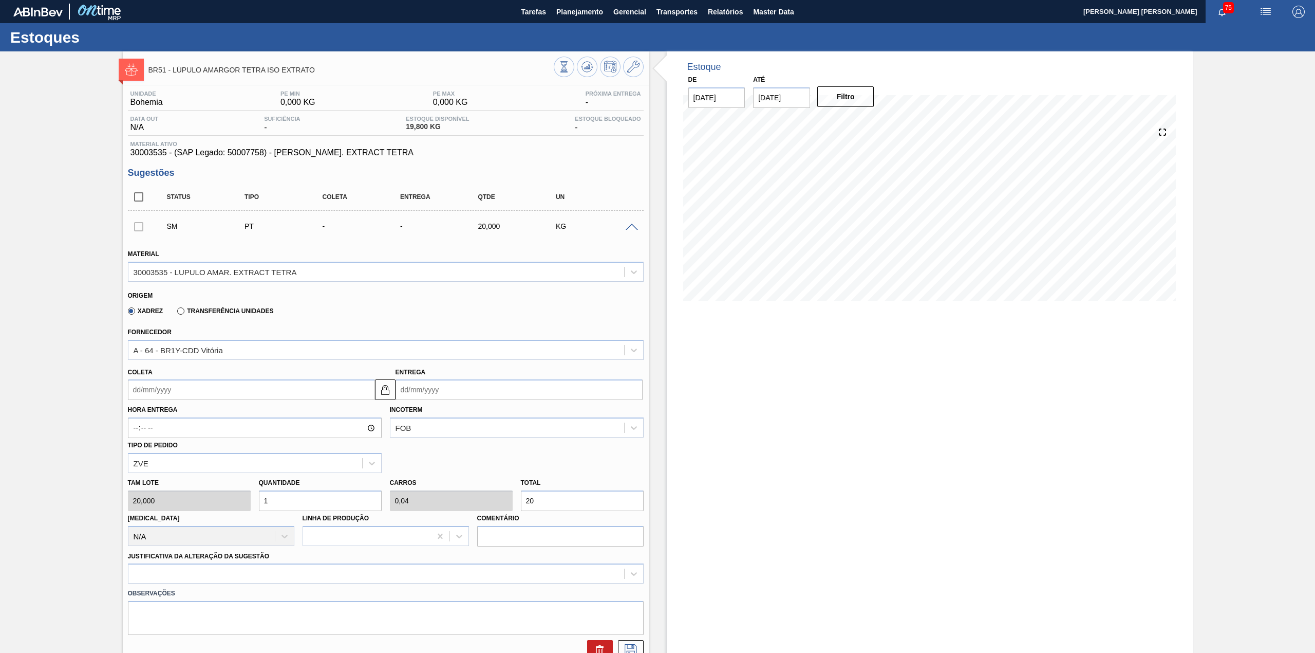
click at [266, 394] on input "Coleta" at bounding box center [251, 389] width 247 height 21
drag, startPoint x: 224, startPoint y: 446, endPoint x: 272, endPoint y: 479, distance: 58.4
click at [223, 446] on div "3" at bounding box center [223, 447] width 14 height 14
type input "[DATE]"
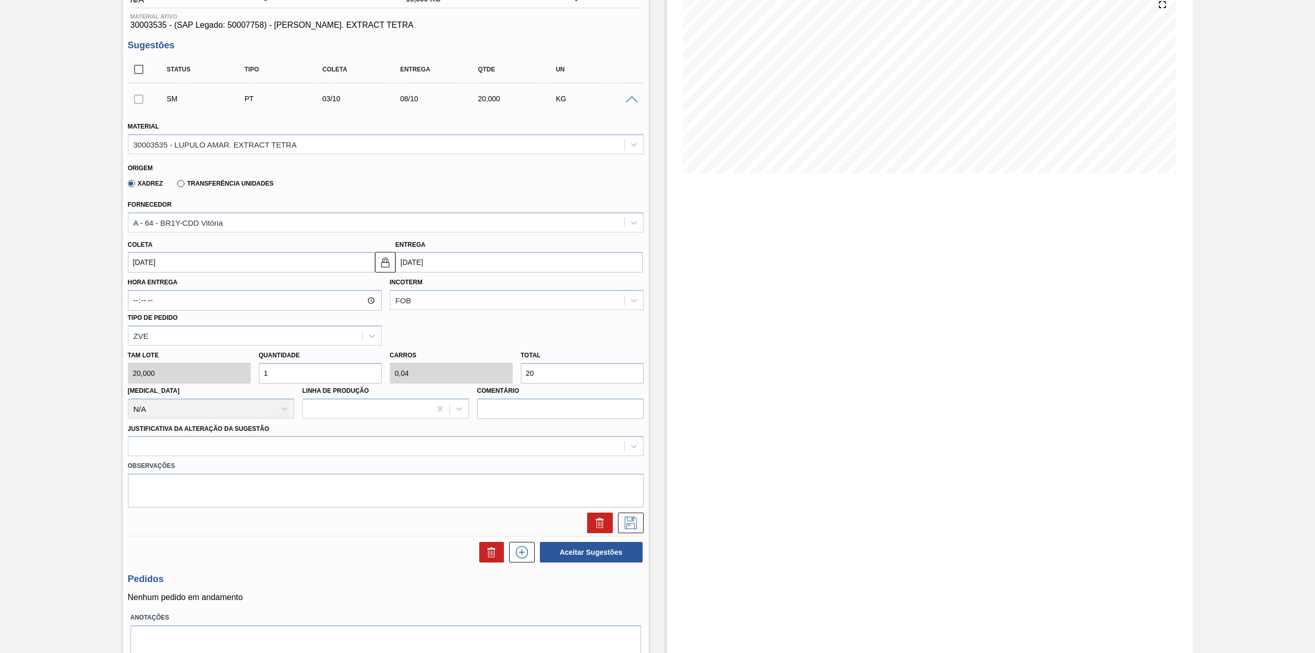
scroll to position [137, 0]
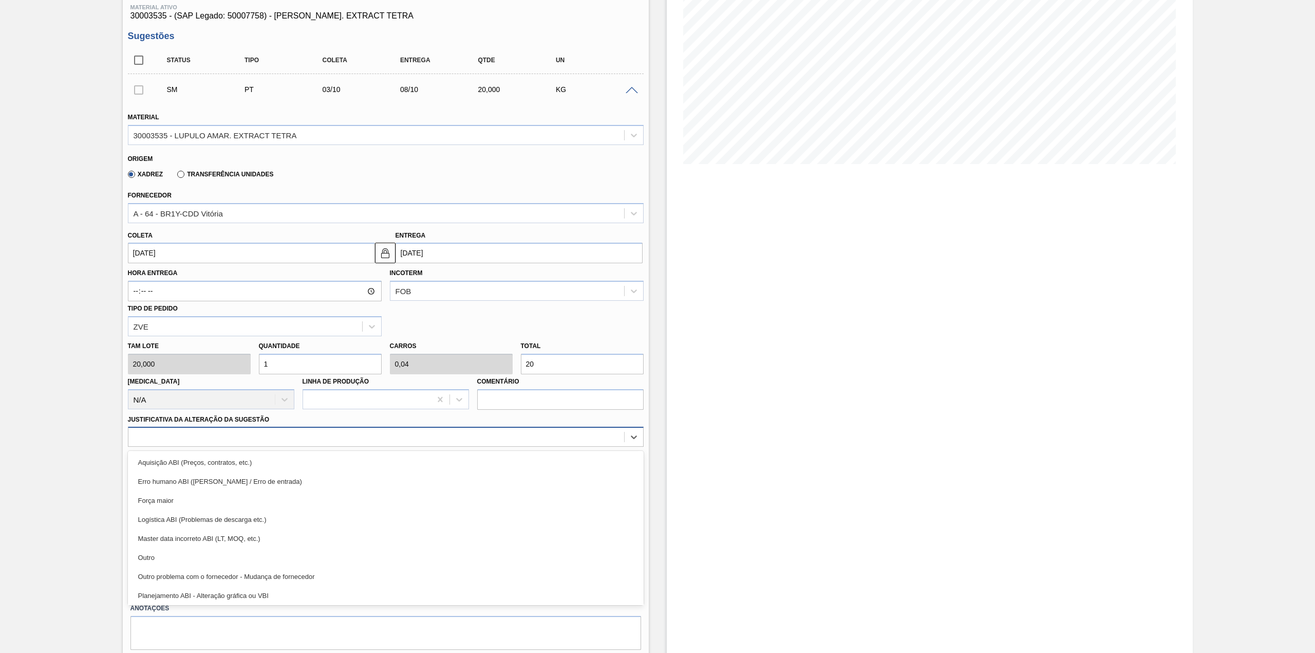
click at [238, 435] on div at bounding box center [376, 437] width 496 height 15
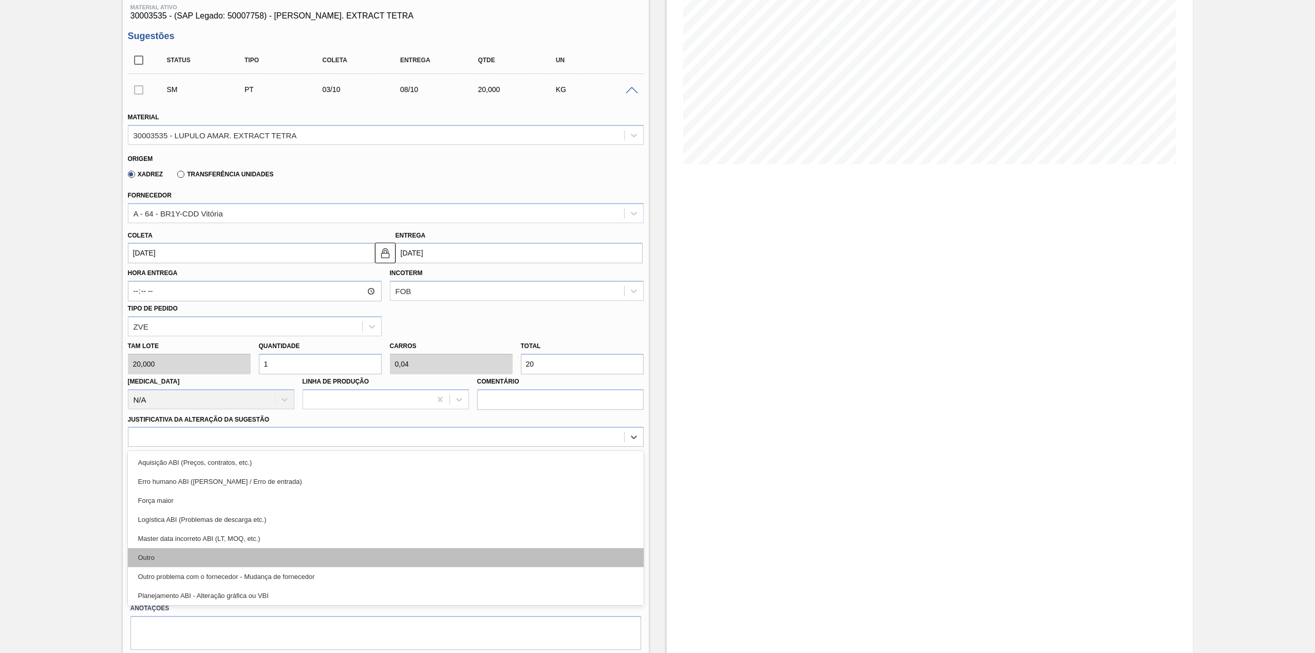
click at [178, 562] on div "Outro" at bounding box center [386, 557] width 516 height 19
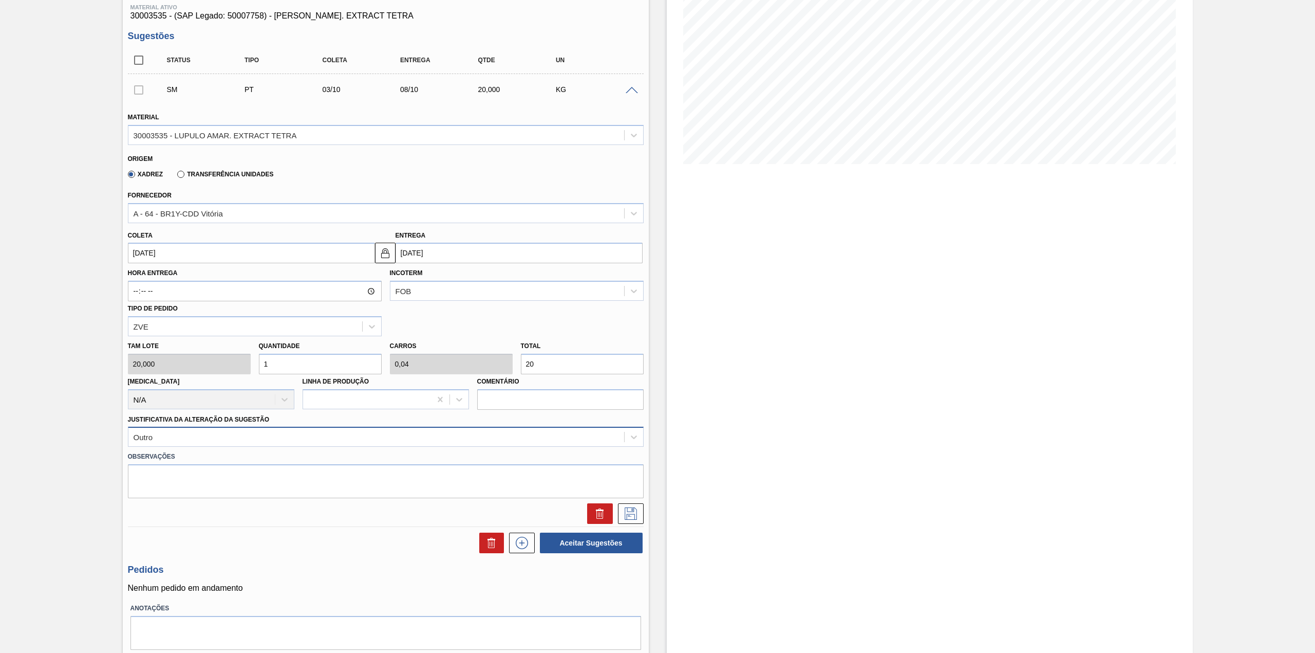
click at [331, 441] on div "Outro" at bounding box center [376, 437] width 496 height 15
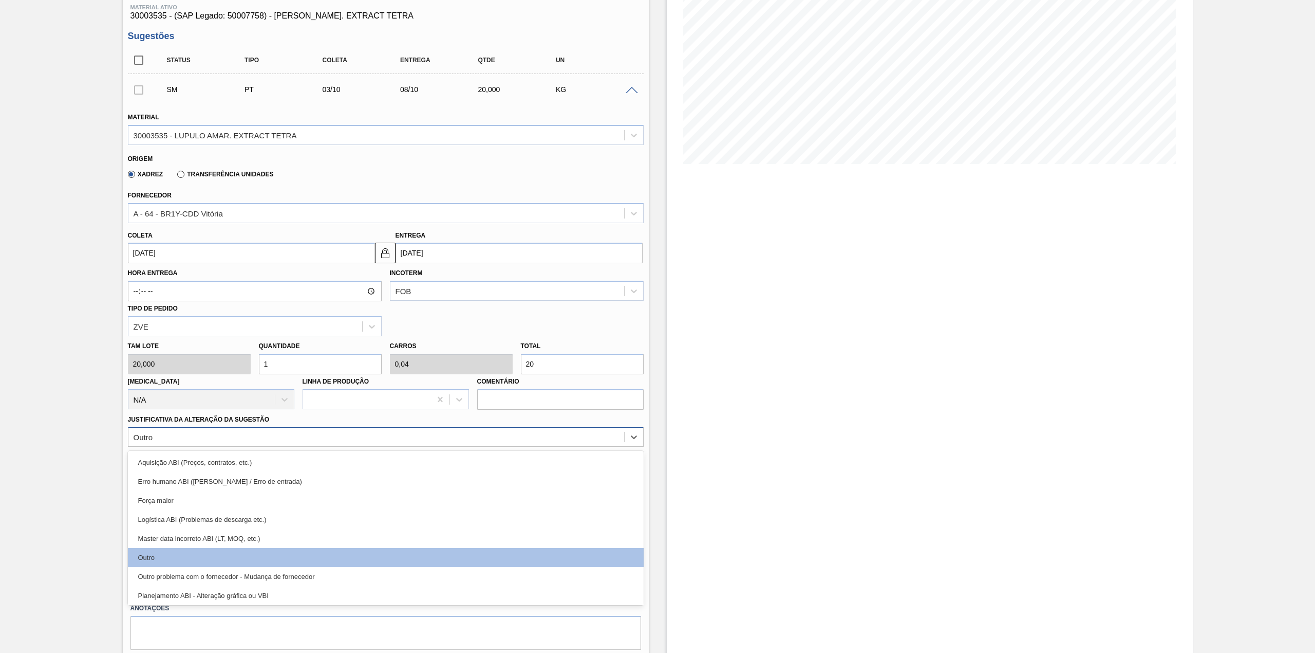
click at [321, 442] on div "Outro" at bounding box center [376, 437] width 496 height 15
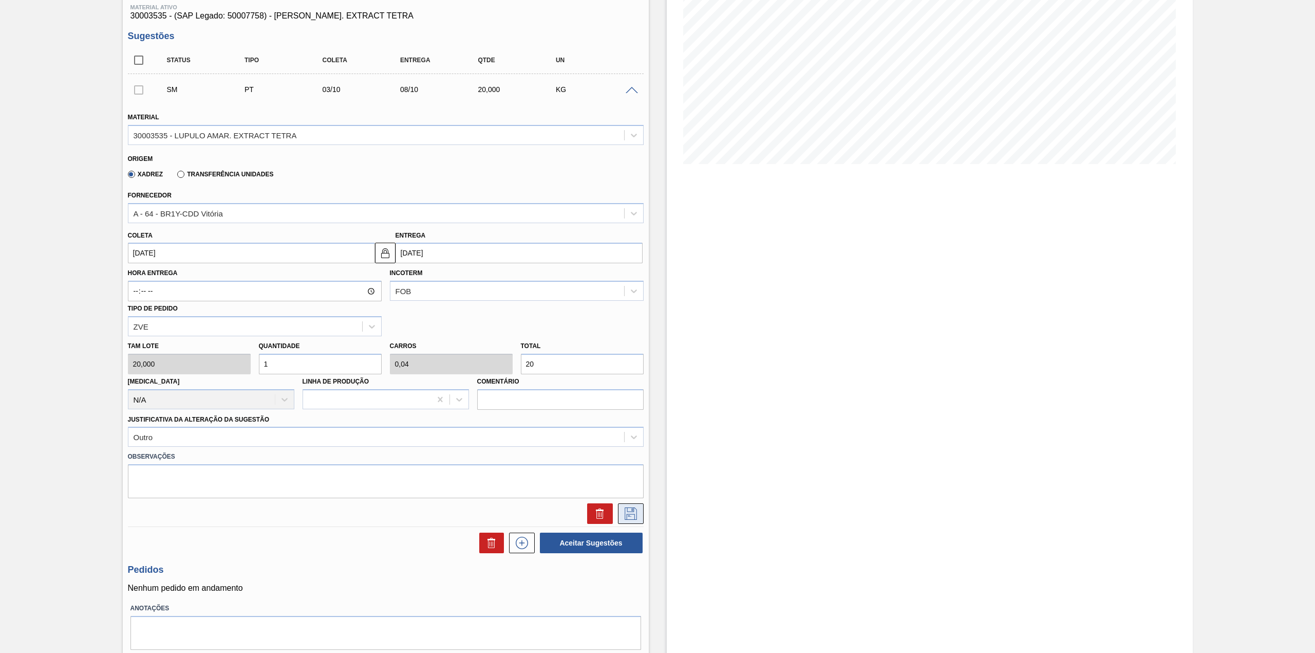
click at [634, 510] on icon at bounding box center [631, 513] width 16 height 12
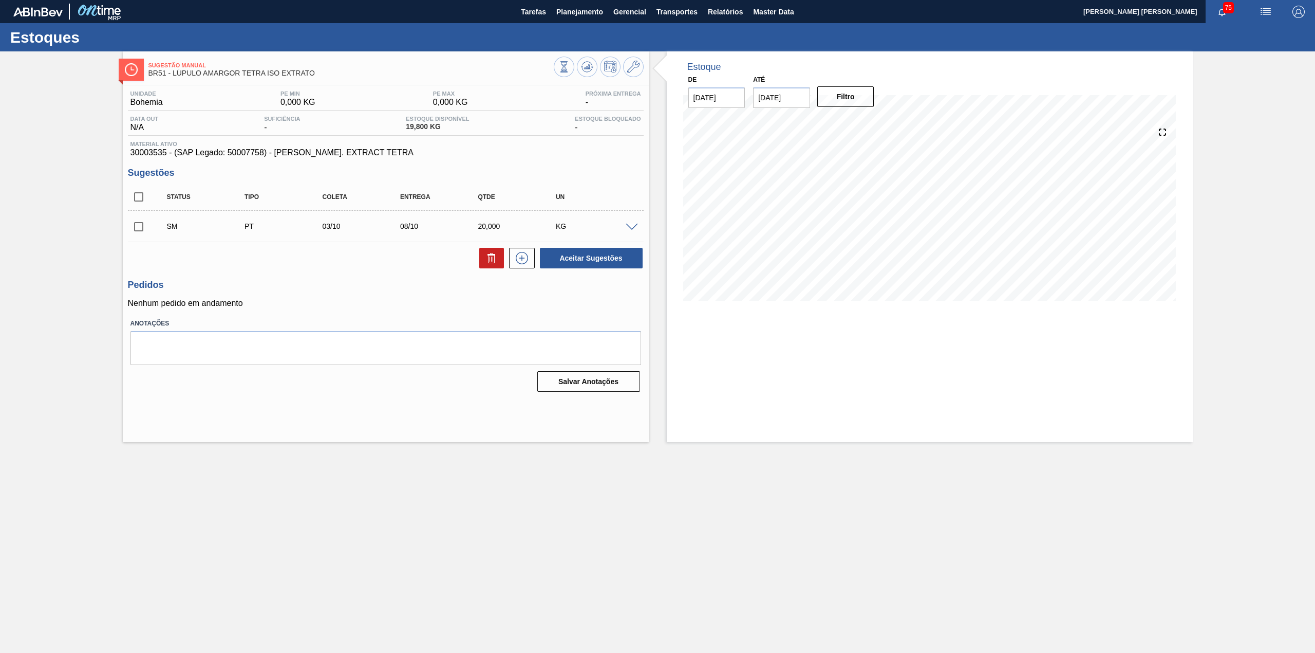
scroll to position [0, 0]
click at [140, 227] on input "checkbox" at bounding box center [139, 227] width 22 height 22
click at [624, 256] on button "Aceitar Sugestões" at bounding box center [591, 258] width 103 height 21
checkbox input "false"
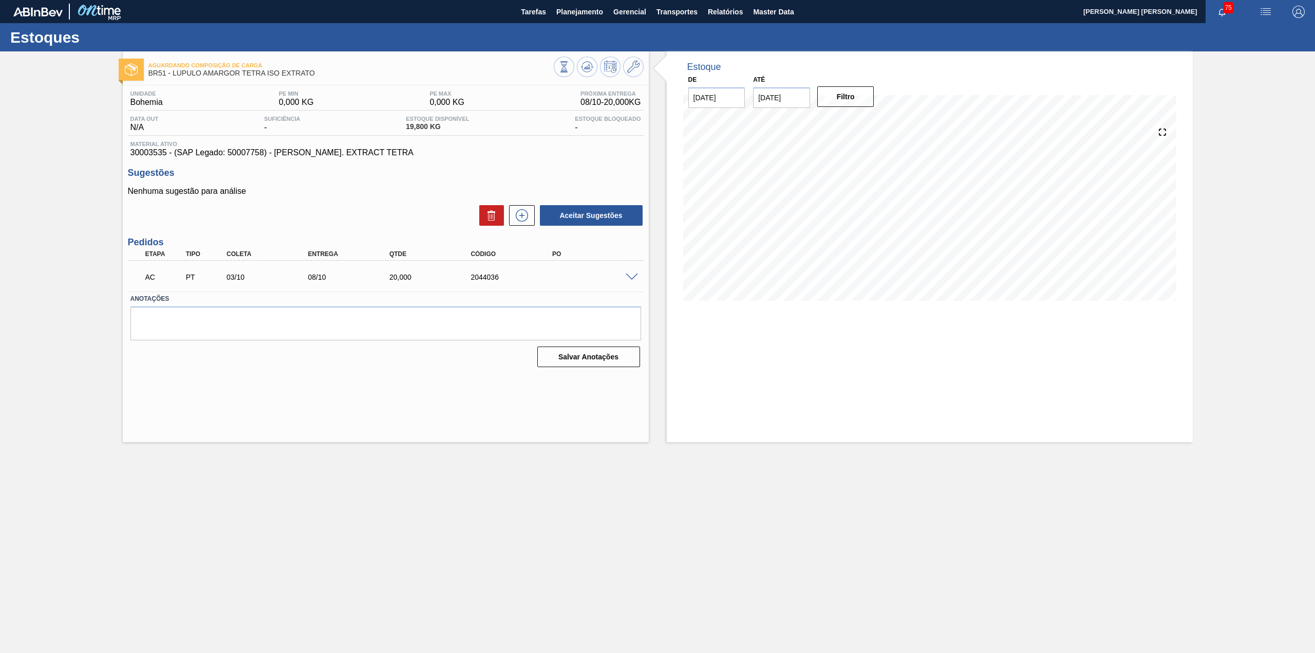
click at [626, 273] on span at bounding box center [632, 277] width 12 height 8
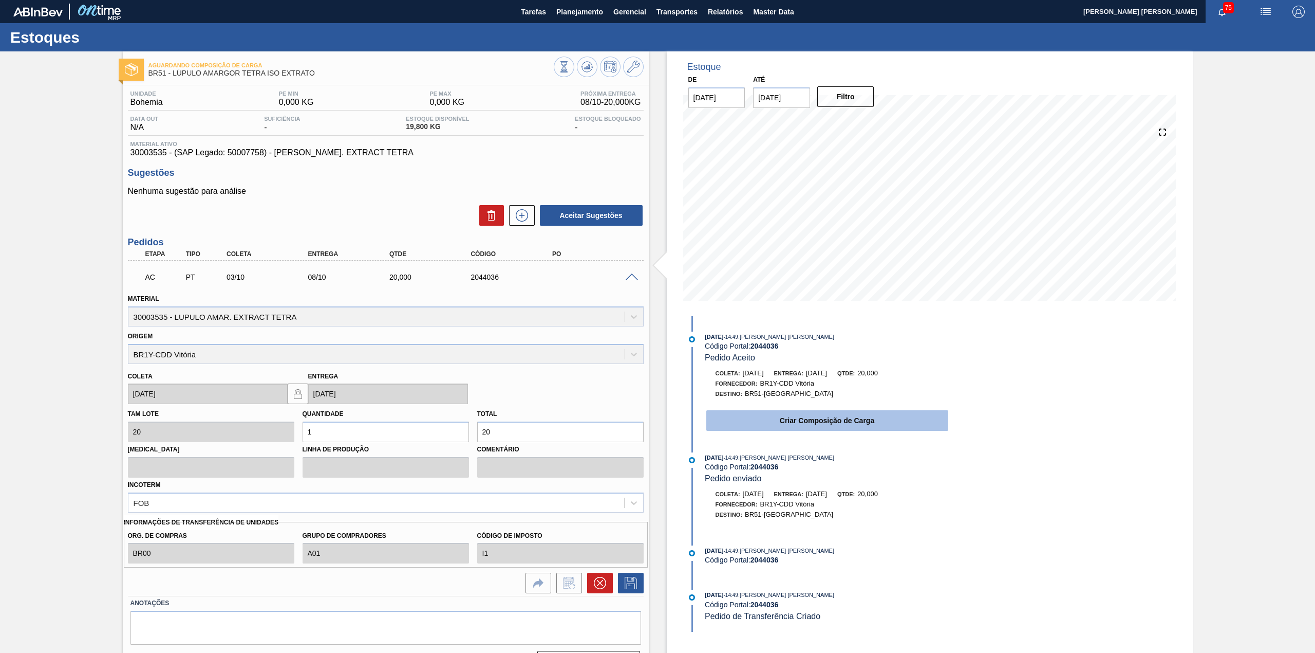
click at [757, 422] on button "Criar Composição de Carga" at bounding box center [827, 420] width 242 height 21
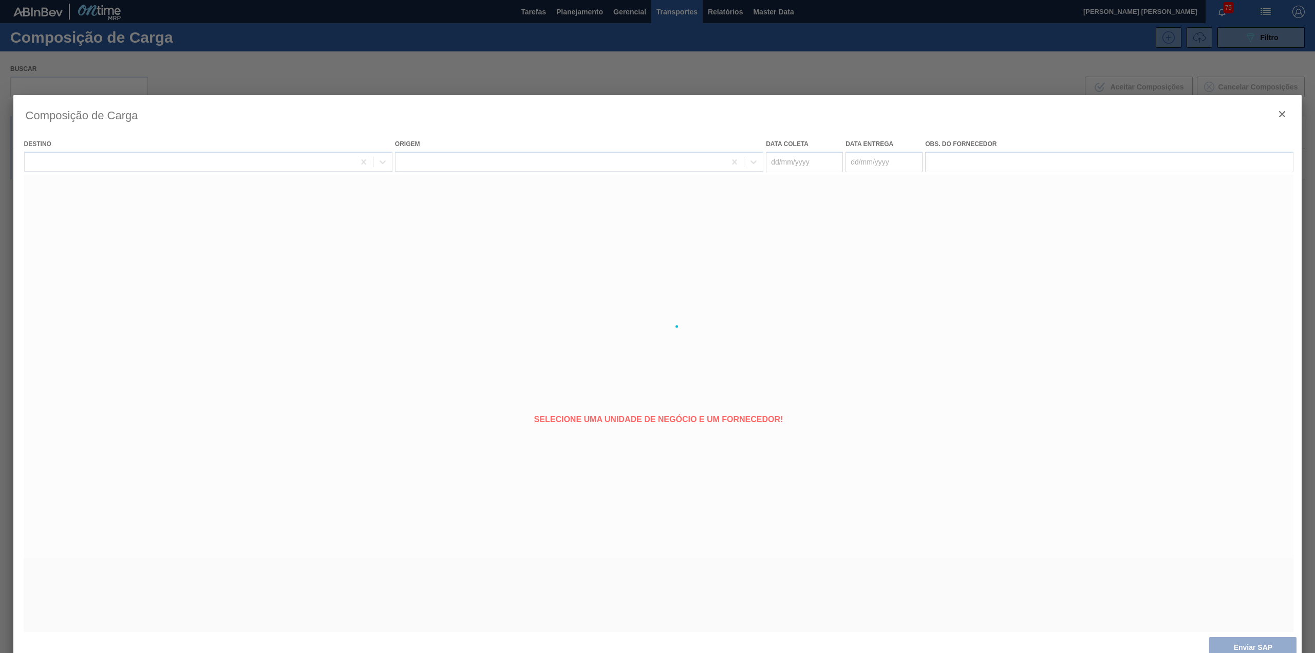
type coleta "[DATE]"
type entrega "[DATE]"
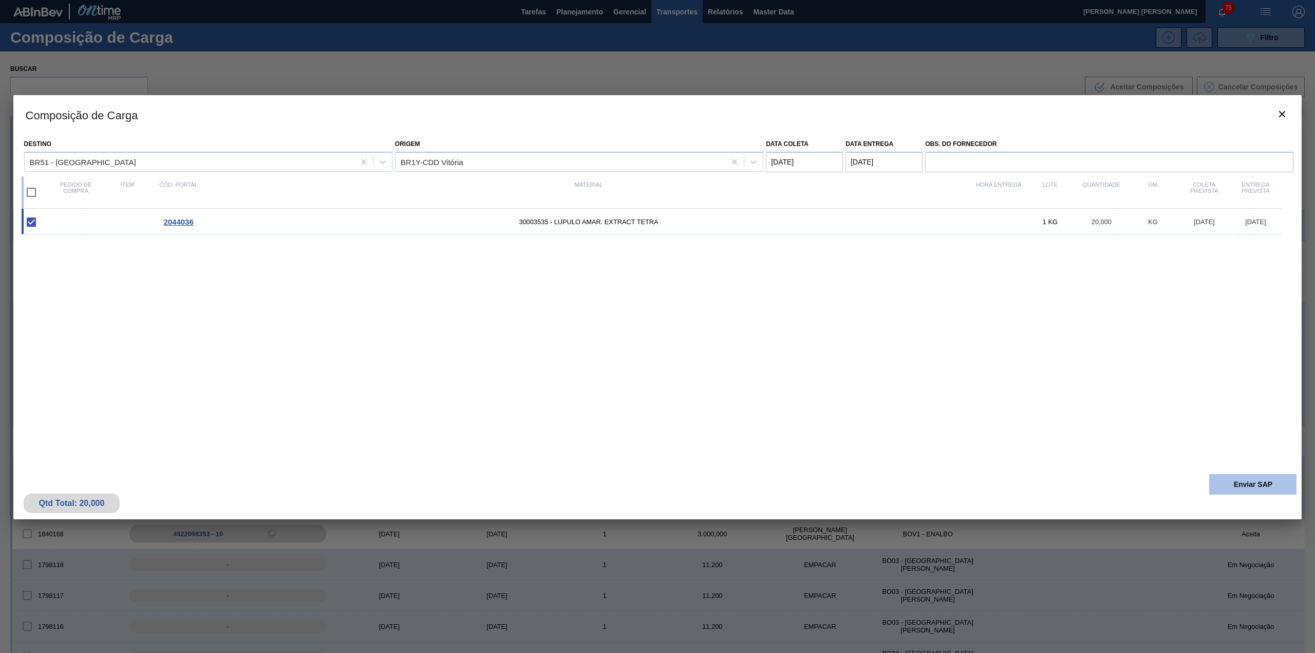
click at [1240, 477] on button "Enviar SAP" at bounding box center [1253, 484] width 87 height 21
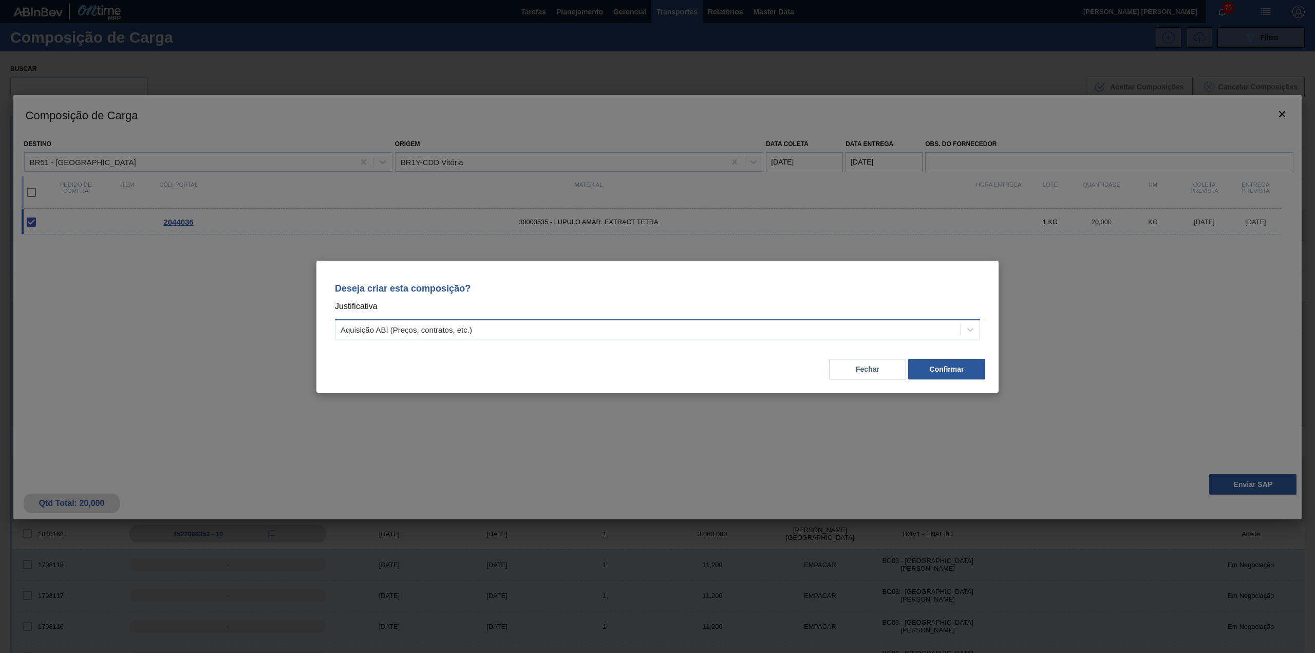
click at [647, 331] on div "Aquisição ABI (Preços, contratos, etc.)" at bounding box center [648, 329] width 625 height 15
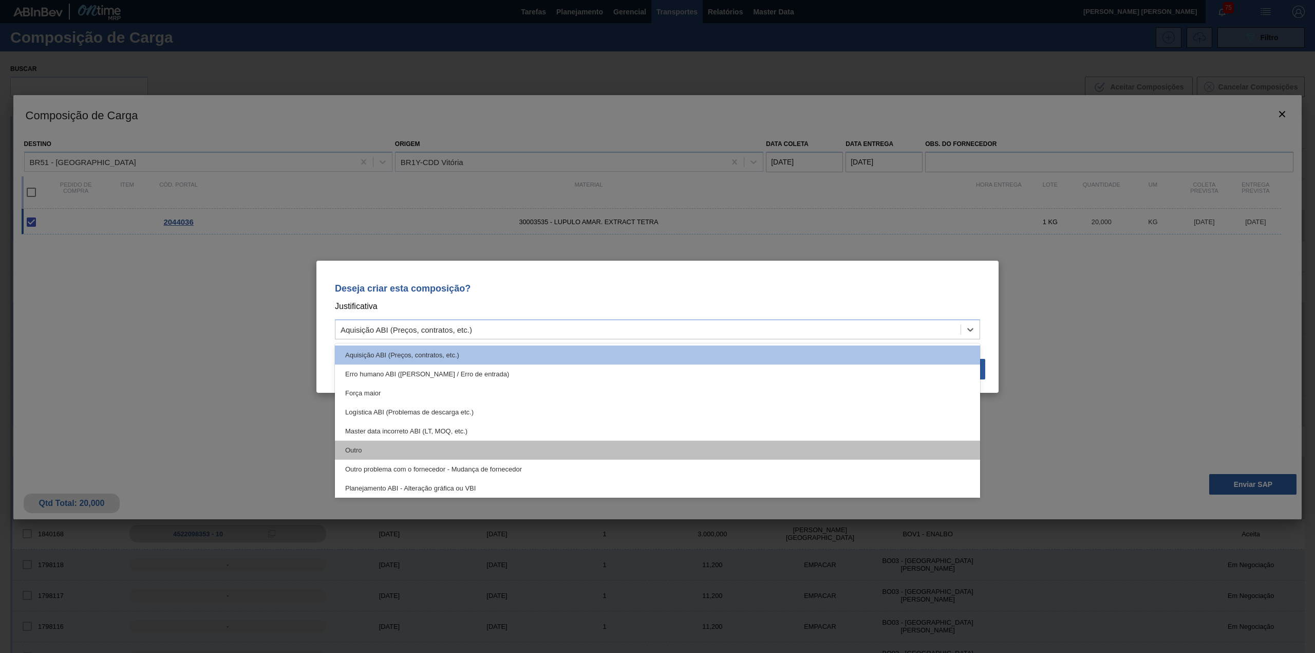
click at [419, 444] on div "Outro" at bounding box center [657, 449] width 645 height 19
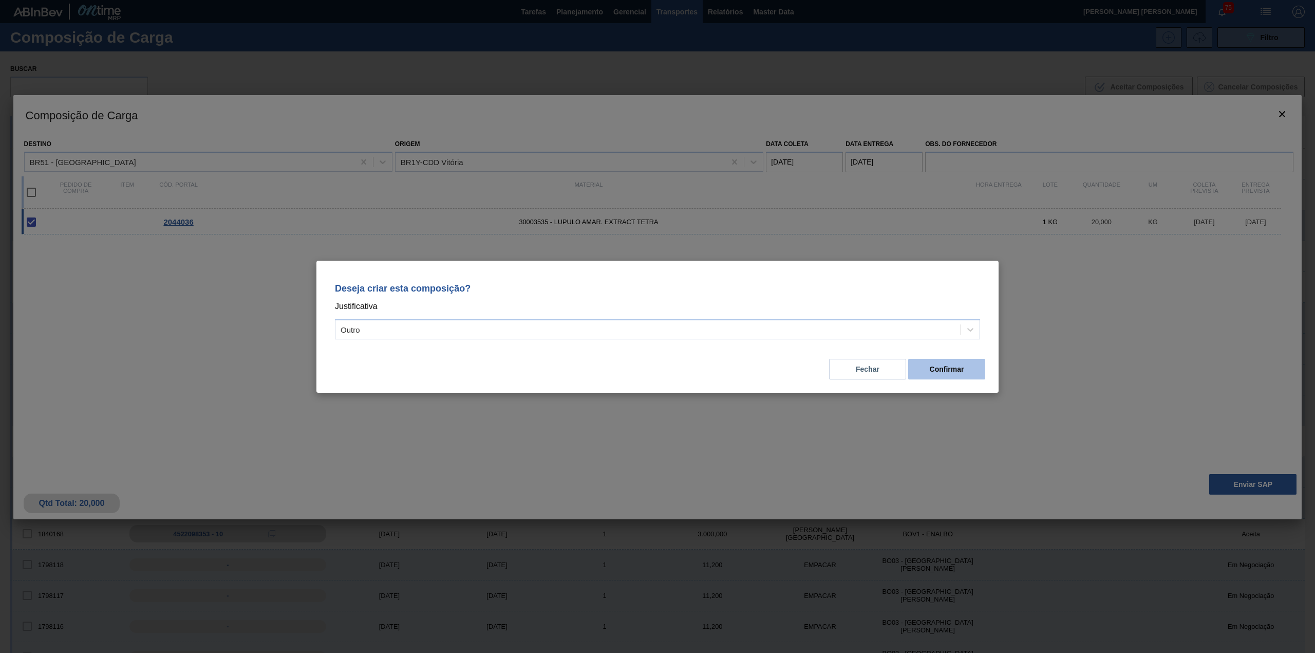
click at [921, 370] on button "Confirmar" at bounding box center [946, 369] width 77 height 21
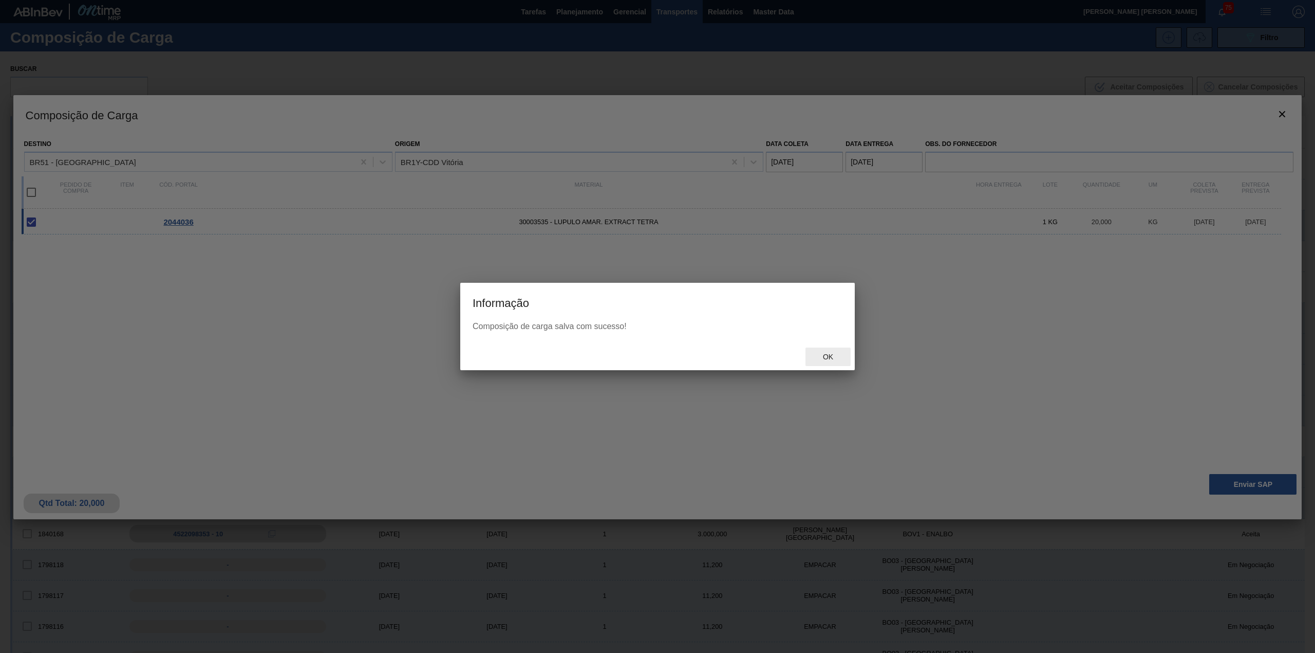
click at [843, 350] on div "Ok" at bounding box center [828, 356] width 45 height 19
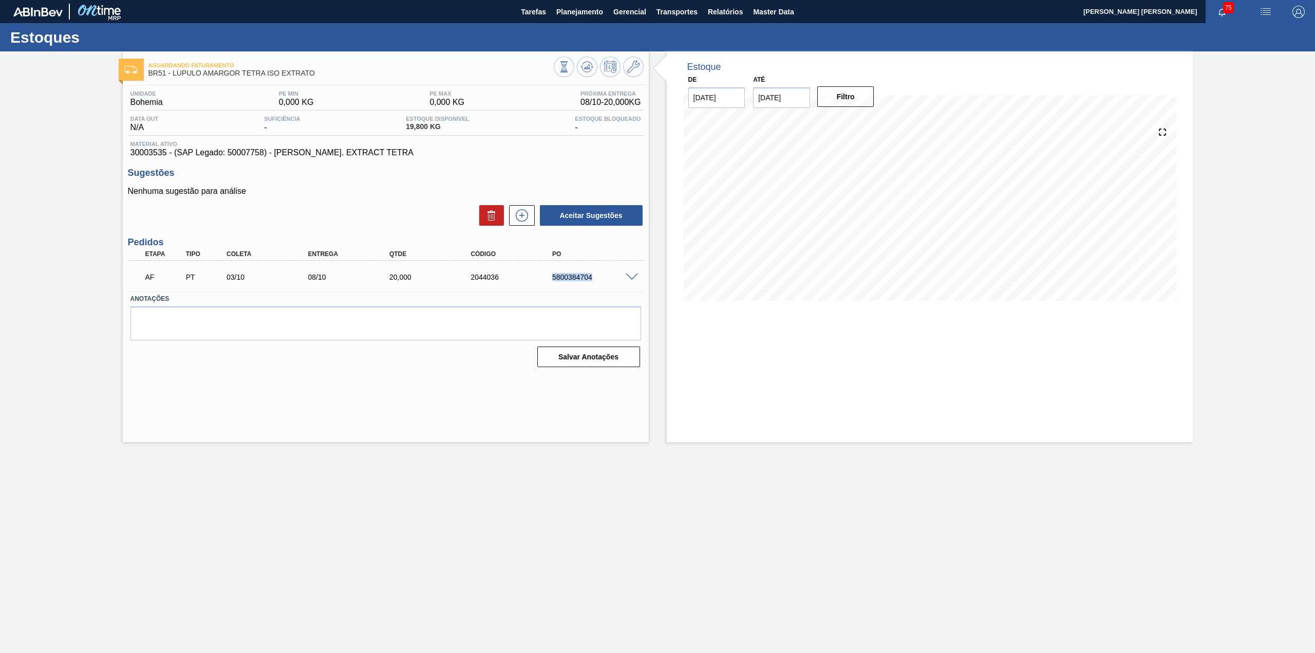
drag, startPoint x: 547, startPoint y: 273, endPoint x: 599, endPoint y: 286, distance: 53.8
click at [599, 286] on div "AF PT 03/10 08/10 20,000 2044036 5800384704" at bounding box center [383, 276] width 489 height 21
copy div "5800384704"
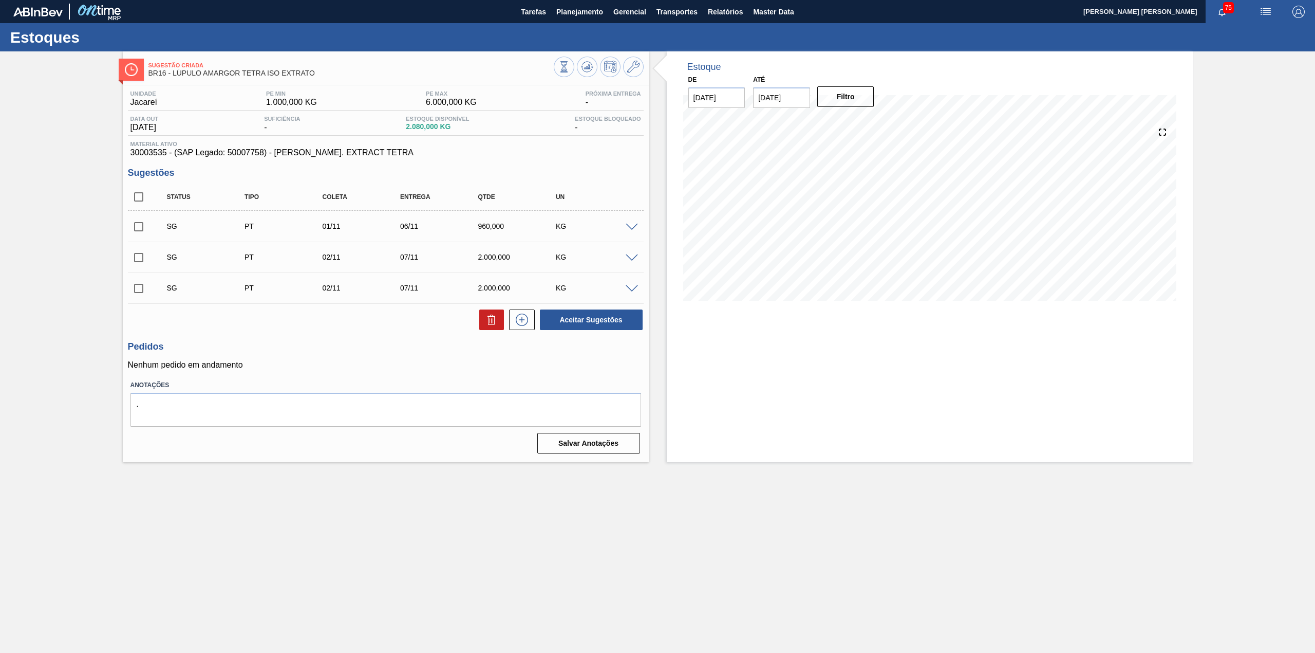
click at [137, 196] on input "checkbox" at bounding box center [139, 197] width 22 height 22
checkbox input "true"
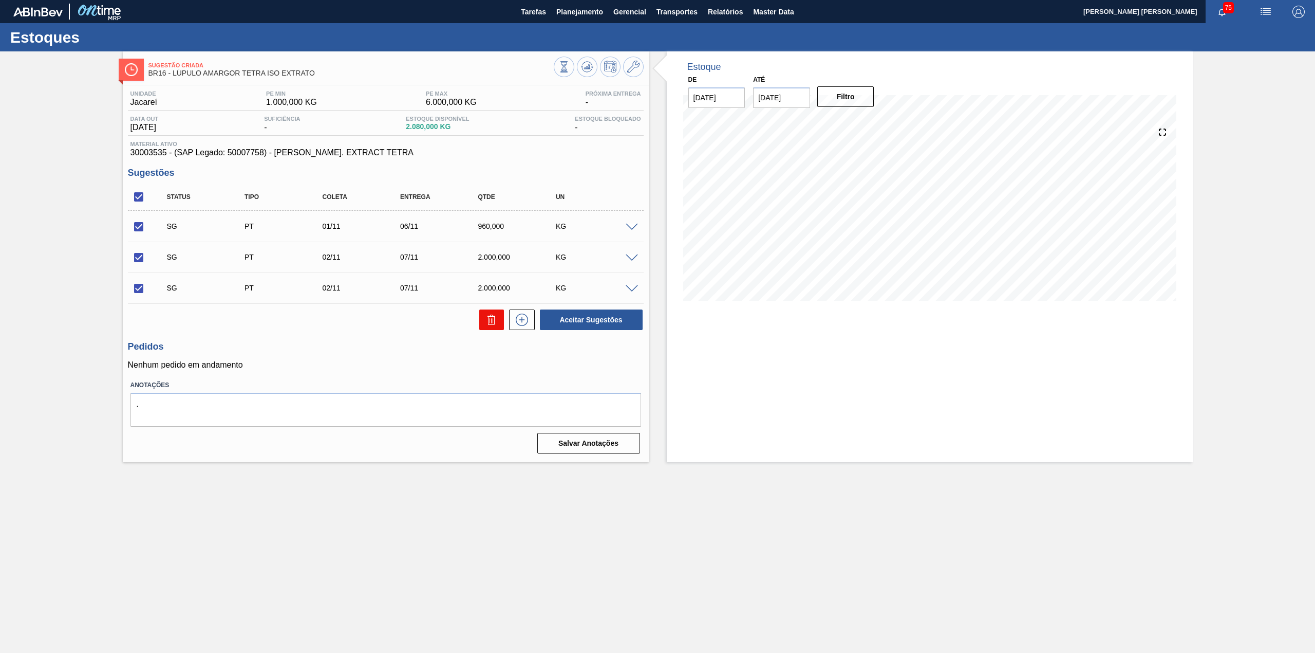
click at [494, 319] on icon at bounding box center [492, 319] width 12 height 12
checkbox input "false"
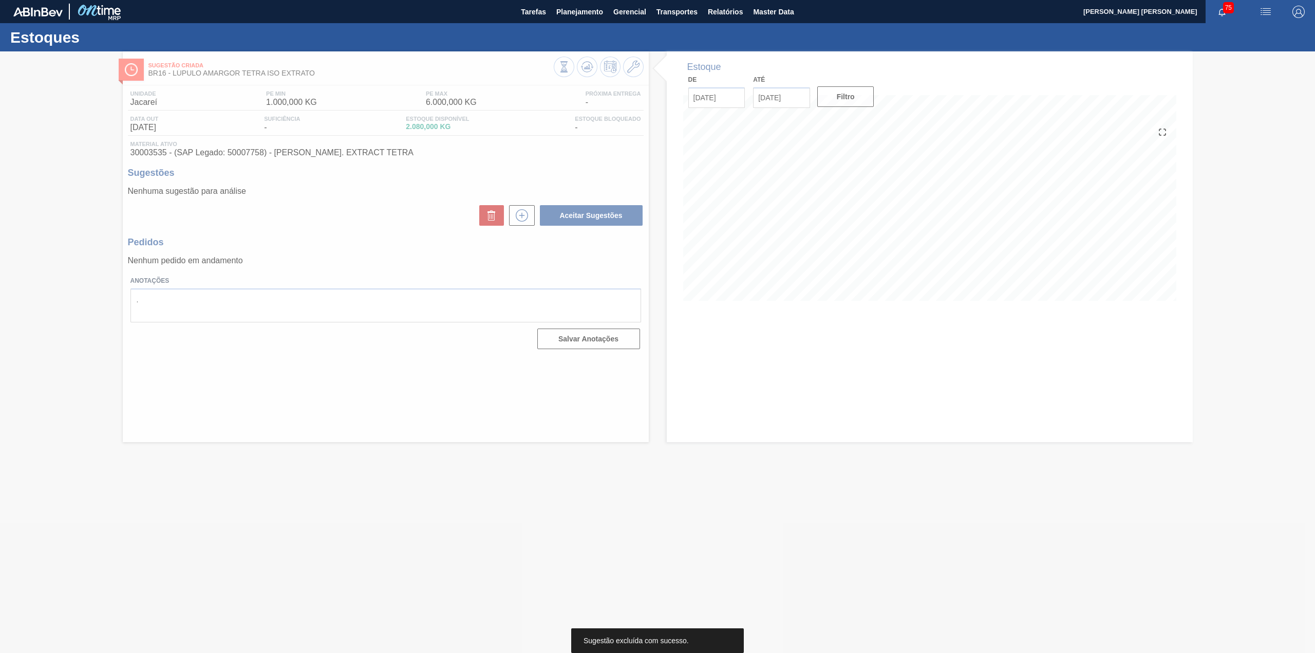
click at [528, 218] on div at bounding box center [657, 351] width 1315 height 601
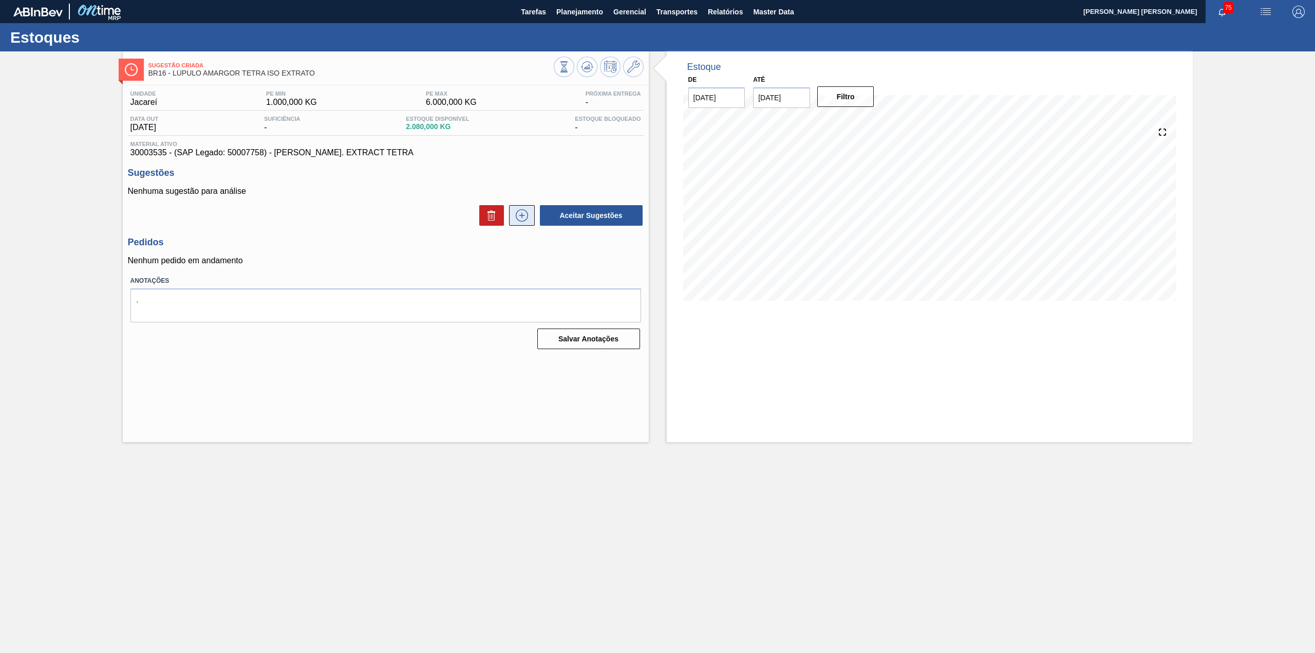
click at [527, 218] on icon at bounding box center [522, 215] width 12 height 12
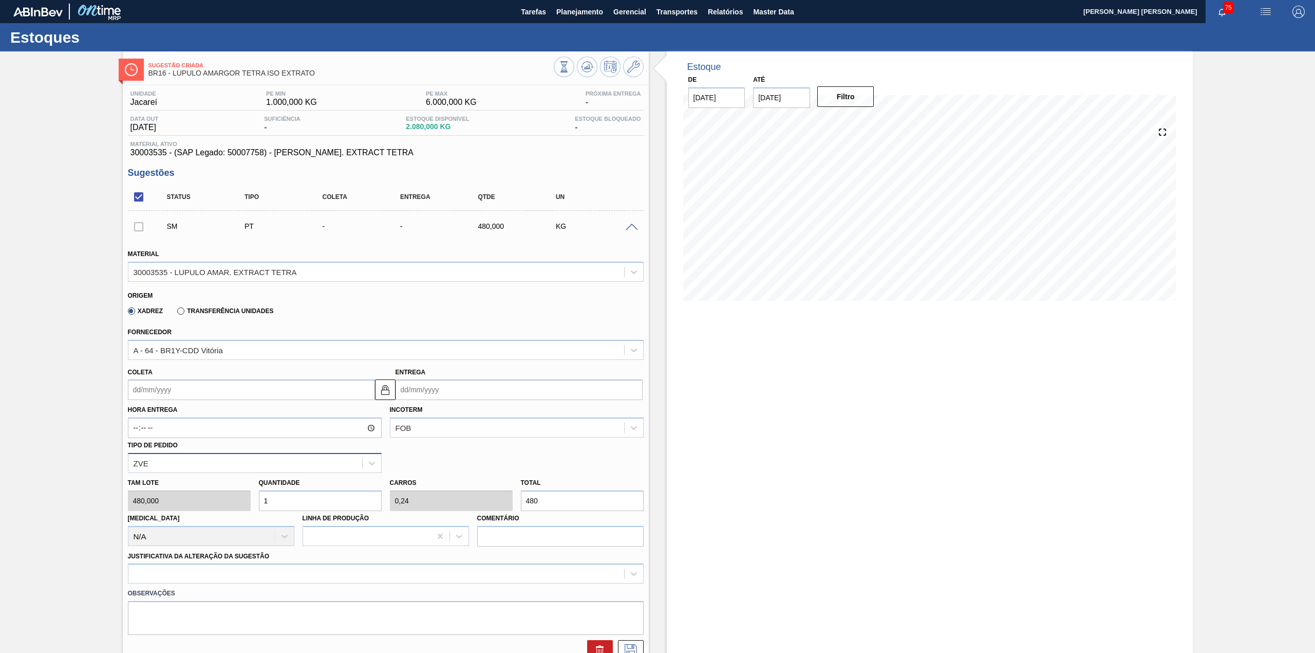
scroll to position [68, 0]
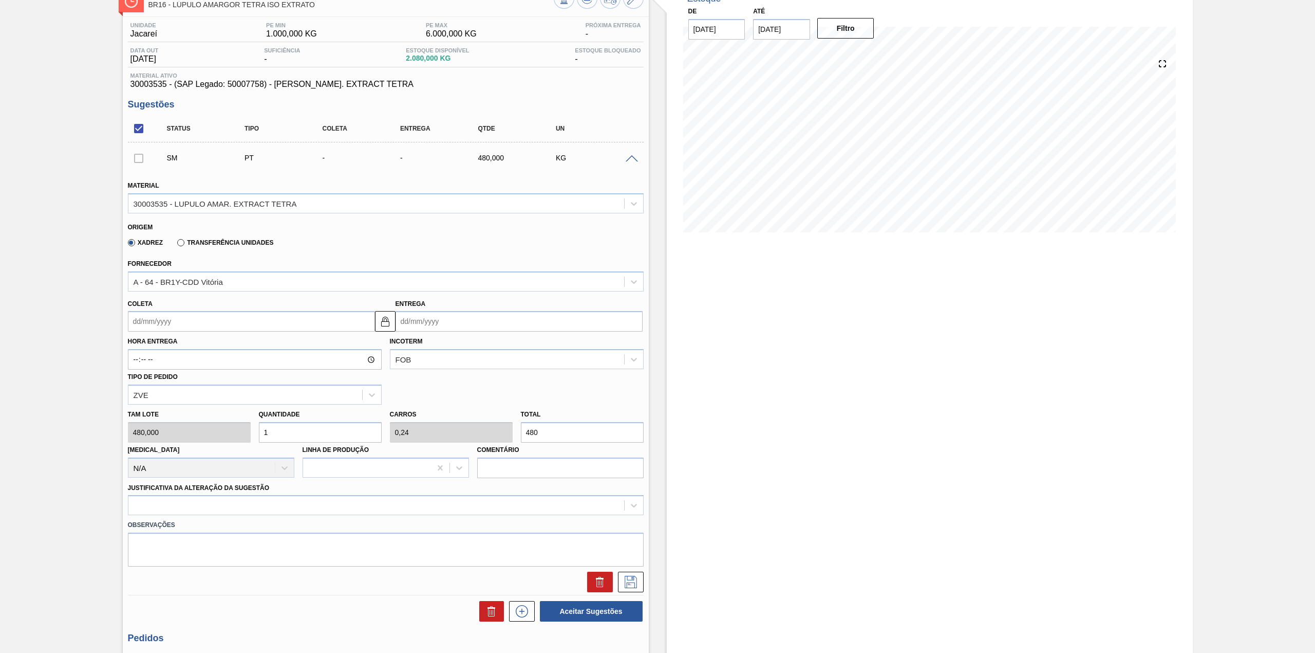
click at [348, 426] on input "1" at bounding box center [320, 432] width 123 height 21
type input "2"
type input "0,48"
type input "960"
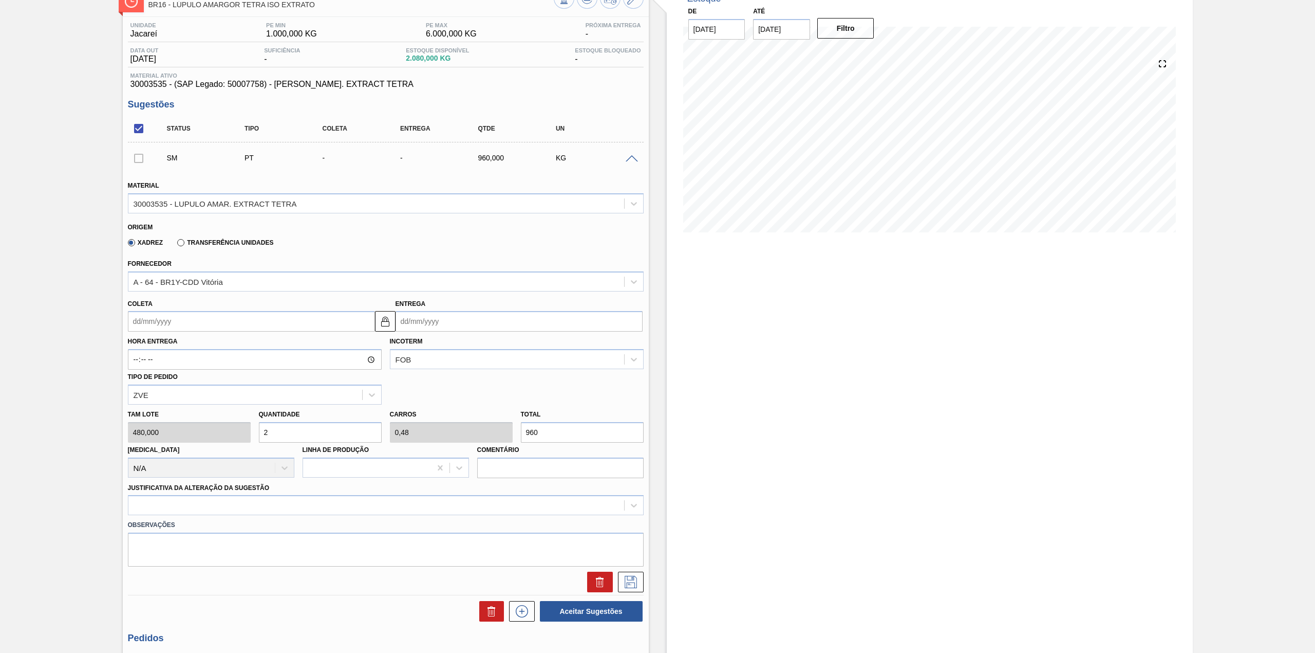
type input "2"
click at [200, 317] on input "Coleta" at bounding box center [251, 321] width 247 height 21
click at [220, 380] on div "3" at bounding box center [223, 379] width 14 height 14
type input "[DATE]"
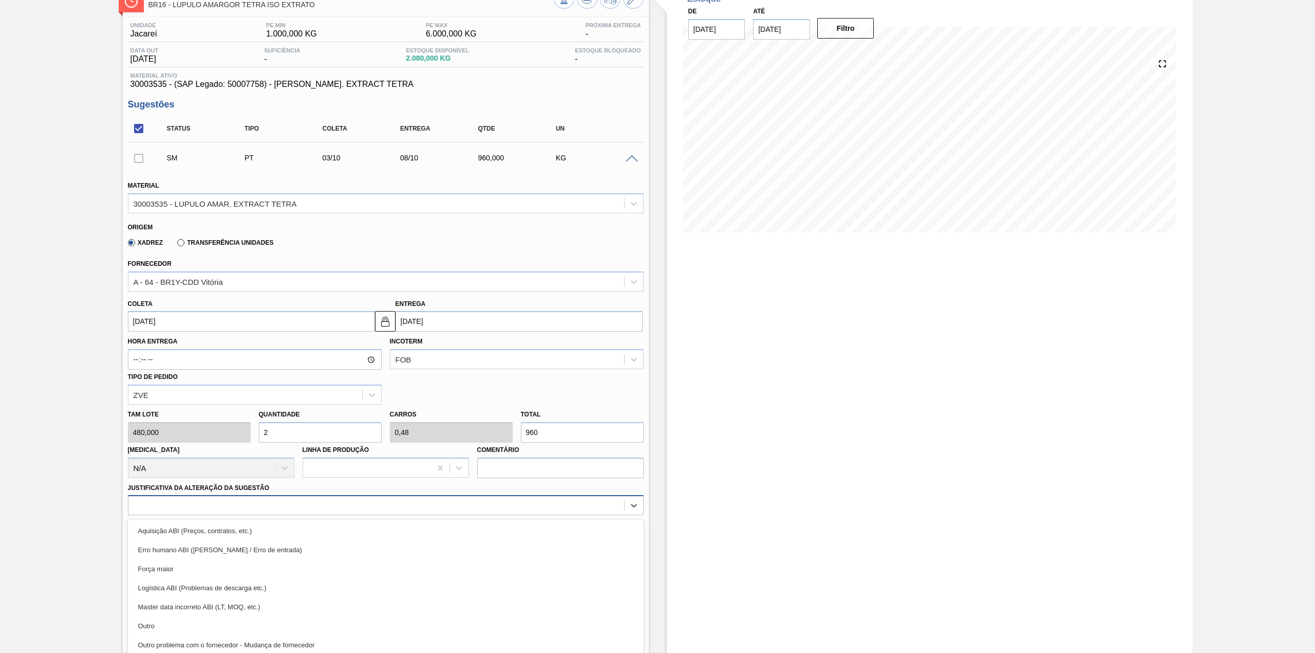
click at [269, 506] on div "option Aquisição ABI (Preços, contratos, etc.) focused, 1 of 18. 18 results ava…" at bounding box center [386, 505] width 516 height 20
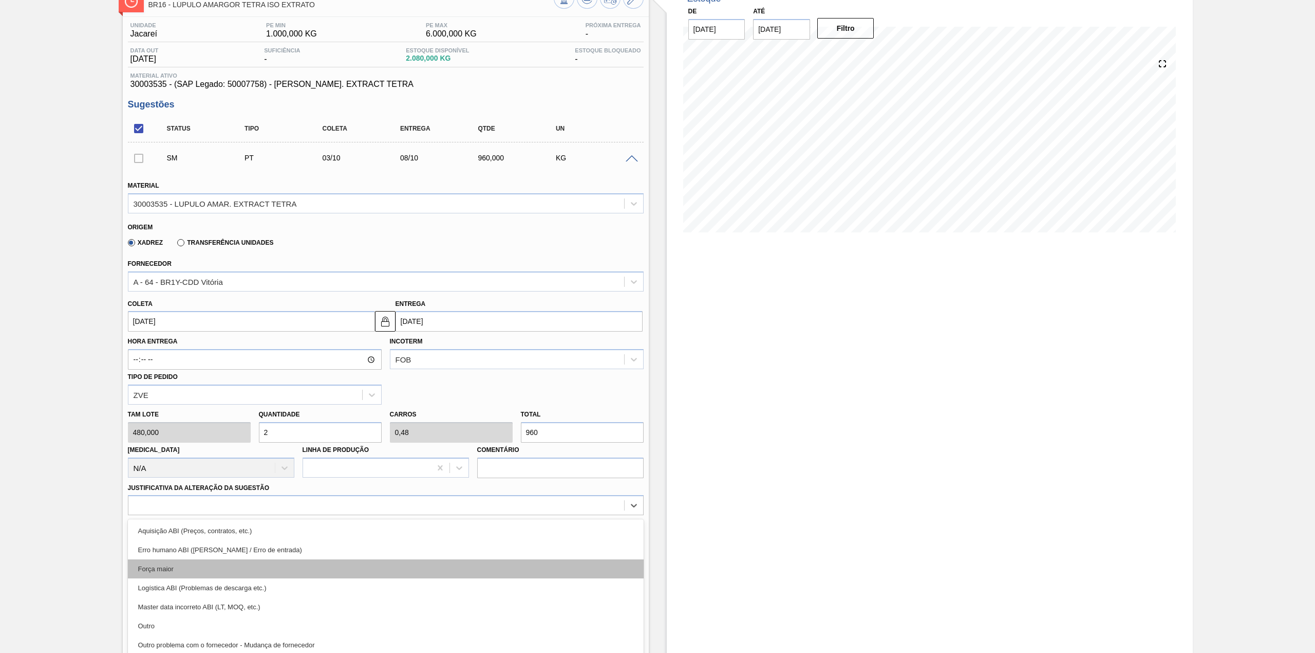
scroll to position [94, 0]
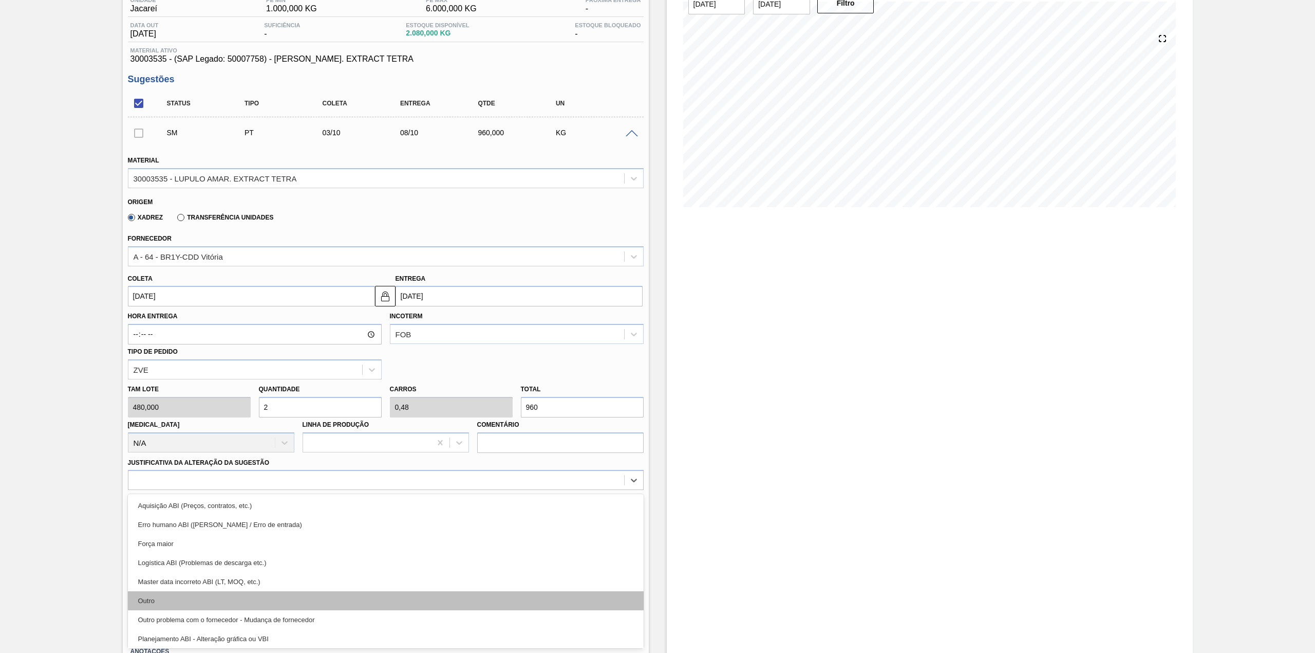
click at [171, 599] on div "Outro" at bounding box center [386, 600] width 516 height 19
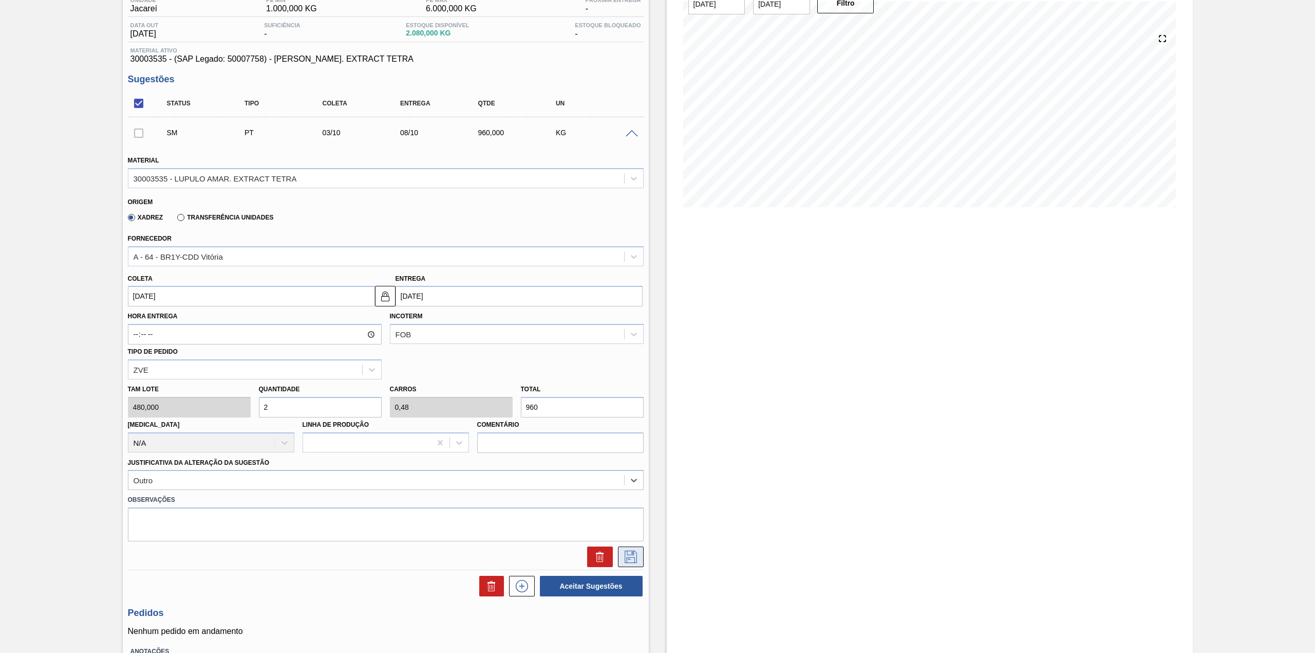
click at [632, 557] on icon at bounding box center [631, 556] width 12 height 12
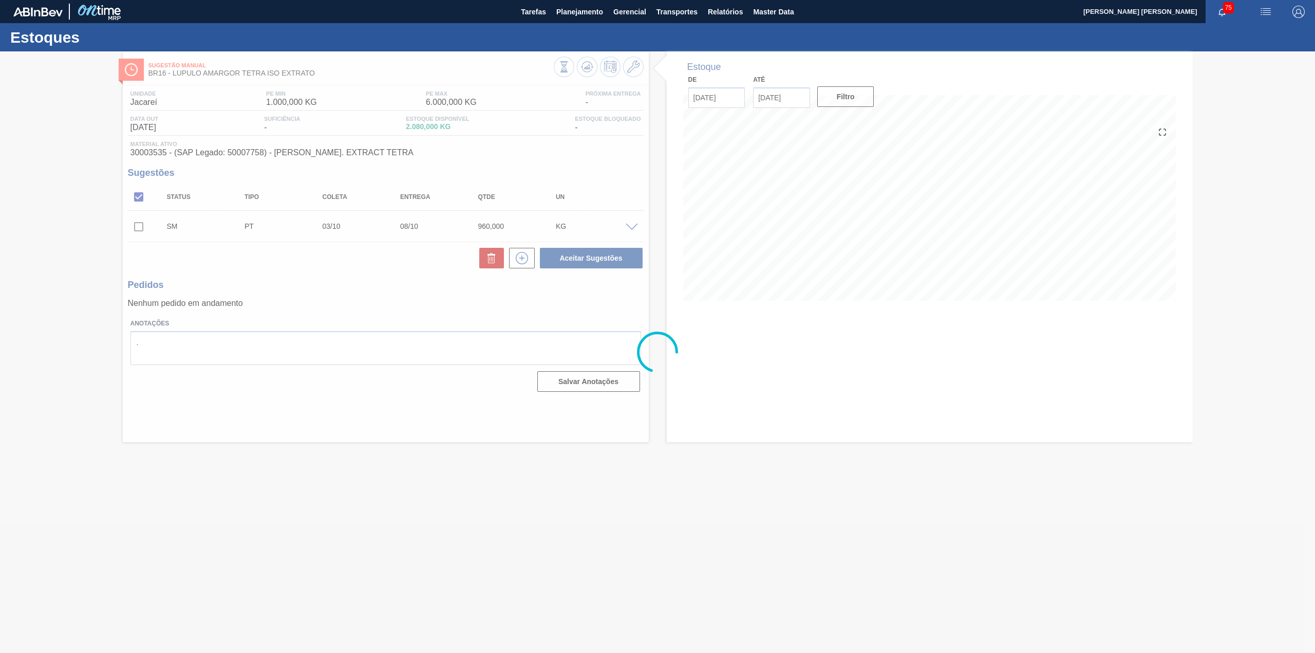
scroll to position [0, 0]
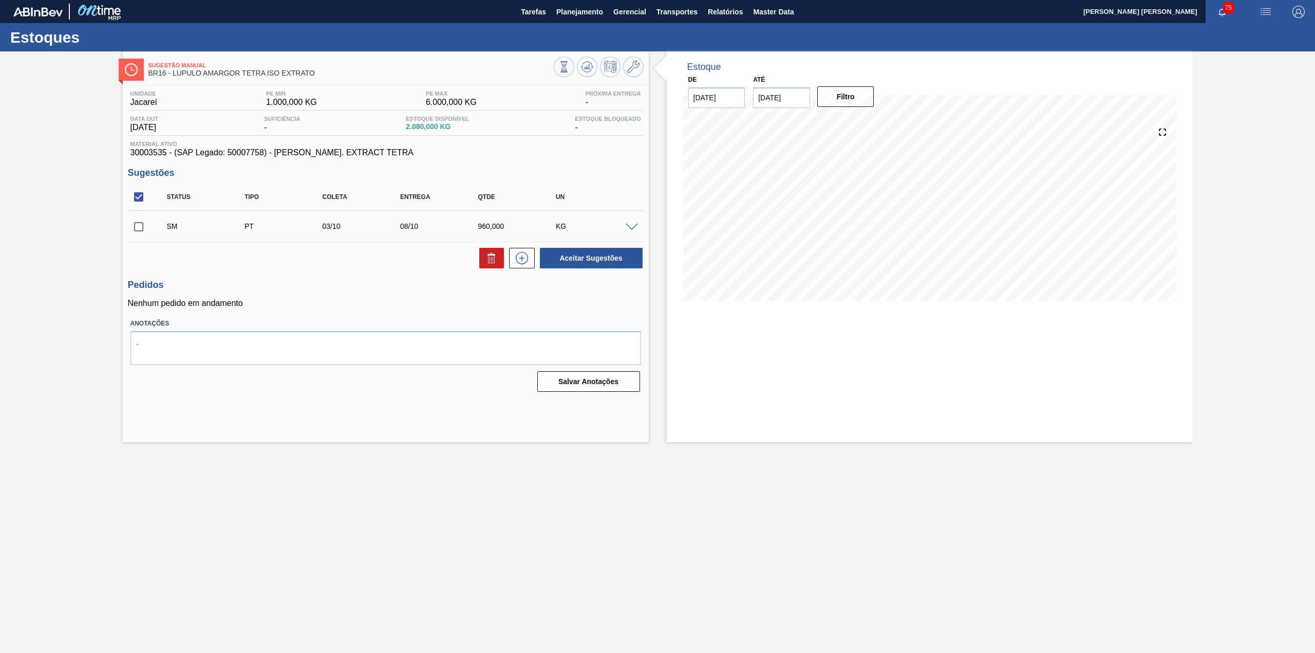
click at [144, 220] on input "checkbox" at bounding box center [139, 227] width 22 height 22
checkbox input "true"
click at [568, 259] on button "Aceitar Sugestões" at bounding box center [591, 258] width 103 height 21
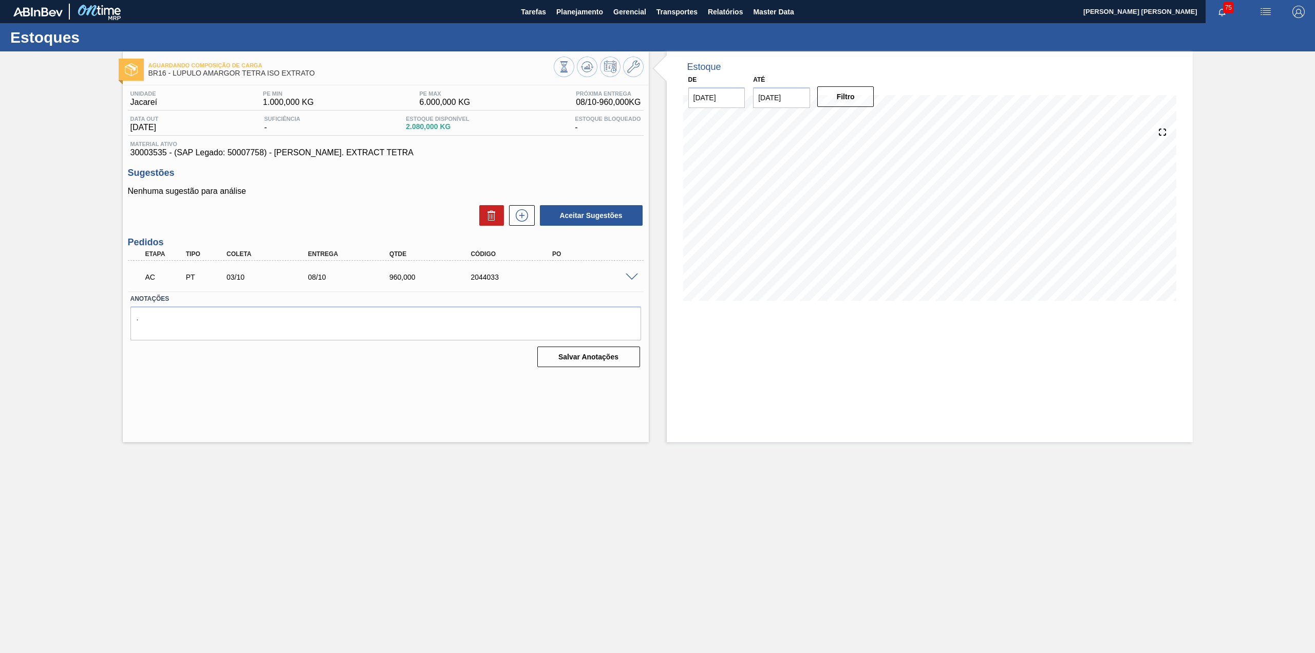
click at [631, 274] on span at bounding box center [632, 277] width 12 height 8
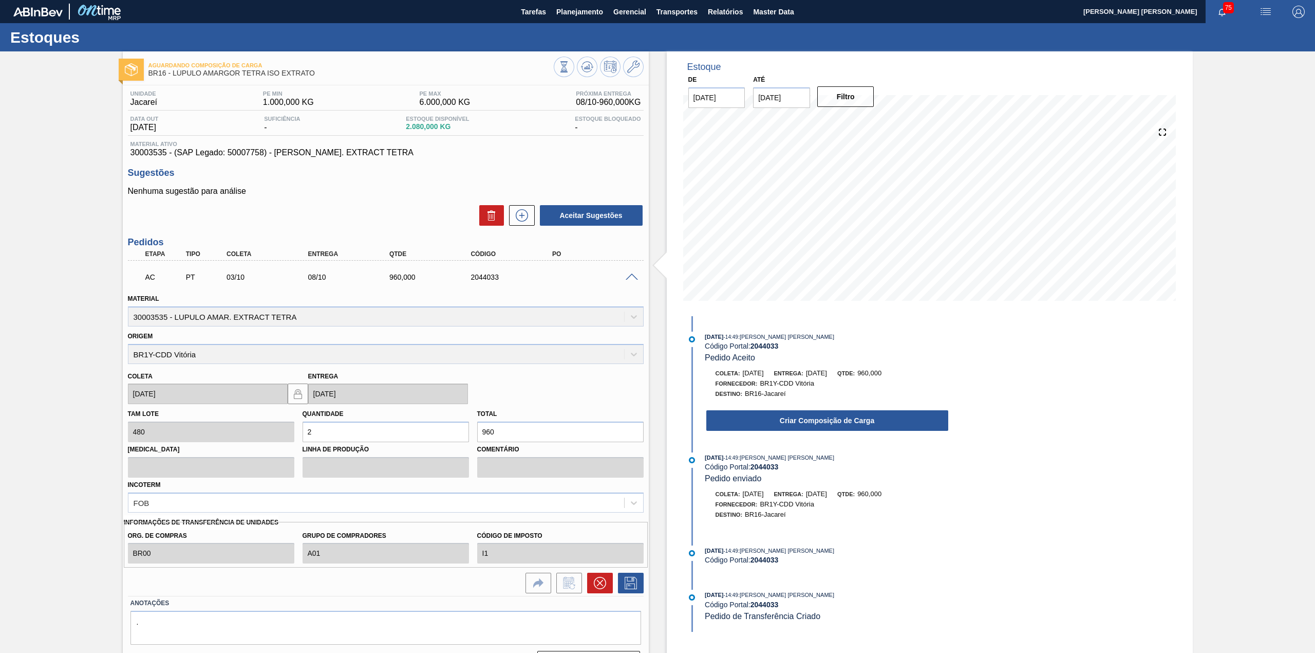
click at [834, 426] on button "Criar Composição de Carga" at bounding box center [827, 420] width 242 height 21
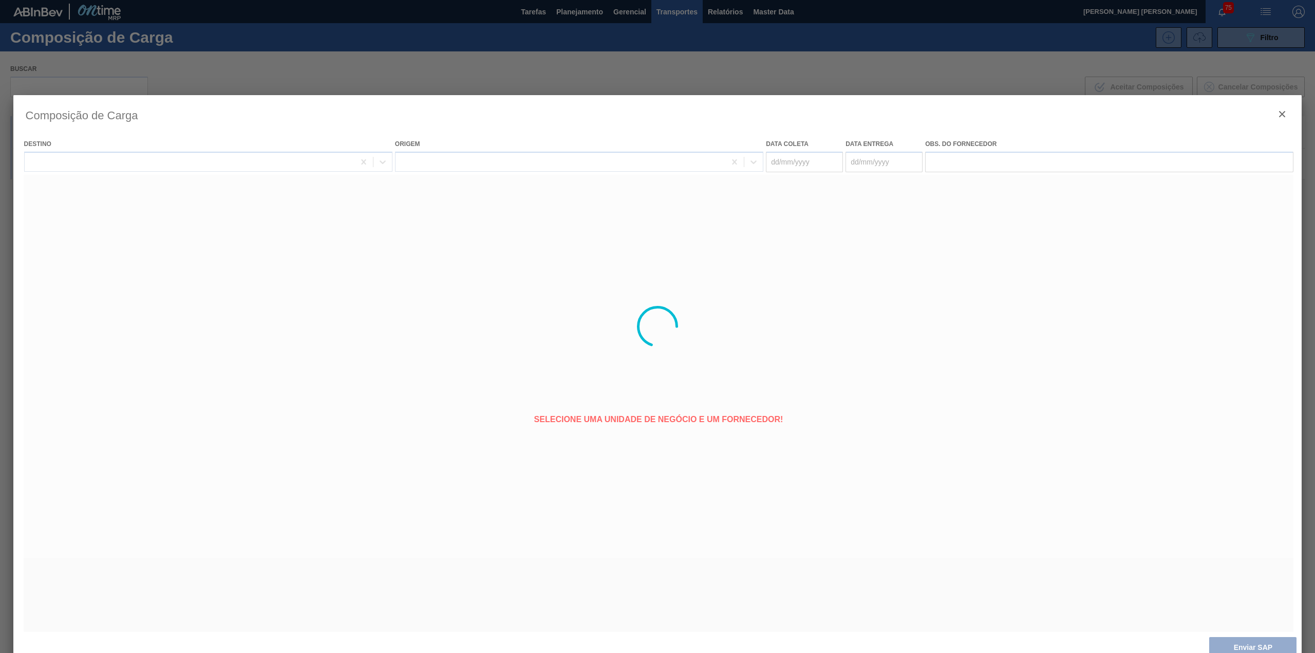
type coleta "[DATE]"
type entrega "[DATE]"
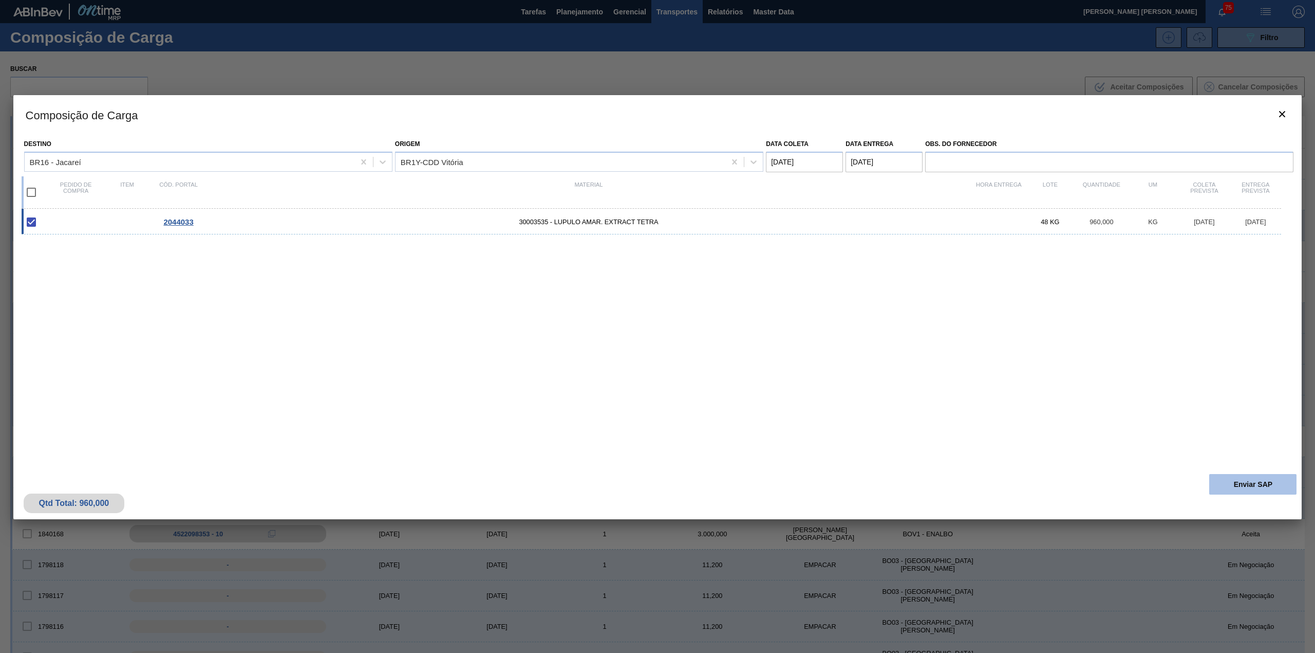
click at [1220, 484] on button "Enviar SAP" at bounding box center [1253, 484] width 87 height 21
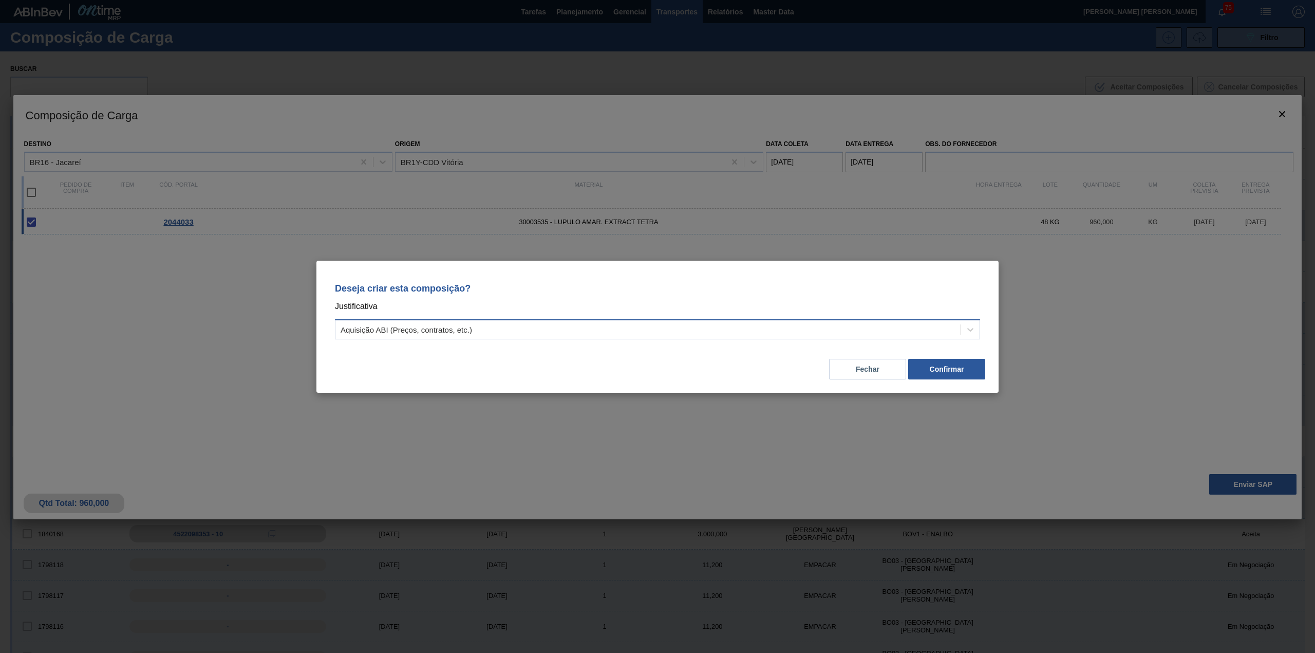
drag, startPoint x: 522, startPoint y: 317, endPoint x: 510, endPoint y: 336, distance: 22.0
click at [523, 317] on div "Deseja criar esta composição? Justificativa Aquisição ABI (Preços, contratos, e…" at bounding box center [658, 309] width 658 height 72
click at [508, 341] on div "Deseja criar esta composição? Justificativa Aquisição ABI (Preços, contratos, e…" at bounding box center [658, 309] width 658 height 72
click at [475, 330] on div "Aquisição ABI (Preços, contratos, etc.)" at bounding box center [648, 329] width 625 height 15
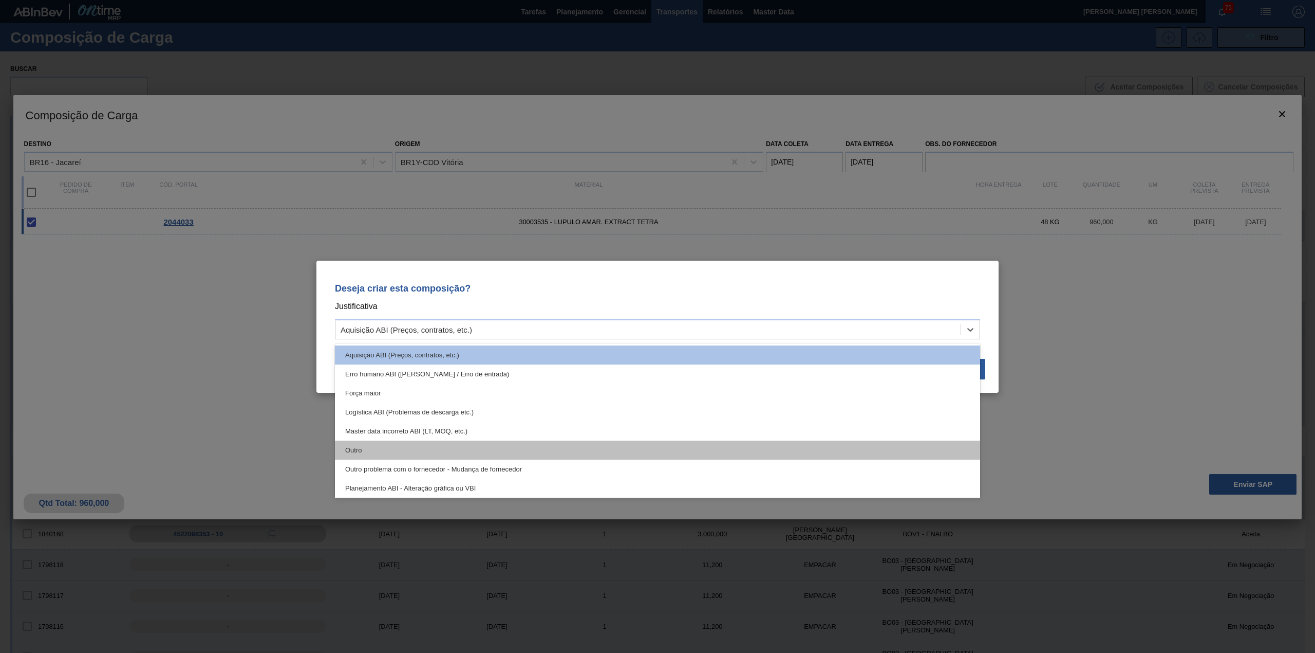
click at [420, 449] on div "Outro" at bounding box center [657, 449] width 645 height 19
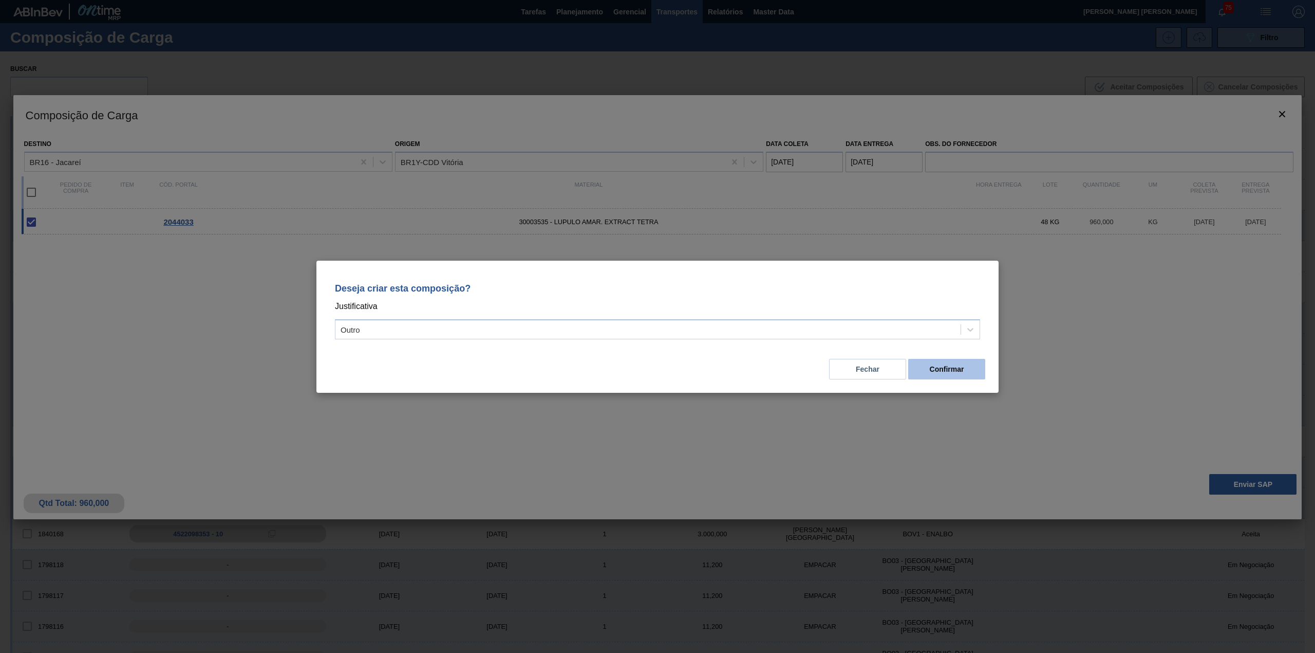
click at [956, 379] on button "Confirmar" at bounding box center [946, 369] width 77 height 21
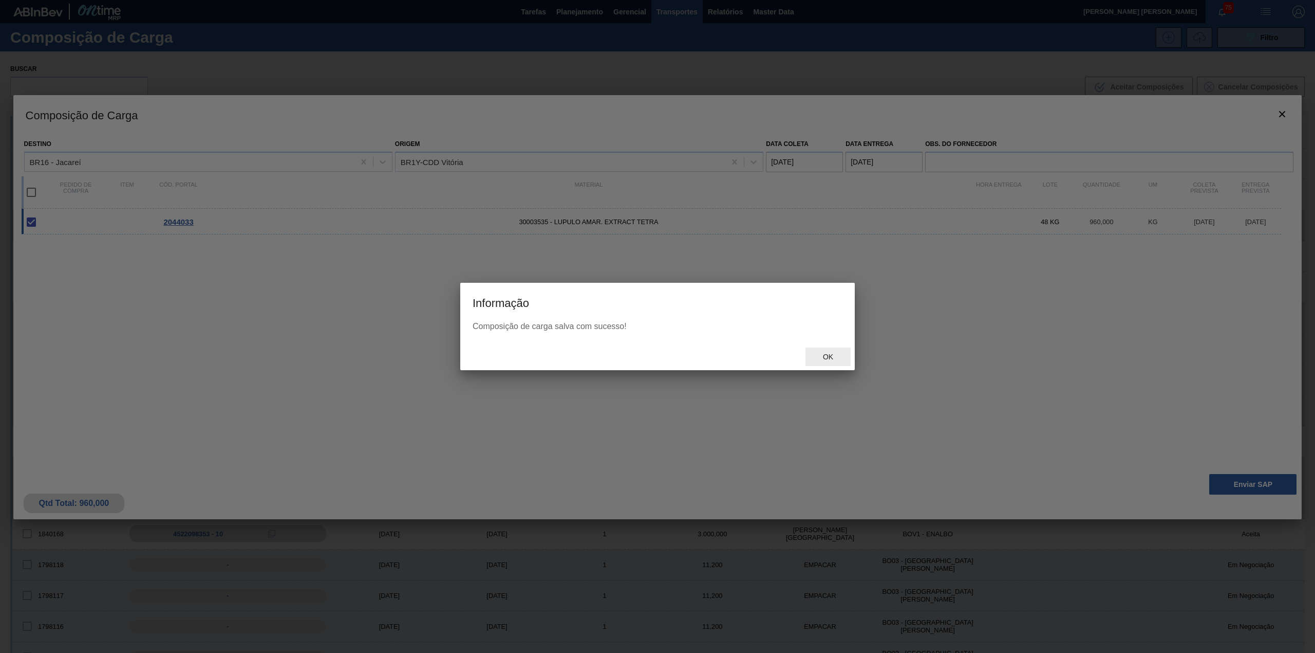
click at [829, 358] on span "Ok" at bounding box center [828, 356] width 27 height 8
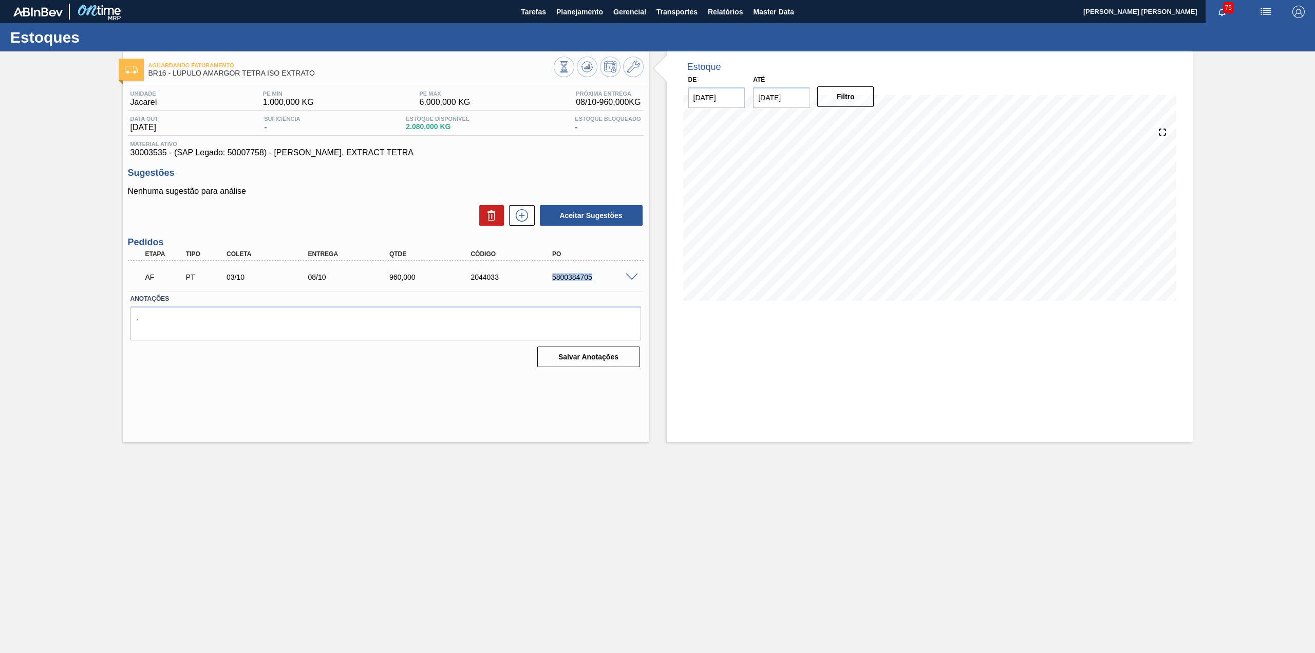
drag, startPoint x: 553, startPoint y: 276, endPoint x: 594, endPoint y: 284, distance: 41.2
click at [594, 284] on div "AF PT 03/10 08/10 960,000 2044033 5800384705" at bounding box center [383, 276] width 489 height 21
copy div "5800384705"
